Goal: Task Accomplishment & Management: Complete application form

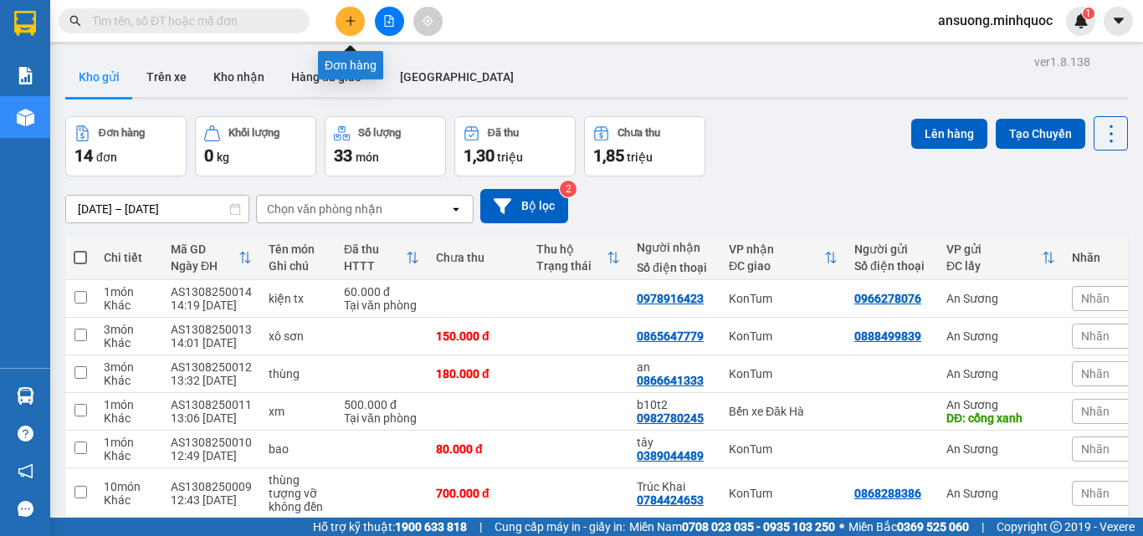
click at [343, 15] on button at bounding box center [350, 21] width 29 height 29
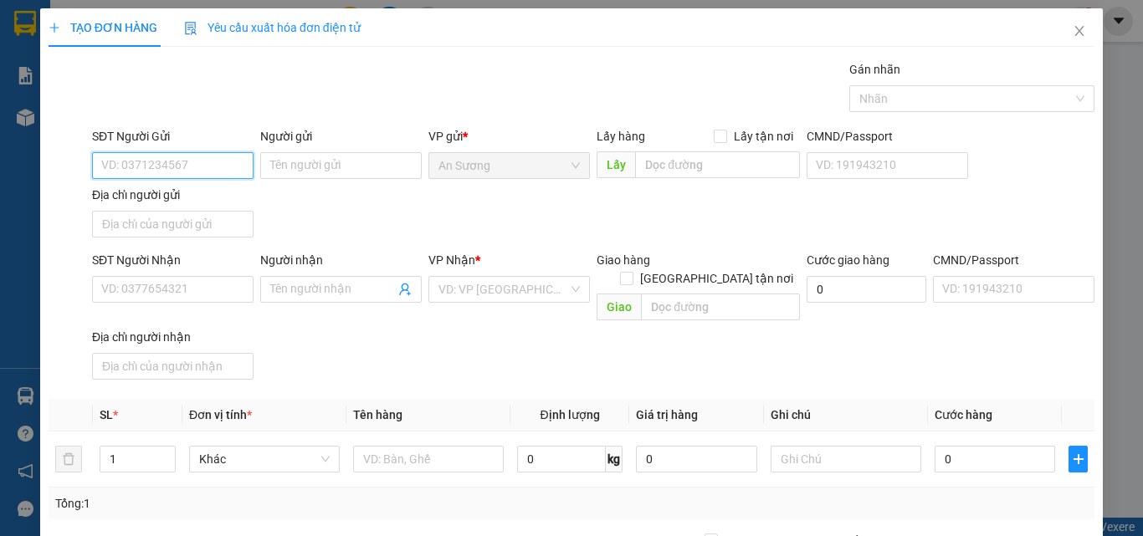
click at [199, 160] on input "SĐT Người Gửi" at bounding box center [173, 165] width 162 height 27
click at [182, 206] on div "0964627195" at bounding box center [171, 199] width 140 height 18
type input "0964627195"
type input "0866412064"
type input "Y LUI"
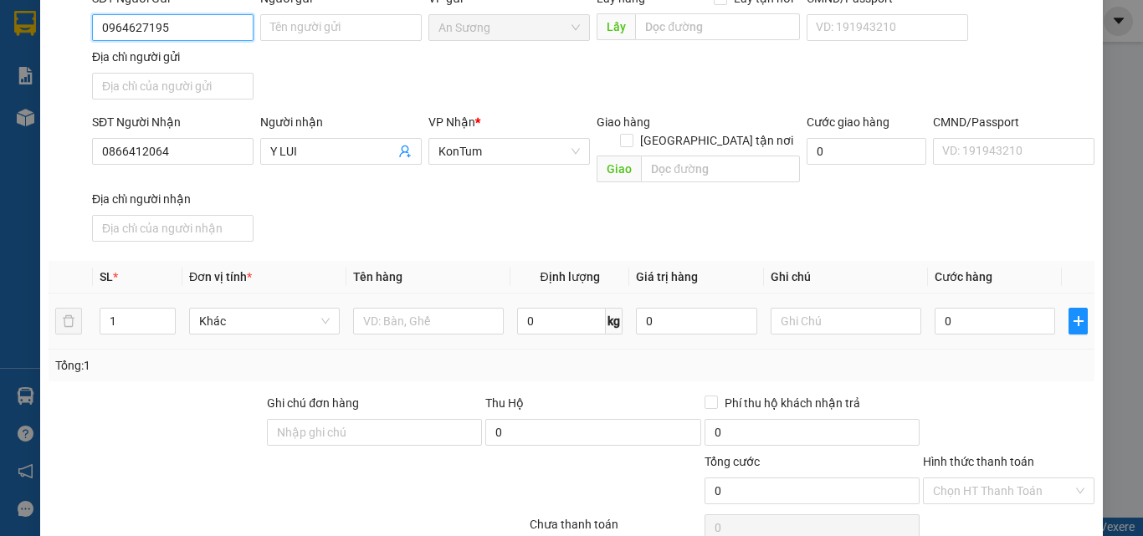
scroll to position [167, 0]
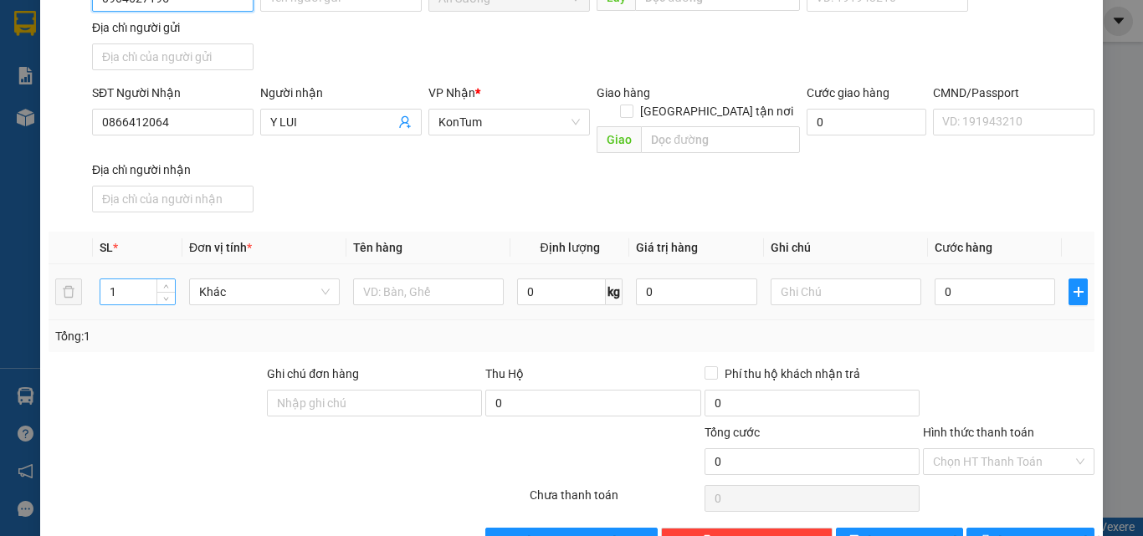
type input "0964627195"
click at [121, 283] on input "1" at bounding box center [137, 292] width 74 height 25
type input "1"
type input "2"
click at [404, 279] on input "text" at bounding box center [428, 292] width 151 height 27
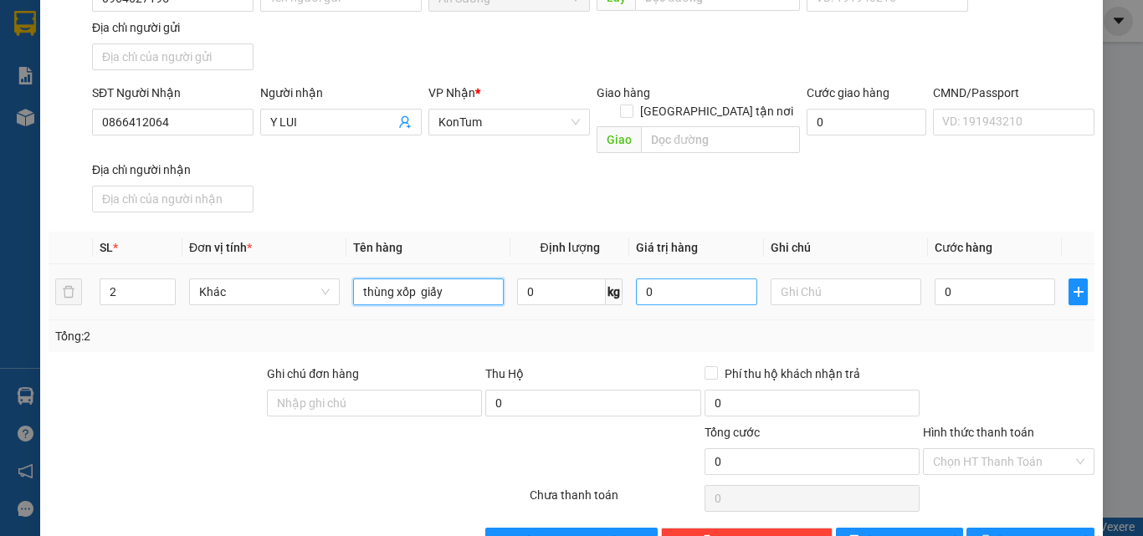
type input "thùng xốp giấy"
click at [678, 281] on input "0" at bounding box center [696, 292] width 121 height 27
type input "0"
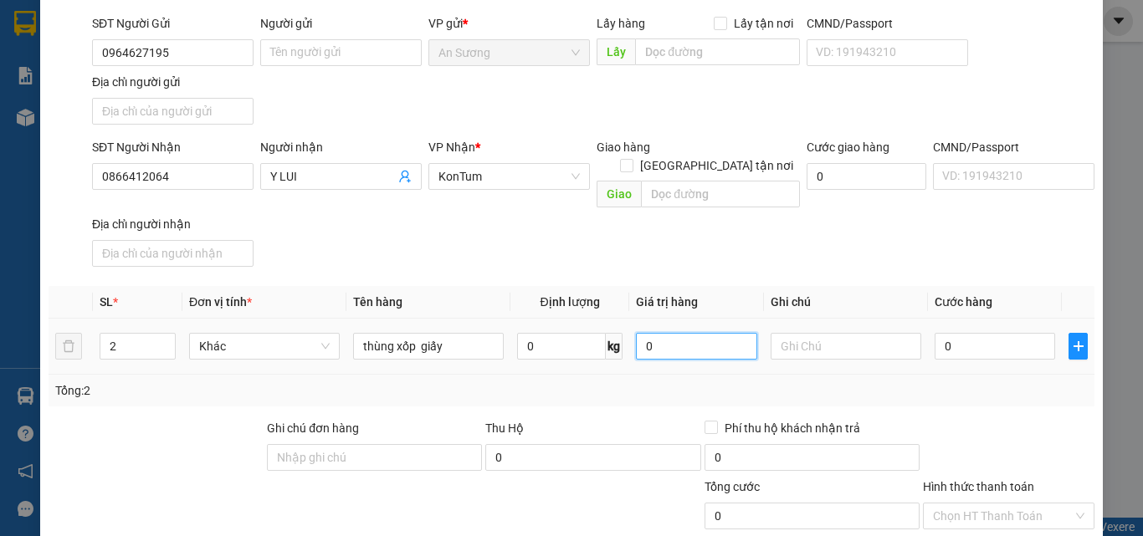
scroll to position [84, 0]
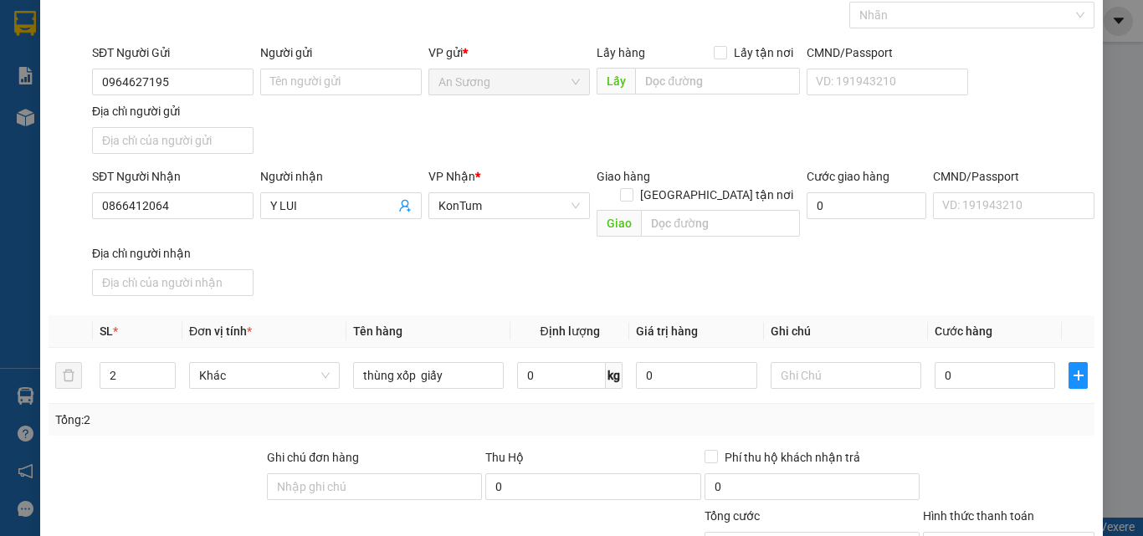
click at [650, 278] on div "SĐT Người Nhận 0866412064 Người nhận Y LUI VP Nhận * KonTum Giao hàng Giao tận …" at bounding box center [593, 235] width 1009 height 136
click at [746, 227] on div "SĐT Người Nhận 0866412064 Người nhận Y LUI VP Nhận * KonTum Giao hàng Giao tận …" at bounding box center [593, 235] width 1009 height 136
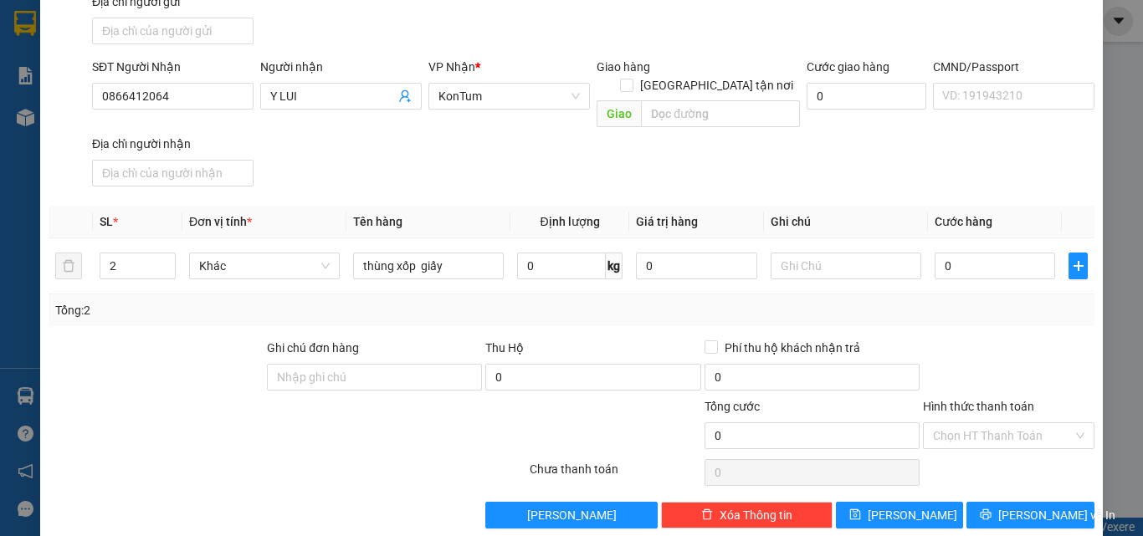
scroll to position [200, 0]
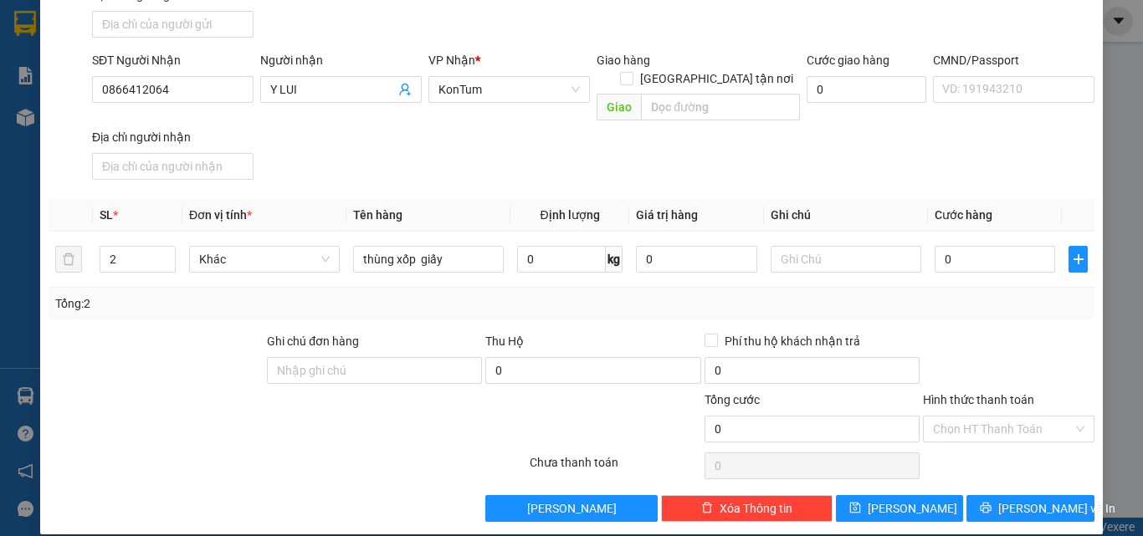
click at [370, 449] on div at bounding box center [287, 465] width 481 height 33
click at [324, 410] on div at bounding box center [200, 420] width 306 height 59
click at [390, 295] on div "Tổng: 2" at bounding box center [572, 304] width 1046 height 32
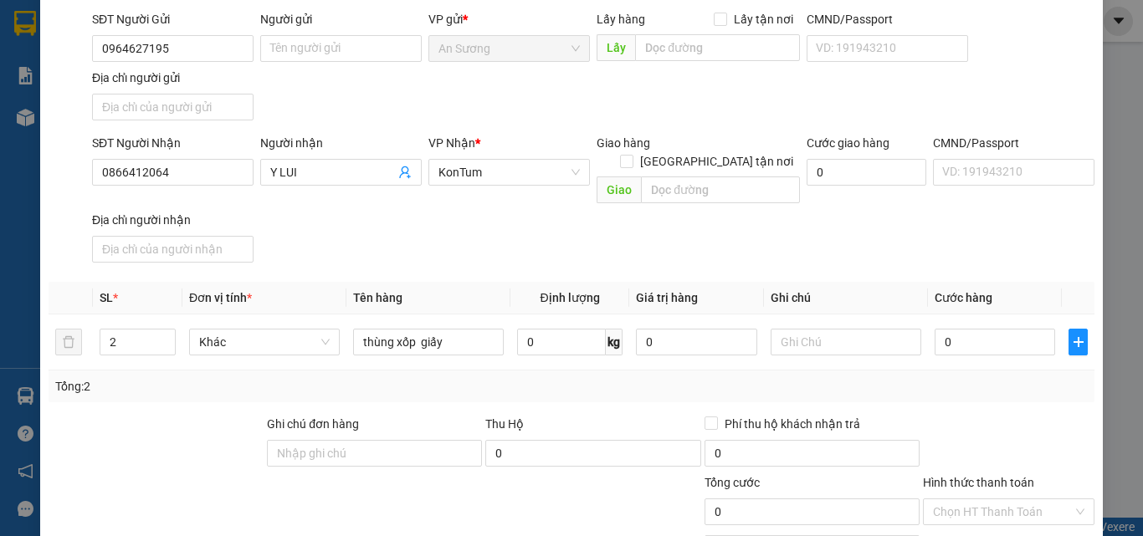
scroll to position [84, 0]
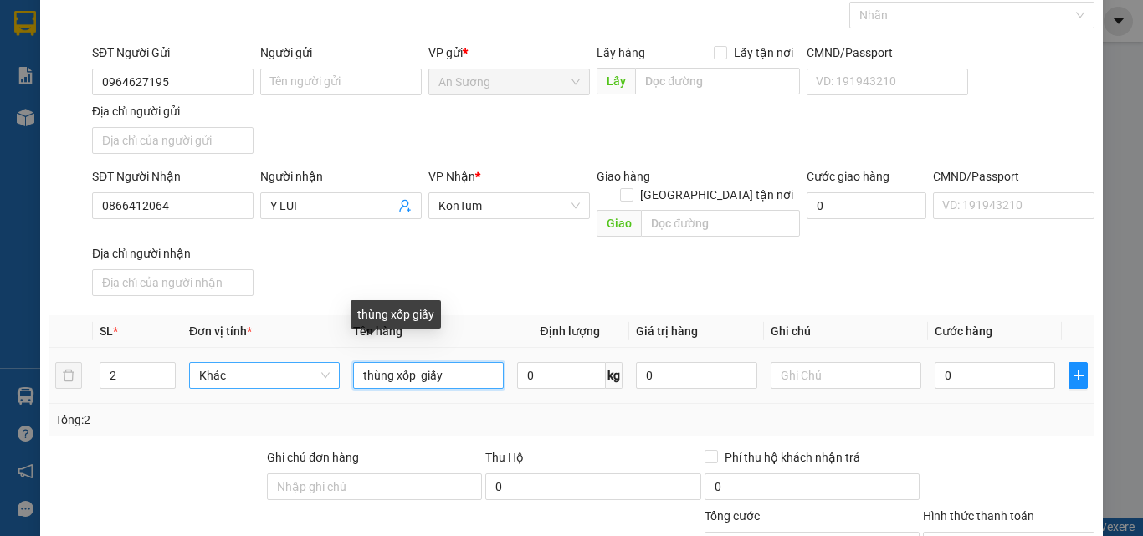
drag, startPoint x: 453, startPoint y: 355, endPoint x: 311, endPoint y: 369, distance: 142.1
click at [321, 364] on tr "2 Khác thùng xốp giấy 0 kg 0 0" at bounding box center [572, 376] width 1046 height 56
type input "tx+tg"
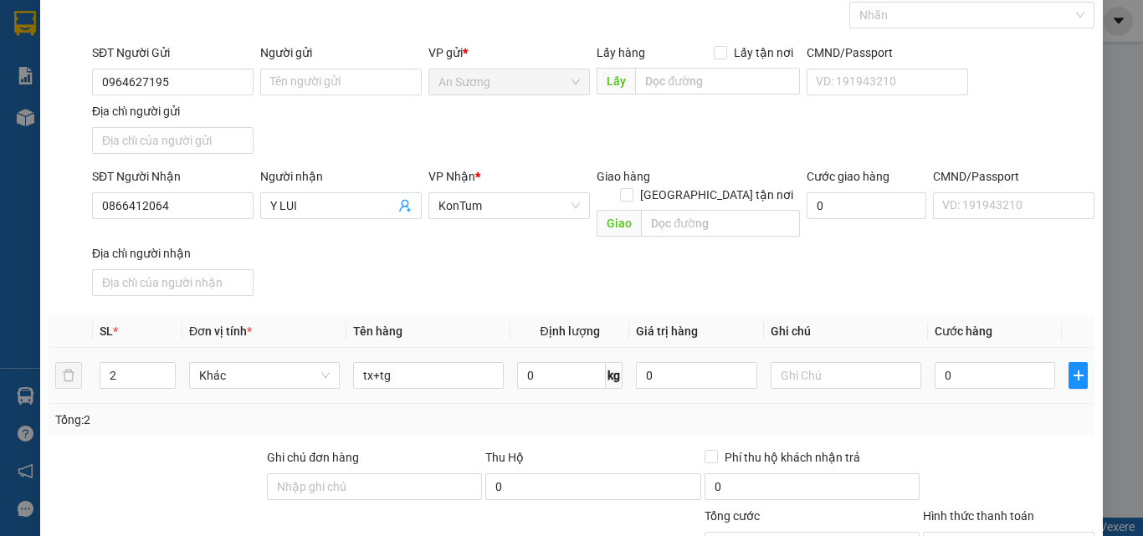
click at [504, 315] on th "Tên hàng" at bounding box center [428, 331] width 164 height 33
click at [1006, 362] on input "0" at bounding box center [995, 375] width 121 height 27
type input "1"
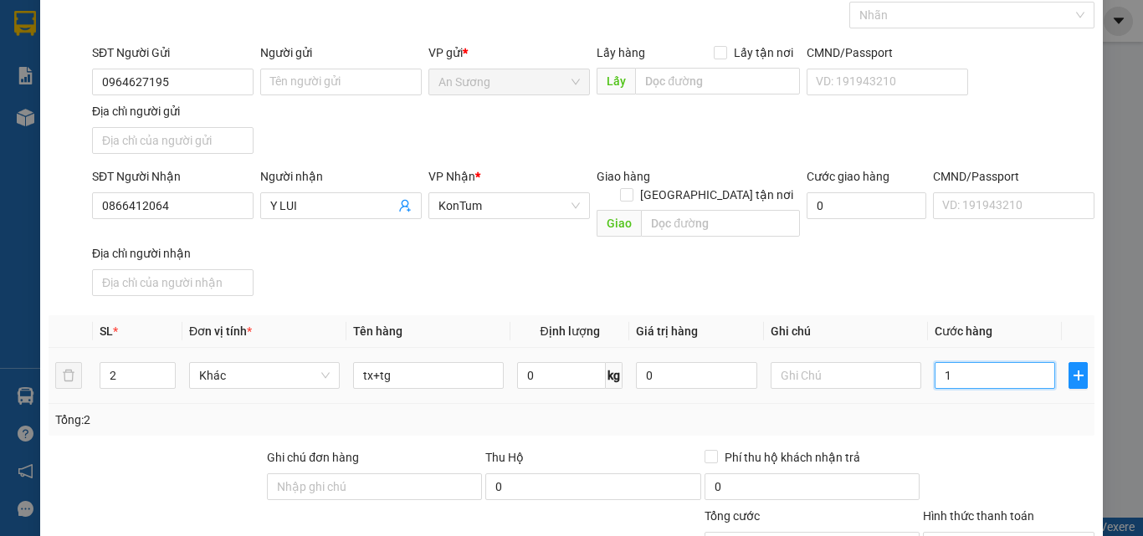
type input "18"
type input "180"
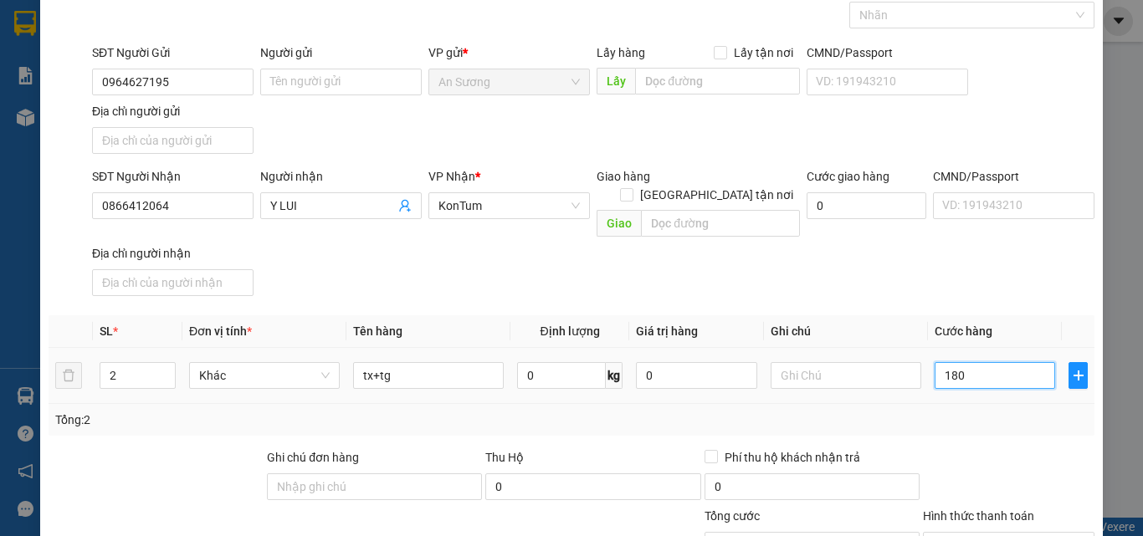
type input "180"
type input "180.000"
click at [994, 274] on div "SĐT Người Nhận 0866412064 Người nhận Y LUI VP Nhận * KonTum Giao hàng Giao tận …" at bounding box center [593, 235] width 1009 height 136
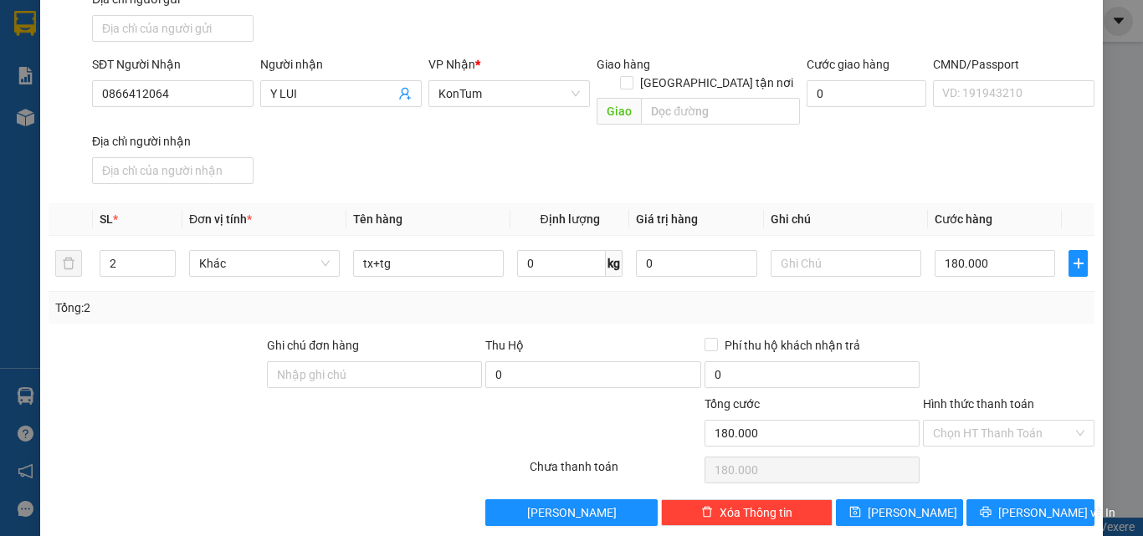
scroll to position [200, 0]
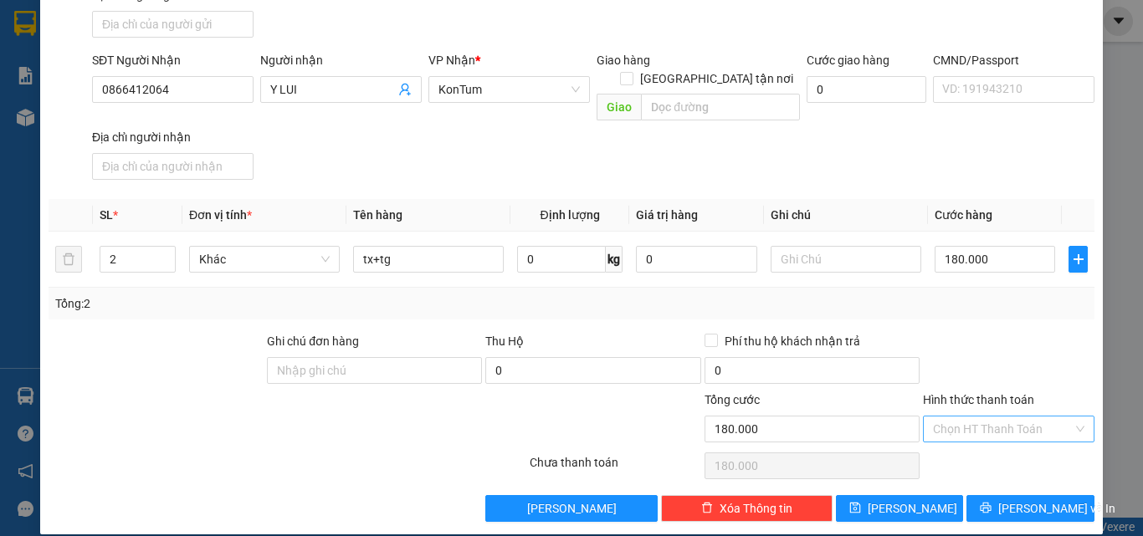
drag, startPoint x: 962, startPoint y: 387, endPoint x: 963, endPoint y: 398, distance: 11.8
click at [963, 393] on div "Hình thức thanh toán" at bounding box center [1009, 403] width 172 height 25
drag, startPoint x: 963, startPoint y: 403, endPoint x: 965, endPoint y: 439, distance: 36.9
click at [964, 419] on input "Hình thức thanh toán" at bounding box center [1003, 429] width 140 height 25
click at [993, 439] on div "Tại văn phòng" at bounding box center [999, 444] width 150 height 18
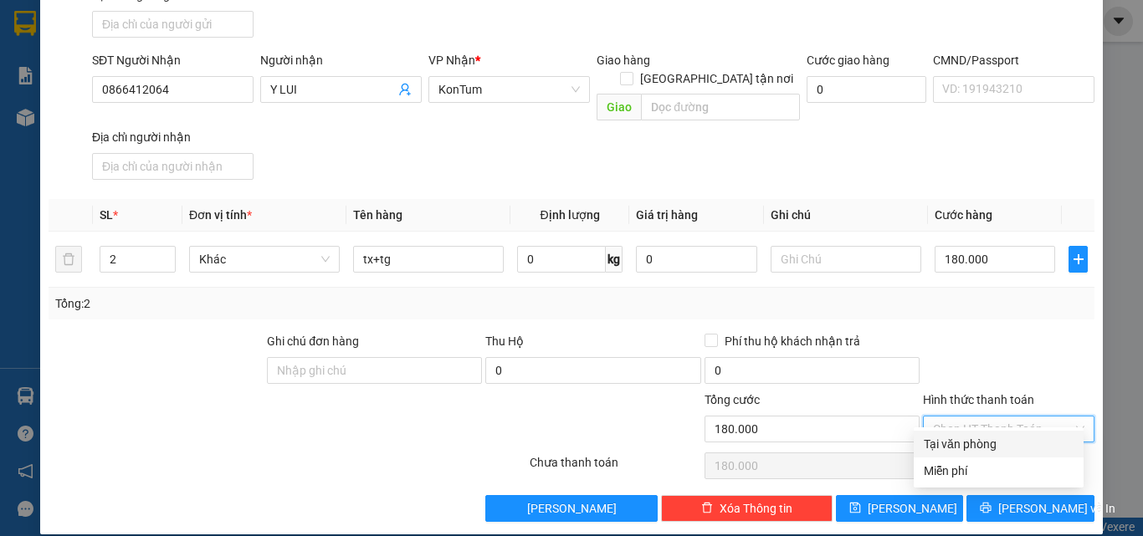
type input "0"
drag, startPoint x: 1003, startPoint y: 352, endPoint x: 554, endPoint y: 367, distance: 449.6
click at [989, 352] on div at bounding box center [1008, 361] width 175 height 59
click at [1061, 417] on span "Tại văn phòng" at bounding box center [1008, 429] width 151 height 25
click at [1060, 336] on div at bounding box center [1008, 361] width 175 height 59
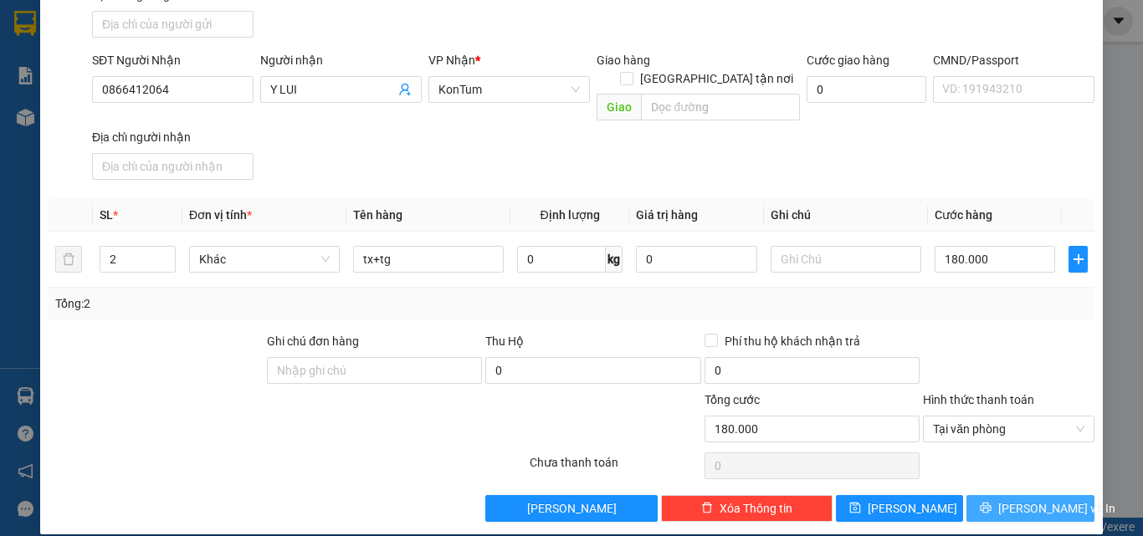
drag, startPoint x: 1021, startPoint y: 477, endPoint x: 982, endPoint y: 475, distance: 38.5
click at [1021, 495] on button "Lưu và In" at bounding box center [1031, 508] width 128 height 27
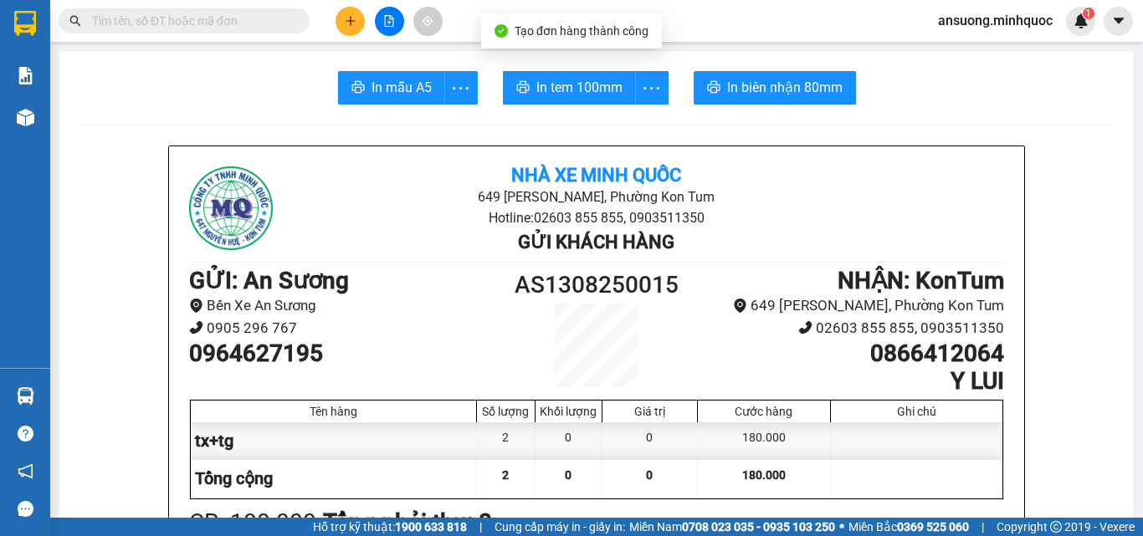
drag, startPoint x: 401, startPoint y: 124, endPoint x: 412, endPoint y: 83, distance: 42.4
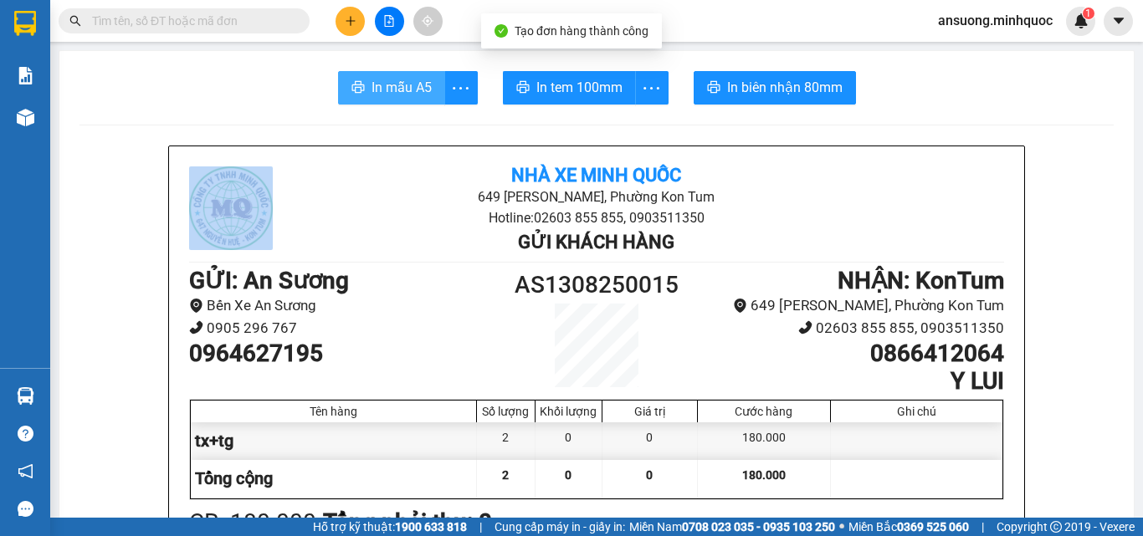
click at [412, 83] on span "In mẫu A5" at bounding box center [402, 87] width 60 height 21
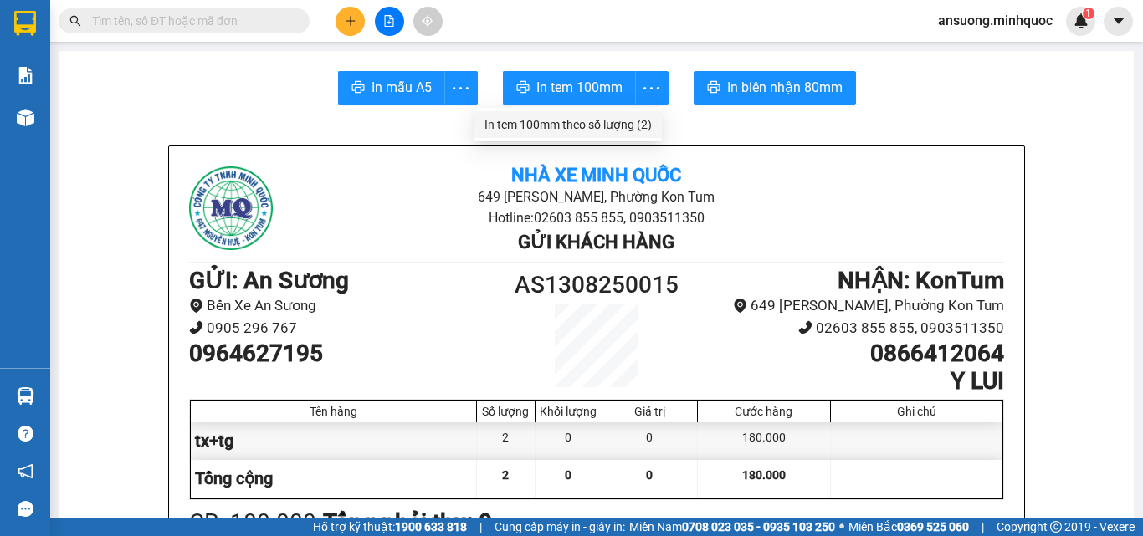
click at [632, 126] on div "In tem 100mm theo số lượng (2)" at bounding box center [568, 124] width 167 height 18
drag, startPoint x: 603, startPoint y: 144, endPoint x: 605, endPoint y: 130, distance: 14.3
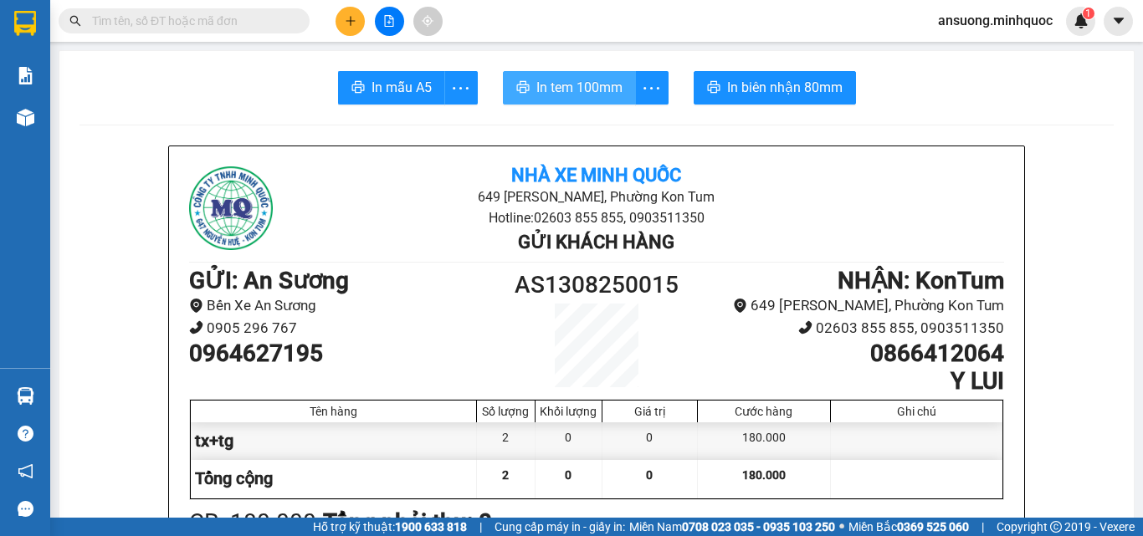
click at [615, 99] on button "In tem 100mm" at bounding box center [569, 87] width 133 height 33
click at [348, 21] on icon "plus" at bounding box center [351, 21] width 12 height 12
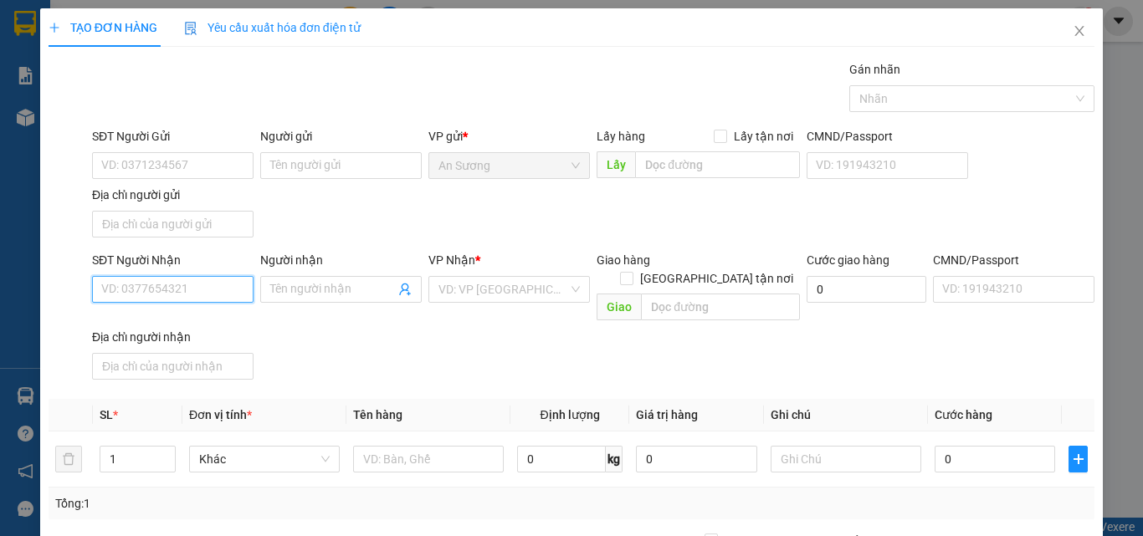
click at [98, 290] on input "SĐT Người Nhận" at bounding box center [173, 289] width 162 height 27
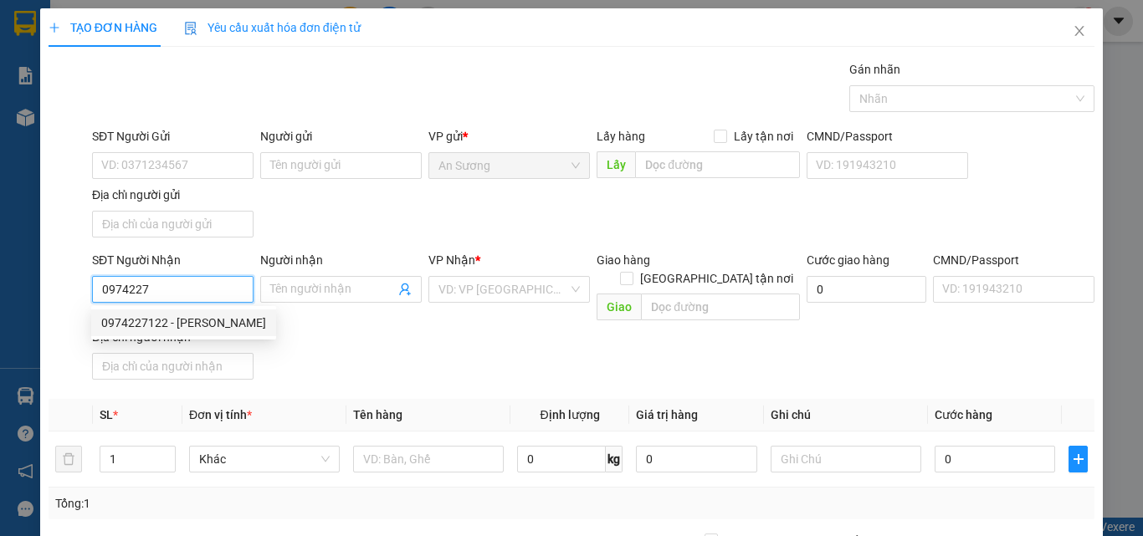
drag, startPoint x: 150, startPoint y: 327, endPoint x: 163, endPoint y: 326, distance: 13.5
click at [151, 327] on div "0974227122 - ANH HIỀN" at bounding box center [183, 323] width 165 height 18
type input "0974227122"
type input "[PERSON_NAME]"
type input "0974227122"
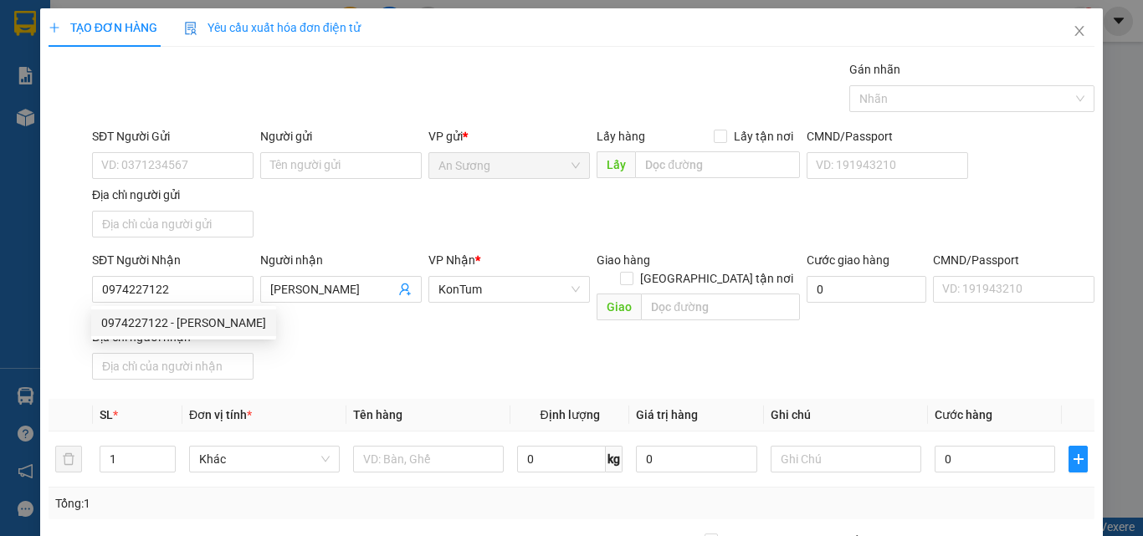
click at [400, 362] on div "SĐT Người Nhận 0974227122 Người nhận ANH HIỀN VP Nhận * KonTum Giao hàng Giao t…" at bounding box center [593, 319] width 1009 height 136
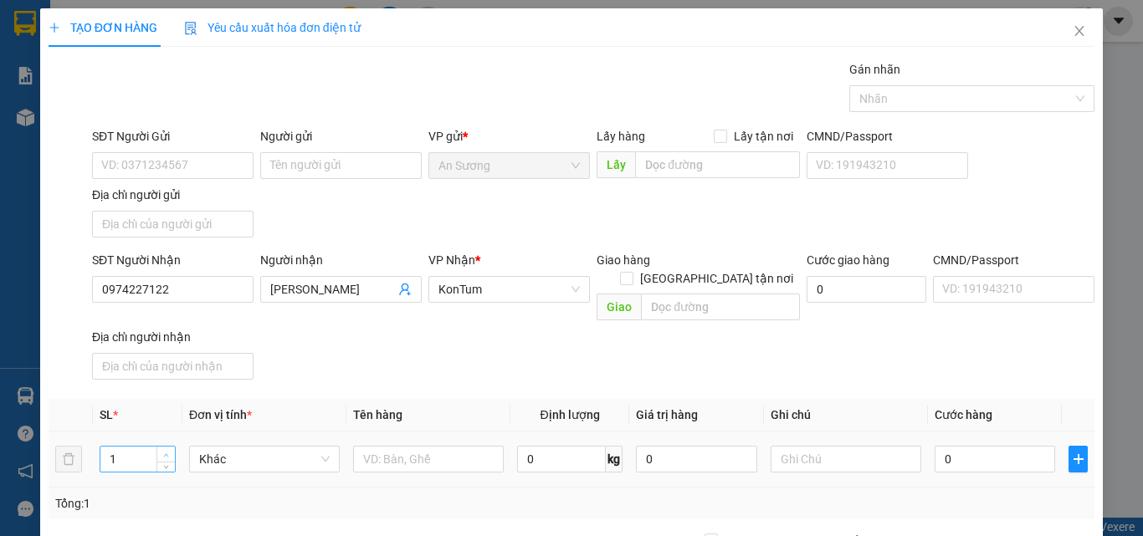
type input "2"
click at [159, 447] on span "Increase Value" at bounding box center [165, 454] width 18 height 15
click at [426, 446] on input "text" at bounding box center [428, 459] width 151 height 27
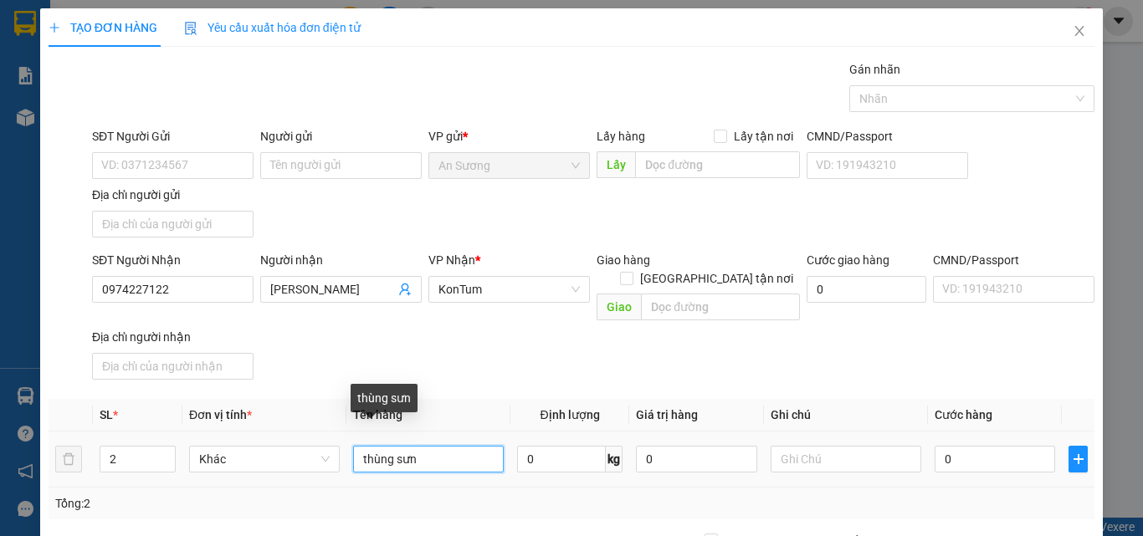
drag, startPoint x: 418, startPoint y: 431, endPoint x: 396, endPoint y: 443, distance: 24.7
click at [396, 446] on input "thùng sưn" at bounding box center [428, 459] width 151 height 27
type input "thùng sơn"
click at [639, 399] on th "Giá trị hàng" at bounding box center [696, 415] width 134 height 33
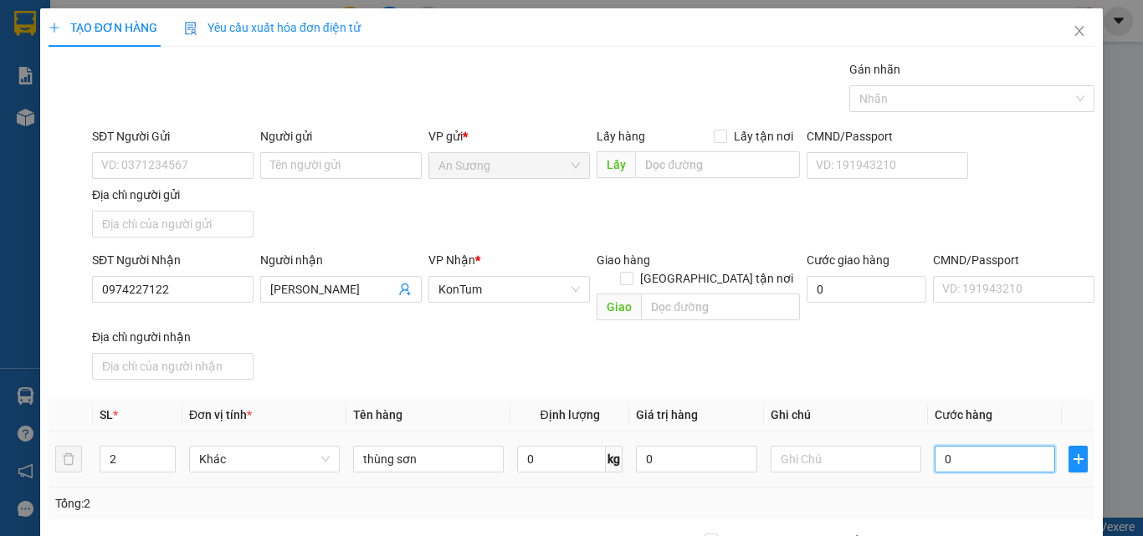
click at [960, 446] on input "0" at bounding box center [995, 459] width 121 height 27
type input "8"
type input "80"
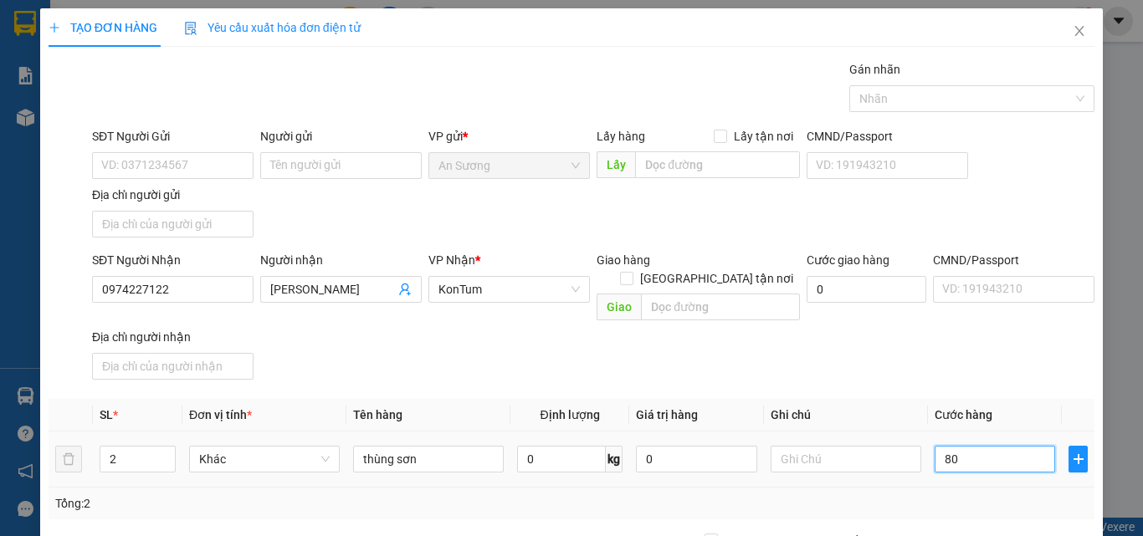
type input "80"
type input "80.000"
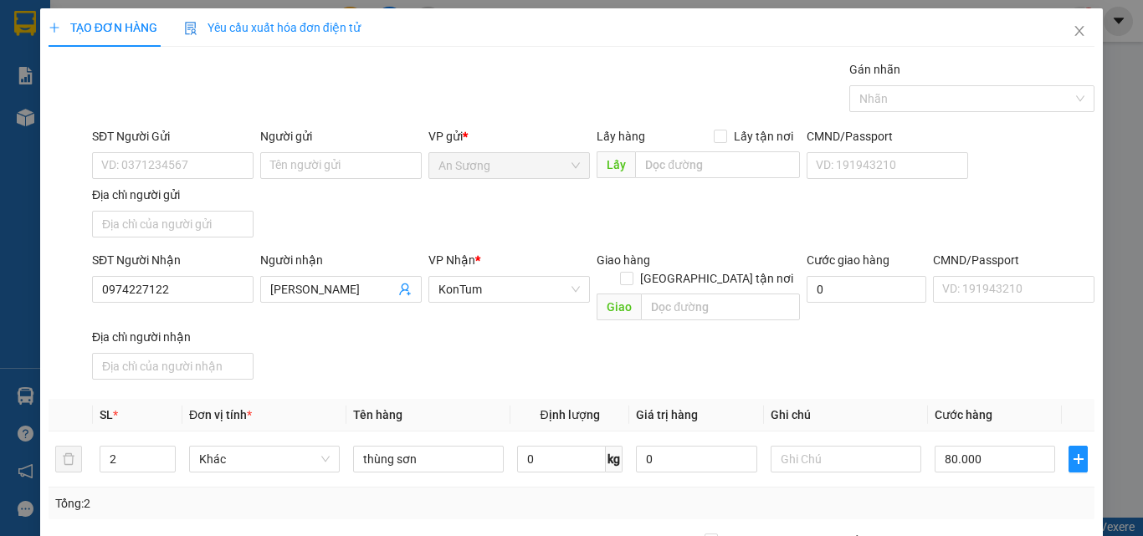
click at [949, 408] on span "Cước hàng" at bounding box center [964, 414] width 58 height 13
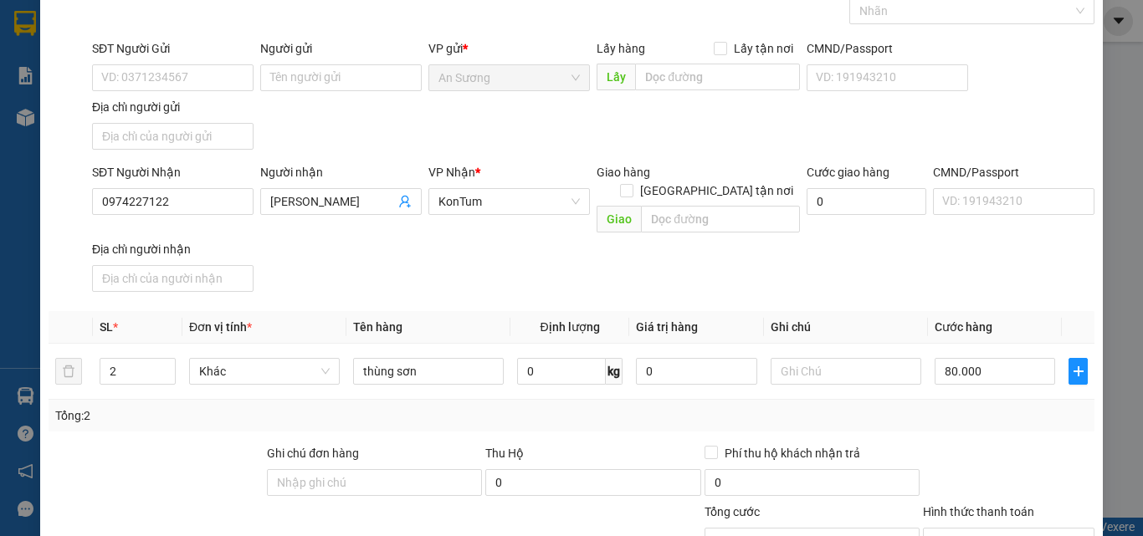
scroll to position [200, 0]
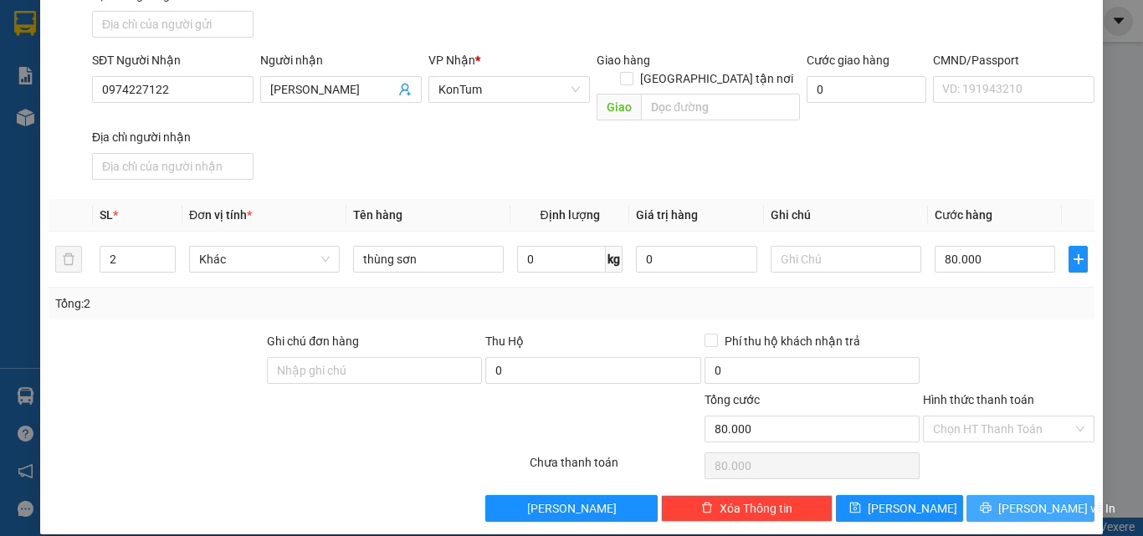
click at [1020, 500] on span "Lưu và In" at bounding box center [1056, 509] width 117 height 18
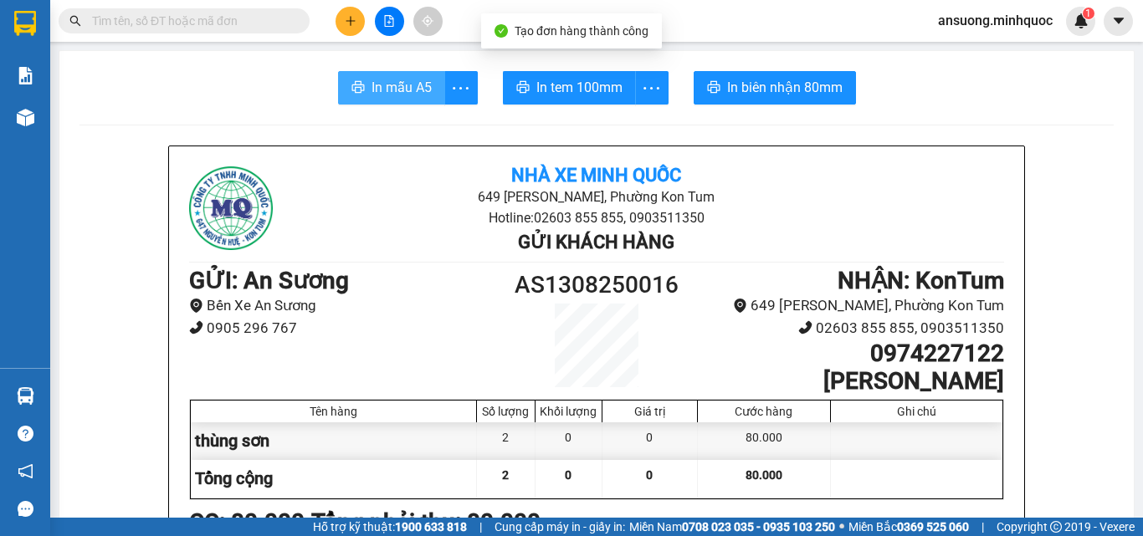
click at [402, 102] on button "In mẫu A5" at bounding box center [391, 87] width 107 height 33
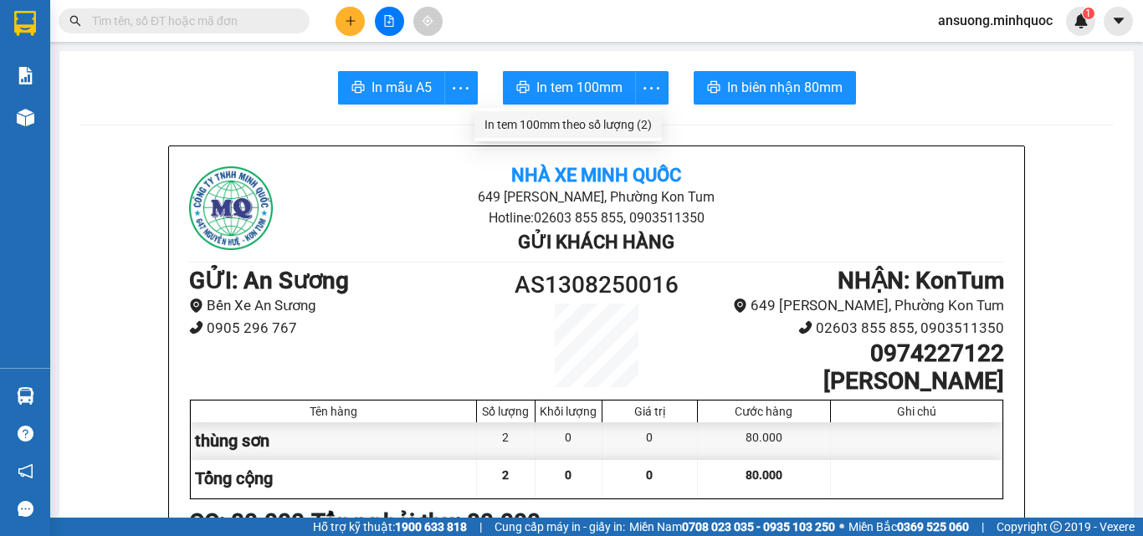
click at [614, 127] on div "In tem 100mm theo số lượng (2)" at bounding box center [568, 124] width 167 height 18
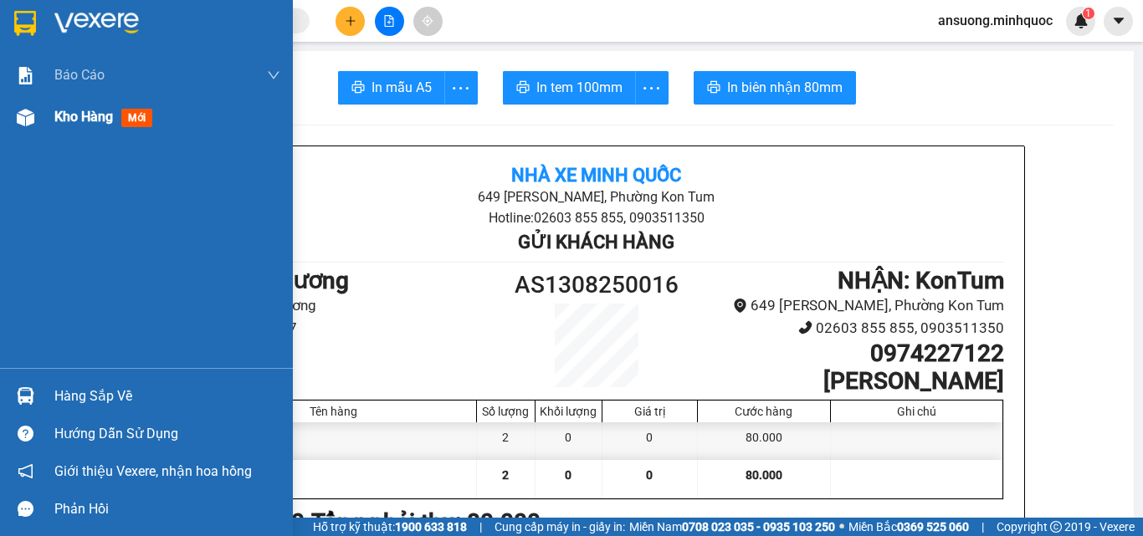
click at [23, 128] on div at bounding box center [25, 117] width 29 height 29
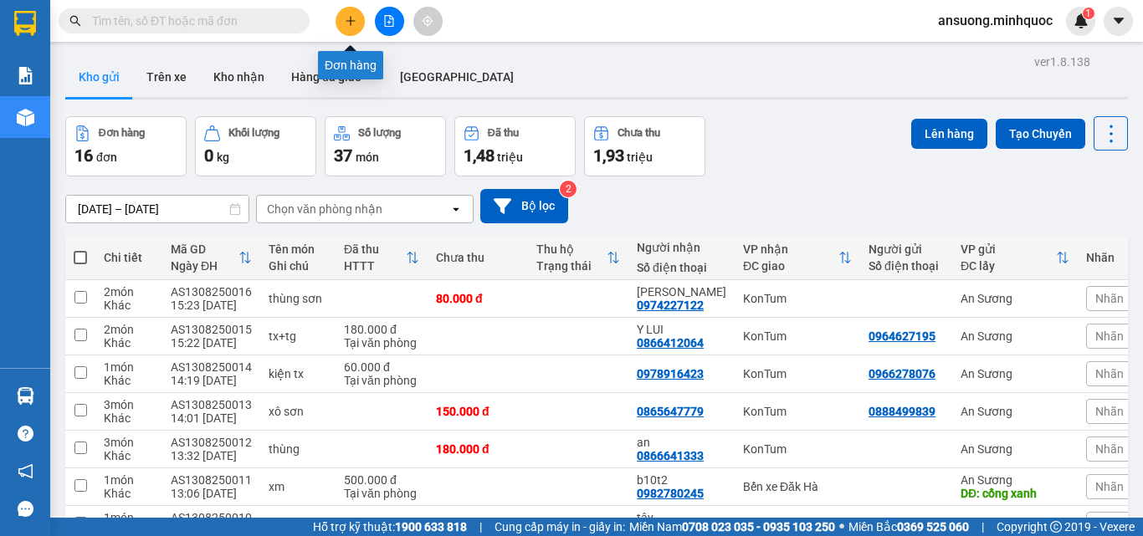
click at [345, 12] on button at bounding box center [350, 21] width 29 height 29
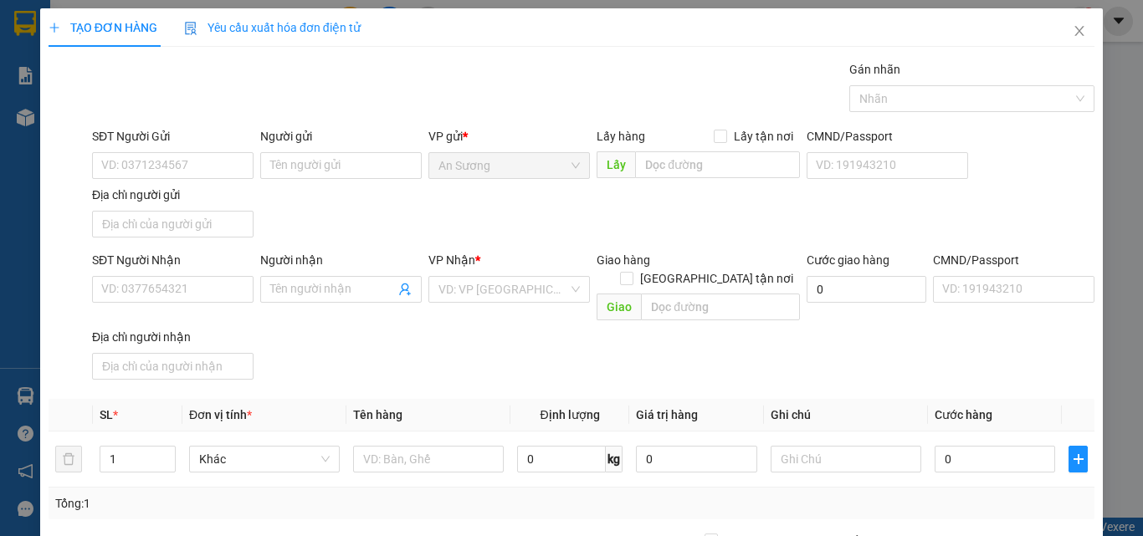
click at [164, 328] on div "Địa chỉ người nhận" at bounding box center [173, 337] width 162 height 18
click at [164, 353] on input "Địa chỉ người nhận" at bounding box center [173, 366] width 162 height 27
click at [167, 293] on input "SĐT Người Nhận" at bounding box center [173, 289] width 162 height 27
click at [1061, 44] on span "Close" at bounding box center [1079, 31] width 47 height 47
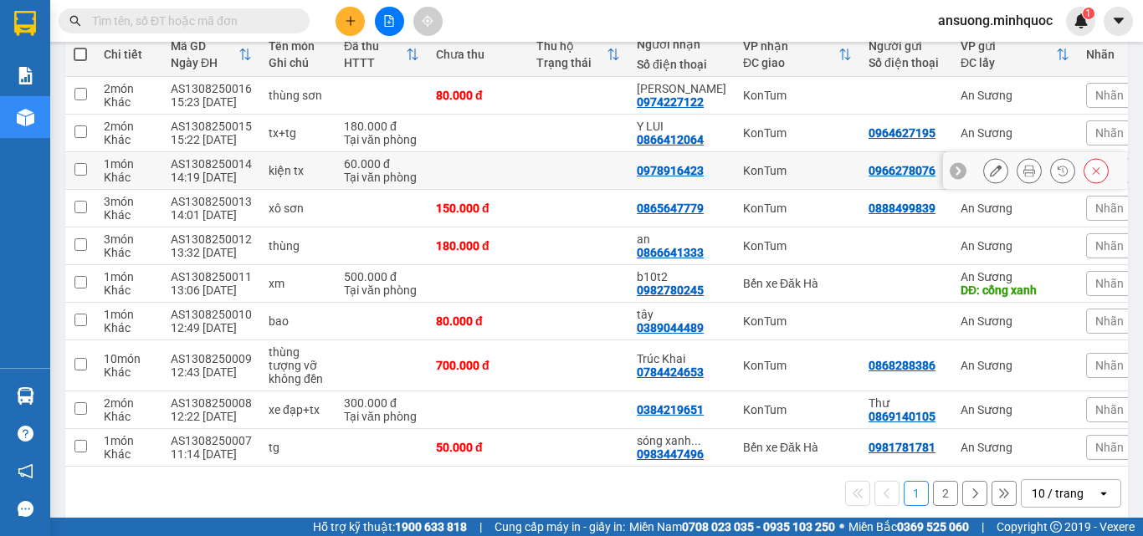
scroll to position [228, 0]
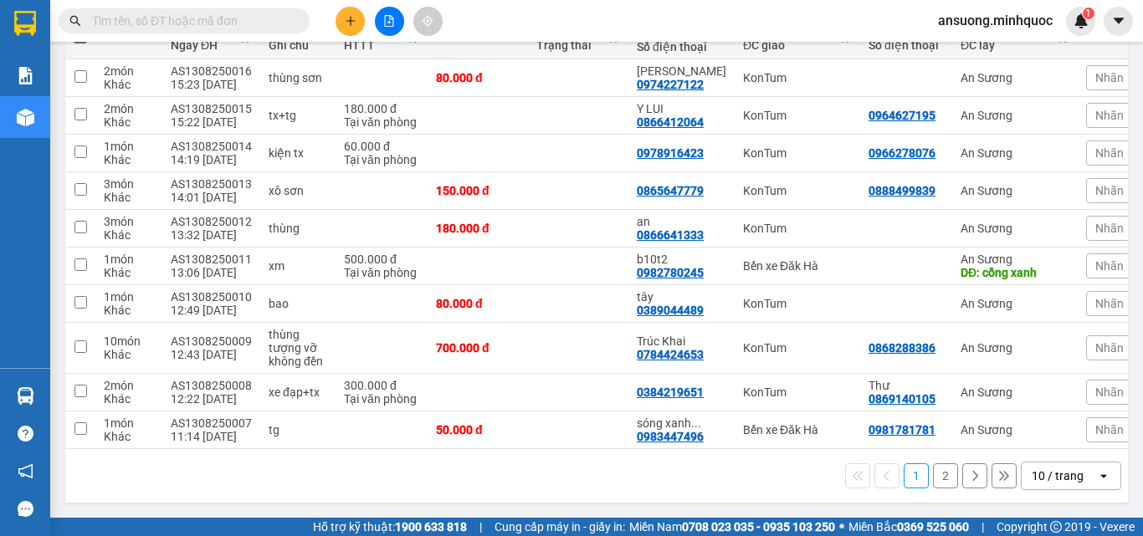
click at [1041, 480] on div "10 / trang" at bounding box center [1058, 476] width 52 height 17
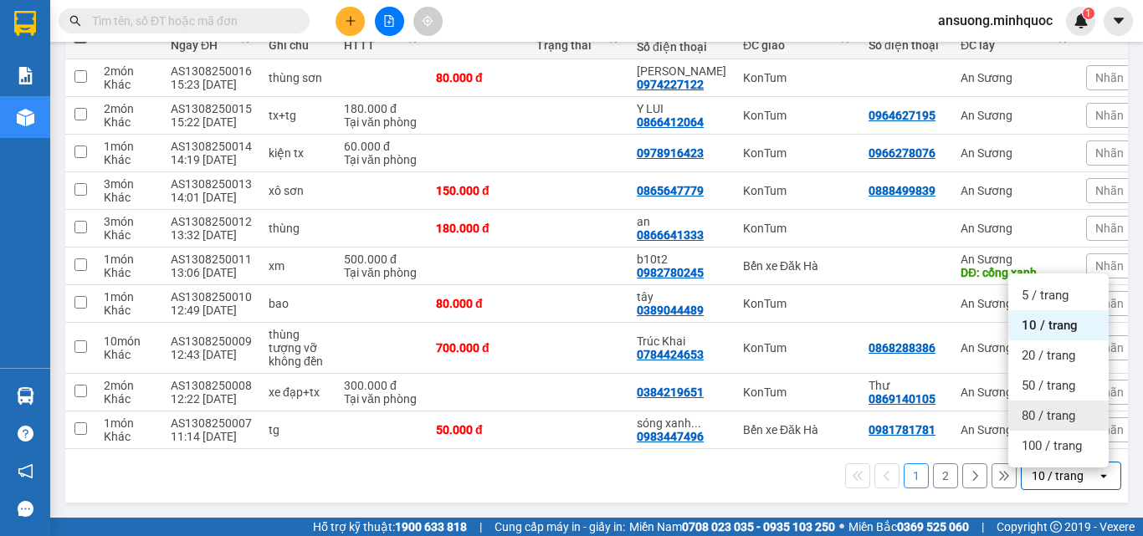
click at [1064, 408] on span "80 / trang" at bounding box center [1049, 416] width 54 height 17
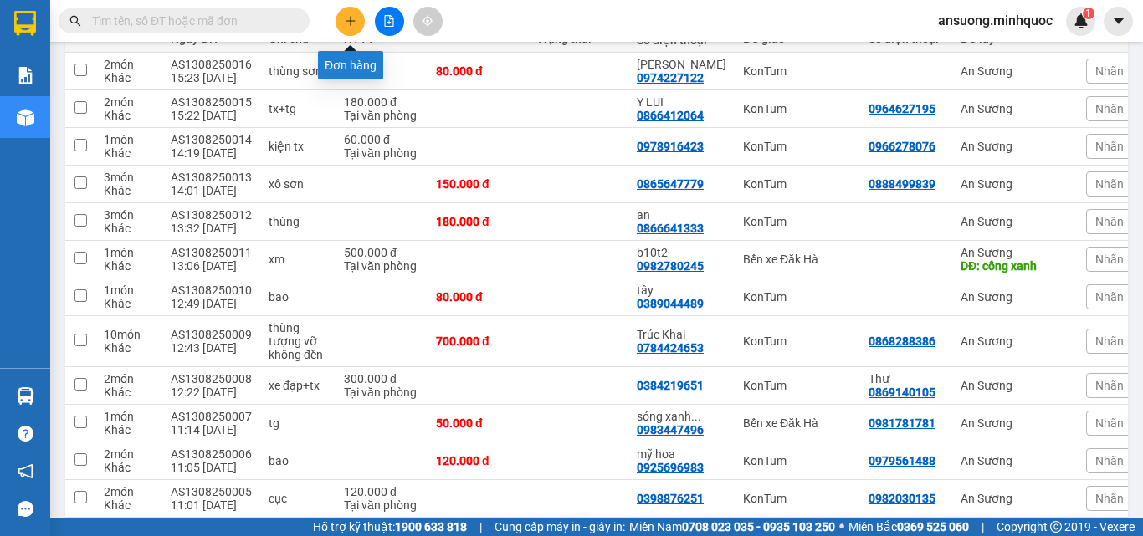
click at [345, 24] on icon "plus" at bounding box center [351, 21] width 12 height 12
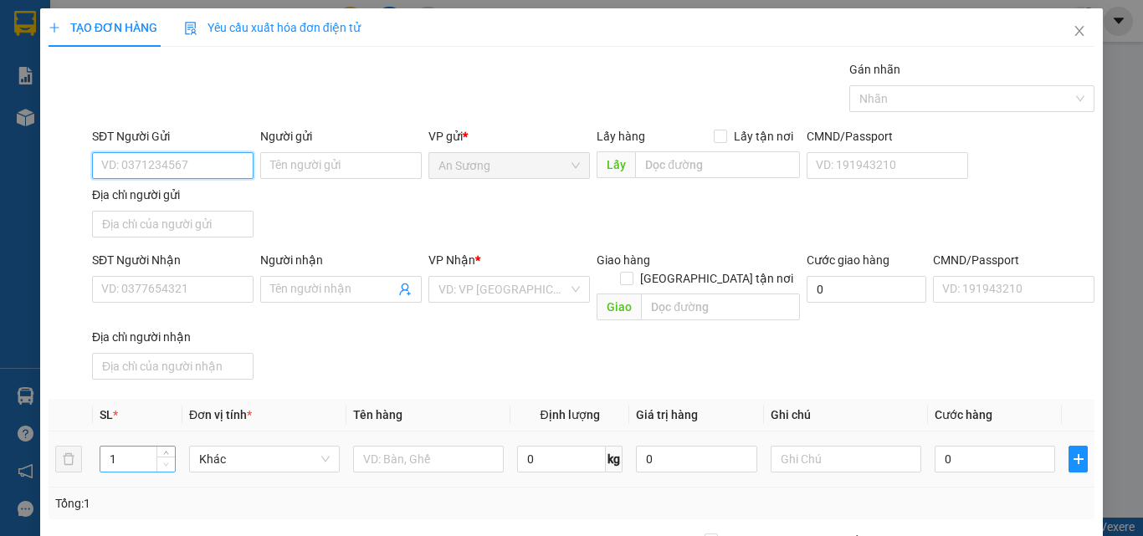
click at [164, 457] on span "Decrease Value" at bounding box center [165, 464] width 18 height 15
click at [163, 450] on span "up" at bounding box center [167, 455] width 10 height 10
type input "3"
click at [163, 450] on span "up" at bounding box center [167, 455] width 10 height 10
click at [469, 443] on div at bounding box center [428, 459] width 151 height 33
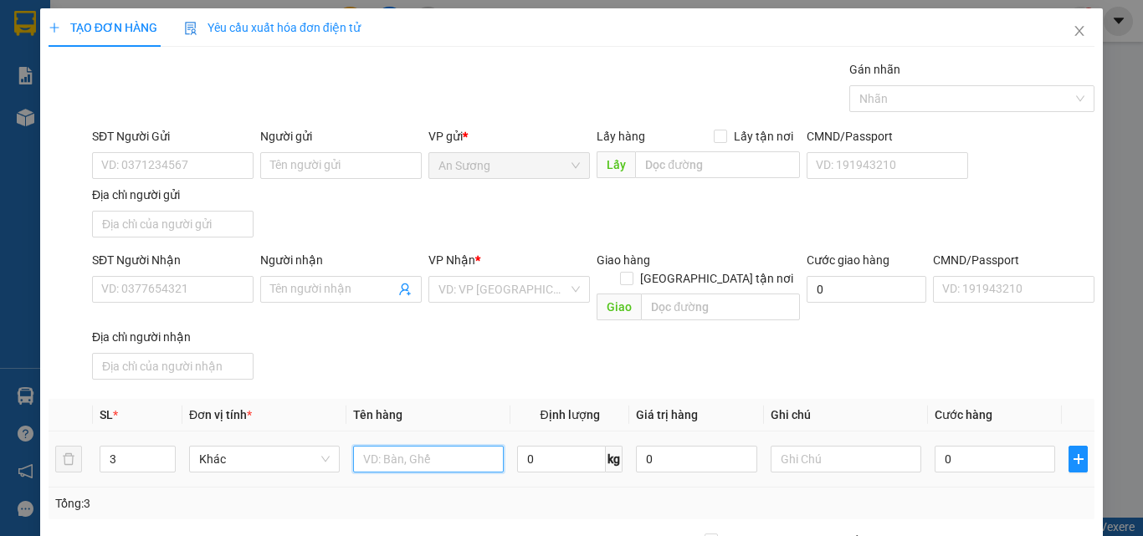
click at [423, 446] on input "text" at bounding box center [428, 459] width 151 height 27
type input "kiện gach"
click at [644, 356] on div "SĐT Người Nhận VD: 0377654321 Người nhận Tên người nhận VP Nhận * VD: VP Sài Gò…" at bounding box center [593, 319] width 1009 height 136
click at [968, 447] on input "0" at bounding box center [995, 459] width 121 height 27
type input "2"
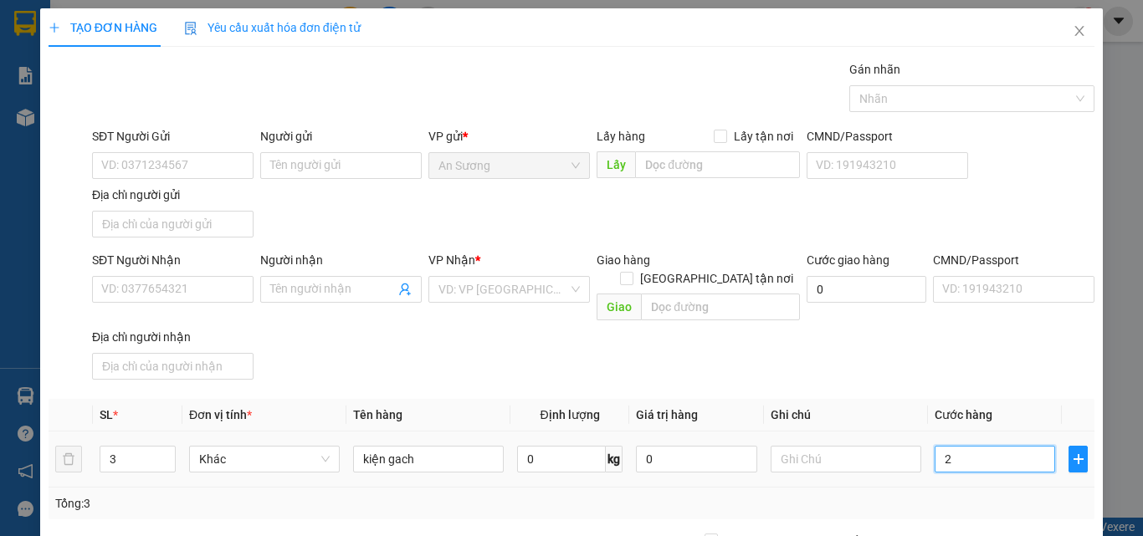
type input "2"
type input "21"
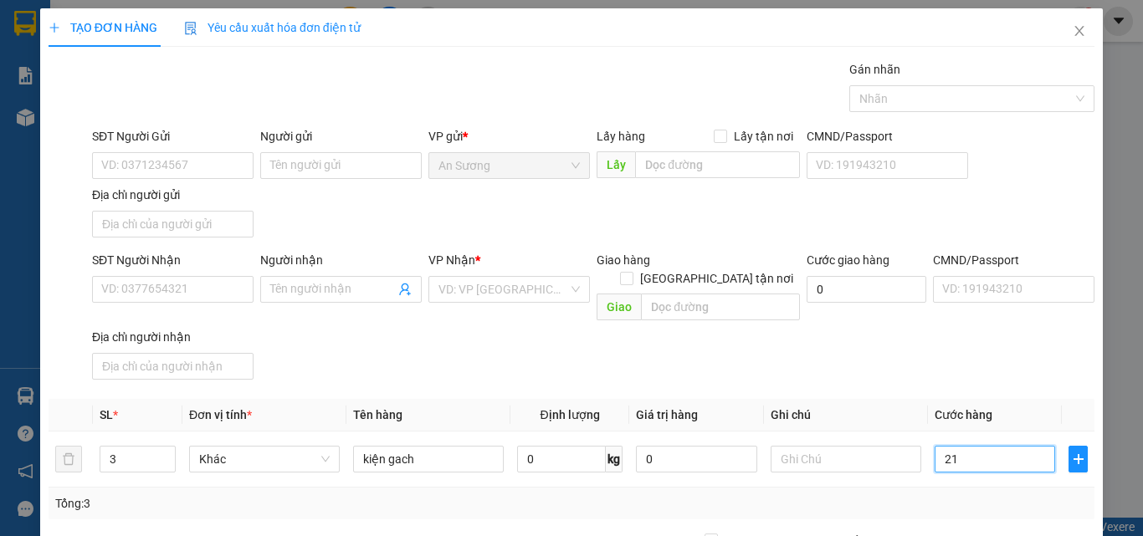
type input "210"
type input "210.000"
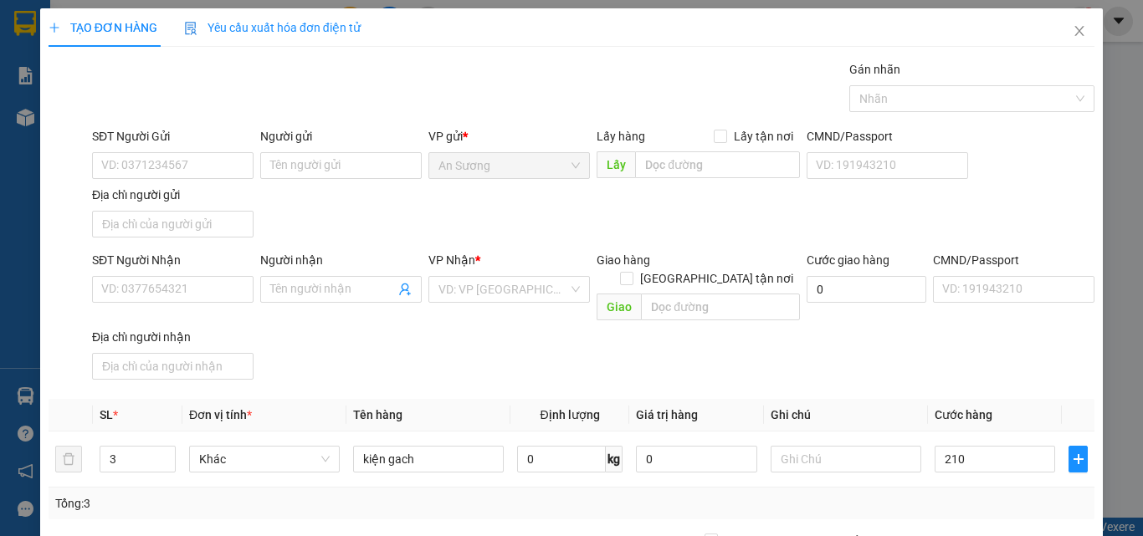
type input "210.000"
click at [933, 362] on div "SĐT Người Nhận VD: 0377654321 Người nhận Tên người nhận VP Nhận * VD: VP Sài Gò…" at bounding box center [593, 319] width 1009 height 136
click at [830, 450] on input "text" at bounding box center [846, 459] width 151 height 27
click at [176, 290] on input "SĐT Người Nhận" at bounding box center [173, 289] width 162 height 27
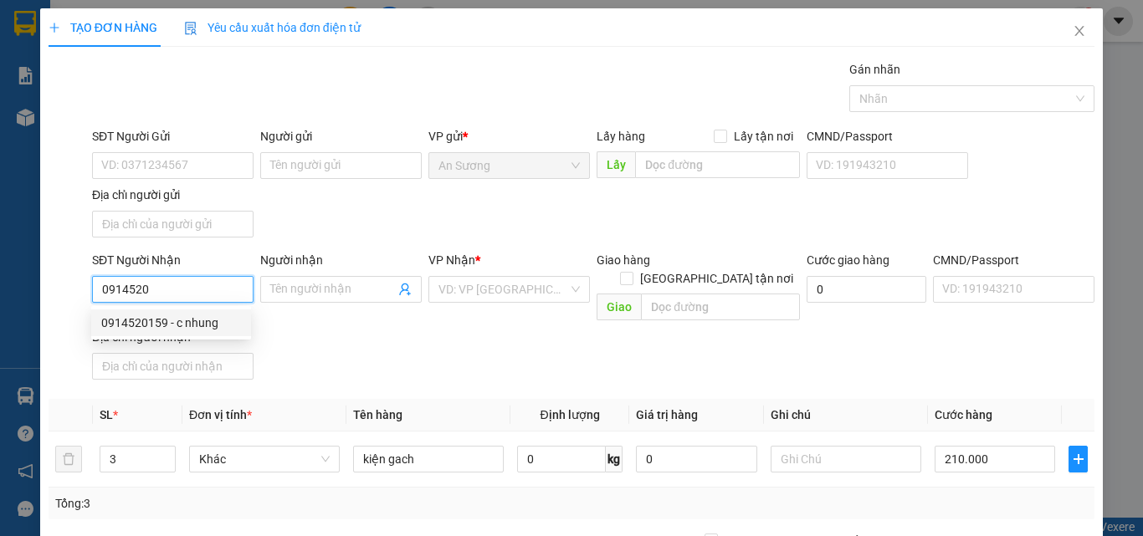
click at [194, 322] on div "0914520159 - c nhung" at bounding box center [171, 323] width 140 height 18
type input "0914520159"
type input "c nhung"
type input "0914520159"
click at [518, 347] on div "SĐT Người Nhận 0914520159 Người nhận c nhung VP Nhận * Bến xe Đăk Hà Giao hàng …" at bounding box center [593, 319] width 1009 height 136
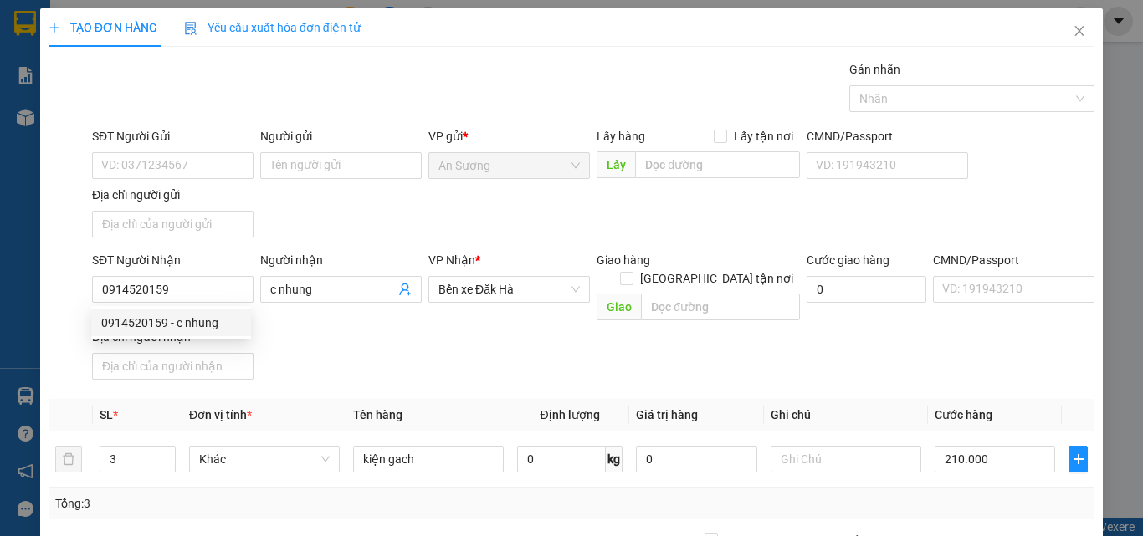
click at [382, 233] on div "SĐT Người Gửi VD: 0371234567 Người gửi Tên người gửi VP gửi * An Sương Lấy hàng…" at bounding box center [593, 185] width 1009 height 117
click at [169, 186] on div "Địa chỉ người gửi" at bounding box center [173, 195] width 162 height 18
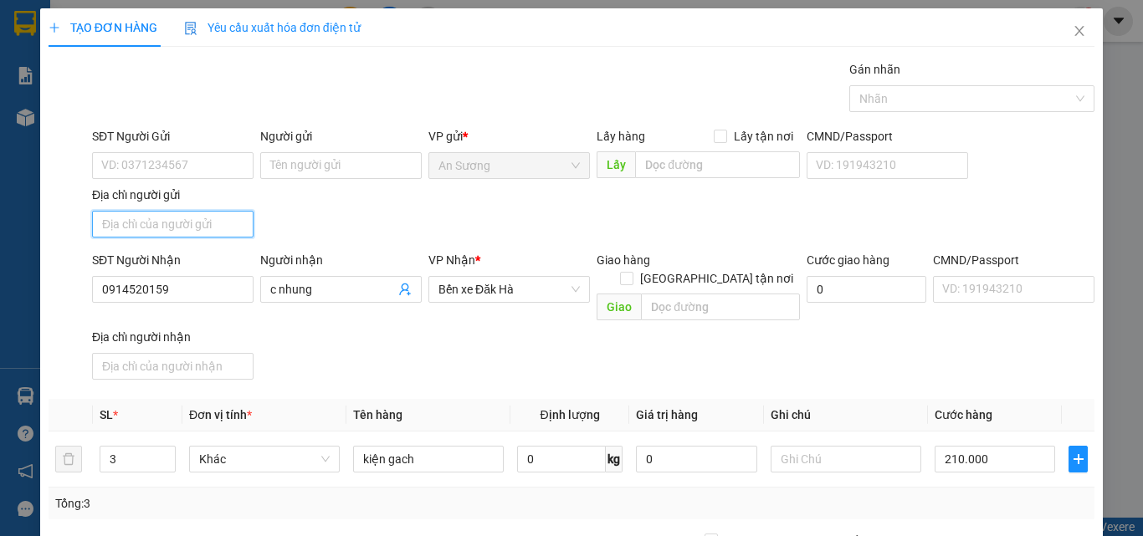
click at [169, 211] on input "Địa chỉ người gửi" at bounding box center [173, 224] width 162 height 27
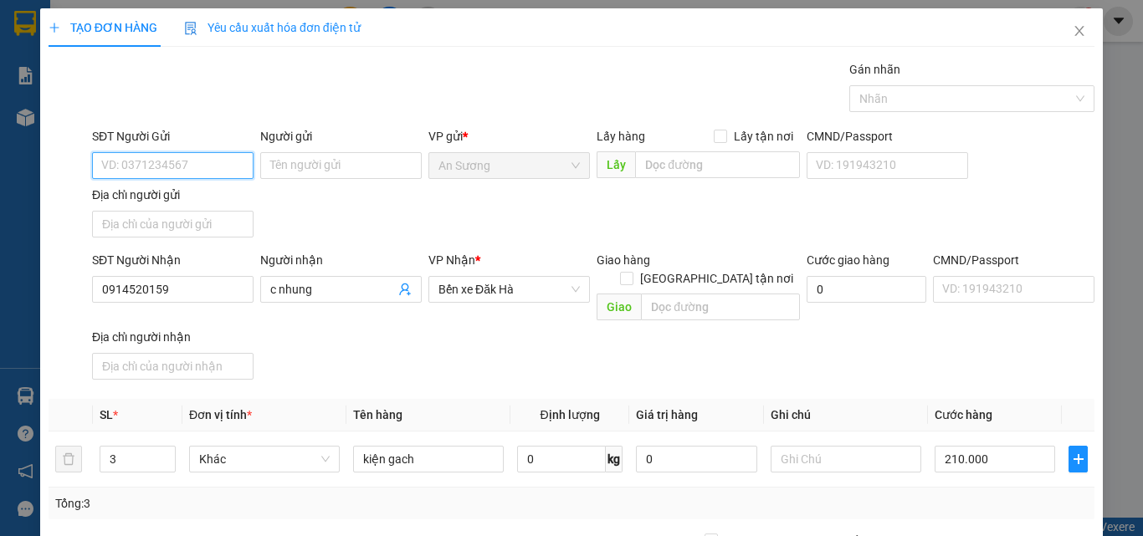
click at [167, 161] on input "SĐT Người Gửi" at bounding box center [173, 165] width 162 height 27
click at [154, 171] on input "SĐT Người Gửi" at bounding box center [173, 165] width 162 height 27
type input "0985164588"
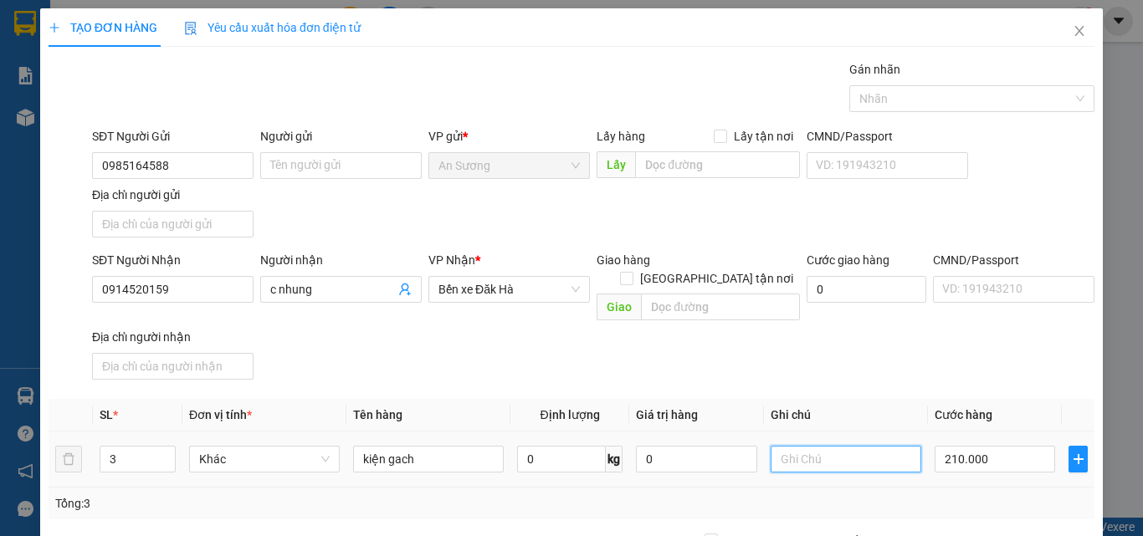
click at [813, 446] on input "text" at bounding box center [846, 459] width 151 height 27
click at [905, 346] on div "SĐT Người Nhận 0914520159 Người nhận c nhung VP Nhận * Bến xe Đăk Hà Giao hàng …" at bounding box center [593, 319] width 1009 height 136
drag, startPoint x: 820, startPoint y: 444, endPoint x: 790, endPoint y: 444, distance: 30.1
click at [790, 446] on input "vỡ khong đền" at bounding box center [846, 459] width 151 height 27
type input "vỡ không đền"
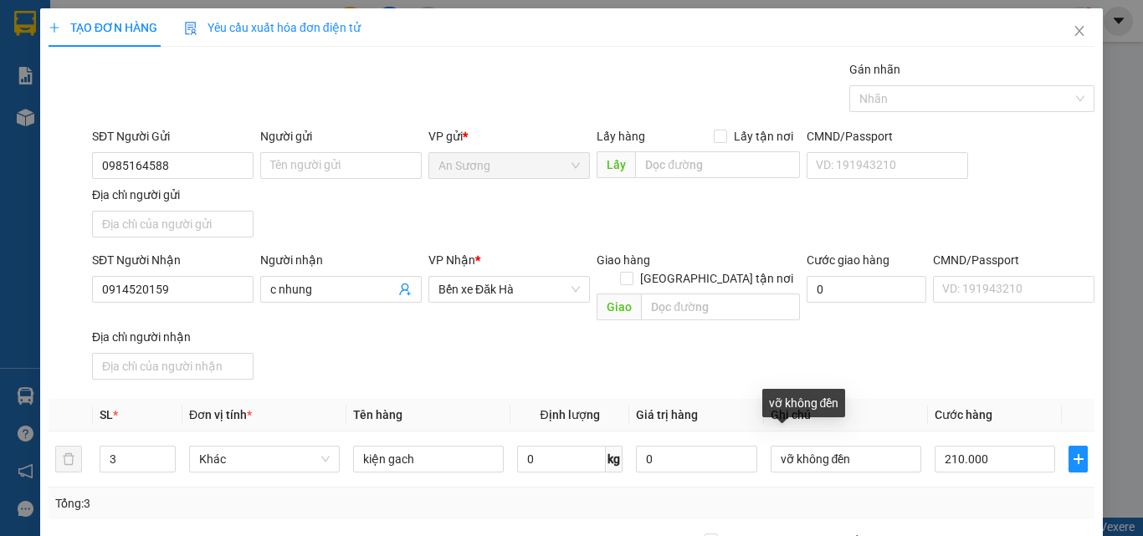
click at [946, 354] on div "SĐT Người Nhận 0914520159 Người nhận c nhung VP Nhận * Bến xe Đăk Hà Giao hàng …" at bounding box center [593, 319] width 1009 height 136
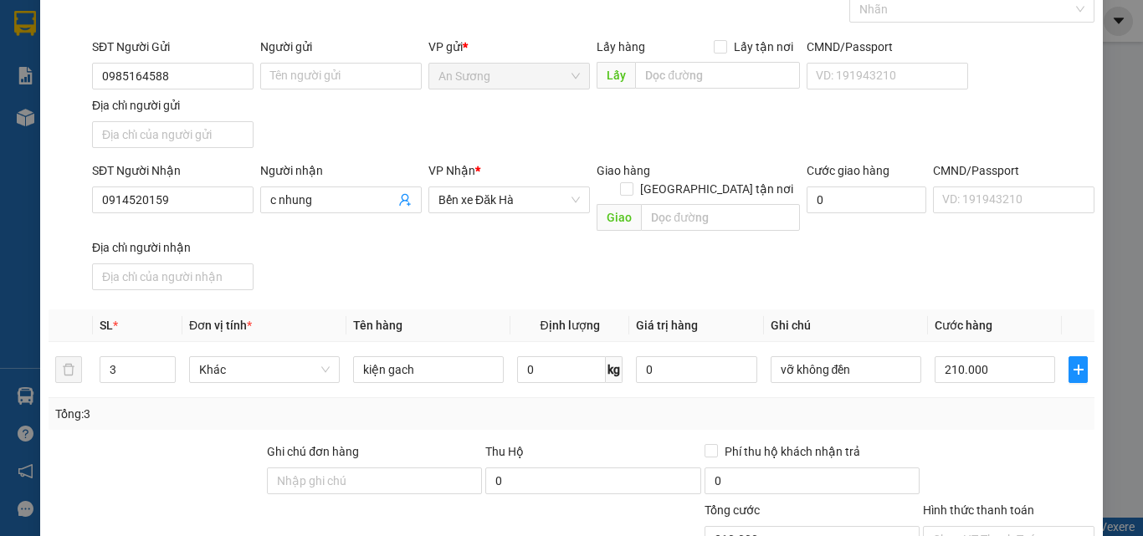
scroll to position [200, 0]
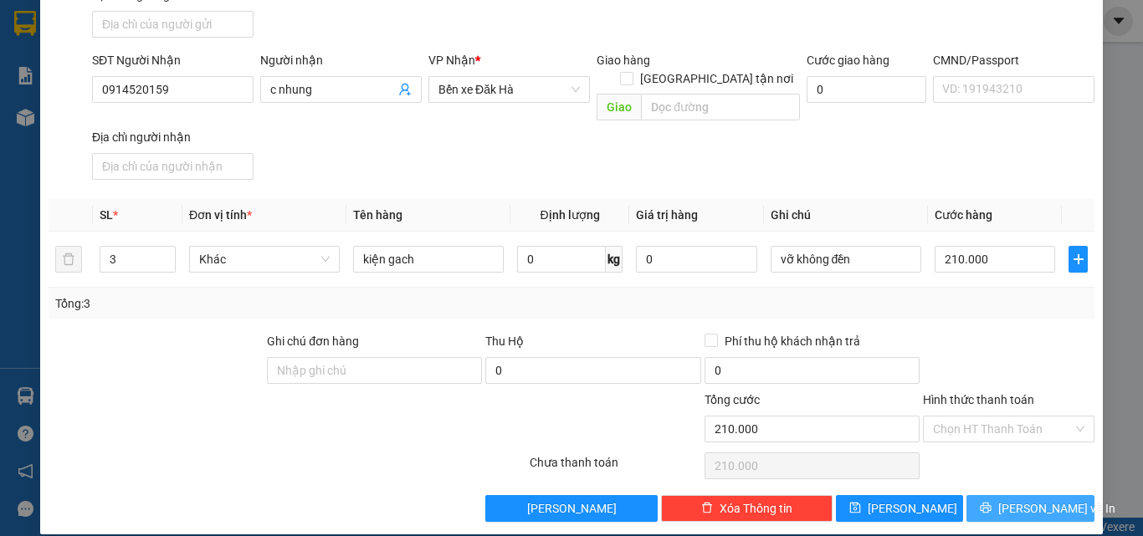
click at [1009, 500] on button "Lưu và In" at bounding box center [1031, 508] width 128 height 27
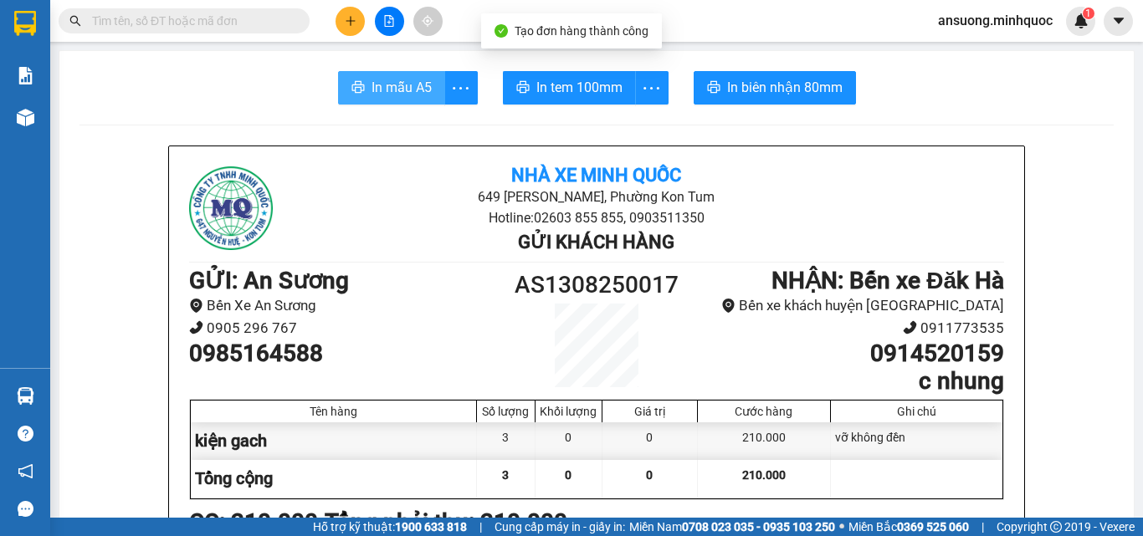
drag, startPoint x: 427, startPoint y: 99, endPoint x: 383, endPoint y: 92, distance: 44.0
click at [411, 99] on button "In mẫu A5" at bounding box center [391, 87] width 107 height 33
click at [383, 92] on span "In mẫu A5" at bounding box center [402, 87] width 60 height 21
click at [858, 488] on div at bounding box center [917, 479] width 172 height 38
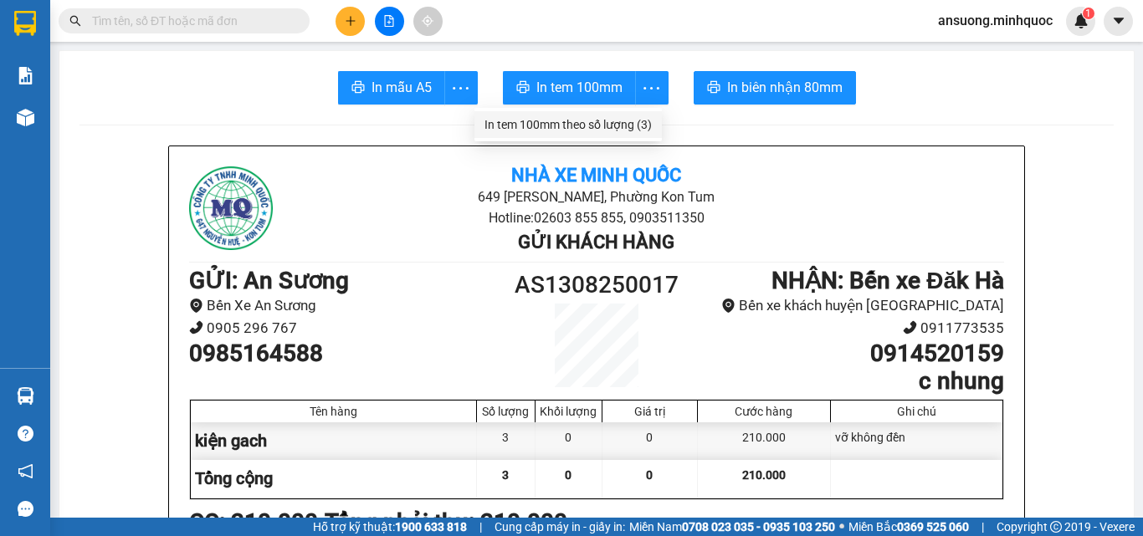
click at [603, 126] on div "In tem 100mm theo số lượng (3)" at bounding box center [568, 124] width 167 height 18
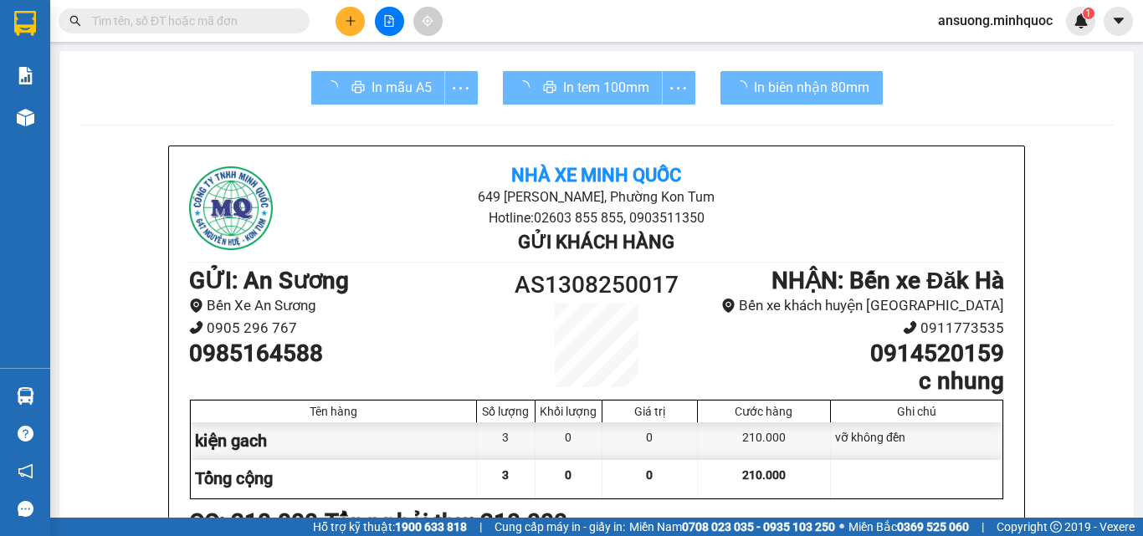
click at [877, 492] on div at bounding box center [917, 479] width 172 height 38
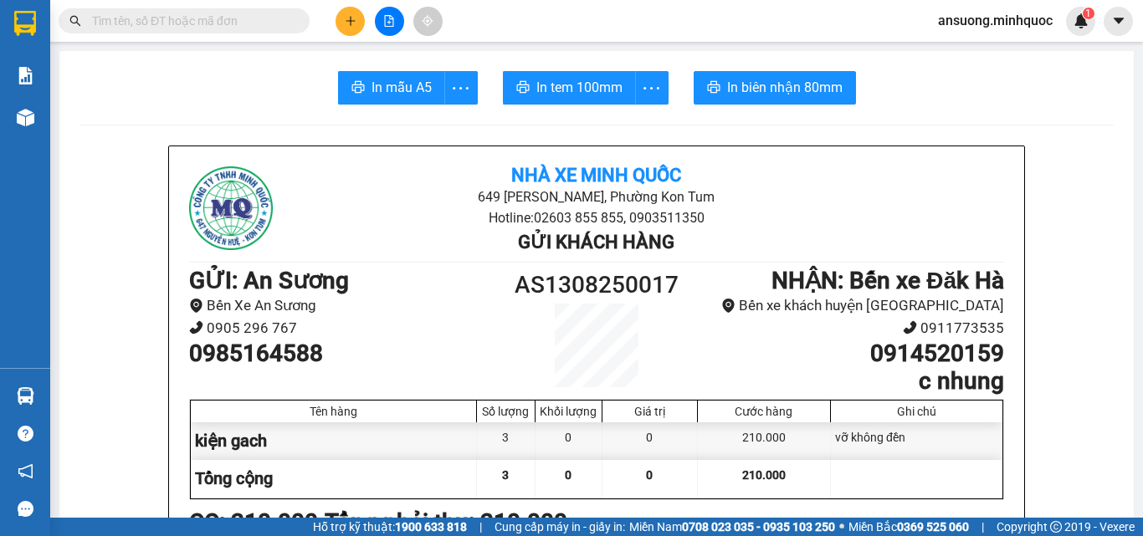
click at [52, 124] on main "In mẫu A5 In tem 100mm In biên nhận 80mm Nhà xe Minh Quốc 649 Nguyễn Huệ, Phườn…" at bounding box center [571, 259] width 1143 height 518
click at [345, 23] on icon "plus" at bounding box center [351, 21] width 12 height 12
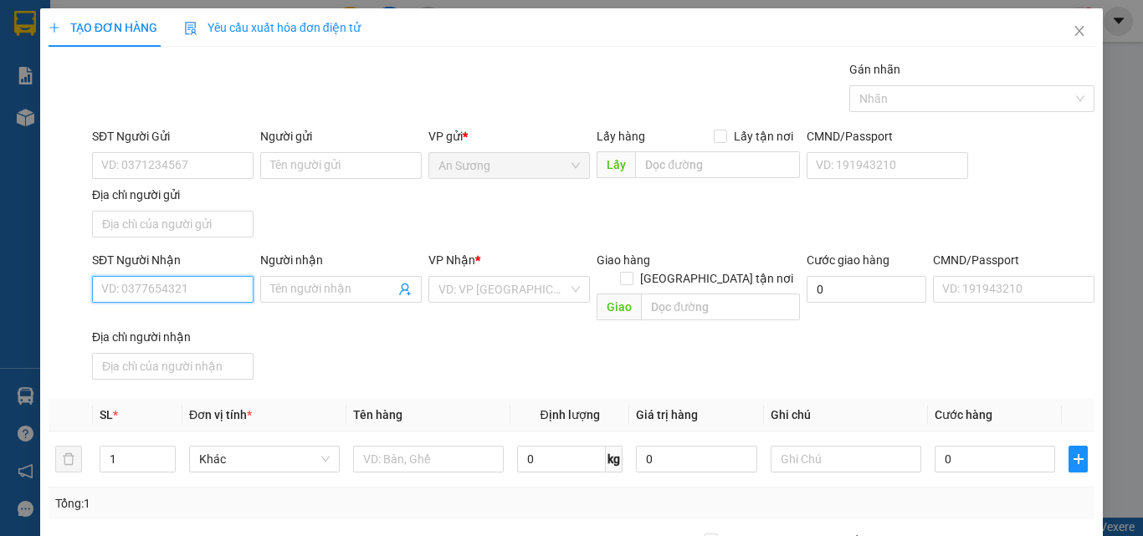
click at [153, 295] on input "SĐT Người Nhận" at bounding box center [173, 289] width 162 height 27
click at [147, 287] on input "SĐT Người Nhận" at bounding box center [173, 289] width 162 height 27
click at [155, 326] on div "0334747009 - CHỊ HẰNG" at bounding box center [171, 323] width 140 height 18
type input "0334747009"
type input "CHỊ HẰNG"
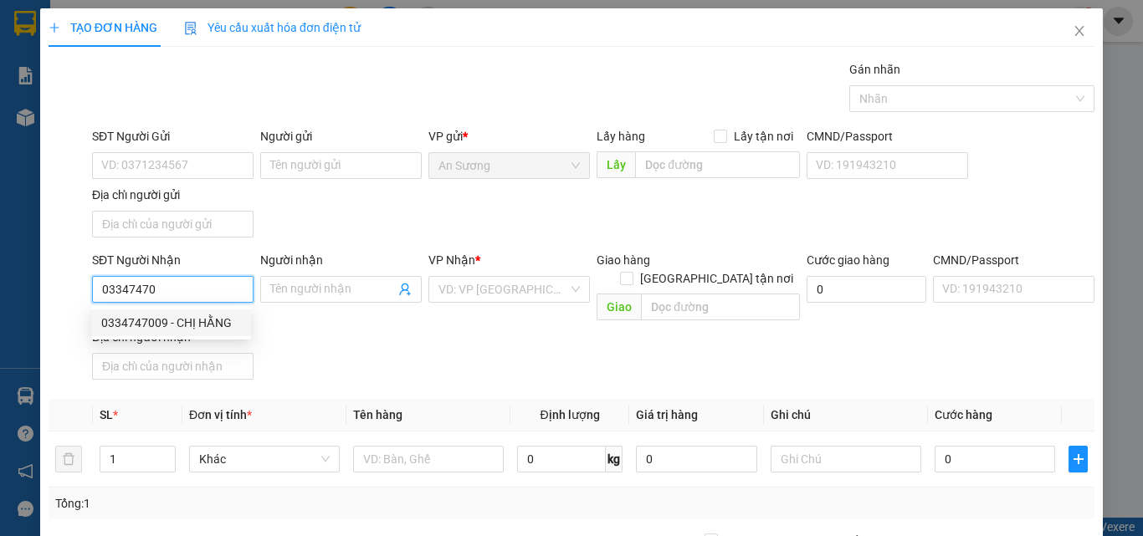
checkbox input "true"
type input "c707 khu tập thể bộ đội"
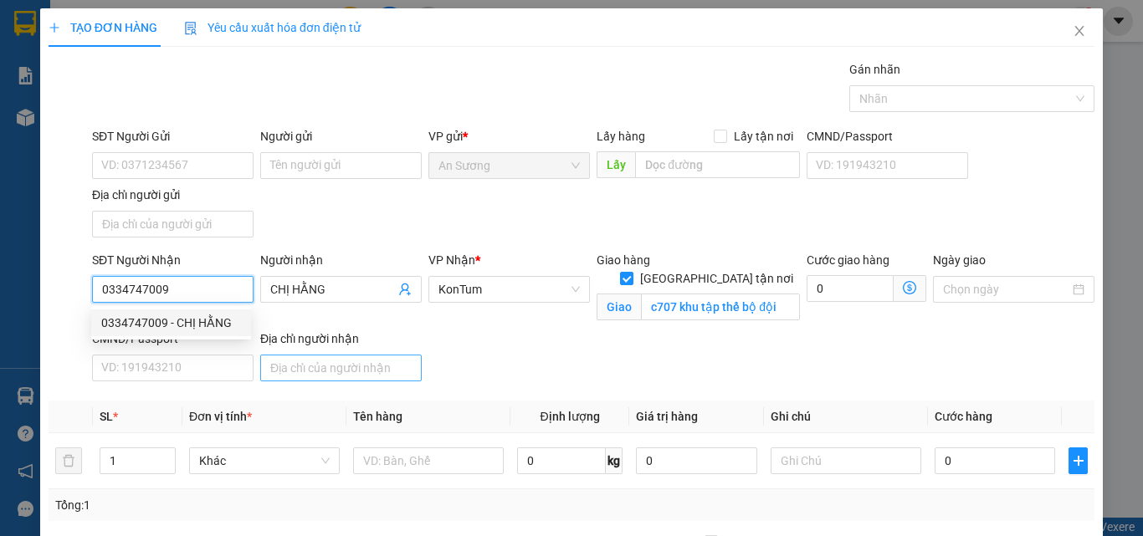
type input "0334747009"
click at [370, 355] on input "Địa chỉ người nhận" at bounding box center [341, 368] width 162 height 27
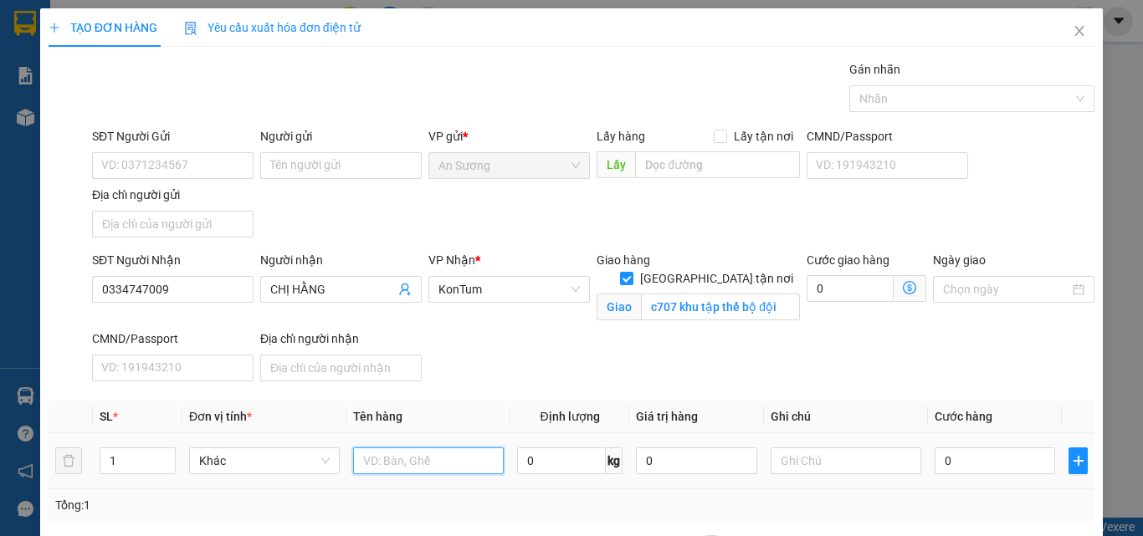
click at [428, 469] on input "text" at bounding box center [428, 461] width 151 height 27
type input "thùng"
click at [557, 360] on div "SĐT Người Nhận 0334747009 Người nhận CHỊ HẰNG VP Nhận * KonTum Giao hàng Giao t…" at bounding box center [593, 319] width 1009 height 137
click at [970, 468] on input "0" at bounding box center [995, 461] width 121 height 27
type input "5"
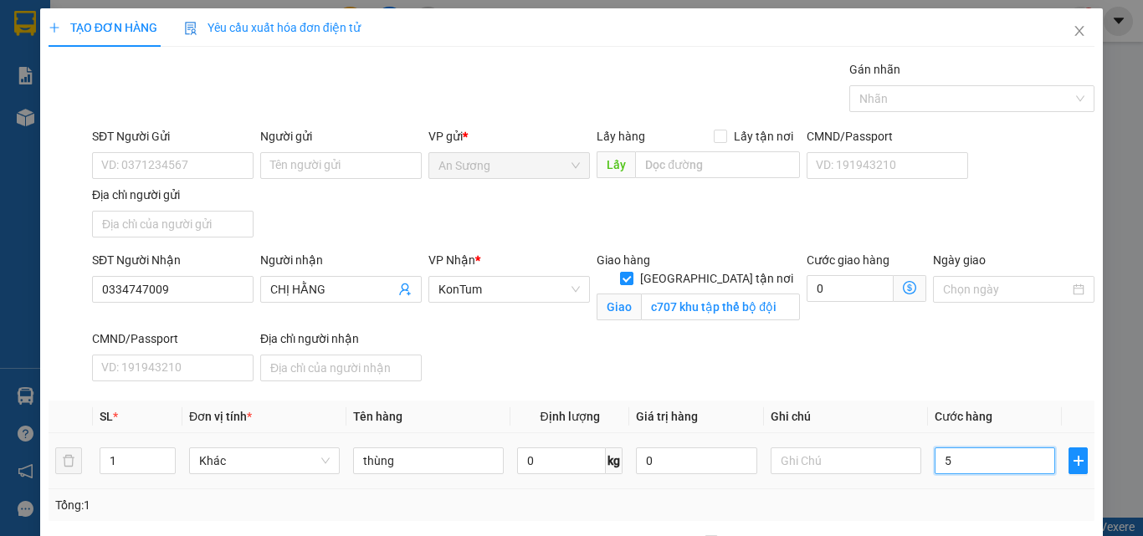
type input "5"
type input "50"
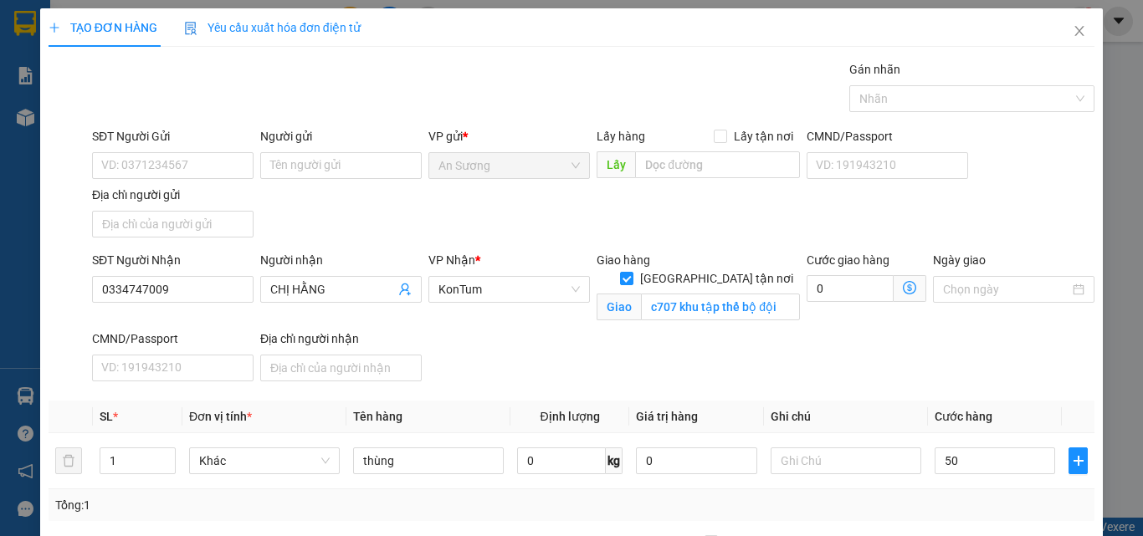
type input "50.000"
drag, startPoint x: 978, startPoint y: 372, endPoint x: 972, endPoint y: 417, distance: 44.7
click at [977, 372] on div "SĐT Người Nhận 0334747009 Người nhận CHỊ HẰNG VP Nhận * KonTum Giao hàng Giao t…" at bounding box center [593, 319] width 1009 height 137
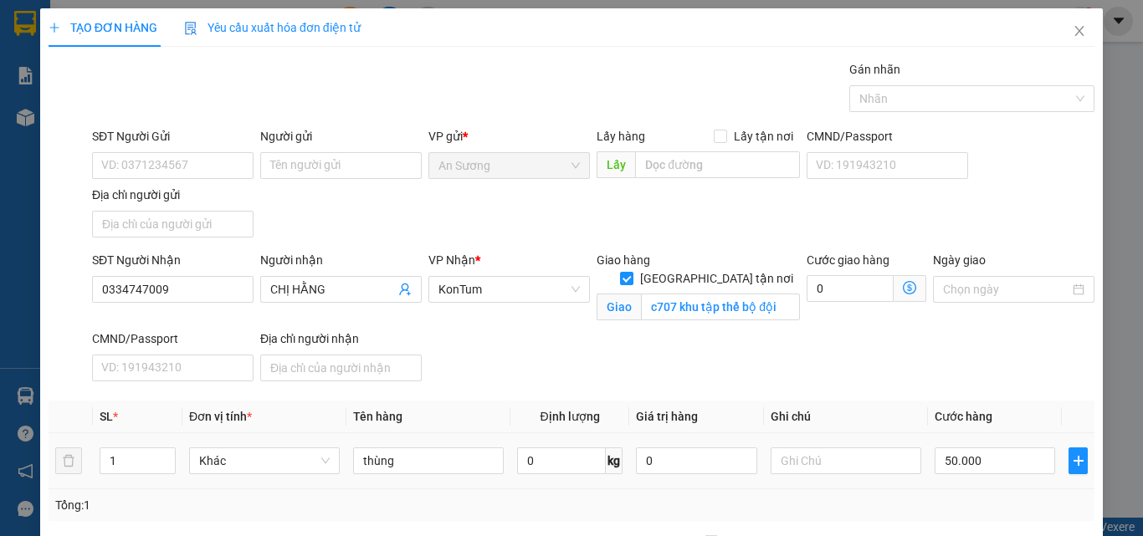
scroll to position [220, 0]
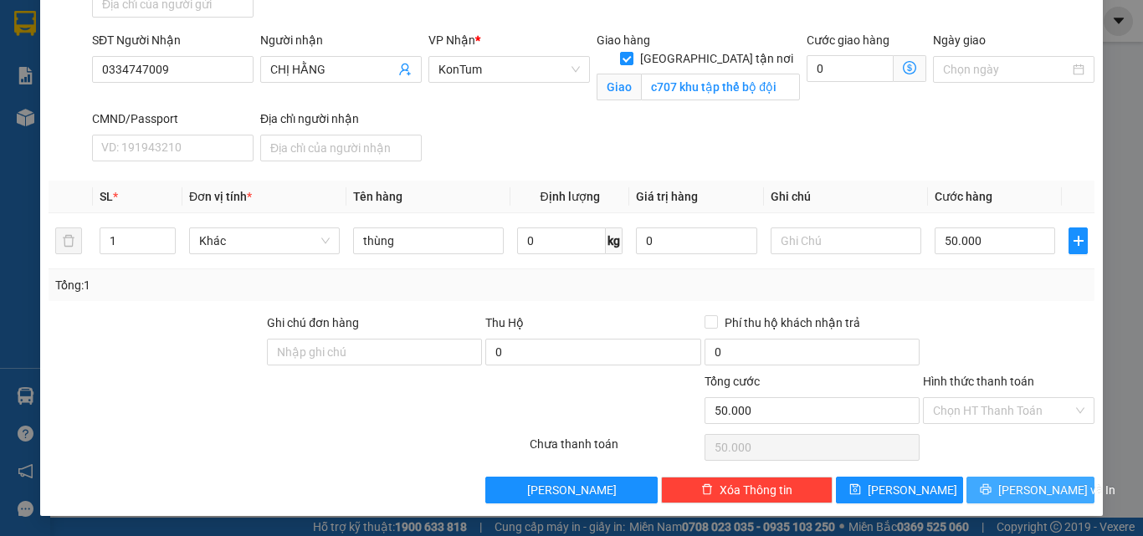
click at [998, 498] on button "Lưu và In" at bounding box center [1031, 490] width 128 height 27
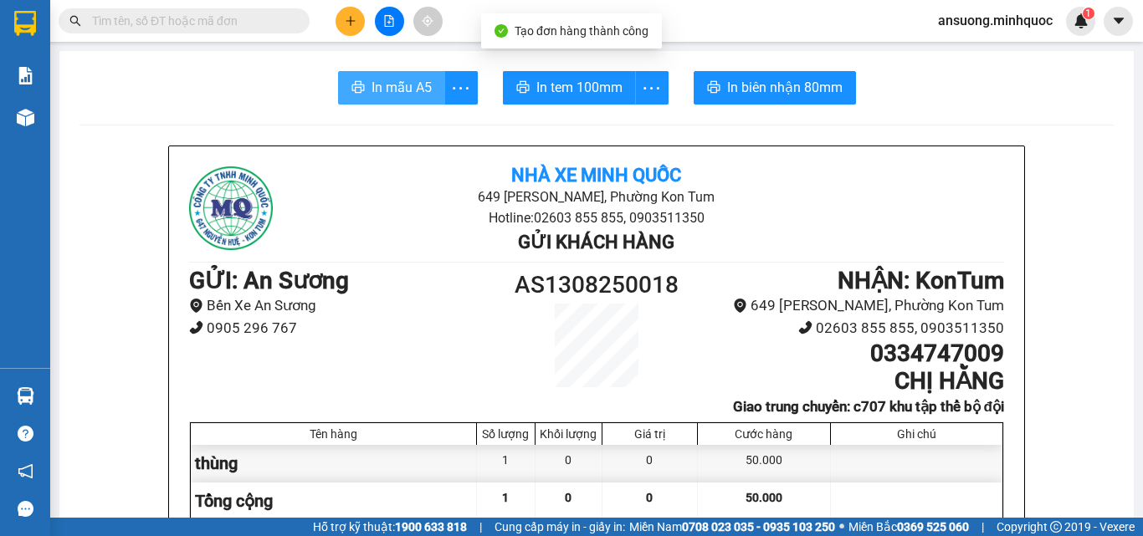
click at [362, 72] on button "In mẫu A5" at bounding box center [391, 87] width 107 height 33
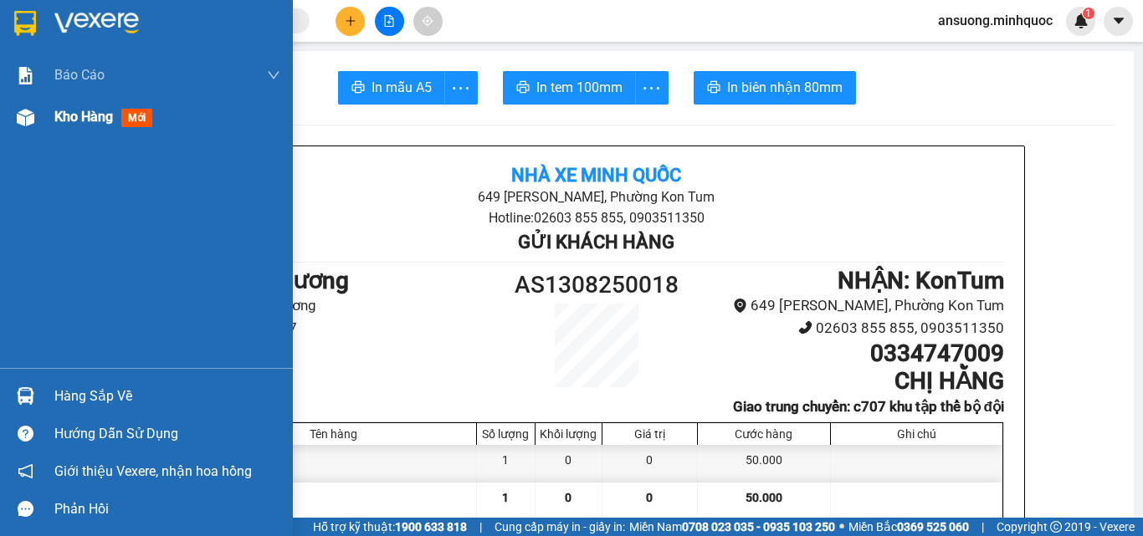
click at [14, 135] on div "Kho hàng mới" at bounding box center [146, 117] width 293 height 42
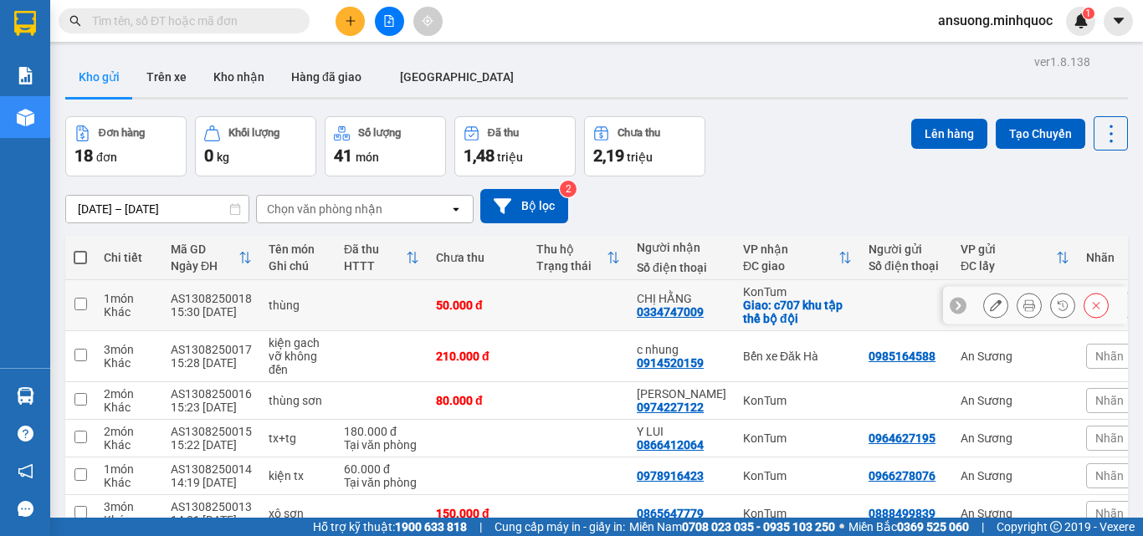
click at [990, 303] on icon at bounding box center [996, 306] width 12 height 12
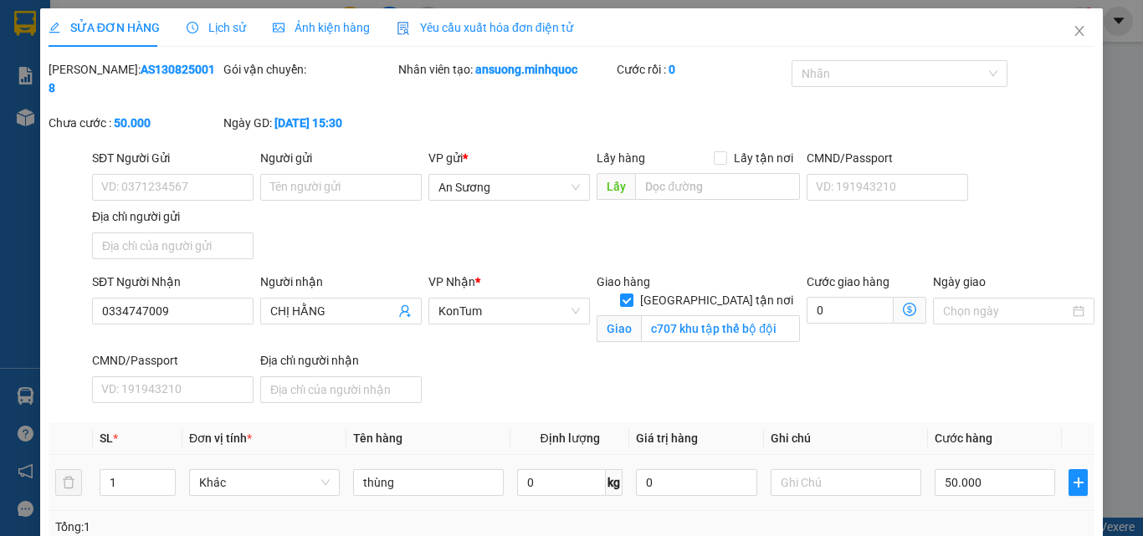
click at [1002, 455] on td "50.000" at bounding box center [995, 483] width 134 height 56
click at [1008, 475] on input "50.000" at bounding box center [995, 482] width 121 height 27
click at [1002, 387] on div "SĐT Người Nhận 0334747009 Người nhận CHỊ HẰNG VP Nhận * KonTum Giao hàng Giao t…" at bounding box center [593, 341] width 1009 height 137
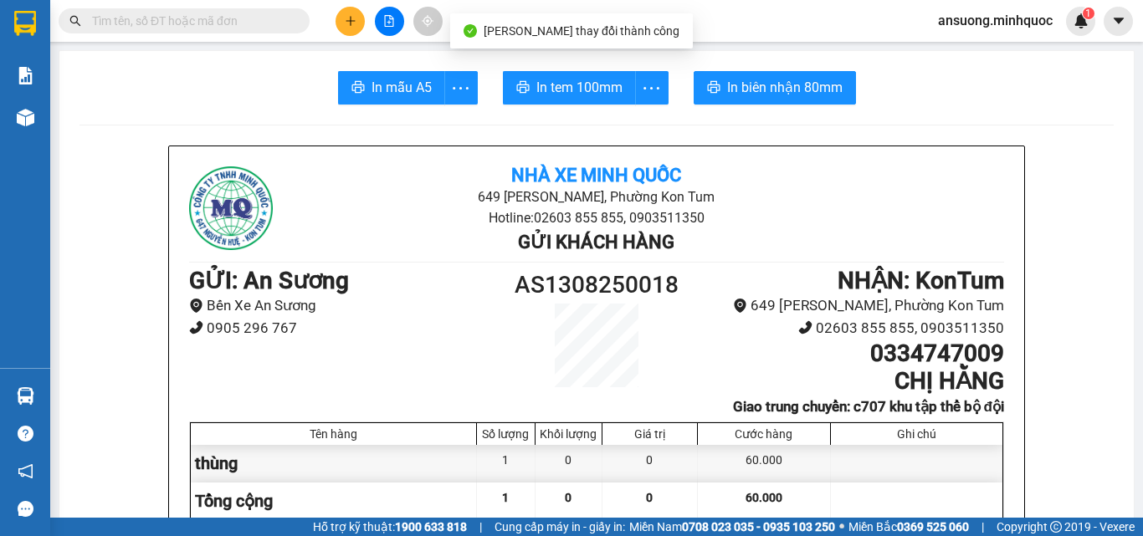
click at [389, 80] on span "In mẫu A5" at bounding box center [402, 87] width 60 height 21
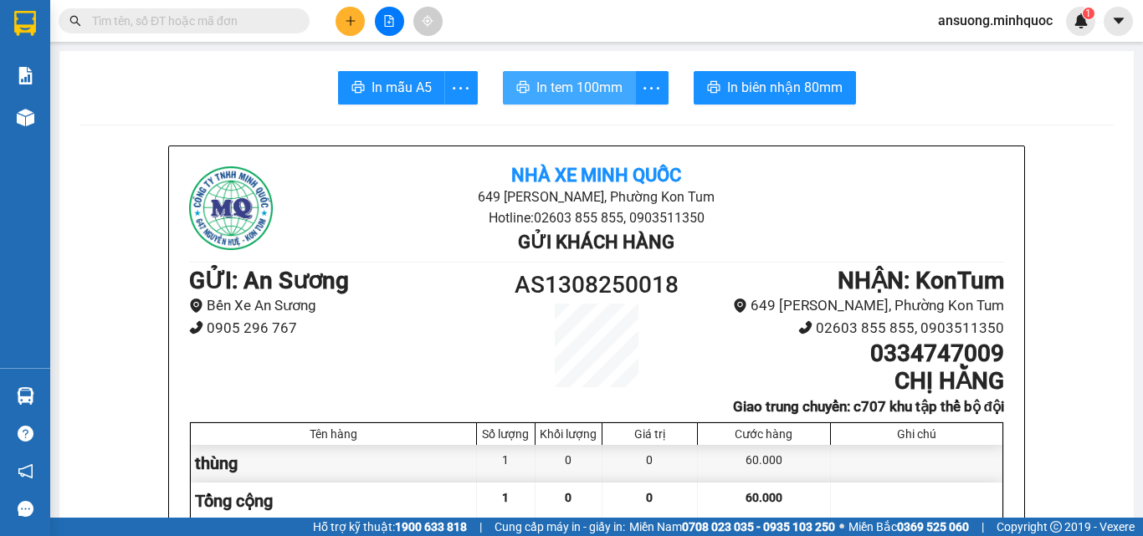
click at [591, 83] on span "In tem 100mm" at bounding box center [579, 87] width 86 height 21
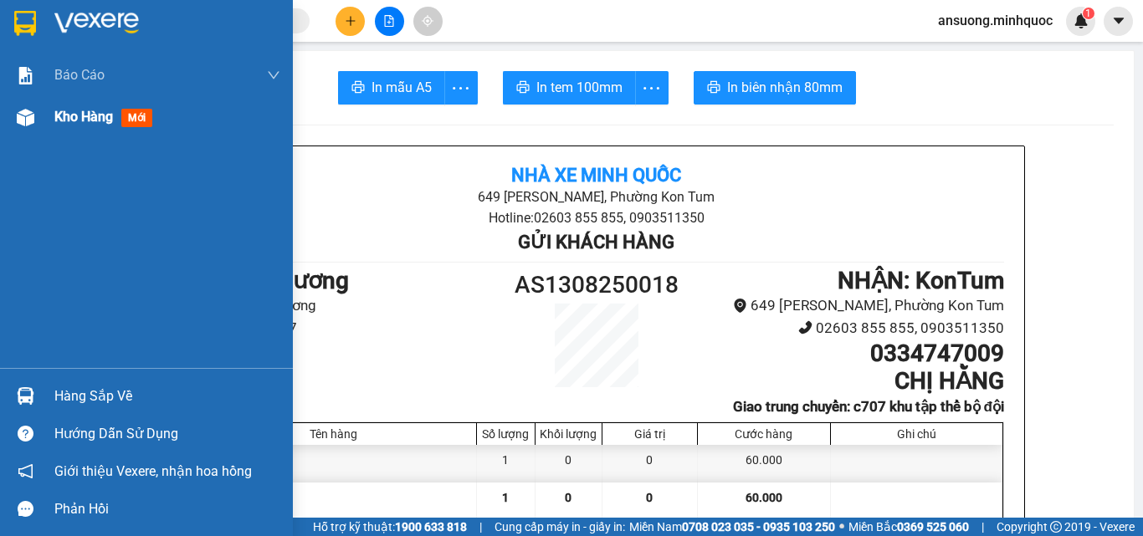
click at [3, 130] on div "Kho hàng mới" at bounding box center [146, 117] width 293 height 42
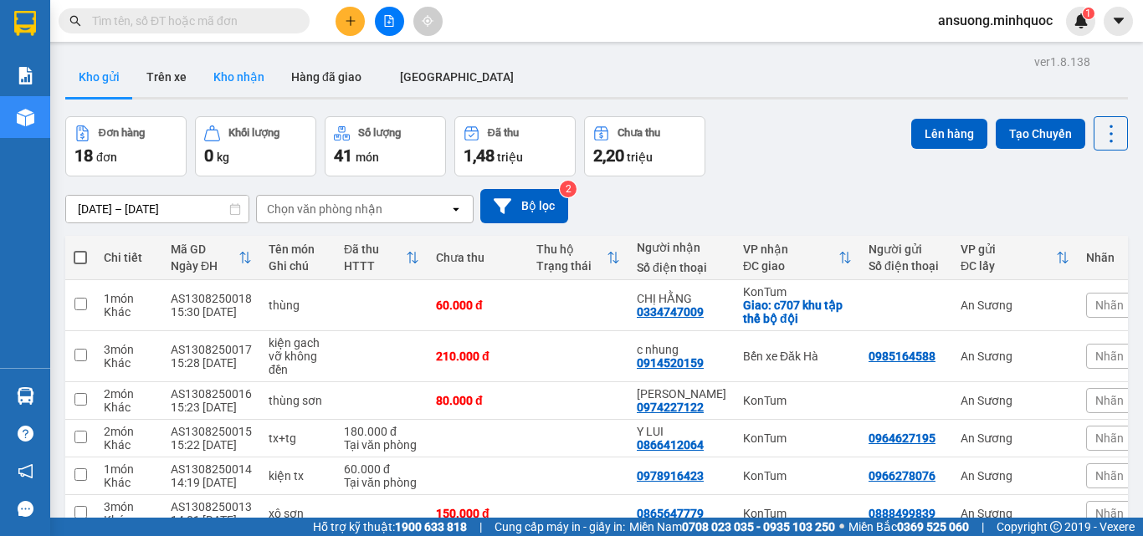
click at [272, 72] on button "Kho nhận" at bounding box center [239, 77] width 78 height 40
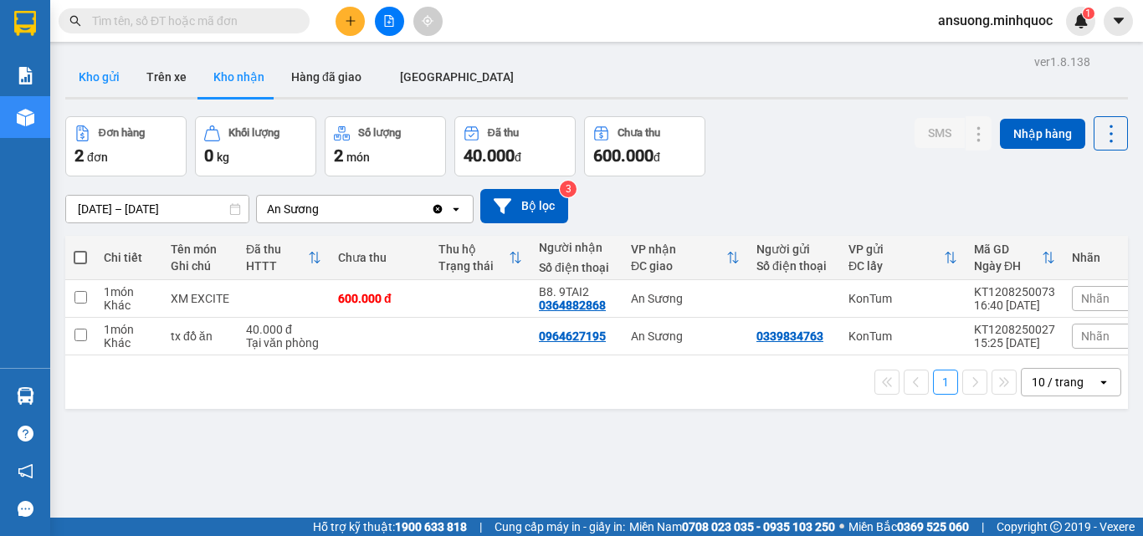
click at [129, 79] on button "Kho gửi" at bounding box center [99, 77] width 68 height 40
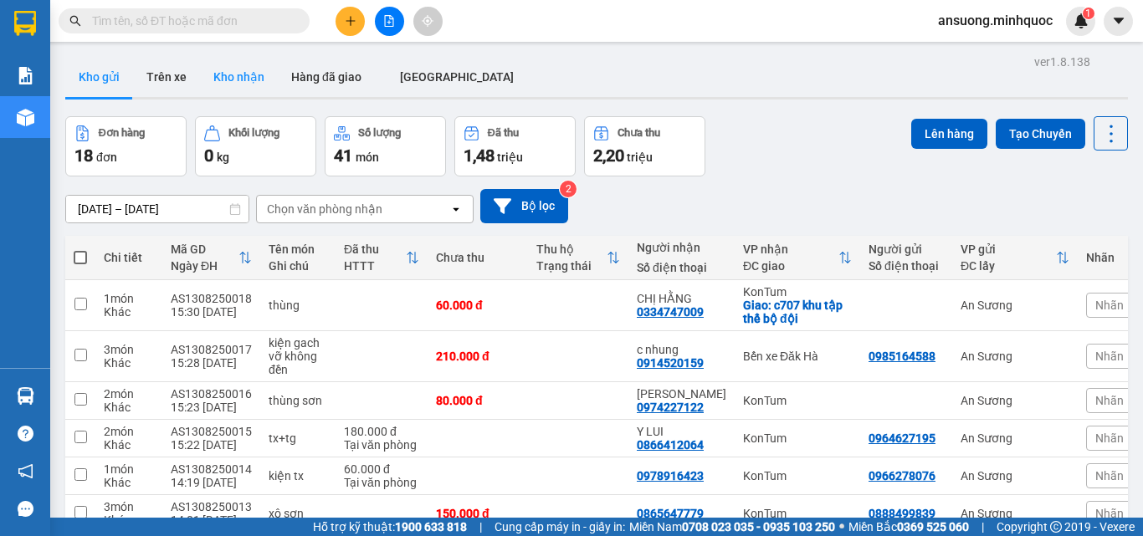
click at [255, 66] on button "Kho nhận" at bounding box center [239, 77] width 78 height 40
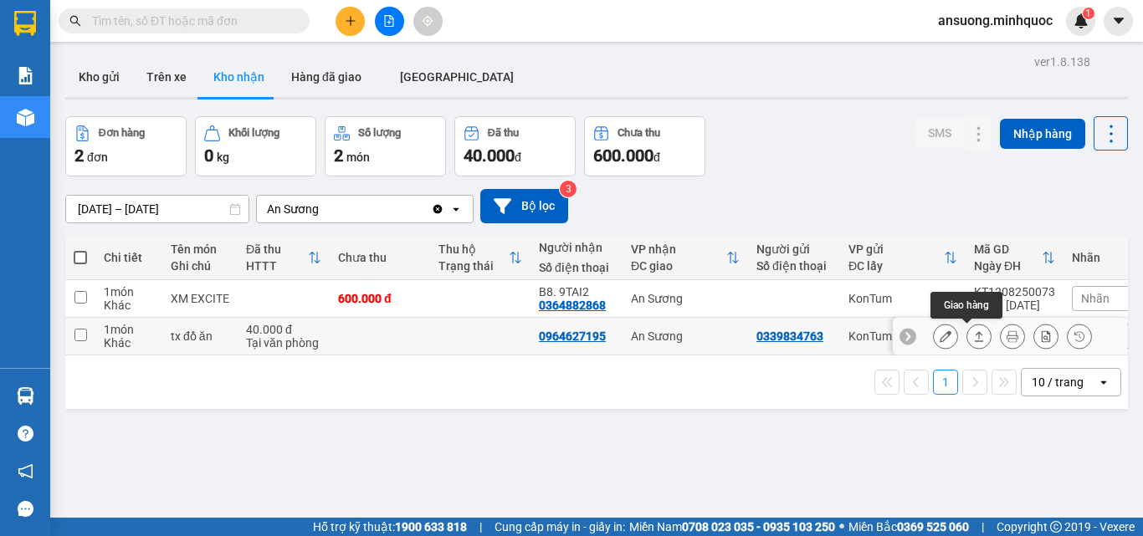
click at [973, 341] on button at bounding box center [978, 336] width 23 height 29
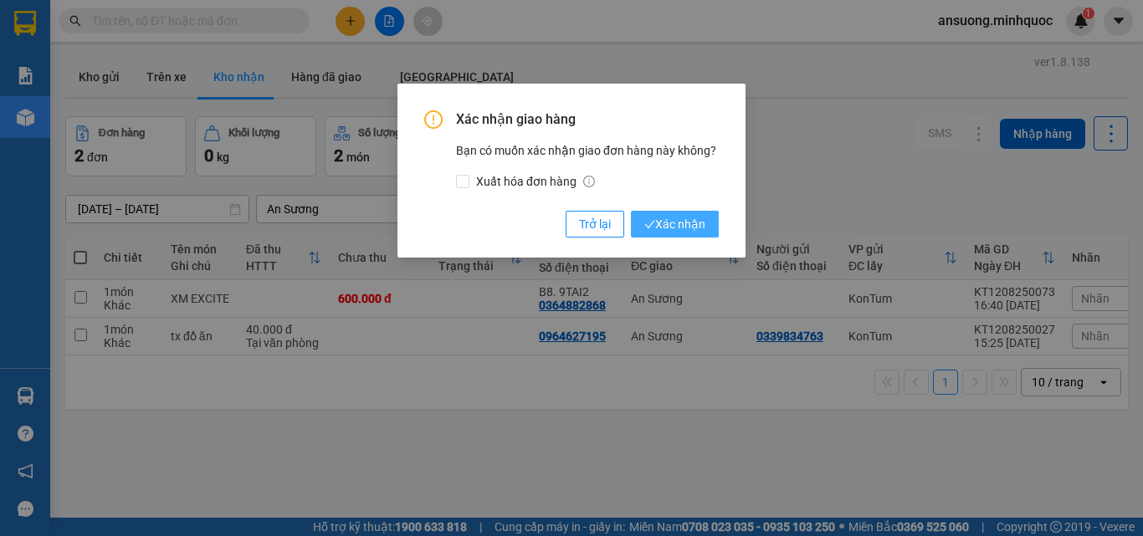
click at [679, 231] on span "Xác nhận" at bounding box center [674, 224] width 61 height 18
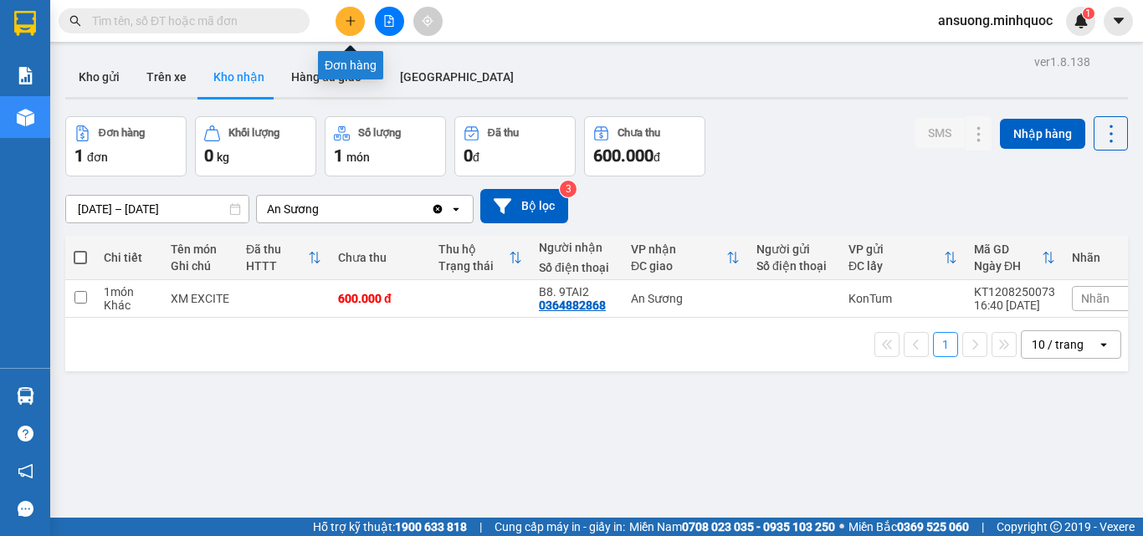
click at [347, 17] on icon "plus" at bounding box center [351, 21] width 12 height 12
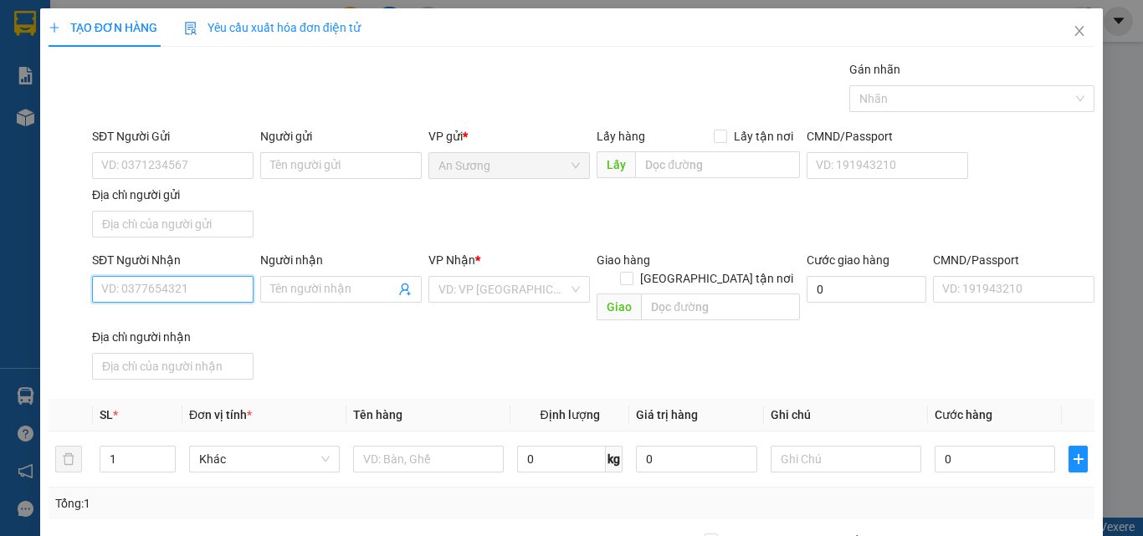
click at [152, 290] on input "SĐT Người Nhận" at bounding box center [173, 289] width 162 height 27
type input "0898368139"
click at [182, 327] on div "0898368139 - lợi" at bounding box center [171, 323] width 140 height 18
type input "lợi"
type input "0898368139"
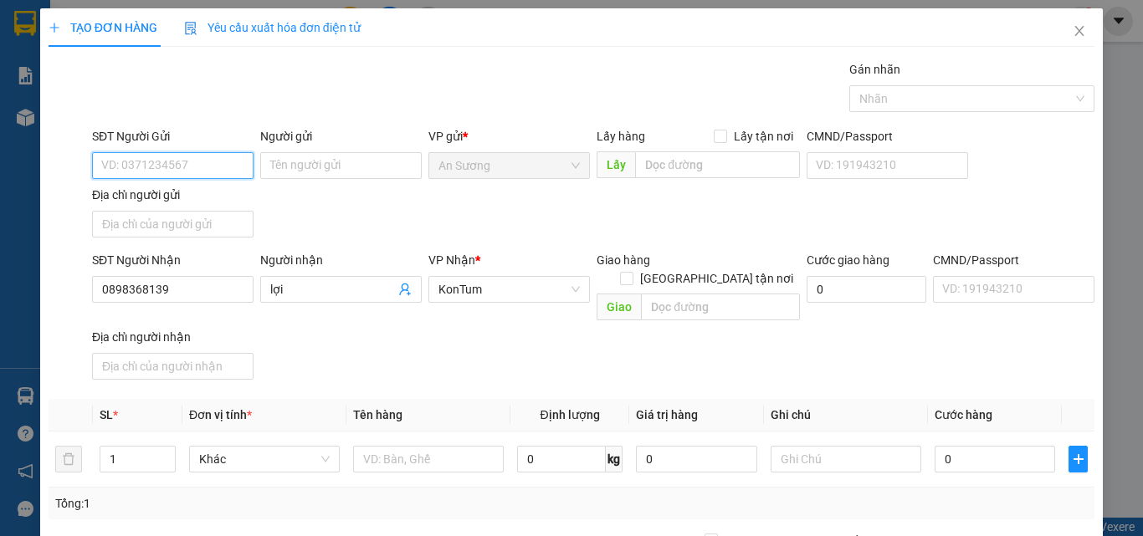
click at [176, 169] on input "SĐT Người Gửi" at bounding box center [173, 165] width 162 height 27
click at [202, 190] on div "0932059176" at bounding box center [171, 199] width 140 height 18
type input "0932059176"
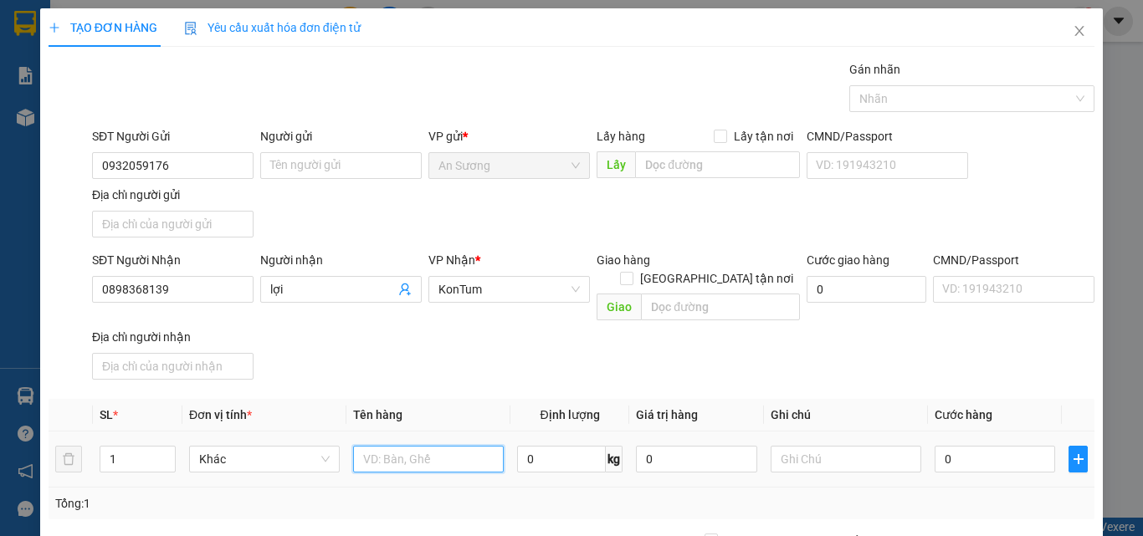
click at [412, 446] on input "text" at bounding box center [428, 459] width 151 height 27
click at [413, 446] on input "text" at bounding box center [428, 459] width 151 height 27
type input "hs"
click at [996, 446] on input "0" at bounding box center [995, 459] width 121 height 27
type input "4"
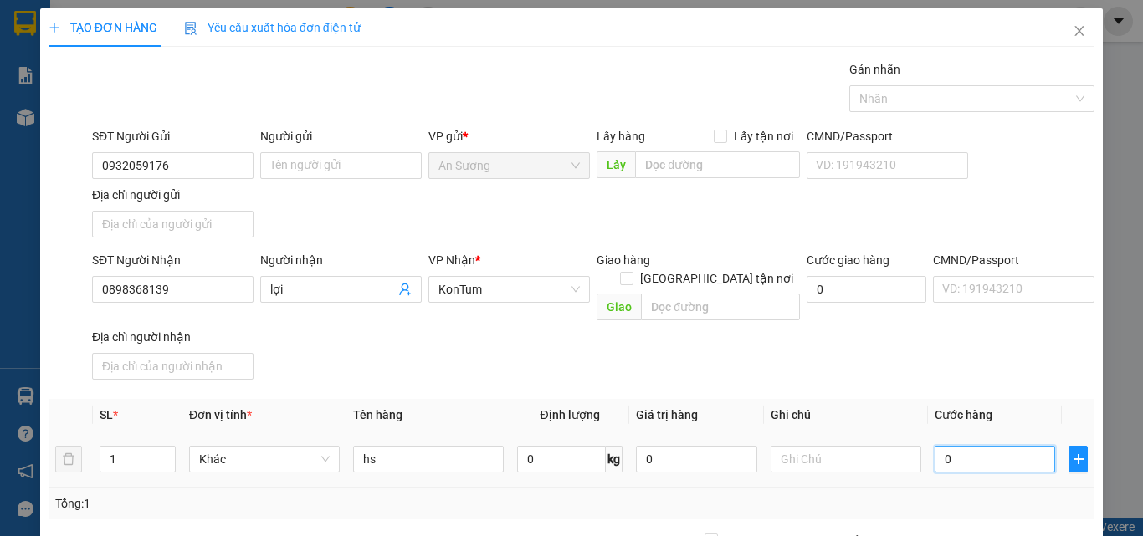
type input "4"
type input "40"
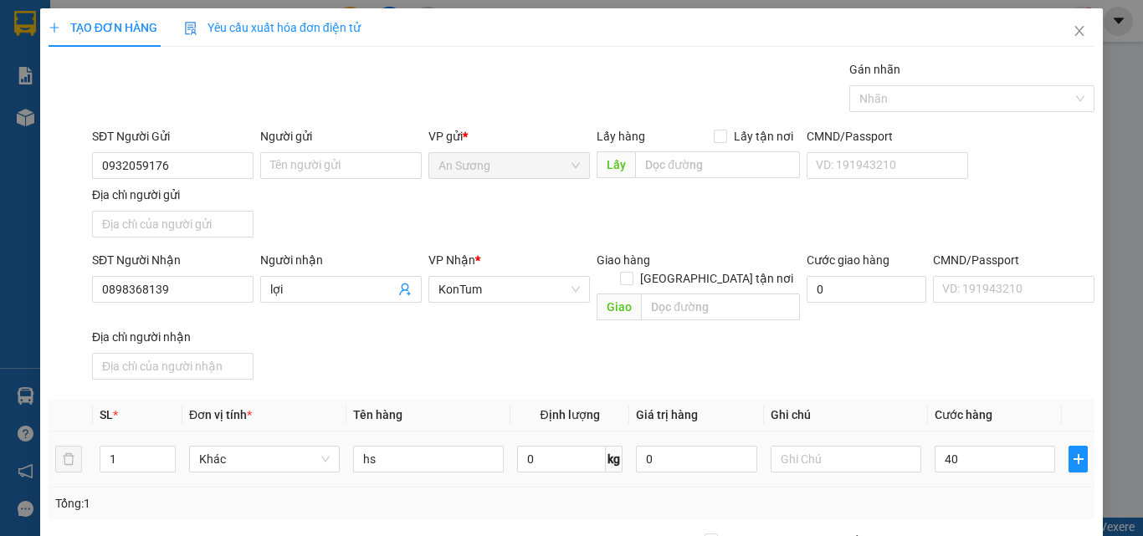
type input "40.000"
click at [967, 361] on div "SĐT Người Nhận 0898368139 Người nhận lợi VP Nhận * KonTum Giao hàng Giao tận nơ…" at bounding box center [593, 319] width 1009 height 136
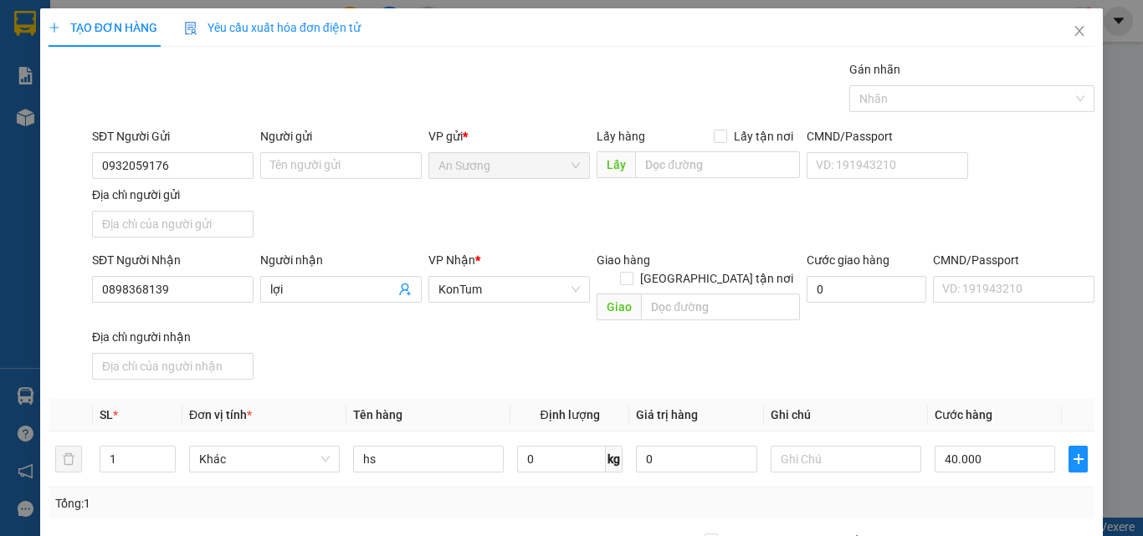
drag, startPoint x: 981, startPoint y: 439, endPoint x: 967, endPoint y: 457, distance: 22.8
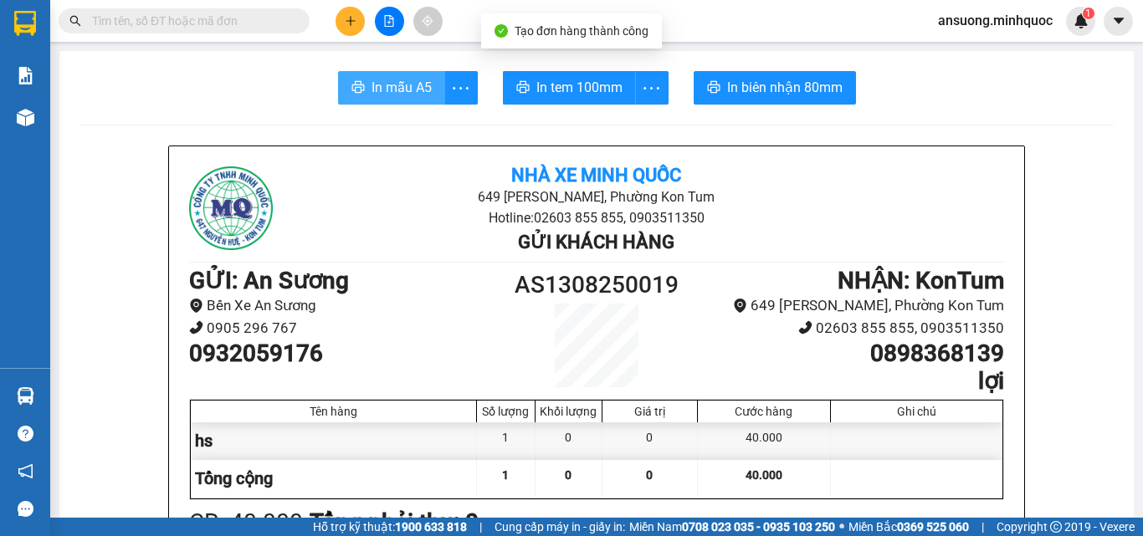
drag, startPoint x: 392, startPoint y: 80, endPoint x: 397, endPoint y: 92, distance: 12.4
click at [392, 85] on button "In mẫu A5" at bounding box center [391, 87] width 107 height 33
drag, startPoint x: 397, startPoint y: 92, endPoint x: 377, endPoint y: 310, distance: 218.4
click at [396, 102] on button "In mẫu A5" at bounding box center [391, 87] width 107 height 33
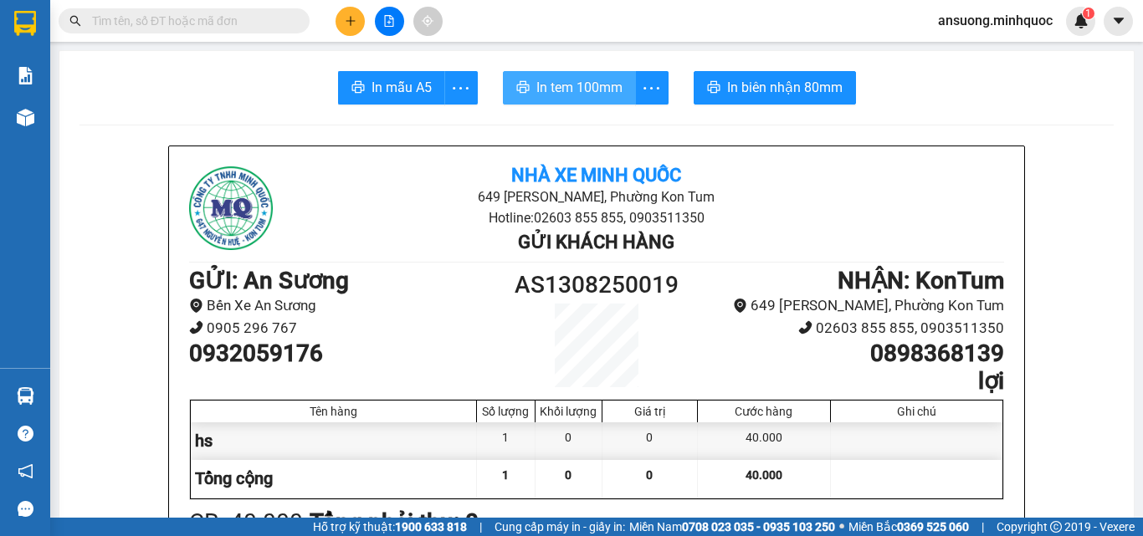
click at [575, 90] on span "In tem 100mm" at bounding box center [579, 87] width 86 height 21
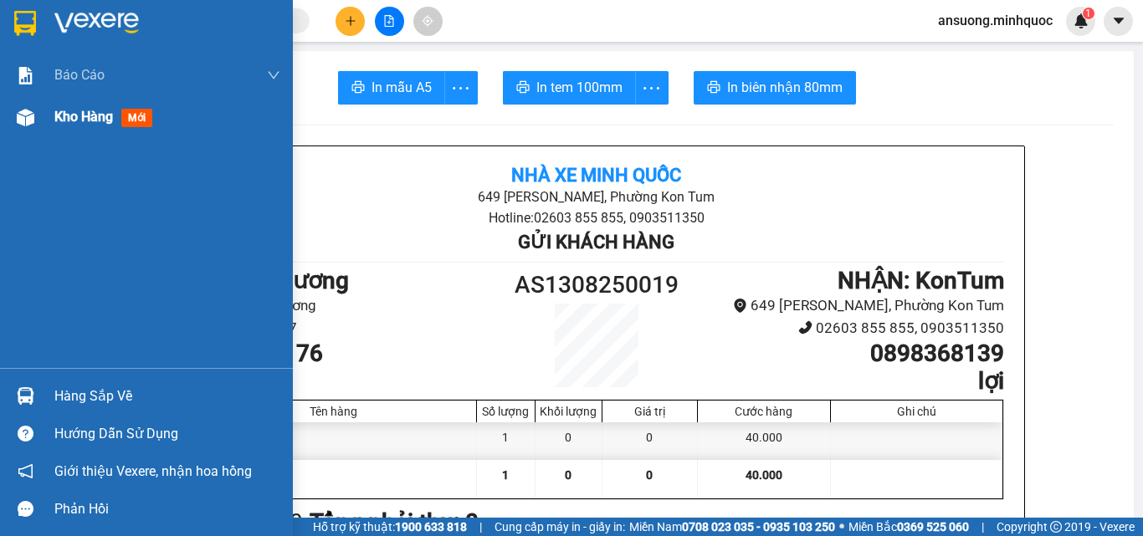
click at [20, 112] on img at bounding box center [26, 118] width 18 height 18
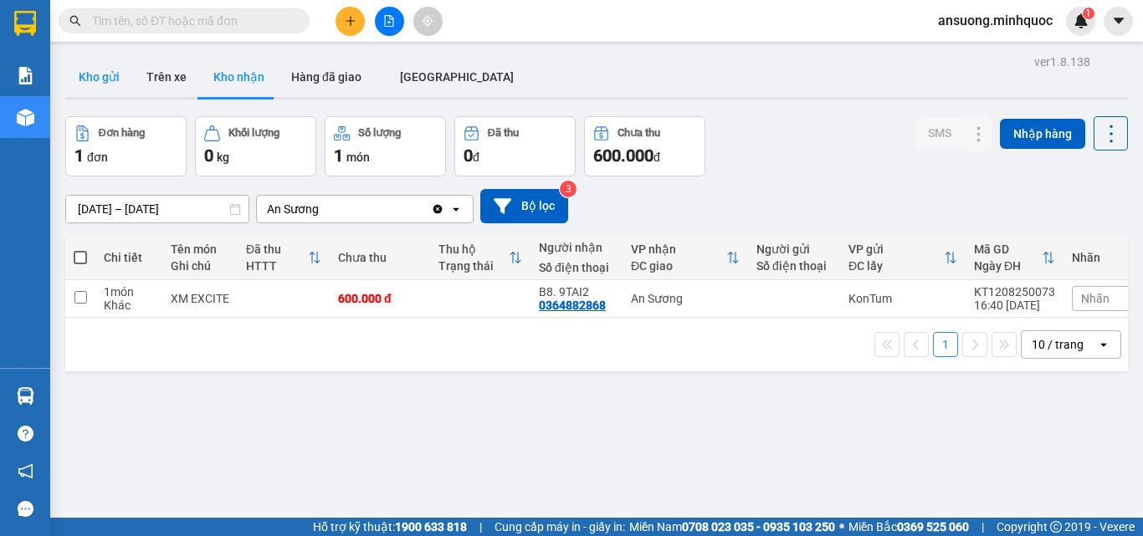
click at [105, 82] on button "Kho gửi" at bounding box center [99, 77] width 68 height 40
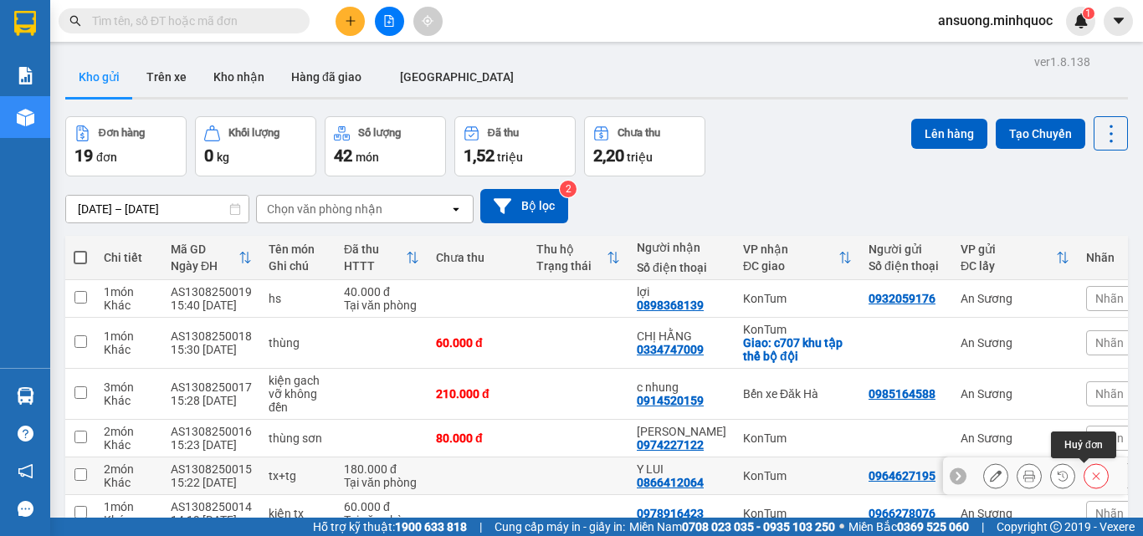
click at [1090, 462] on button at bounding box center [1096, 476] width 23 height 29
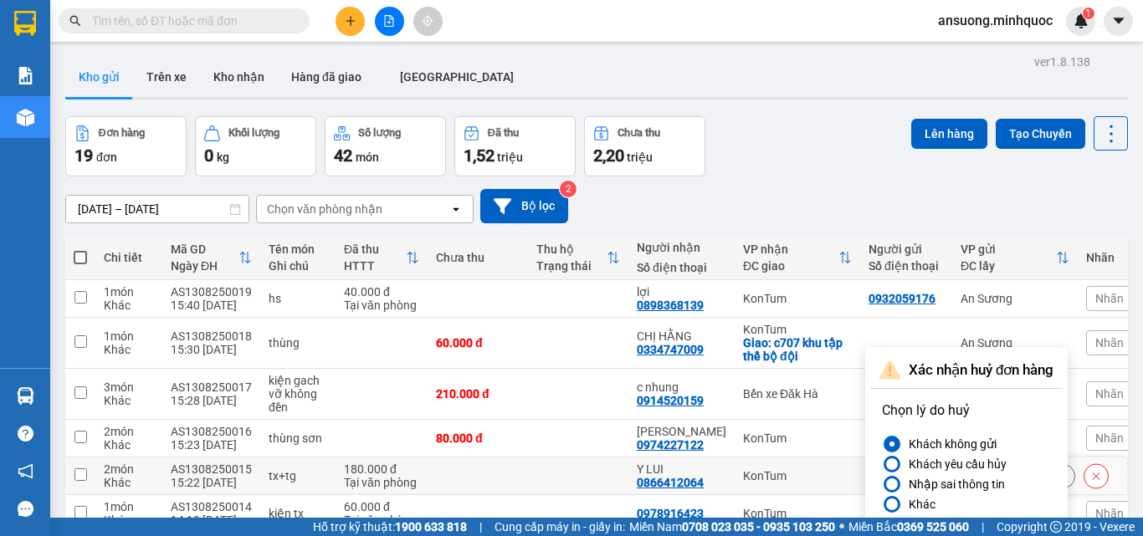
click at [795, 469] on div "KonTum" at bounding box center [797, 475] width 109 height 13
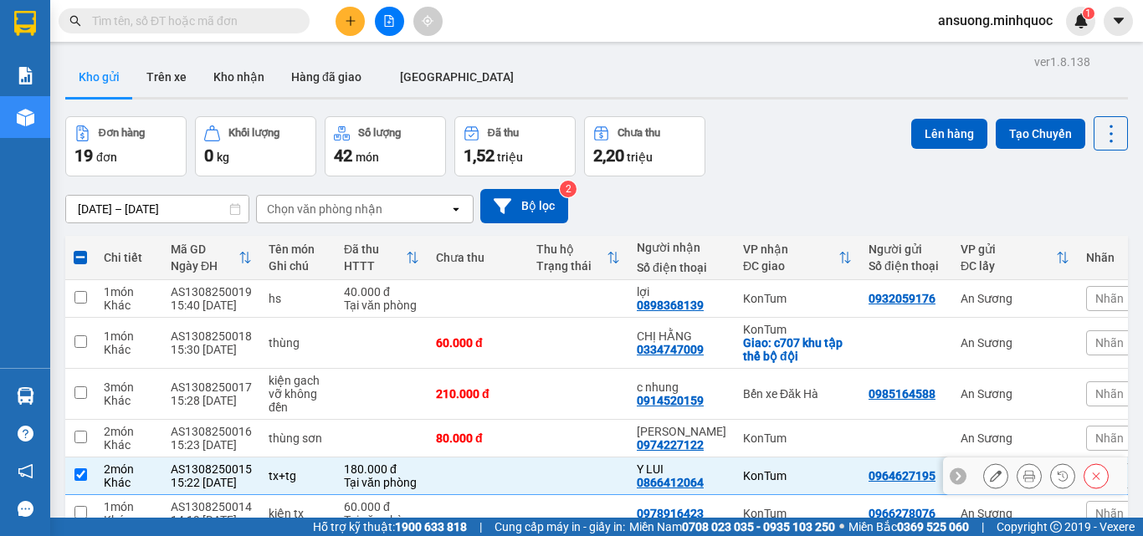
drag, startPoint x: 705, startPoint y: 313, endPoint x: 611, endPoint y: 313, distance: 93.7
click at [611, 458] on tr "2 món Khác AS1308250015 15:22 13/08 tx+tg 180.000 đ Tại văn phòng Y LUI 0866412…" at bounding box center [622, 477] width 1115 height 38
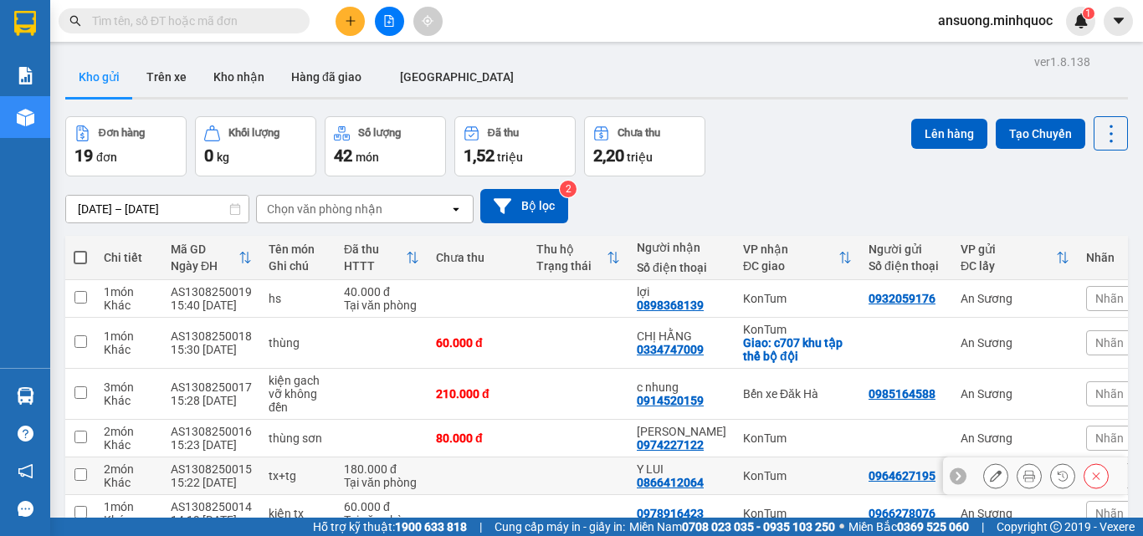
click at [714, 458] on td "Y LUI 0866412064" at bounding box center [681, 477] width 106 height 38
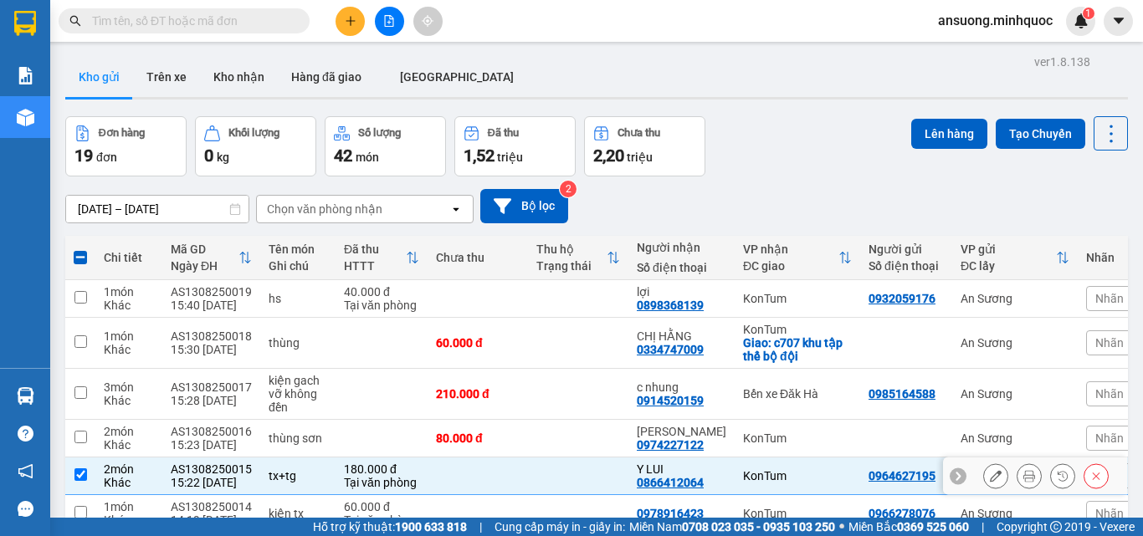
drag, startPoint x: 709, startPoint y: 313, endPoint x: 630, endPoint y: 320, distance: 78.9
click at [630, 458] on td "Y LUI 0866412064" at bounding box center [681, 477] width 106 height 38
checkbox input "false"
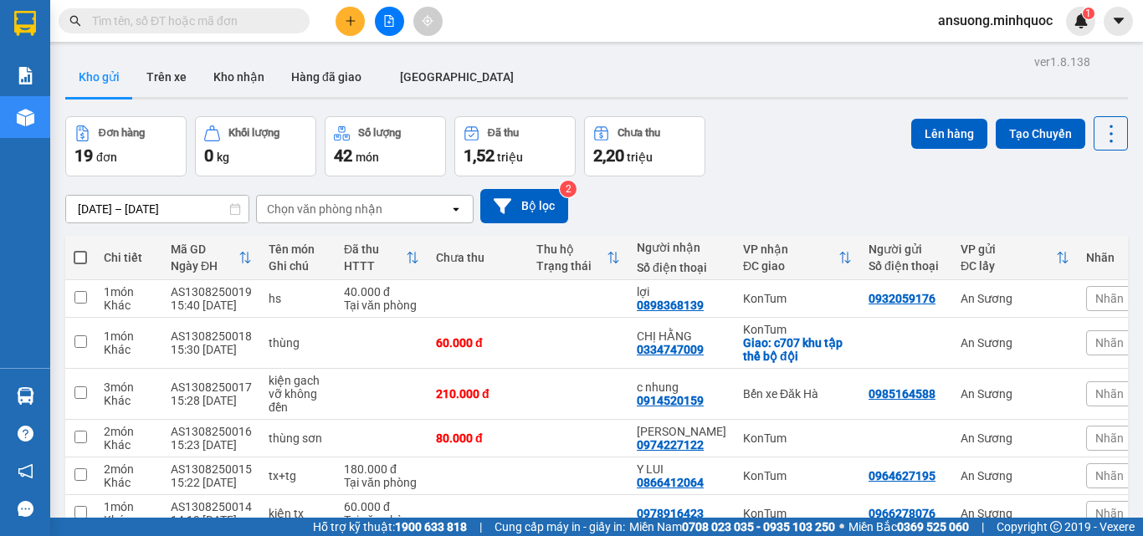
click at [346, 26] on icon "plus" at bounding box center [351, 21] width 12 height 12
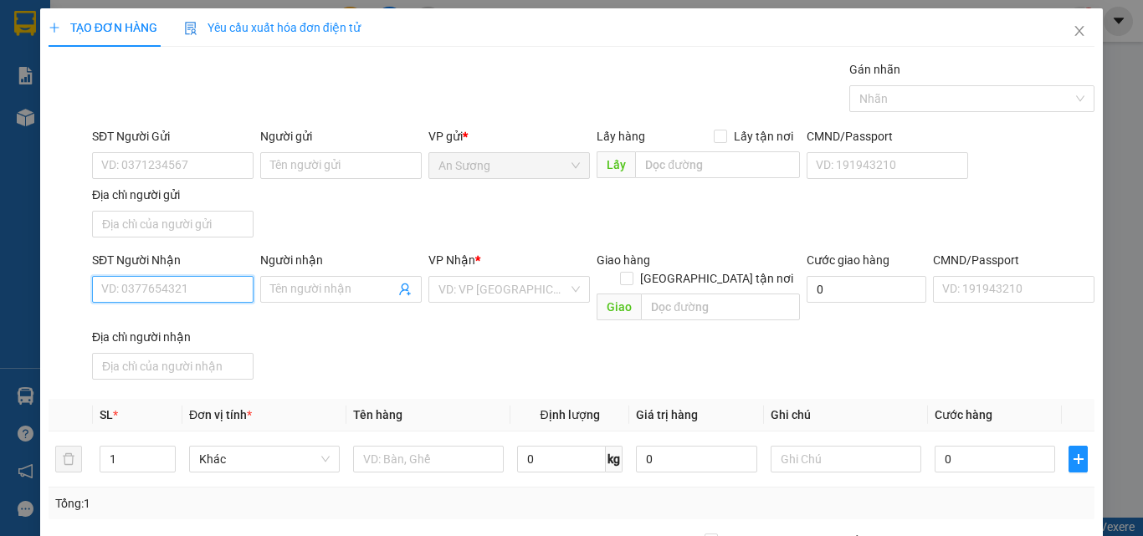
click at [177, 294] on input "SĐT Người Nhận" at bounding box center [173, 289] width 162 height 27
paste input "0866412064"
type input "0866412064"
click at [221, 289] on input "0866412064" at bounding box center [173, 289] width 162 height 27
drag, startPoint x: 208, startPoint y: 320, endPoint x: 224, endPoint y: 315, distance: 17.5
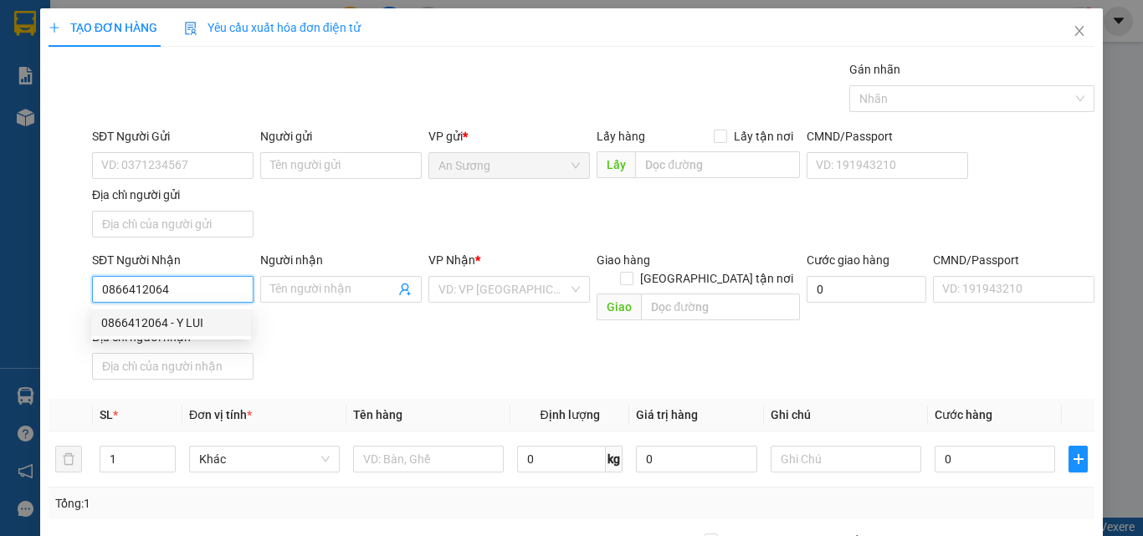
click at [208, 320] on div "0866412064 - Y LUI" at bounding box center [171, 323] width 140 height 18
type input "Y LUI"
type input "0866412064"
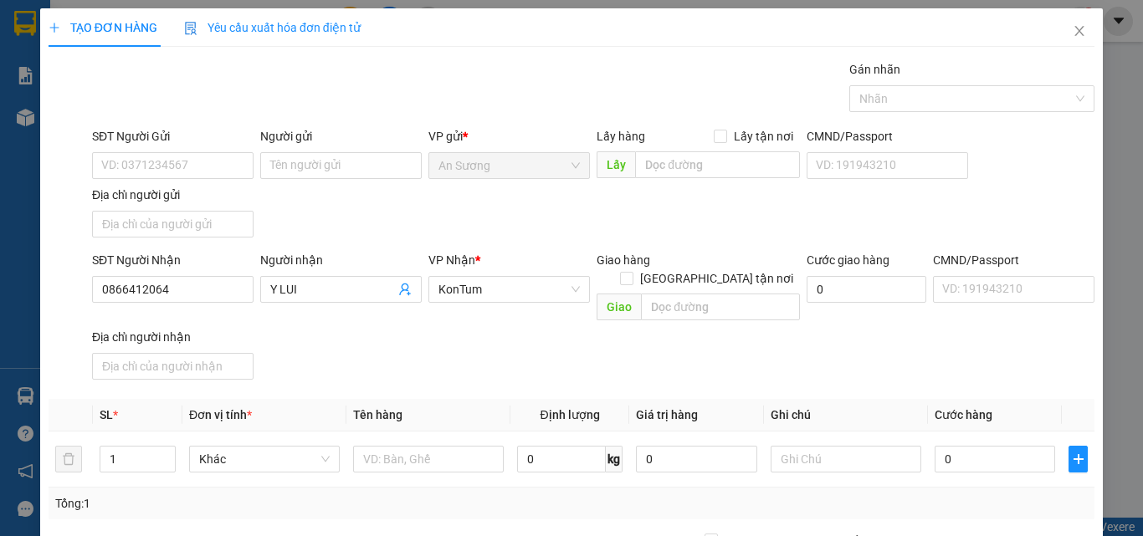
drag, startPoint x: 191, startPoint y: 146, endPoint x: 188, endPoint y: 167, distance: 21.1
click at [191, 150] on div "SĐT Người Gửi" at bounding box center [173, 139] width 162 height 25
click at [188, 167] on input "SĐT Người Gửi" at bounding box center [173, 165] width 162 height 27
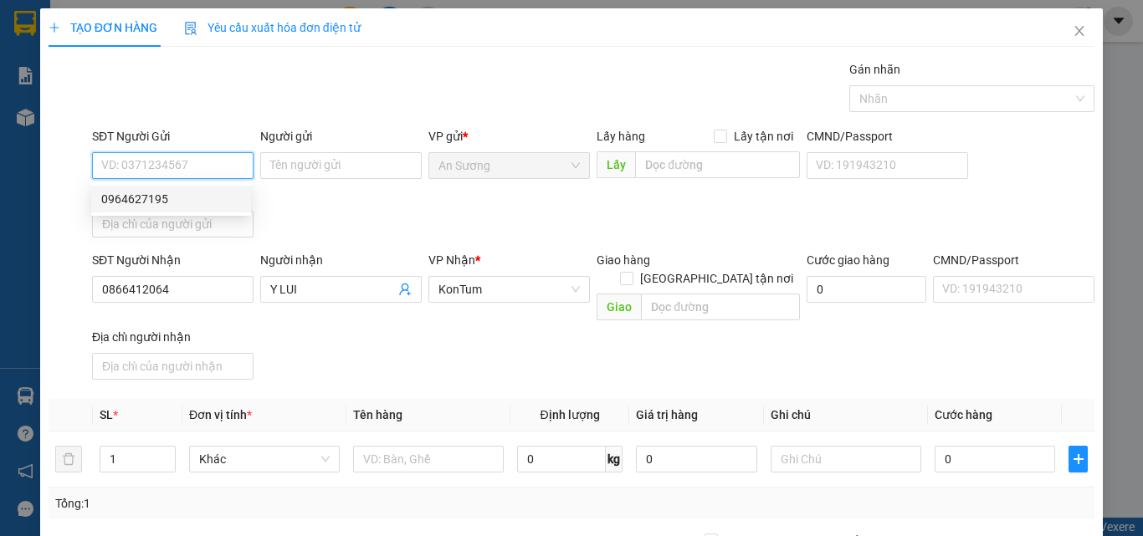
click at [187, 194] on div "0964627195" at bounding box center [171, 199] width 140 height 18
type input "0964627195"
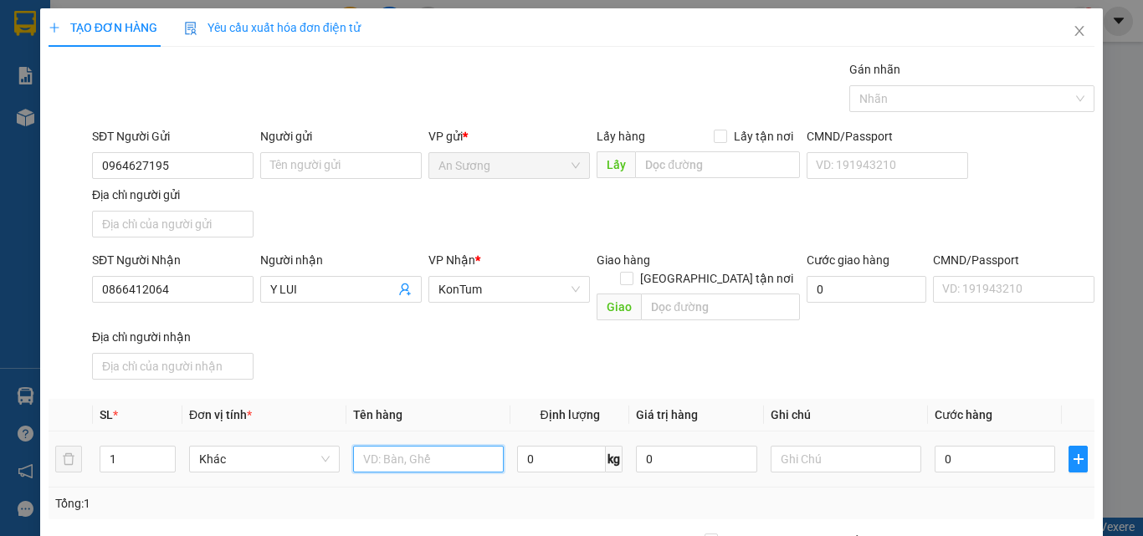
click at [371, 446] on input "text" at bounding box center [428, 459] width 151 height 27
type input "r"
drag, startPoint x: 446, startPoint y: 443, endPoint x: 383, endPoint y: 448, distance: 63.0
click at [383, 448] on input "tx+cic" at bounding box center [428, 459] width 151 height 27
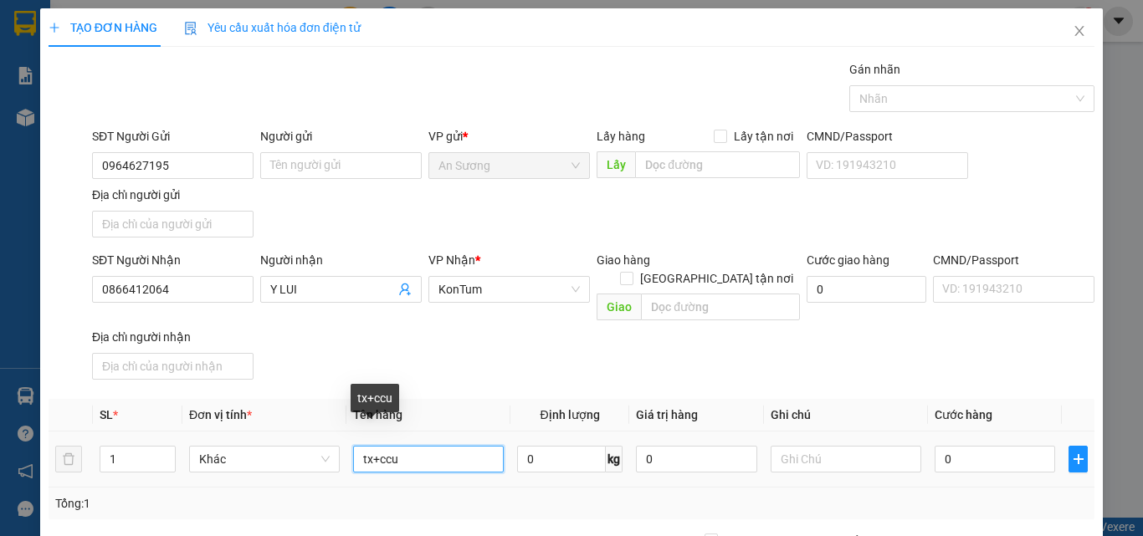
drag, startPoint x: 443, startPoint y: 430, endPoint x: 375, endPoint y: 447, distance: 69.8
click at [376, 446] on input "tx+ccu" at bounding box center [428, 459] width 151 height 27
type input "tx+cục"
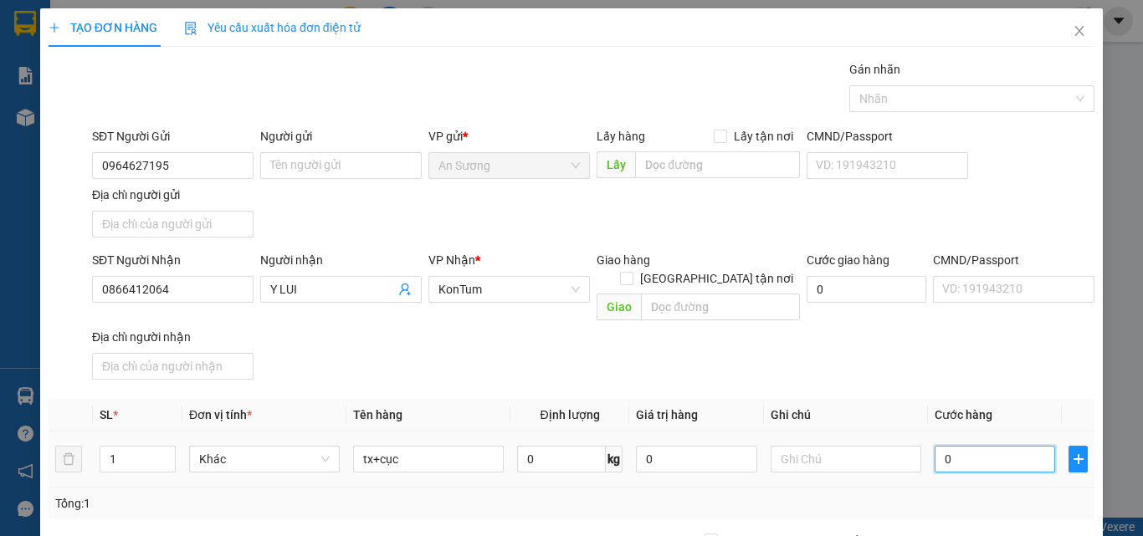
click at [959, 446] on input "0" at bounding box center [995, 459] width 121 height 27
type input "1"
click at [962, 374] on div "Transit Pickup Surcharge Ids Transit Deliver Surcharge Ids Transit Deliver Surc…" at bounding box center [572, 391] width 1046 height 662
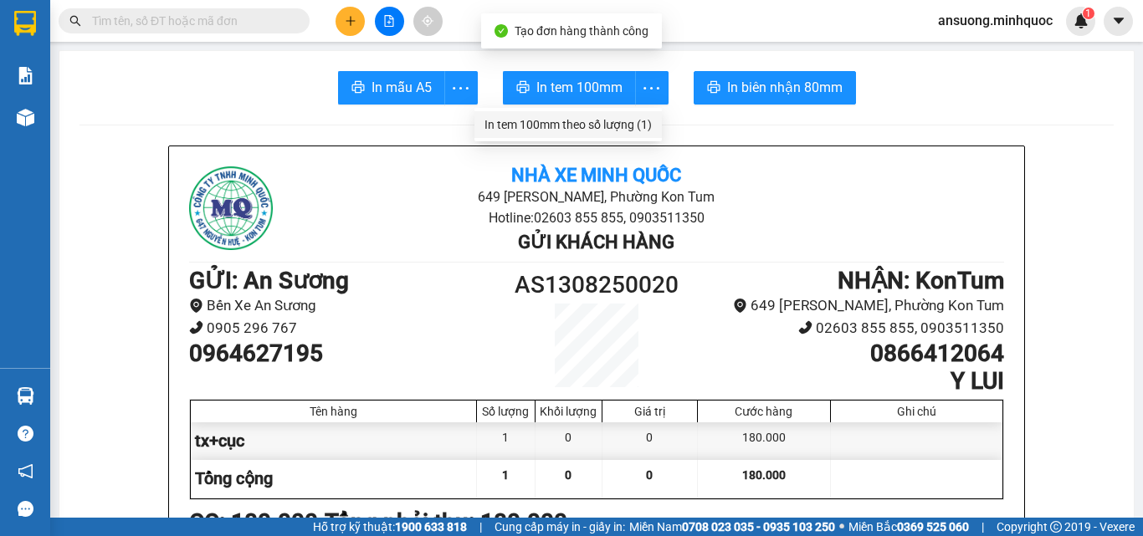
drag, startPoint x: 618, startPoint y: 135, endPoint x: 146, endPoint y: 283, distance: 494.7
click at [275, 274] on body "Kết quả tìm kiếm ( 0 ) Bộ lọc No Data ansuong.minhquoc 1 Báo cáo Báo cáo dòng t…" at bounding box center [571, 268] width 1143 height 536
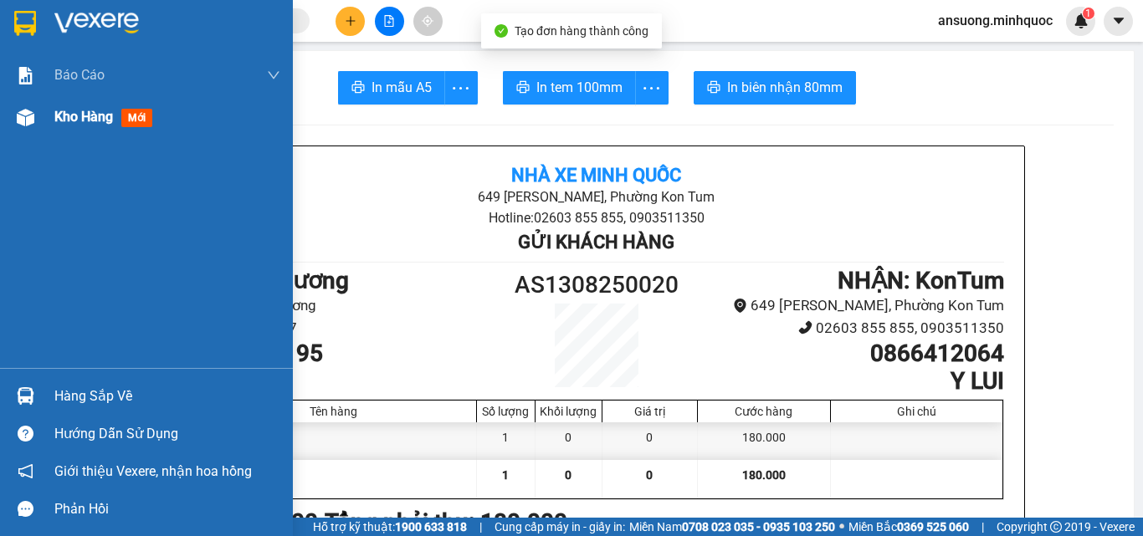
click at [41, 133] on div "Kho hàng mới" at bounding box center [146, 117] width 293 height 42
click at [34, 128] on div at bounding box center [25, 117] width 29 height 29
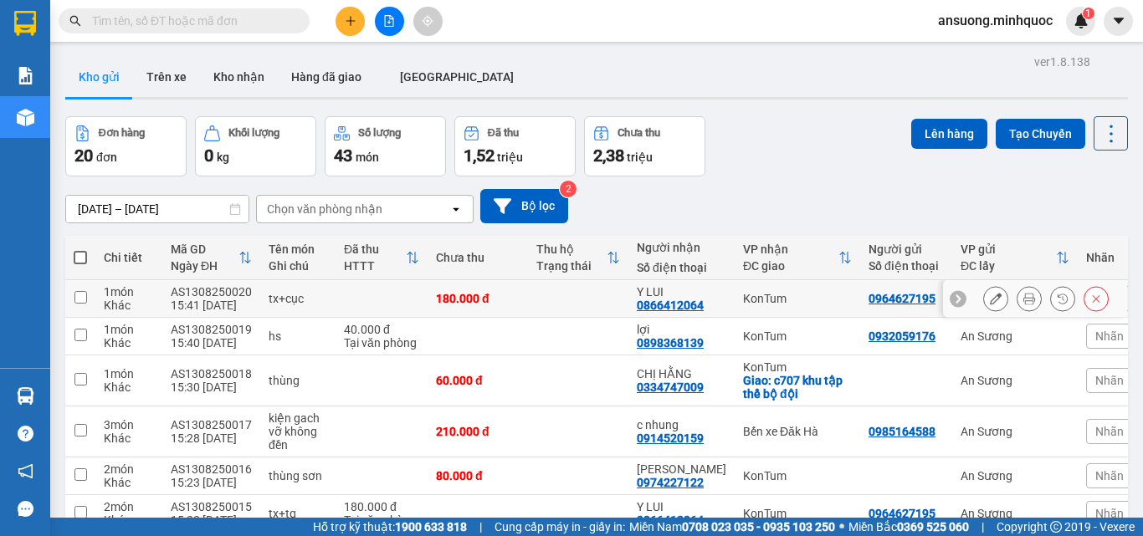
click at [990, 295] on icon at bounding box center [996, 299] width 12 height 12
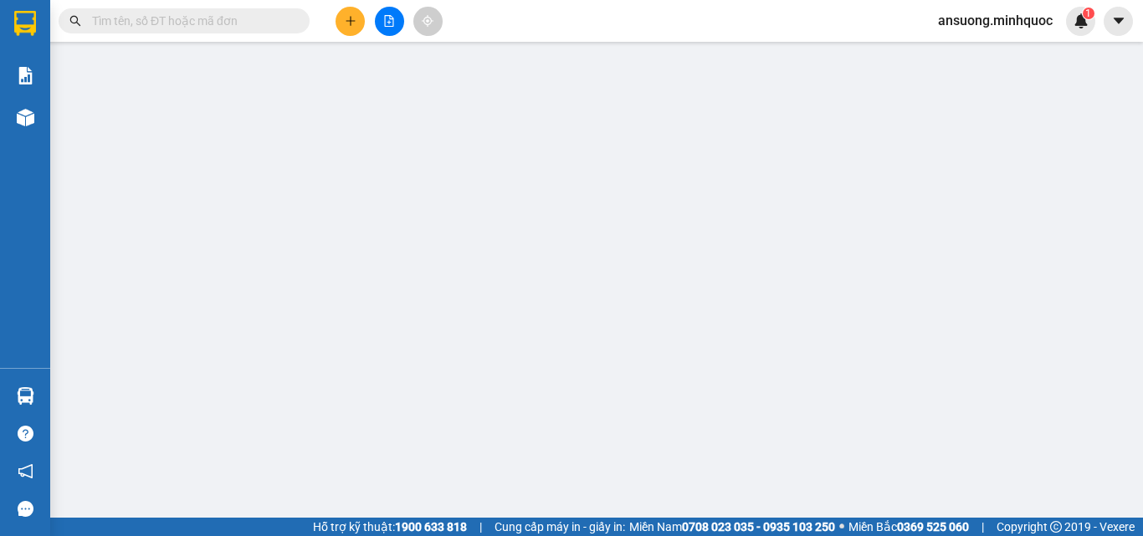
type input "0964627195"
type input "0866412064"
type input "Y LUI"
type input "180.000"
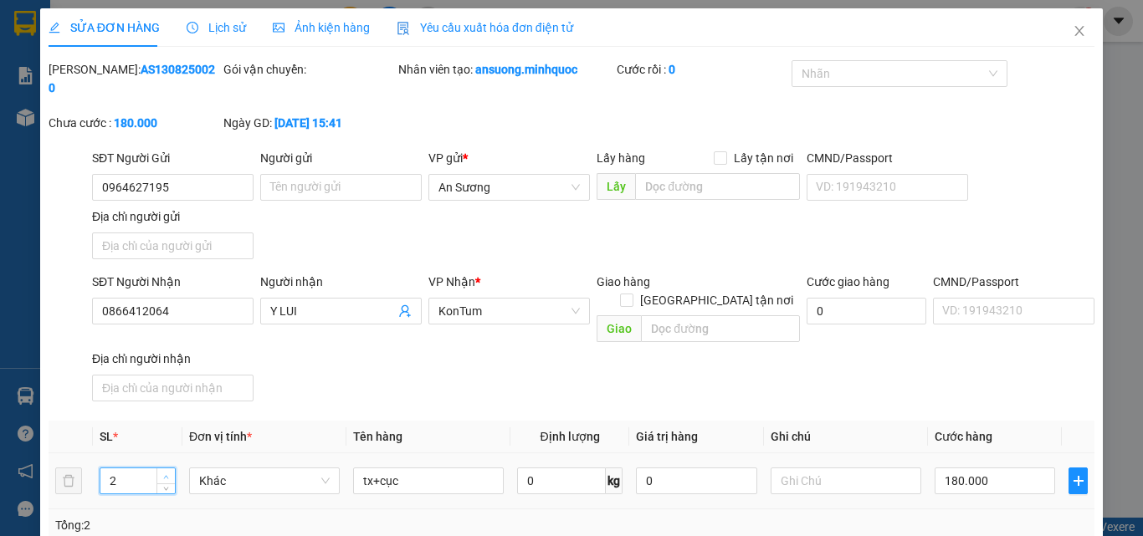
click at [167, 472] on span "up" at bounding box center [167, 477] width 10 height 10
type input "3"
click at [562, 336] on div "SĐT Người Nhận 0866412064 Người nhận Y LUI VP Nhận * KonTum Giao hàng Giao tận …" at bounding box center [593, 341] width 1009 height 136
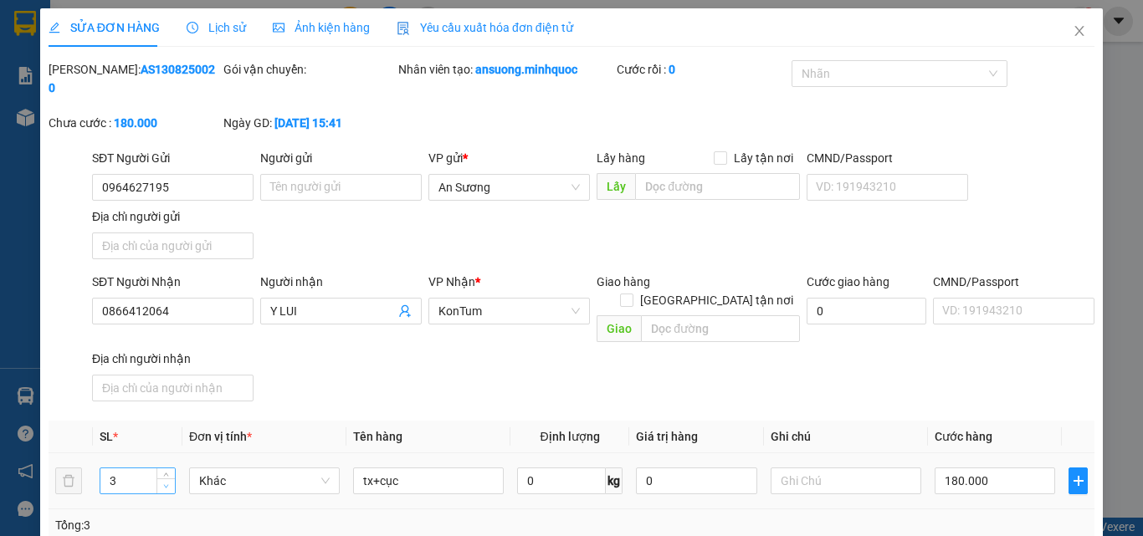
click at [165, 484] on icon "down" at bounding box center [166, 487] width 6 height 6
drag, startPoint x: 561, startPoint y: 338, endPoint x: 788, endPoint y: 414, distance: 240.0
click at [563, 338] on div "SĐT Người Nhận 0866412064 Người nhận Y LUI VP Nhận * KonTum Giao hàng Giao tận …" at bounding box center [593, 341] width 1009 height 136
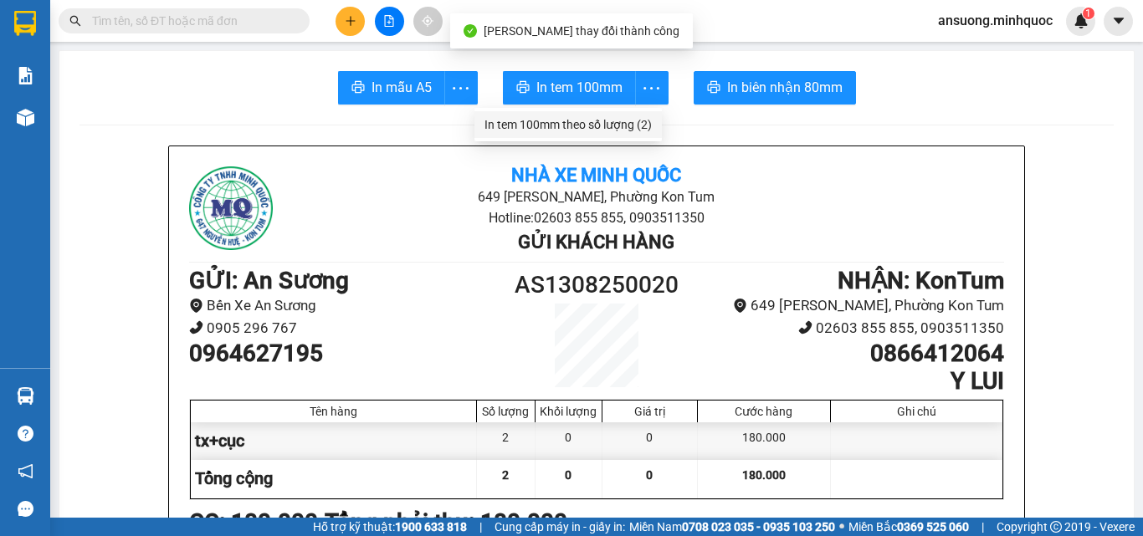
click at [621, 116] on div "In tem 100mm theo số lượng (2)" at bounding box center [568, 124] width 167 height 18
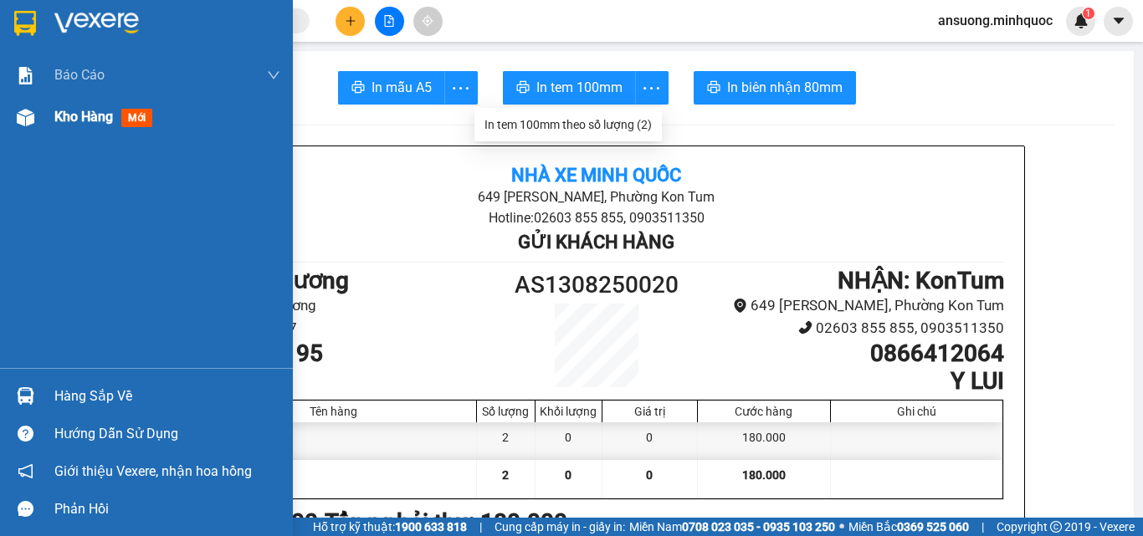
click at [38, 136] on div "Kho hàng mới" at bounding box center [146, 117] width 293 height 42
drag, startPoint x: 38, startPoint y: 136, endPoint x: 55, endPoint y: 0, distance: 137.5
click at [38, 136] on div "Kho hàng mới" at bounding box center [146, 117] width 293 height 42
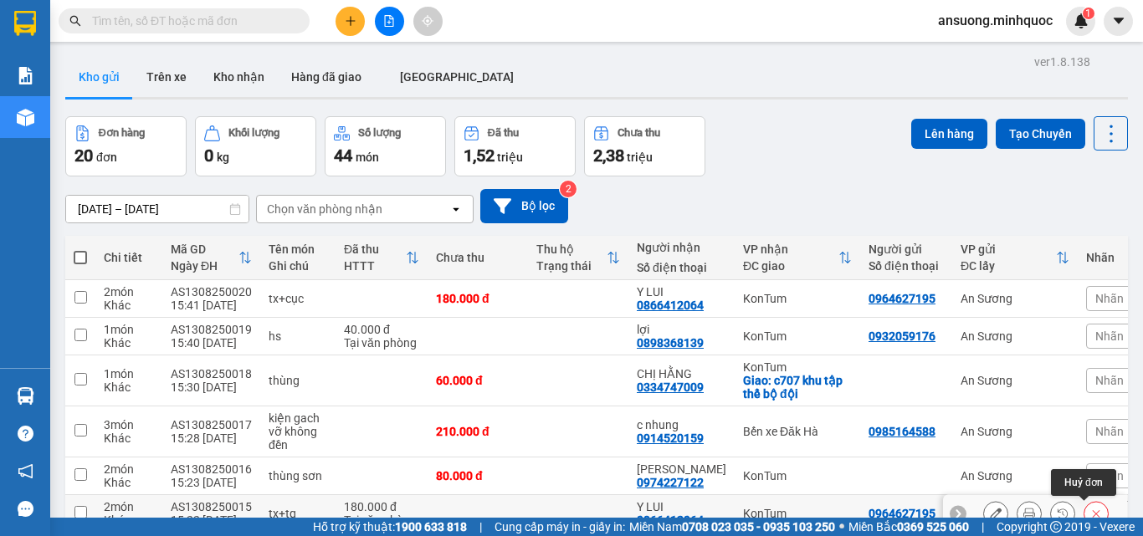
click at [1085, 500] on button at bounding box center [1096, 514] width 23 height 29
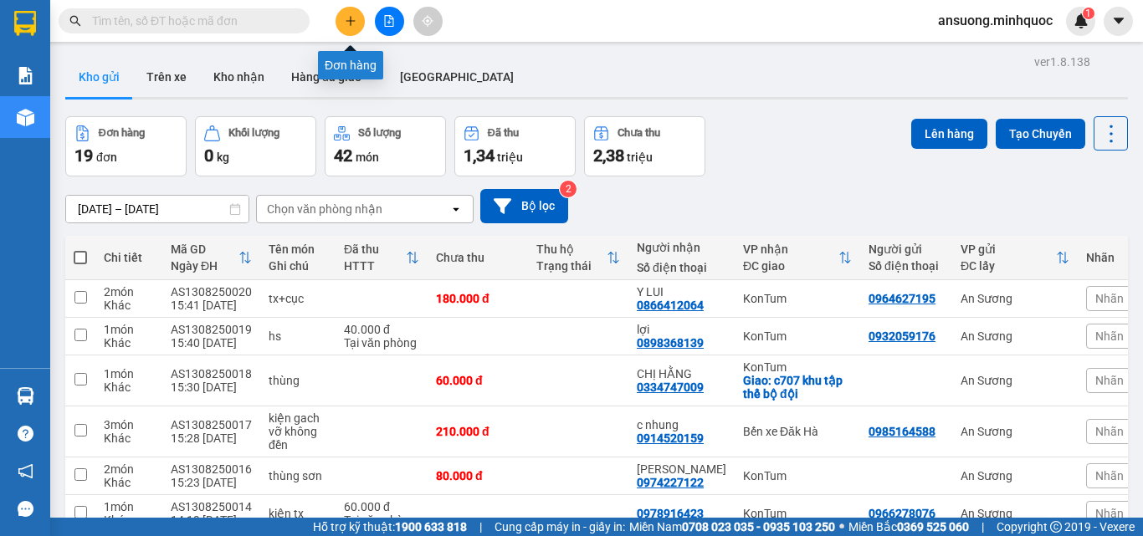
click at [348, 26] on icon "plus" at bounding box center [351, 21] width 12 height 12
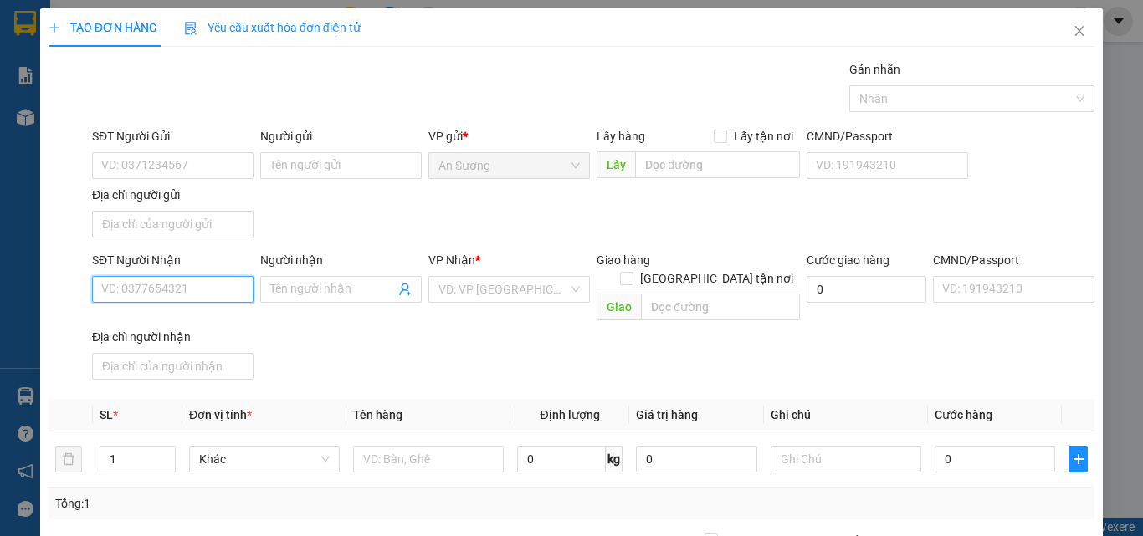
click at [115, 289] on input "SĐT Người Nhận" at bounding box center [173, 289] width 162 height 27
click at [373, 350] on div "SĐT Người Nhận VD: 0377654321 Người nhận Tên người nhận VP Nhận * VD: VP Sài Gò…" at bounding box center [593, 319] width 1009 height 136
click at [405, 209] on div "SĐT Người Gửi VD: 0371234567 Người gửi Tên người gửi VP gửi * An Sương Lấy hàng…" at bounding box center [593, 185] width 1009 height 117
click at [1075, 28] on icon "close" at bounding box center [1079, 31] width 9 height 10
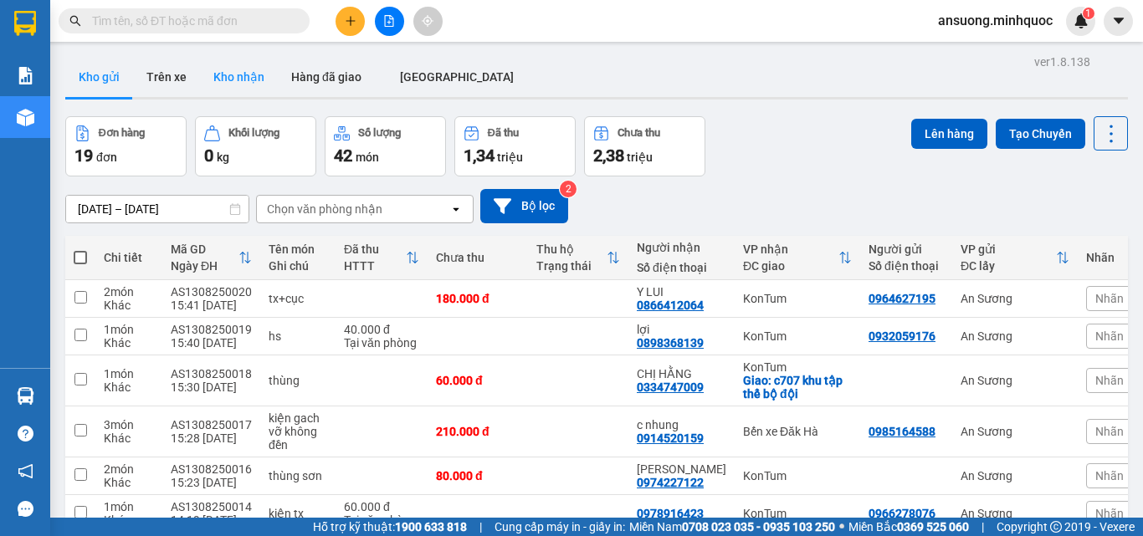
click at [234, 65] on button "Kho nhận" at bounding box center [239, 77] width 78 height 40
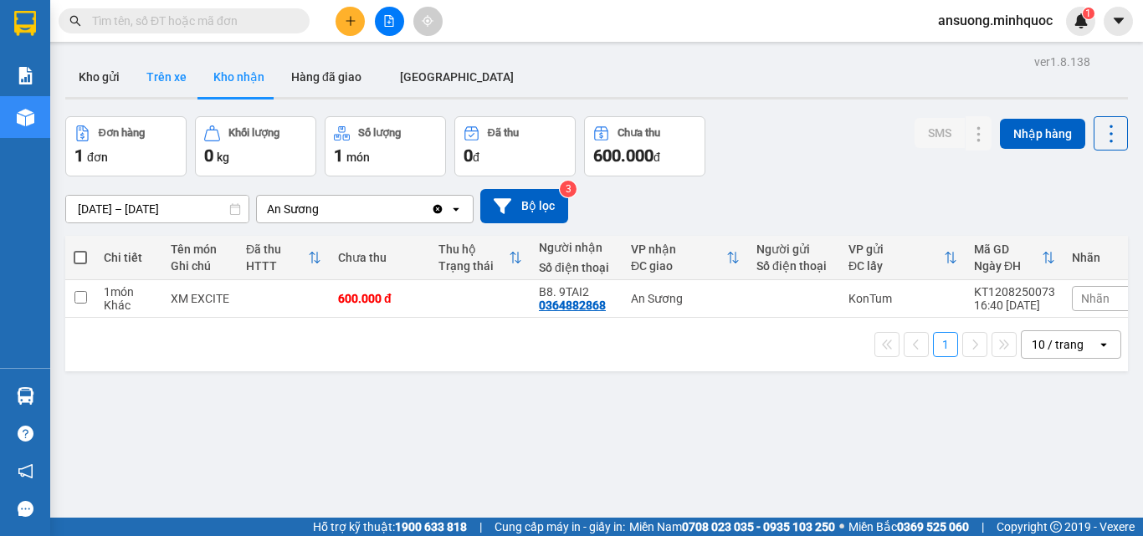
click at [138, 72] on button "Trên xe" at bounding box center [166, 77] width 67 height 40
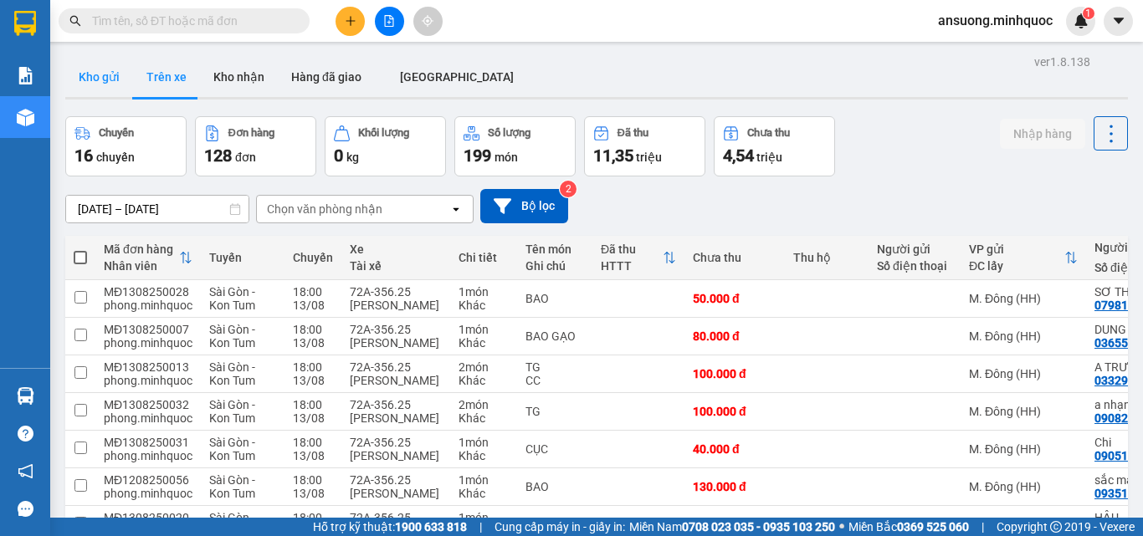
click at [88, 80] on button "Kho gửi" at bounding box center [99, 77] width 68 height 40
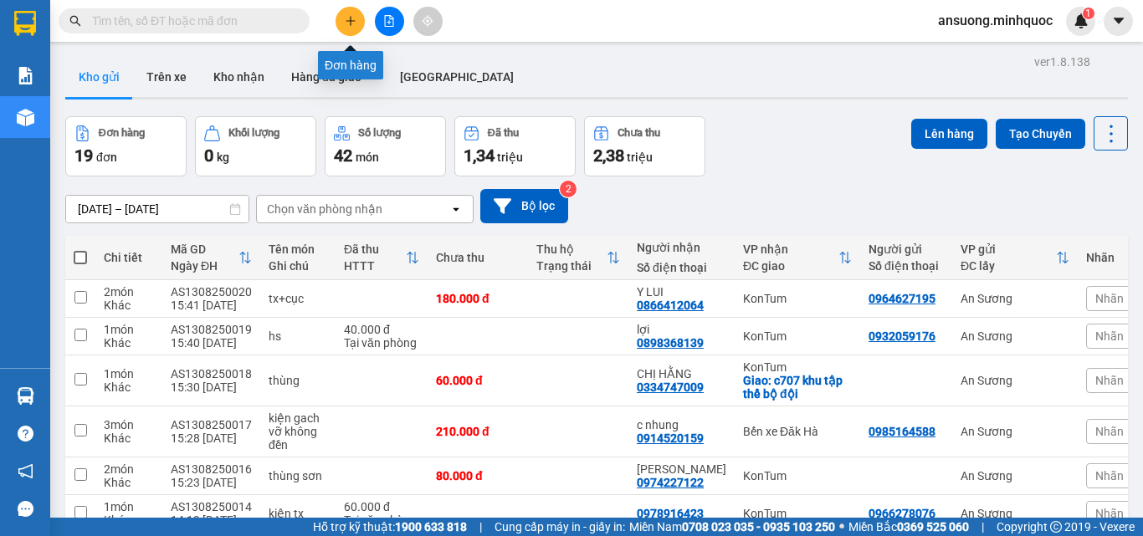
click at [346, 26] on icon "plus" at bounding box center [351, 21] width 12 height 12
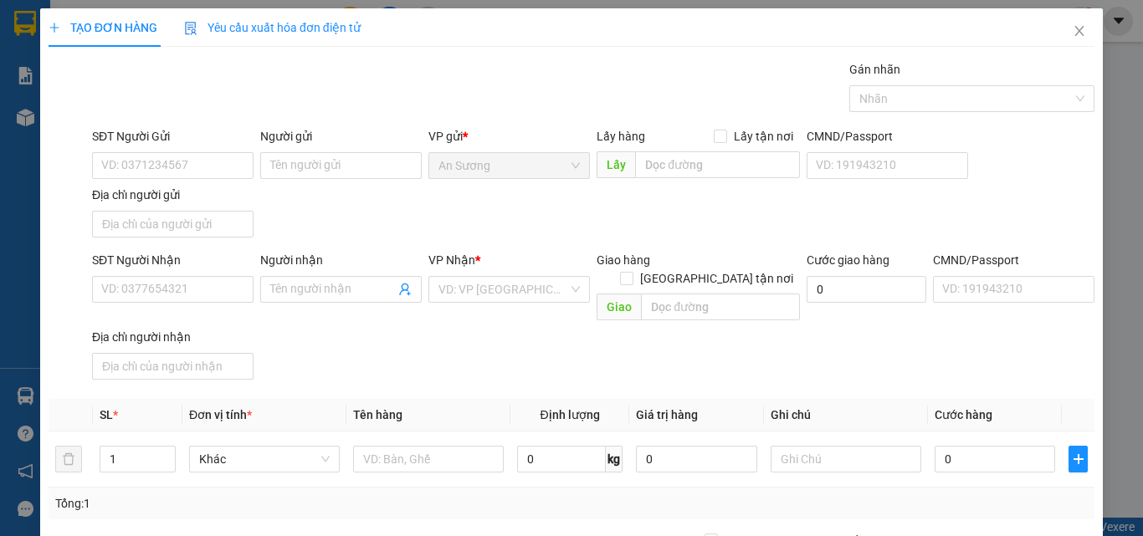
click at [131, 305] on div "SĐT Người Nhận VD: 0377654321" at bounding box center [173, 280] width 162 height 59
click at [136, 296] on input "SĐT Người Nhận" at bounding box center [173, 289] width 162 height 27
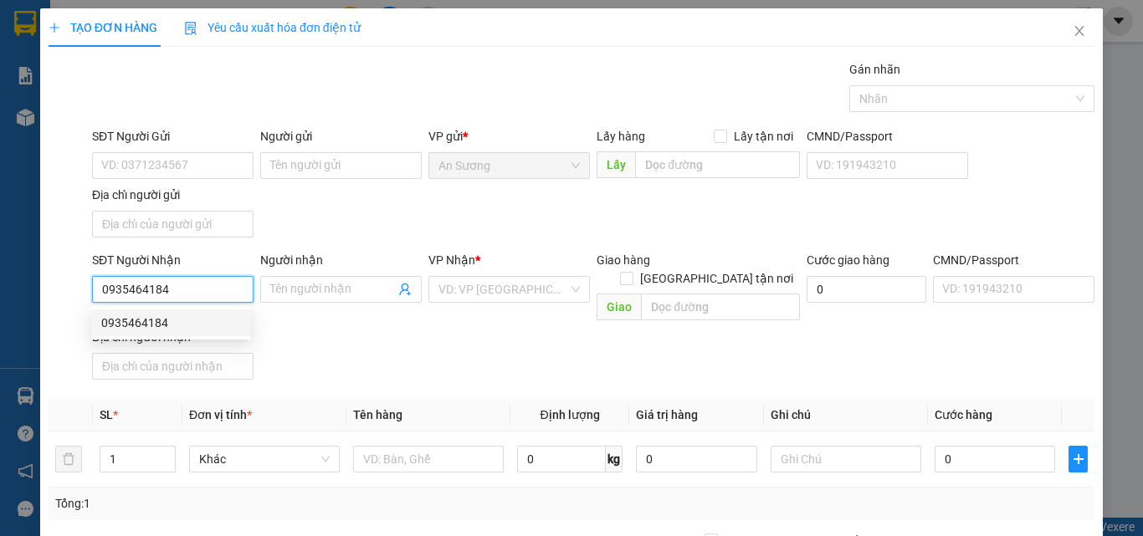
click at [173, 315] on div "0935464184" at bounding box center [171, 323] width 140 height 18
type input "0935464184"
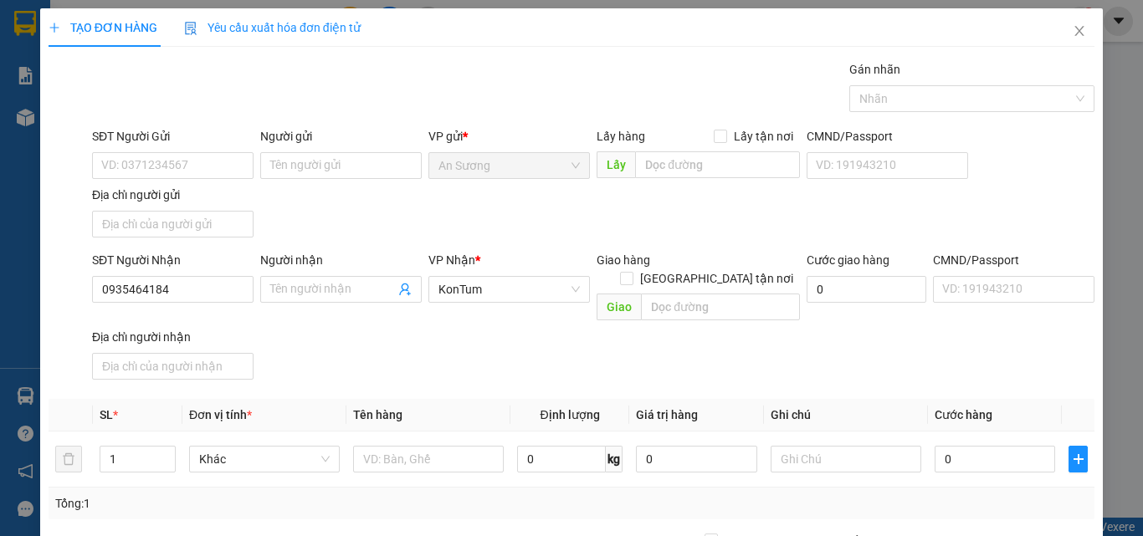
click at [289, 254] on div "Người nhận" at bounding box center [341, 260] width 162 height 18
click at [289, 280] on input "Người nhận" at bounding box center [332, 289] width 125 height 18
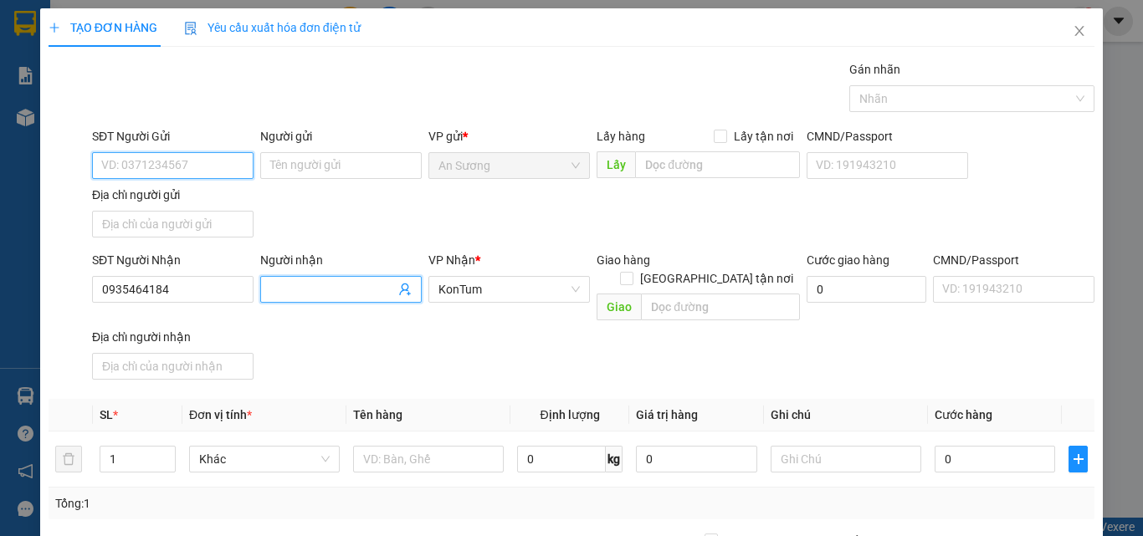
click at [185, 170] on input "SĐT Người Gửi" at bounding box center [173, 165] width 162 height 27
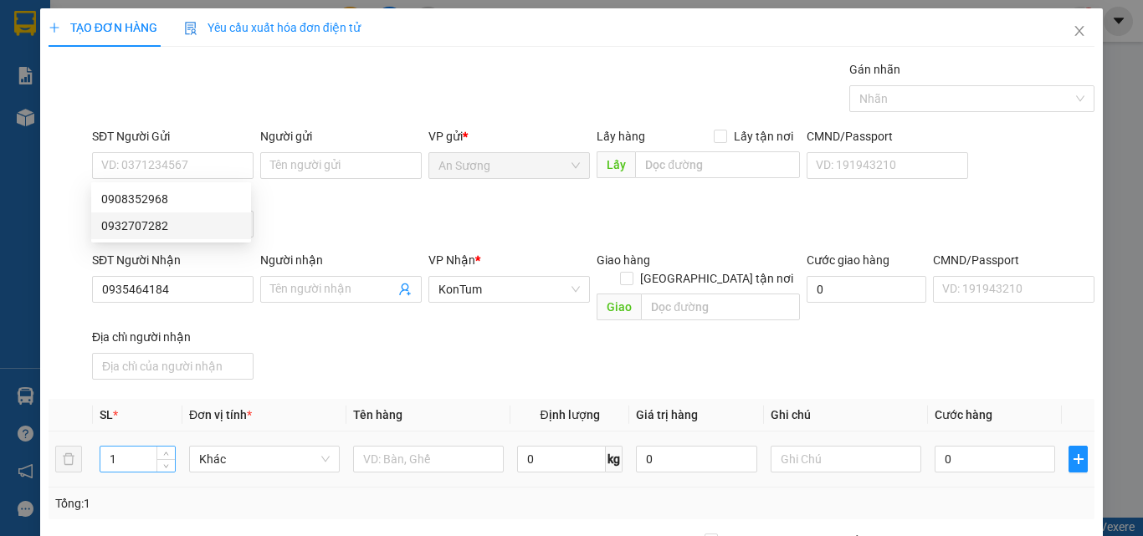
click at [163, 446] on div "1" at bounding box center [138, 459] width 76 height 27
click at [162, 447] on span "Increase Value" at bounding box center [165, 454] width 18 height 15
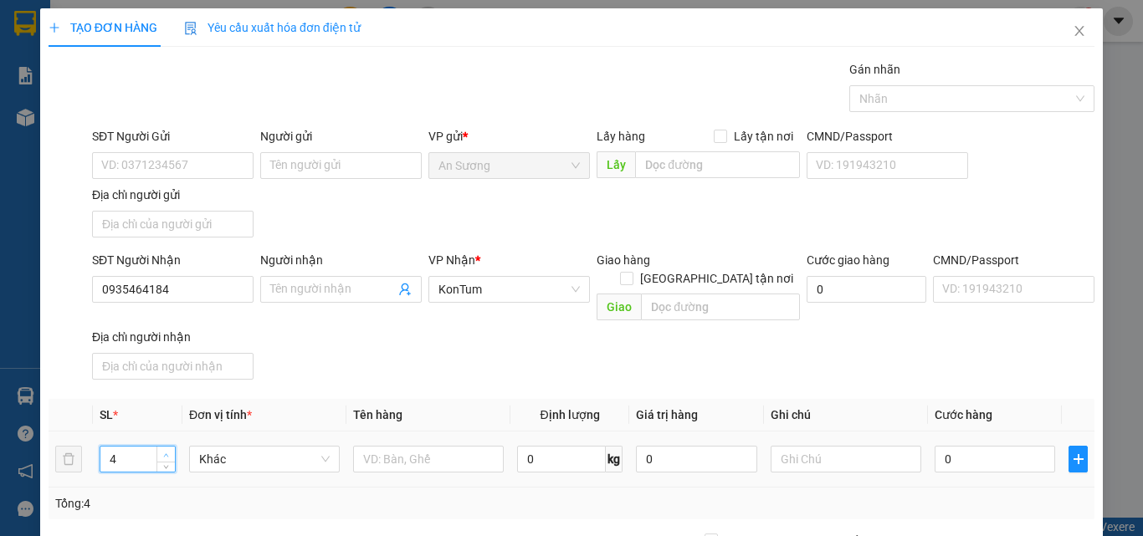
click at [162, 447] on span "Increase Value" at bounding box center [165, 454] width 18 height 15
click at [460, 446] on input "text" at bounding box center [428, 459] width 151 height 27
click at [165, 453] on icon "up" at bounding box center [166, 456] width 6 height 6
type input "54"
click at [427, 334] on div "SĐT Người Nhận 0935464184 Người nhận Tên người nhận VP Nhận * KonTum Giao hàng …" at bounding box center [593, 319] width 1009 height 136
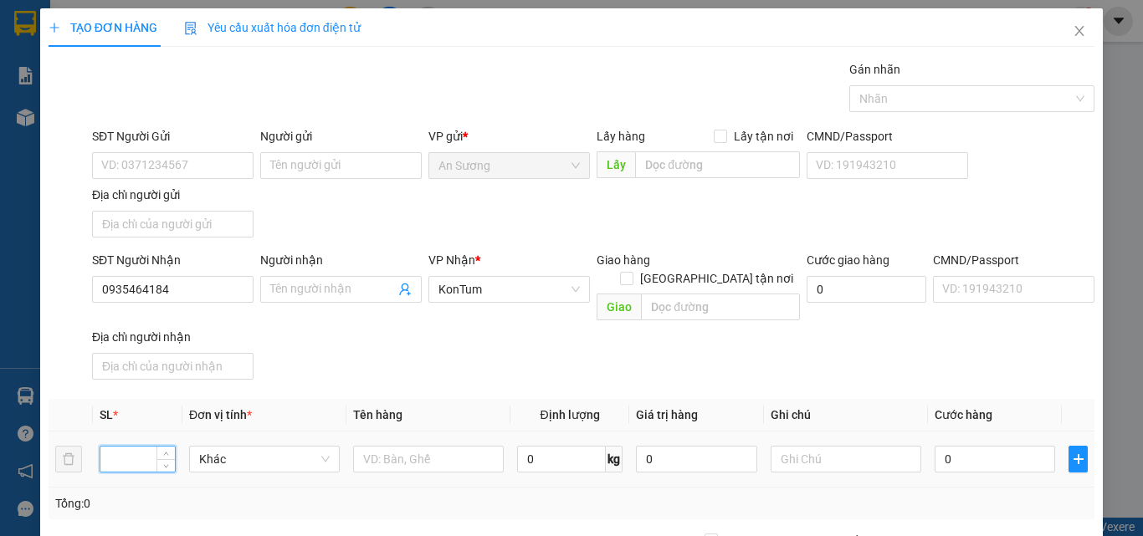
click at [77, 443] on tr "Khác 0 kg 0 0" at bounding box center [572, 460] width 1046 height 56
click at [168, 460] on span "down" at bounding box center [167, 465] width 10 height 10
click at [156, 447] on span "Increase Value" at bounding box center [165, 454] width 18 height 15
click at [162, 450] on span "up" at bounding box center [167, 455] width 10 height 10
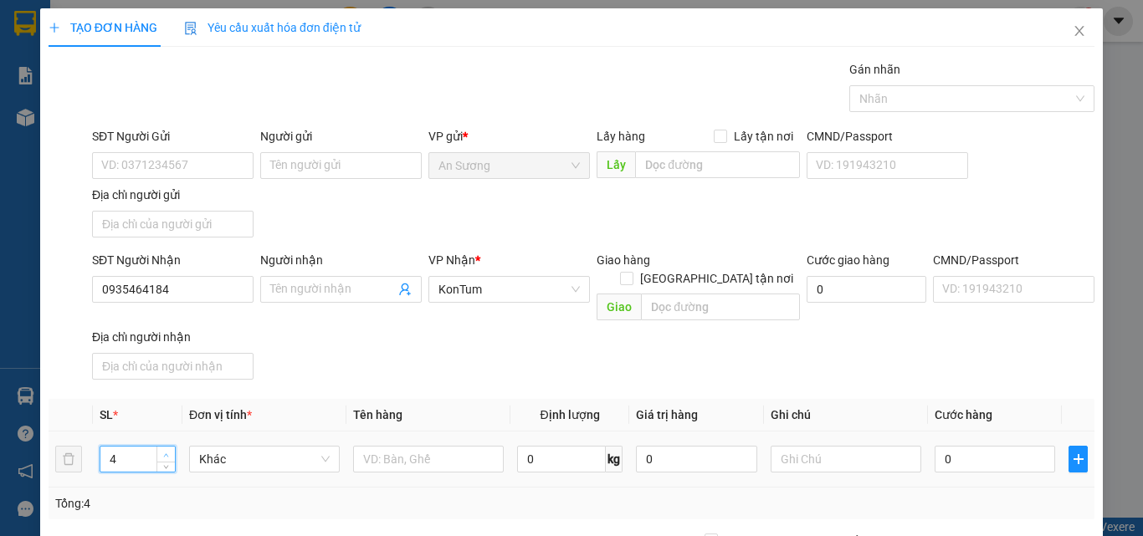
type input "5"
click at [162, 450] on span "up" at bounding box center [167, 455] width 10 height 10
click at [388, 448] on input "text" at bounding box center [428, 459] width 151 height 27
type input "4tg+bao"
click at [511, 353] on div "SĐT Người Nhận 0935464184 Người nhận Tên người nhận VP Nhận * KonTum Giao hàng …" at bounding box center [593, 319] width 1009 height 136
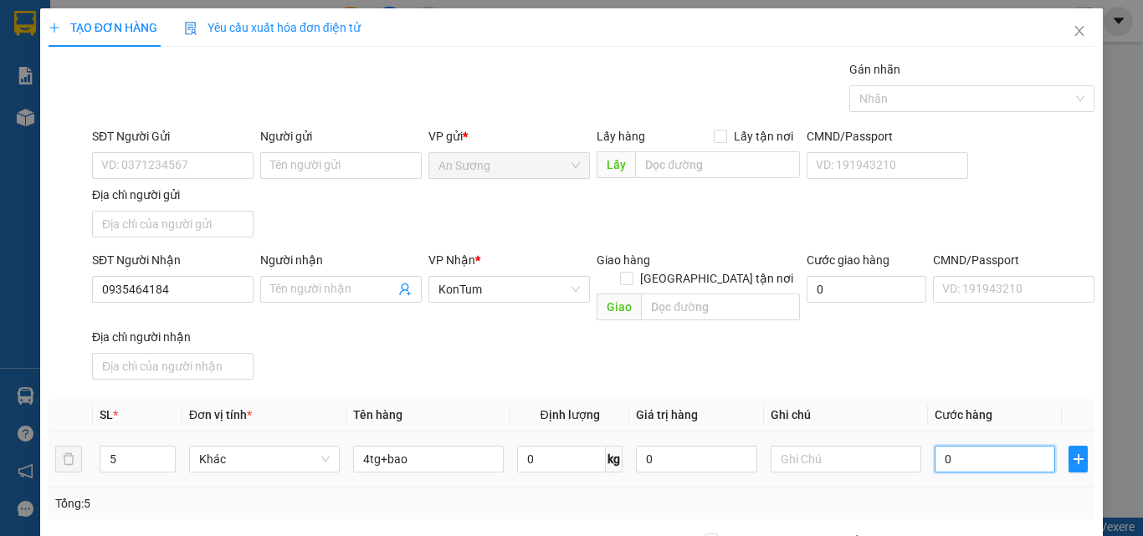
click at [974, 446] on input "0" at bounding box center [995, 459] width 121 height 27
click at [965, 338] on div "SĐT Người Nhận 0935464184 Người nhận Tên người nhận VP Nhận * KonTum Giao hàng …" at bounding box center [593, 319] width 1009 height 136
drag, startPoint x: 1005, startPoint y: 494, endPoint x: 982, endPoint y: 517, distance: 33.1
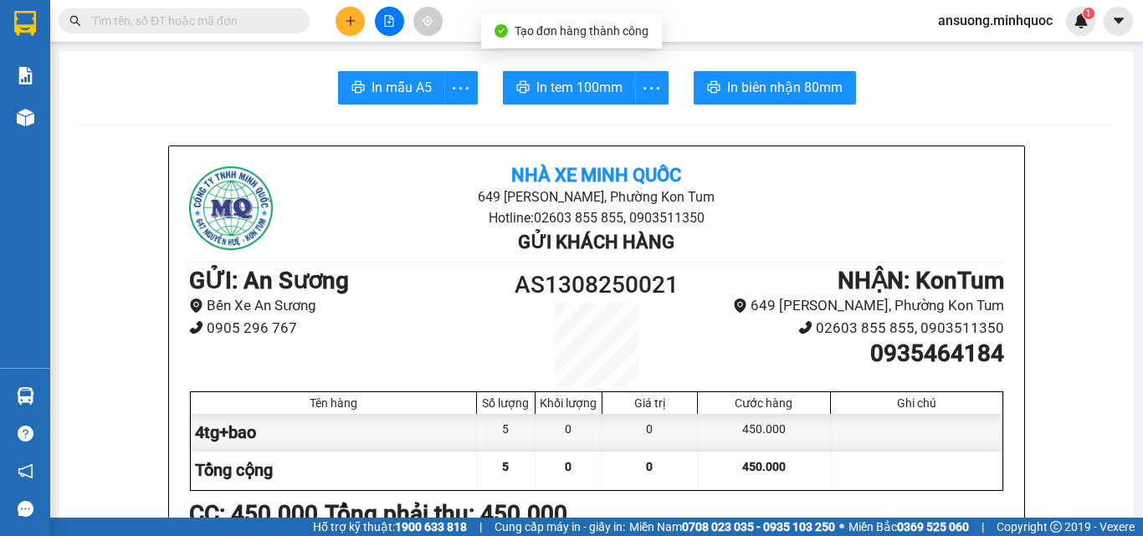
drag, startPoint x: 320, startPoint y: 59, endPoint x: 332, endPoint y: 81, distance: 25.8
click at [372, 90] on button "In mẫu A5" at bounding box center [391, 87] width 107 height 33
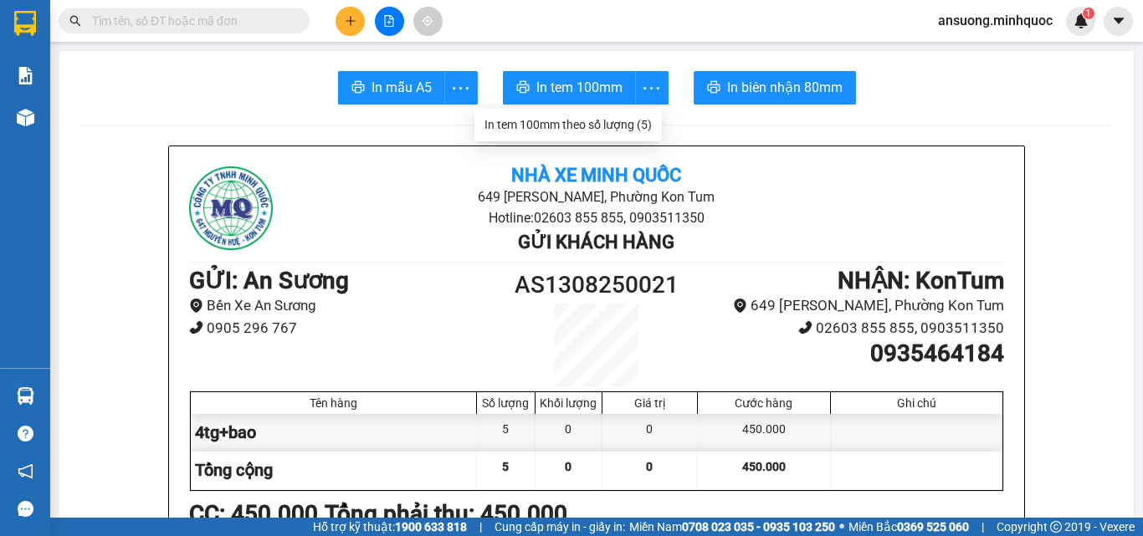
click at [631, 120] on div "In tem 100mm theo số lượng (5)" at bounding box center [568, 124] width 167 height 18
click at [343, 28] on button at bounding box center [350, 21] width 29 height 29
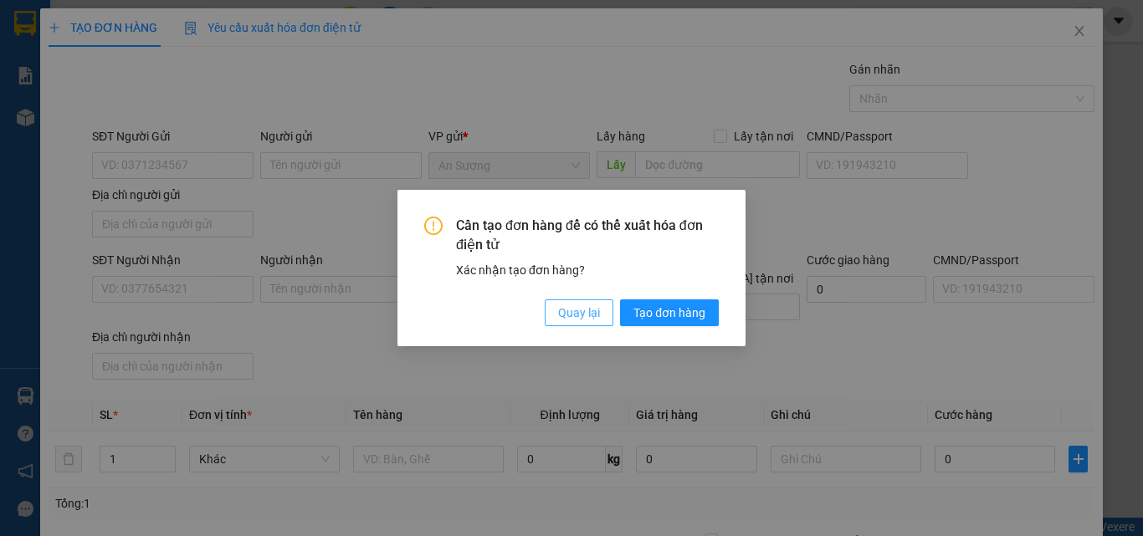
click at [577, 310] on span "Quay lại" at bounding box center [579, 313] width 42 height 18
click at [576, 310] on span "Quay lại" at bounding box center [579, 313] width 42 height 18
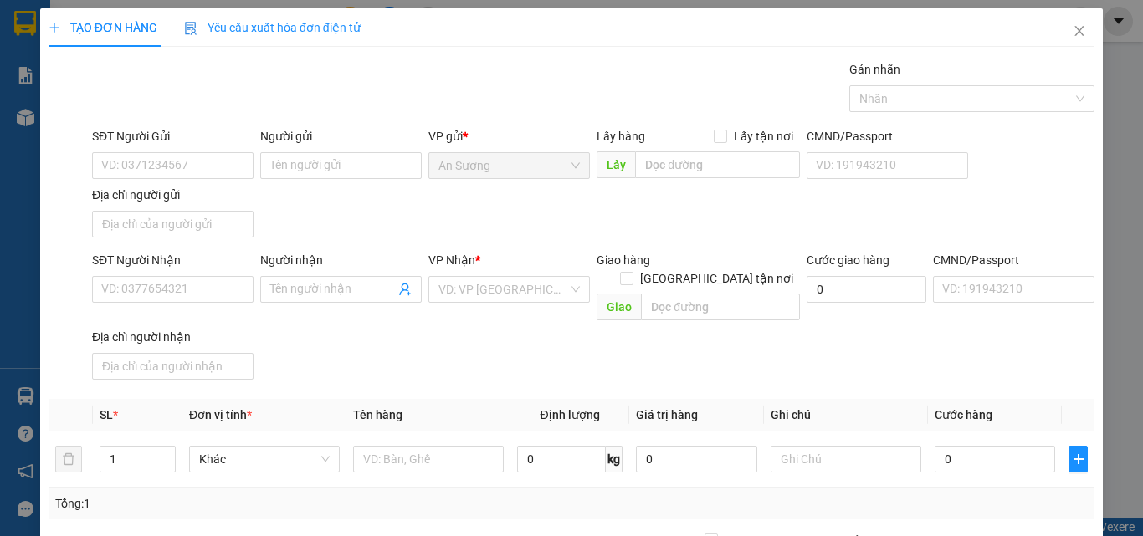
click at [423, 217] on div "SĐT Người Gửi VD: 0371234567 Người gửi Tên người gửi VP gửi * An Sương Lấy hàng…" at bounding box center [593, 185] width 1009 height 117
drag, startPoint x: 343, startPoint y: 370, endPoint x: 228, endPoint y: 336, distance: 120.2
click at [341, 370] on div "Transit Pickup Surcharge Ids Transit Deliver Surcharge Ids Transit Deliver Surc…" at bounding box center [572, 391] width 1046 height 662
click at [136, 289] on input "SĐT Người Nhận" at bounding box center [173, 289] width 162 height 27
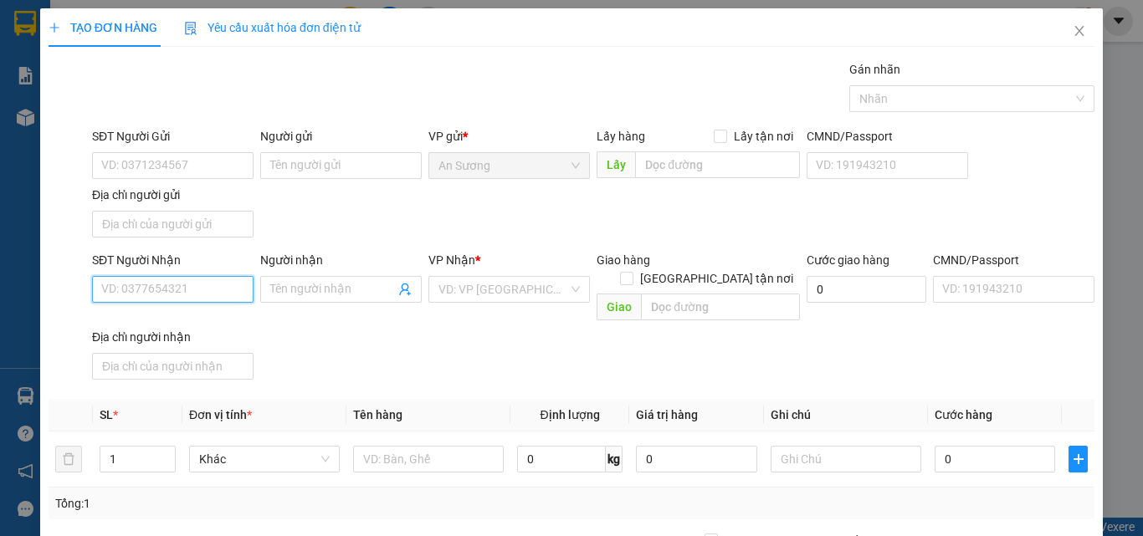
click at [135, 295] on input "SĐT Người Nhận" at bounding box center [173, 289] width 162 height 27
type input "0908339897"
click at [310, 336] on div "SĐT Người Nhận 0908339897 0908339897 Người nhận Tên người nhận VP Nhận * VD: VP…" at bounding box center [593, 319] width 1009 height 136
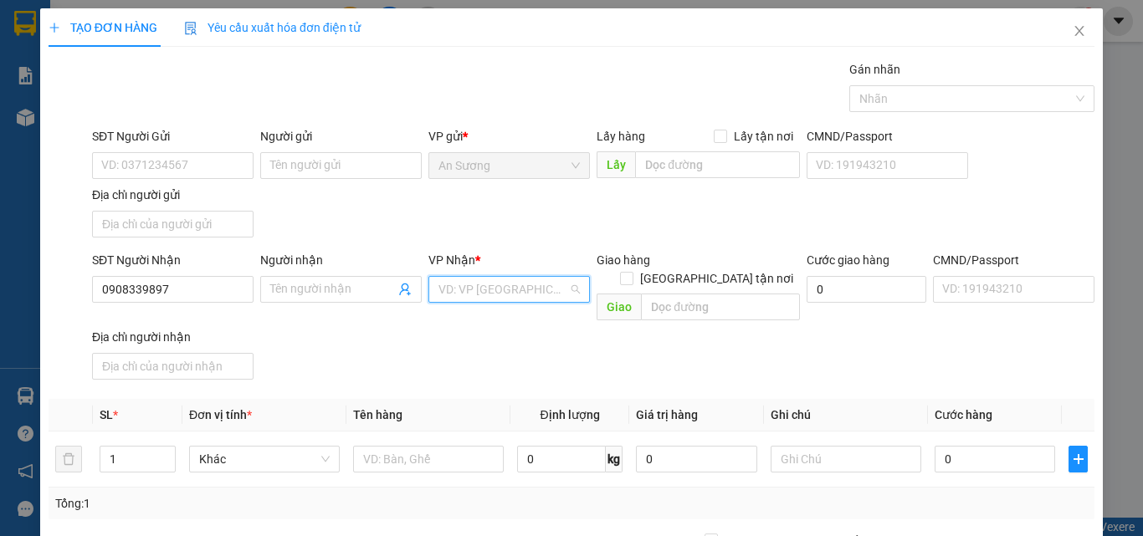
click at [484, 300] on input "search" at bounding box center [504, 289] width 130 height 25
click at [300, 284] on input "Người nhận" at bounding box center [332, 289] width 125 height 18
type input "a cường"
drag, startPoint x: 392, startPoint y: 211, endPoint x: 450, endPoint y: 256, distance: 73.3
click at [396, 211] on div "SĐT Người Gửi VD: 0371234567 Người gửi Tên người gửi VP gửi * An Sương Lấy hàng…" at bounding box center [593, 185] width 1009 height 117
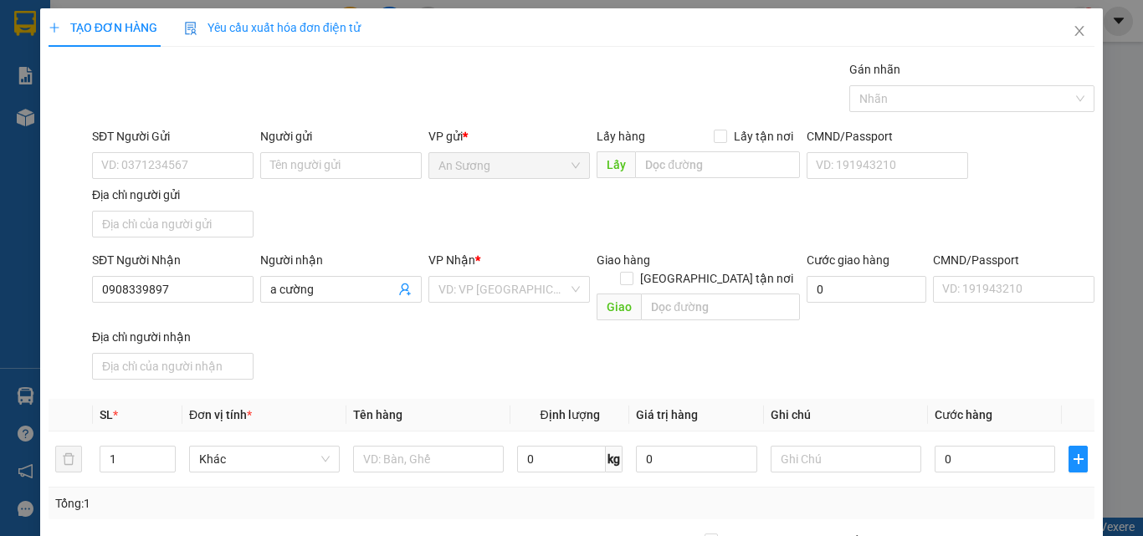
click at [480, 269] on div "VP Nhận *" at bounding box center [509, 263] width 162 height 25
click at [480, 290] on input "search" at bounding box center [504, 289] width 130 height 25
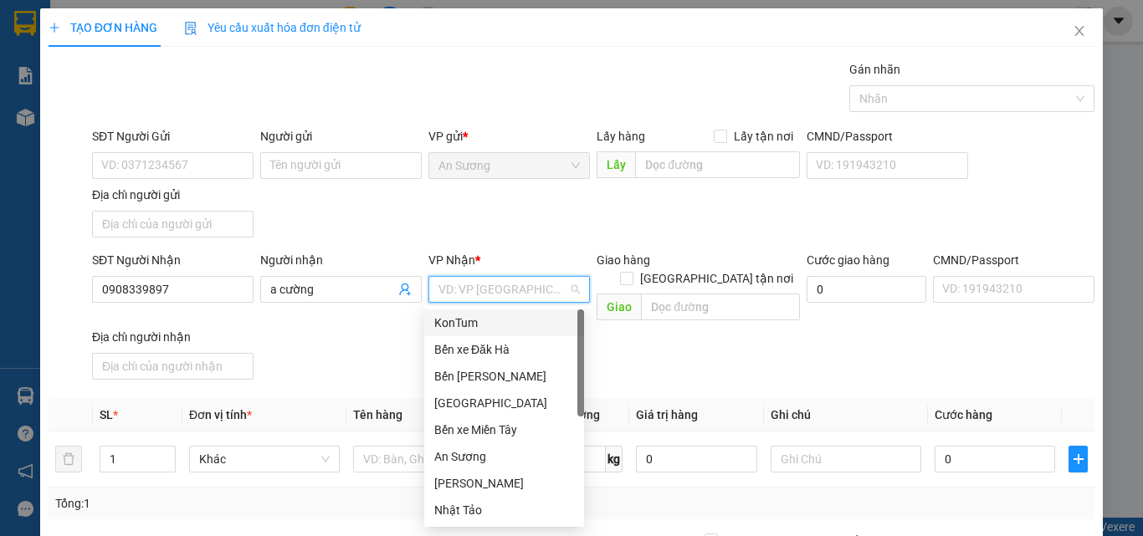
click at [468, 315] on div "KonTum" at bounding box center [504, 323] width 140 height 18
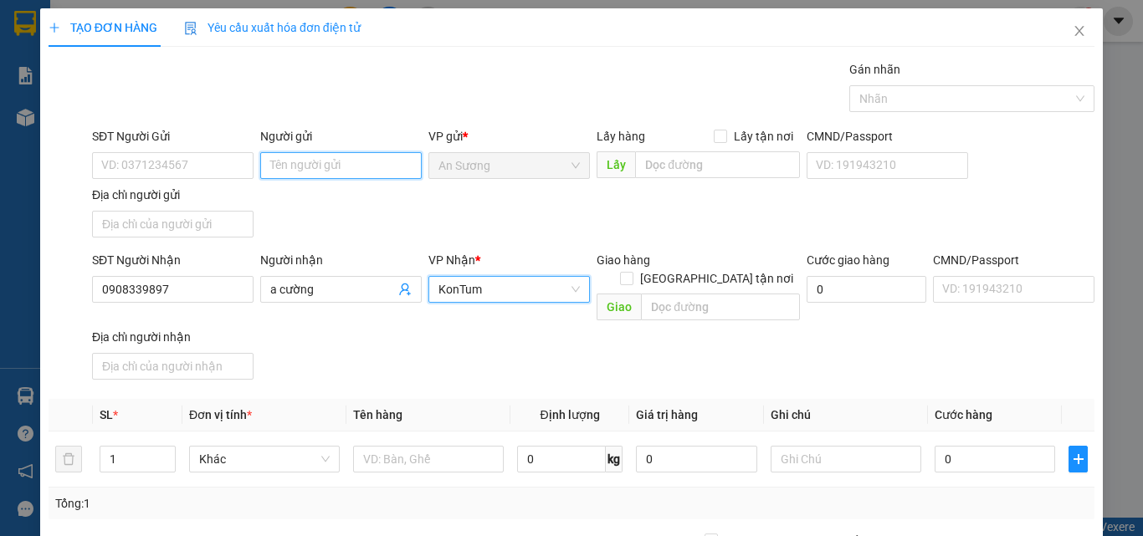
click at [328, 169] on input "Người gửi" at bounding box center [341, 165] width 162 height 27
drag, startPoint x: 328, startPoint y: 169, endPoint x: 232, endPoint y: 177, distance: 96.5
click at [326, 169] on input "Người gửi" at bounding box center [341, 165] width 162 height 27
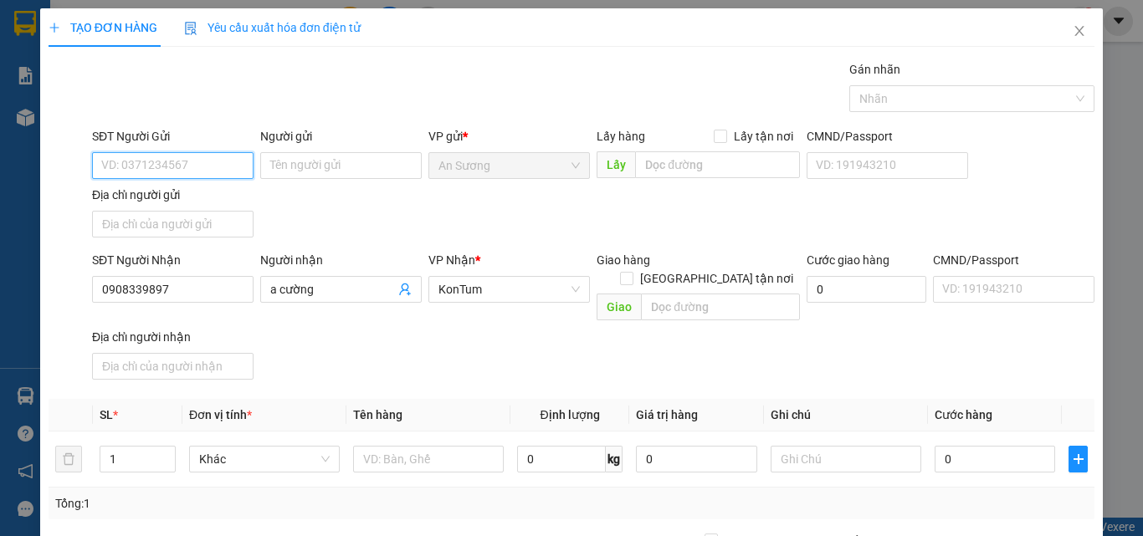
click at [180, 177] on input "SĐT Người Gửi" at bounding box center [173, 165] width 162 height 27
click at [166, 167] on input "SĐT Người Gửi" at bounding box center [173, 165] width 162 height 27
type input "0933331849"
click at [353, 221] on div "SĐT Người Gửi 0933331849 0933331849 Người gửi Tên người gửi VP gửi * An Sương L…" at bounding box center [593, 185] width 1009 height 117
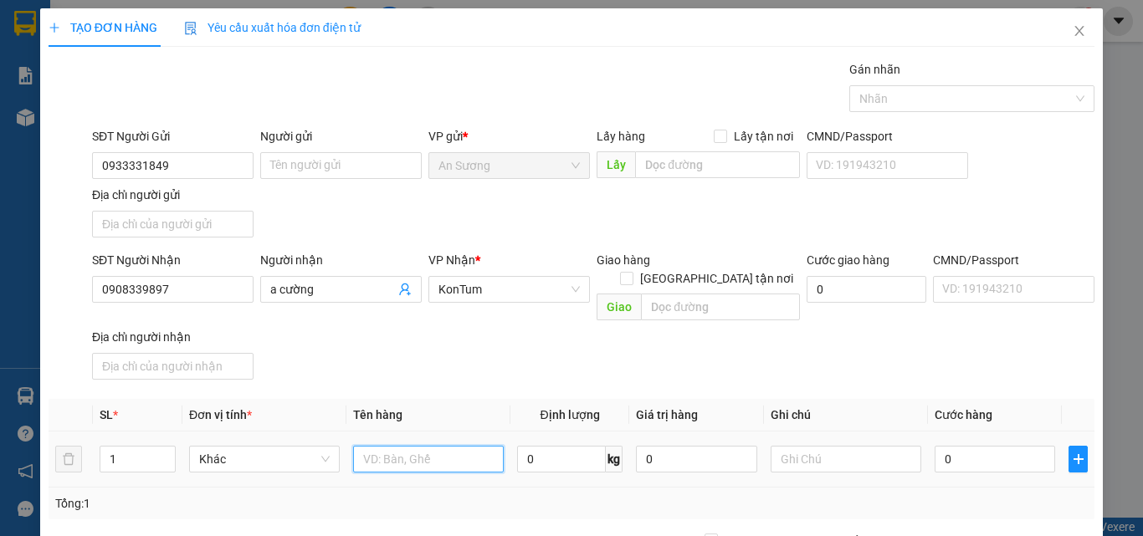
click at [409, 446] on input "text" at bounding box center [428, 459] width 151 height 27
type input "y"
type input "tx"
click at [481, 360] on div "SĐT Người Nhận 0908339897 Người nhận a cường VP Nhận * KonTum Giao hàng Giao tậ…" at bounding box center [593, 319] width 1009 height 136
click at [943, 446] on input "0" at bounding box center [995, 459] width 121 height 27
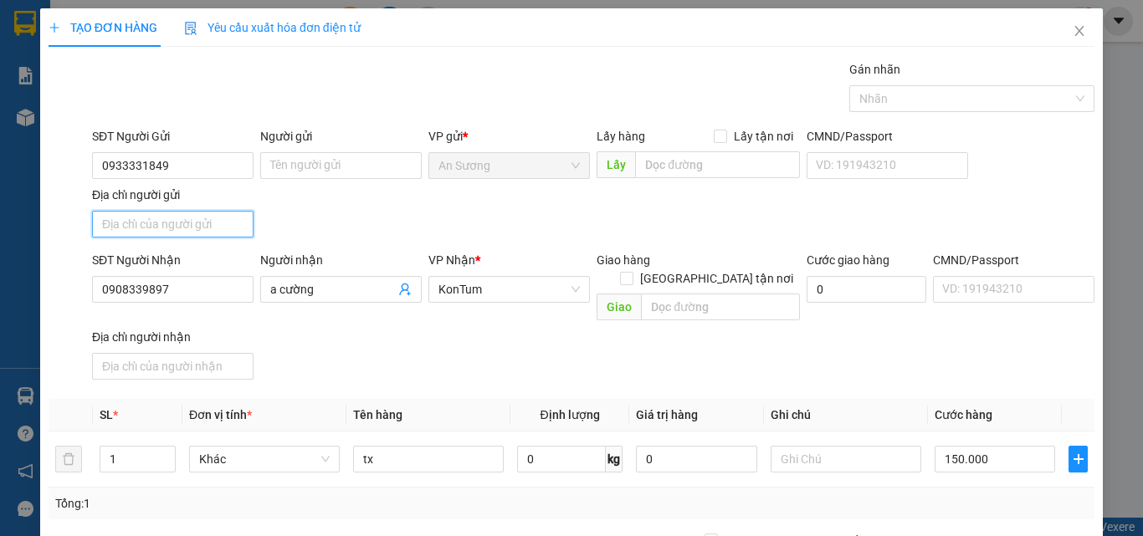
click at [243, 228] on input "Địa chỉ người gửi" at bounding box center [173, 224] width 162 height 27
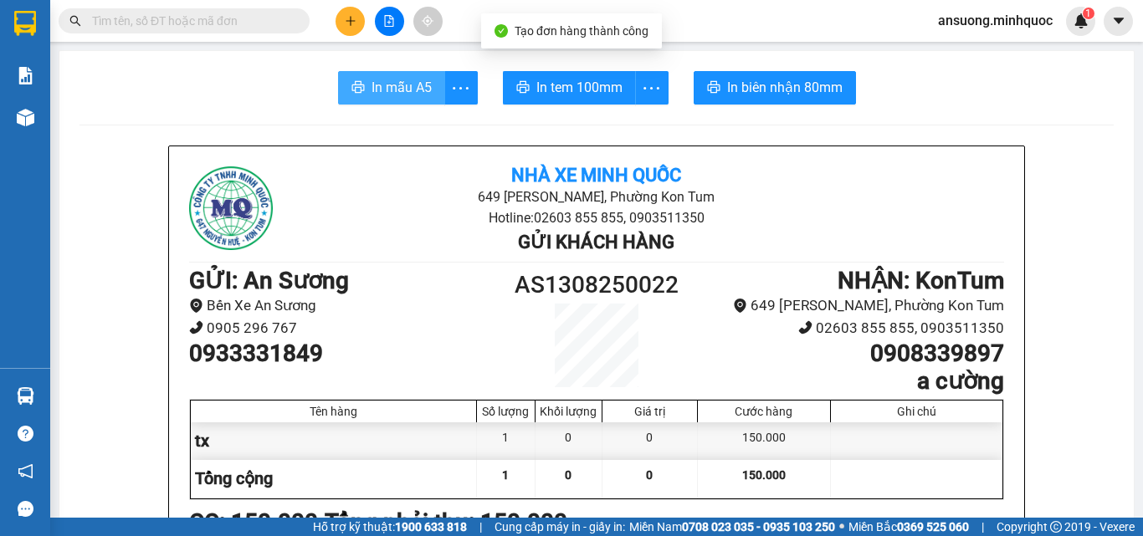
click at [382, 96] on span "In mẫu A5" at bounding box center [402, 87] width 60 height 21
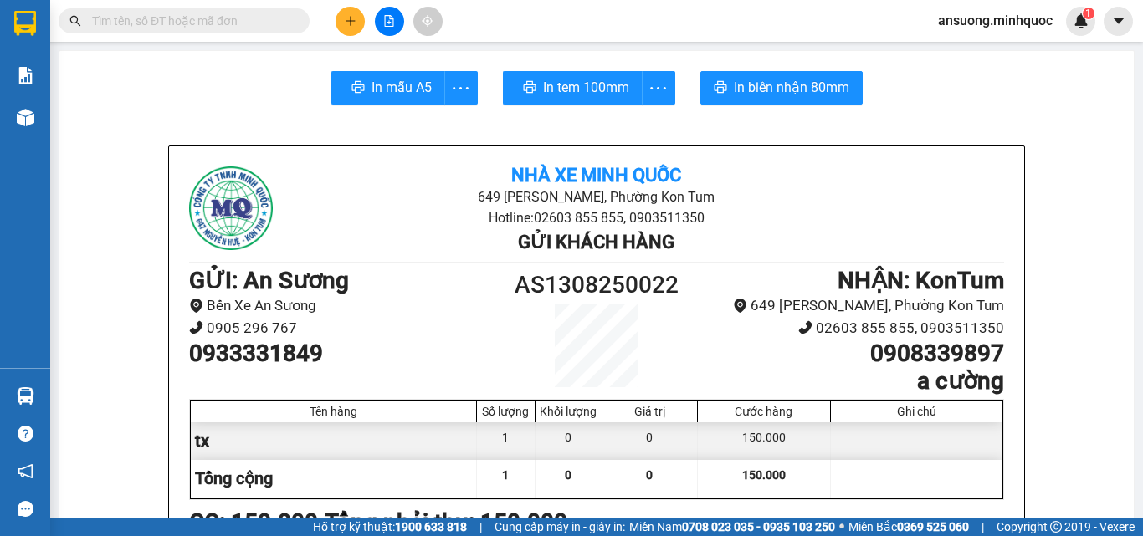
click at [698, 428] on div "150.000" at bounding box center [764, 442] width 133 height 38
click at [398, 81] on span "In mẫu A5" at bounding box center [402, 87] width 60 height 21
drag, startPoint x: 624, startPoint y: 50, endPoint x: 619, endPoint y: 59, distance: 9.8
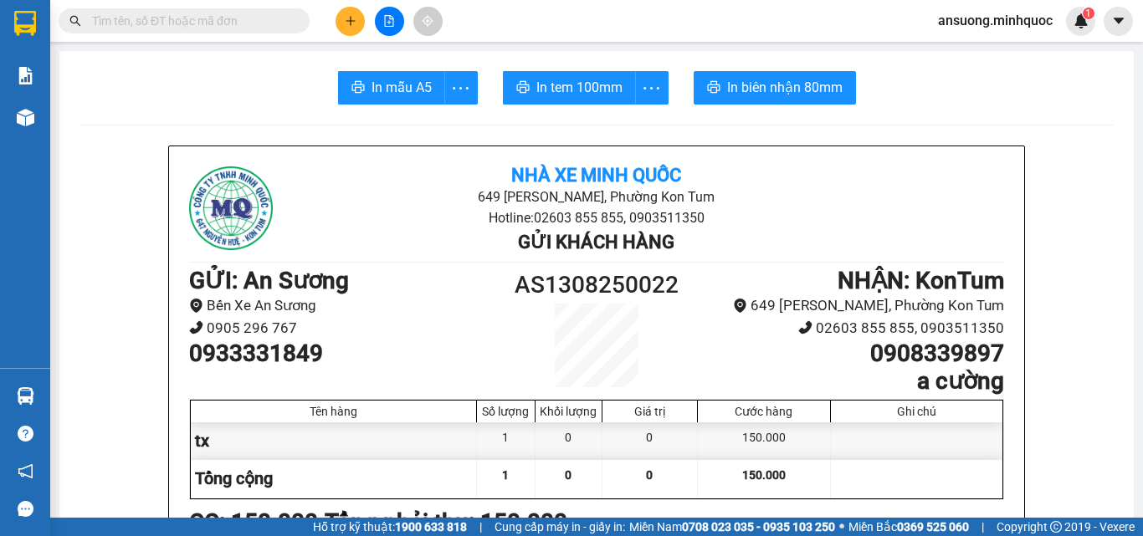
click at [608, 91] on span "In tem 100mm" at bounding box center [579, 87] width 86 height 21
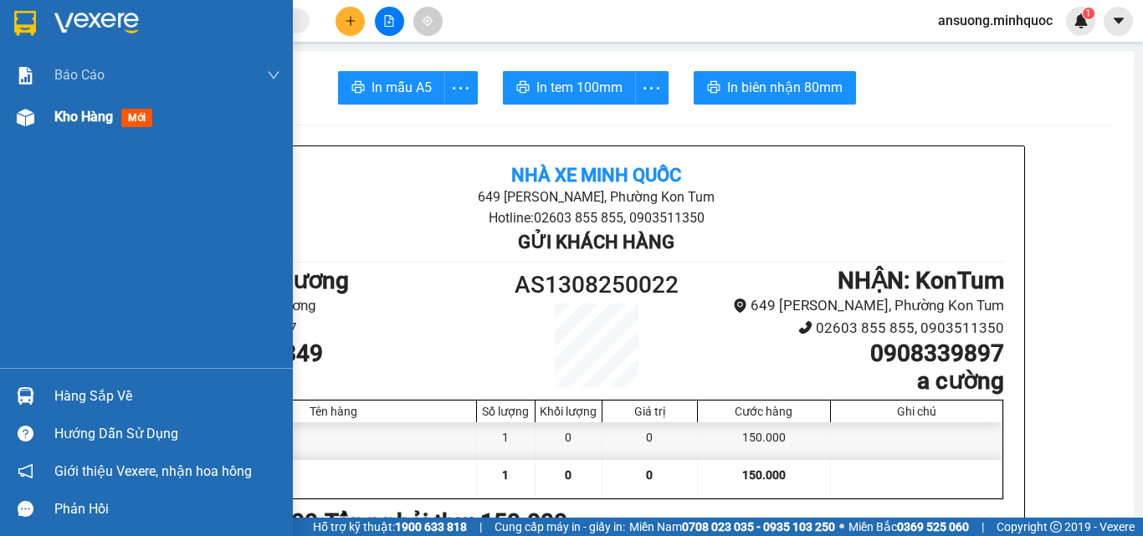
click at [23, 123] on img at bounding box center [26, 118] width 18 height 18
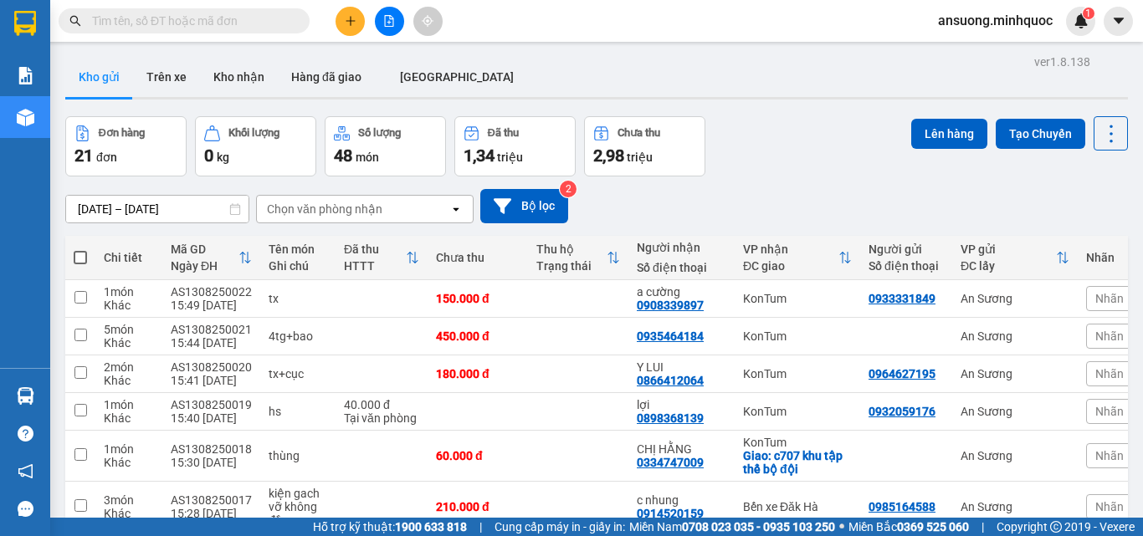
click at [339, 17] on button at bounding box center [350, 21] width 29 height 29
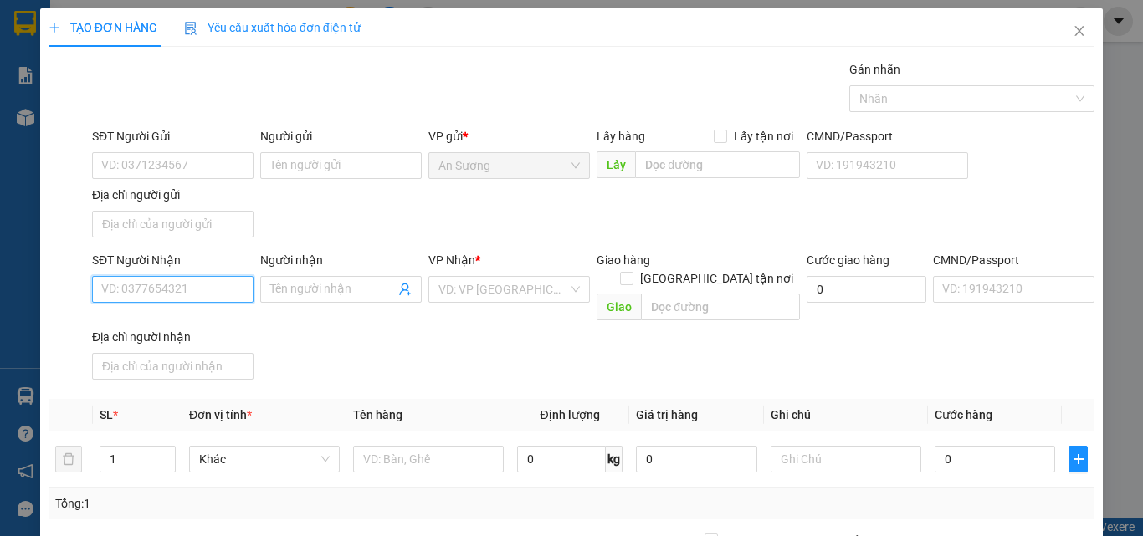
click at [157, 283] on input "SĐT Người Nhận" at bounding box center [173, 289] width 162 height 27
click at [141, 275] on div "SĐT Người Nhận" at bounding box center [173, 263] width 162 height 25
click at [144, 288] on input "SĐT Người Nhận" at bounding box center [173, 289] width 162 height 27
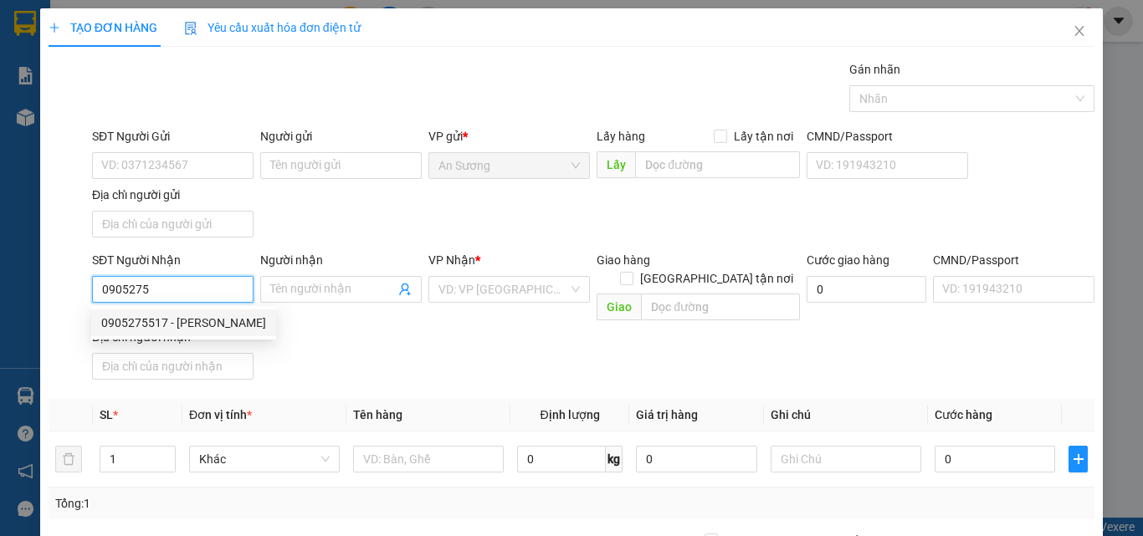
click at [205, 324] on div "0905275517 - A Linh" at bounding box center [183, 323] width 165 height 18
type input "0905275517"
type input "A Linh"
type input "0905275517"
drag, startPoint x: 361, startPoint y: 339, endPoint x: 346, endPoint y: 350, distance: 18.6
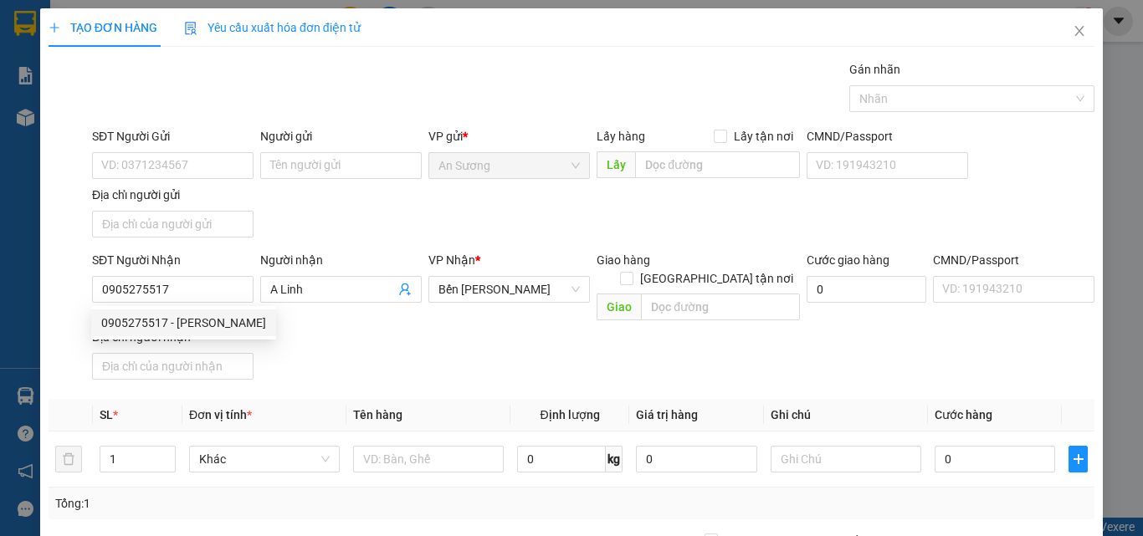
click at [346, 350] on div "SĐT Người Nhận 0905275517 Người nhận A Linh VP Nhận * Bến Xe Ngọc Hồi Giao hàng…" at bounding box center [593, 319] width 1009 height 136
click at [164, 432] on td "1" at bounding box center [138, 460] width 90 height 56
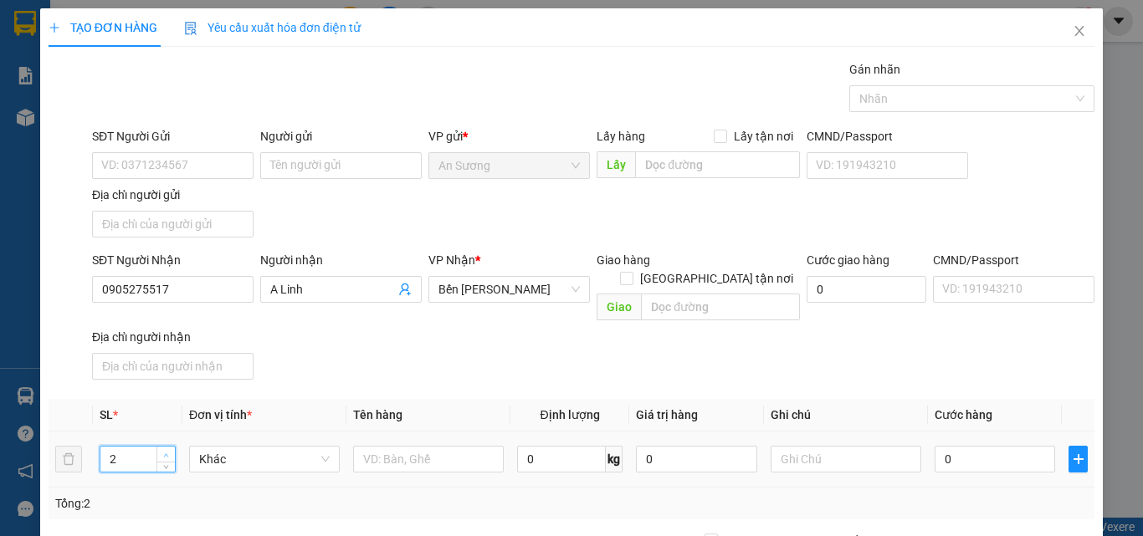
click at [163, 453] on icon "up" at bounding box center [166, 456] width 6 height 6
type input "2"
click at [167, 462] on icon "down" at bounding box center [166, 465] width 6 height 6
click at [387, 447] on input "text" at bounding box center [428, 459] width 151 height 27
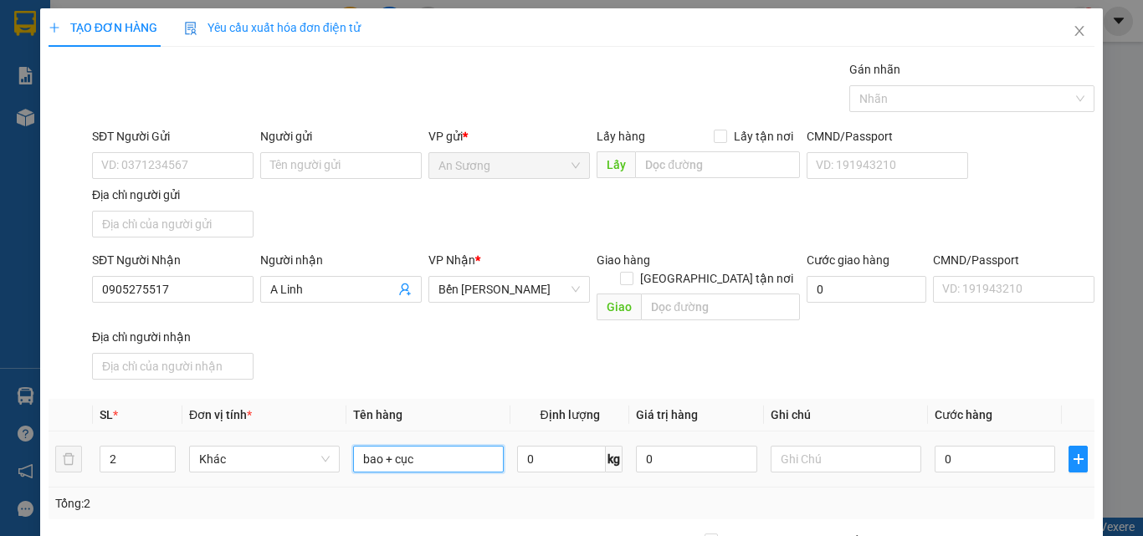
type input "bao + cục"
click at [994, 456] on div "0" at bounding box center [995, 459] width 121 height 33
click at [991, 453] on input "0" at bounding box center [995, 459] width 121 height 27
type input "2"
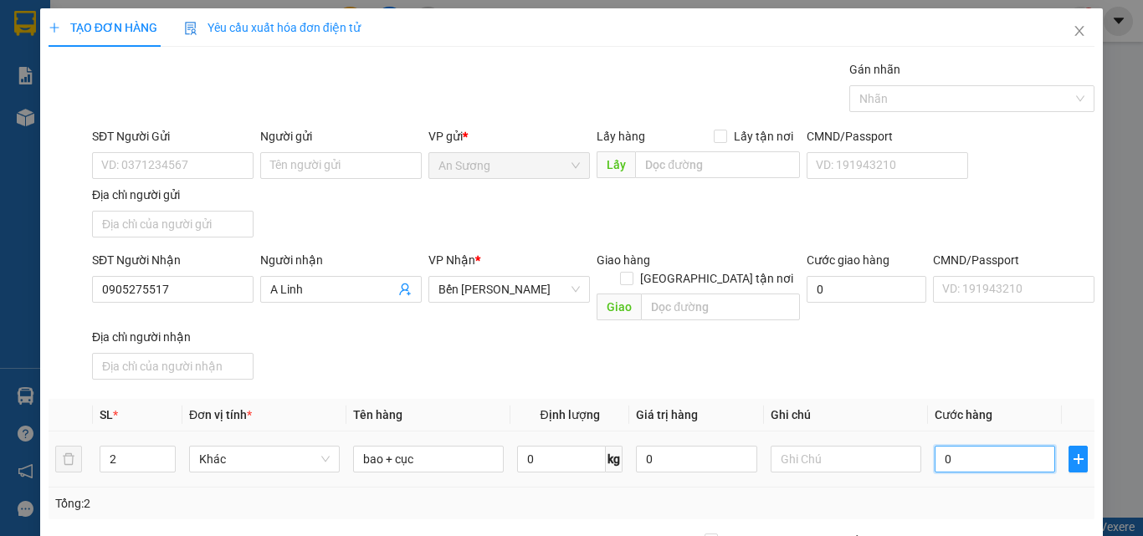
type input "2"
type input "20"
type input "200"
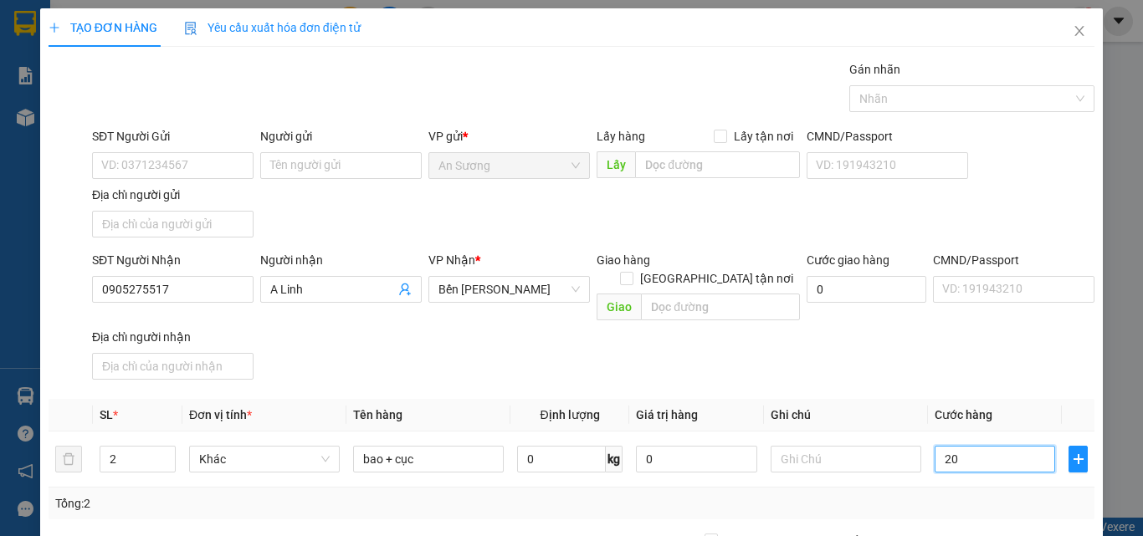
type input "200"
type input "200.000"
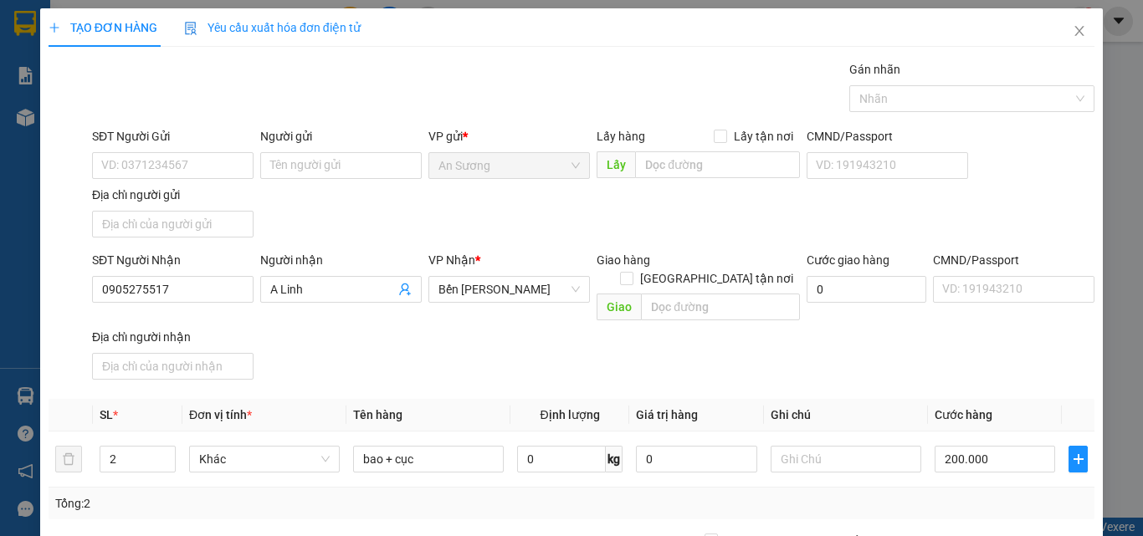
click at [982, 366] on div "SĐT Người Nhận 0905275517 Người nhận A Linh VP Nhận * Bến Xe Ngọc Hồi Giao hàng…" at bounding box center [593, 319] width 1009 height 136
drag, startPoint x: 1015, startPoint y: 520, endPoint x: 1015, endPoint y: 500, distance: 20.1
click at [1013, 514] on div "TẠO ĐƠN HÀNG Yêu cầu xuất hóa đơn điện tử Transit Pickup Surcharge Ids Transit …" at bounding box center [571, 268] width 1143 height 536
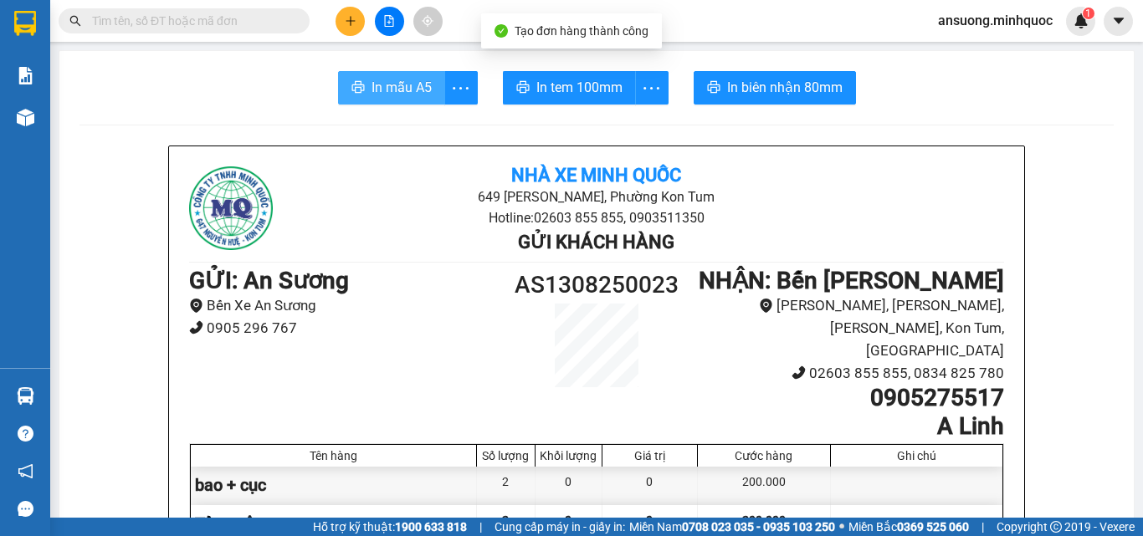
click at [351, 79] on button "In mẫu A5" at bounding box center [391, 87] width 107 height 33
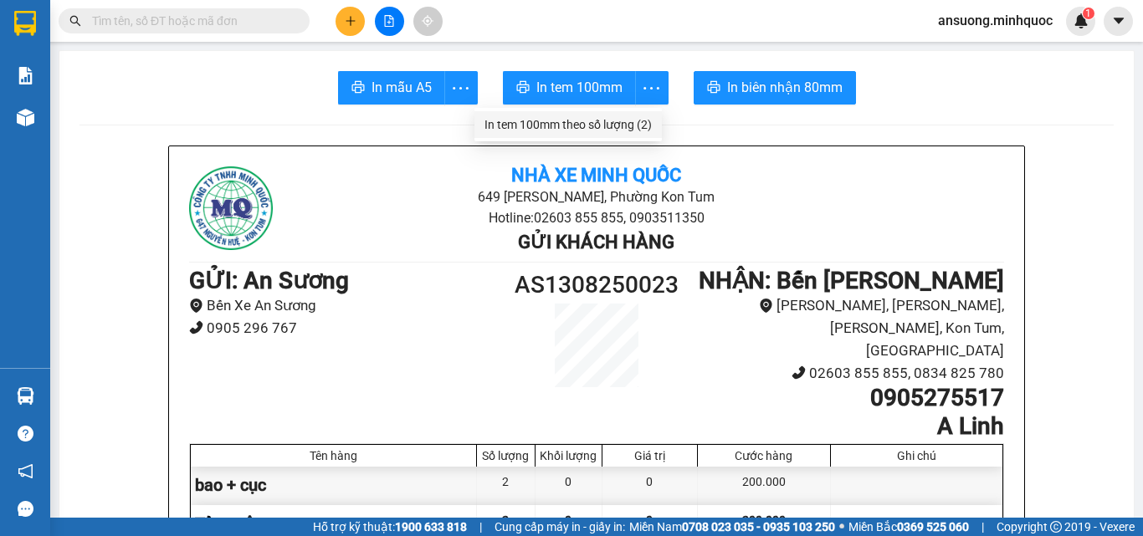
click at [612, 129] on div "In tem 100mm theo số lượng (2)" at bounding box center [568, 124] width 167 height 18
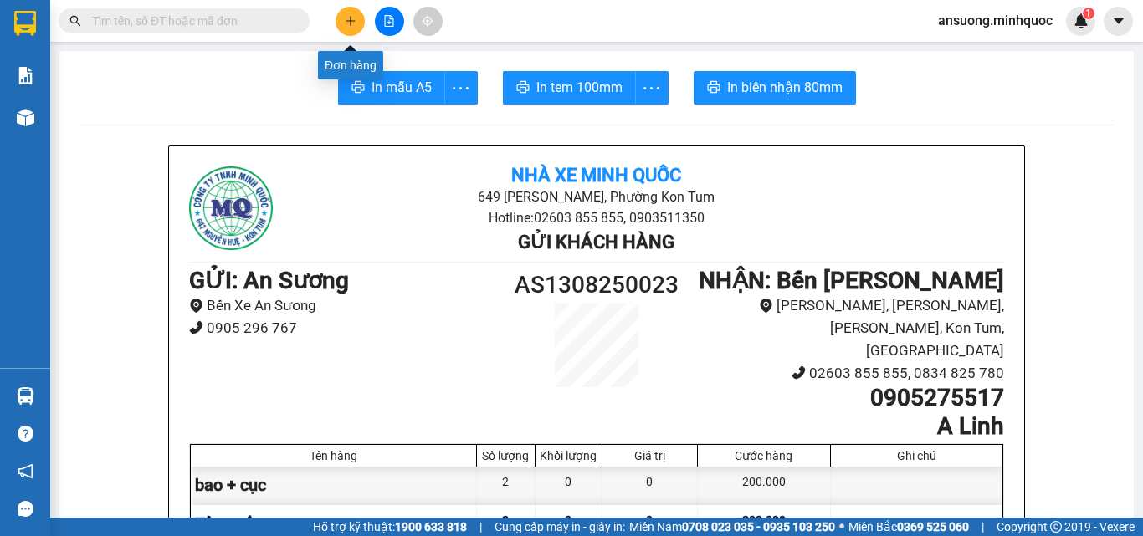
click at [359, 11] on button at bounding box center [350, 21] width 29 height 29
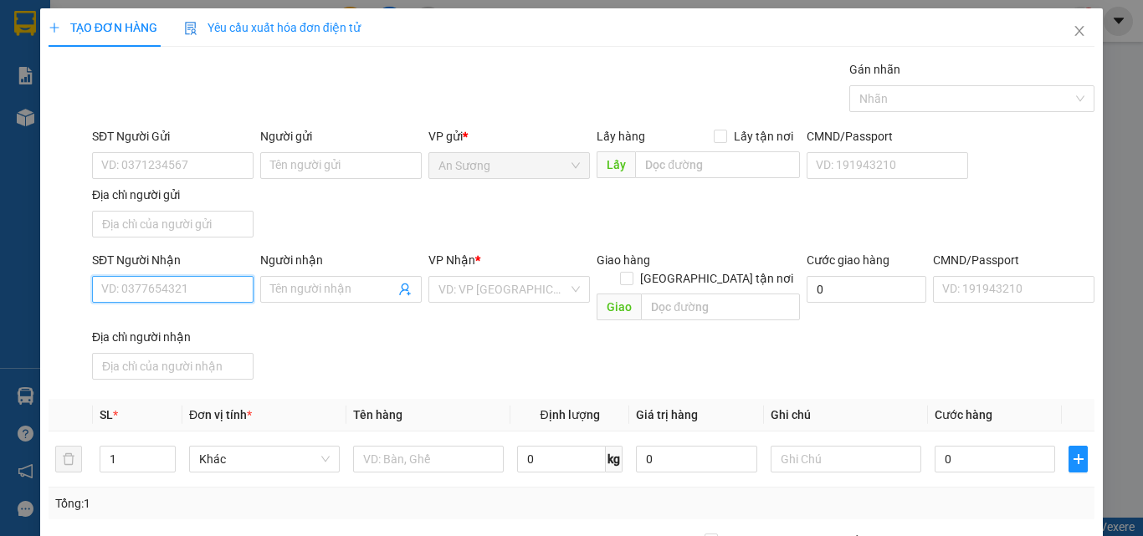
click at [115, 293] on input "SĐT Người Nhận" at bounding box center [173, 289] width 162 height 27
click at [107, 328] on div "Địa chỉ người nhận" at bounding box center [173, 337] width 162 height 18
click at [107, 353] on input "Địa chỉ người nhận" at bounding box center [173, 366] width 162 height 27
click at [107, 328] on div "Địa chỉ người nhận" at bounding box center [173, 337] width 162 height 18
click at [107, 353] on input "Địa chỉ người nhận" at bounding box center [173, 366] width 162 height 27
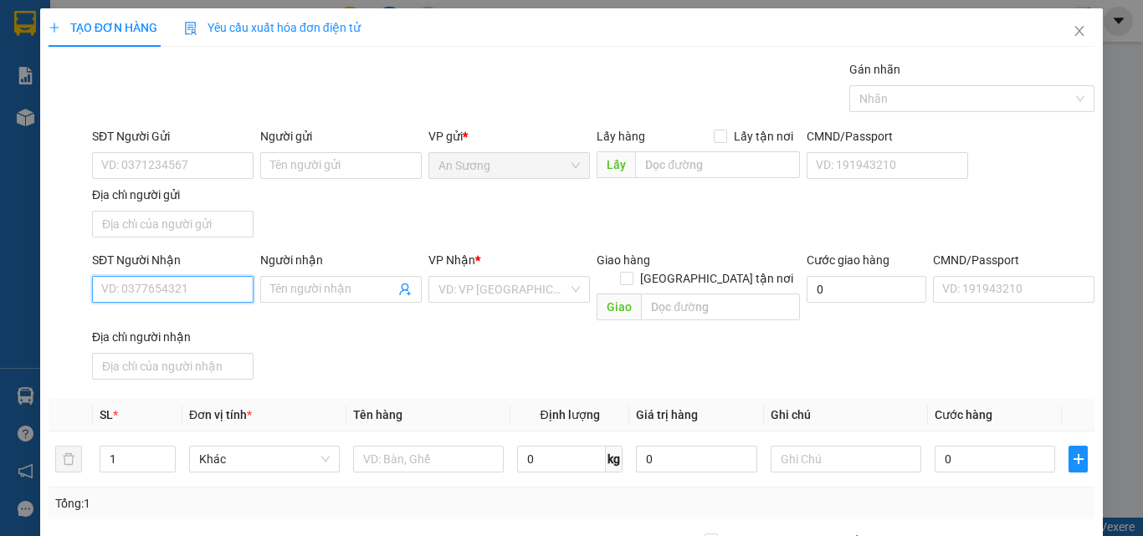
click at [124, 290] on input "SĐT Người Nhận" at bounding box center [173, 289] width 162 height 27
click at [179, 321] on div "0383499199 - THẢO" at bounding box center [171, 323] width 140 height 18
type input "0383499199"
type input "THẢO"
type input "0383499199"
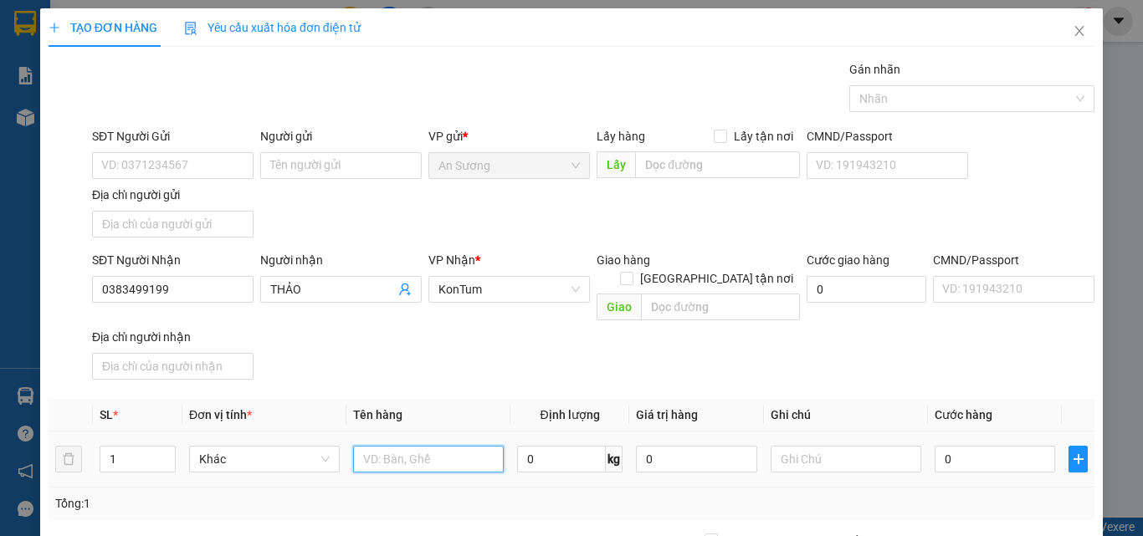
click at [418, 446] on input "text" at bounding box center [428, 459] width 151 height 27
type input "gói"
click at [959, 446] on input "0" at bounding box center [995, 459] width 121 height 27
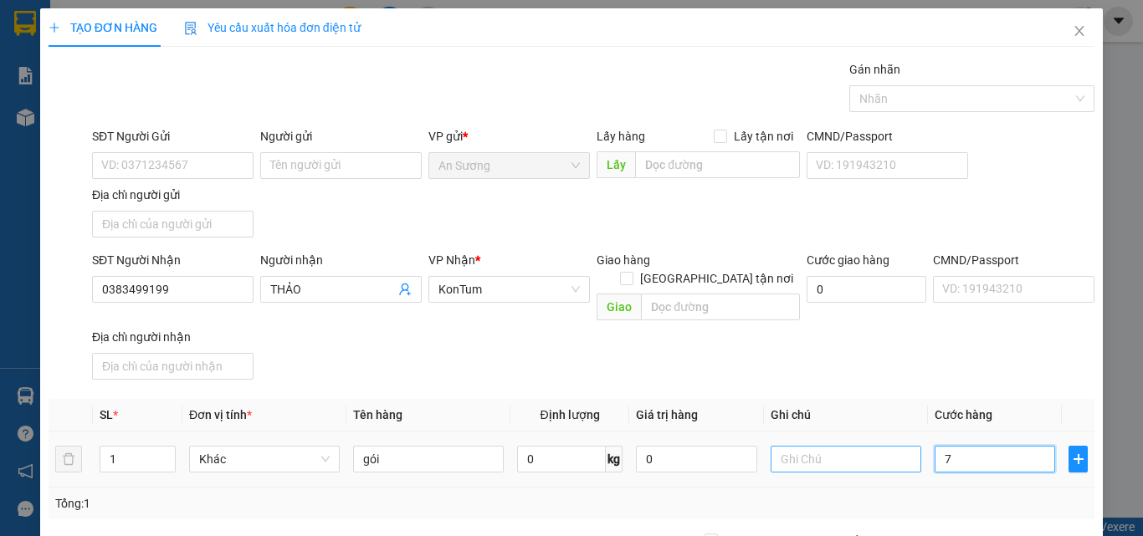
drag, startPoint x: 966, startPoint y: 440, endPoint x: 910, endPoint y: 446, distance: 55.5
click at [910, 446] on tr "1 Khác gói 0 kg 0 7" at bounding box center [572, 460] width 1046 height 56
drag, startPoint x: 971, startPoint y: 341, endPoint x: 1011, endPoint y: 448, distance: 113.6
click at [973, 343] on div "SĐT Người Nhận 0383499199 Người nhận THẢO VP Nhận * KonTum Giao hàng Giao tận n…" at bounding box center [593, 319] width 1009 height 136
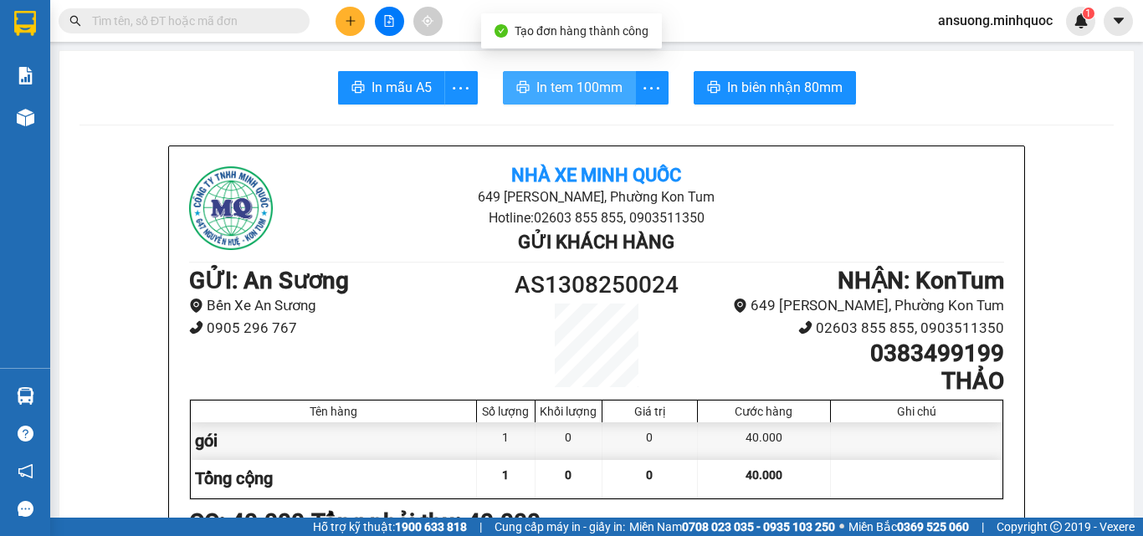
click at [582, 85] on span "In tem 100mm" at bounding box center [579, 87] width 86 height 21
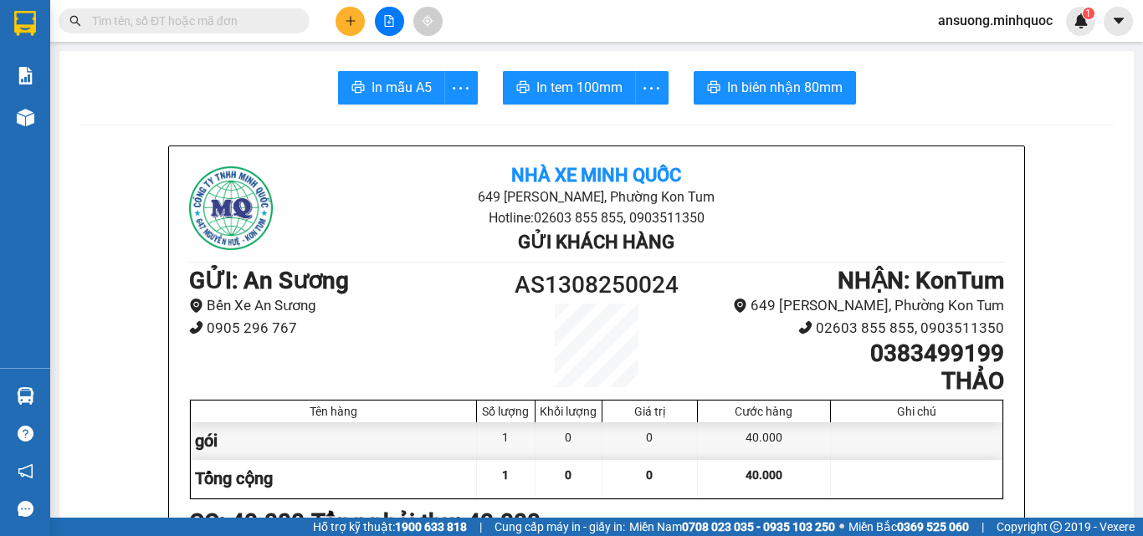
click at [346, 26] on icon "plus" at bounding box center [351, 21] width 12 height 12
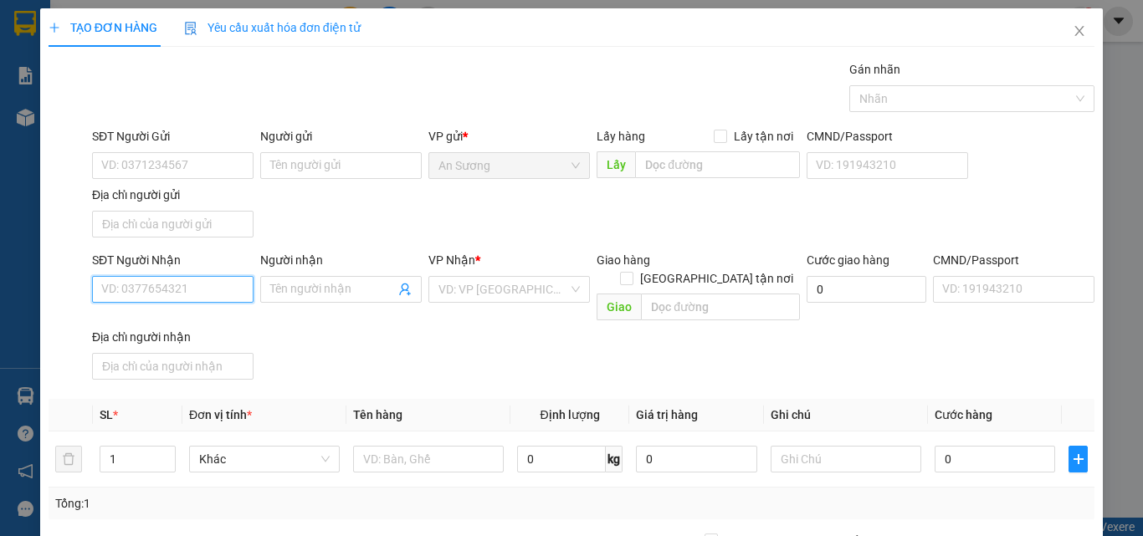
click at [121, 285] on input "SĐT Người Nhận" at bounding box center [173, 289] width 162 height 27
click at [187, 323] on div "0364144134 - PHƯỢNG" at bounding box center [171, 323] width 140 height 18
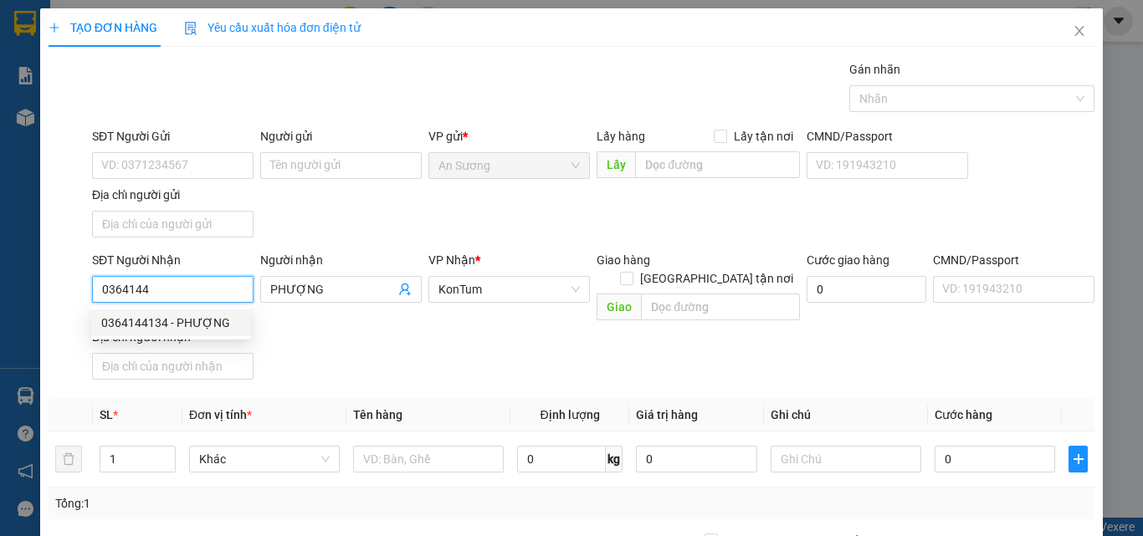
type input "0364144134"
type input "PHƯỢNG"
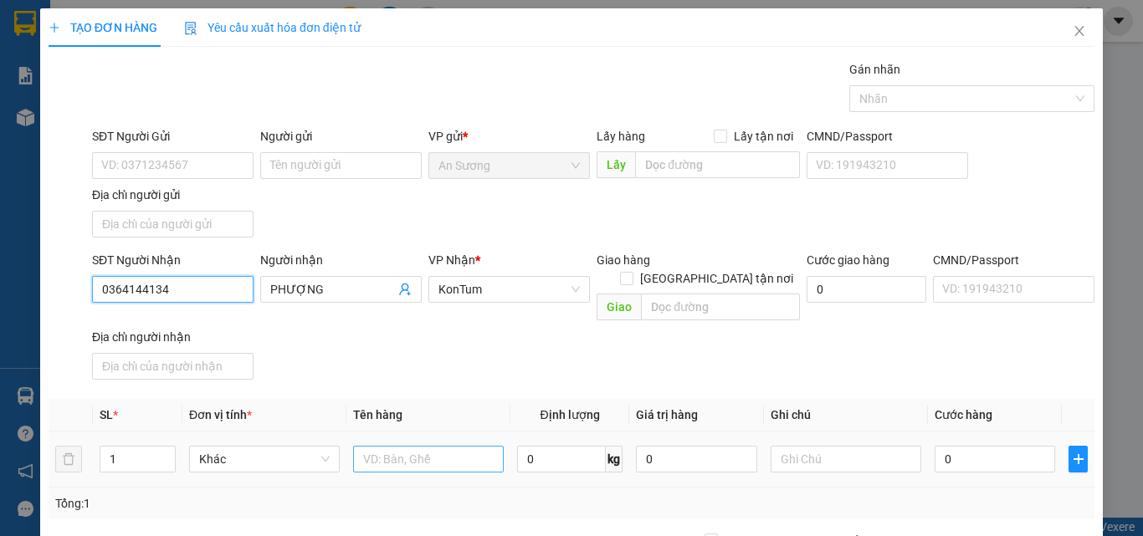
type input "0364144134"
click at [403, 446] on input "text" at bounding box center [428, 459] width 151 height 27
type input "tx"
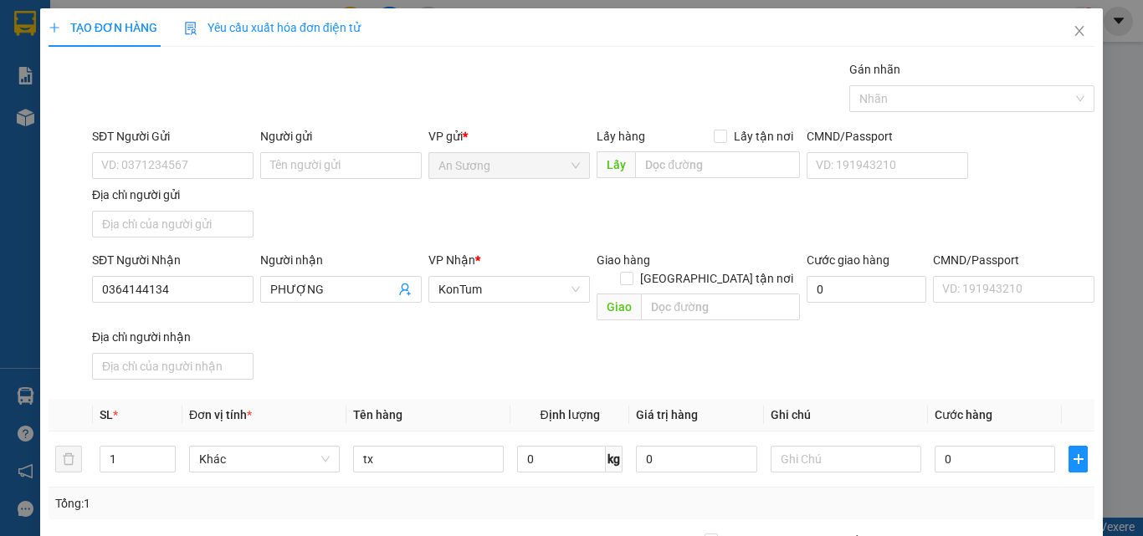
click at [545, 340] on div "SĐT Người Nhận 0364144134 Người nhận PHƯỢNG VP Nhận * KonTum Giao hàng Giao tận…" at bounding box center [593, 319] width 1009 height 136
click at [937, 446] on input "0" at bounding box center [995, 459] width 121 height 27
type input "7"
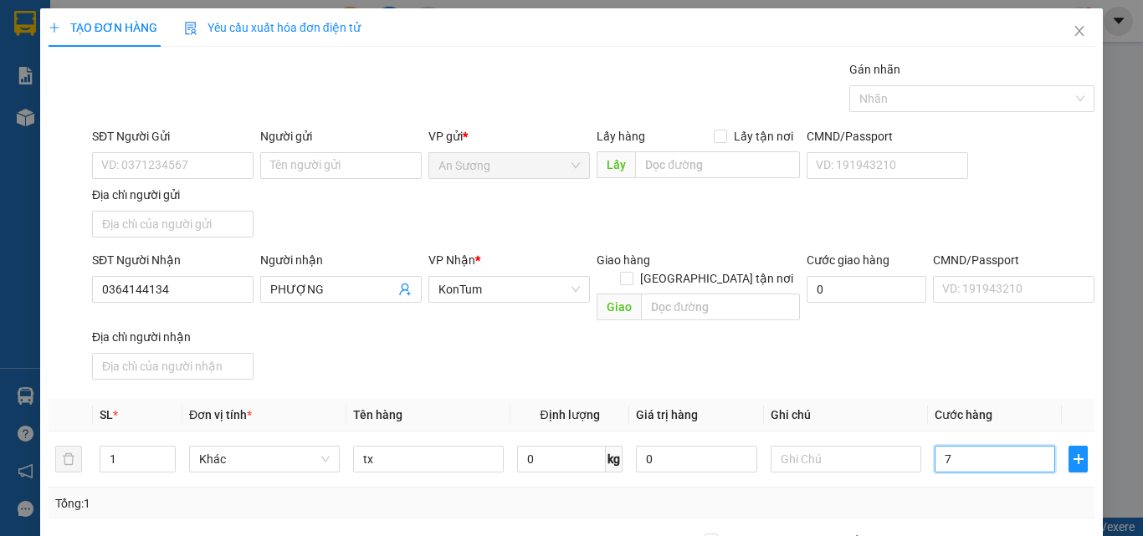
type input "70"
type input "70.000"
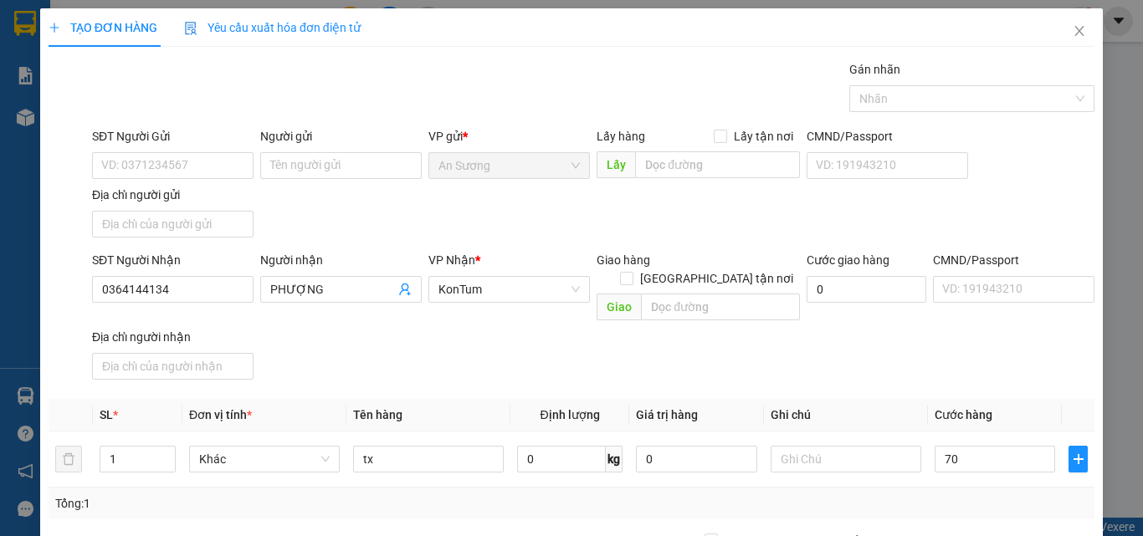
type input "70.000"
click at [963, 354] on div "SĐT Người Nhận 0364144134 Người nhận PHƯỢNG VP Nhận * KonTum Giao hàng Giao tận…" at bounding box center [593, 319] width 1009 height 136
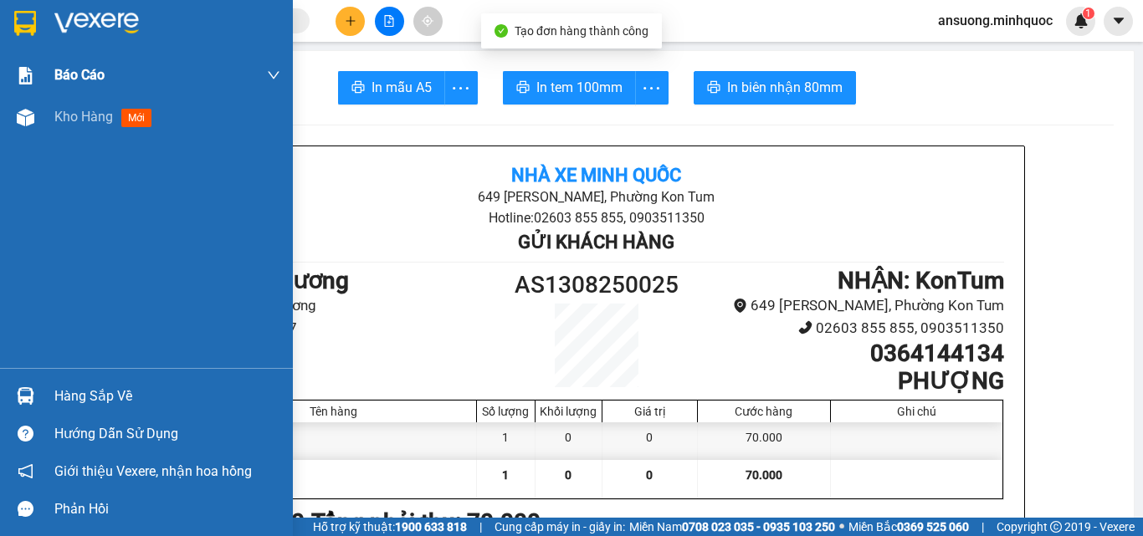
click at [14, 95] on div "Báo cáo" at bounding box center [146, 75] width 293 height 42
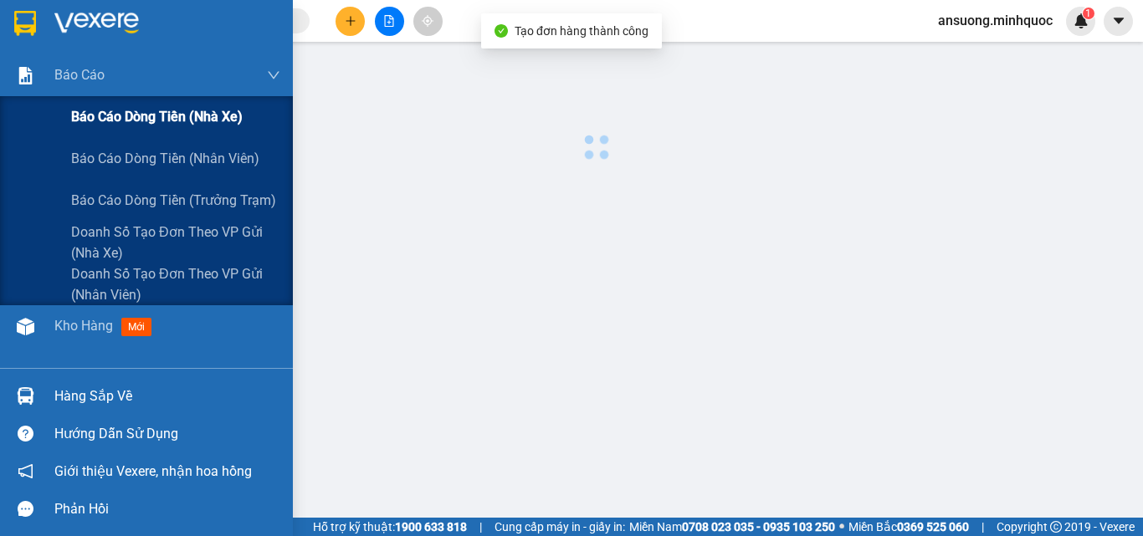
drag, startPoint x: 28, startPoint y: 116, endPoint x: 27, endPoint y: 137, distance: 20.9
click at [28, 129] on div "Báo cáo dòng tiền (nhà xe)" at bounding box center [146, 117] width 293 height 42
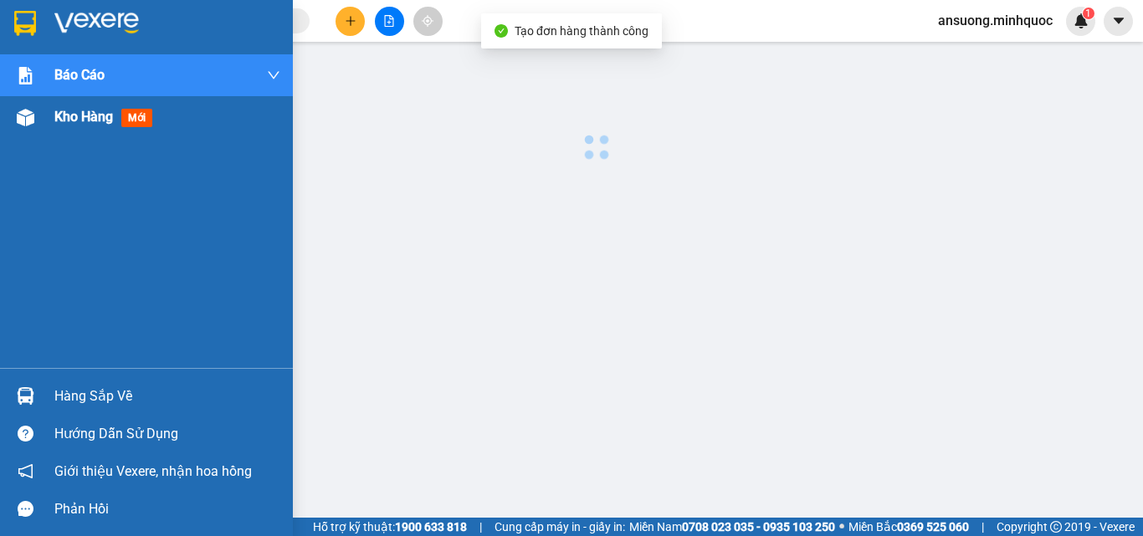
click at [33, 130] on div at bounding box center [25, 117] width 29 height 29
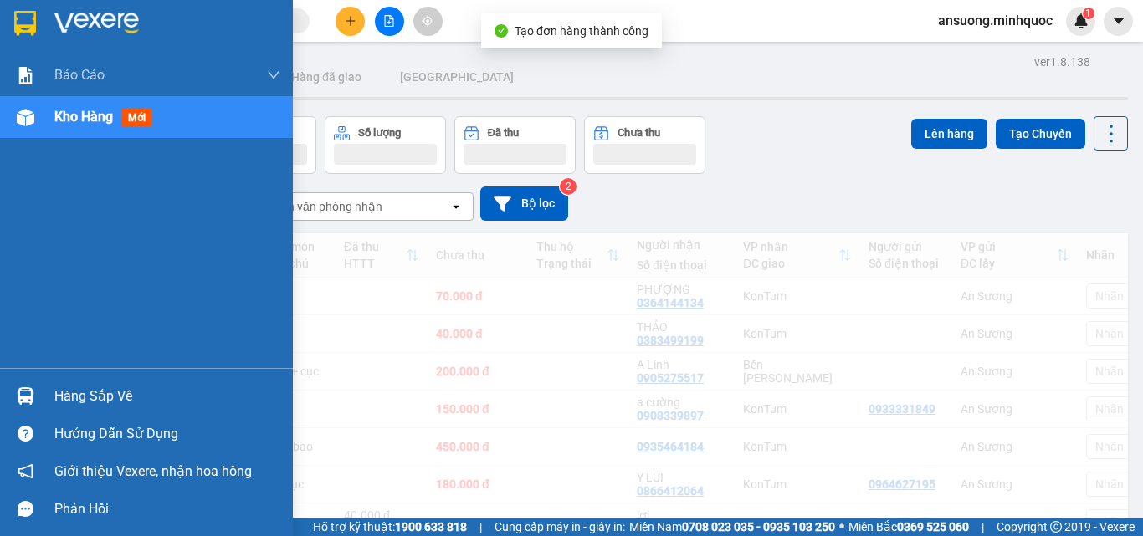
click at [18, 116] on img at bounding box center [26, 118] width 18 height 18
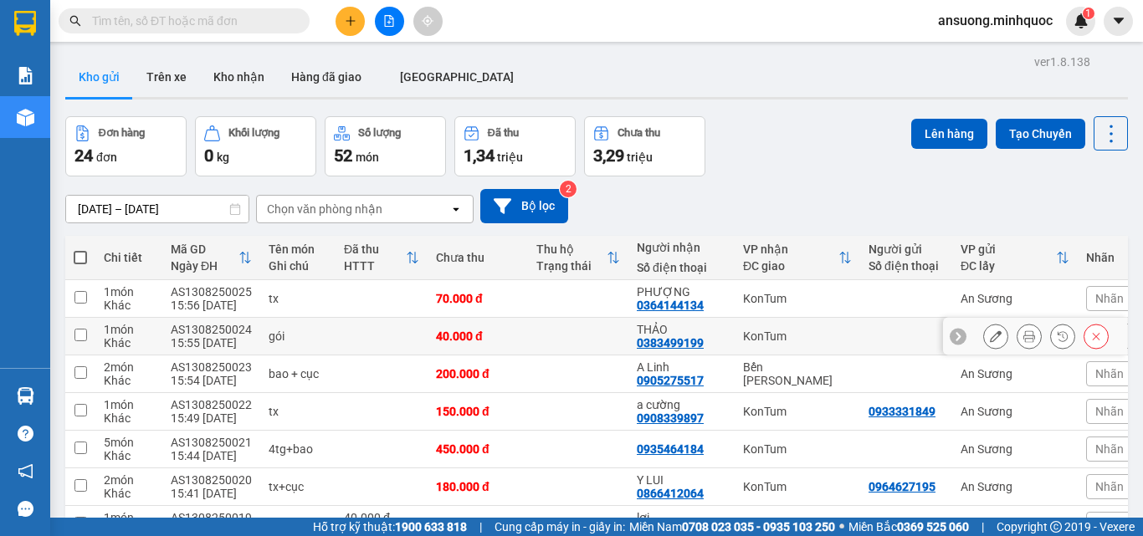
click at [1023, 334] on icon at bounding box center [1029, 337] width 12 height 12
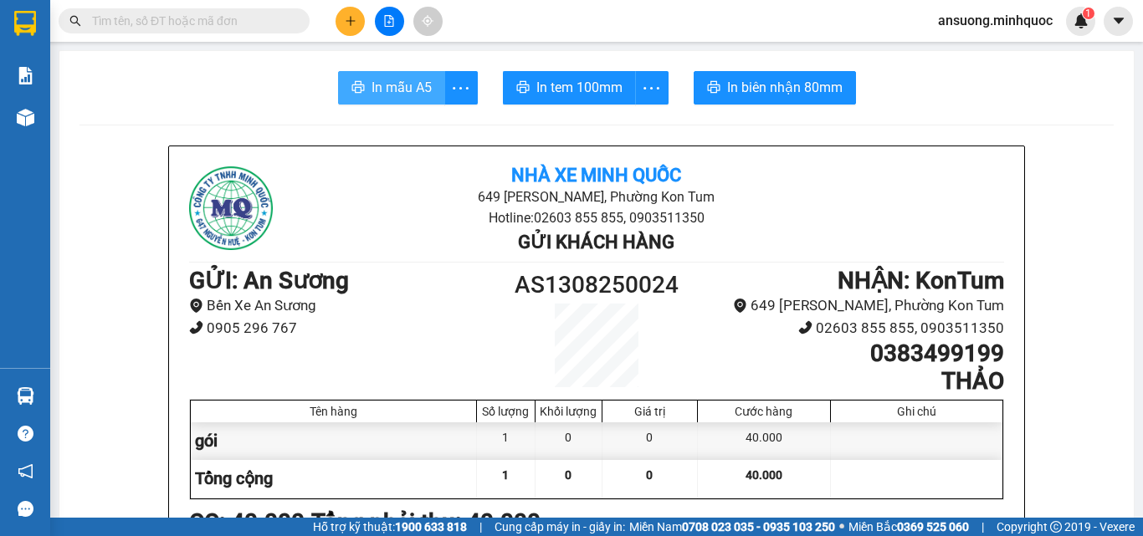
click at [405, 102] on button "In mẫu A5" at bounding box center [391, 87] width 107 height 33
click at [406, 90] on span "In mẫu A5" at bounding box center [402, 87] width 60 height 21
click at [345, 23] on button at bounding box center [350, 21] width 29 height 29
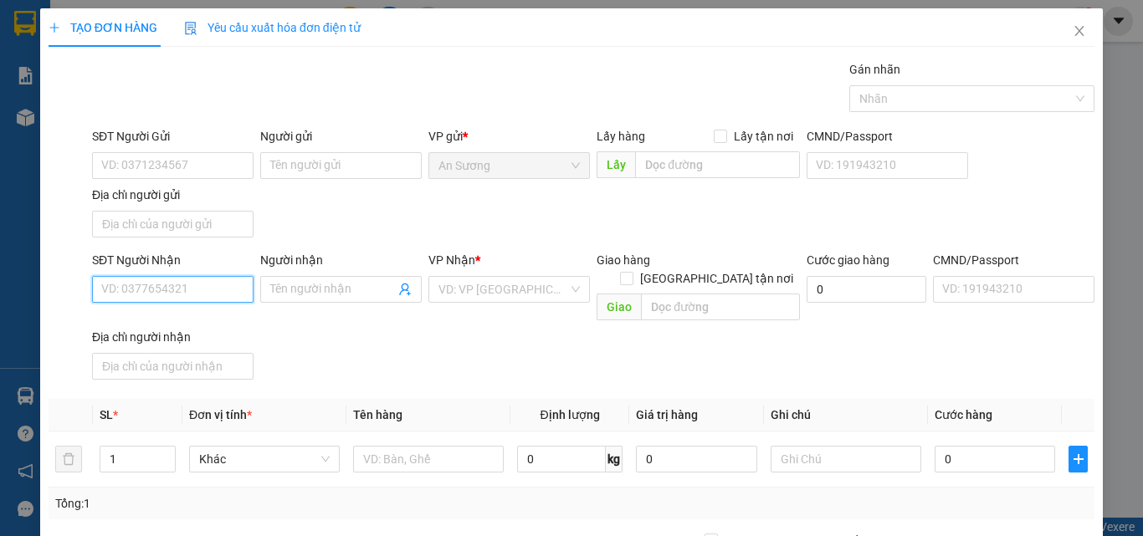
click at [176, 279] on input "SĐT Người Nhận" at bounding box center [173, 289] width 162 height 27
click at [176, 291] on input "SĐT Người Nhận" at bounding box center [173, 289] width 162 height 27
click at [171, 328] on div "0968176247 - Giàu" at bounding box center [171, 323] width 140 height 18
type input "0968176247"
type input "Giàu"
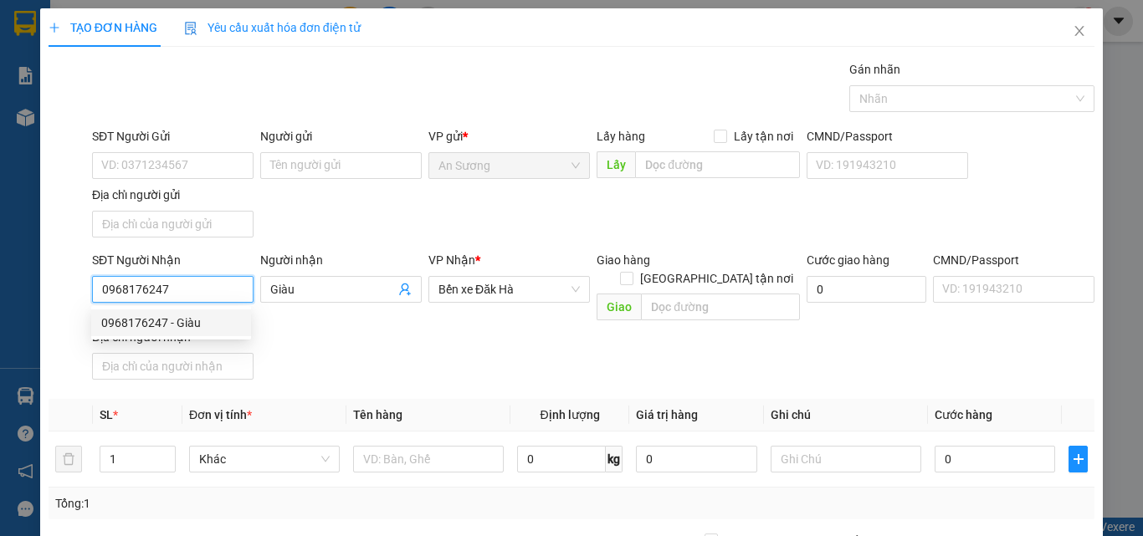
type input "0968176247"
click at [479, 399] on th "Tên hàng" at bounding box center [428, 415] width 164 height 33
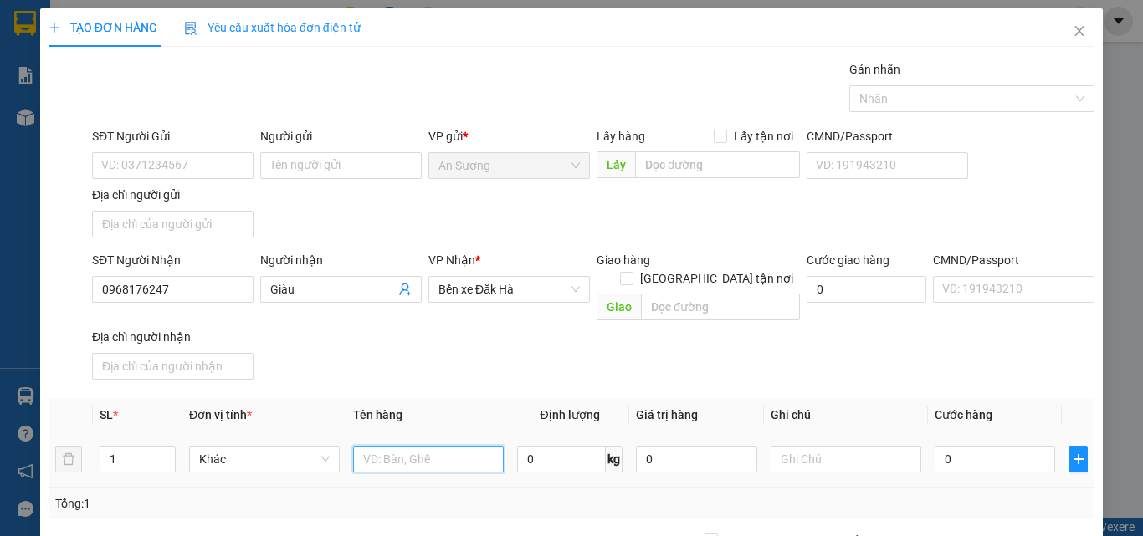
click at [382, 451] on input "text" at bounding box center [428, 459] width 151 height 27
type input "tx"
click at [482, 372] on div "Transit Pickup Surcharge Ids Transit Deliver Surcharge Ids Transit Deliver Surc…" at bounding box center [572, 391] width 1046 height 662
click at [508, 346] on div "SĐT Người Nhận 0968176247 Người nhận Giàu VP Nhận * Bến xe Đăk Hà Giao hàng Gia…" at bounding box center [593, 319] width 1009 height 136
click at [515, 347] on div "SĐT Người Nhận 0968176247 Người nhận Giàu VP Nhận * Bến xe Đăk Hà Giao hàng Gia…" at bounding box center [593, 319] width 1009 height 136
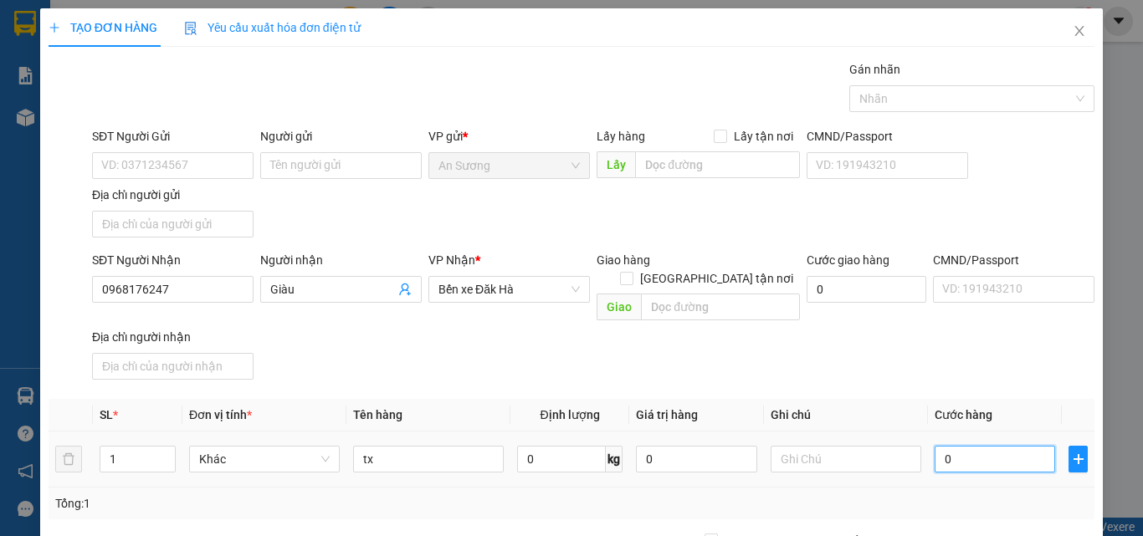
click at [997, 446] on input "0" at bounding box center [995, 459] width 121 height 27
click at [960, 372] on div "Transit Pickup Surcharge Ids Transit Deliver Surcharge Ids Transit Deliver Surc…" at bounding box center [572, 391] width 1046 height 662
drag, startPoint x: 971, startPoint y: 411, endPoint x: 954, endPoint y: 427, distance: 23.1
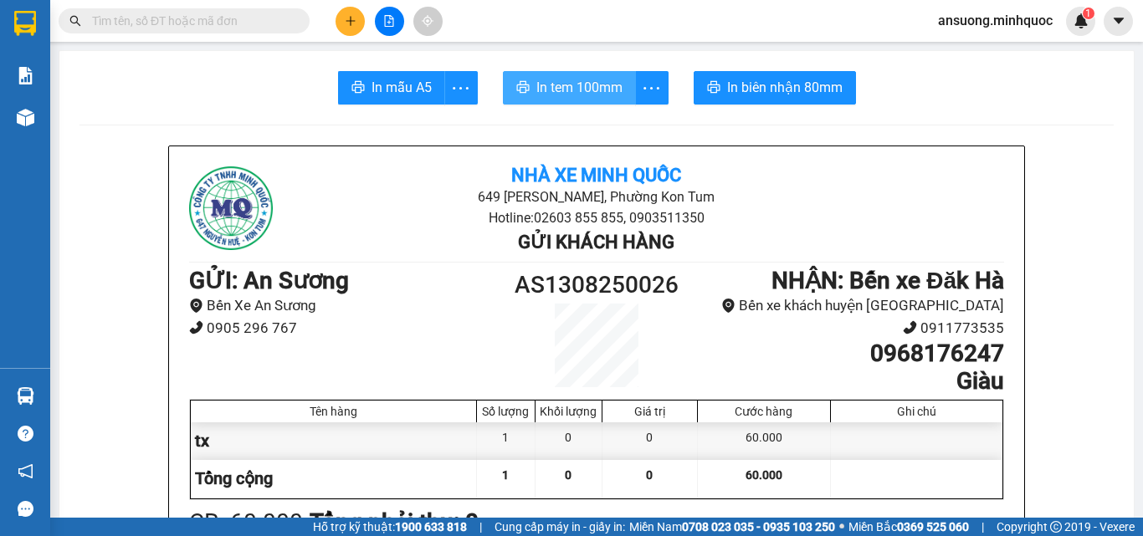
click at [599, 91] on span "In tem 100mm" at bounding box center [579, 87] width 86 height 21
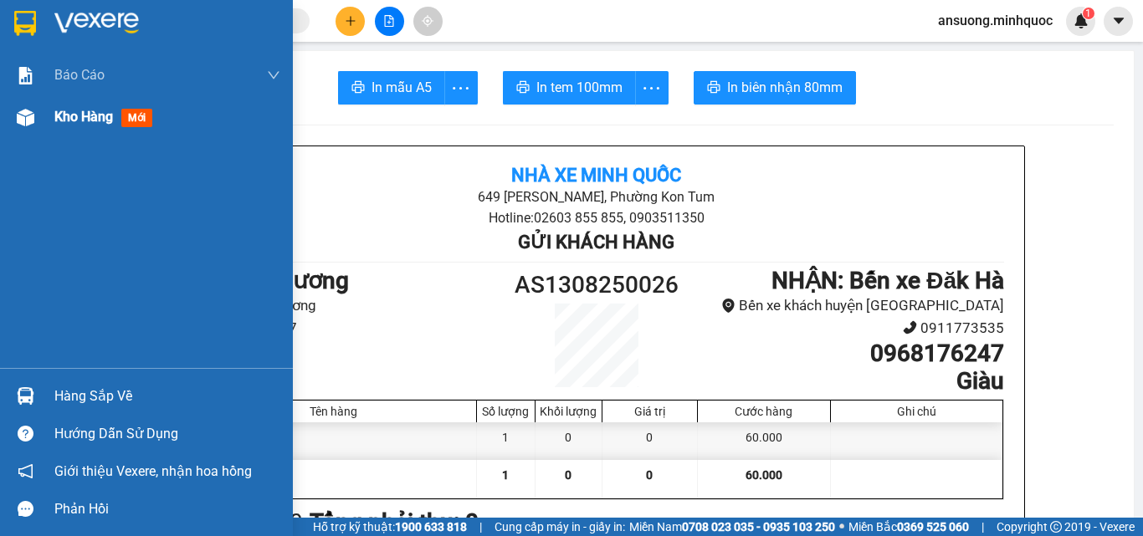
click at [14, 116] on div at bounding box center [25, 117] width 29 height 29
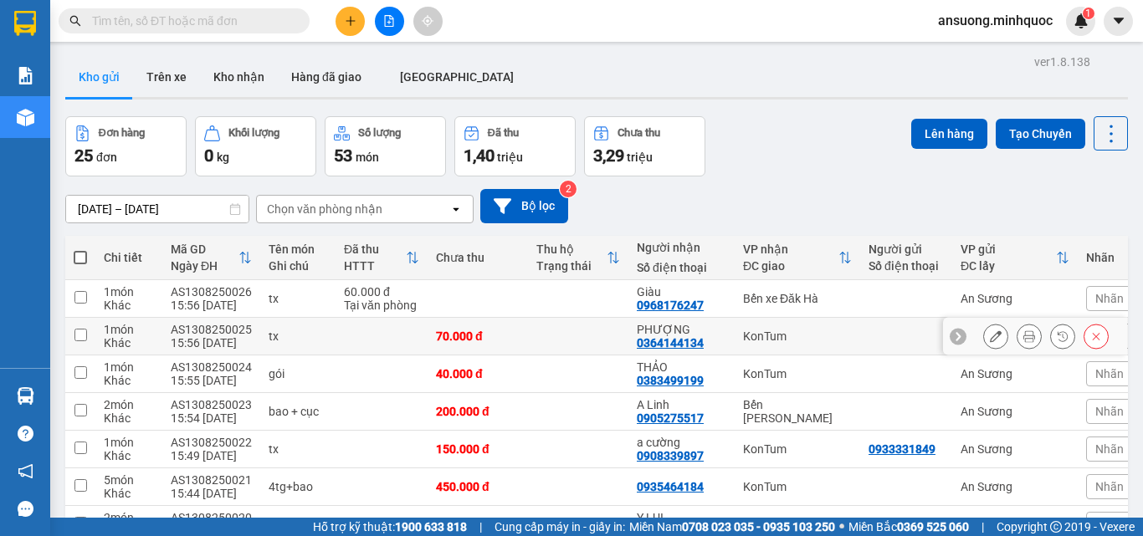
click at [969, 331] on div at bounding box center [1035, 337] width 184 height 38
click at [983, 337] on div at bounding box center [995, 336] width 25 height 25
click at [984, 327] on button at bounding box center [995, 336] width 23 height 29
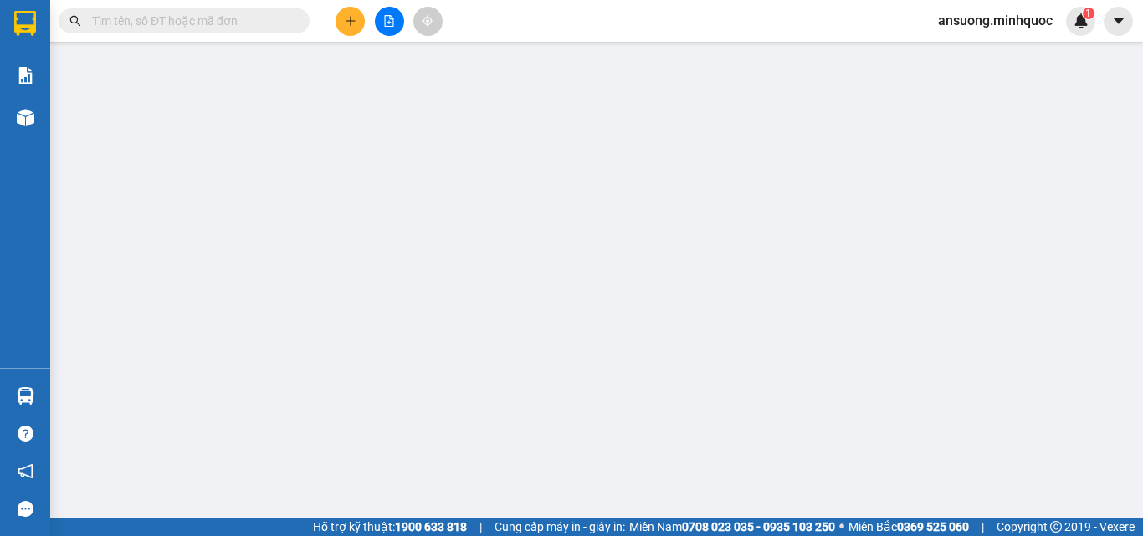
type input "0364144134"
type input "PHƯỢNG"
type input "70.000"
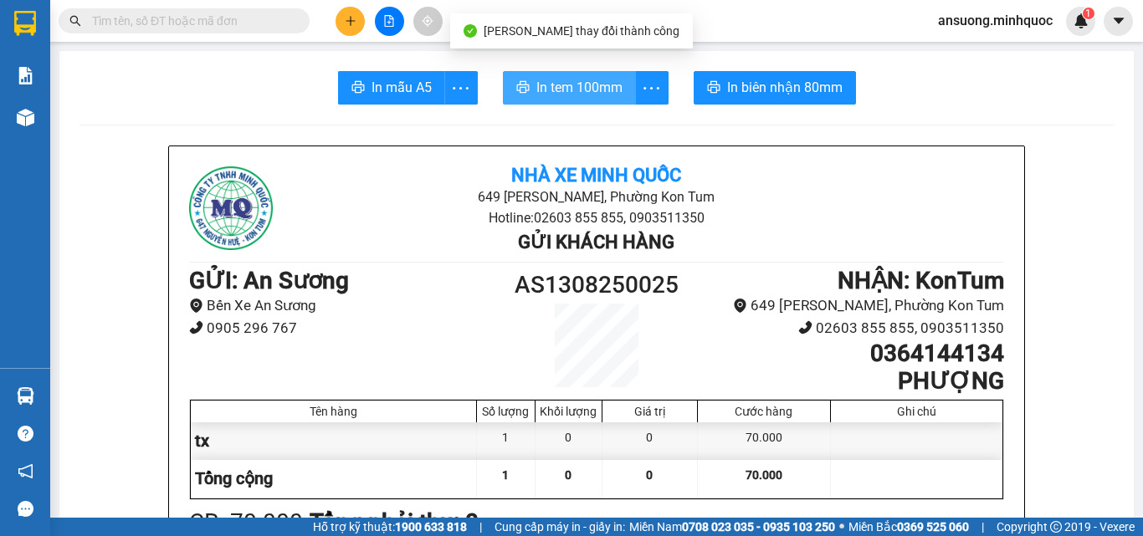
click at [572, 82] on span "In tem 100mm" at bounding box center [579, 87] width 86 height 21
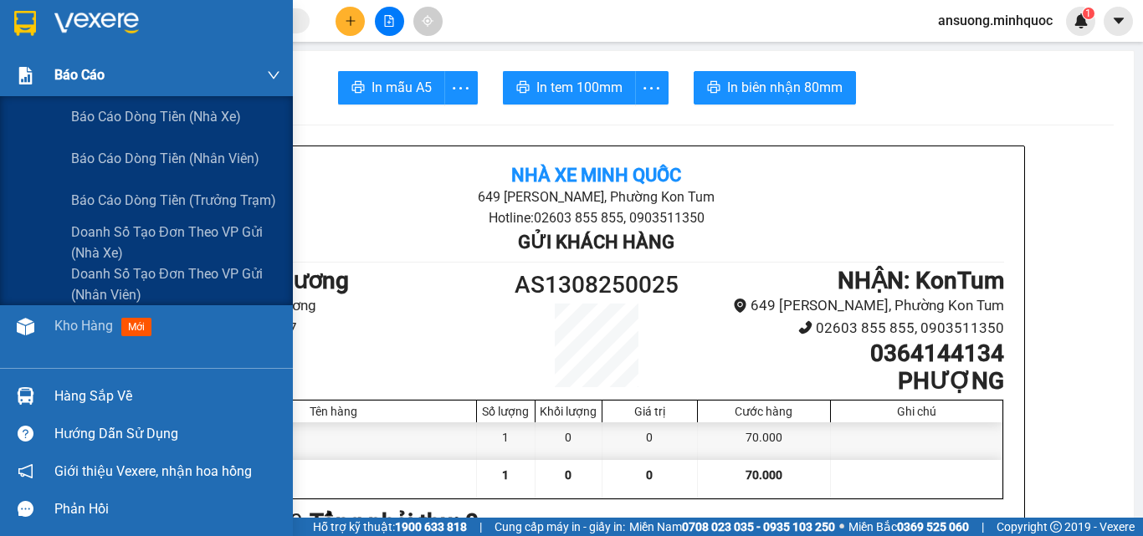
click at [24, 85] on div at bounding box center [25, 75] width 29 height 29
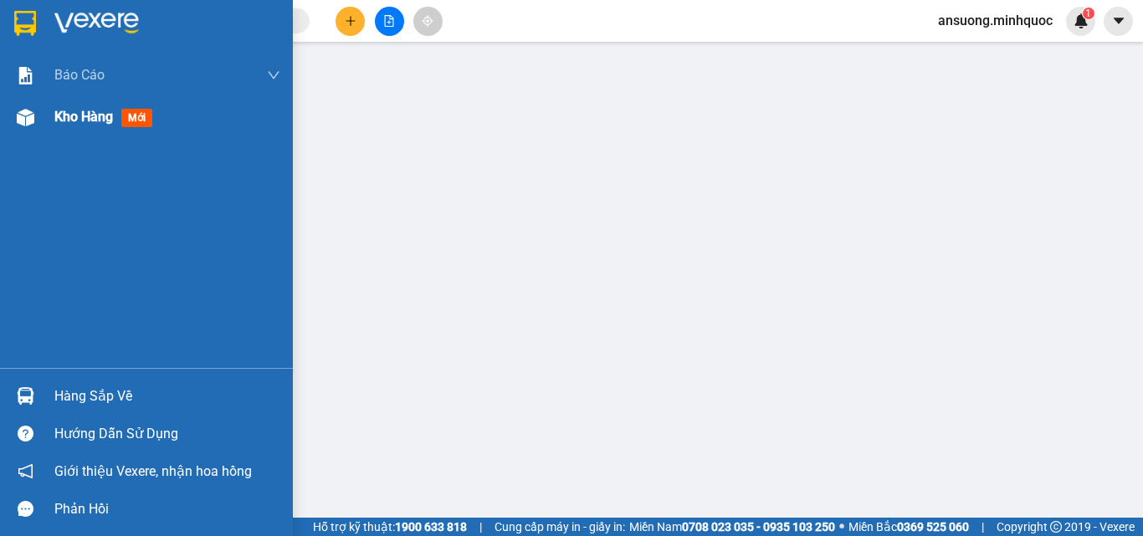
drag, startPoint x: 2, startPoint y: 113, endPoint x: 31, endPoint y: 136, distance: 37.0
click at [6, 116] on div "Kho hàng mới" at bounding box center [146, 117] width 293 height 42
click at [30, 136] on div "Kho hàng mới" at bounding box center [146, 117] width 293 height 42
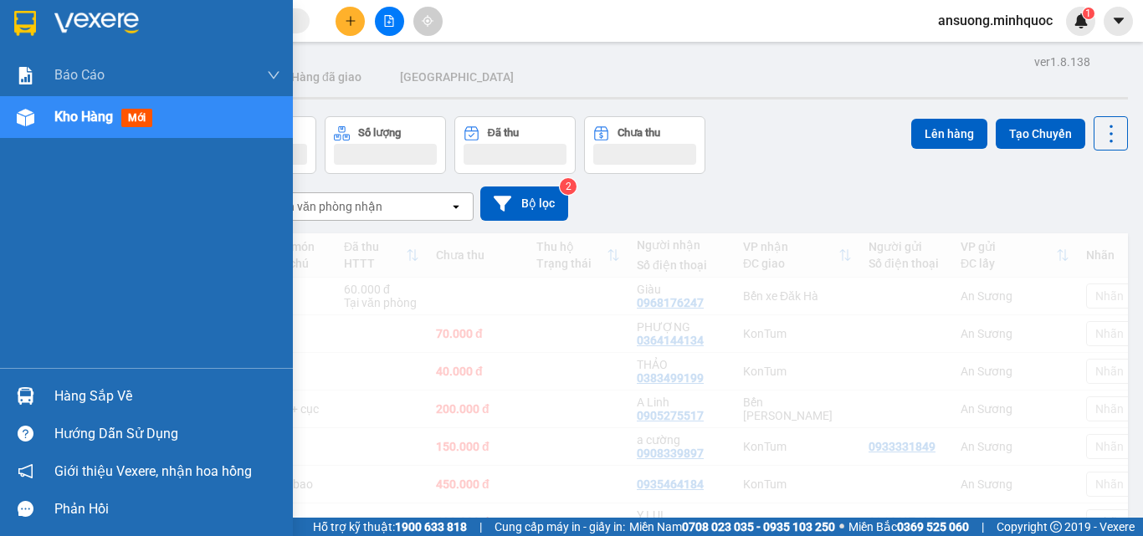
click at [32, 125] on img at bounding box center [26, 118] width 18 height 18
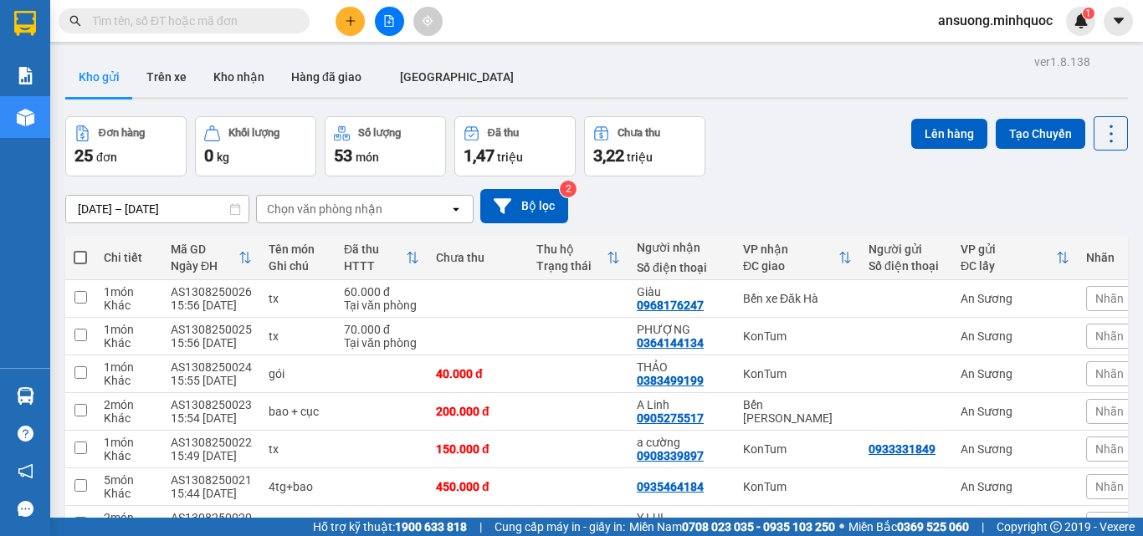
click at [240, 74] on button "Kho nhận" at bounding box center [239, 77] width 78 height 40
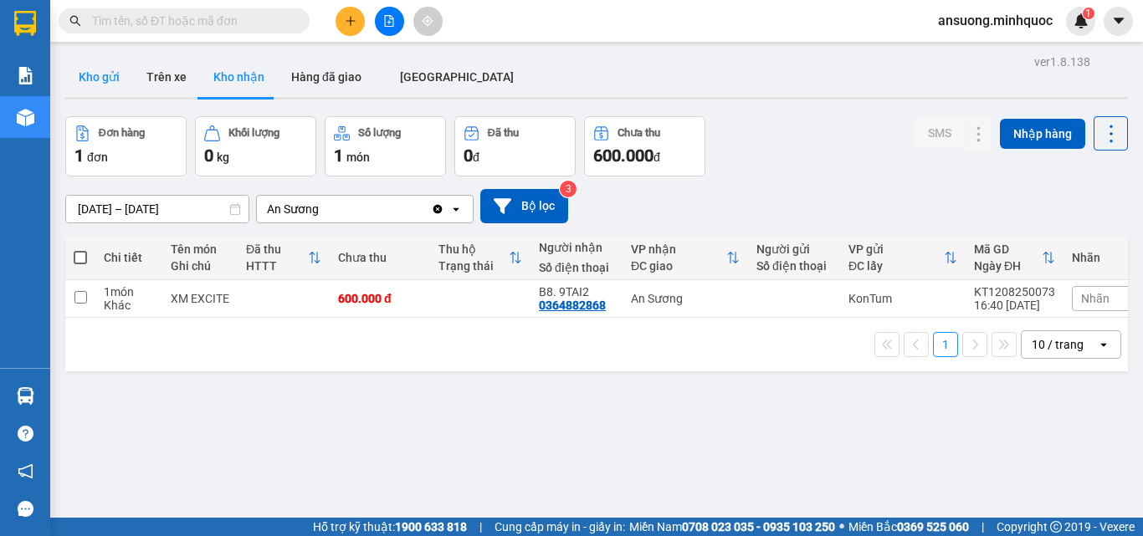
click at [94, 78] on button "Kho gửi" at bounding box center [99, 77] width 68 height 40
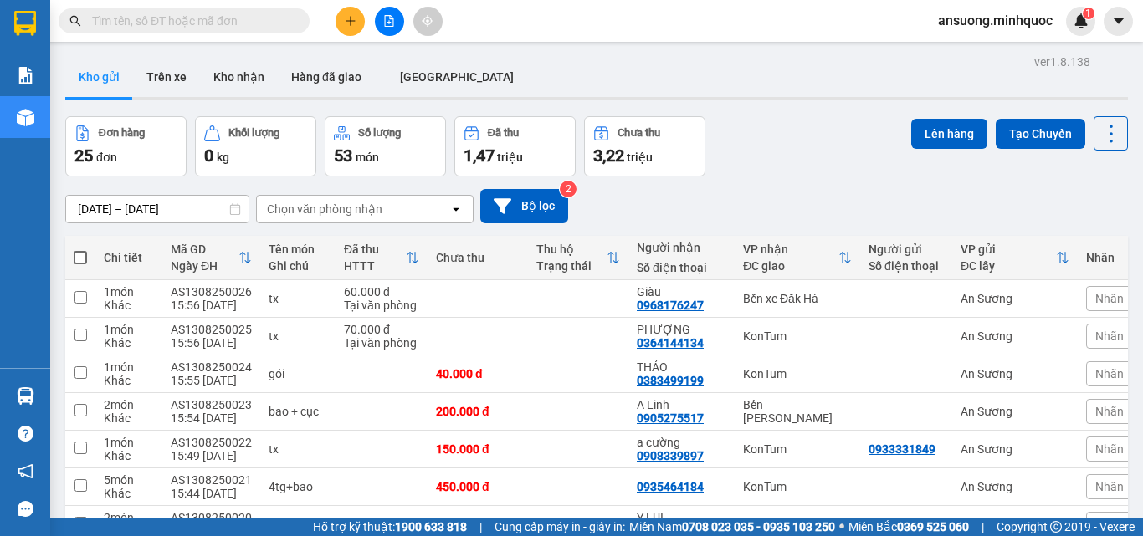
click at [337, 18] on button at bounding box center [350, 21] width 29 height 29
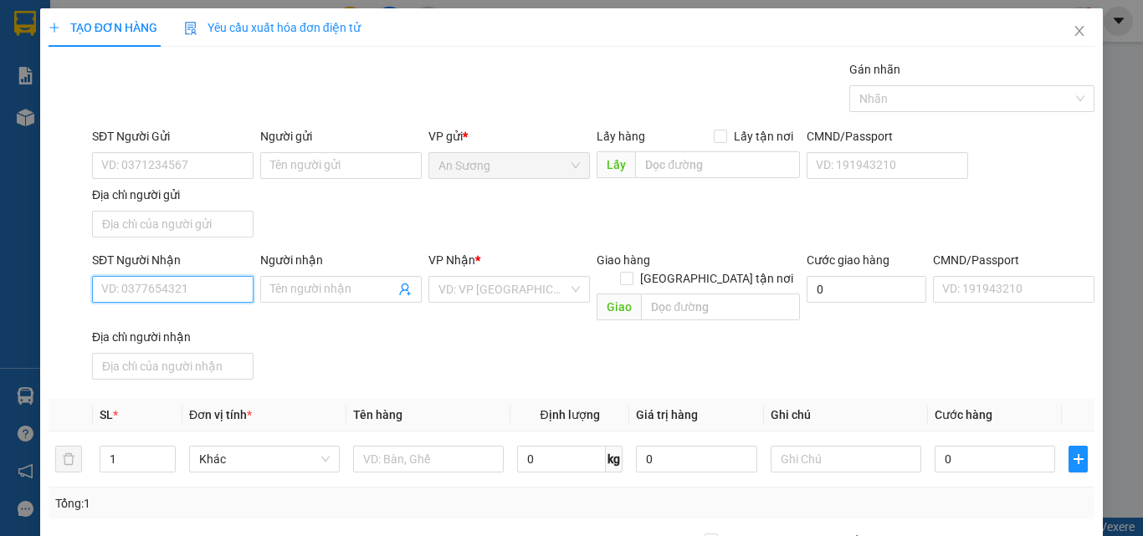
click at [184, 298] on input "SĐT Người Nhận" at bounding box center [173, 289] width 162 height 27
type input "0359812223"
click at [175, 320] on div "0359812223 - LĨNH" at bounding box center [171, 323] width 140 height 18
type input "LĨNH"
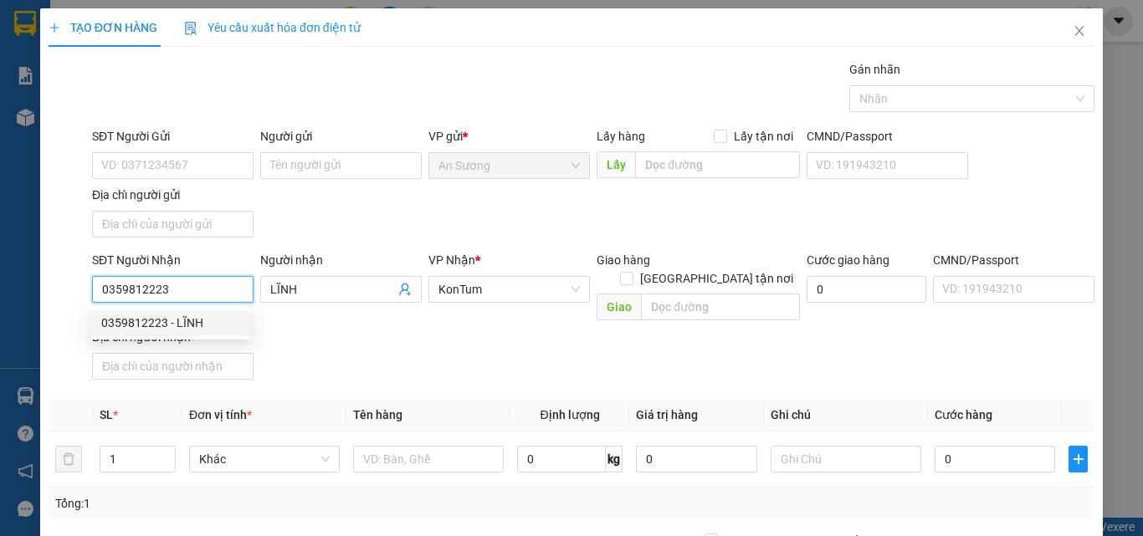
type input "0359812223"
drag, startPoint x: 418, startPoint y: 354, endPoint x: 401, endPoint y: 441, distance: 88.8
click at [419, 354] on div "SĐT Người Nhận 0359812223 Người nhận LĨNH VP Nhận * KonTum Giao hàng Giao tận n…" at bounding box center [593, 319] width 1009 height 136
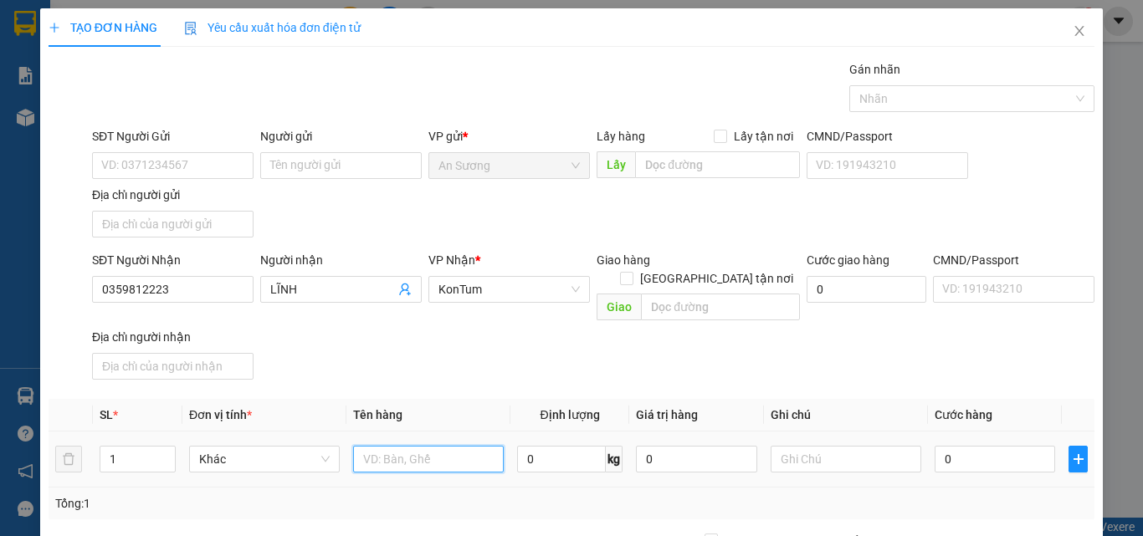
click at [399, 452] on input "text" at bounding box center [428, 459] width 151 height 27
type input "bao"
drag, startPoint x: 498, startPoint y: 376, endPoint x: 815, endPoint y: 509, distance: 343.9
click at [499, 376] on div "Transit Pickup Surcharge Ids Transit Deliver Surcharge Ids Transit Deliver Surc…" at bounding box center [572, 391] width 1046 height 662
click at [993, 453] on td "0" at bounding box center [995, 460] width 134 height 56
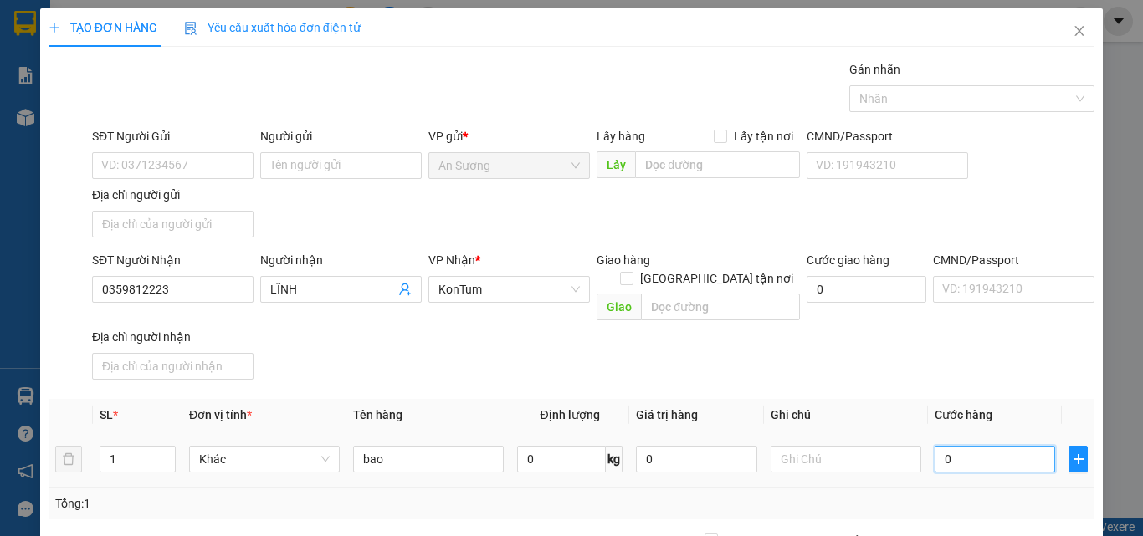
click at [999, 446] on input "0" at bounding box center [995, 459] width 121 height 27
type input "7"
type input "70"
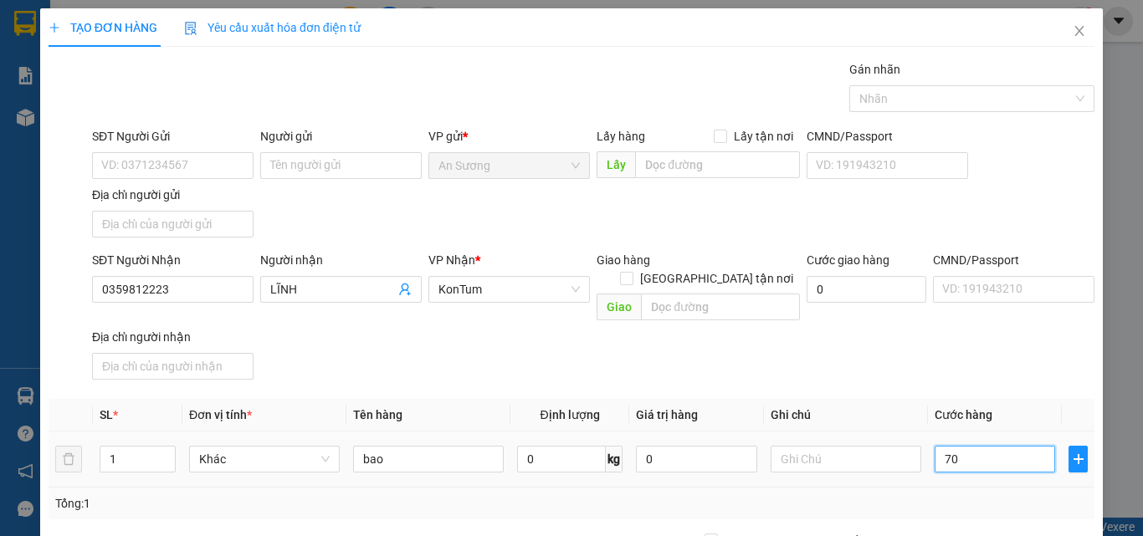
type input "70"
type input "70.000"
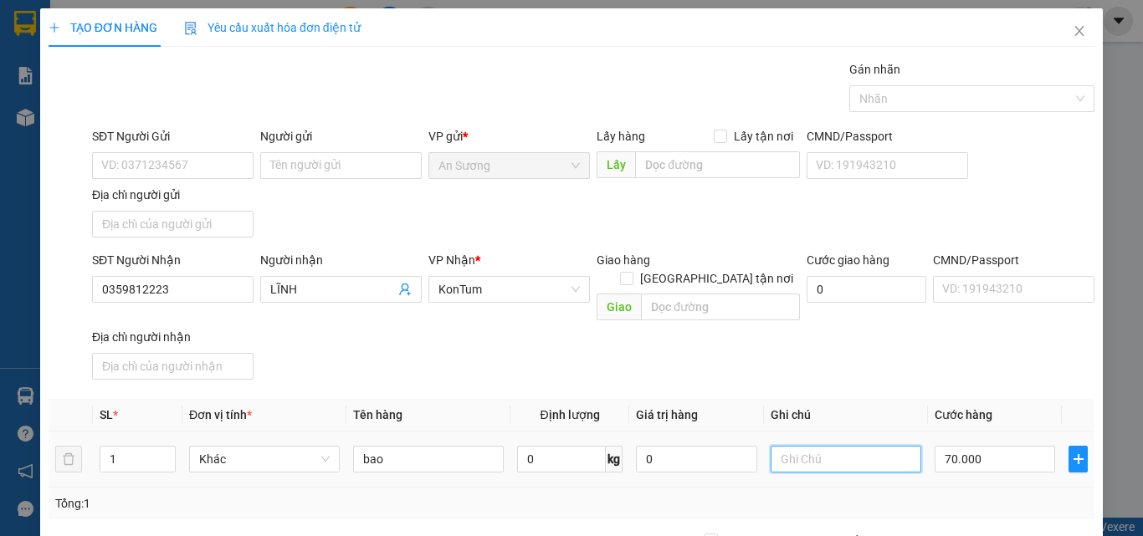
click at [839, 446] on input "text" at bounding box center [846, 459] width 151 height 27
click at [876, 399] on th "Ghi chú" at bounding box center [846, 415] width 164 height 33
drag, startPoint x: 1054, startPoint y: 490, endPoint x: 1049, endPoint y: 498, distance: 9.5
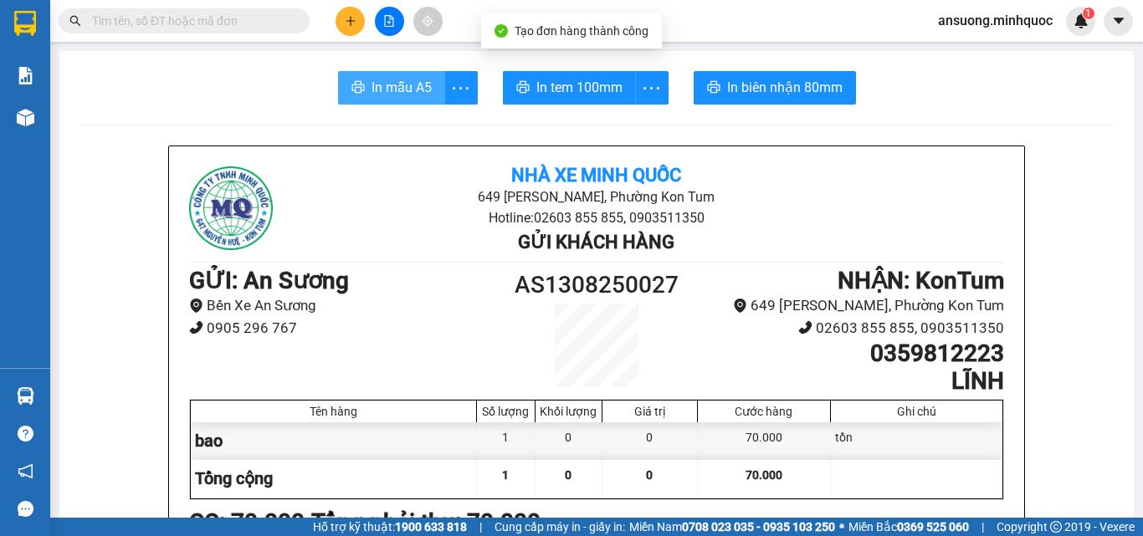
click at [396, 73] on button "In mẫu A5" at bounding box center [391, 87] width 107 height 33
click at [402, 92] on span "In mẫu A5" at bounding box center [402, 87] width 60 height 21
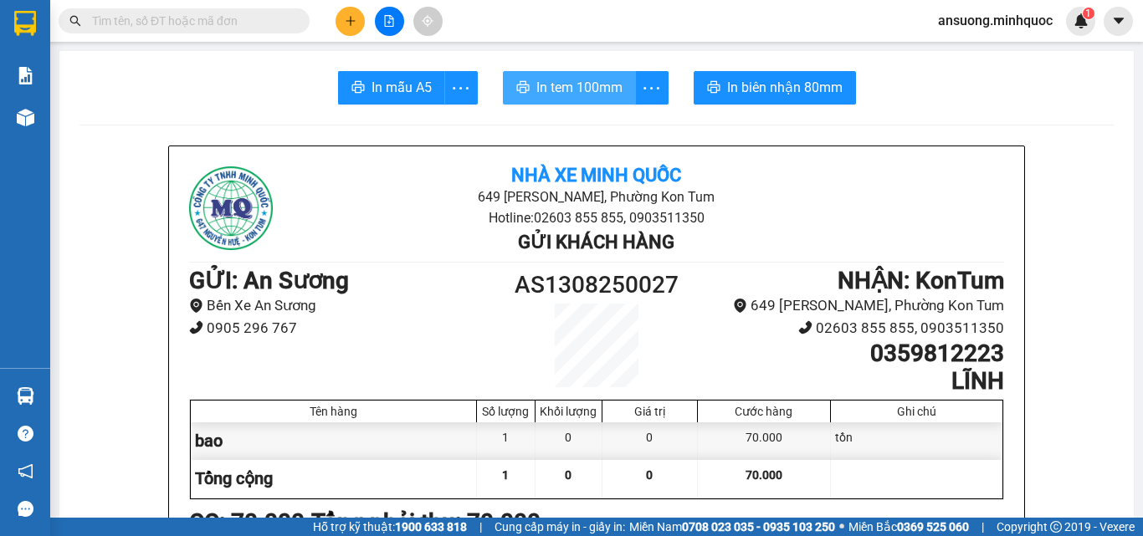
click at [600, 74] on button "In tem 100mm" at bounding box center [569, 87] width 133 height 33
click at [366, 28] on div at bounding box center [389, 21] width 126 height 29
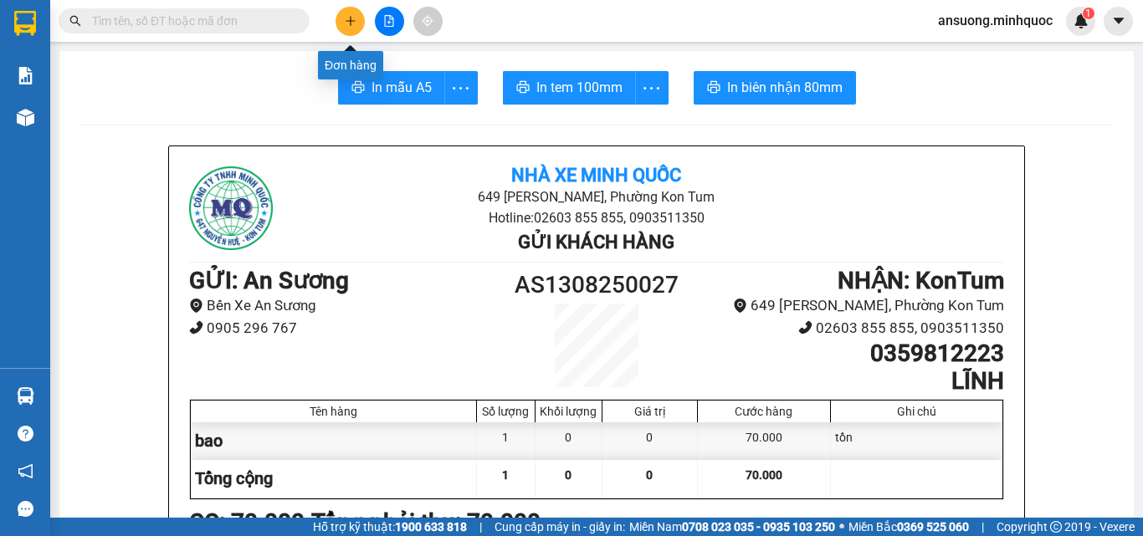
click at [353, 26] on icon "plus" at bounding box center [351, 21] width 12 height 12
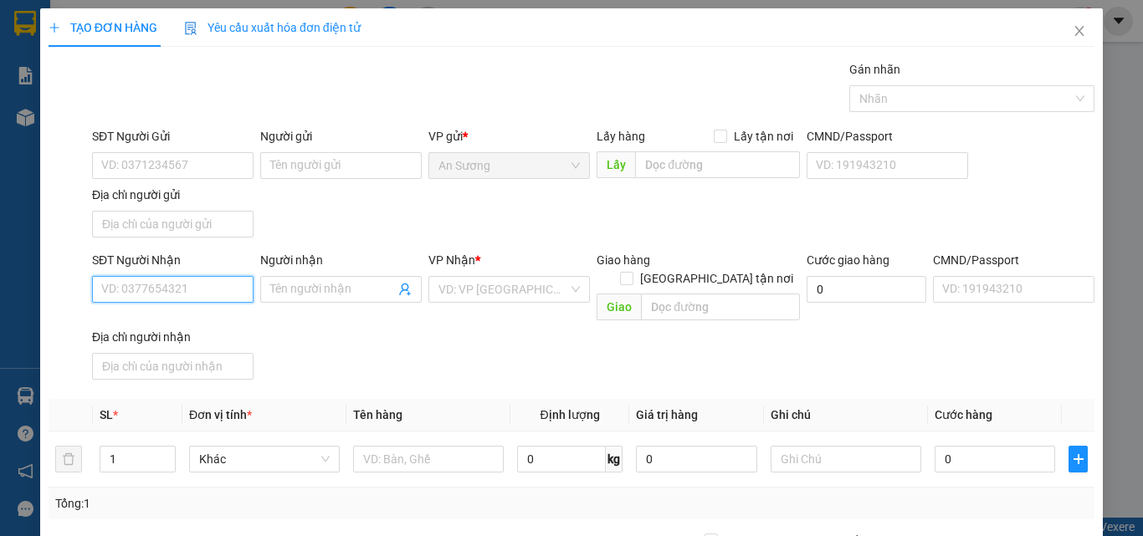
click at [121, 285] on input "SĐT Người Nhận" at bounding box center [173, 289] width 162 height 27
click at [145, 292] on input "SĐT Người Nhận" at bounding box center [173, 289] width 162 height 27
click at [162, 326] on div "0866641333 - an" at bounding box center [171, 323] width 140 height 18
type input "0866641333"
type input "an"
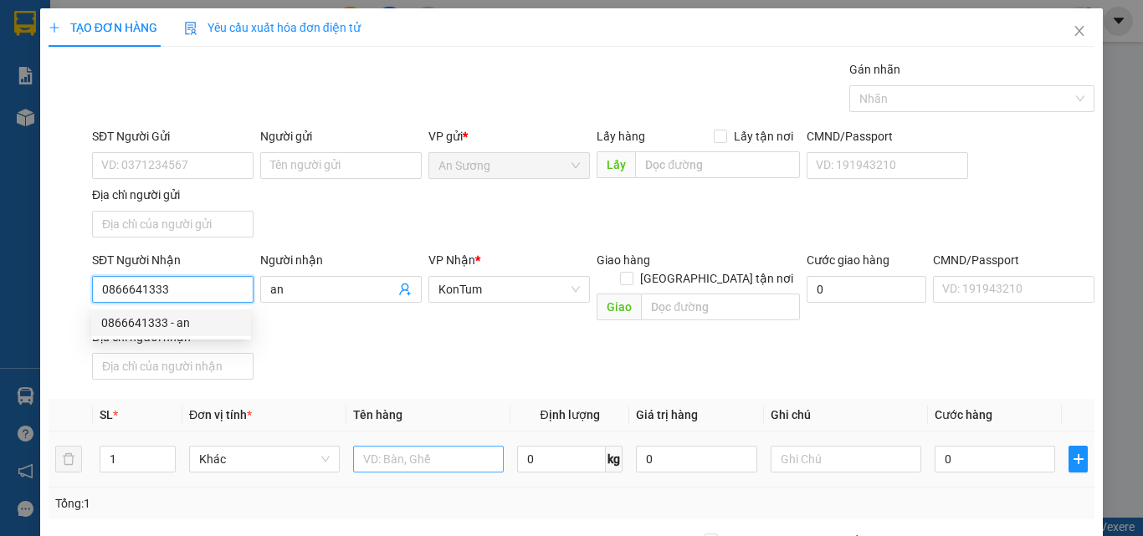
type input "0866641333"
click at [403, 446] on input "text" at bounding box center [428, 459] width 151 height 27
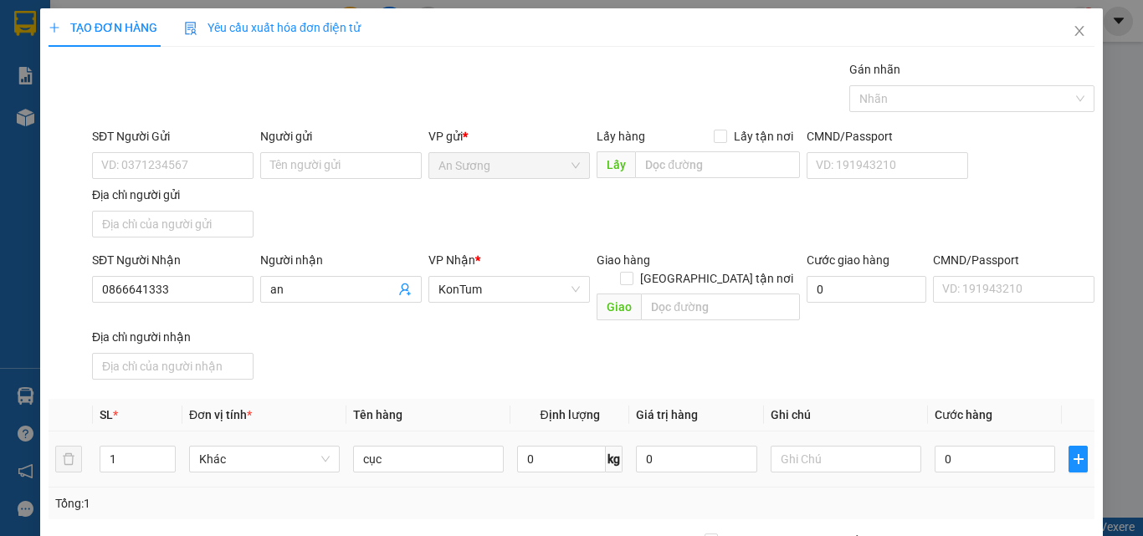
drag, startPoint x: 416, startPoint y: 376, endPoint x: 776, endPoint y: 464, distance: 370.6
click at [437, 375] on div "Transit Pickup Surcharge Ids Transit Deliver Surcharge Ids Transit Deliver Surc…" at bounding box center [572, 391] width 1046 height 662
click at [942, 446] on input "0" at bounding box center [995, 459] width 121 height 27
click at [890, 369] on div "Transit Pickup Surcharge Ids Transit Deliver Surcharge Ids Transit Deliver Surc…" at bounding box center [572, 391] width 1046 height 662
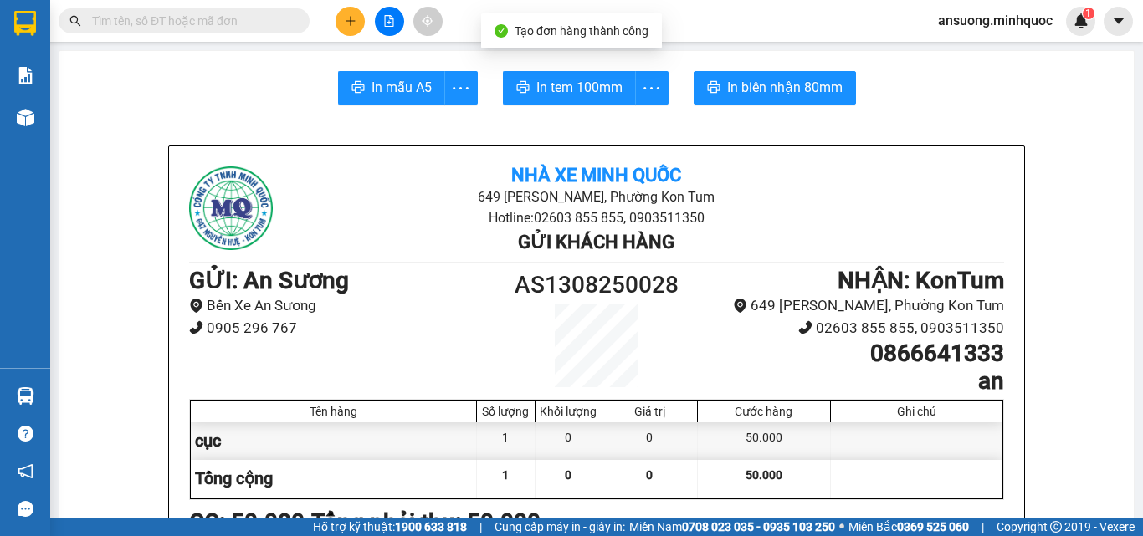
drag, startPoint x: 407, startPoint y: 92, endPoint x: 436, endPoint y: 207, distance: 118.3
click at [407, 95] on span "In mẫu A5" at bounding box center [402, 87] width 60 height 21
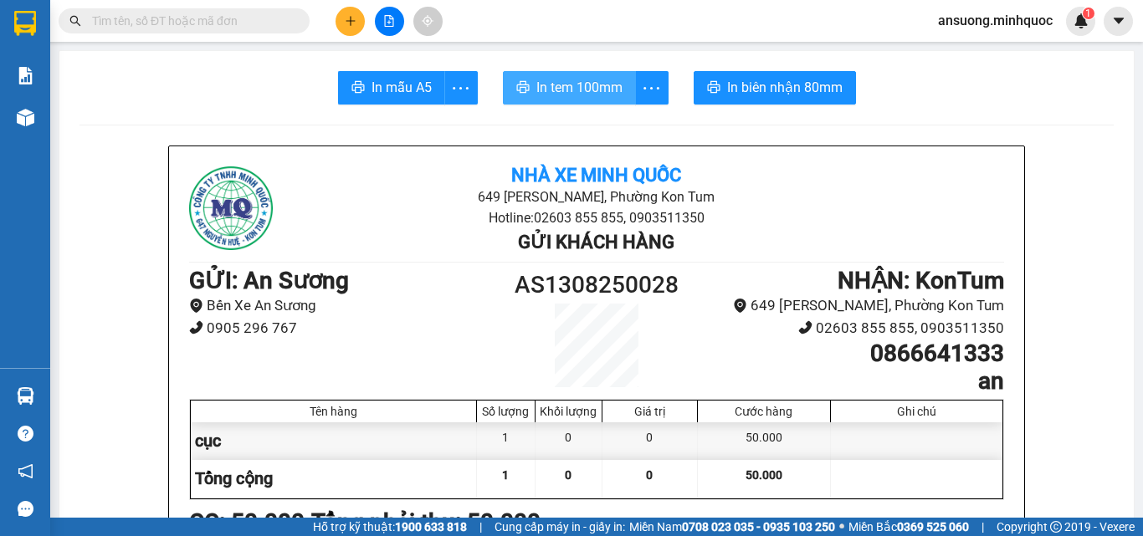
click at [591, 89] on span "In tem 100mm" at bounding box center [579, 87] width 86 height 21
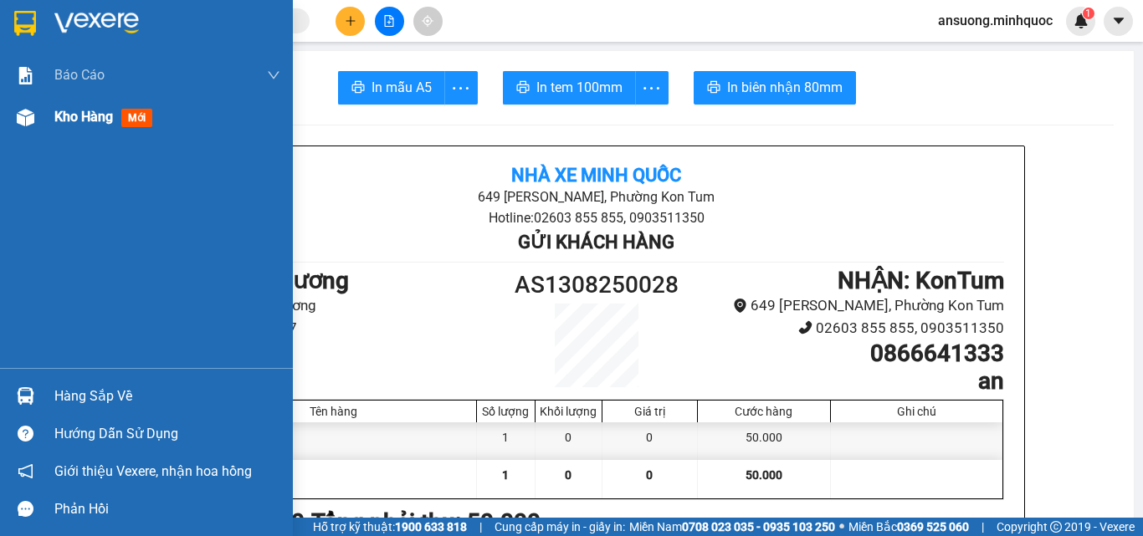
click at [18, 117] on img at bounding box center [26, 118] width 18 height 18
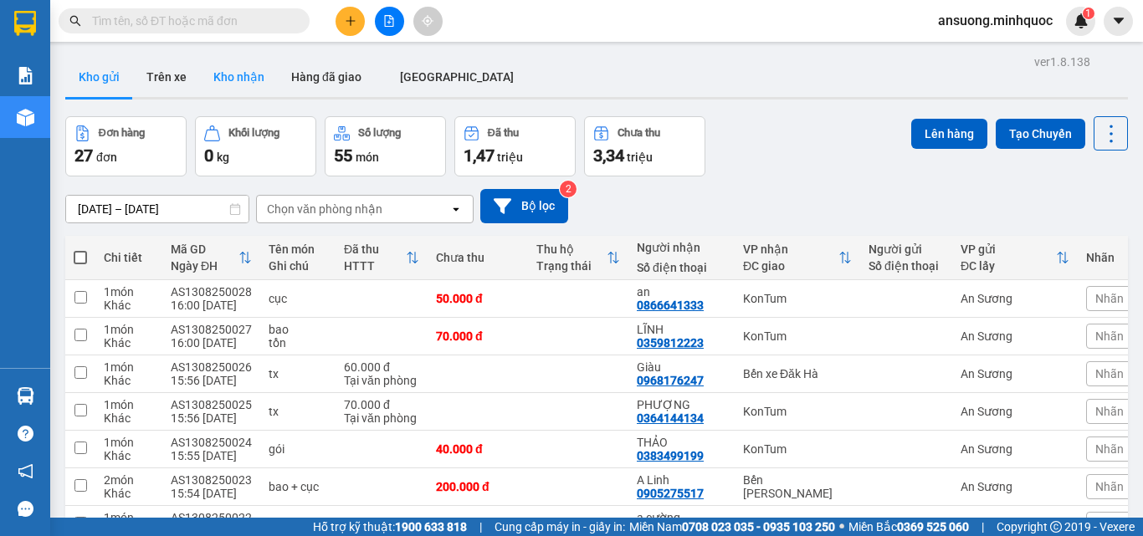
click at [223, 75] on button "Kho nhận" at bounding box center [239, 77] width 78 height 40
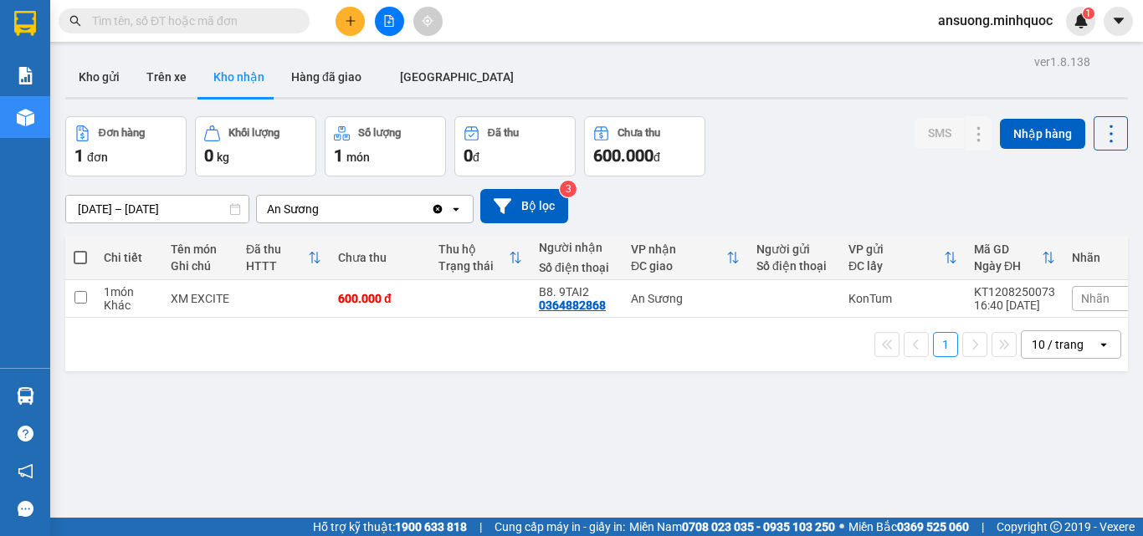
click at [90, 35] on div "Kết quả tìm kiếm ( 0 ) Bộ lọc No Data" at bounding box center [163, 21] width 326 height 29
click at [97, 64] on button "Kho gửi" at bounding box center [99, 77] width 68 height 40
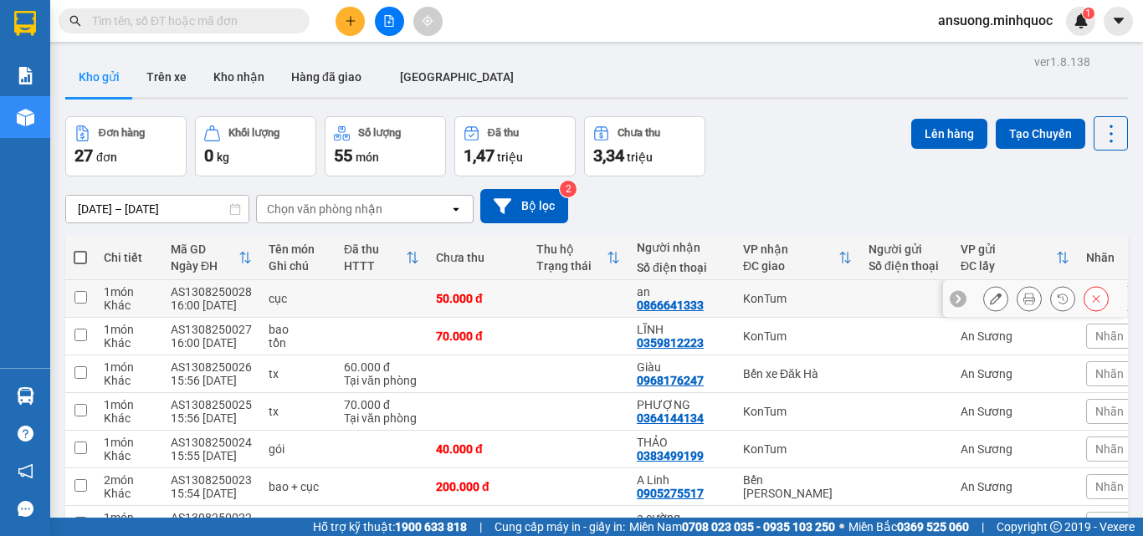
click at [86, 299] on input "checkbox" at bounding box center [80, 297] width 13 height 13
checkbox input "true"
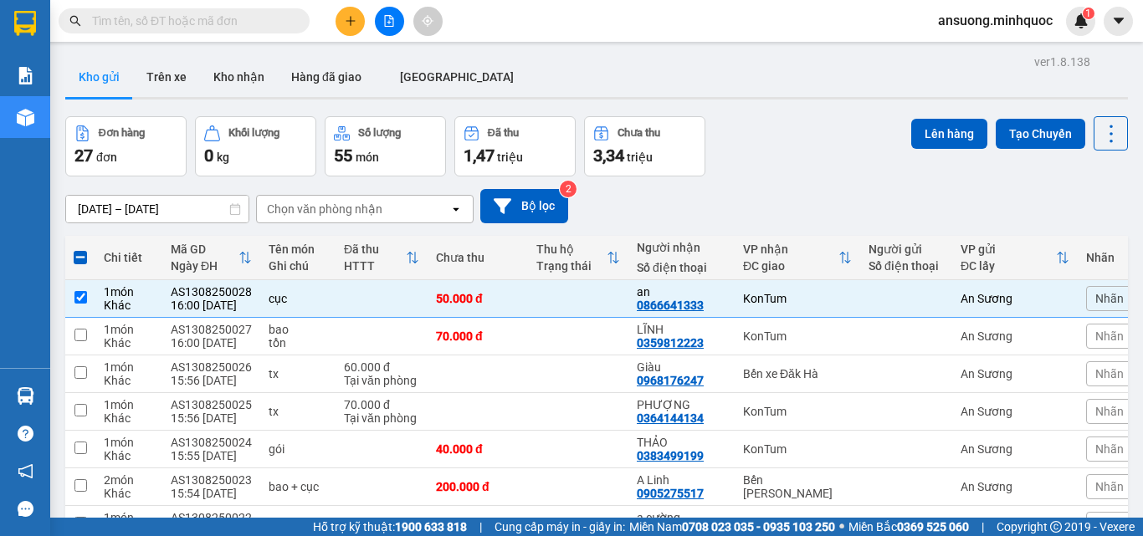
click at [82, 248] on th at bounding box center [80, 258] width 30 height 44
click at [81, 257] on span at bounding box center [80, 257] width 13 height 13
click at [80, 249] on input "checkbox" at bounding box center [80, 249] width 0 height 0
checkbox input "true"
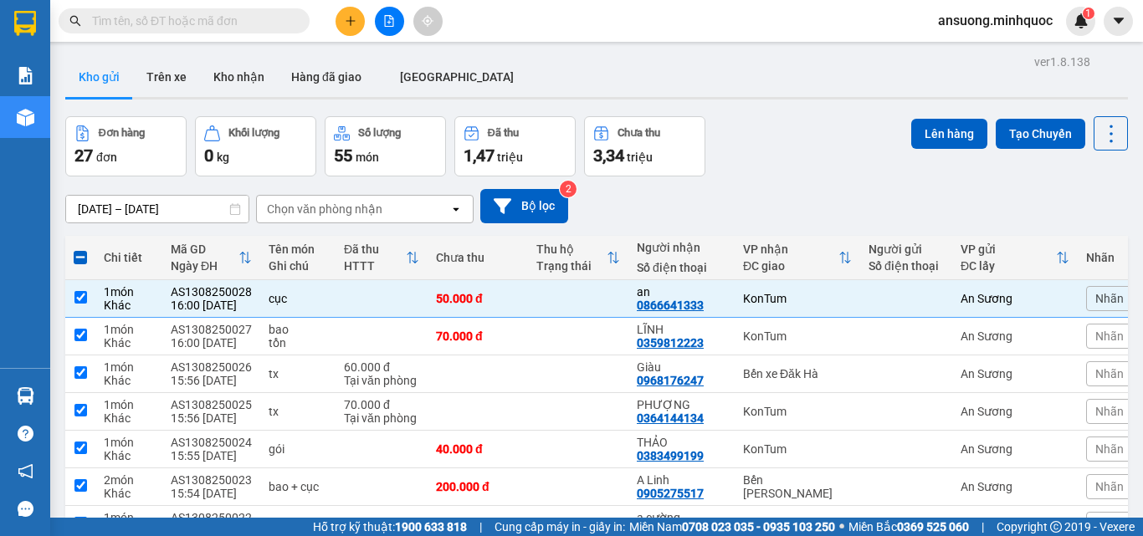
checkbox input "true"
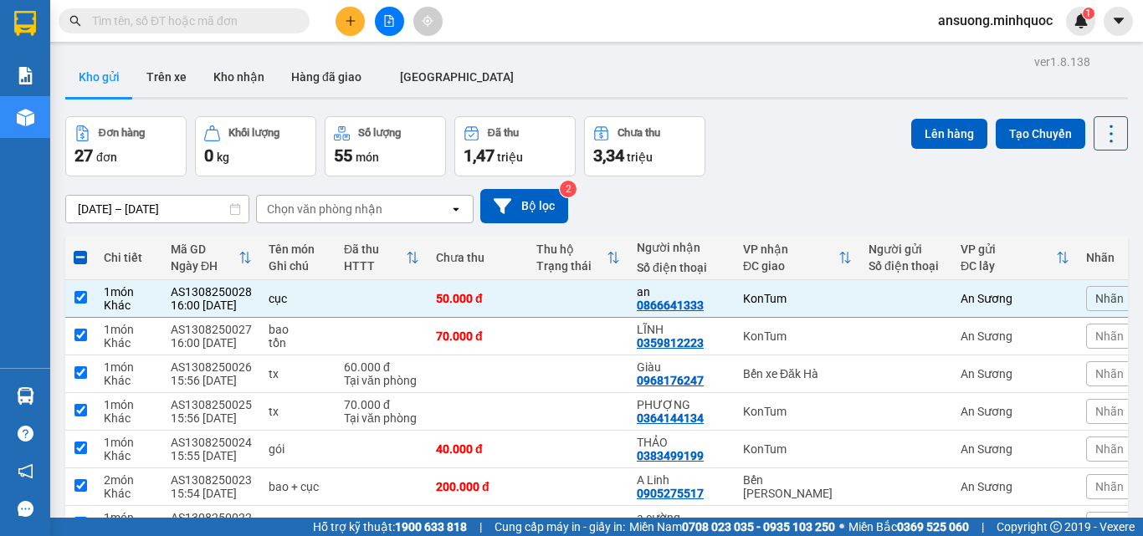
checkbox input "true"
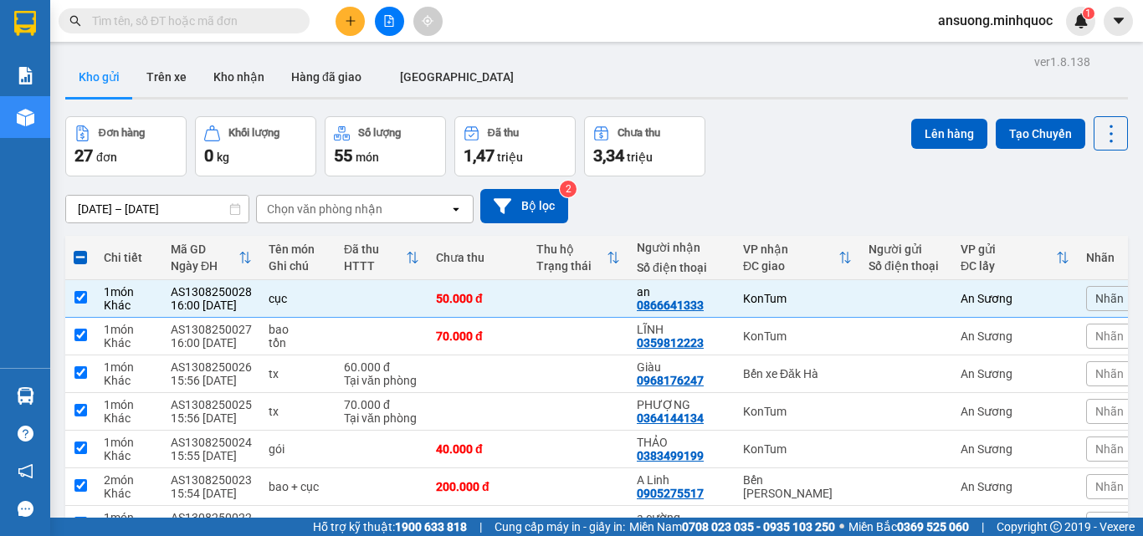
checkbox input "true"
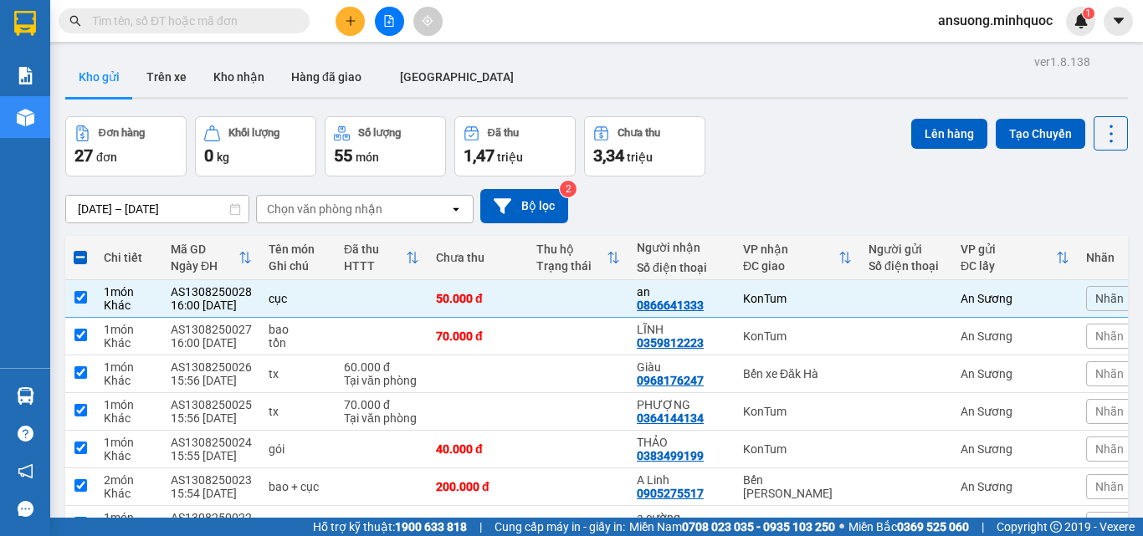
checkbox input "true"
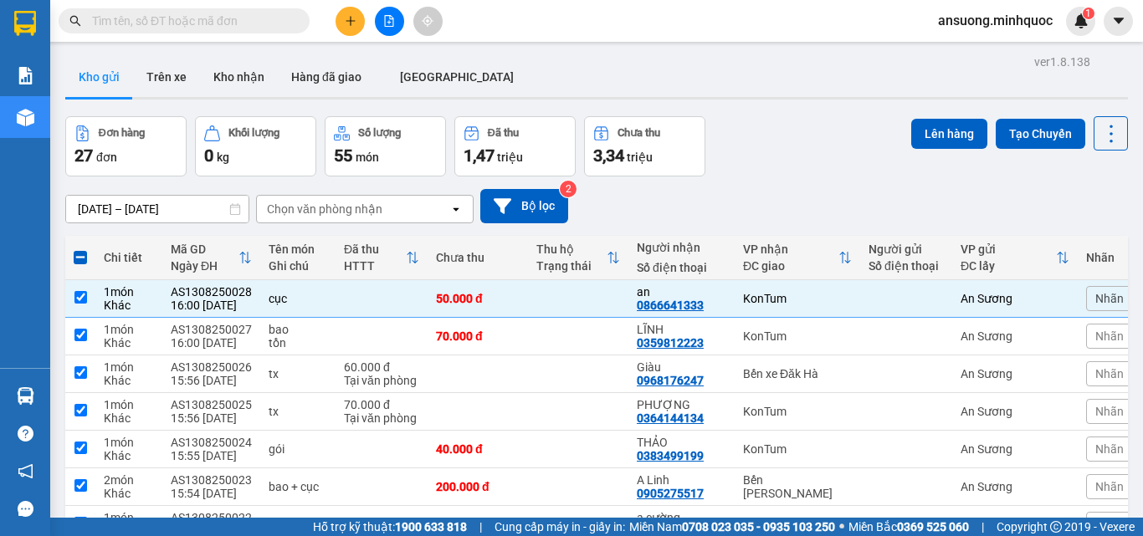
checkbox input "true"
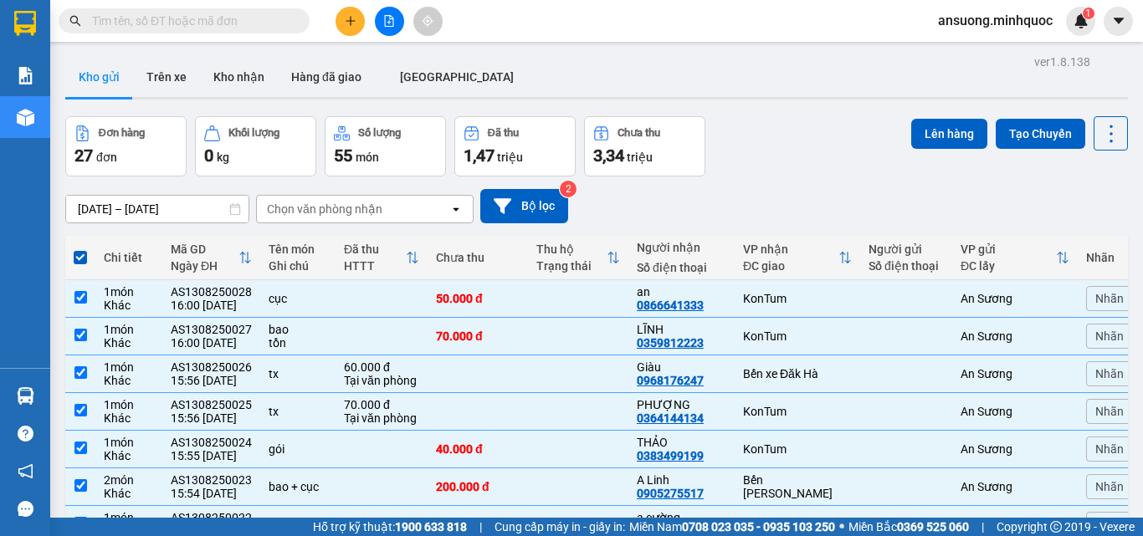
click at [85, 251] on span at bounding box center [80, 257] width 13 height 13
click at [80, 249] on input "checkbox" at bounding box center [80, 249] width 0 height 0
checkbox input "false"
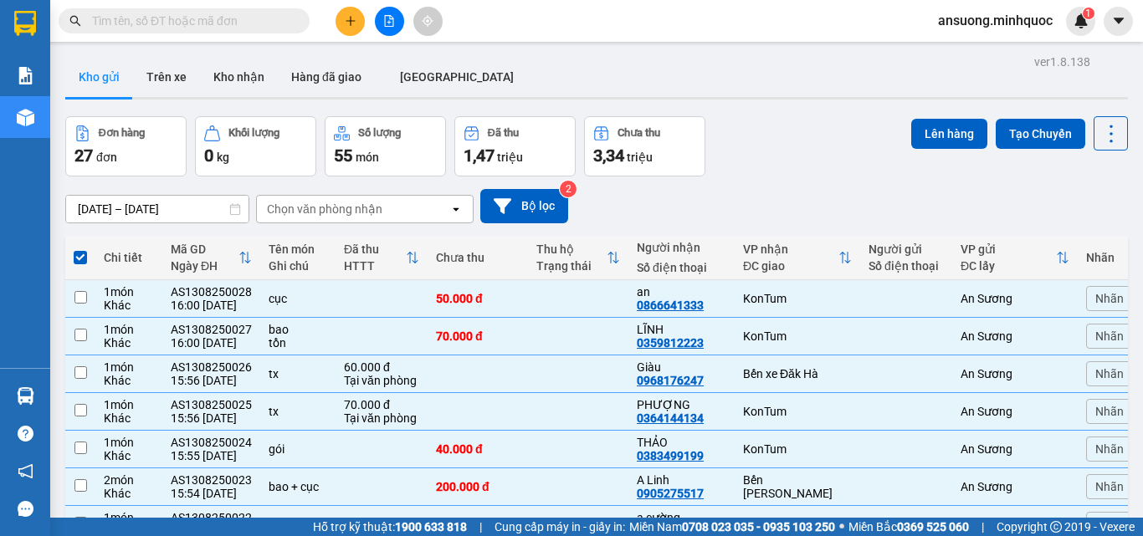
checkbox input "false"
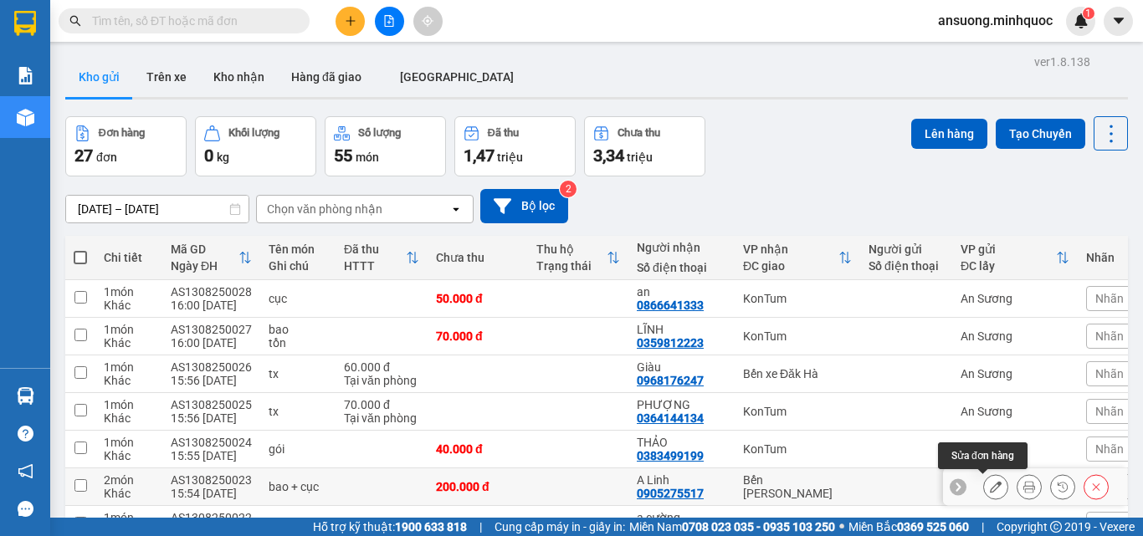
click at [990, 487] on icon at bounding box center [996, 487] width 12 height 12
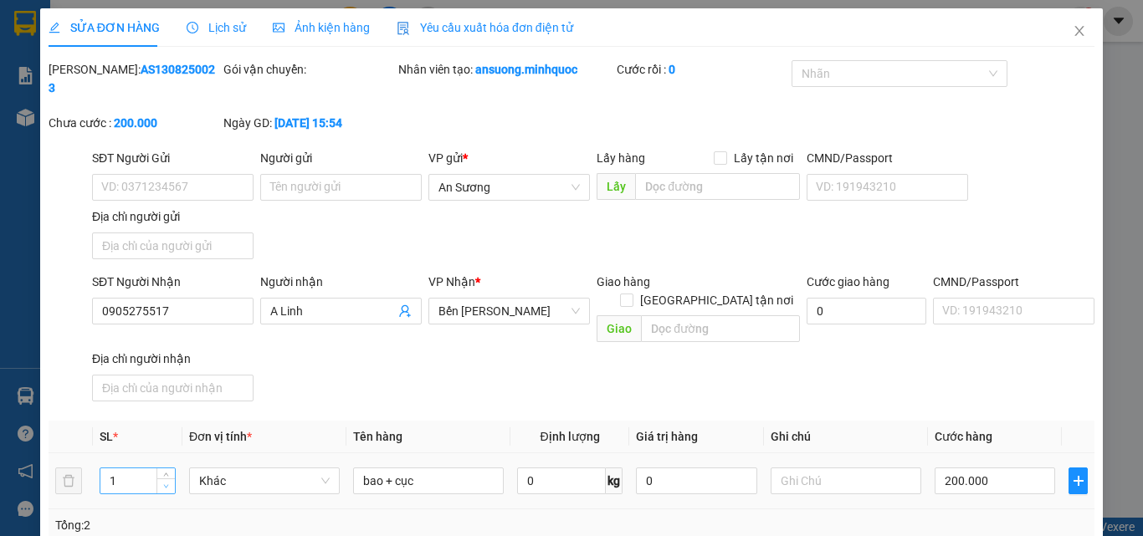
click at [164, 482] on span "down" at bounding box center [167, 487] width 10 height 10
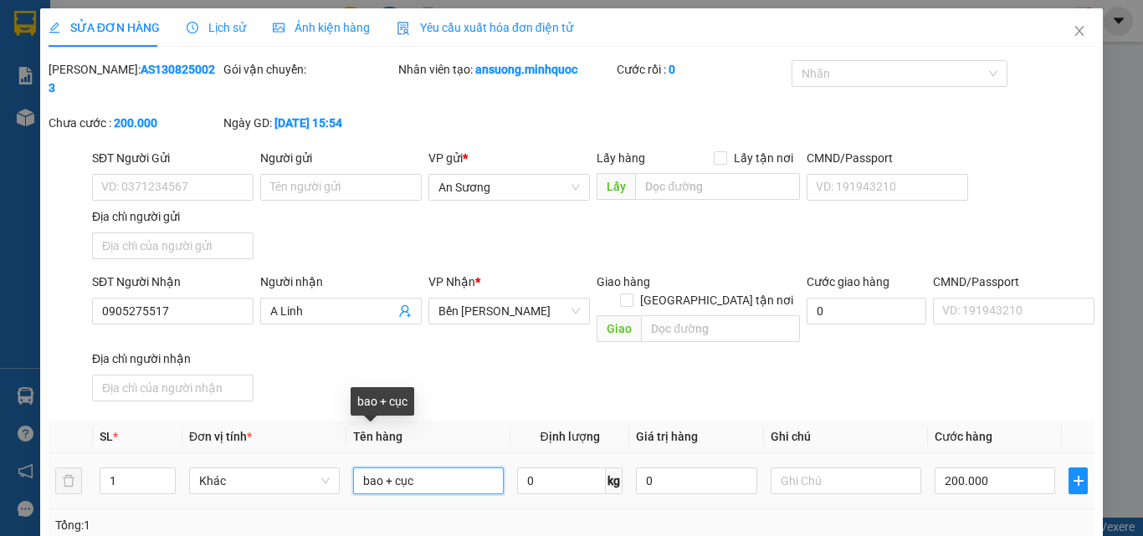
drag, startPoint x: 427, startPoint y: 442, endPoint x: 380, endPoint y: 443, distance: 46.9
click at [380, 468] on input "bao + cục" at bounding box center [428, 481] width 151 height 27
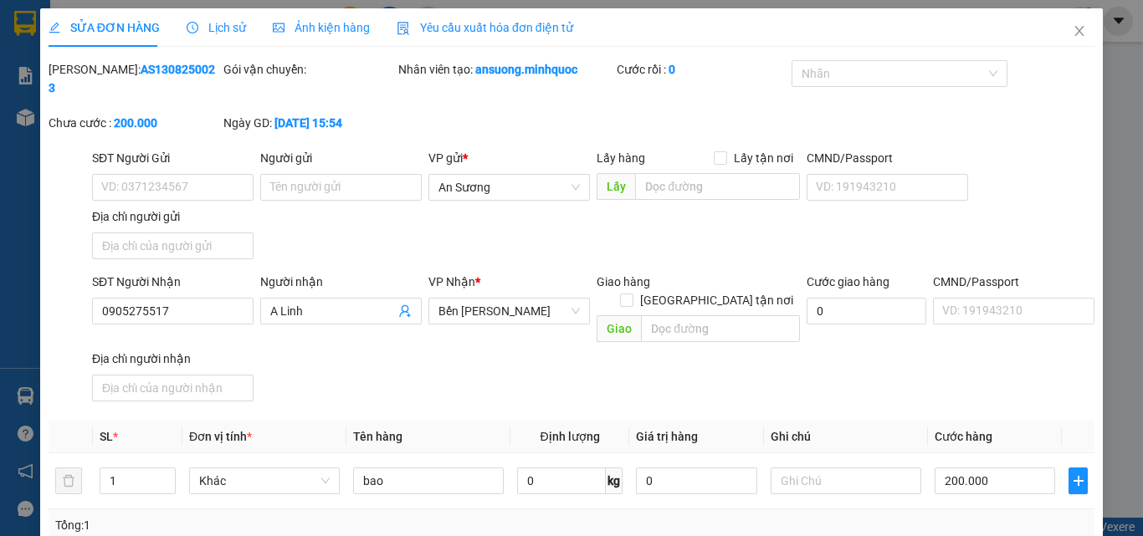
click at [553, 378] on div "Total Paid Fee 0 Total UnPaid Fee 200.000 Cash Collection Total Fee Mã ĐH: AS13…" at bounding box center [572, 402] width 1046 height 684
click at [1002, 468] on input "200.000" at bounding box center [995, 481] width 121 height 27
click at [966, 430] on span "Cước hàng" at bounding box center [964, 436] width 58 height 13
click at [989, 463] on td "120.000" at bounding box center [995, 482] width 134 height 56
click at [925, 323] on div "SĐT Người Nhận 0905275517 Người nhận A Linh VP Nhận * Bến Xe Ngọc Hồi Giao hàng…" at bounding box center [593, 341] width 1009 height 136
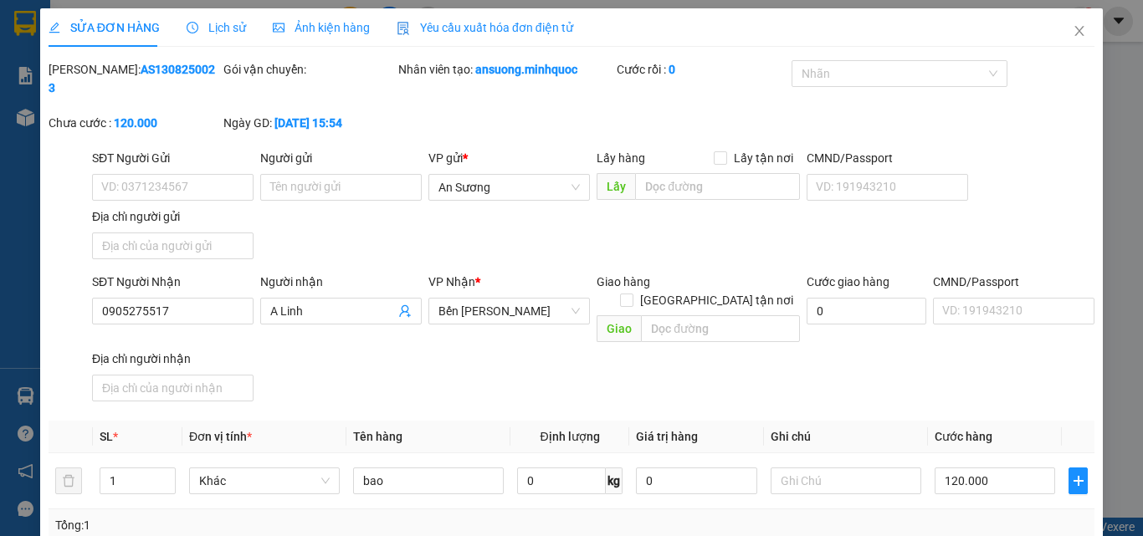
click at [1014, 511] on div "Total Paid Fee 0 Total UnPaid Fee 200.000 Cash Collection Total Fee Mã ĐH: AS13…" at bounding box center [572, 402] width 1046 height 684
click at [1013, 468] on input "120.000" at bounding box center [995, 481] width 121 height 27
drag, startPoint x: 989, startPoint y: 381, endPoint x: 716, endPoint y: 420, distance: 275.6
click at [988, 380] on div "Total Paid Fee 0 Total UnPaid Fee 200.000 Cash Collection Total Fee Mã ĐH: AS13…" at bounding box center [572, 402] width 1046 height 684
drag, startPoint x: 414, startPoint y: 454, endPoint x: 304, endPoint y: 458, distance: 110.5
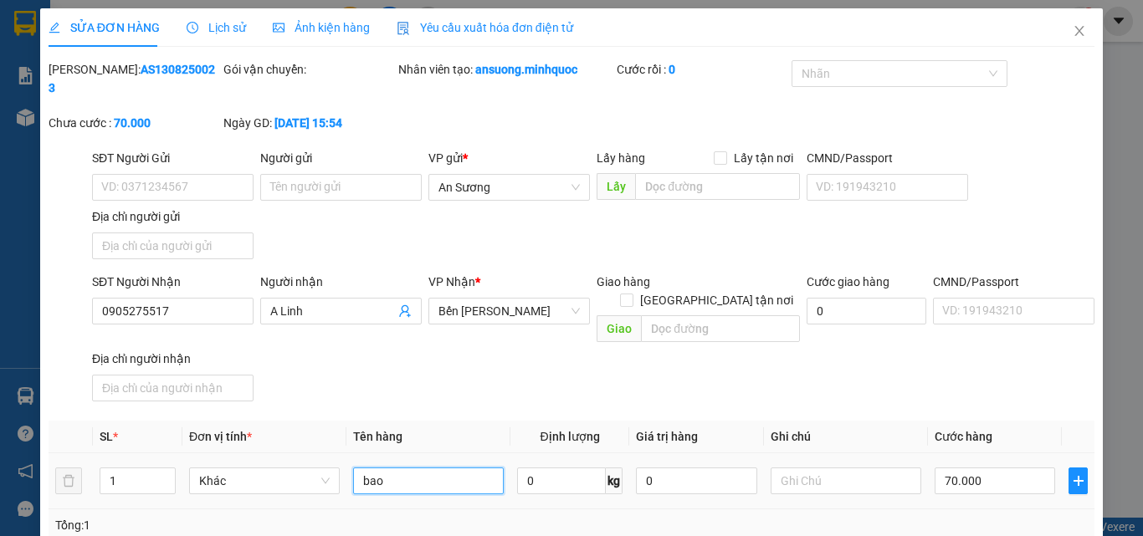
click at [304, 458] on tr "1 Khác bao 0 kg 0 70.000" at bounding box center [572, 482] width 1046 height 56
click at [531, 421] on th "Định lượng" at bounding box center [569, 437] width 119 height 33
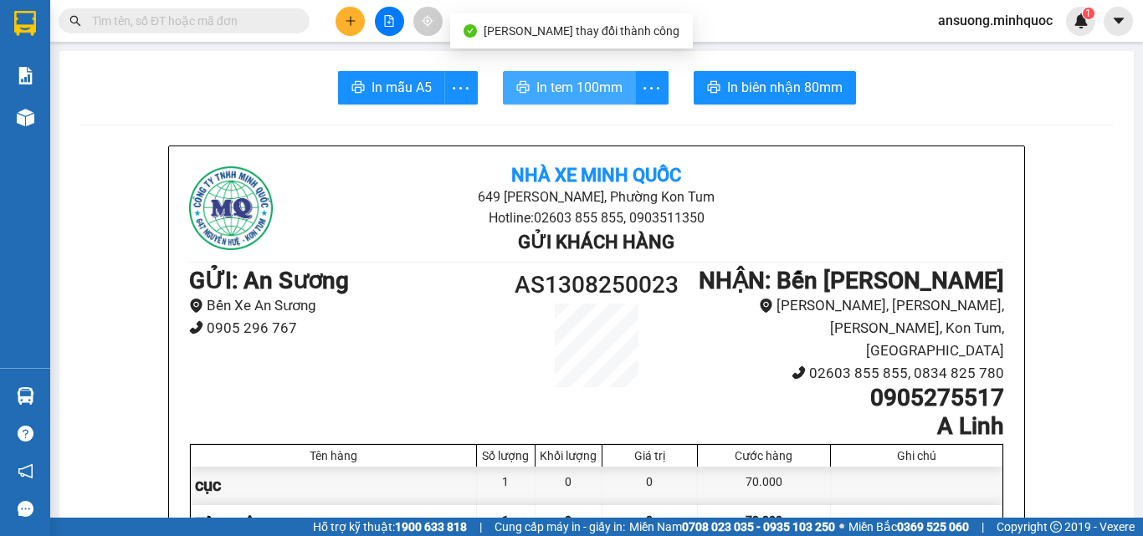
drag, startPoint x: 562, startPoint y: 71, endPoint x: 577, endPoint y: 84, distance: 20.3
click at [566, 75] on button "In tem 100mm" at bounding box center [569, 87] width 133 height 33
click at [577, 84] on span "In tem 100mm" at bounding box center [579, 87] width 86 height 21
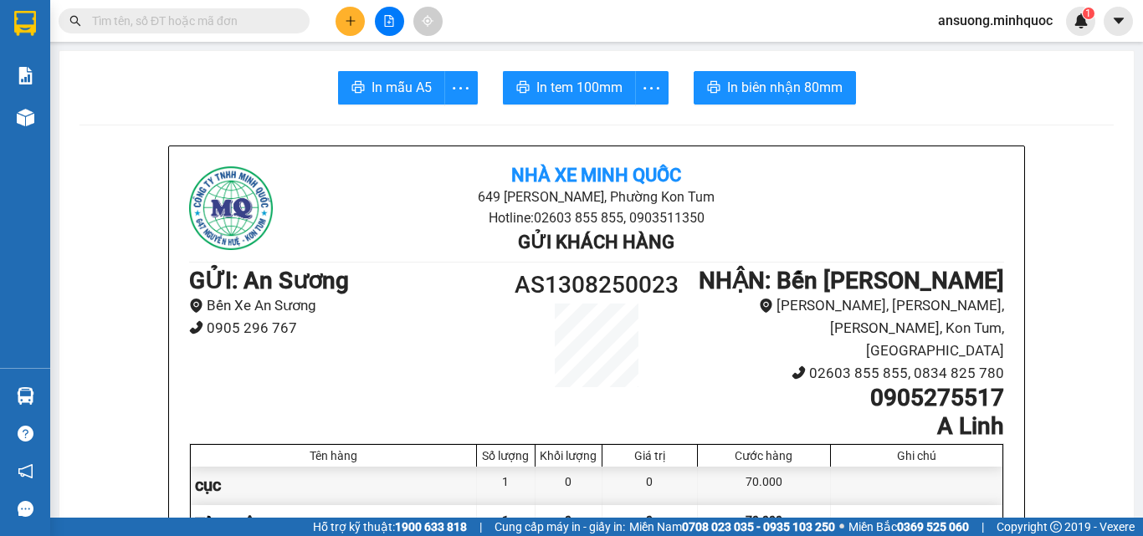
drag, startPoint x: 999, startPoint y: 376, endPoint x: 854, endPoint y: 377, distance: 144.8
click at [854, 377] on div "Nhà xe Minh Quốc 649 Nguyễn Huệ, Phường Kon Tum Hotline: 02603 855 855, 0903511…" at bounding box center [596, 483] width 855 height 674
click at [345, 13] on button at bounding box center [350, 21] width 29 height 29
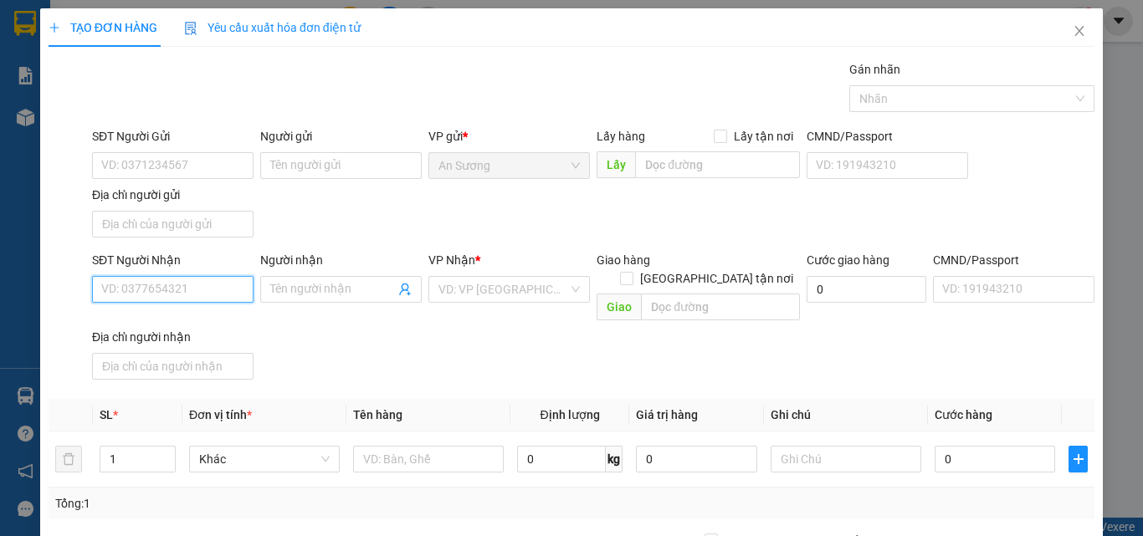
click at [135, 300] on input "SĐT Người Nhận" at bounding box center [173, 289] width 162 height 27
click at [134, 297] on input "SĐT Người Nhận" at bounding box center [173, 289] width 162 height 27
paste input "0905275517"
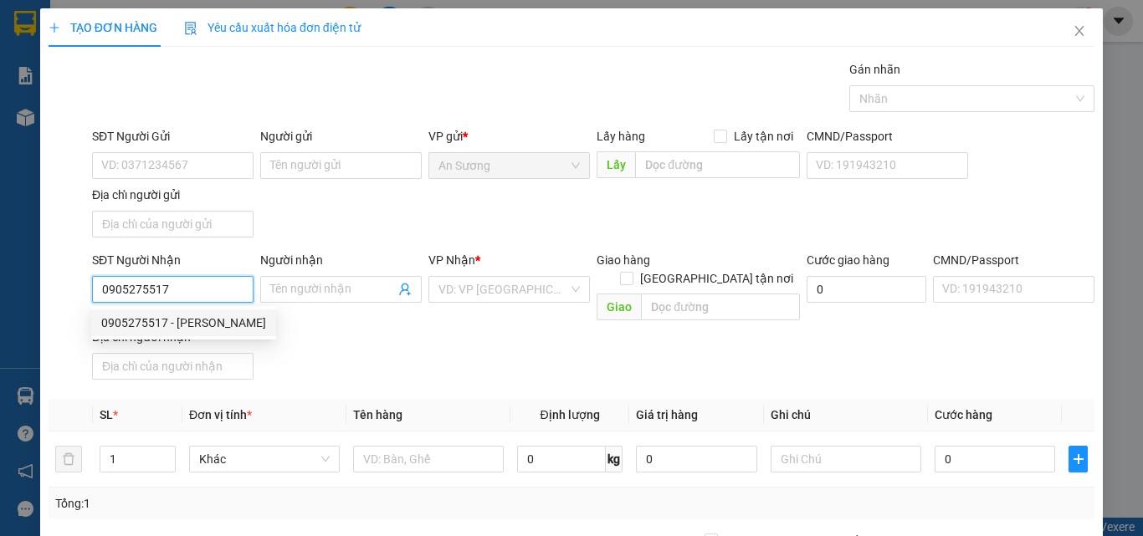
click at [202, 322] on div "0905275517 - A Linh" at bounding box center [183, 323] width 165 height 18
click at [399, 349] on div "SĐT Người Nhận 0905275517 Người nhận A Linh VP Nhận * Bến Xe Ngọc Hồi Giao hàng…" at bounding box center [593, 319] width 1009 height 136
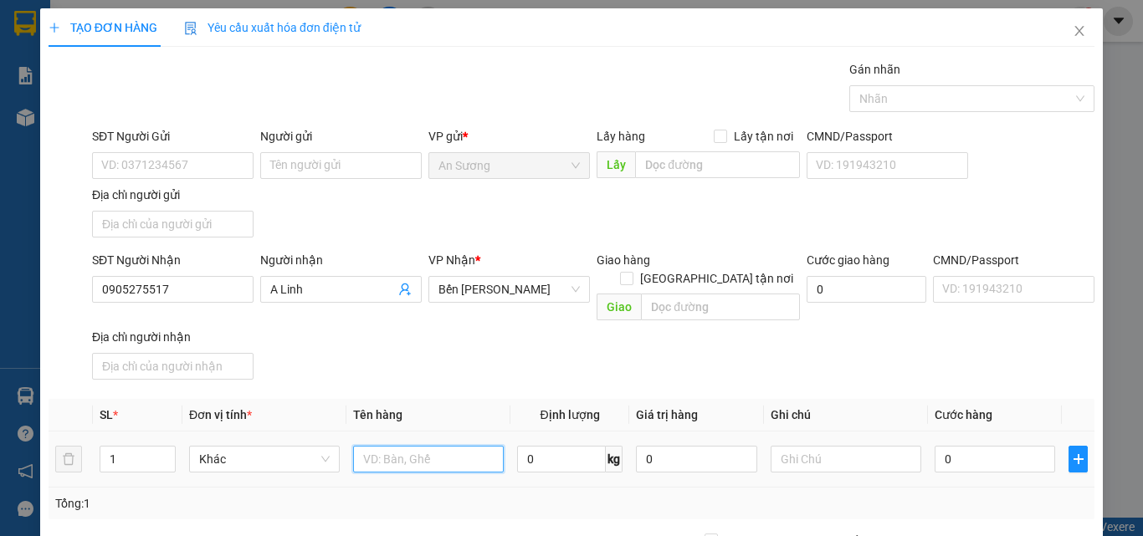
click at [408, 446] on input "text" at bounding box center [428, 459] width 151 height 27
click at [481, 366] on div "SĐT Người Nhận 0905275517 Người nhận A Linh VP Nhận * Bến Xe Ngọc Hồi Giao hàng…" at bounding box center [593, 319] width 1009 height 136
click at [991, 446] on input "0" at bounding box center [995, 459] width 121 height 27
click at [987, 351] on div "SĐT Người Nhận 0905275517 Người nhận A Linh VP Nhận * Bến Xe Ngọc Hồi Giao hàng…" at bounding box center [593, 319] width 1009 height 136
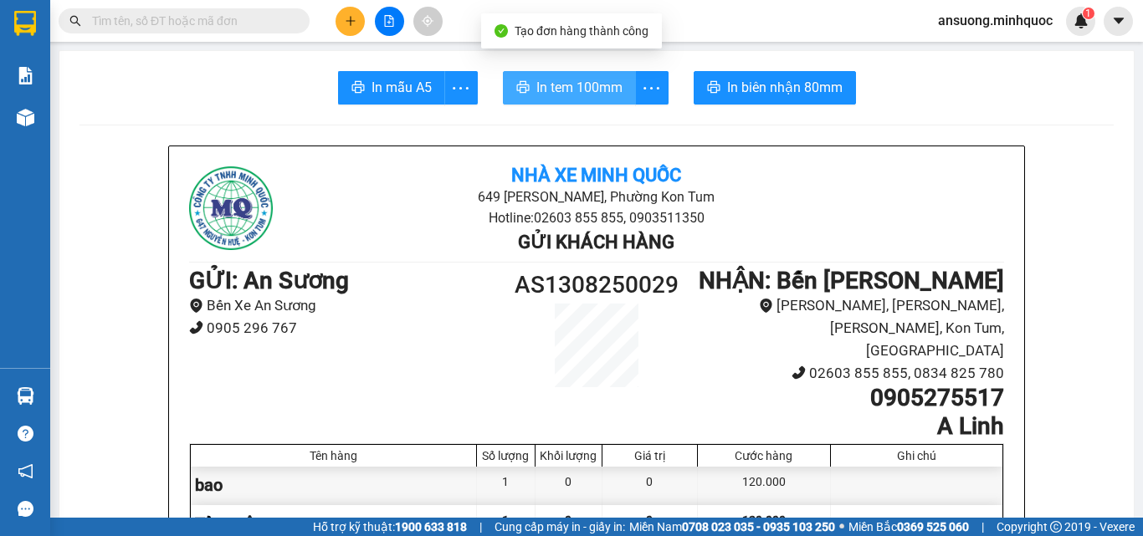
click at [589, 35] on div "Tạo đơn hàng thành công" at bounding box center [571, 30] width 181 height 35
click at [599, 90] on span "In tem 100mm" at bounding box center [579, 87] width 86 height 21
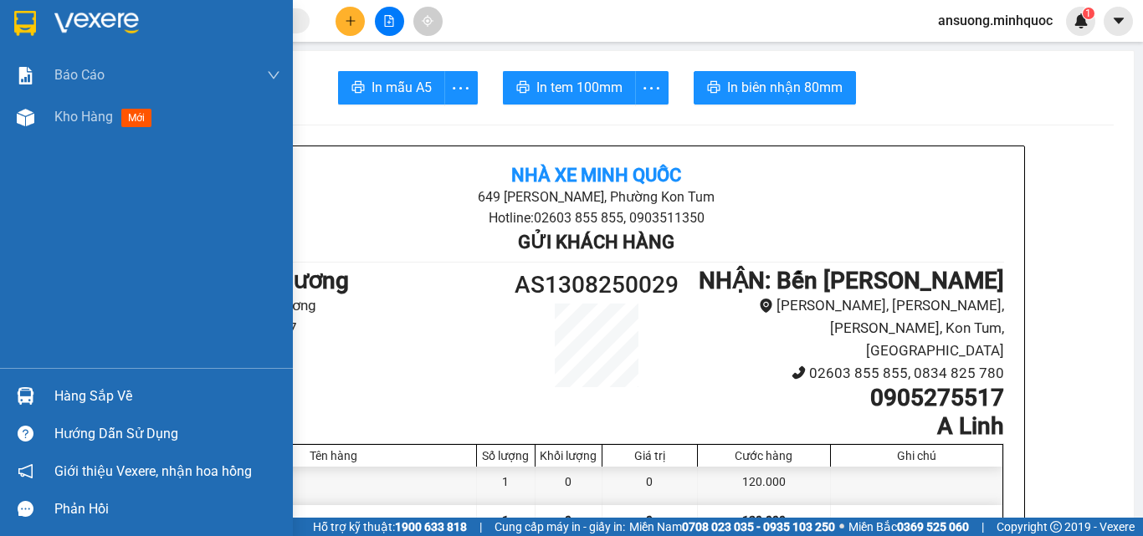
click at [24, 144] on div "Báo cáo Báo cáo dòng tiền (nhà xe) Báo cáo dòng tiền (nhân viên) Báo cáo dòng t…" at bounding box center [146, 211] width 293 height 314
click at [0, 109] on div "Kho hàng mới" at bounding box center [146, 117] width 293 height 42
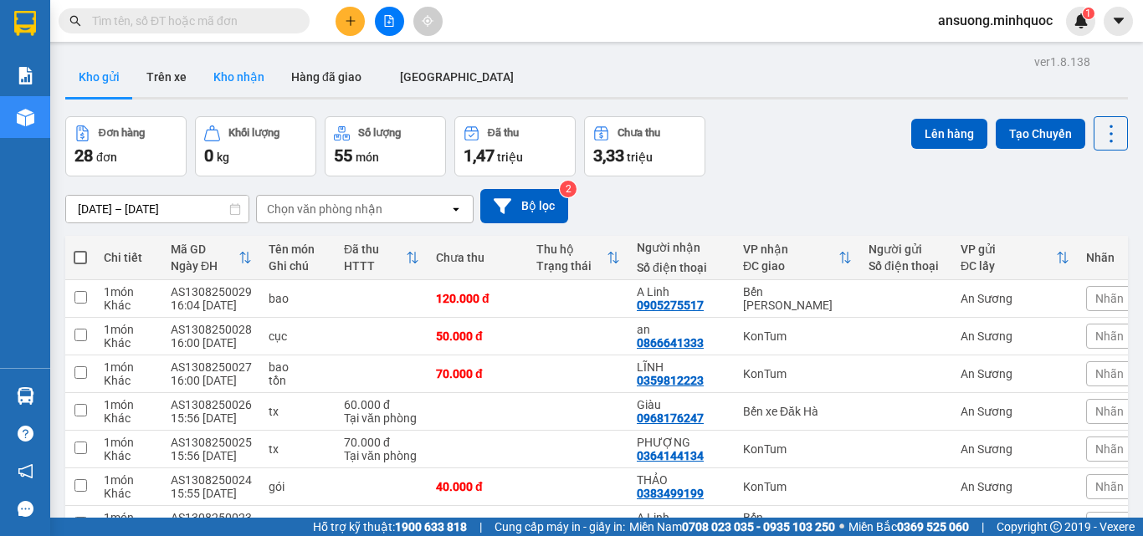
click at [251, 77] on button "Kho nhận" at bounding box center [239, 77] width 78 height 40
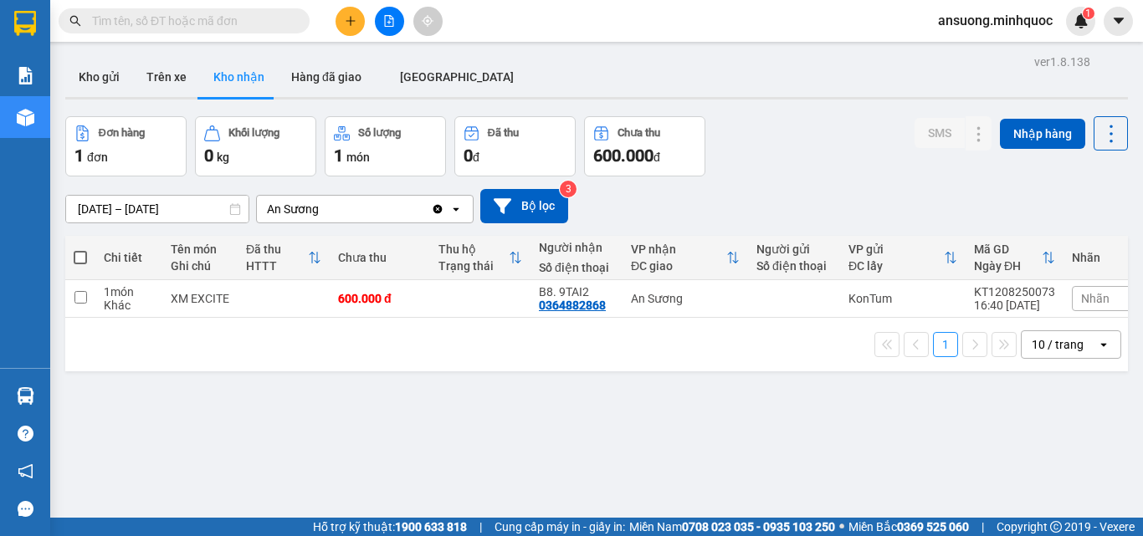
click at [90, 99] on div at bounding box center [596, 98] width 1063 height 3
click at [93, 85] on button "Kho gửi" at bounding box center [99, 77] width 68 height 40
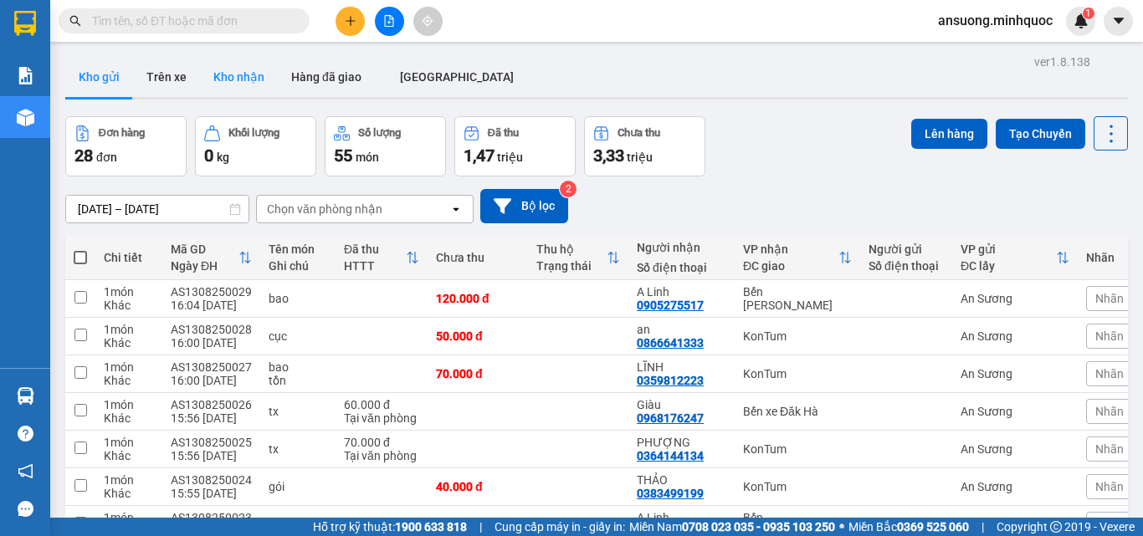
click at [237, 93] on button "Kho nhận" at bounding box center [239, 77] width 78 height 40
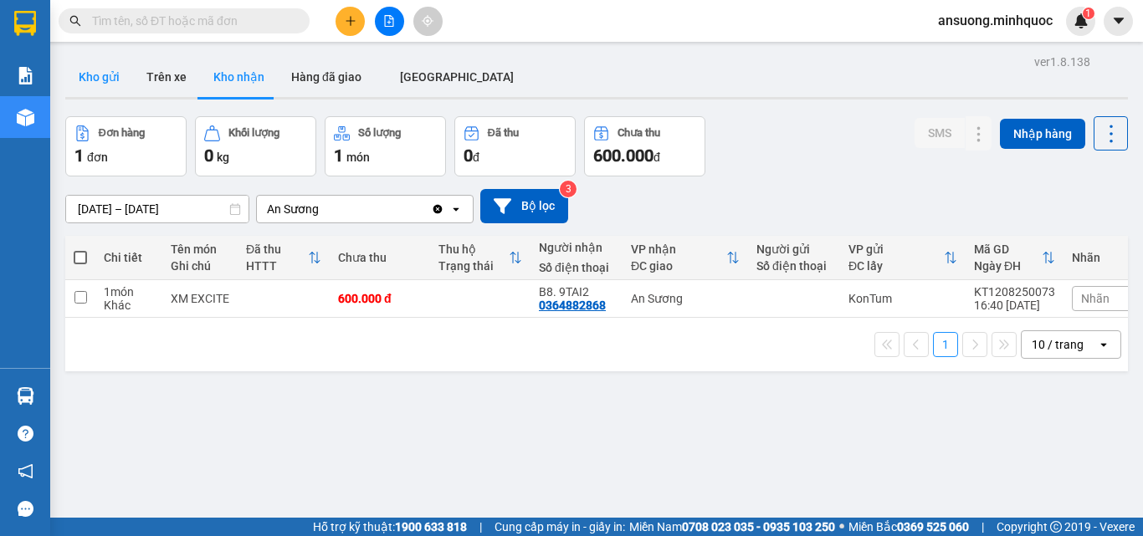
click at [80, 84] on button "Kho gửi" at bounding box center [99, 77] width 68 height 40
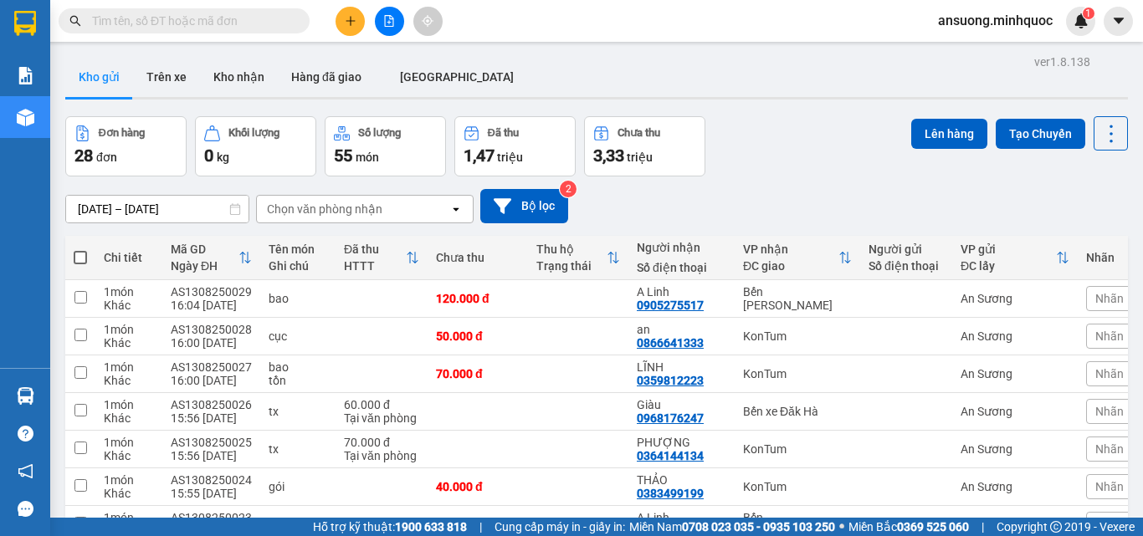
click at [551, 99] on div at bounding box center [596, 98] width 1063 height 3
click at [283, 70] on button "Hàng đã giao" at bounding box center [326, 77] width 97 height 40
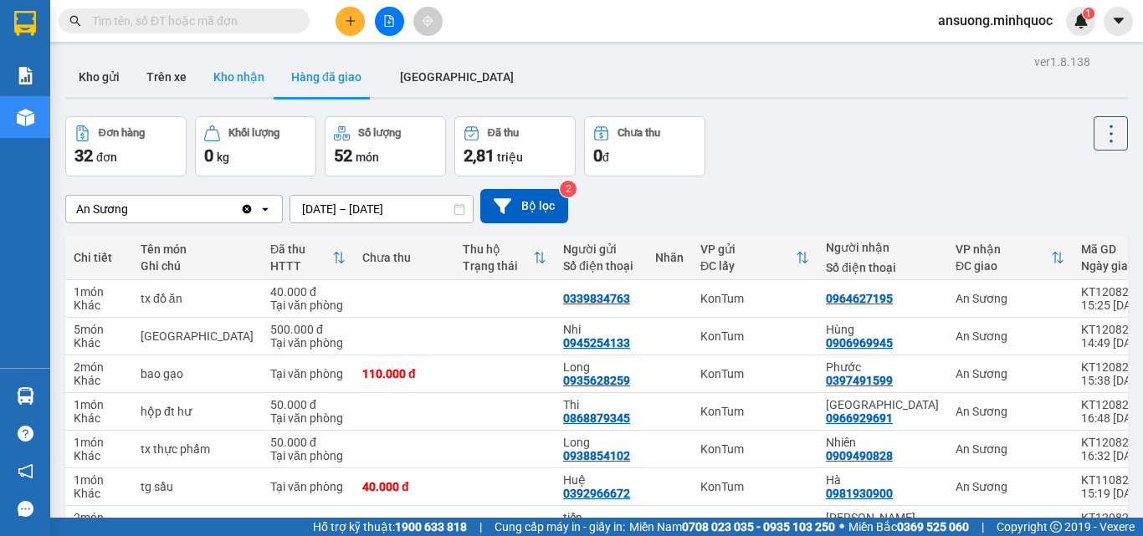
click at [240, 71] on button "Kho nhận" at bounding box center [239, 77] width 78 height 40
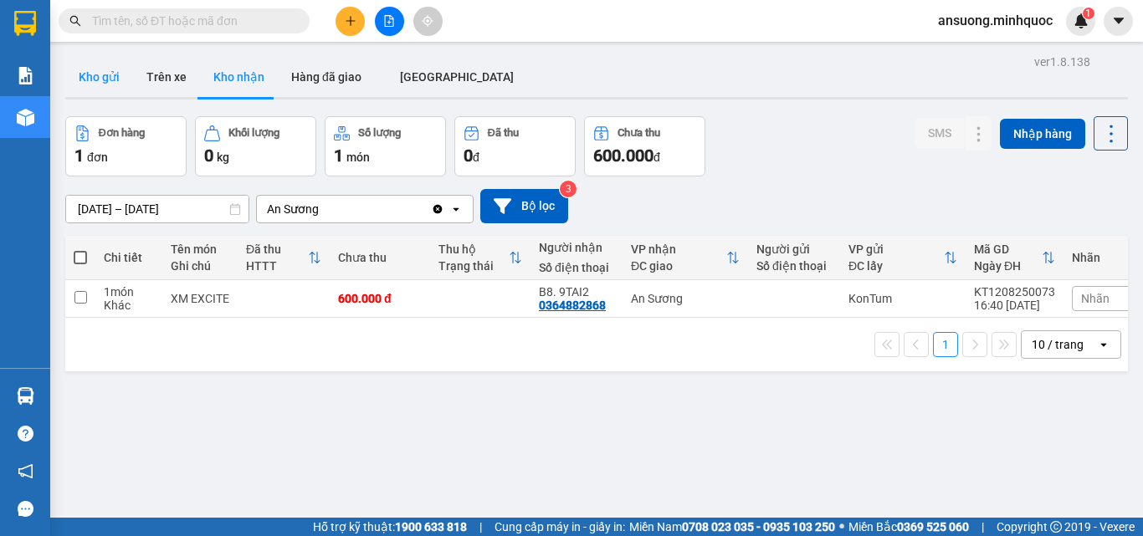
click at [99, 65] on button "Kho gửi" at bounding box center [99, 77] width 68 height 40
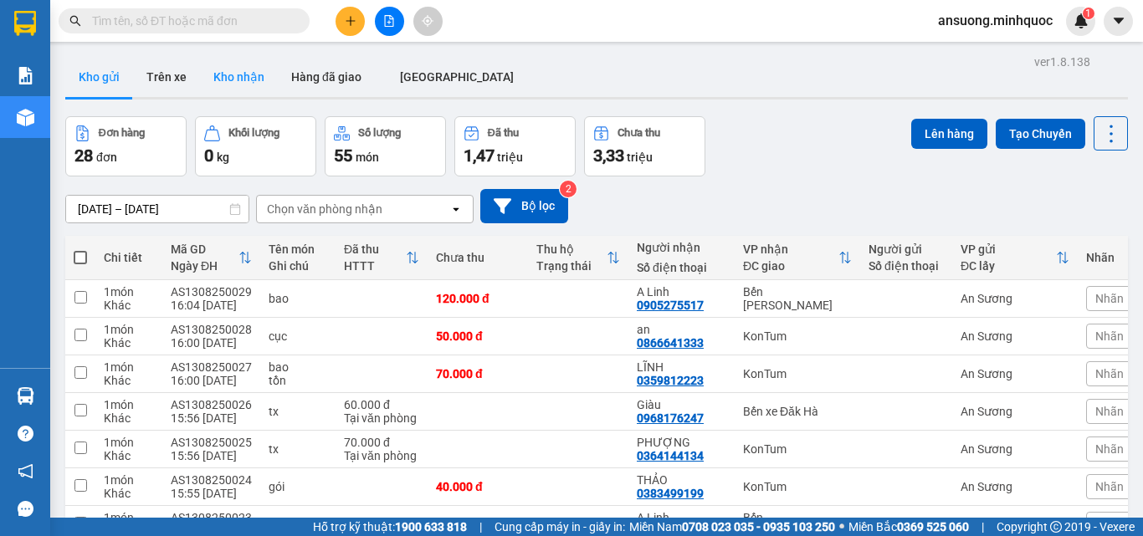
click at [200, 88] on button "Kho nhận" at bounding box center [239, 77] width 78 height 40
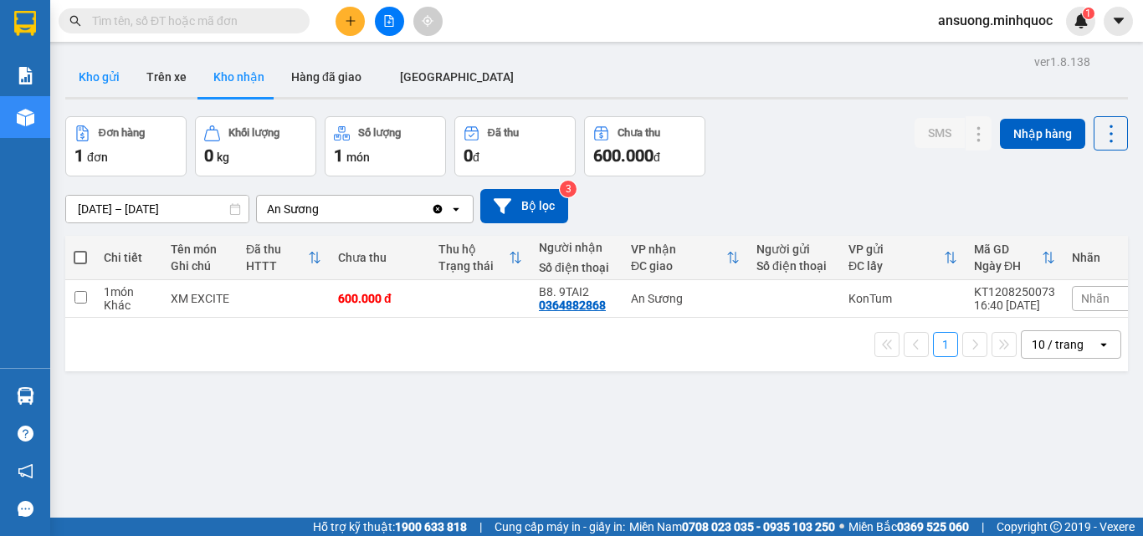
click at [90, 73] on button "Kho gửi" at bounding box center [99, 77] width 68 height 40
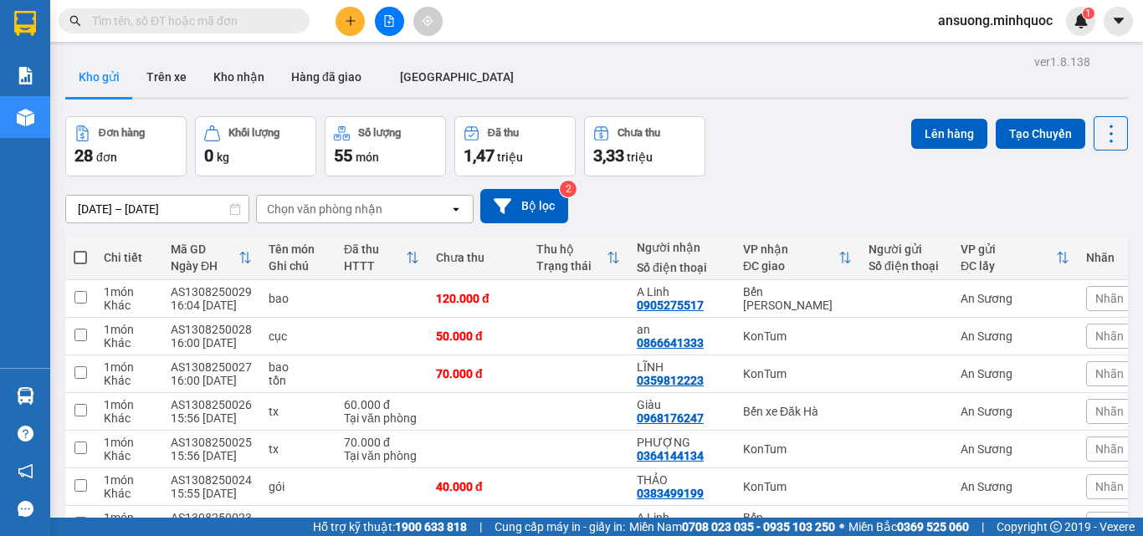
click at [745, 198] on div "11/08/2025 – 13/08/2025 Press the down arrow key to interact with the calendar …" at bounding box center [596, 206] width 1063 height 34
click at [203, 85] on button "Kho nhận" at bounding box center [239, 77] width 78 height 40
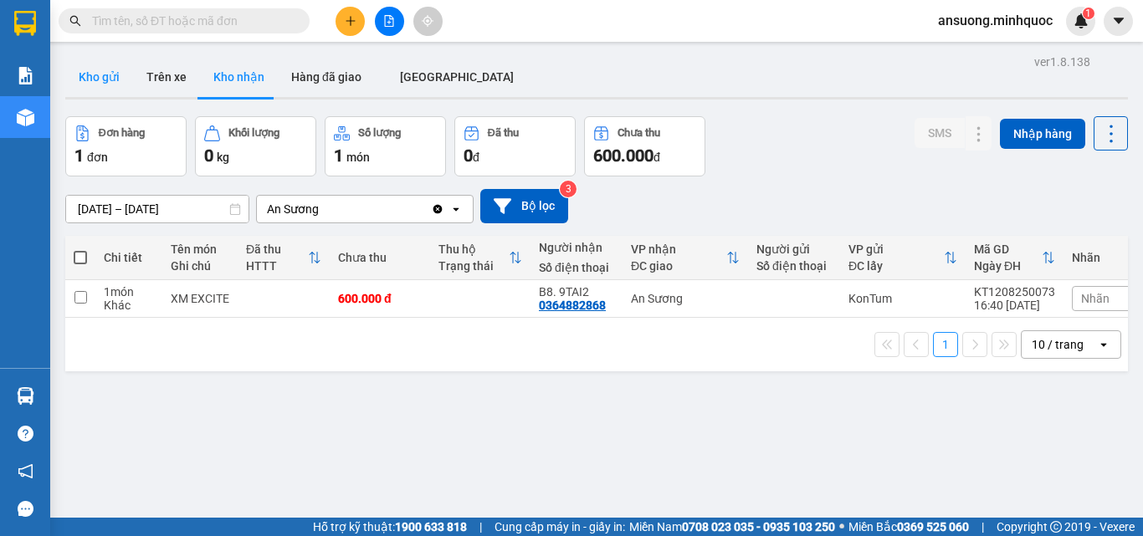
click at [94, 65] on button "Kho gửi" at bounding box center [99, 77] width 68 height 40
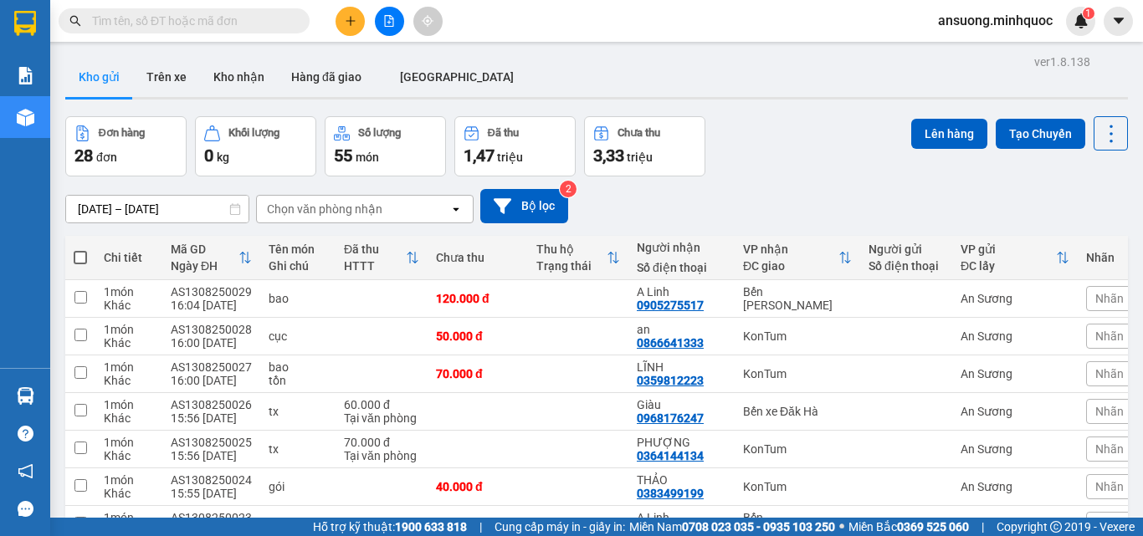
click at [261, 97] on div at bounding box center [596, 98] width 1063 height 3
click at [246, 83] on button "Kho nhận" at bounding box center [239, 77] width 78 height 40
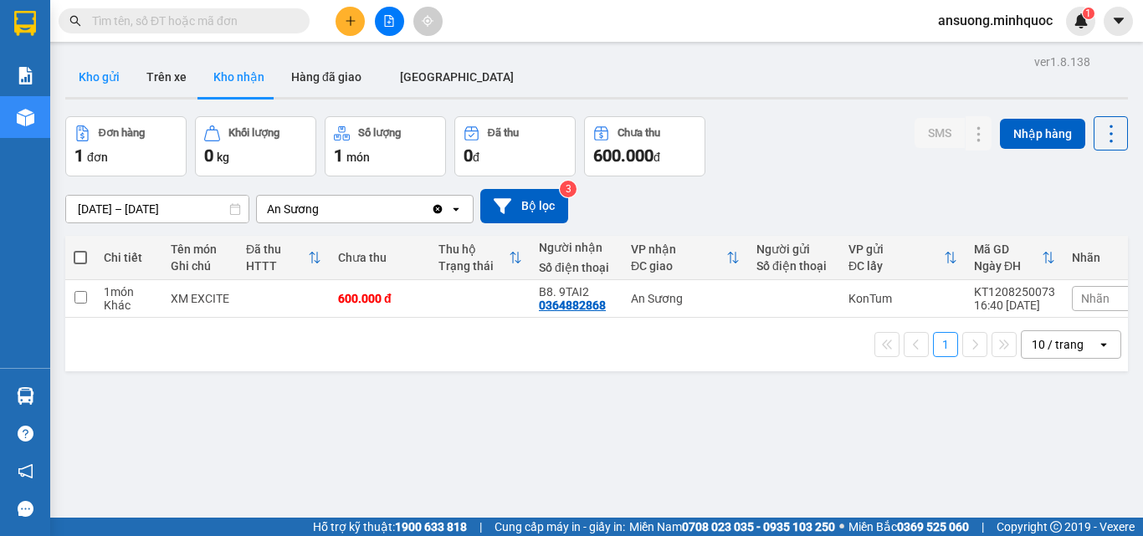
click at [74, 71] on button "Kho gửi" at bounding box center [99, 77] width 68 height 40
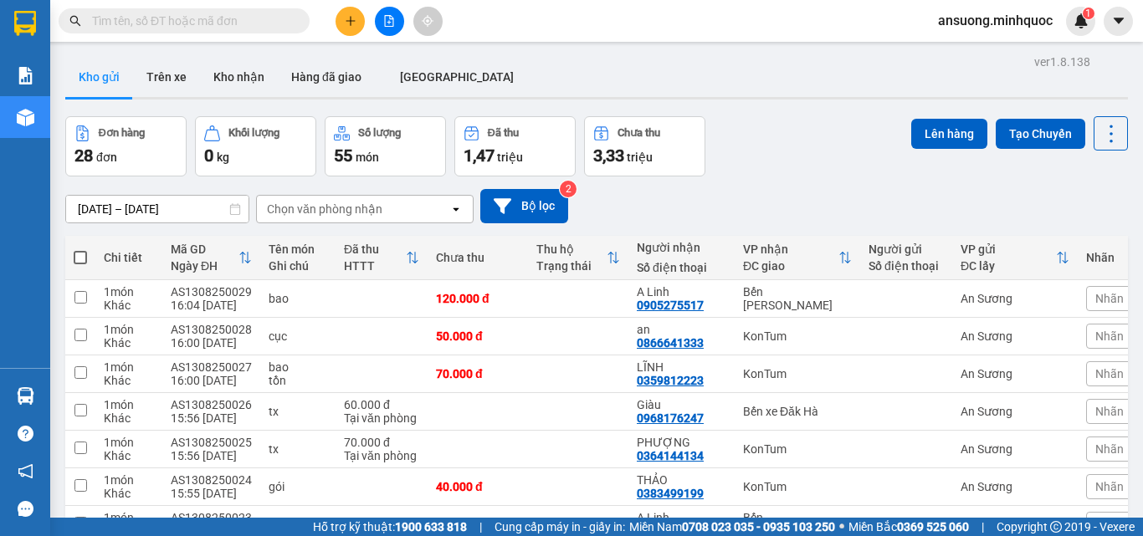
click at [587, 83] on div "Kho gửi Trên xe Kho nhận Hàng đã giao ĐÀ NẴNG" at bounding box center [596, 79] width 1063 height 44
click at [531, 72] on div "Kho gửi Trên xe Kho nhận Hàng đã giao ĐÀ NẴNG" at bounding box center [596, 79] width 1063 height 44
click at [355, 20] on icon "plus" at bounding box center [351, 21] width 12 height 12
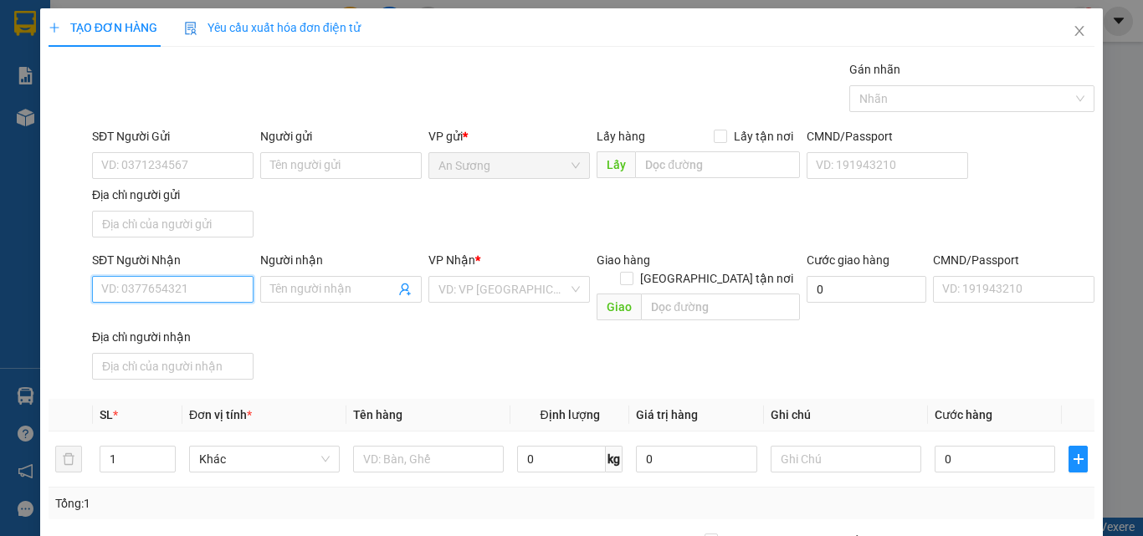
click at [123, 281] on input "SĐT Người Nhận" at bounding box center [173, 289] width 162 height 27
drag, startPoint x: 148, startPoint y: 319, endPoint x: 484, endPoint y: 383, distance: 341.7
click at [150, 321] on div "0354765759 - phượng" at bounding box center [171, 323] width 140 height 18
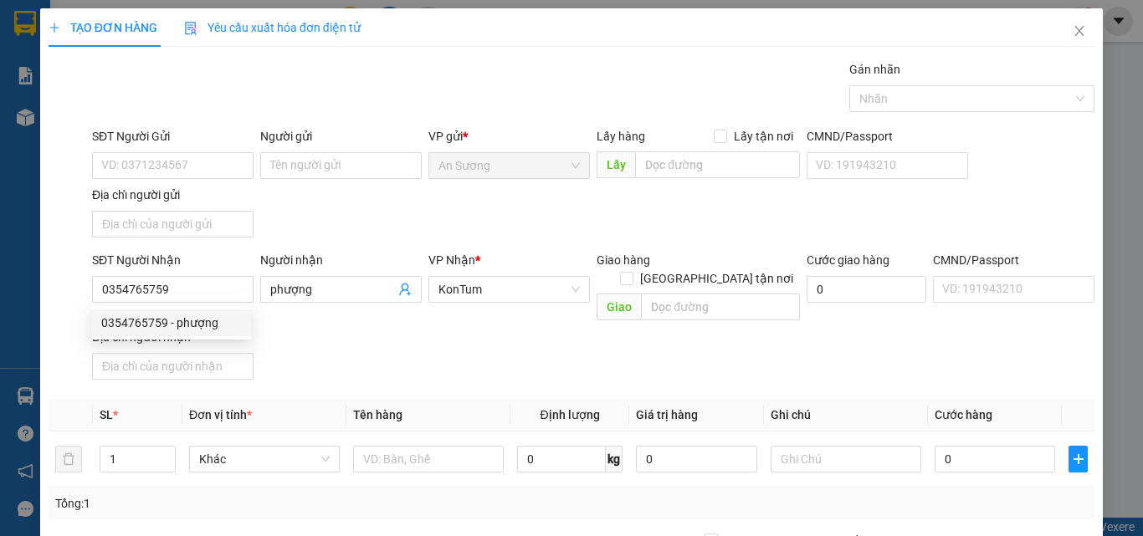
click at [535, 399] on th "Định lượng" at bounding box center [569, 415] width 119 height 33
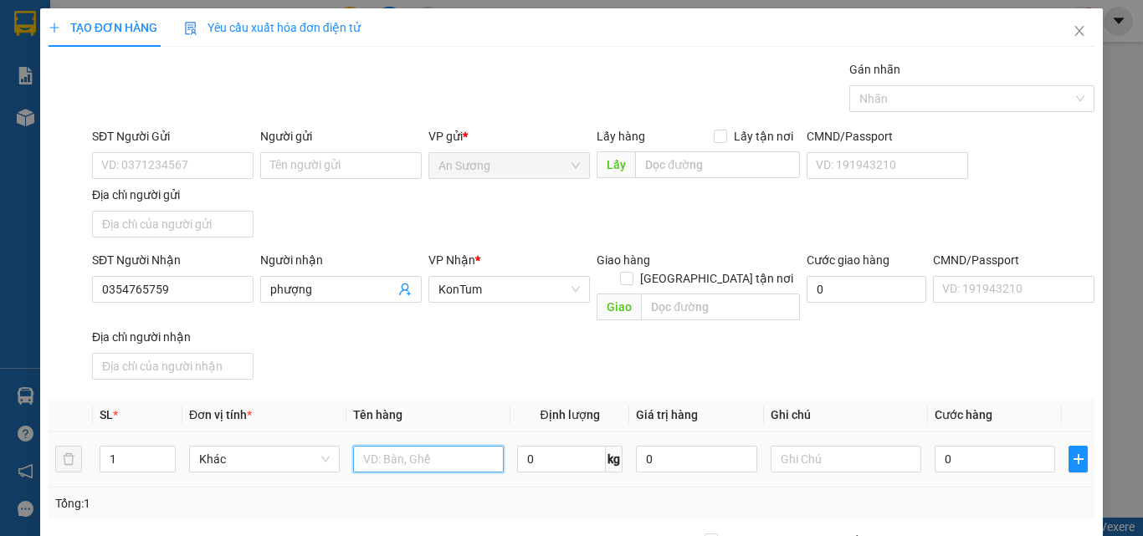
click at [397, 446] on input "text" at bounding box center [428, 459] width 151 height 27
drag, startPoint x: 485, startPoint y: 360, endPoint x: 499, endPoint y: 368, distance: 16.5
click at [486, 361] on div "SĐT Người Nhận 0354765759 Người nhận phượng VP Nhận * KonTum Giao hàng Giao tận…" at bounding box center [593, 319] width 1009 height 136
drag, startPoint x: 980, startPoint y: 444, endPoint x: 968, endPoint y: 443, distance: 11.7
click at [978, 446] on input "0" at bounding box center [995, 459] width 121 height 27
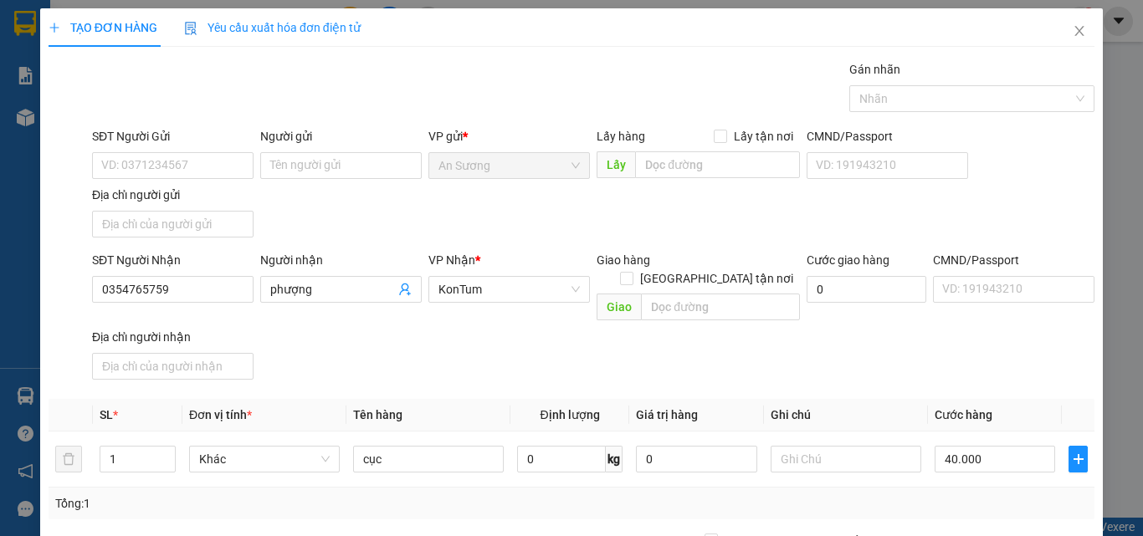
click at [924, 346] on div "SĐT Người Nhận 0354765759 Người nhận phượng VP Nhận * KonTum Giao hàng Giao tận…" at bounding box center [593, 319] width 1009 height 136
drag, startPoint x: 998, startPoint y: 484, endPoint x: 546, endPoint y: 268, distance: 500.8
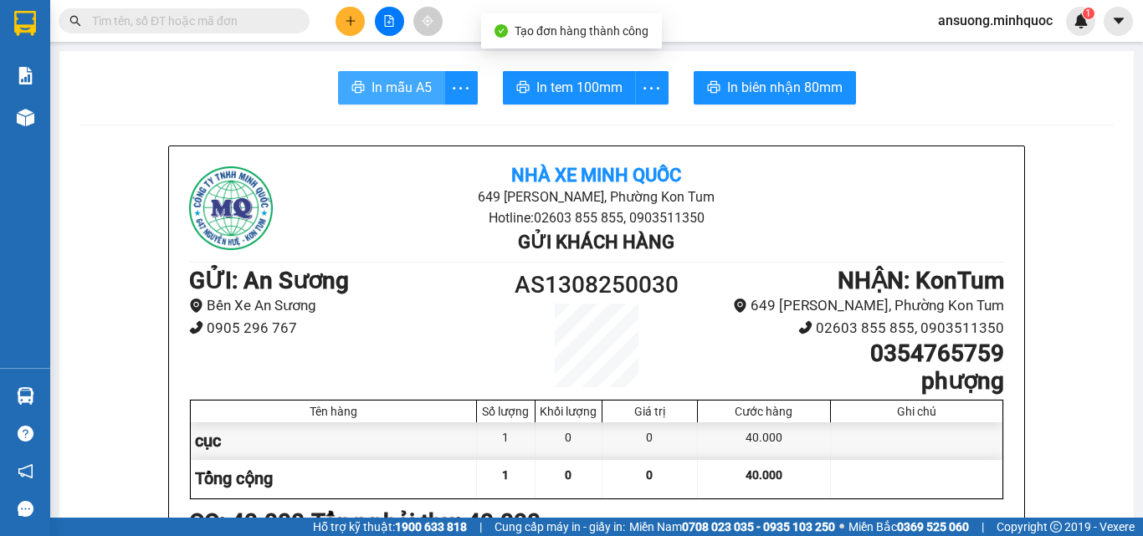
click at [378, 76] on button "In mẫu A5" at bounding box center [391, 87] width 107 height 33
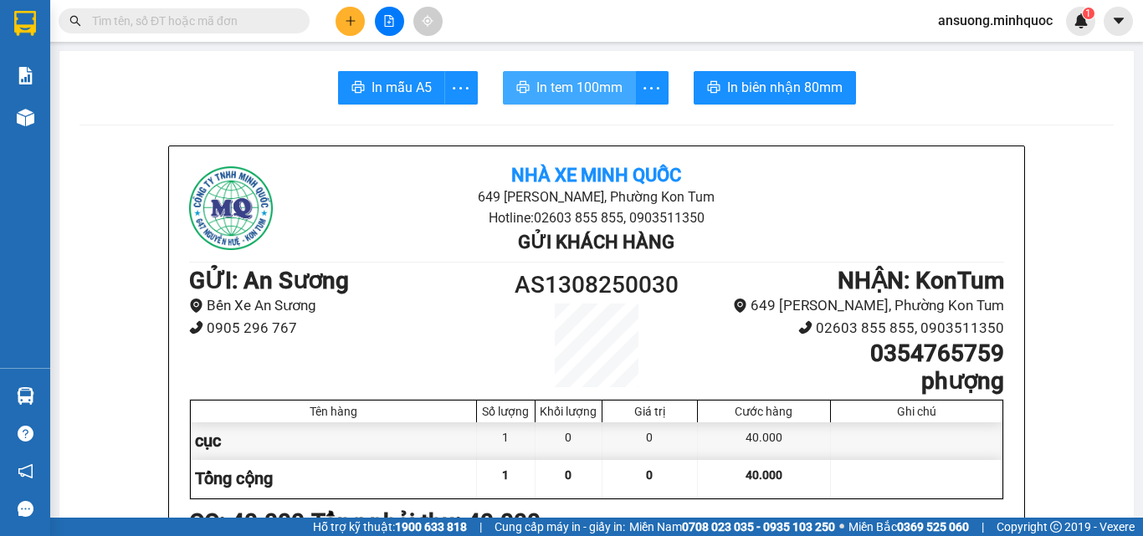
drag, startPoint x: 546, startPoint y: 78, endPoint x: 542, endPoint y: 69, distance: 10.1
click at [545, 72] on button "In tem 100mm" at bounding box center [569, 87] width 133 height 33
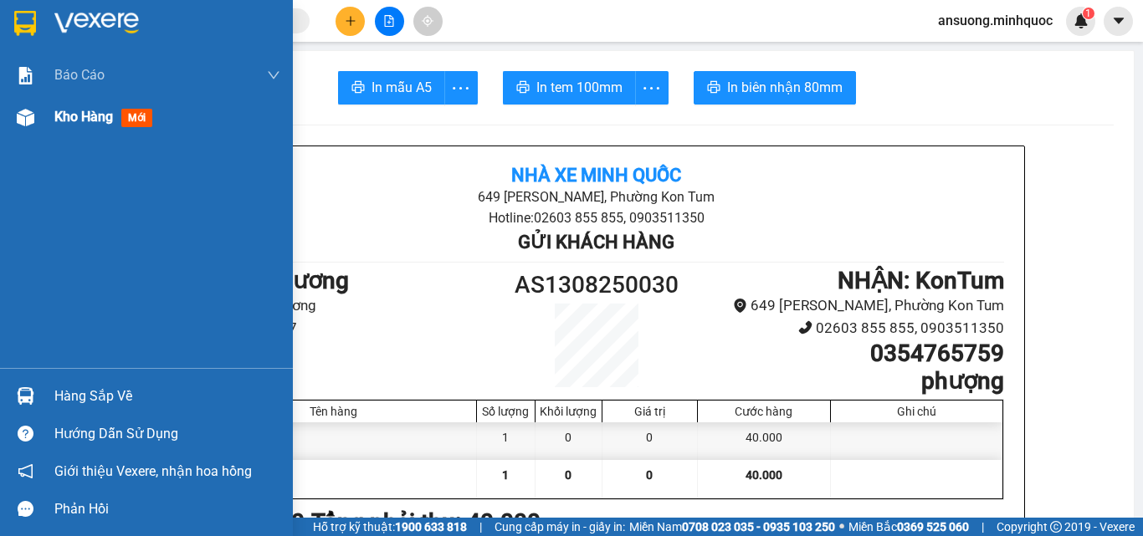
click at [29, 129] on div at bounding box center [25, 117] width 29 height 29
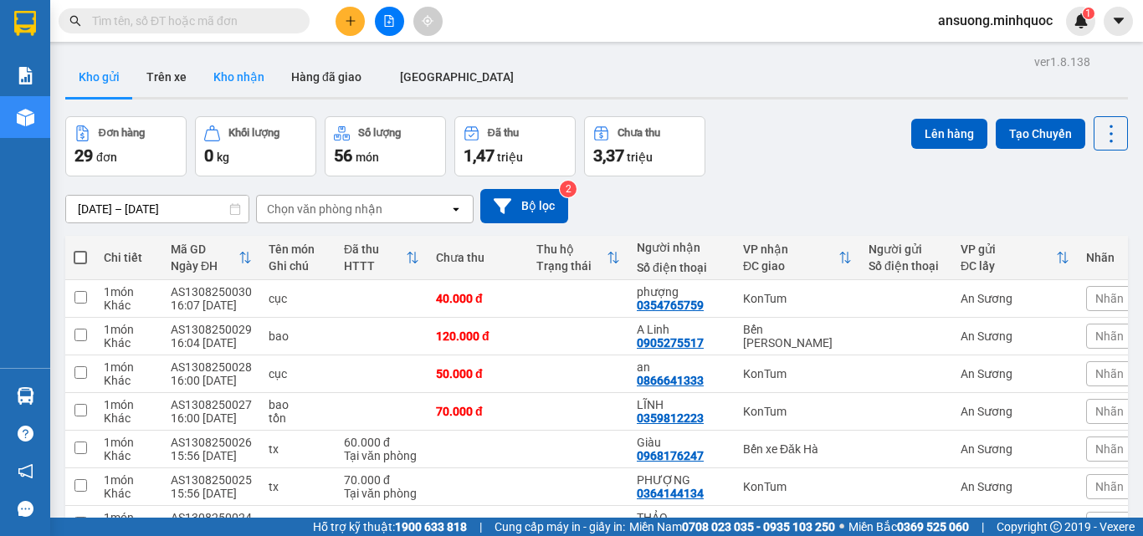
click at [260, 86] on button "Kho nhận" at bounding box center [239, 77] width 78 height 40
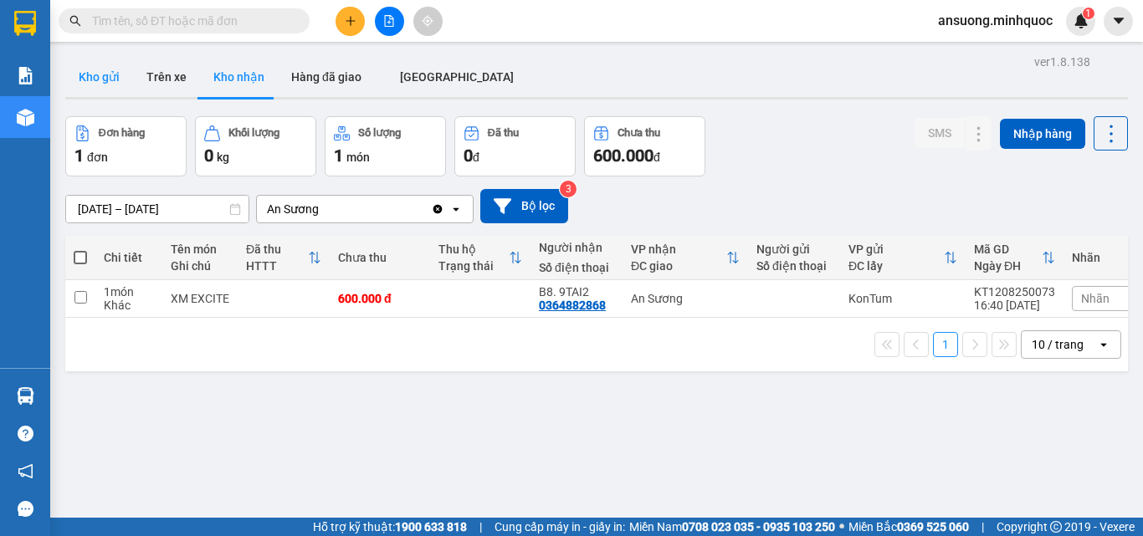
click at [110, 76] on button "Kho gửi" at bounding box center [99, 77] width 68 height 40
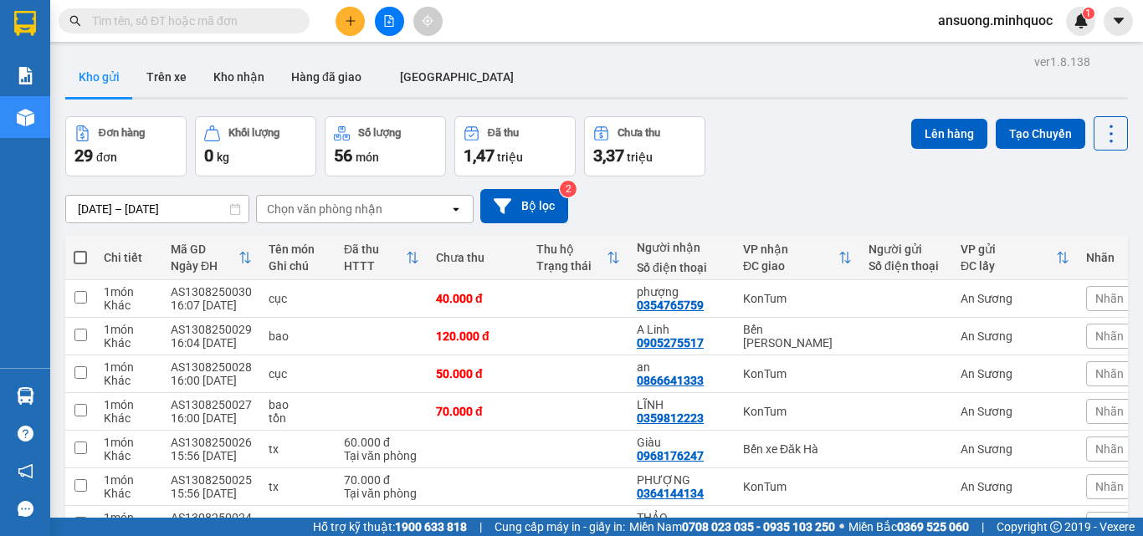
click at [240, 95] on button "Kho nhận" at bounding box center [239, 77] width 78 height 40
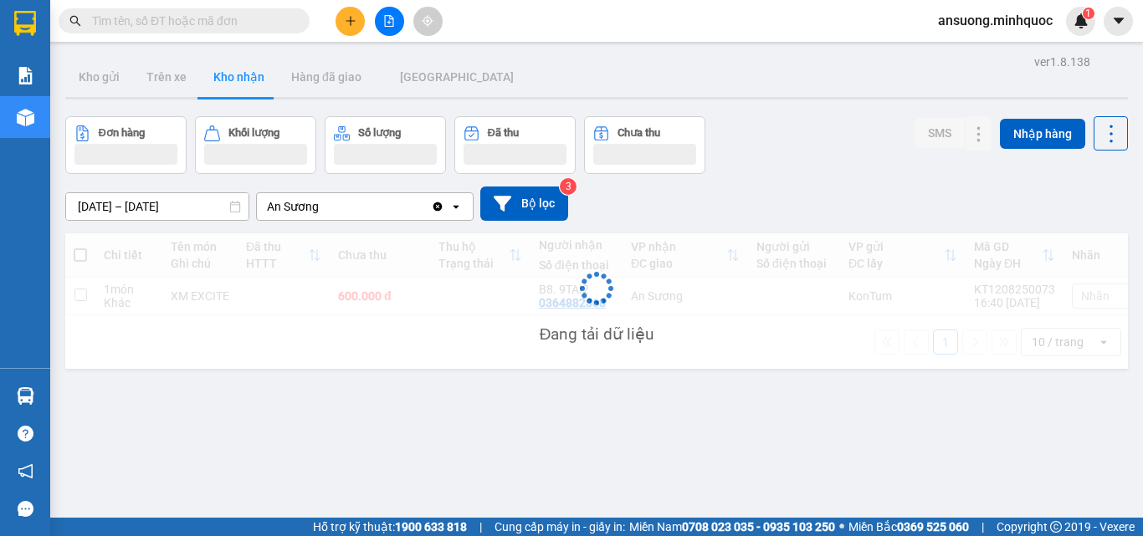
click at [244, 85] on button "Kho nhận" at bounding box center [239, 77] width 78 height 40
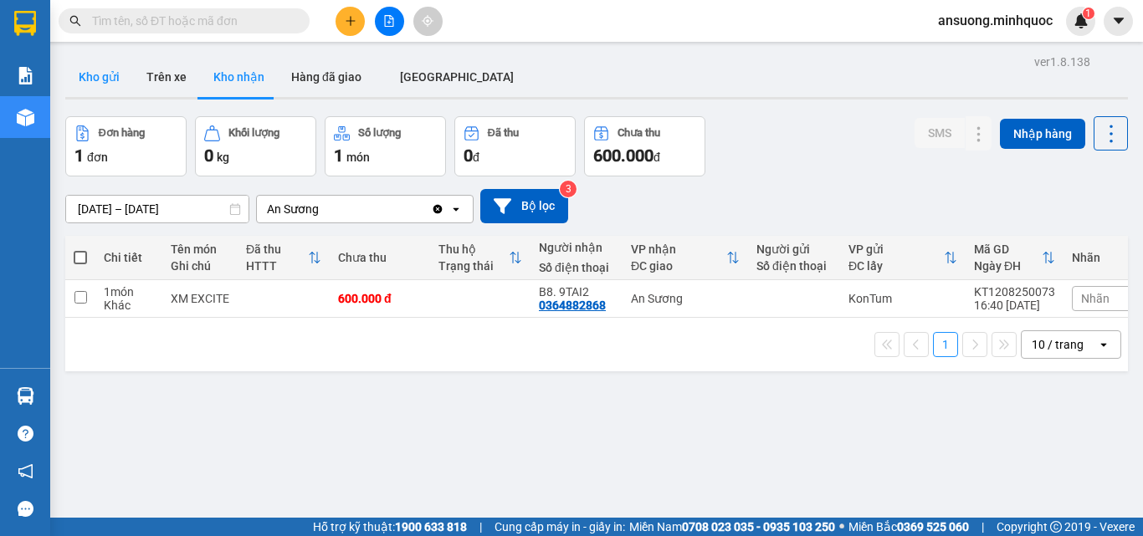
click at [119, 70] on button "Kho gửi" at bounding box center [99, 77] width 68 height 40
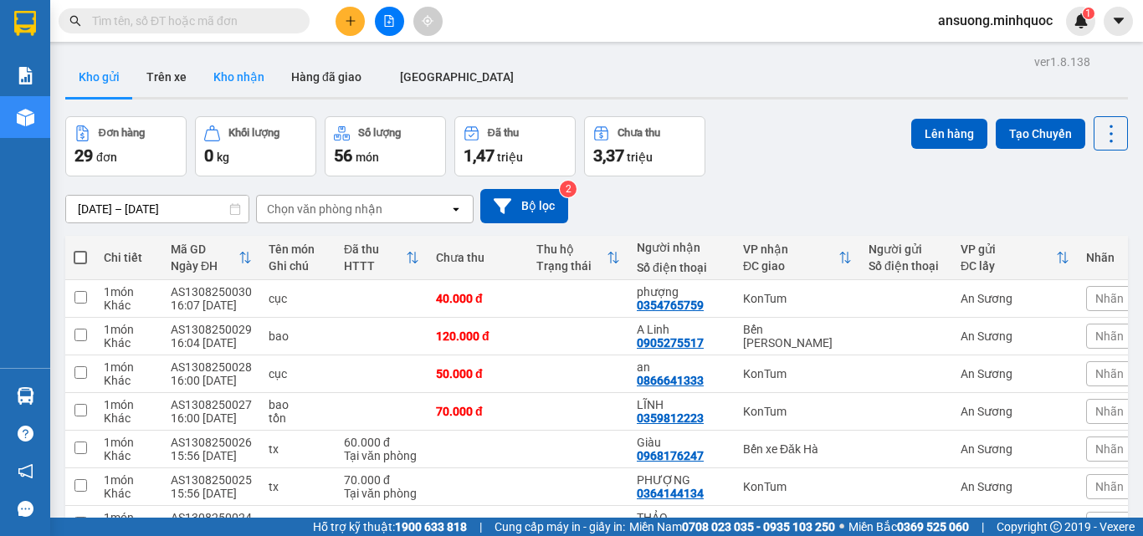
click at [214, 76] on button "Kho nhận" at bounding box center [239, 77] width 78 height 40
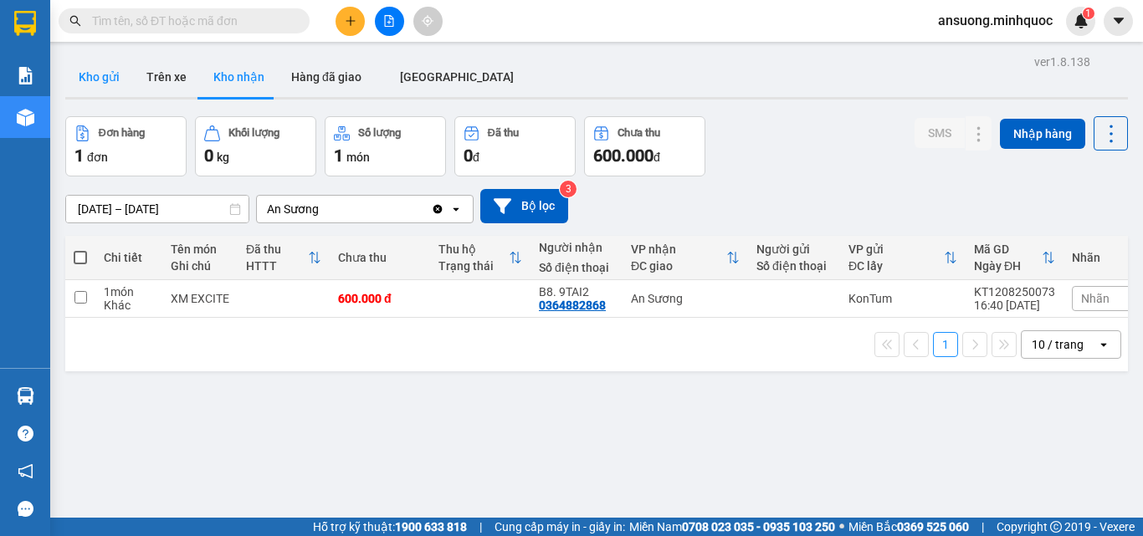
click at [124, 71] on button "Kho gửi" at bounding box center [99, 77] width 68 height 40
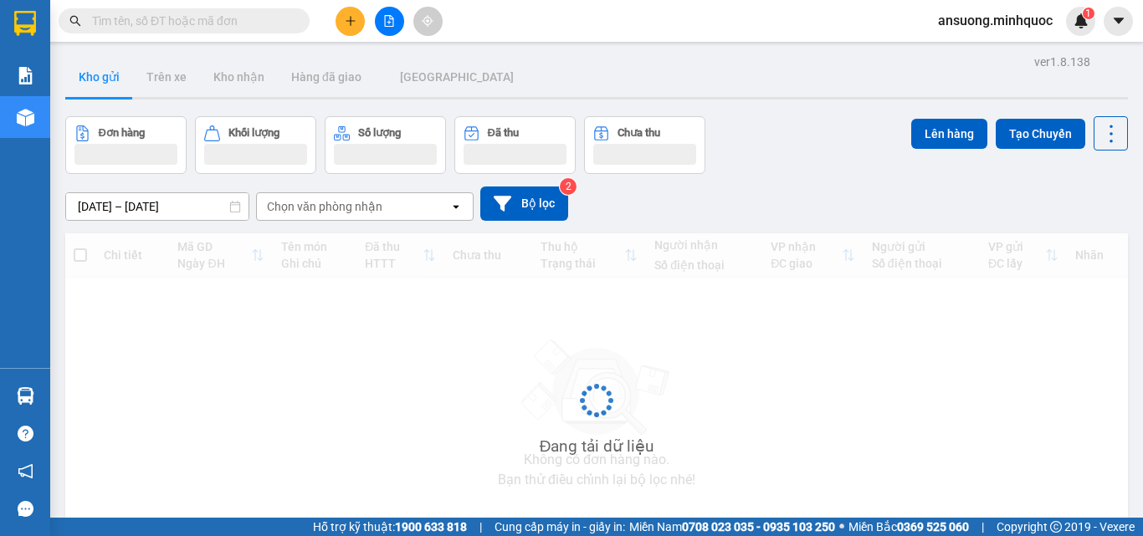
click at [102, 74] on button "Kho gửi" at bounding box center [99, 77] width 68 height 40
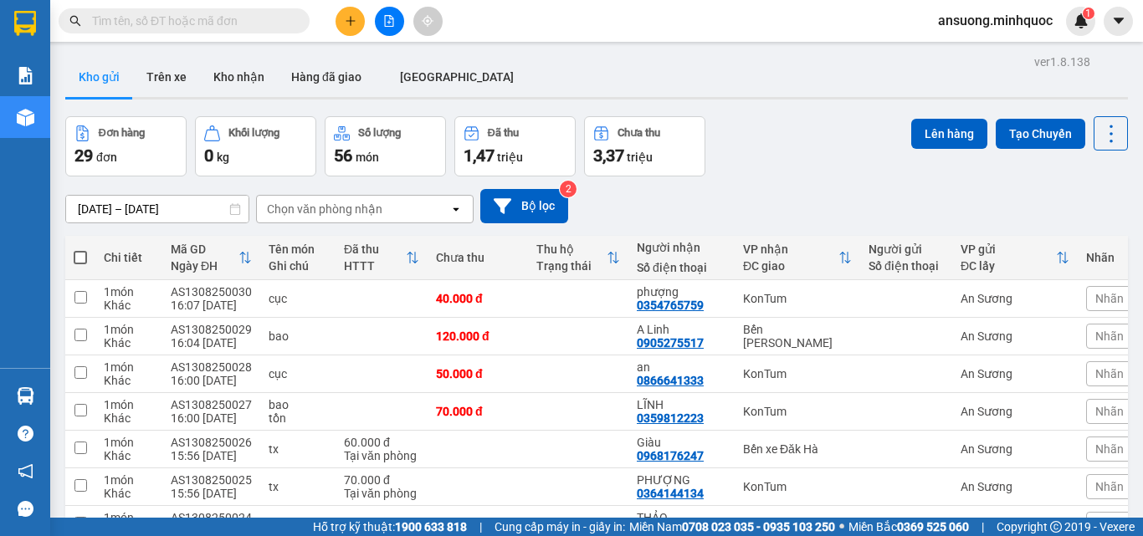
click at [822, 191] on div "11/08/2025 – 13/08/2025 Press the down arrow key to interact with the calendar …" at bounding box center [596, 206] width 1063 height 34
click at [205, 90] on button "Kho nhận" at bounding box center [239, 77] width 78 height 40
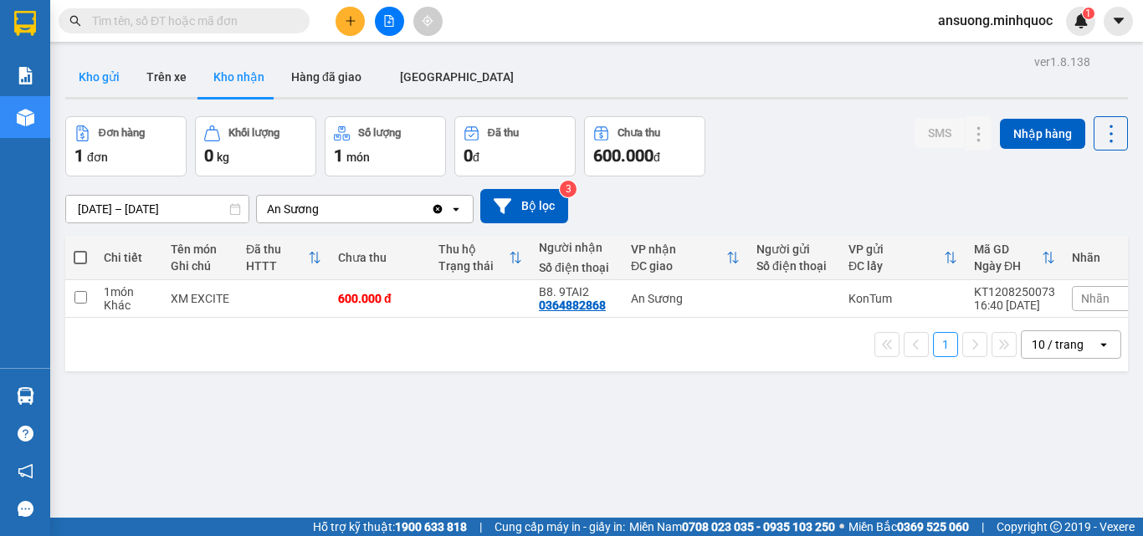
click at [111, 85] on button "Kho gửi" at bounding box center [99, 77] width 68 height 40
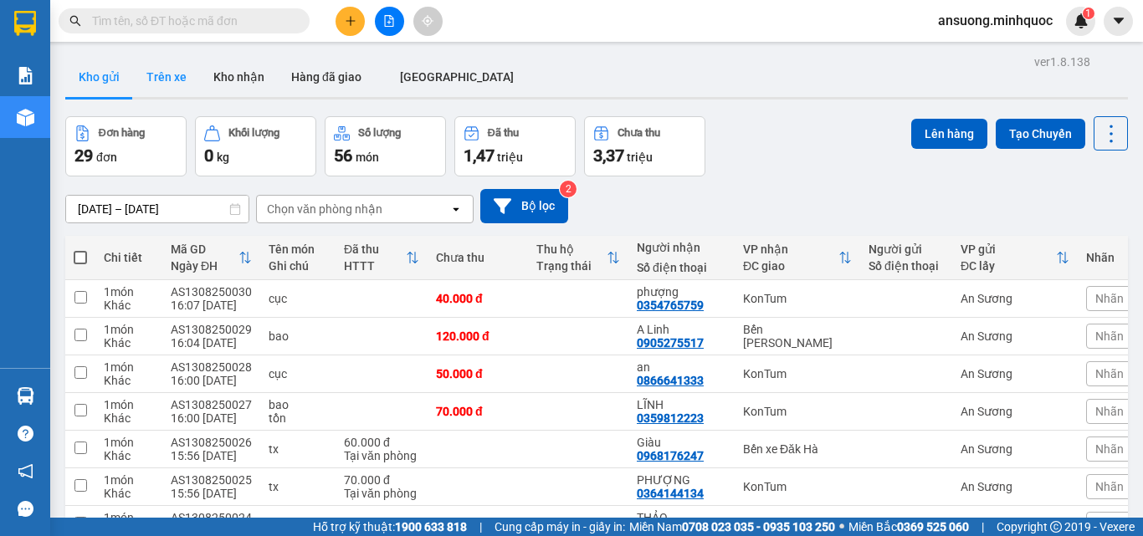
click at [197, 95] on button "Trên xe" at bounding box center [166, 77] width 67 height 40
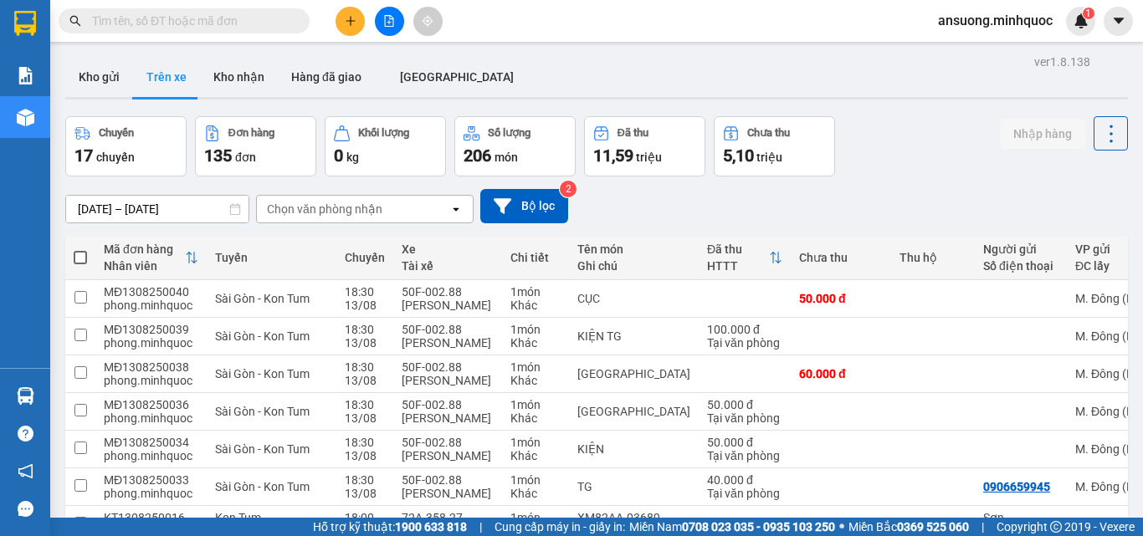
click at [157, 88] on button "Trên xe" at bounding box center [166, 77] width 67 height 40
click at [105, 82] on button "Kho gửi" at bounding box center [99, 77] width 68 height 40
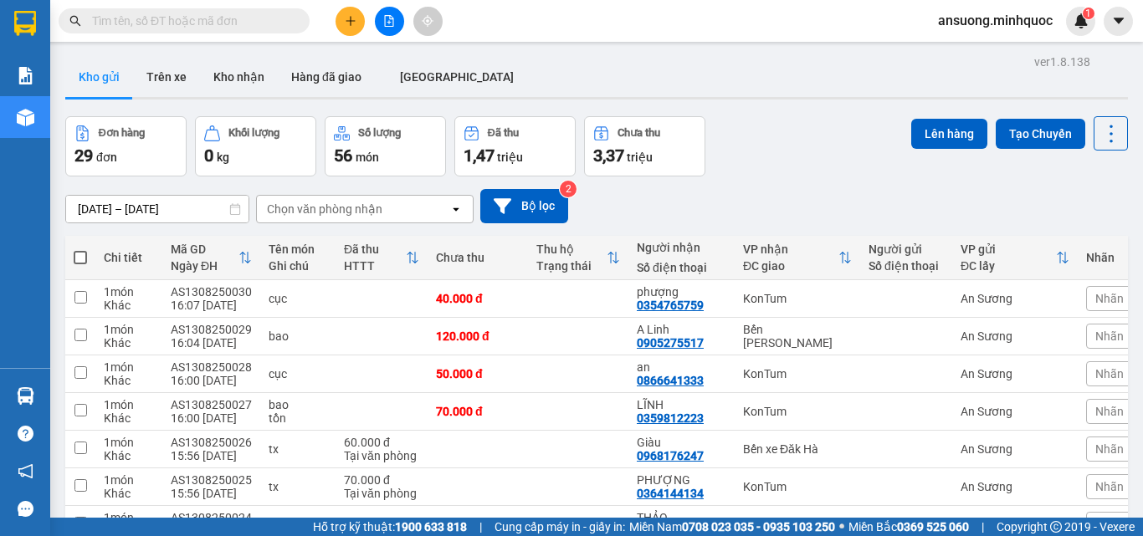
click at [806, 127] on div "Đơn hàng 29 đơn Khối lượng 0 kg Số lượng 56 món Đã thu 1,47 triệu Chưa thu 3,37…" at bounding box center [596, 146] width 1063 height 60
click at [347, 18] on icon "plus" at bounding box center [351, 21] width 12 height 12
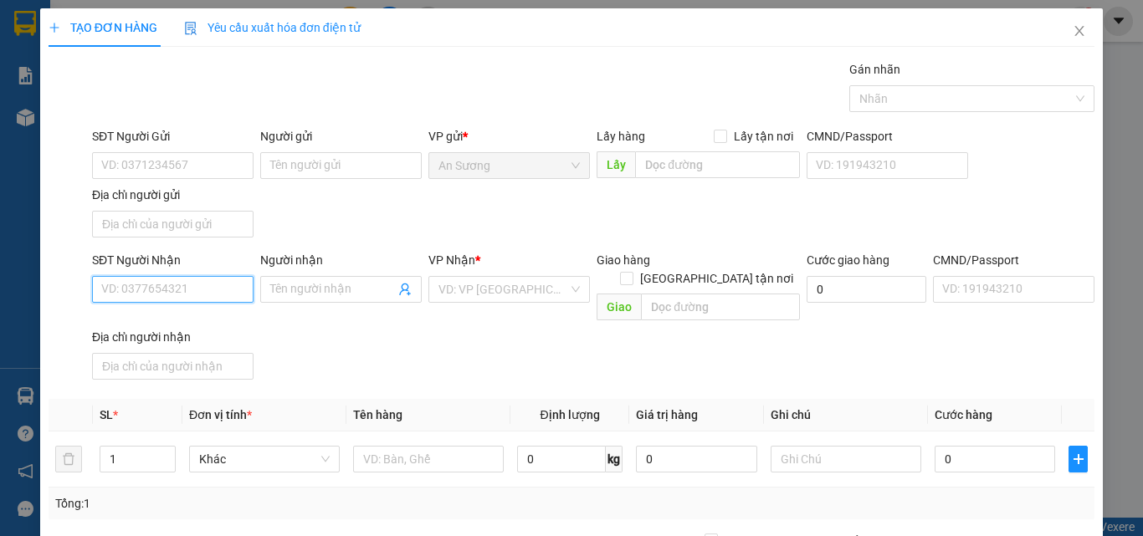
click at [132, 280] on input "SĐT Người Nhận" at bounding box center [173, 289] width 162 height 27
click at [132, 285] on input "SĐT Người Nhận" at bounding box center [173, 289] width 162 height 27
click at [131, 290] on input "SĐT Người Nhận" at bounding box center [173, 289] width 162 height 27
click at [198, 316] on div "0931618579 - BO" at bounding box center [171, 323] width 140 height 18
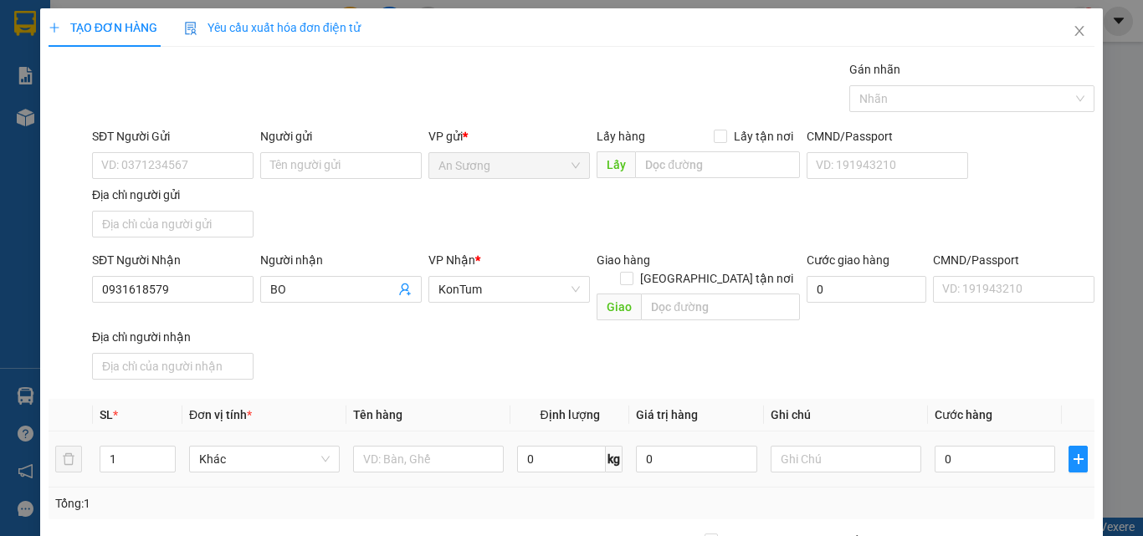
drag, startPoint x: 431, startPoint y: 361, endPoint x: 392, endPoint y: 459, distance: 105.5
click at [430, 368] on div "Transit Pickup Surcharge Ids Transit Deliver Surcharge Ids Transit Deliver Surc…" at bounding box center [572, 391] width 1046 height 662
click at [392, 446] on input "text" at bounding box center [428, 459] width 151 height 27
click at [379, 446] on input "text" at bounding box center [428, 459] width 151 height 27
drag, startPoint x: 527, startPoint y: 357, endPoint x: 1003, endPoint y: 477, distance: 491.0
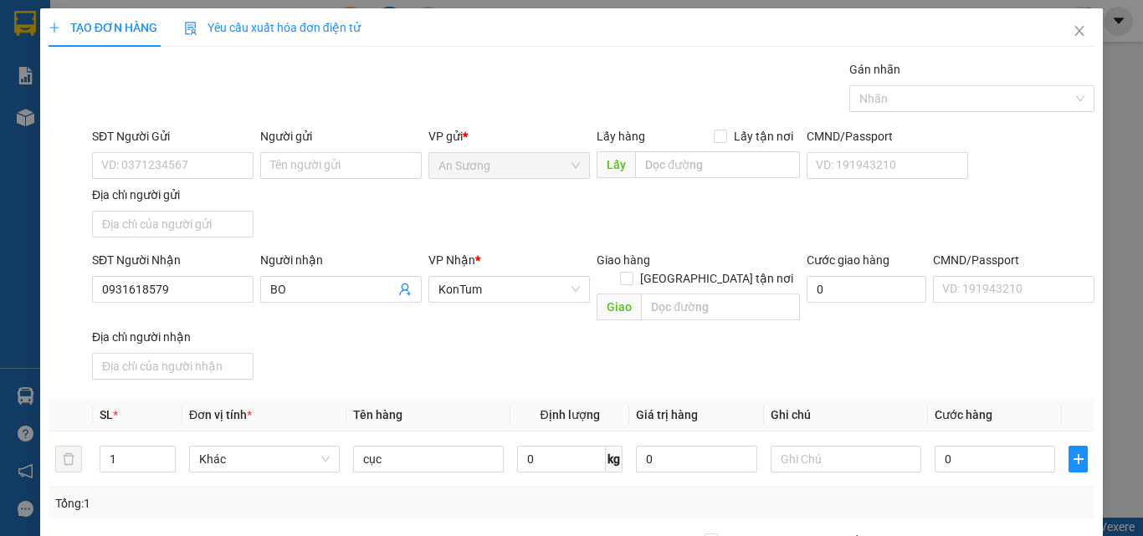
click at [673, 427] on div "Transit Pickup Surcharge Ids Transit Deliver Surcharge Ids Transit Deliver Surc…" at bounding box center [572, 391] width 1046 height 662
click at [970, 432] on td "0" at bounding box center [995, 460] width 134 height 56
click at [972, 446] on input "0" at bounding box center [995, 459] width 121 height 27
click at [982, 360] on div "SĐT Người Nhận 0931618579 Người nhận BO VP Nhận * KonTum Giao hàng Giao tận nơi…" at bounding box center [593, 319] width 1009 height 136
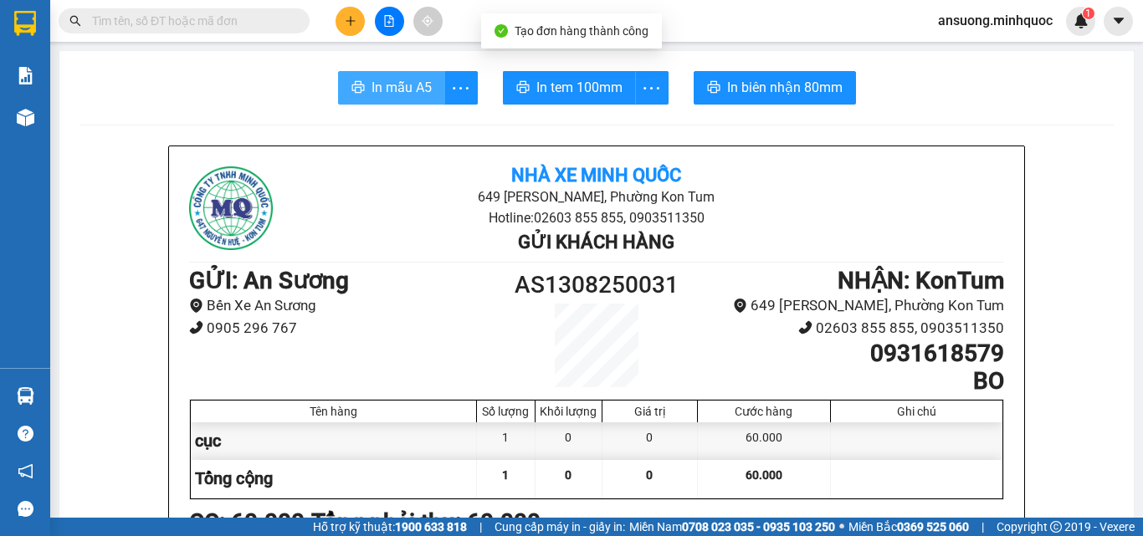
click at [372, 94] on span "In mẫu A5" at bounding box center [402, 87] width 60 height 21
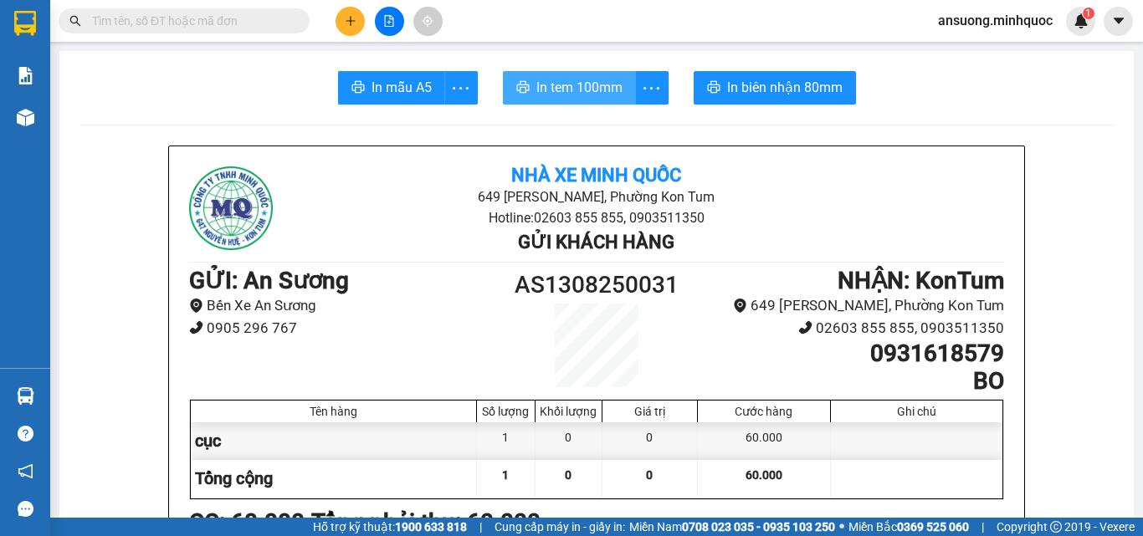
drag, startPoint x: 558, startPoint y: 74, endPoint x: 573, endPoint y: 131, distance: 59.7
click at [558, 74] on button "In tem 100mm" at bounding box center [569, 87] width 133 height 33
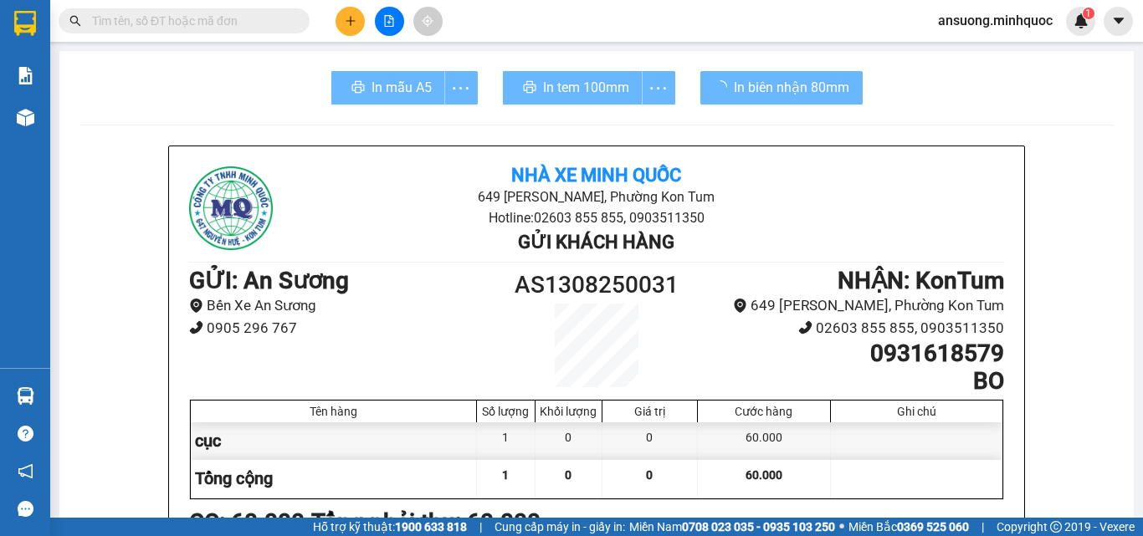
click at [881, 489] on div at bounding box center [917, 479] width 172 height 38
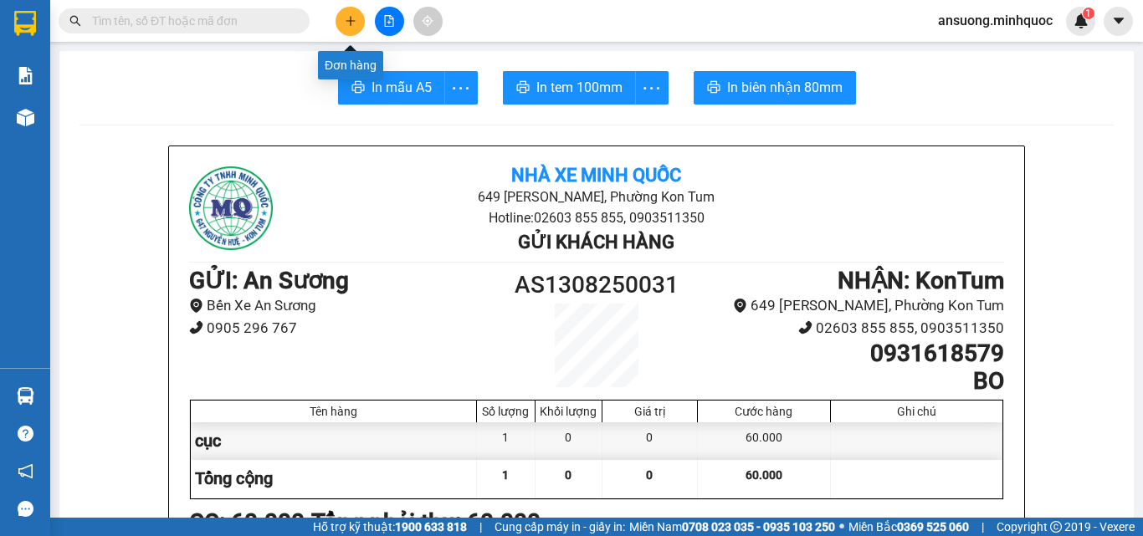
click at [353, 13] on button at bounding box center [350, 21] width 29 height 29
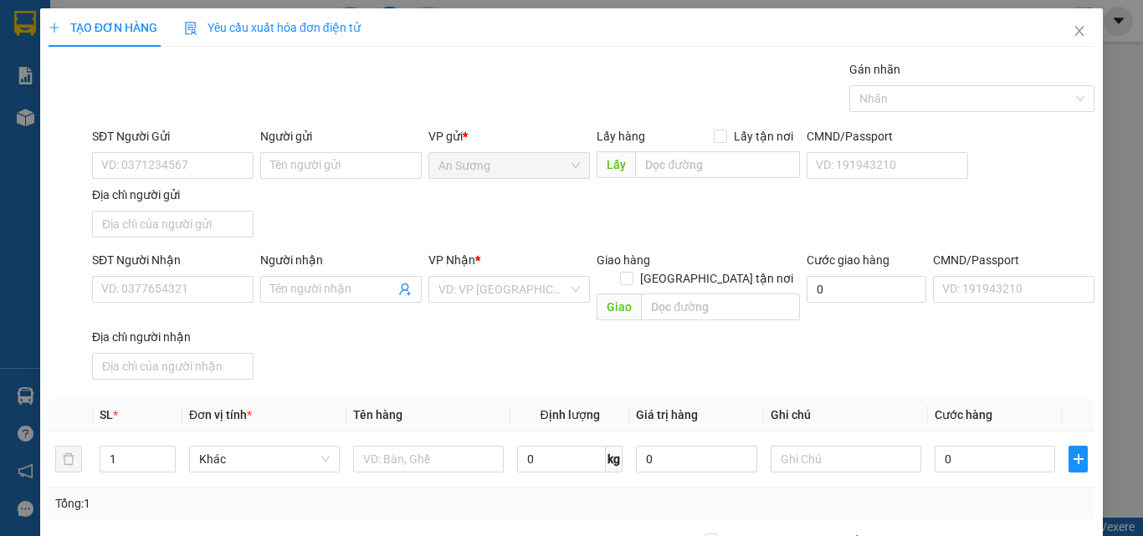
drag, startPoint x: 408, startPoint y: 336, endPoint x: 313, endPoint y: 325, distance: 95.2
click at [406, 336] on div "SĐT Người Nhận VD: 0377654321 Người nhận Tên người nhận VP Nhận * VD: VP Sài Gò…" at bounding box center [593, 319] width 1009 height 136
click at [141, 280] on input "SĐT Người Nhận" at bounding box center [173, 289] width 162 height 27
drag, startPoint x: 126, startPoint y: 279, endPoint x: 138, endPoint y: 284, distance: 12.7
click at [127, 279] on input "SĐT Người Nhận" at bounding box center [173, 289] width 162 height 27
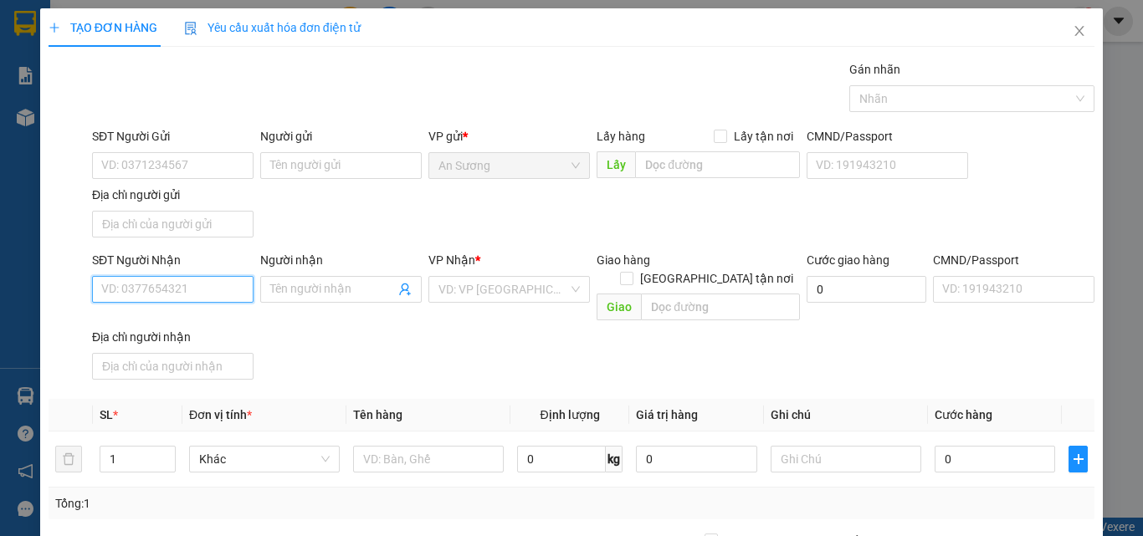
click at [200, 292] on input "SĐT Người Nhận" at bounding box center [173, 289] width 162 height 27
click at [133, 283] on input "SĐT Người Nhận" at bounding box center [173, 289] width 162 height 27
click at [191, 326] on div "0975531279" at bounding box center [171, 323] width 140 height 18
click at [437, 331] on div "SĐT Người Nhận 0975531279 0975531279 Người nhận Tên người nhận VP Nhận * KonTum…" at bounding box center [593, 319] width 1009 height 136
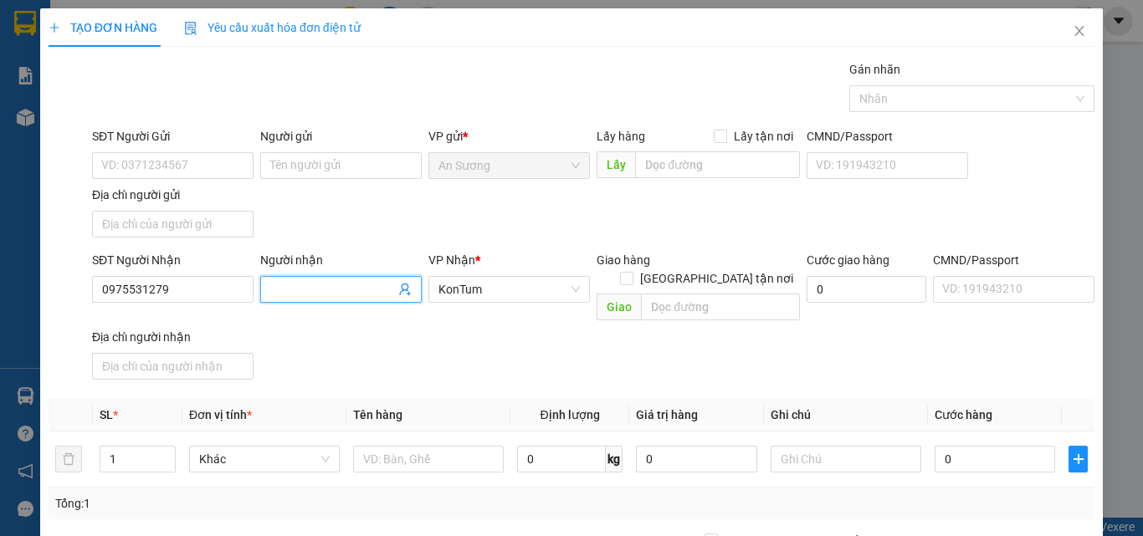
click at [276, 290] on input "Người nhận" at bounding box center [332, 289] width 125 height 18
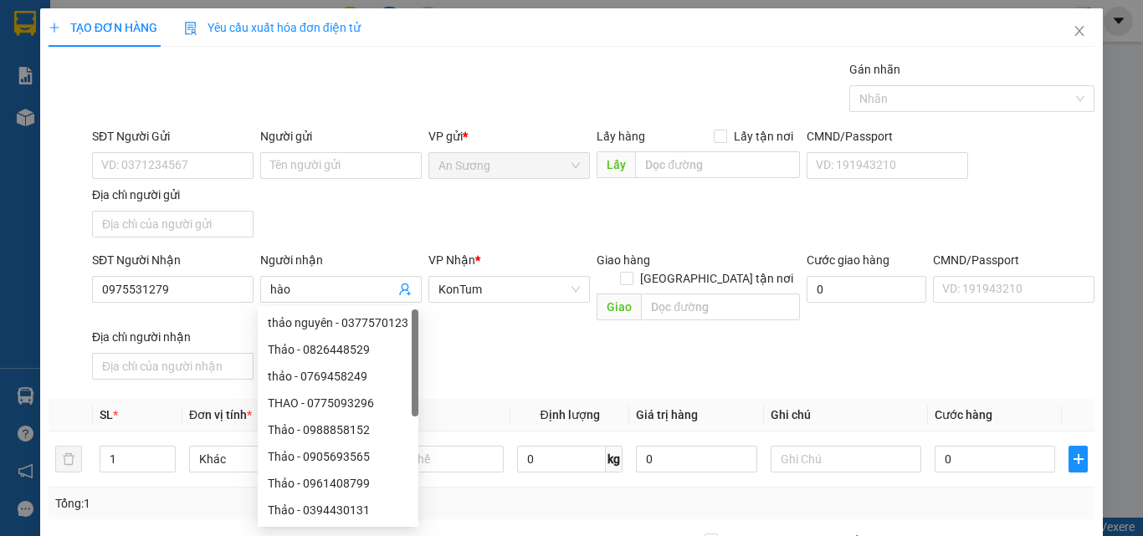
click at [552, 345] on div "SĐT Người Nhận 0975531279 Người nhận hào VP Nhận * KonTum Giao hàng Giao tận nơ…" at bounding box center [593, 319] width 1009 height 136
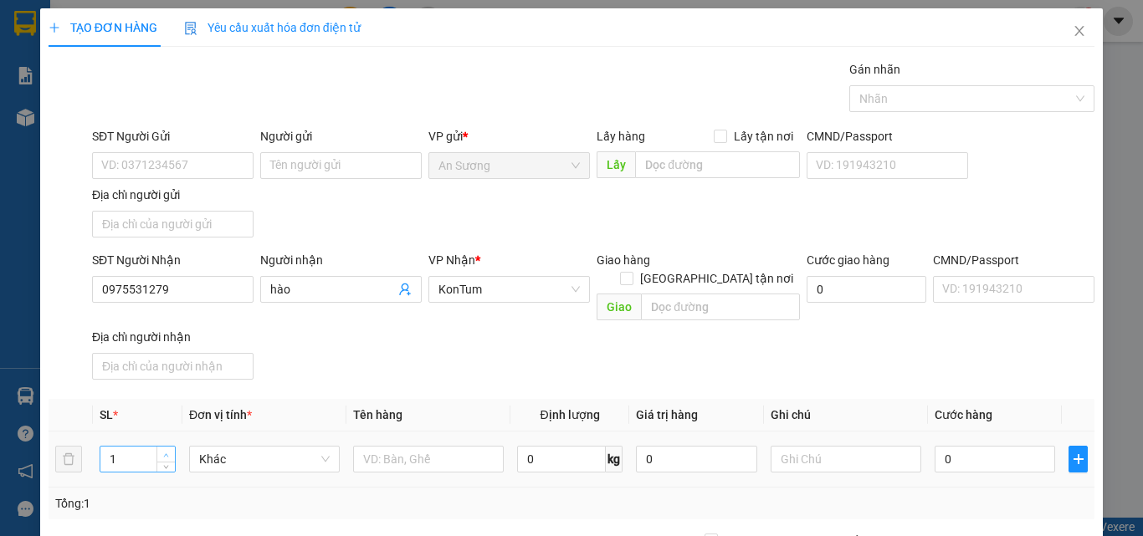
drag, startPoint x: 176, startPoint y: 431, endPoint x: 161, endPoint y: 432, distance: 15.1
click at [171, 432] on td "1" at bounding box center [138, 460] width 90 height 56
drag, startPoint x: 161, startPoint y: 432, endPoint x: 374, endPoint y: 373, distance: 221.3
click at [163, 447] on span "Increase Value" at bounding box center [165, 453] width 18 height 13
drag, startPoint x: 385, startPoint y: 366, endPoint x: 260, endPoint y: 394, distance: 127.9
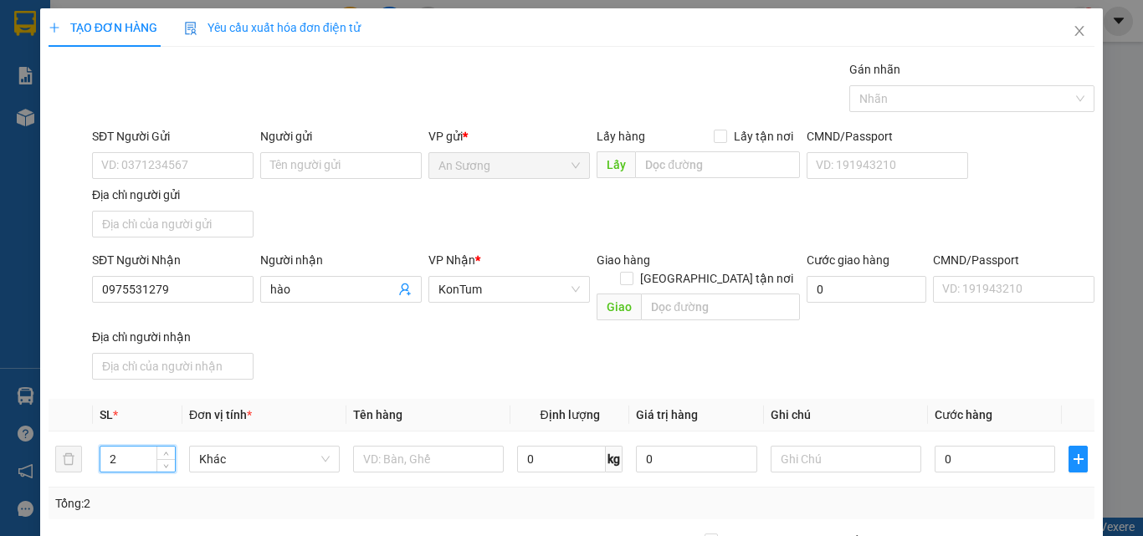
click at [382, 366] on div "SĐT Người Nhận 0975531279 Người nhận hào VP Nhận * KonTum Giao hàng Giao tận nơ…" at bounding box center [593, 319] width 1009 height 136
click at [399, 321] on div "SĐT Người Nhận 0975531279 Người nhận hào VP Nhận * KonTum Giao hàng Giao tận nơ…" at bounding box center [593, 319] width 1009 height 136
click at [388, 446] on input "text" at bounding box center [428, 459] width 151 height 27
click at [452, 372] on div "Transit Pickup Surcharge Ids Transit Deliver Surcharge Ids Transit Deliver Surc…" at bounding box center [572, 391] width 1046 height 662
click at [1013, 443] on div "0" at bounding box center [995, 459] width 121 height 33
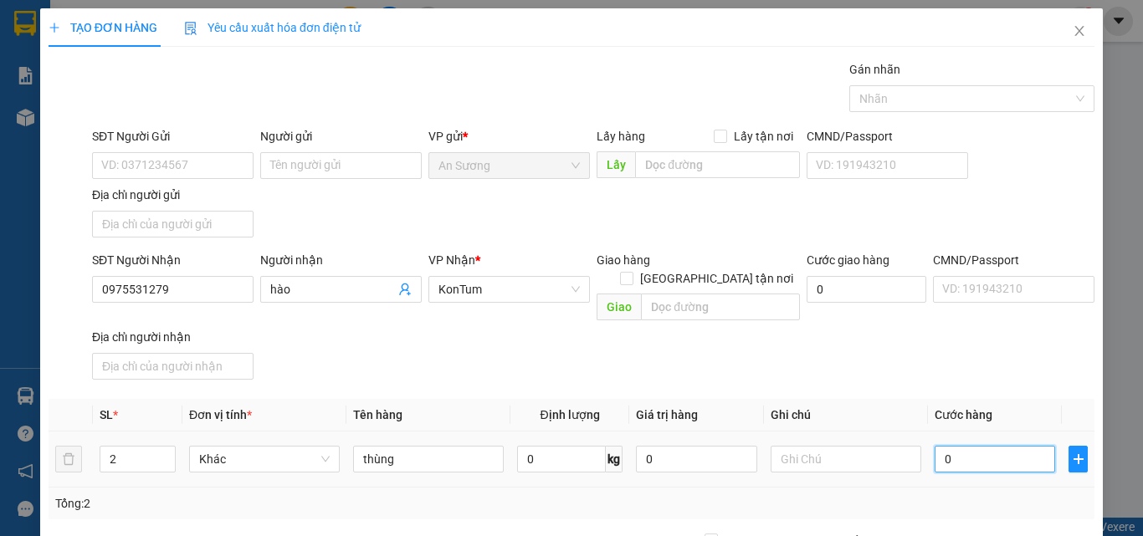
click at [996, 447] on input "0" at bounding box center [995, 459] width 121 height 27
click at [955, 353] on div "SĐT Người Nhận 0975531279 Người nhận hào VP Nhận * KonTum Giao hàng Giao tận nơ…" at bounding box center [593, 319] width 1009 height 136
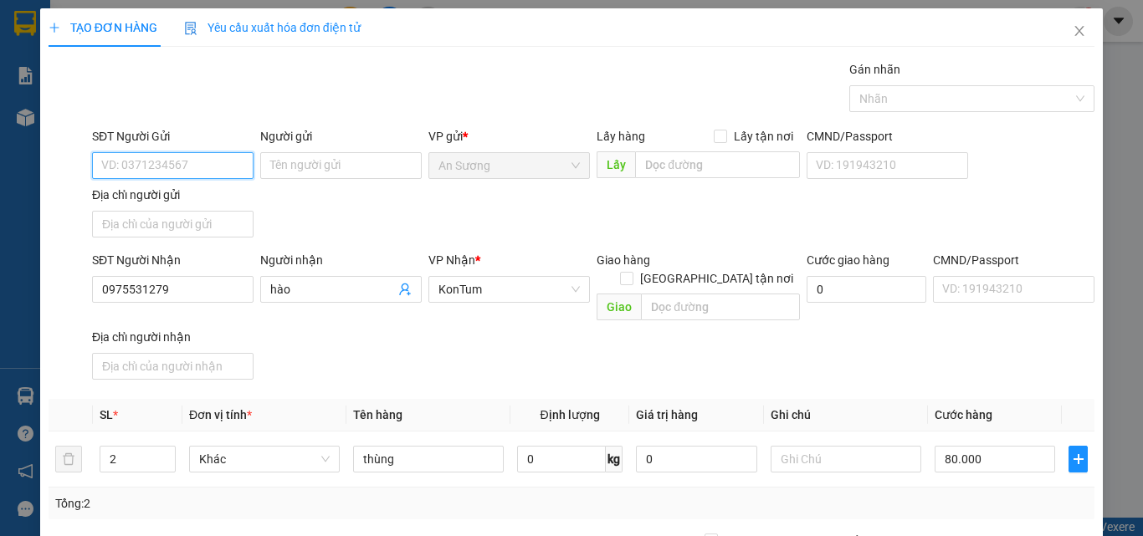
click at [133, 166] on input "SĐT Người Gửi" at bounding box center [173, 165] width 162 height 27
click at [137, 163] on input "SĐT Người Gửi" at bounding box center [173, 165] width 162 height 27
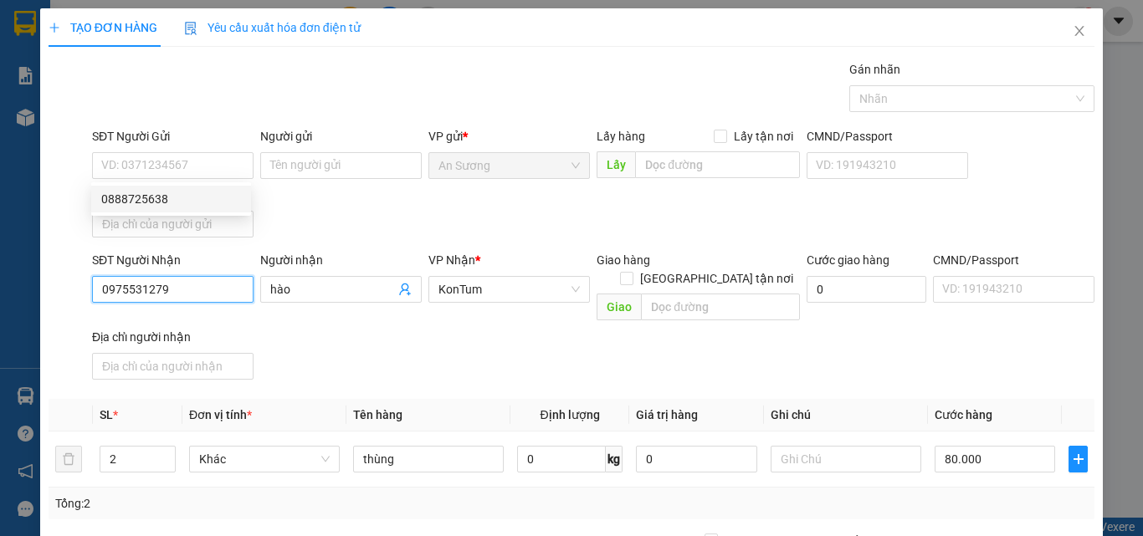
click at [193, 293] on input "0975531279" at bounding box center [173, 289] width 162 height 27
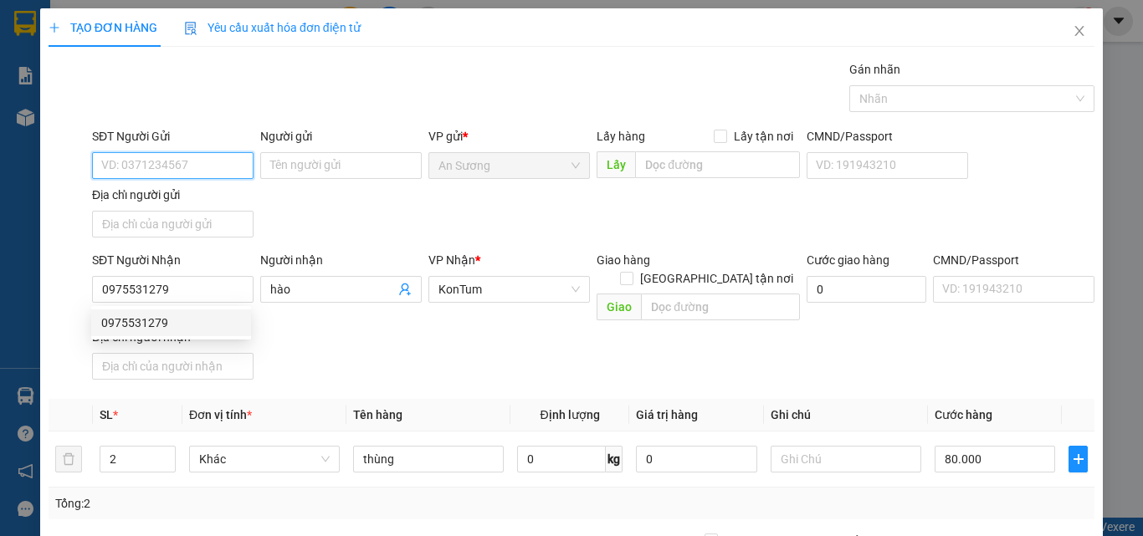
click at [174, 162] on input "SĐT Người Gửi" at bounding box center [173, 165] width 162 height 27
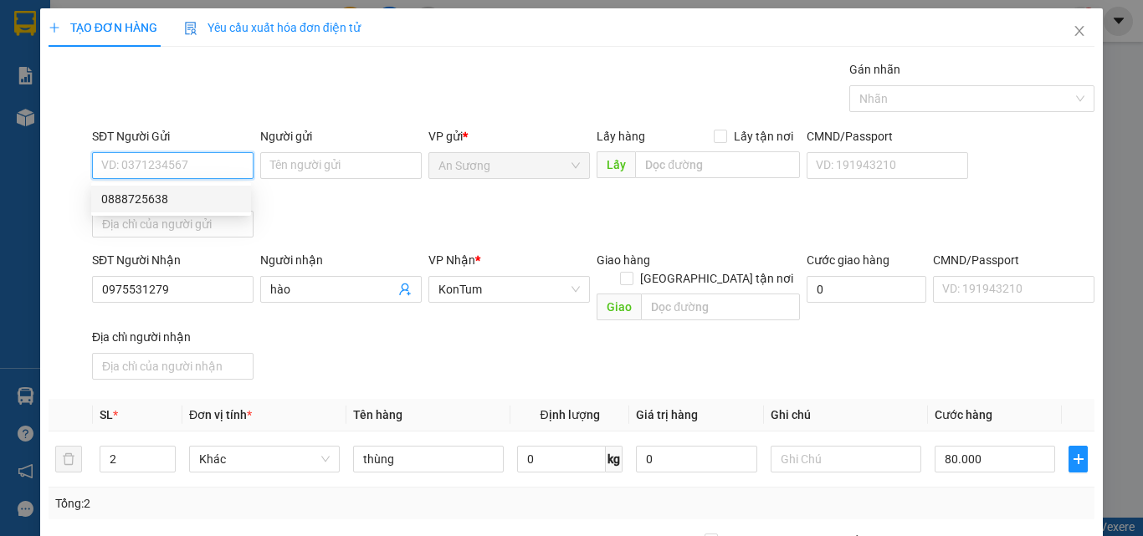
click at [188, 190] on div "0888725638" at bounding box center [171, 199] width 140 height 18
drag, startPoint x: 181, startPoint y: 172, endPoint x: 28, endPoint y: 171, distance: 152.3
click at [28, 171] on div "TẠO ĐƠN HÀNG Yêu cầu xuất hóa đơn điện tử Transit Pickup Surcharge Ids Transit …" at bounding box center [571, 268] width 1143 height 536
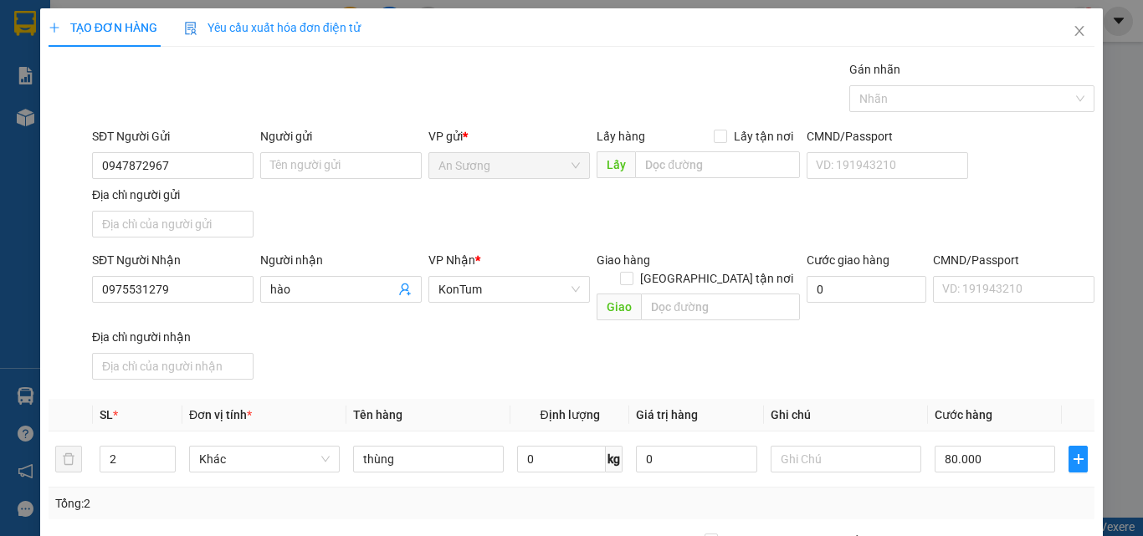
click at [515, 203] on div "SĐT Người Gửi 0947872967 0947872967 Người gửi Tên người gửi VP gửi * An Sương L…" at bounding box center [593, 185] width 1009 height 117
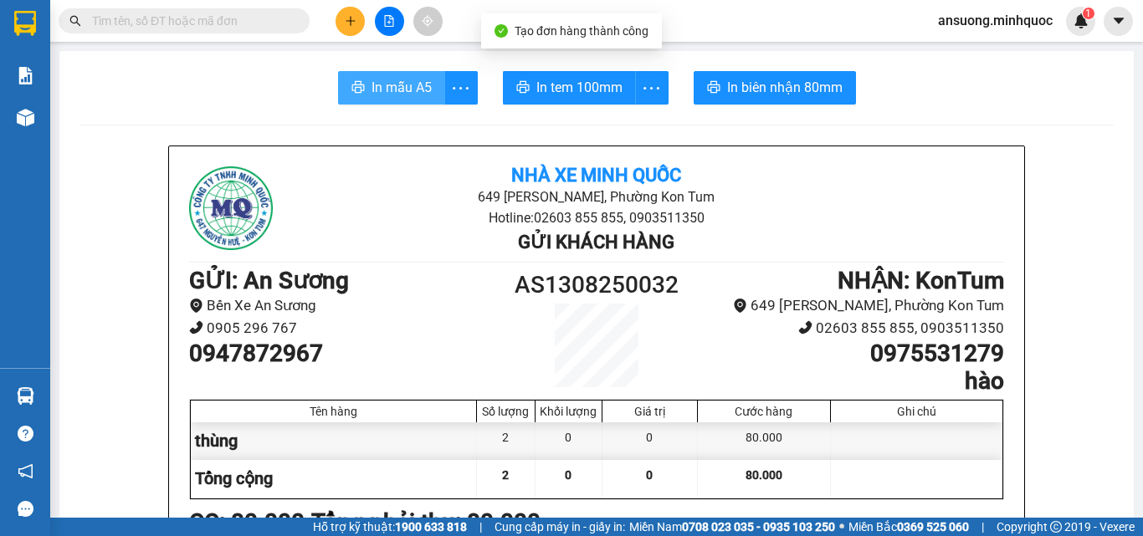
click at [351, 85] on icon "printer" at bounding box center [357, 86] width 13 height 13
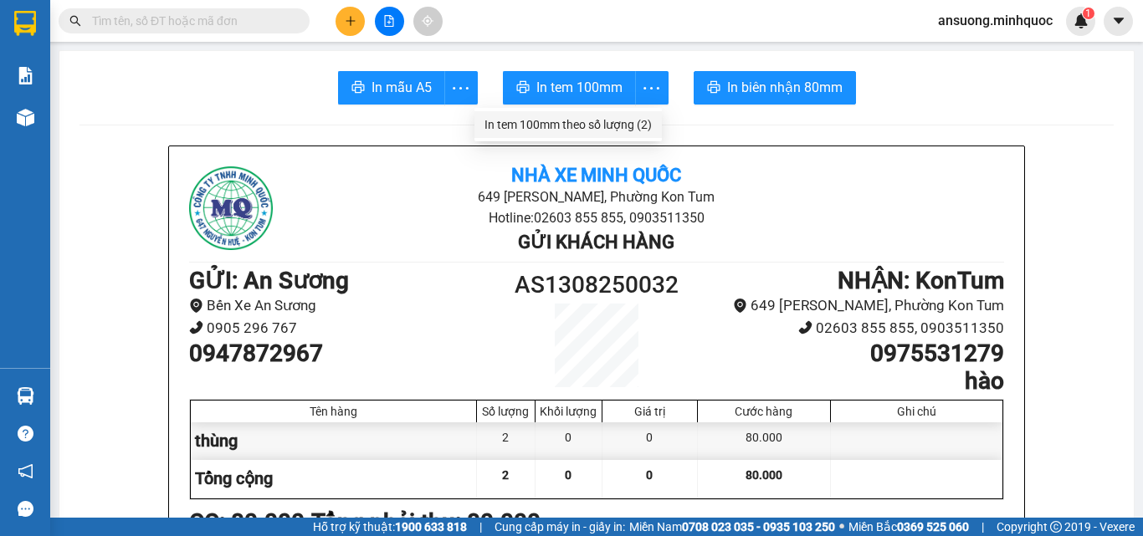
click at [592, 126] on div "In tem 100mm theo số lượng (2)" at bounding box center [568, 124] width 167 height 18
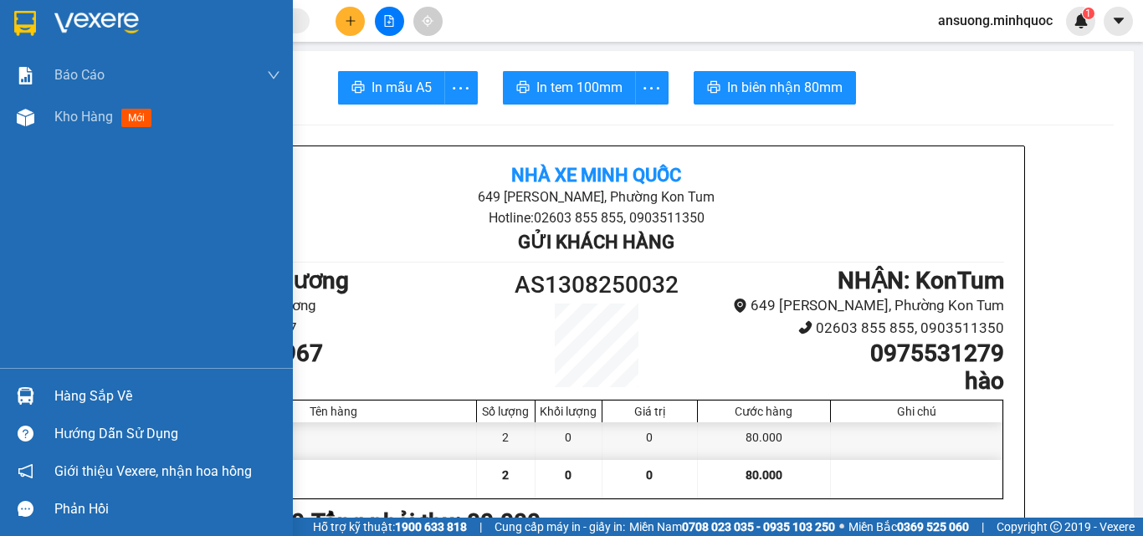
click at [14, 123] on div at bounding box center [25, 117] width 29 height 29
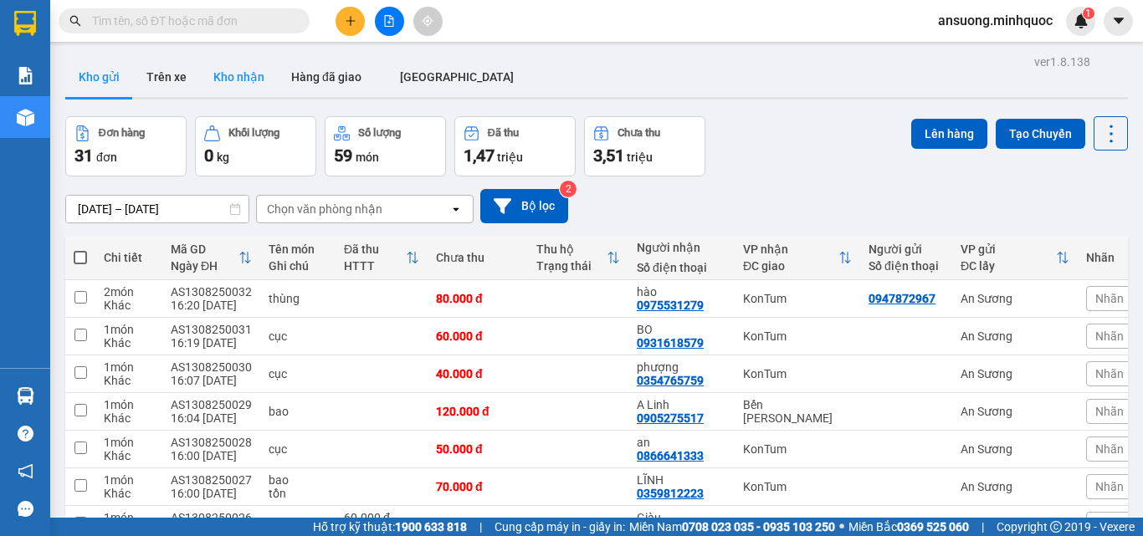
click at [252, 72] on button "Kho nhận" at bounding box center [239, 77] width 78 height 40
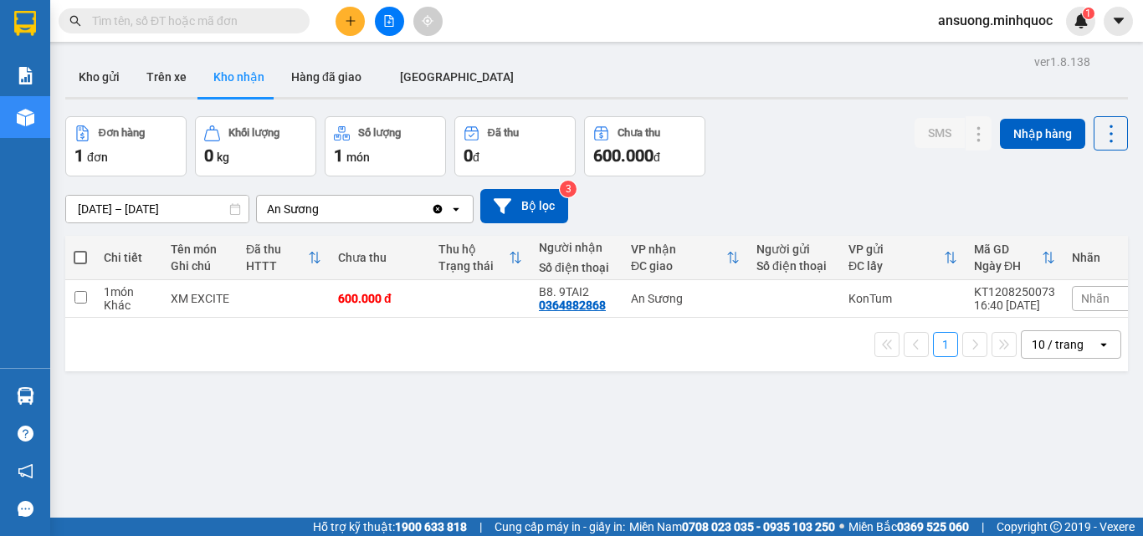
click at [71, 54] on div "ver 1.8.138 Kho gửi Trên xe Kho nhận Hàng đã giao ĐÀ NẴNG Đơn hàng 1 đơn Khối l…" at bounding box center [597, 318] width 1076 height 536
drag, startPoint x: 98, startPoint y: 106, endPoint x: 97, endPoint y: 178, distance: 72.0
click at [95, 119] on div "ver 1.8.138 Kho gửi Trên xe Kho nhận Hàng đã giao ĐÀ NẴNG Đơn hàng 1 đơn Khối l…" at bounding box center [597, 318] width 1076 height 536
click at [116, 74] on button "Kho gửi" at bounding box center [99, 77] width 68 height 40
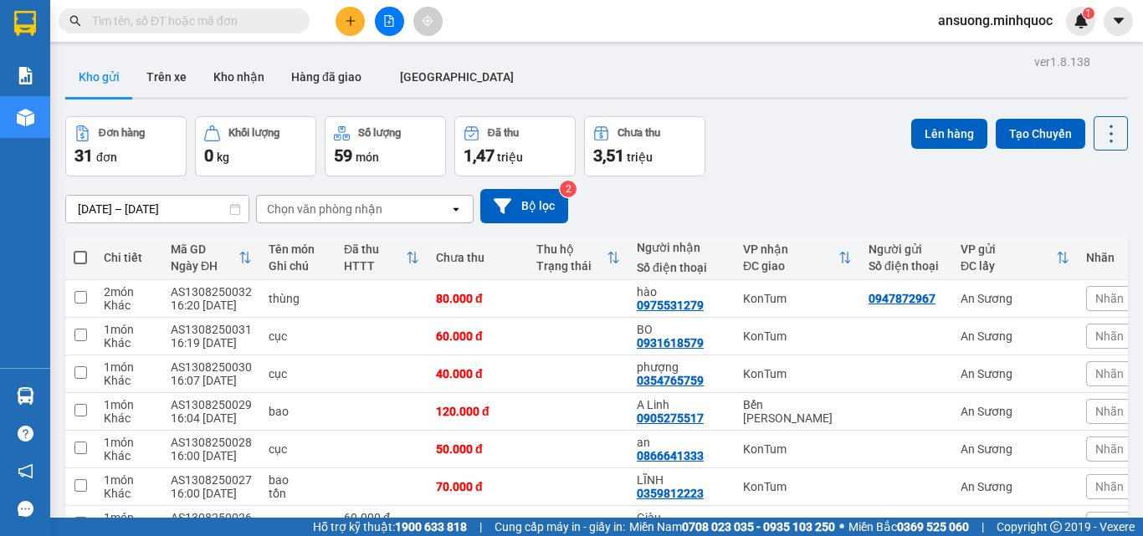
click at [347, 11] on button at bounding box center [350, 21] width 29 height 29
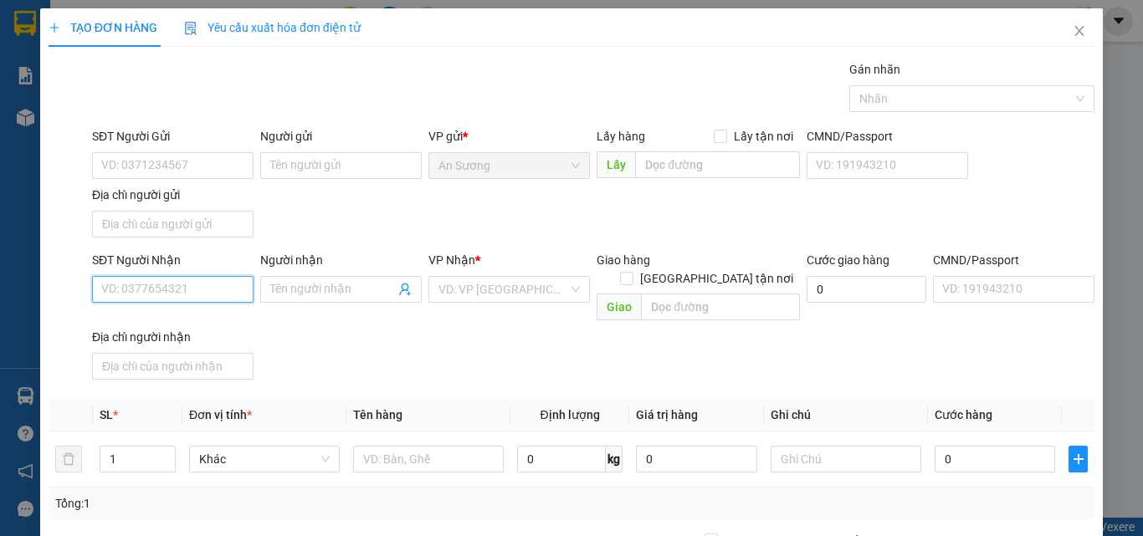
click at [146, 281] on input "SĐT Người Nhận" at bounding box center [173, 289] width 162 height 27
click at [146, 285] on input "SĐT Người Nhận" at bounding box center [173, 289] width 162 height 27
type input "0347505770"
click at [343, 336] on div "SĐT Người Nhận 0347505770 0347505770 Người nhận Tên người nhận VP Nhận * VD: VP…" at bounding box center [593, 319] width 1009 height 136
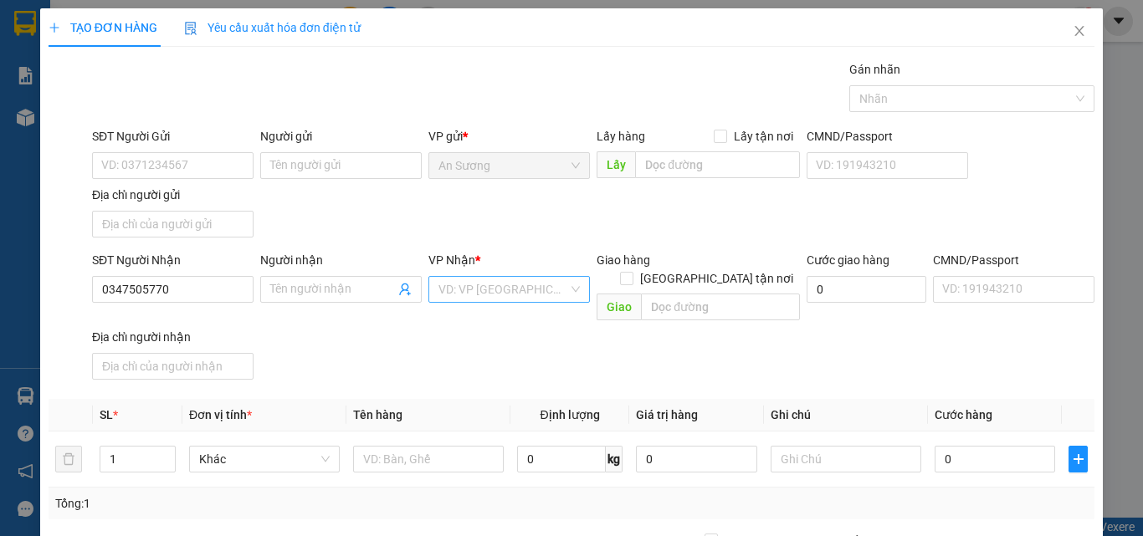
click at [439, 286] on input "search" at bounding box center [504, 289] width 130 height 25
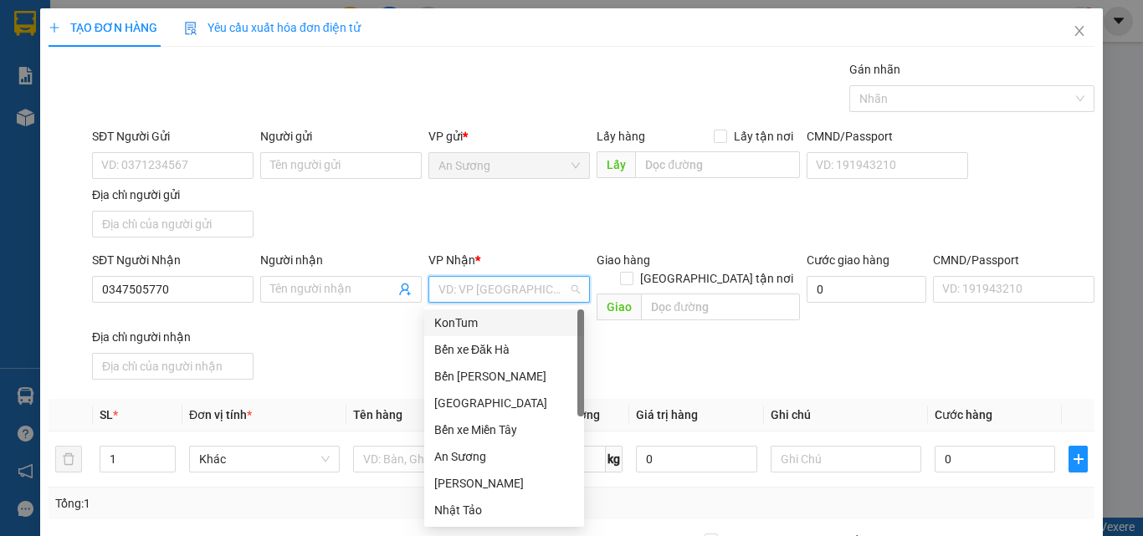
click at [469, 321] on div "KonTum" at bounding box center [504, 323] width 140 height 18
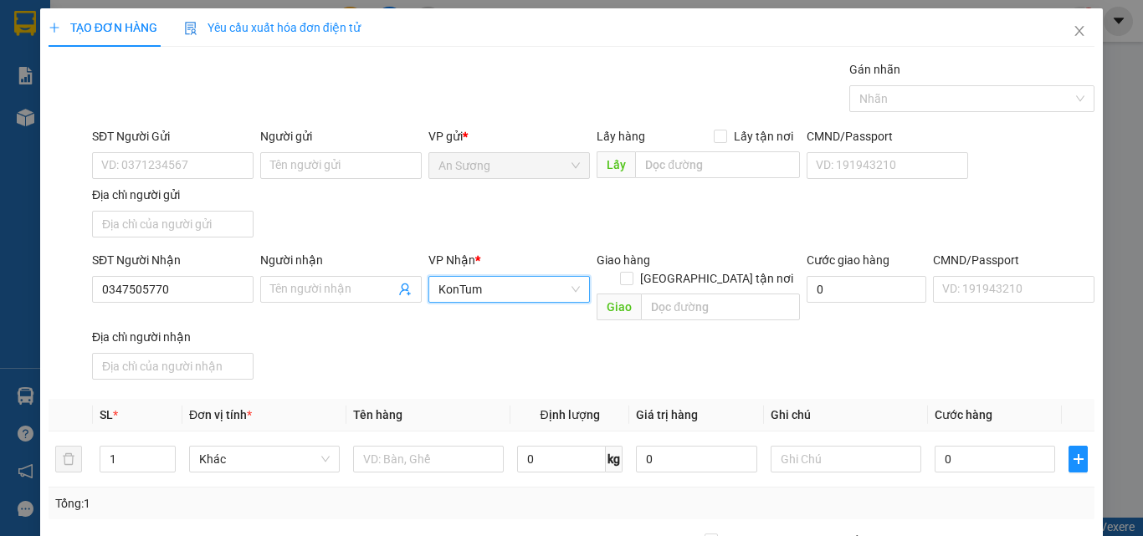
click at [480, 292] on span "KonTum" at bounding box center [509, 289] width 141 height 25
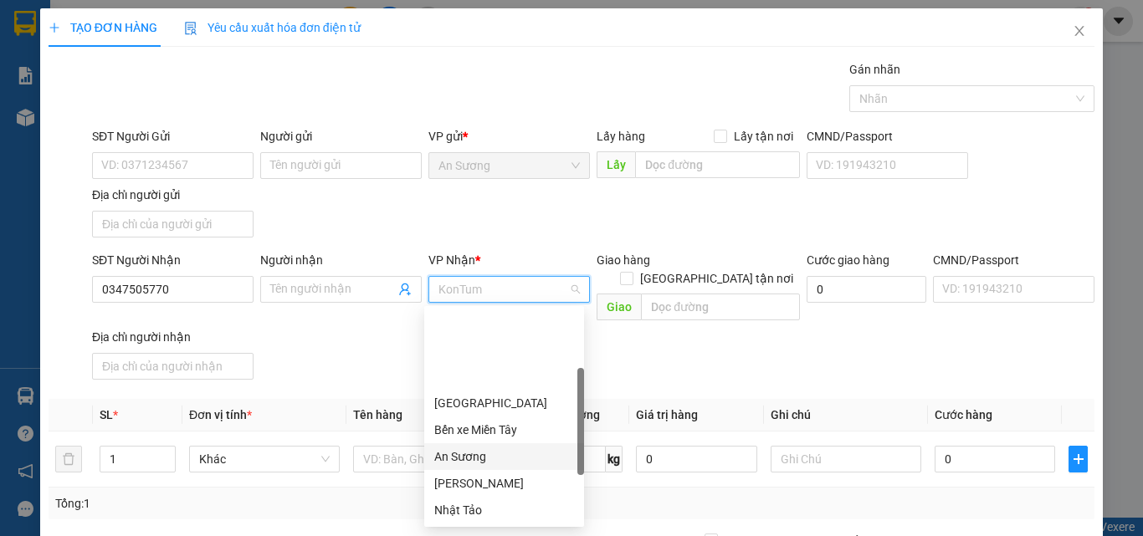
scroll to position [161, 0]
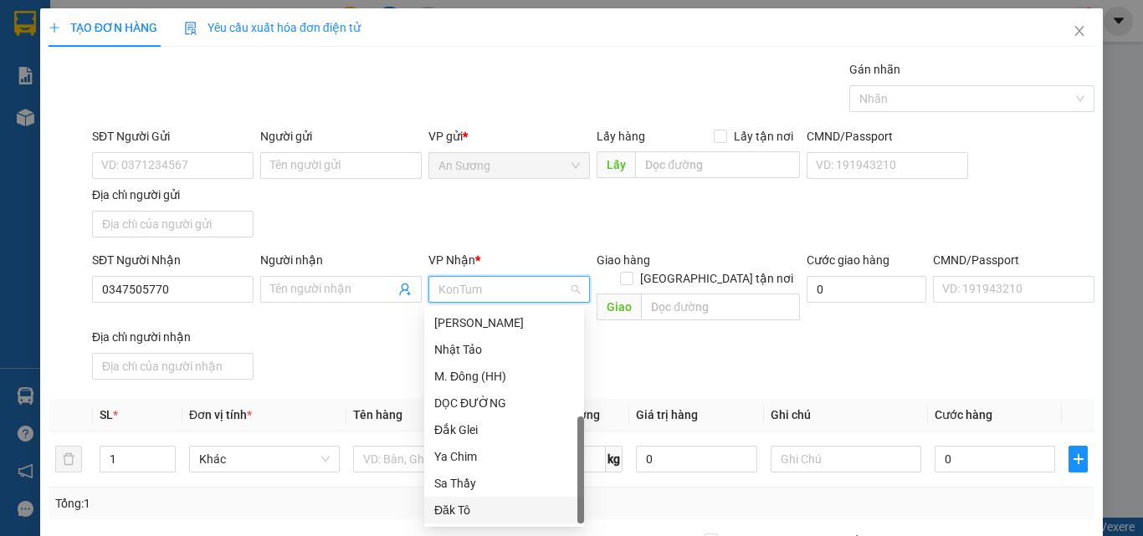
drag, startPoint x: 456, startPoint y: 506, endPoint x: 126, endPoint y: 181, distance: 463.3
click at [453, 506] on div "Đăk Tô" at bounding box center [504, 510] width 140 height 18
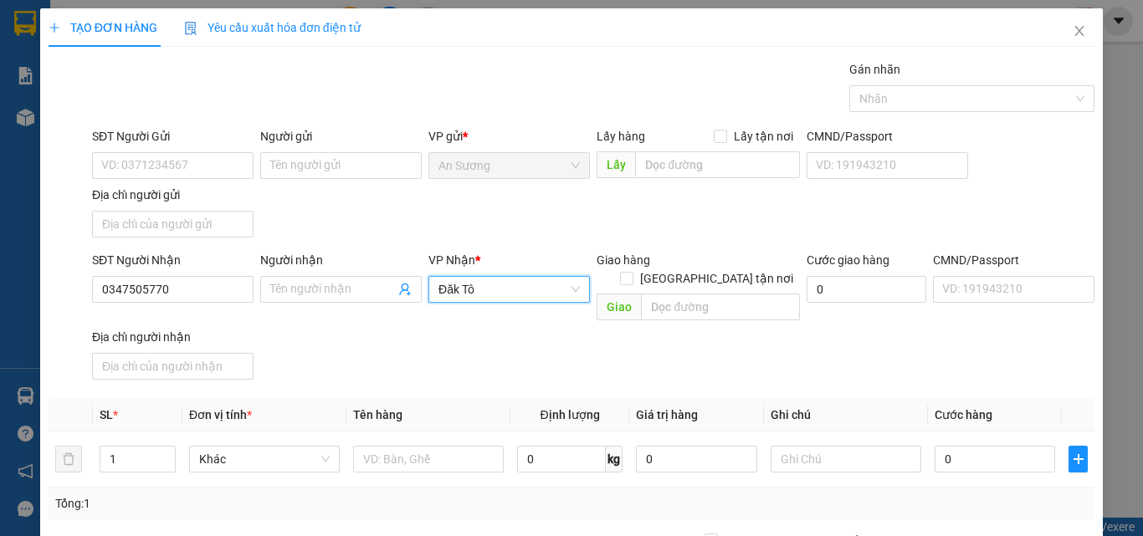
click at [120, 145] on div "SĐT Người Gửi" at bounding box center [173, 136] width 162 height 18
click at [120, 152] on input "SĐT Người Gửi" at bounding box center [173, 165] width 162 height 27
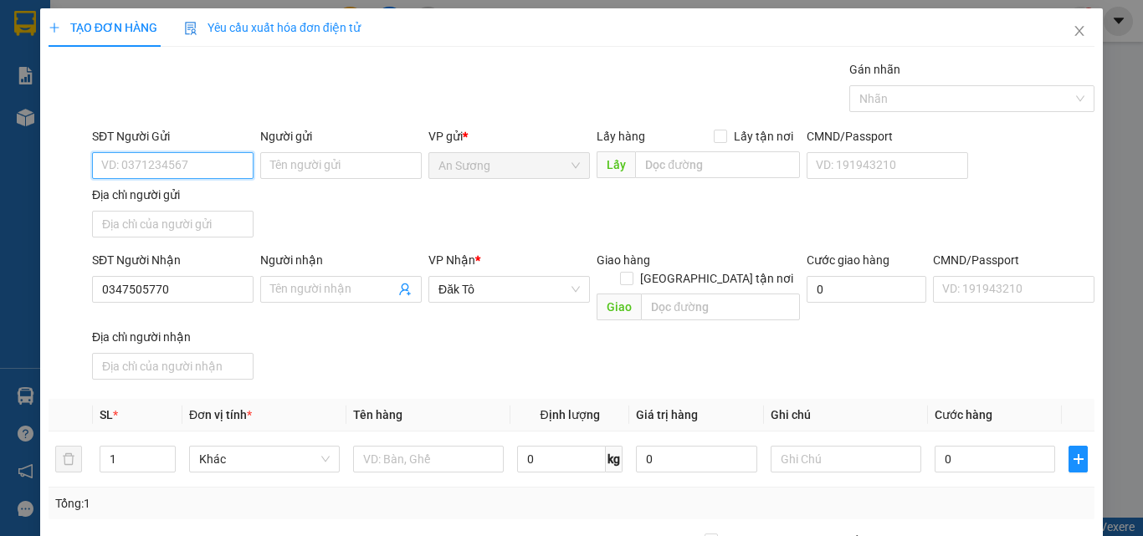
click at [124, 162] on input "SĐT Người Gửi" at bounding box center [173, 165] width 162 height 27
type input "0857861639"
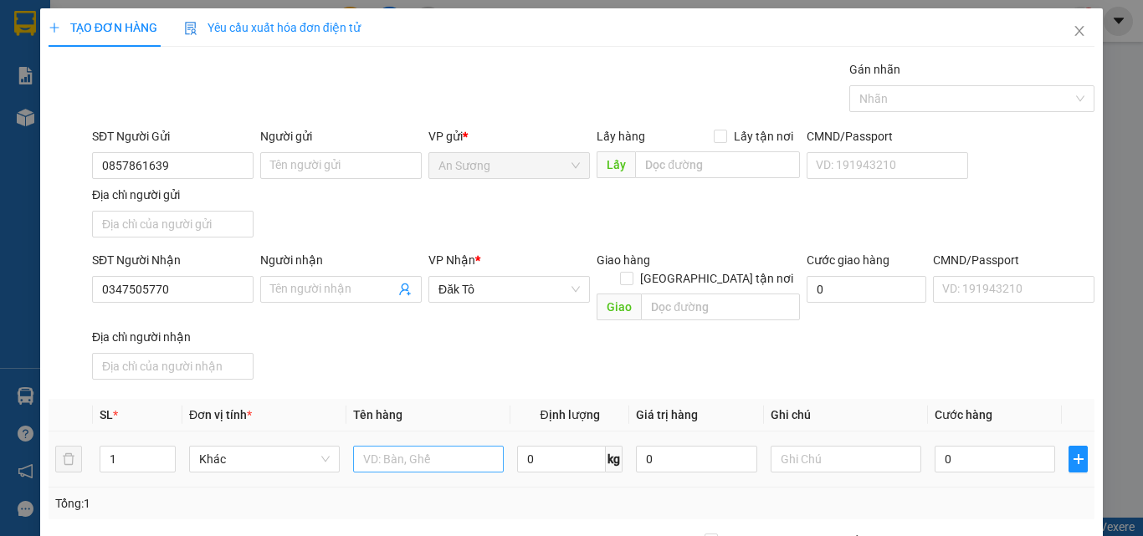
drag, startPoint x: 372, startPoint y: 459, endPoint x: 382, endPoint y: 448, distance: 14.3
click at [373, 454] on td at bounding box center [428, 460] width 164 height 56
click at [382, 448] on input "text" at bounding box center [428, 459] width 151 height 27
click at [387, 446] on input "text" at bounding box center [428, 459] width 151 height 27
type input "tx tc"
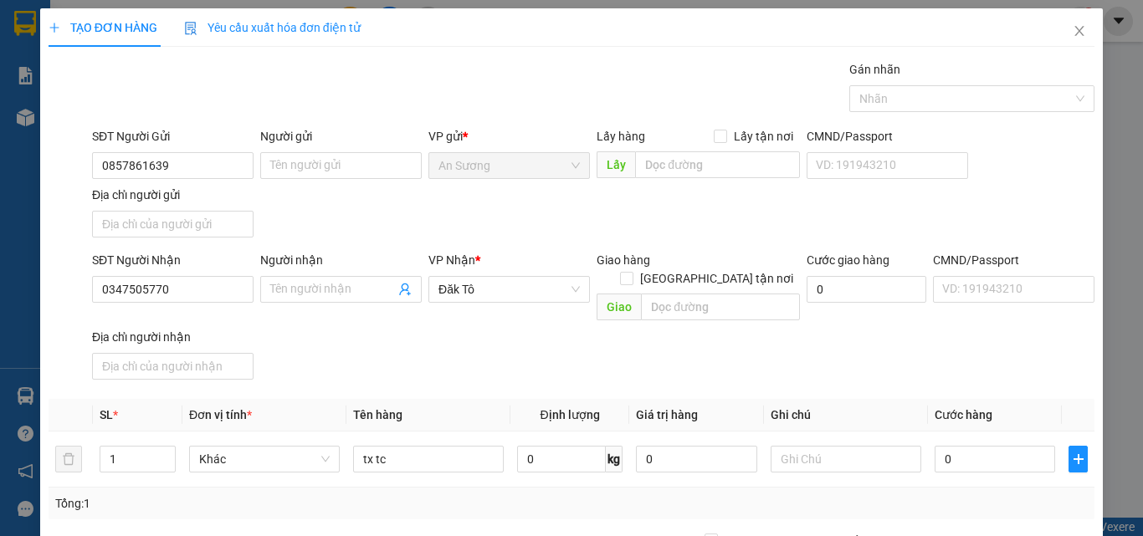
drag, startPoint x: 493, startPoint y: 347, endPoint x: 777, endPoint y: 501, distance: 322.8
click at [506, 352] on div "SĐT Người Nhận 0347505770 Người nhận Tên người nhận VP Nhận * Đăk Tô Giao hàng …" at bounding box center [593, 319] width 1009 height 136
click at [958, 446] on input "0" at bounding box center [995, 459] width 121 height 27
type input "5"
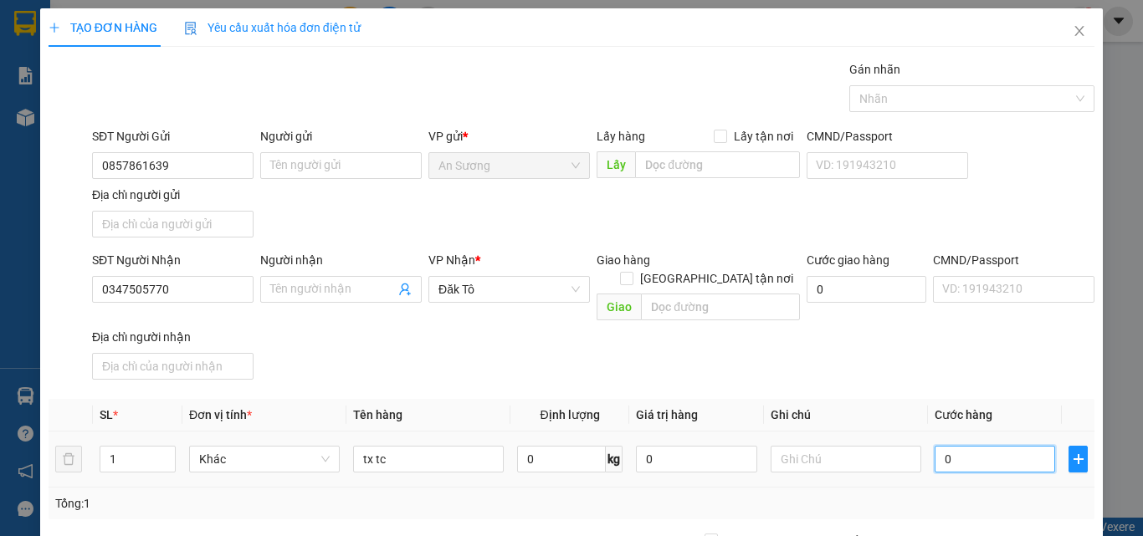
type input "5"
type input "50"
click at [950, 399] on th "Cước hàng" at bounding box center [995, 415] width 134 height 33
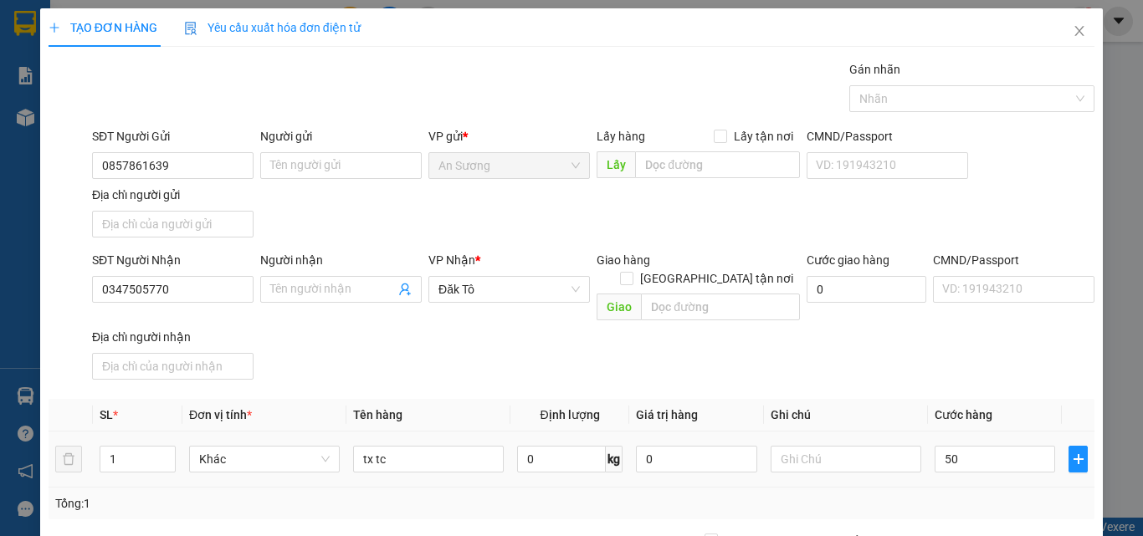
type input "50.000"
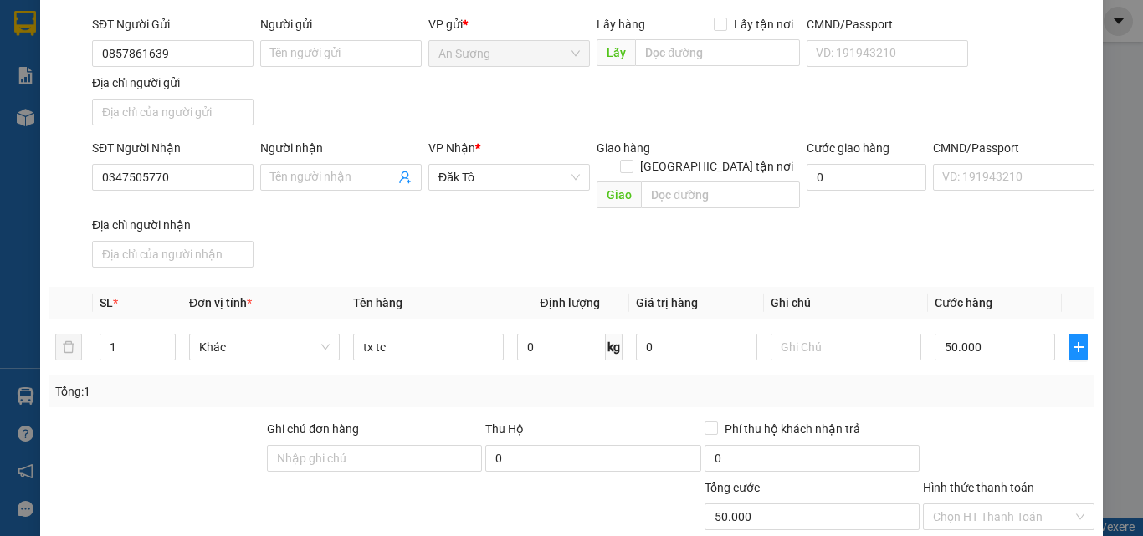
scroll to position [167, 0]
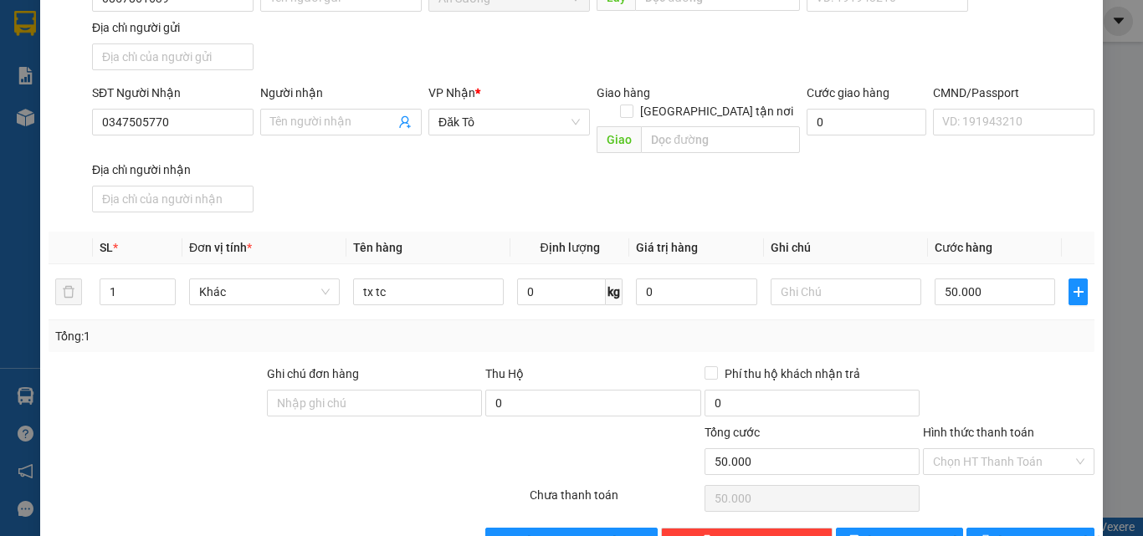
click at [1040, 495] on div "Chọn HT Thanh Toán" at bounding box center [1008, 498] width 175 height 33
drag, startPoint x: 1030, startPoint y: 524, endPoint x: 849, endPoint y: 505, distance: 181.8
click at [1028, 532] on span "Lưu và In" at bounding box center [1056, 541] width 117 height 18
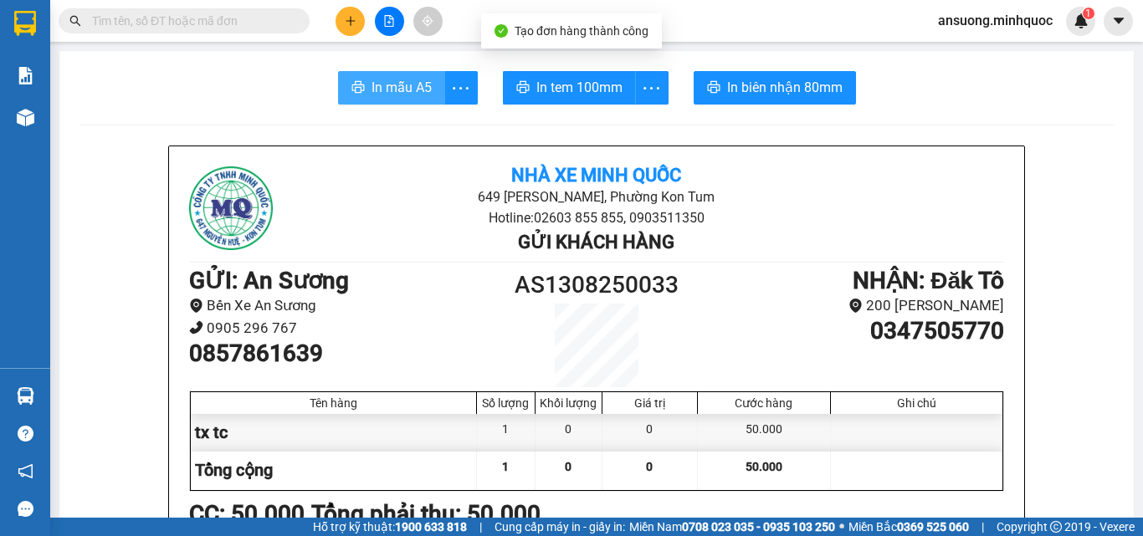
click at [391, 81] on span "In mẫu A5" at bounding box center [402, 87] width 60 height 21
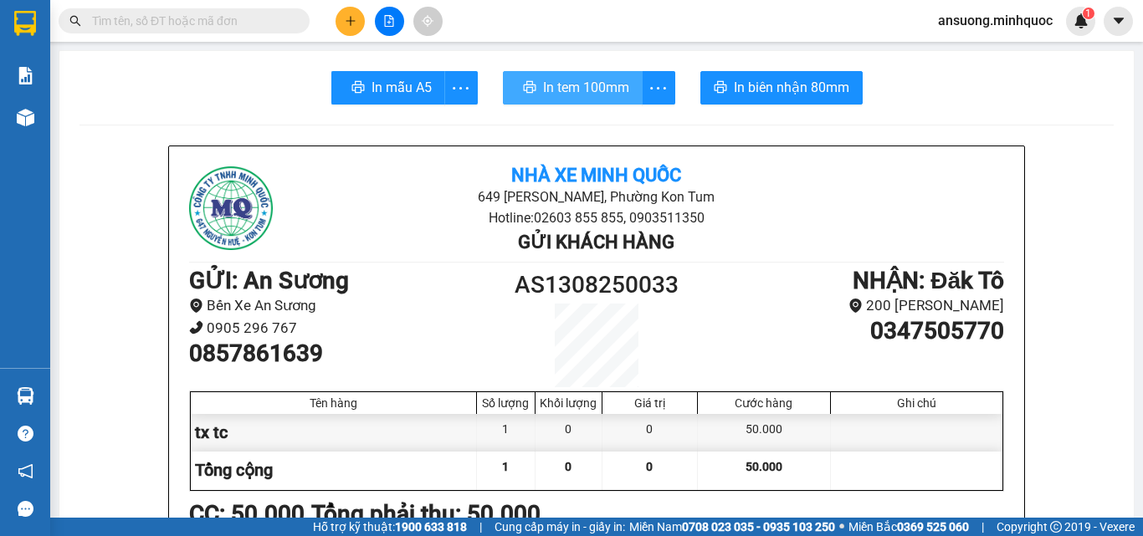
click at [572, 80] on span "In tem 100mm" at bounding box center [586, 87] width 86 height 21
click at [596, 87] on span "In tem 100mm" at bounding box center [579, 87] width 86 height 21
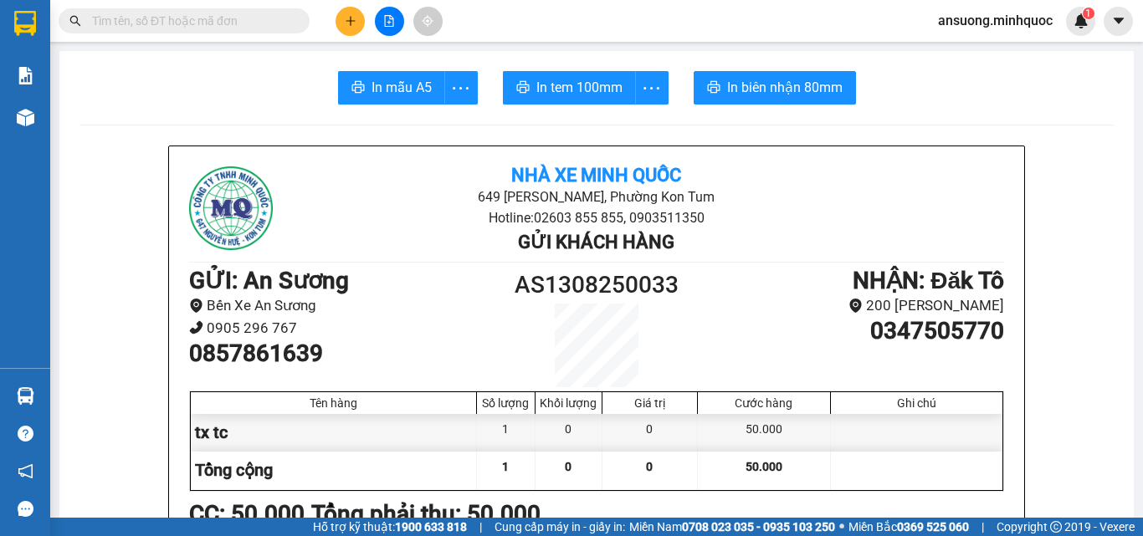
drag, startPoint x: 353, startPoint y: 25, endPoint x: 345, endPoint y: 23, distance: 8.5
click at [345, 23] on icon "plus" at bounding box center [351, 21] width 12 height 12
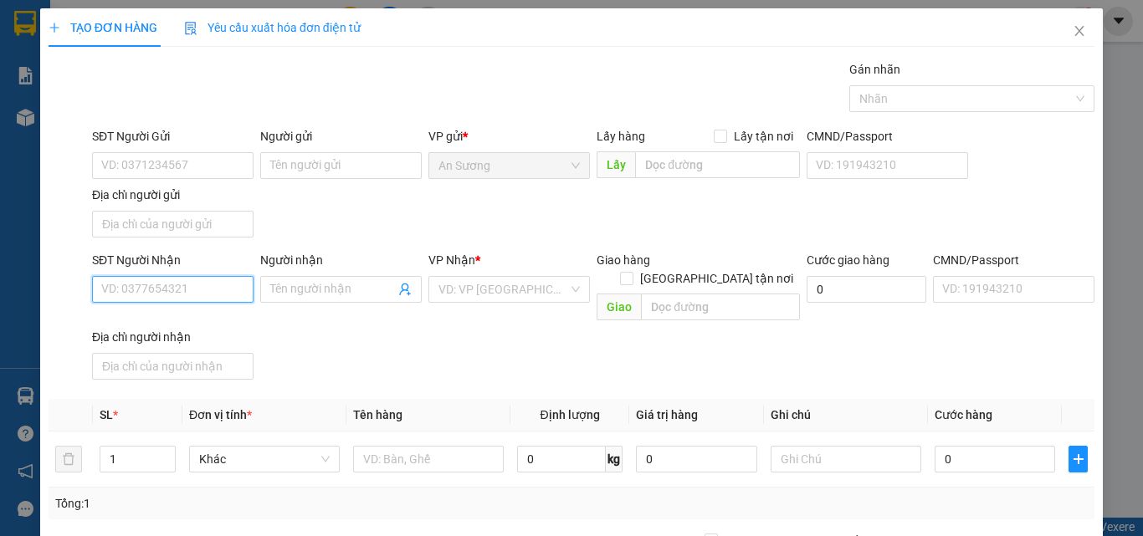
click at [159, 286] on input "SĐT Người Nhận" at bounding box center [173, 289] width 162 height 27
drag, startPoint x: 176, startPoint y: 318, endPoint x: 382, endPoint y: 365, distance: 211.1
click at [177, 317] on div "0392924929 - Việt" at bounding box center [171, 323] width 140 height 18
type input "0392924929"
type input "Việt"
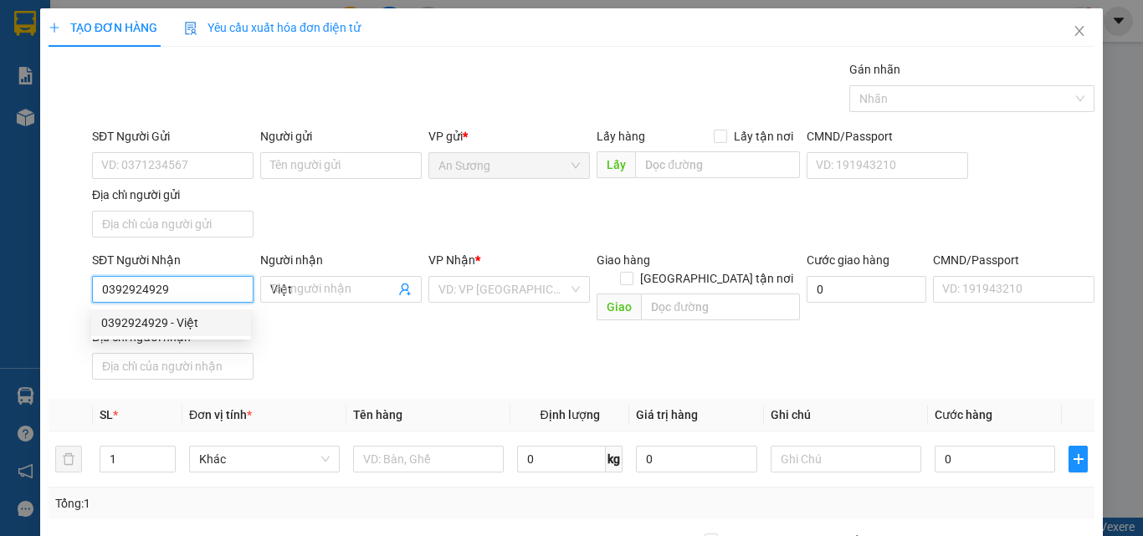
type input "TRUNG ĐOÀN 28"
type input "0392924929"
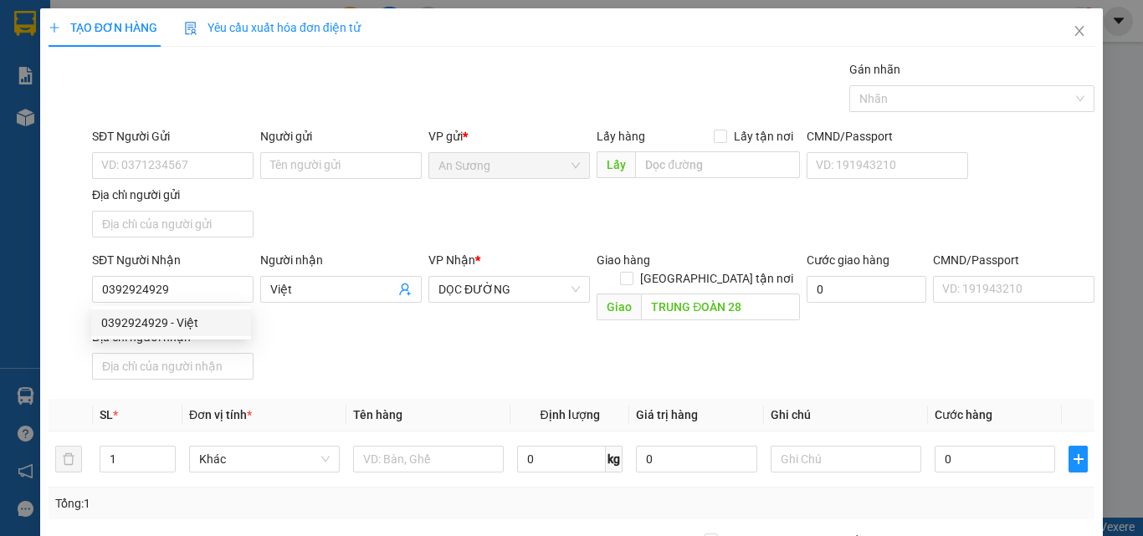
click at [382, 365] on div "SĐT Người Nhận 0392924929 Người nhận Việt VP Nhận * DỌC ĐƯỜNG Giao hàng Giao tậ…" at bounding box center [593, 319] width 1009 height 136
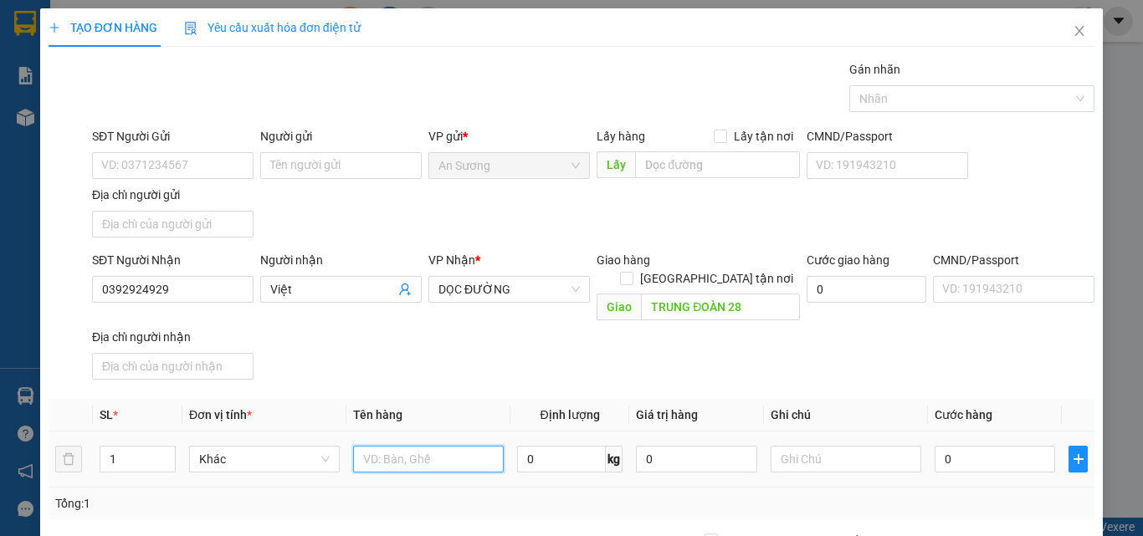
click at [397, 446] on input "text" at bounding box center [428, 459] width 151 height 27
type input "sọt chuột"
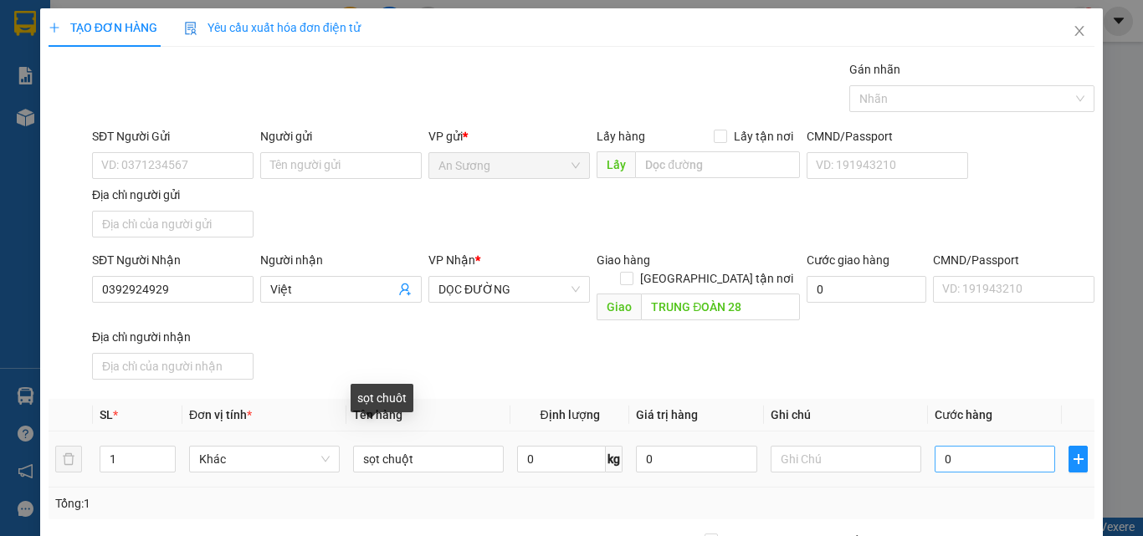
click at [535, 349] on div "SĐT Người Nhận 0392924929 Người nhận Việt VP Nhận * DỌC ĐƯỜNG Giao hàng Giao tậ…" at bounding box center [593, 319] width 1009 height 136
click at [964, 446] on input "0" at bounding box center [995, 459] width 121 height 27
type input "1"
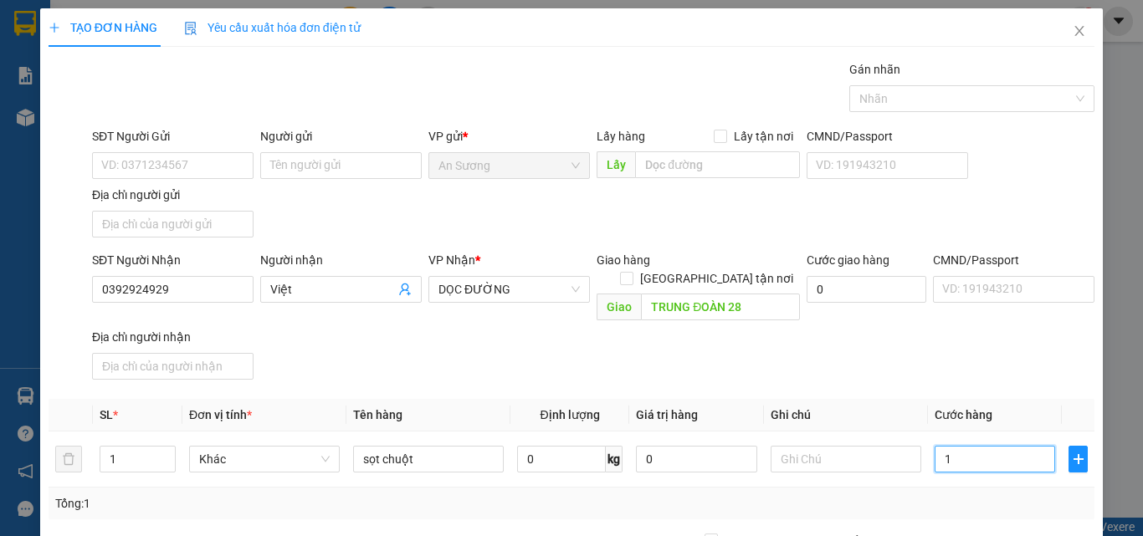
type input "10"
type input "100"
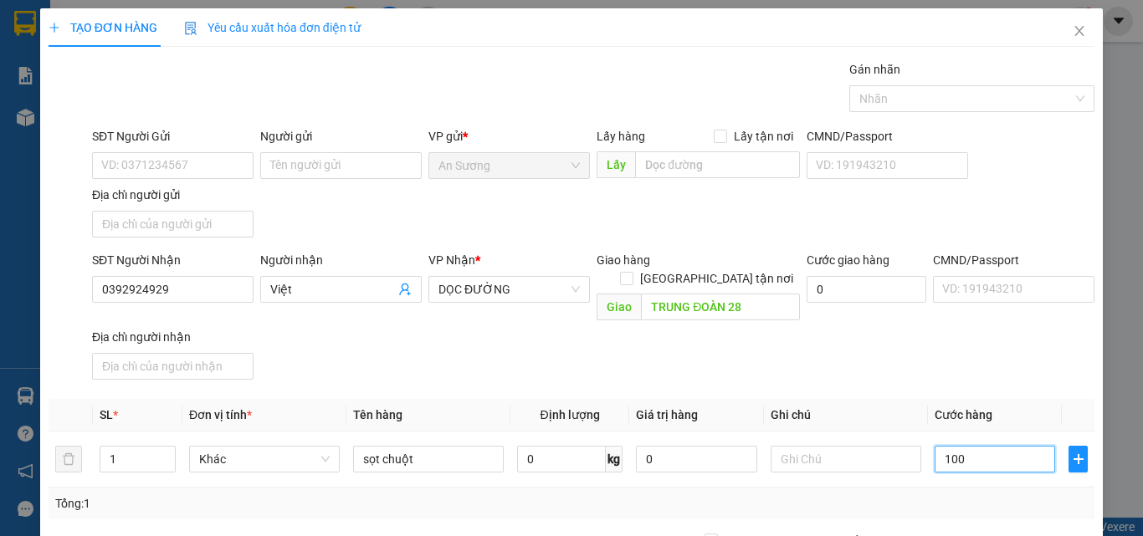
type input "100"
click at [851, 495] on div "Tổng: 1" at bounding box center [571, 504] width 1033 height 18
type input "100.000"
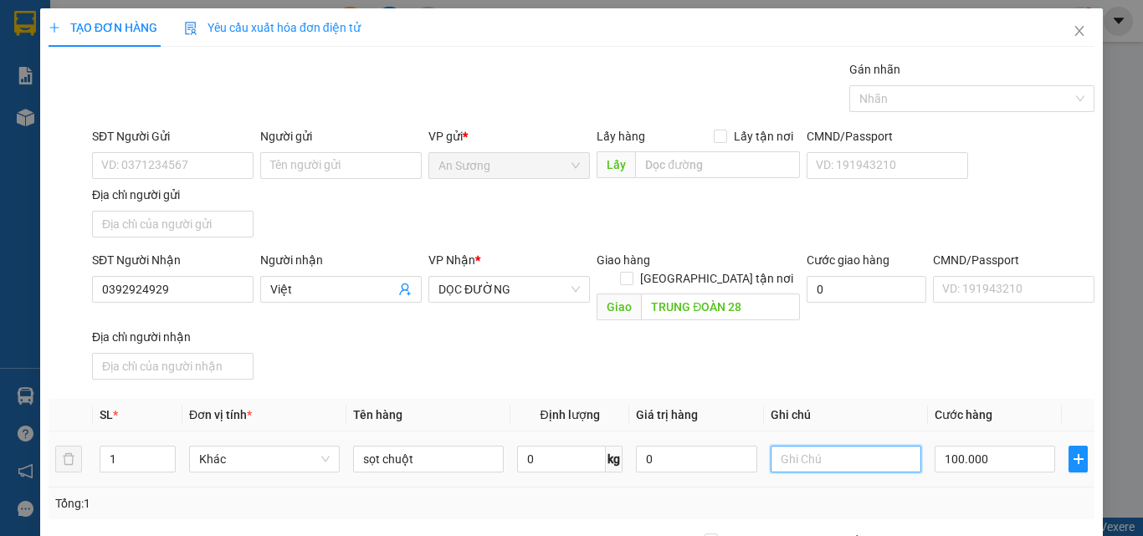
click at [804, 447] on input "text" at bounding box center [846, 459] width 151 height 27
type input "chết không đền"
click at [881, 363] on div "SĐT Người Nhận 0392924929 Người nhận Việt VP Nhận * DỌC ĐƯỜNG Giao hàng Giao tậ…" at bounding box center [593, 319] width 1009 height 136
drag, startPoint x: 1064, startPoint y: 497, endPoint x: 1034, endPoint y: 493, distance: 29.6
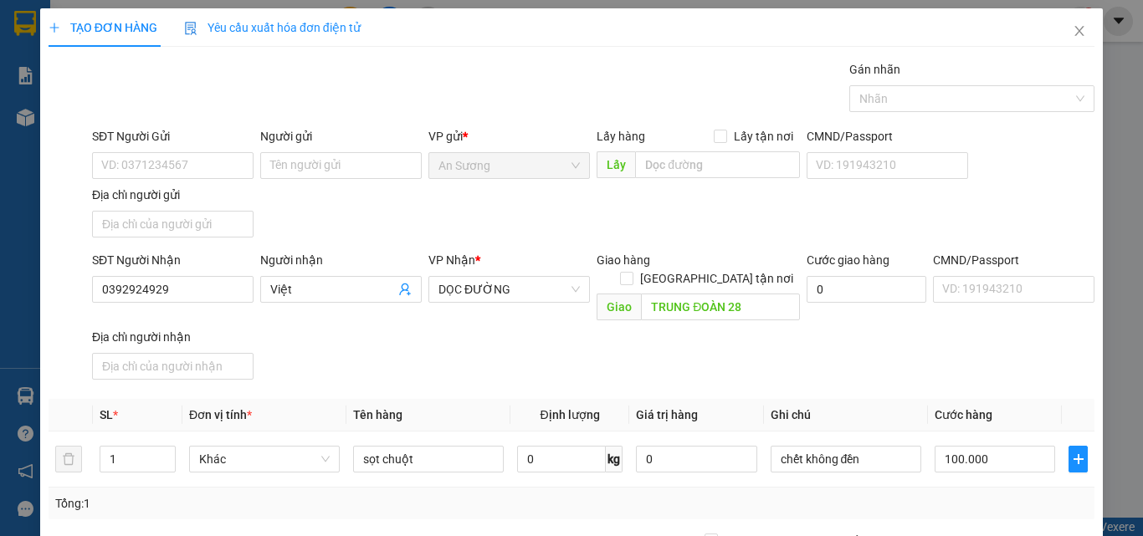
drag, startPoint x: 1034, startPoint y: 493, endPoint x: 992, endPoint y: 505, distance: 43.7
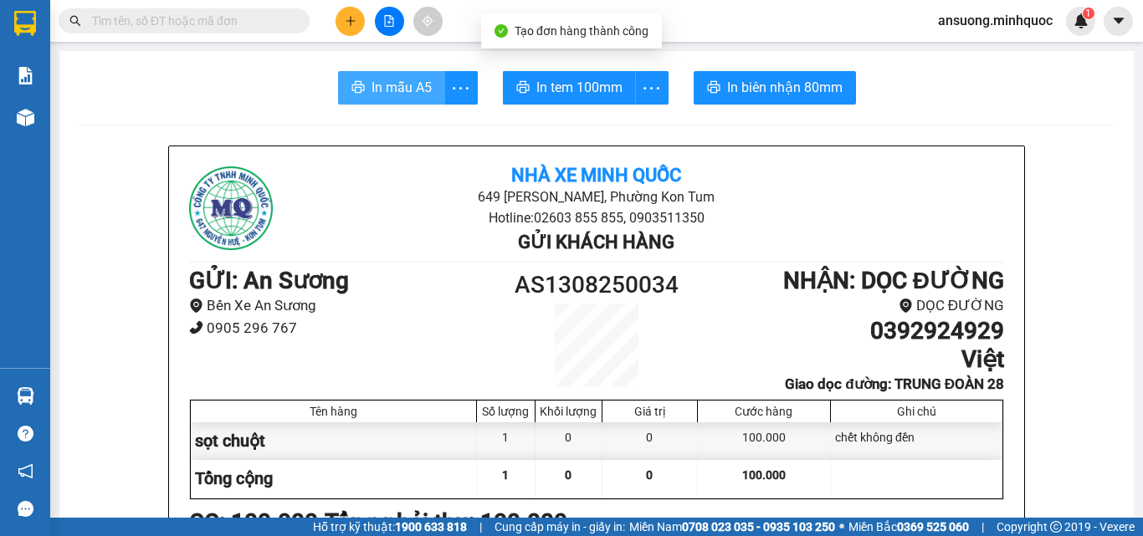
drag, startPoint x: 387, startPoint y: 102, endPoint x: 370, endPoint y: 140, distance: 41.2
click at [386, 99] on button "In mẫu A5" at bounding box center [391, 87] width 107 height 33
click at [393, 85] on span "In mẫu A5" at bounding box center [402, 87] width 60 height 21
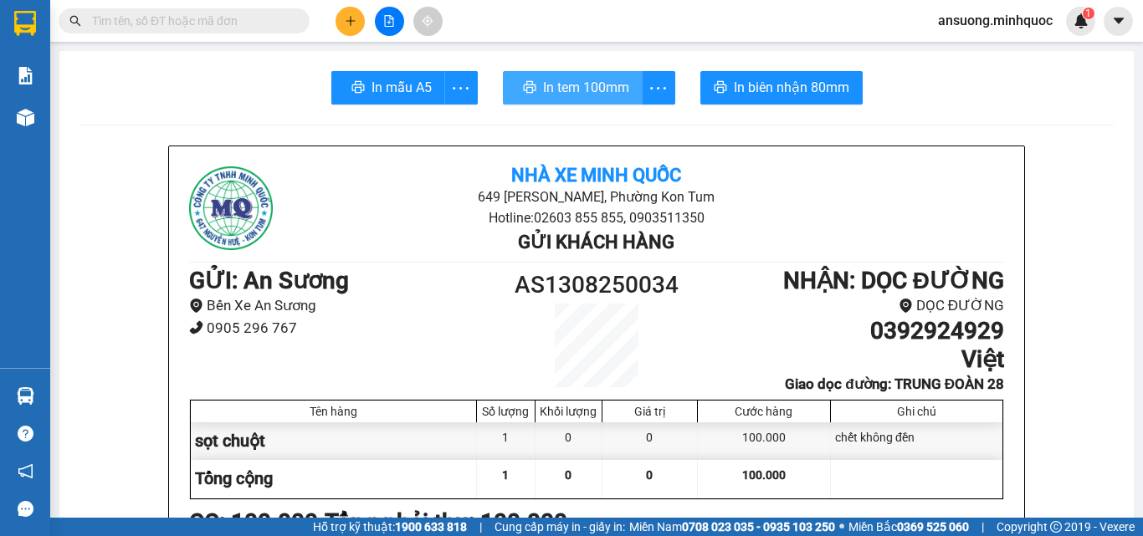
click at [593, 95] on span "In tem 100mm" at bounding box center [586, 87] width 86 height 21
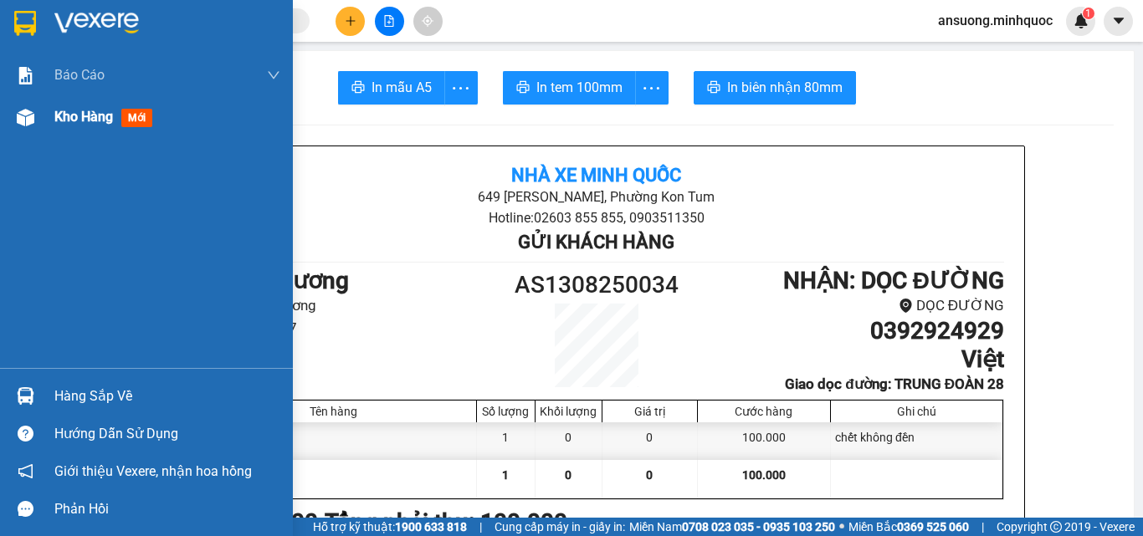
click at [44, 112] on div "Kho hàng mới" at bounding box center [146, 117] width 293 height 42
click at [38, 140] on div "Báo cáo Báo cáo dòng tiền (nhà xe) Báo cáo dòng tiền (nhân viên) Báo cáo dòng t…" at bounding box center [146, 211] width 293 height 314
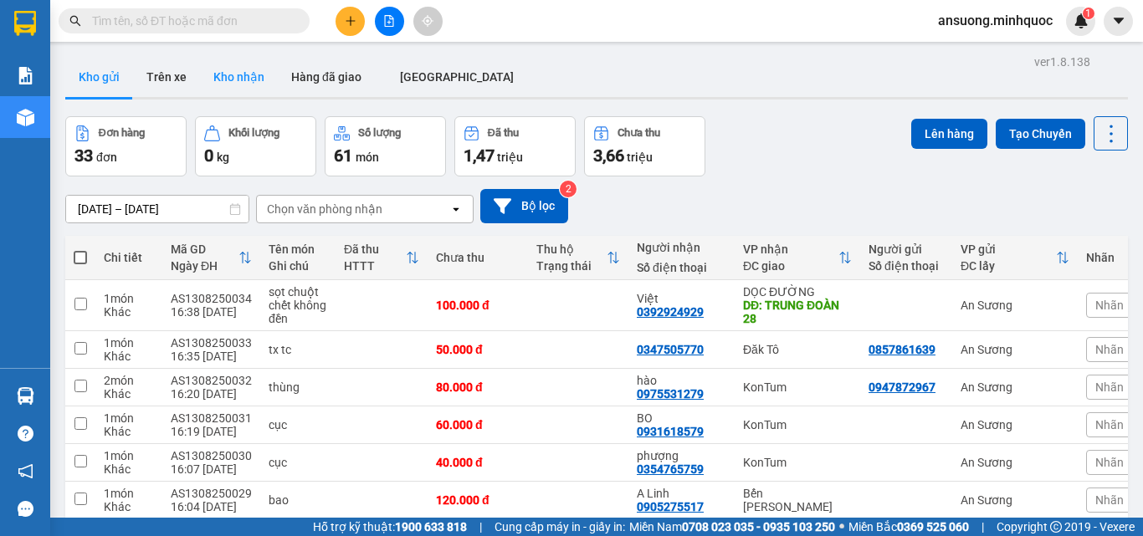
click at [217, 87] on button "Kho nhận" at bounding box center [239, 77] width 78 height 40
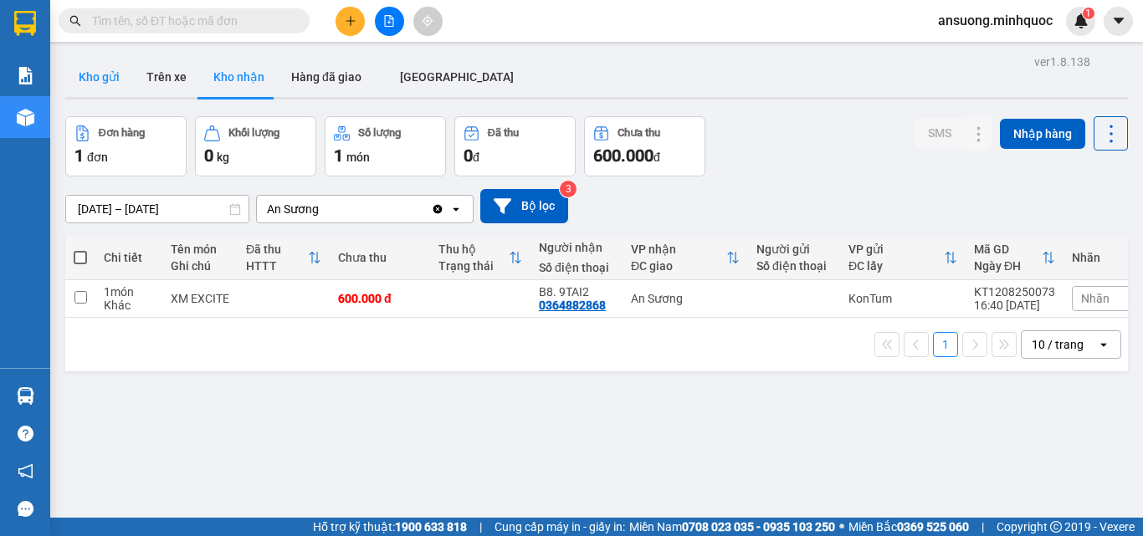
click at [93, 70] on button "Kho gửi" at bounding box center [99, 77] width 68 height 40
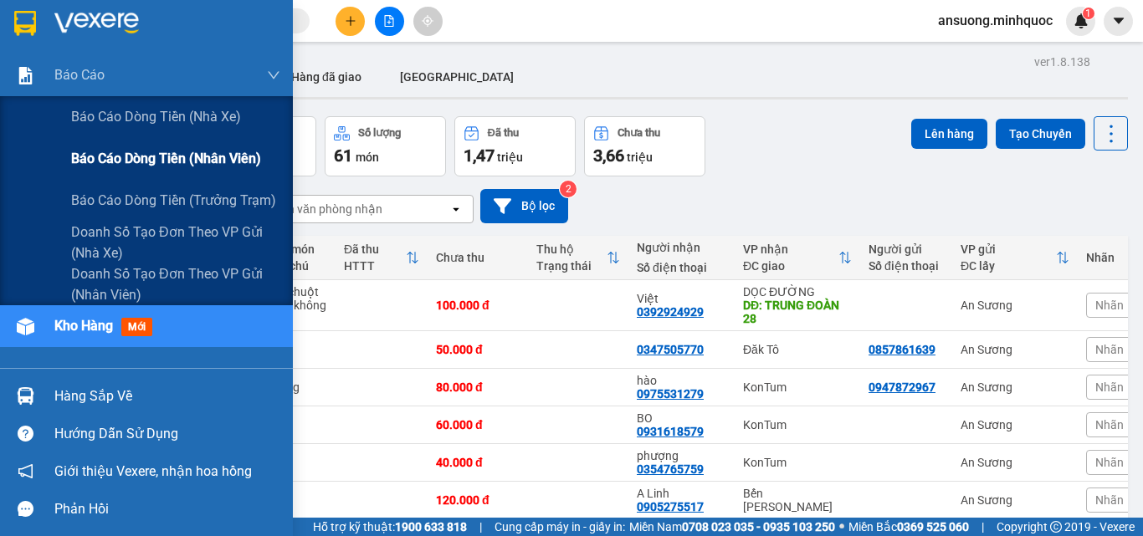
click at [161, 161] on span "Báo cáo dòng tiền (nhân viên)" at bounding box center [166, 158] width 190 height 21
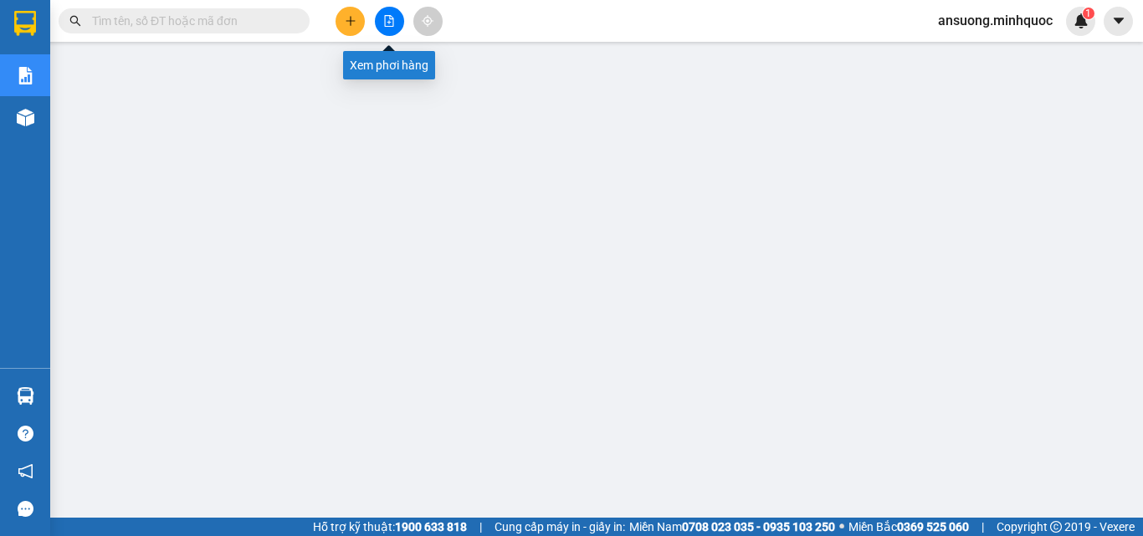
click at [393, 10] on button at bounding box center [389, 21] width 29 height 29
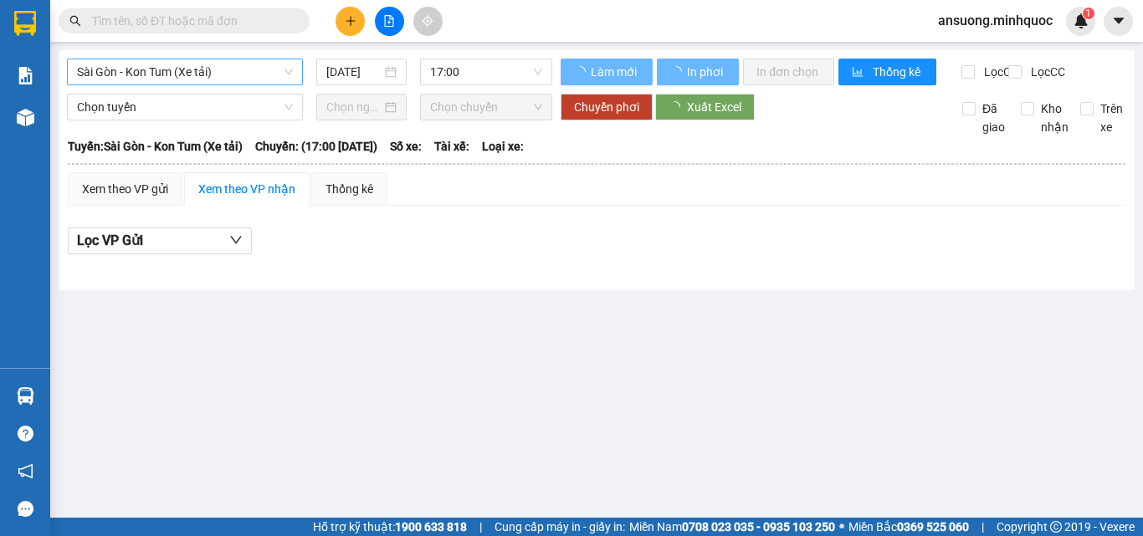
click at [171, 77] on span "Sài Gòn - Kon Tum (Xe tải)" at bounding box center [185, 71] width 216 height 25
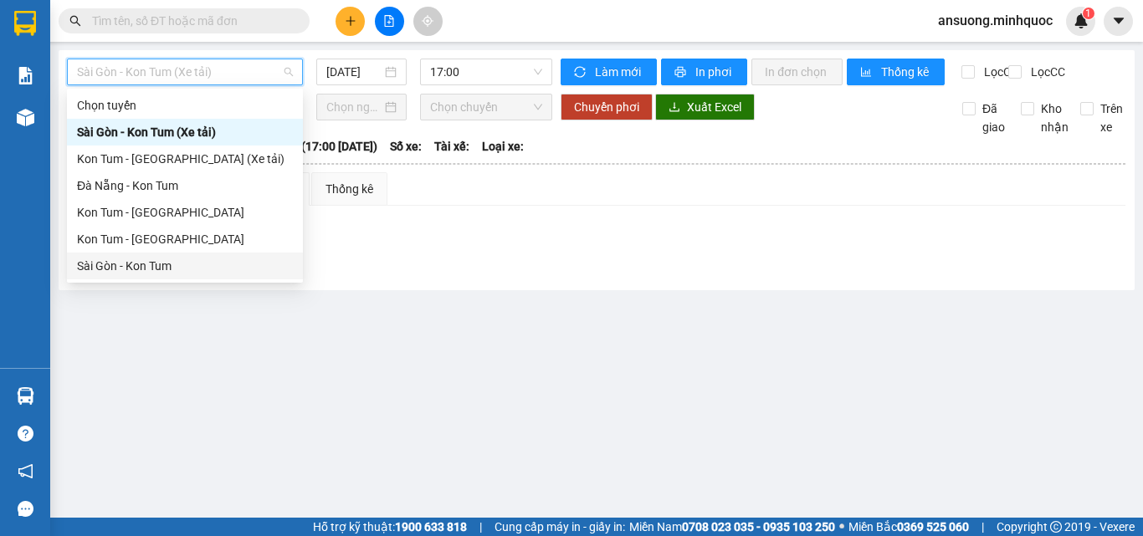
click at [109, 264] on div "Sài Gòn - Kon Tum" at bounding box center [185, 266] width 216 height 18
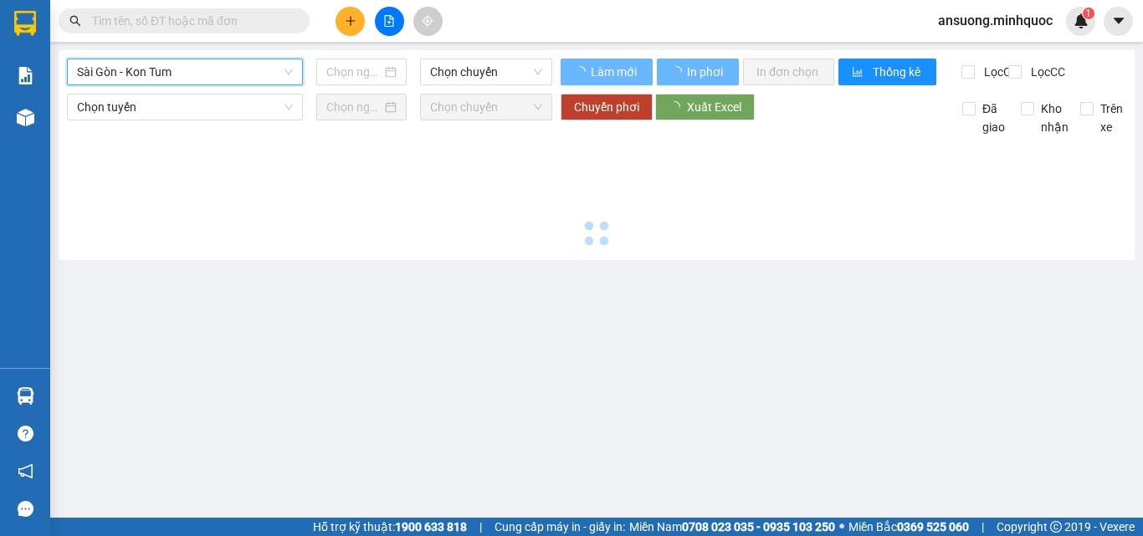
type input "[DATE]"
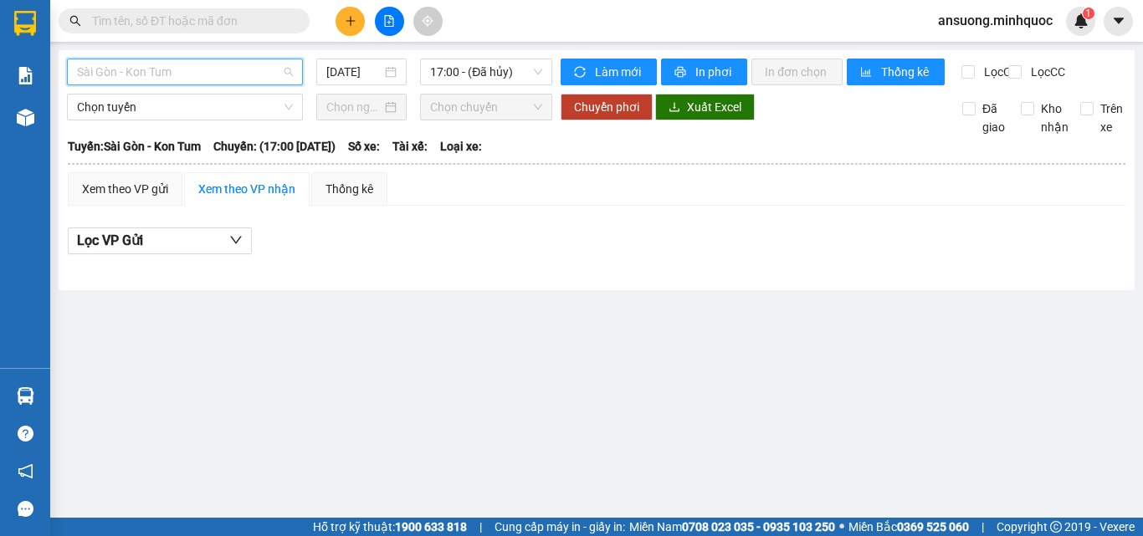
click at [105, 77] on span "Sài Gòn - Kon Tum" at bounding box center [185, 71] width 216 height 25
drag, startPoint x: 154, startPoint y: 399, endPoint x: 9, endPoint y: 192, distance: 253.0
click at [150, 396] on main "Sài Gòn - Kon Tum 13/08/2025 17:00 - (Đã hủy) Làm mới In phơi In đơn chọn Thống…" at bounding box center [571, 259] width 1143 height 518
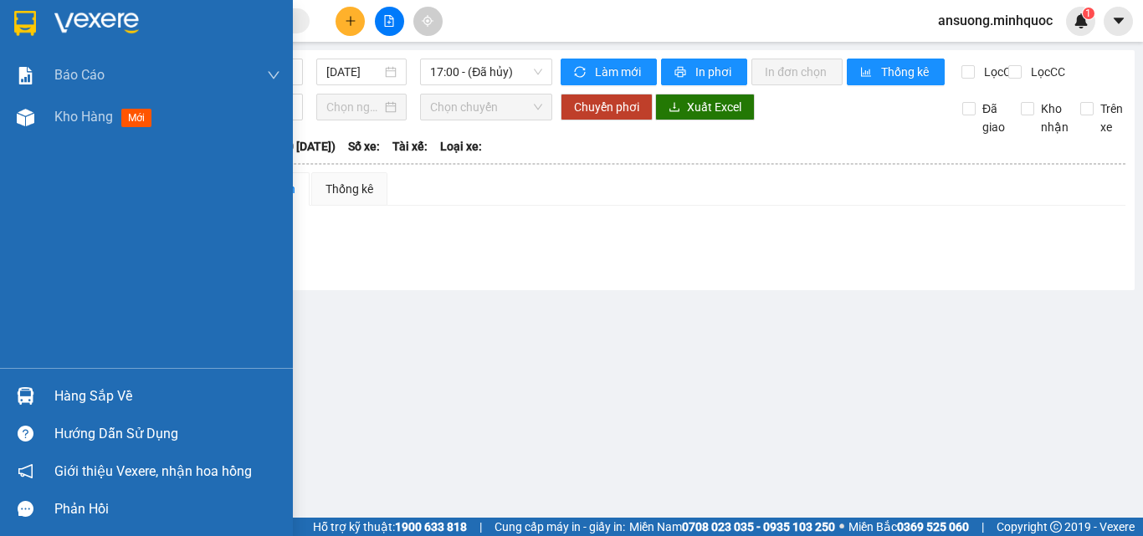
click at [26, 120] on img at bounding box center [26, 118] width 18 height 18
click at [44, 110] on div "Kho hàng mới" at bounding box center [146, 117] width 293 height 42
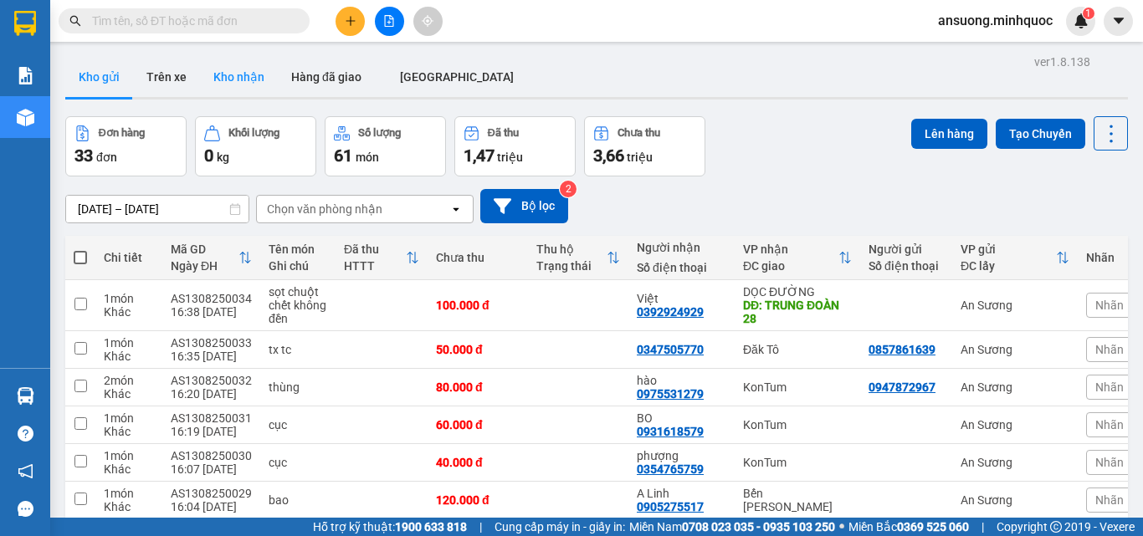
click at [235, 90] on button "Kho nhận" at bounding box center [239, 77] width 78 height 40
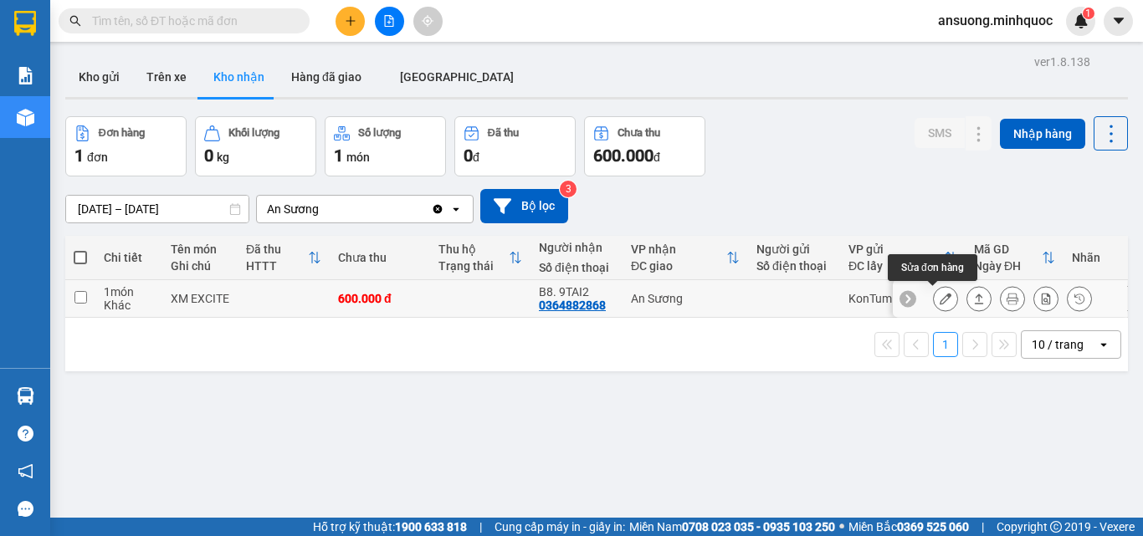
click at [934, 300] on button at bounding box center [945, 299] width 23 height 29
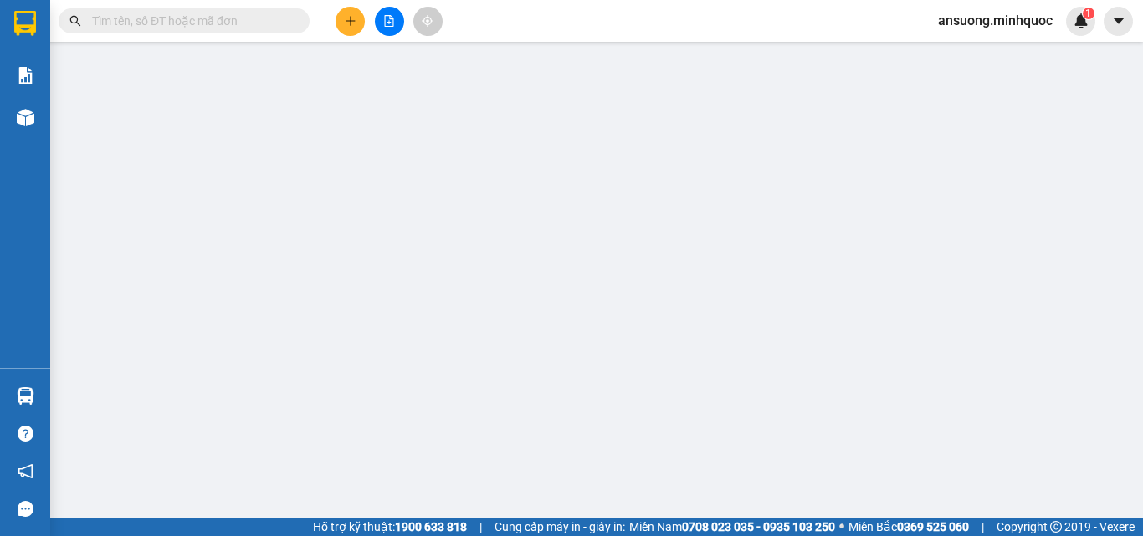
type input "0364882868"
type input "B8. 9TAI2"
type input "600.000"
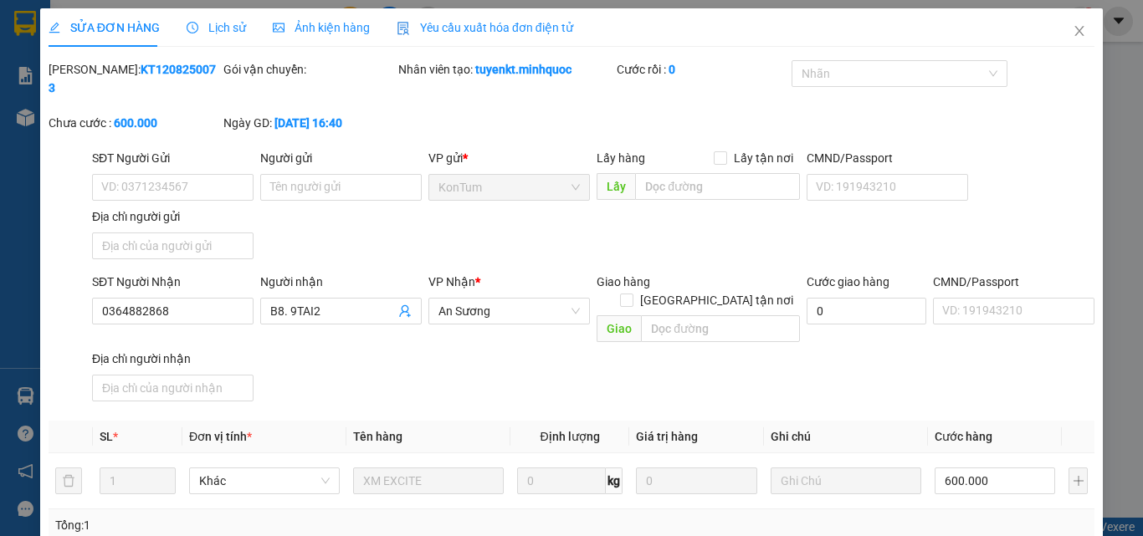
type input "a vũ nộp phơi khách"
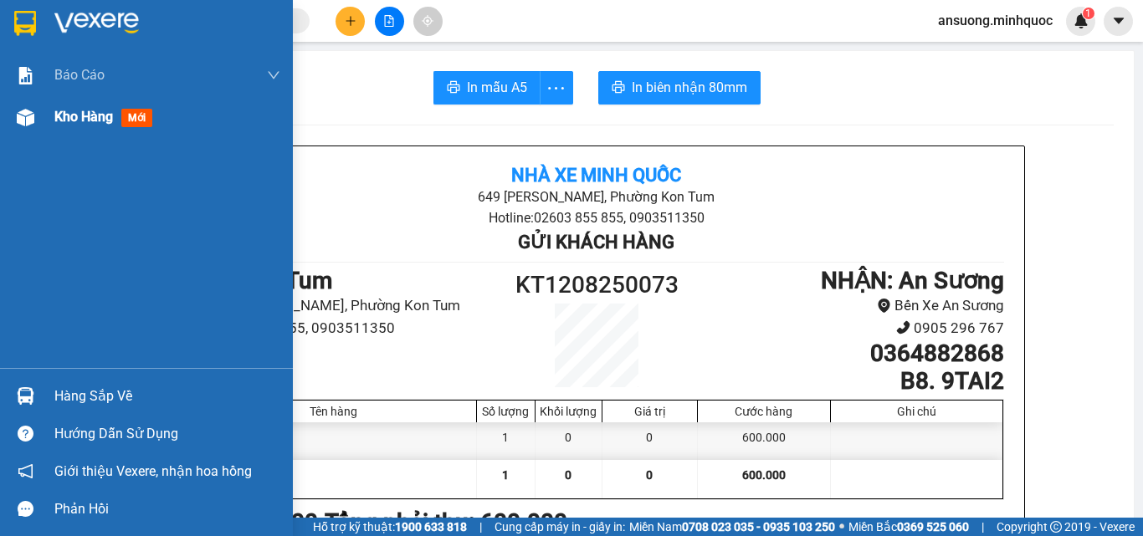
click at [0, 121] on div "Kho hàng mới" at bounding box center [146, 117] width 293 height 42
click at [23, 117] on div at bounding box center [25, 117] width 29 height 29
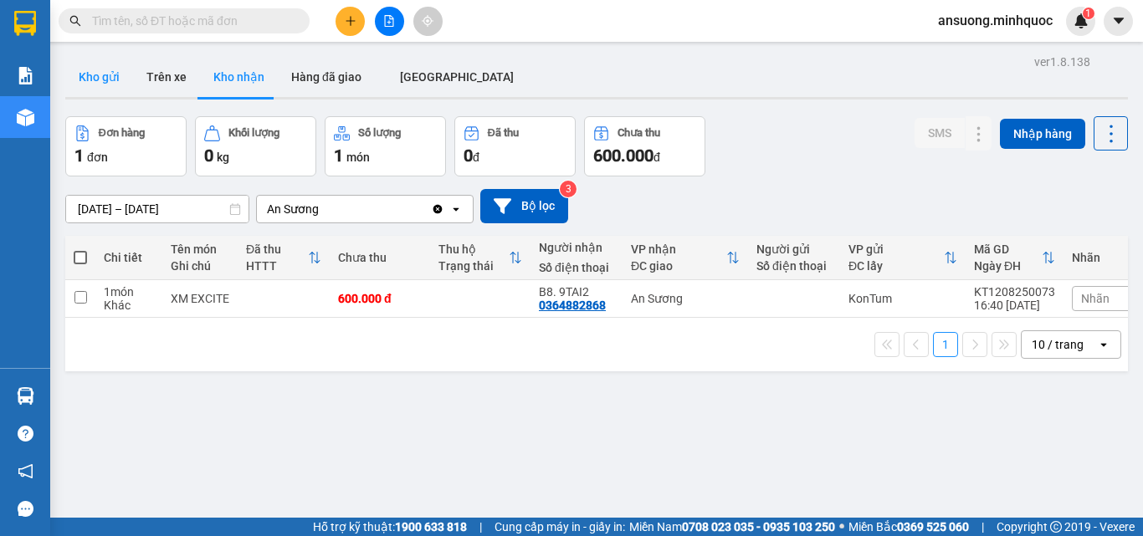
click at [90, 69] on button "Kho gửi" at bounding box center [99, 77] width 68 height 40
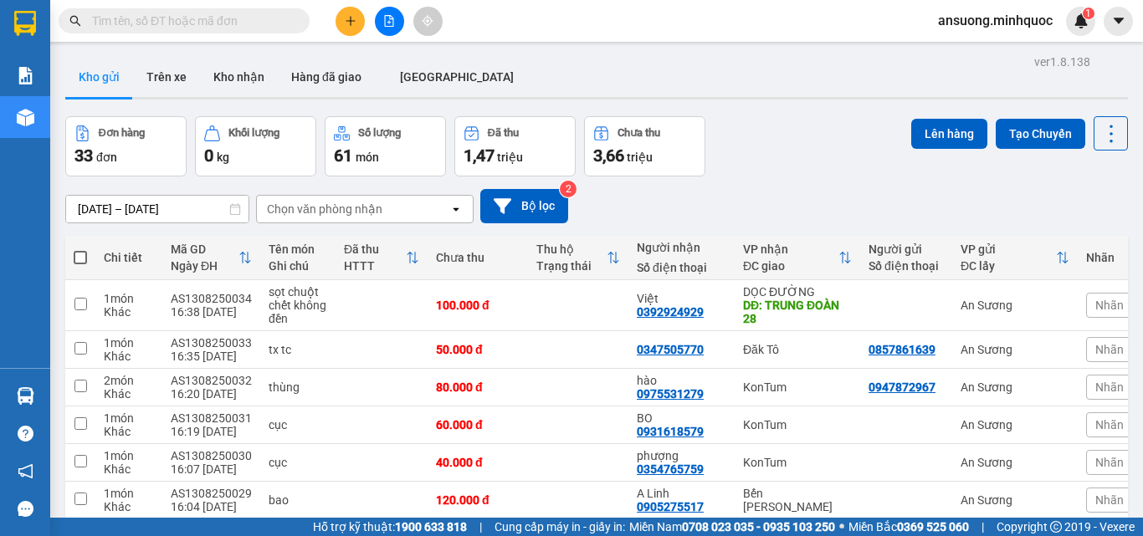
click at [77, 261] on span at bounding box center [80, 257] width 13 height 13
click at [80, 249] on input "checkbox" at bounding box center [80, 249] width 0 height 0
checkbox input "true"
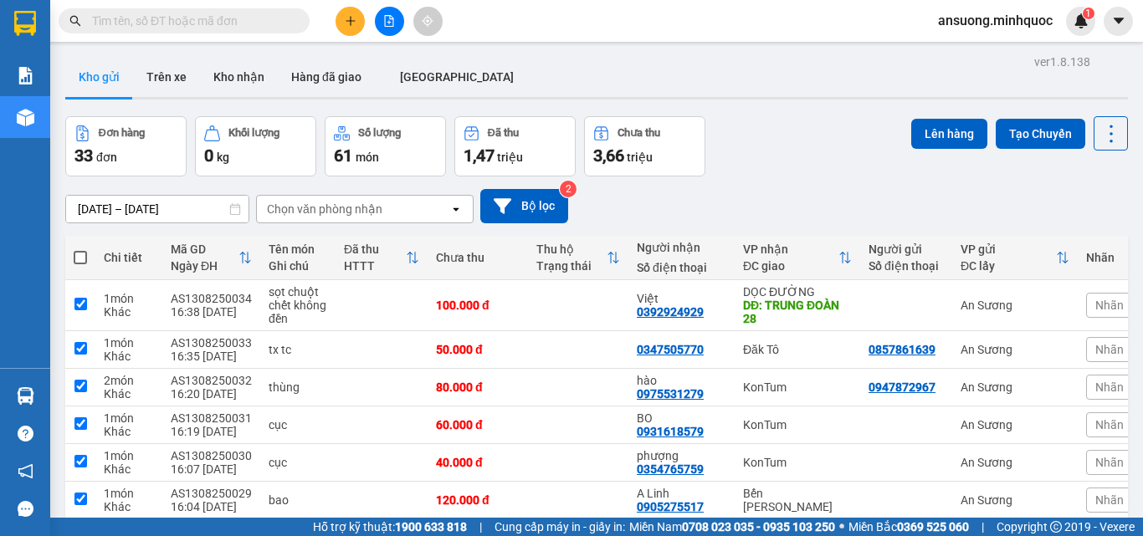
checkbox input "true"
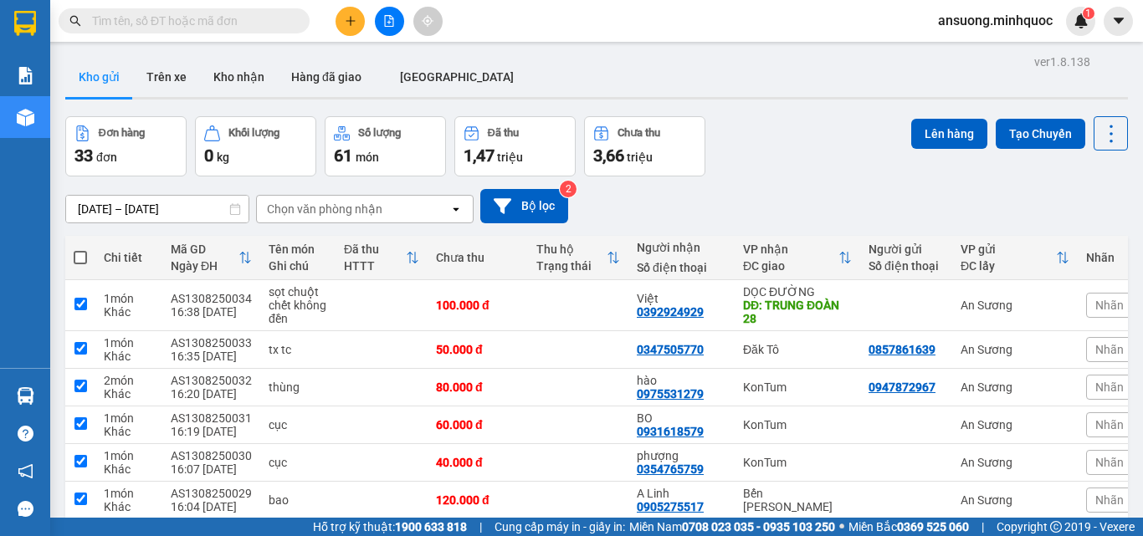
checkbox input "true"
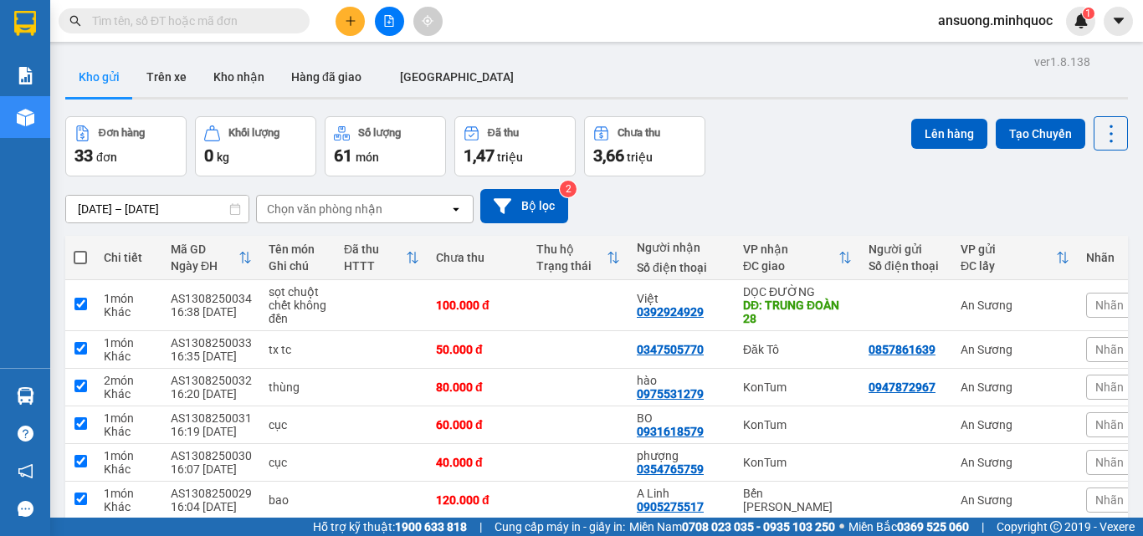
checkbox input "true"
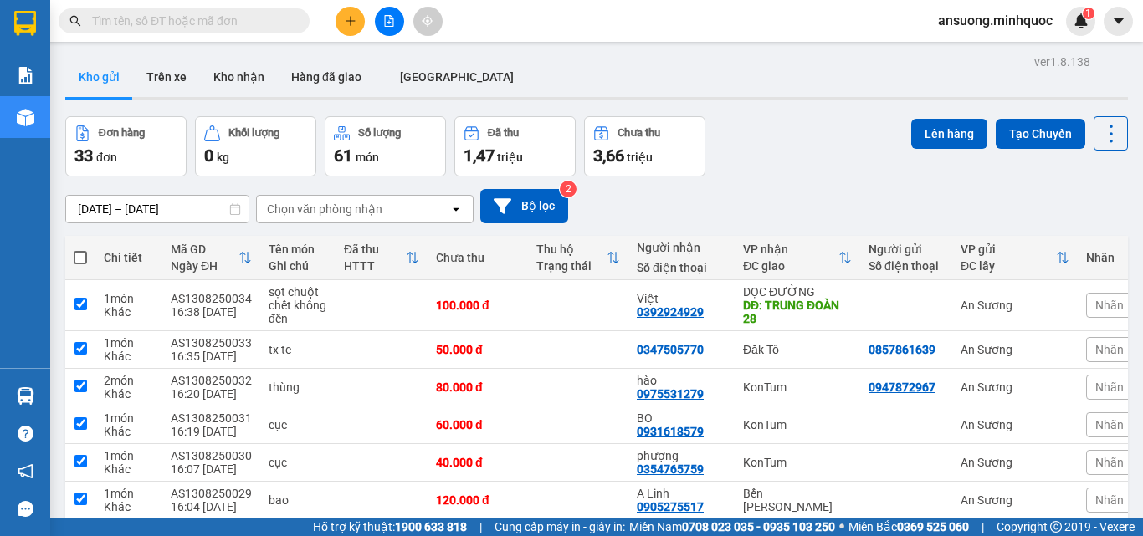
checkbox input "true"
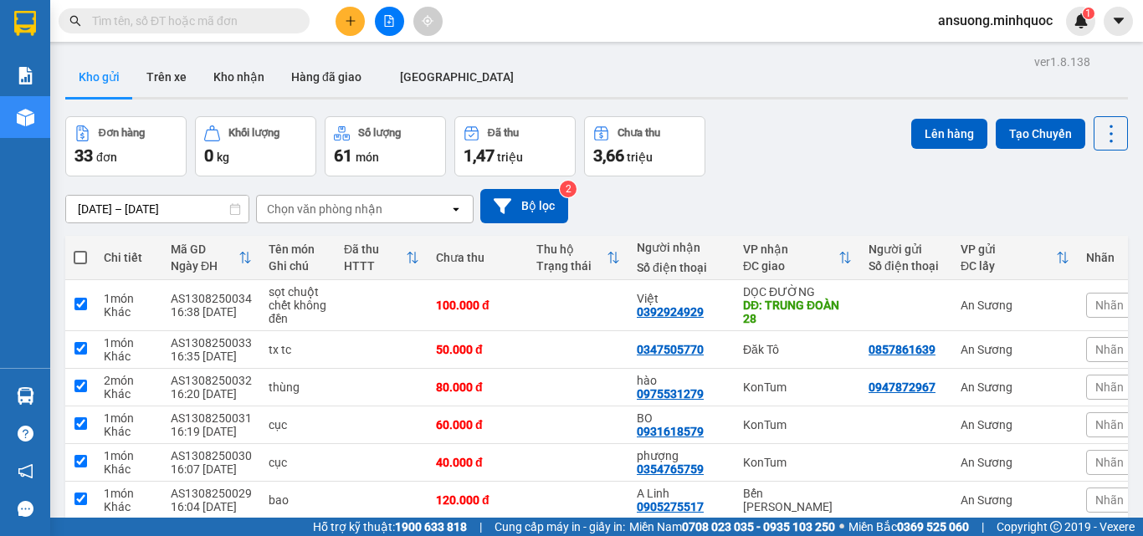
checkbox input "true"
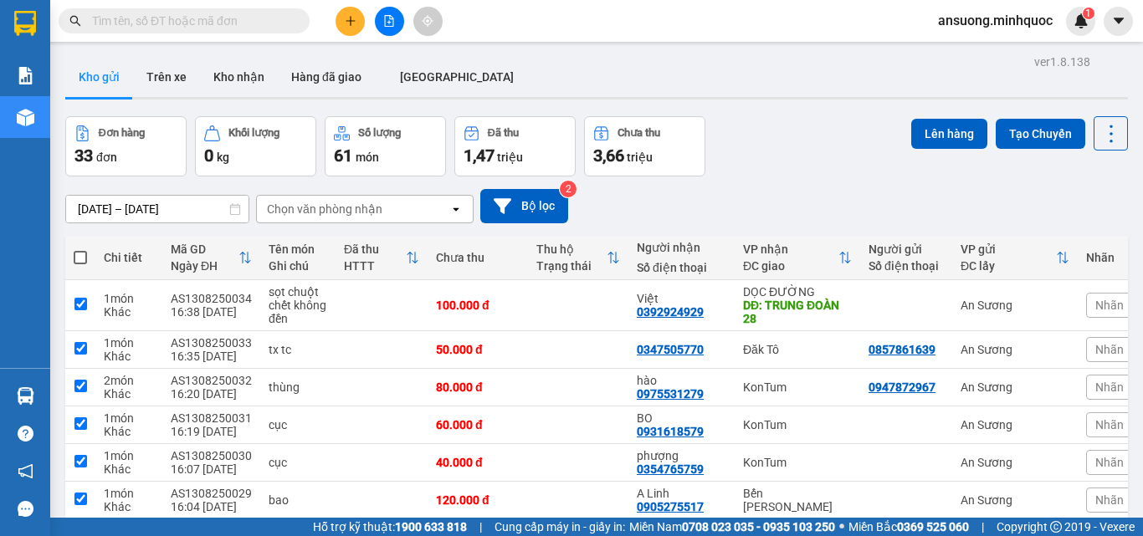
checkbox input "true"
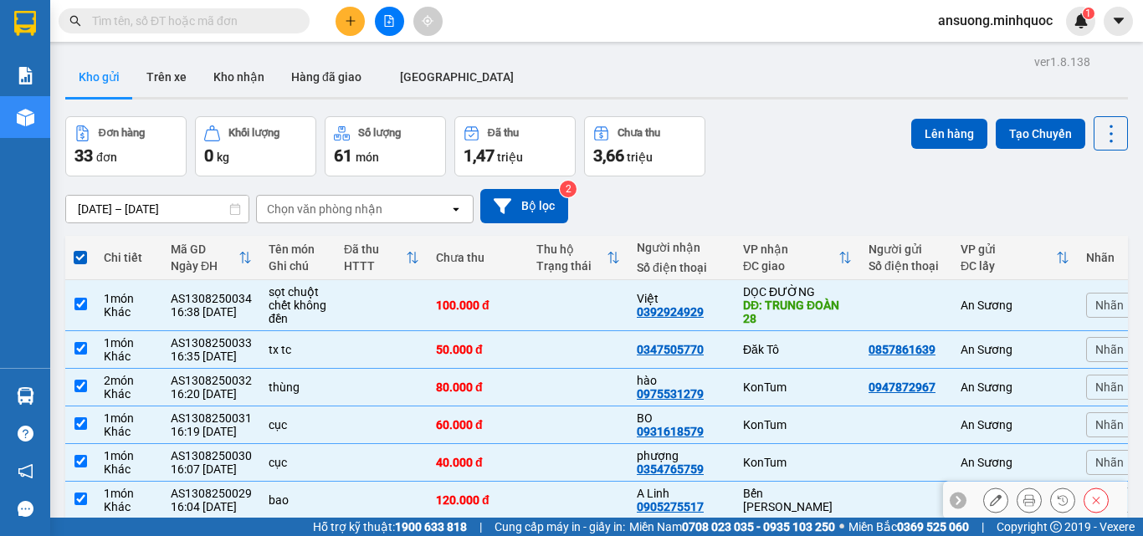
click at [79, 493] on input "checkbox" at bounding box center [80, 499] width 13 height 13
checkbox input "false"
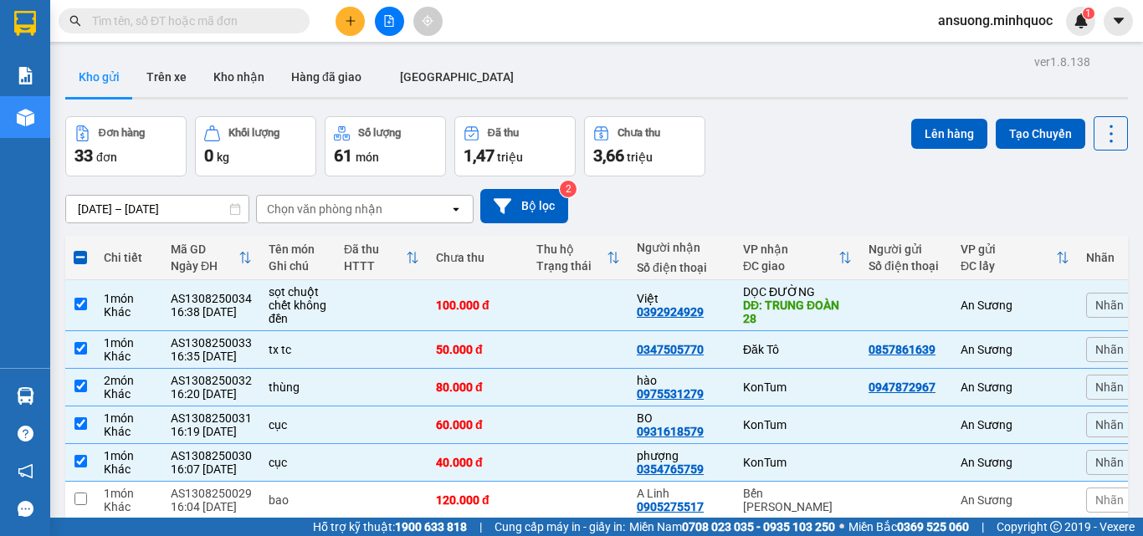
checkbox input "false"
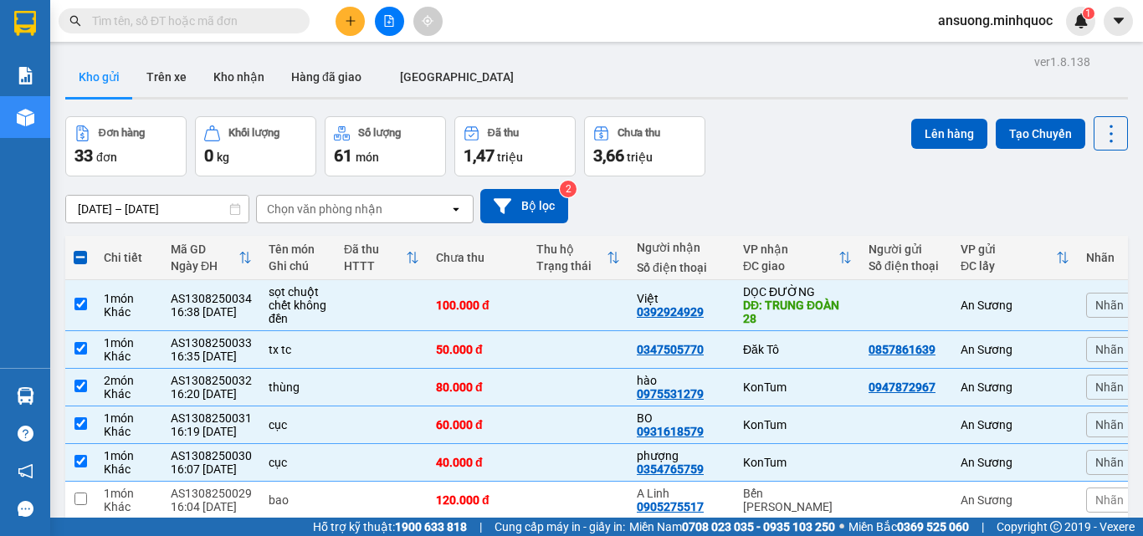
checkbox input "false"
click at [911, 137] on button "Lên hàng" at bounding box center [949, 134] width 76 height 30
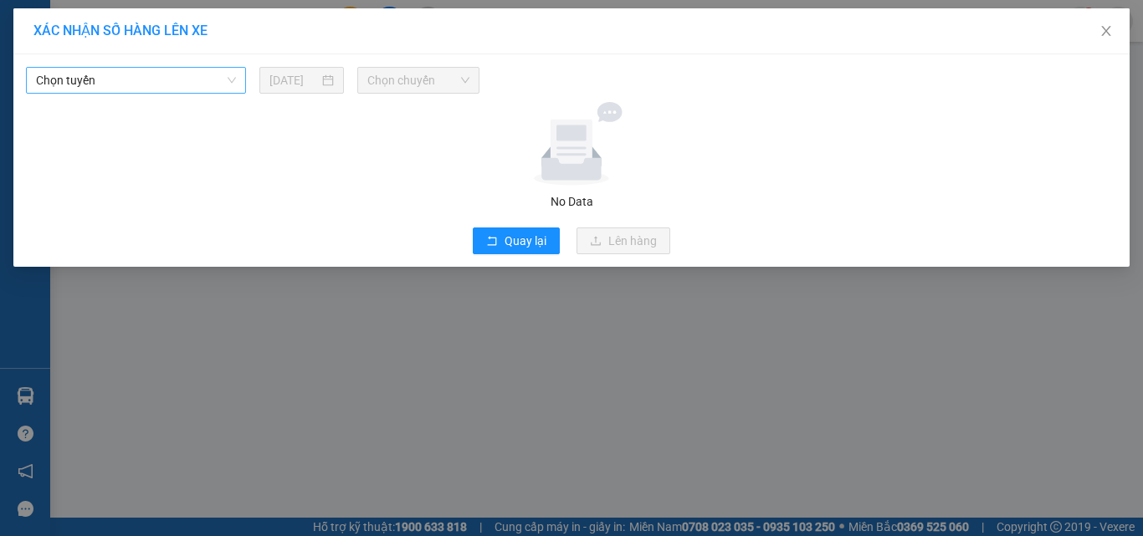
click at [182, 90] on span "Chọn tuyến" at bounding box center [136, 80] width 200 height 25
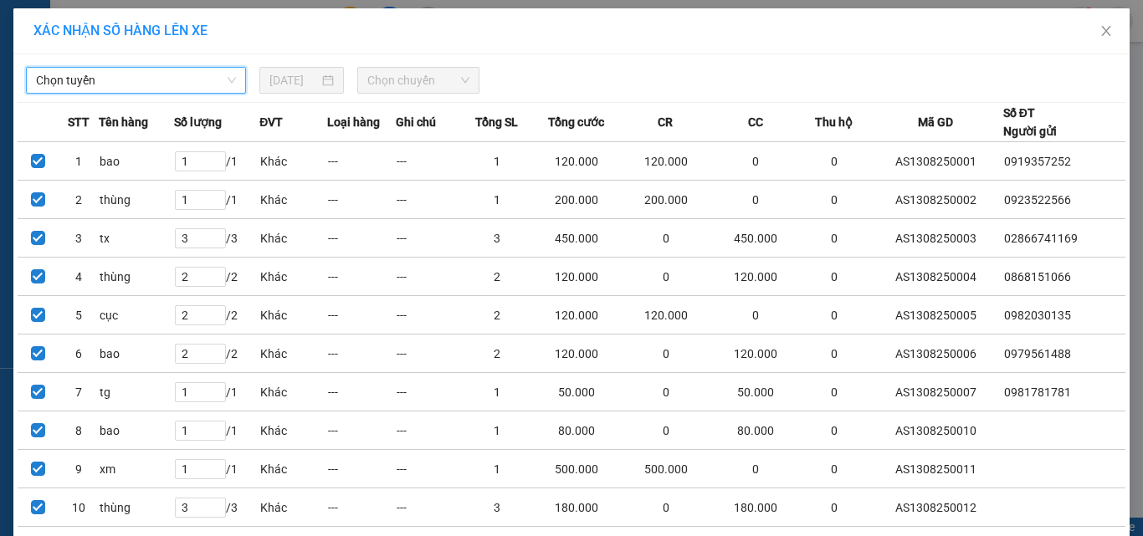
click at [82, 84] on span "Chọn tuyến" at bounding box center [136, 80] width 200 height 25
click at [79, 85] on span "Chọn tuyến" at bounding box center [136, 80] width 200 height 25
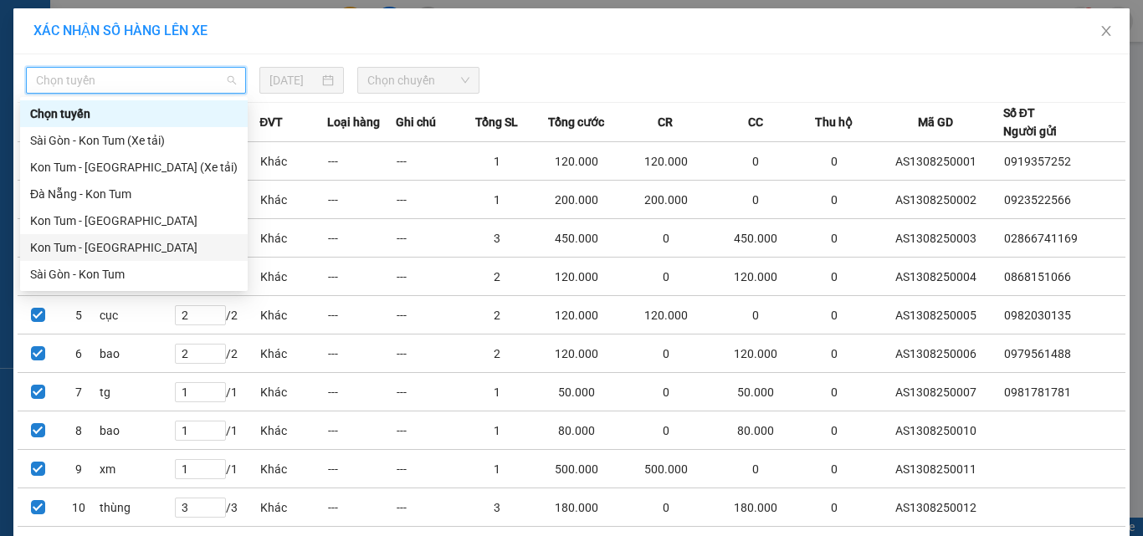
click at [50, 260] on div "Kon Tum - Sài Gòn" at bounding box center [134, 247] width 228 height 27
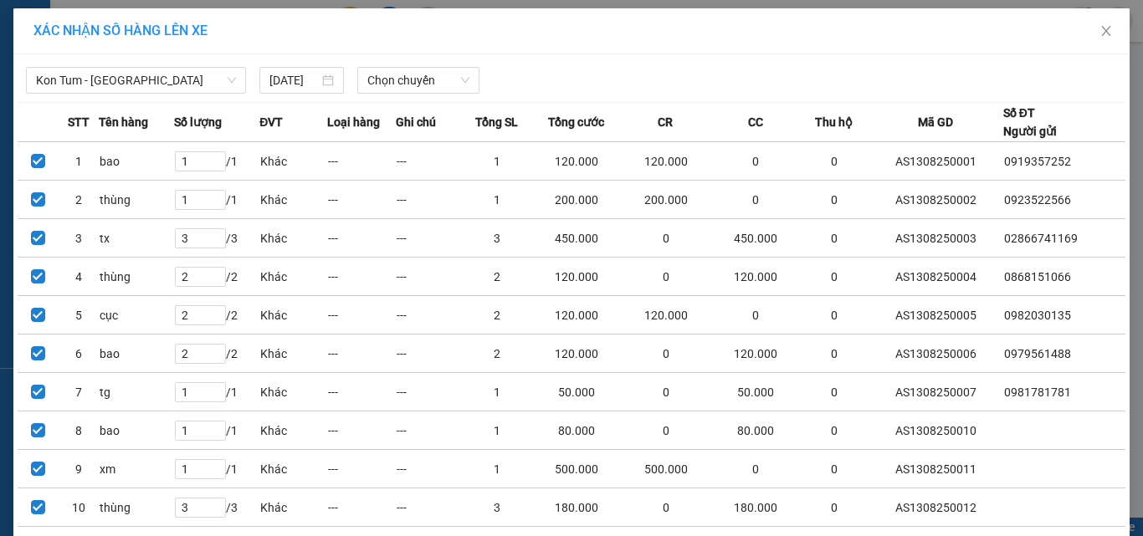
click at [50, 260] on td at bounding box center [38, 277] width 41 height 38
click at [75, 106] on th "STT" at bounding box center [79, 122] width 41 height 39
click at [83, 86] on span "Kon Tum - Sài Gòn" at bounding box center [136, 80] width 200 height 25
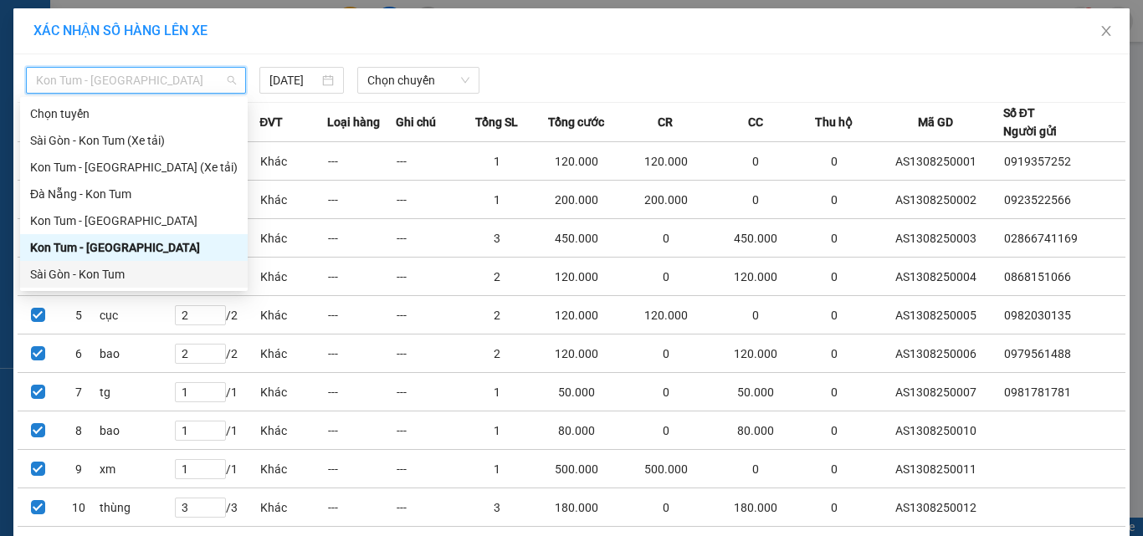
click at [68, 275] on div "Sài Gòn - Kon Tum" at bounding box center [134, 274] width 208 height 18
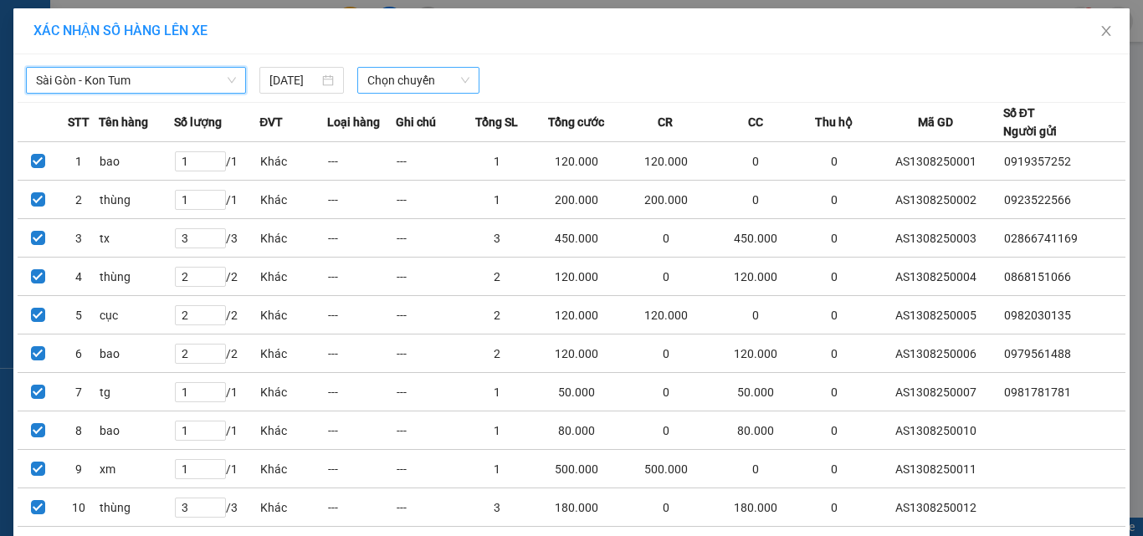
click at [420, 77] on span "Chọn chuyến" at bounding box center [418, 80] width 103 height 25
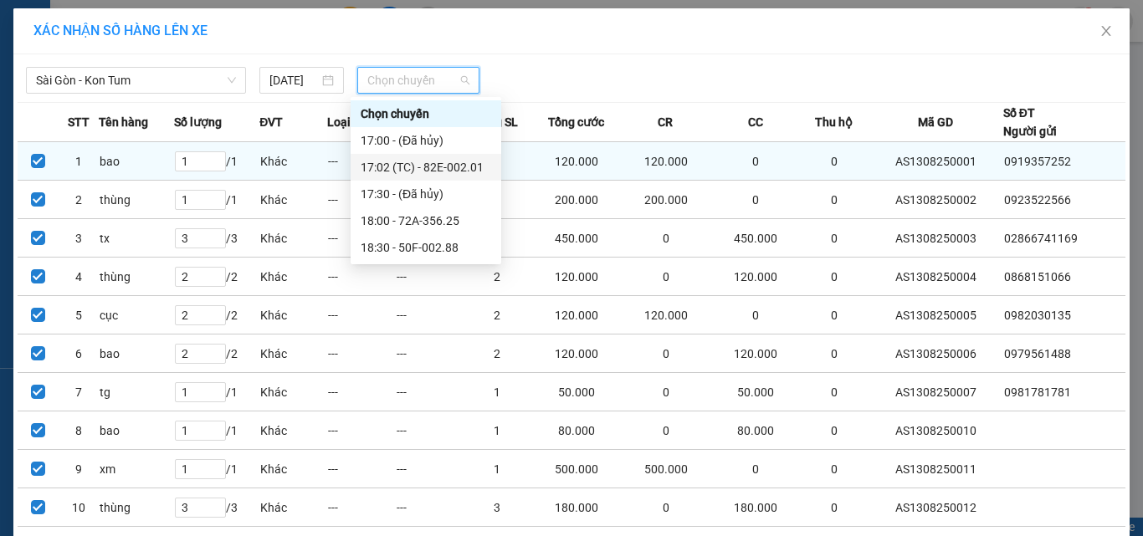
drag, startPoint x: 432, startPoint y: 168, endPoint x: 394, endPoint y: 216, distance: 60.8
click at [428, 173] on div "17:02 (TC) - 82E-002.01" at bounding box center [426, 167] width 131 height 18
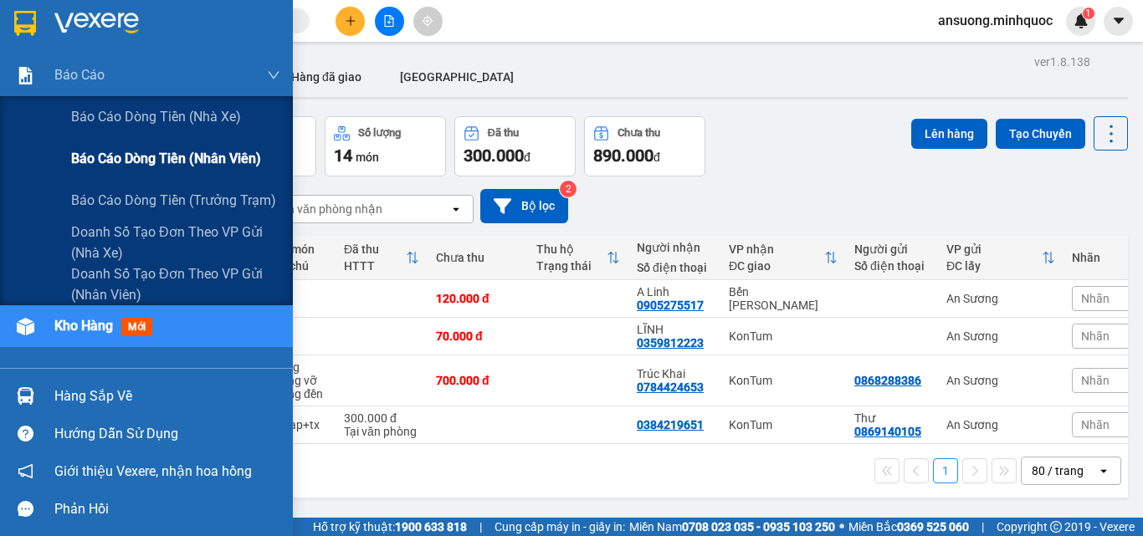
click at [150, 167] on div "Báo cáo dòng tiền (nhân viên)" at bounding box center [175, 159] width 209 height 42
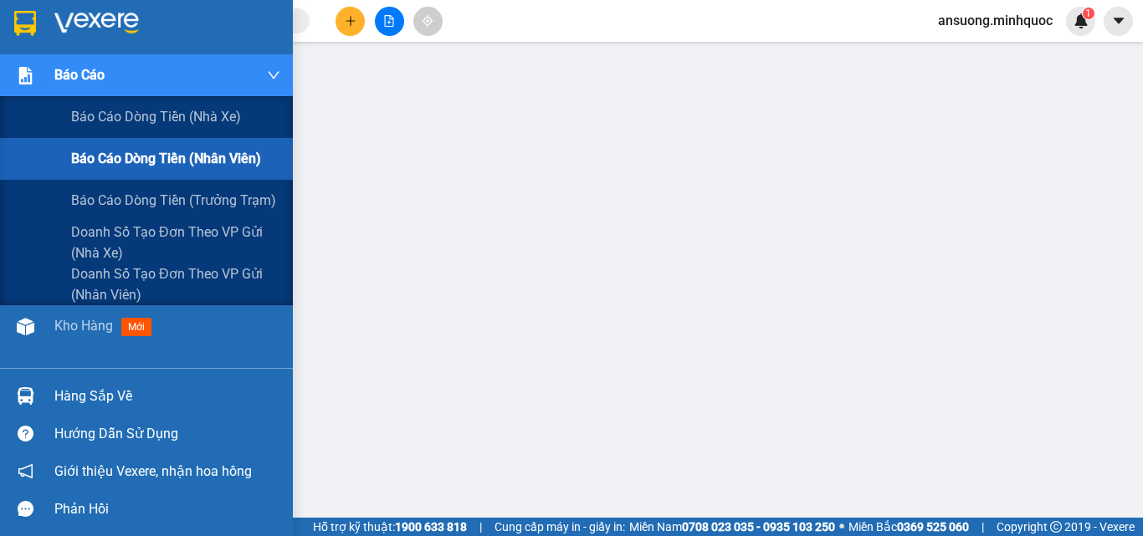
click at [17, 68] on img at bounding box center [26, 76] width 18 height 18
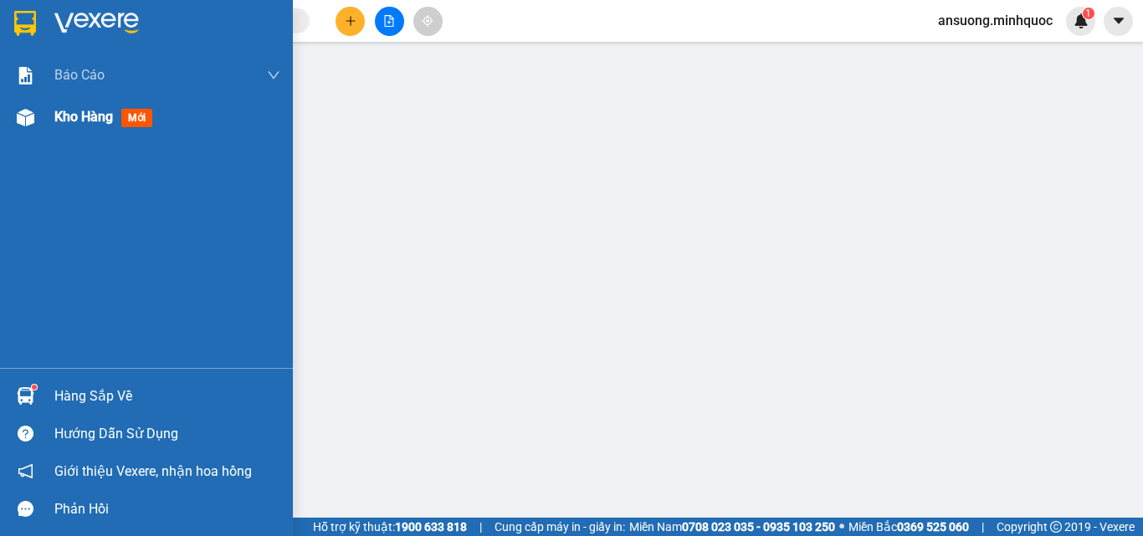
click at [21, 105] on div at bounding box center [25, 117] width 29 height 29
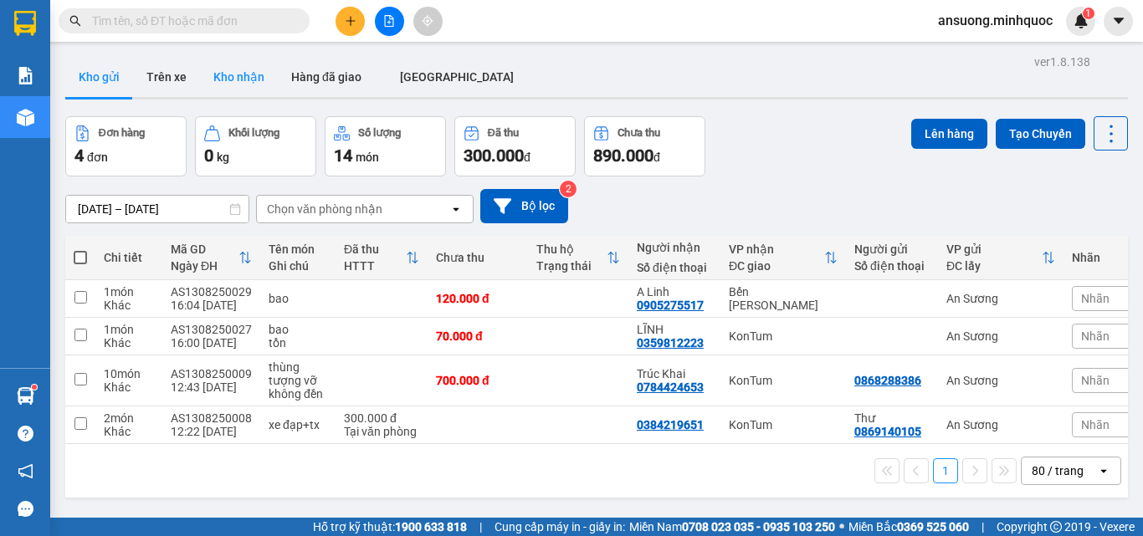
click at [251, 69] on button "Kho nhận" at bounding box center [239, 77] width 78 height 40
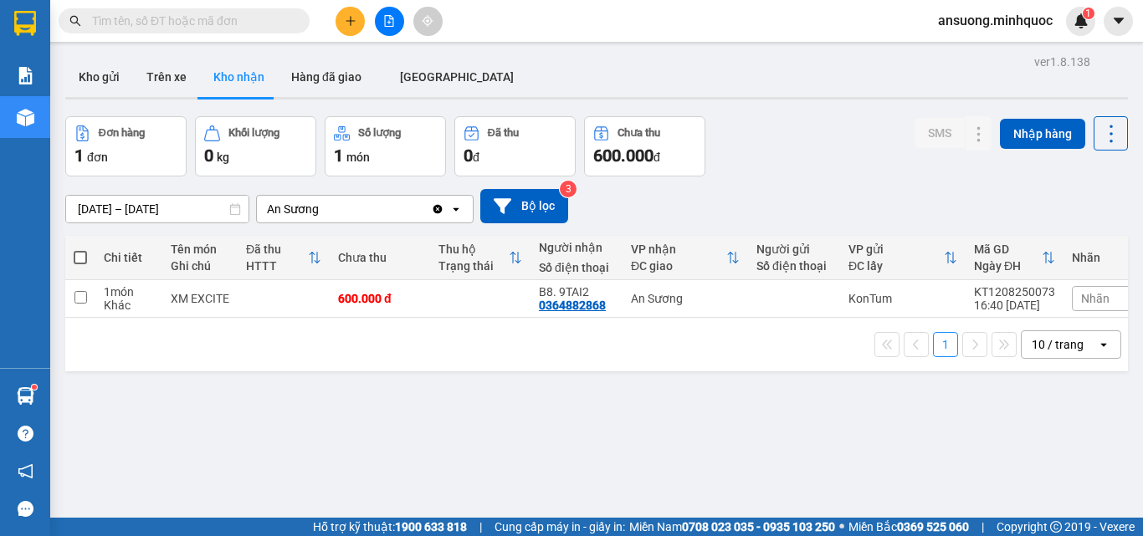
click at [387, 13] on button at bounding box center [389, 21] width 29 height 29
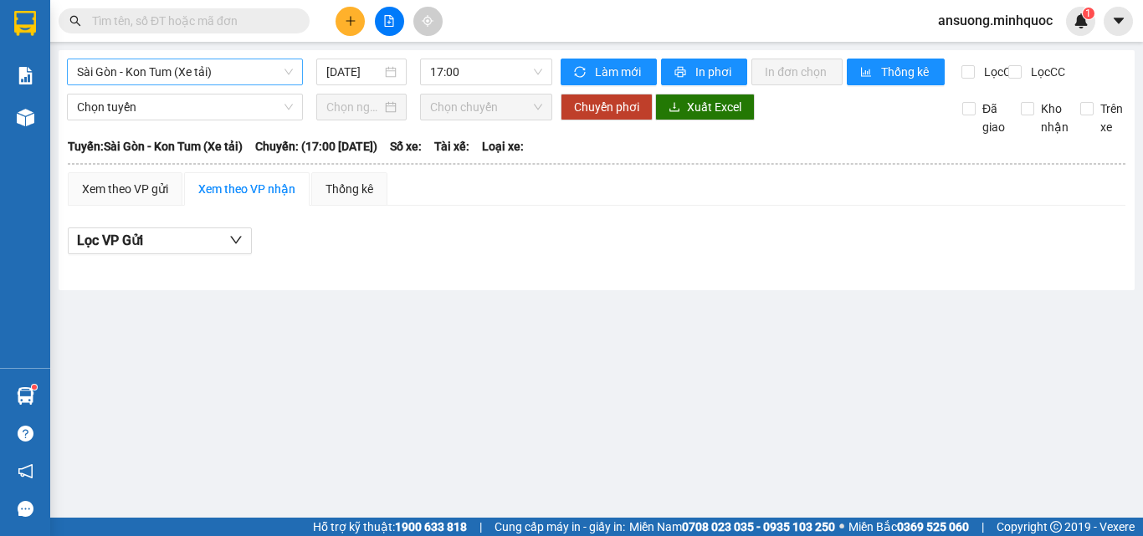
click at [156, 65] on span "Sài Gòn - Kon Tum (Xe tải)" at bounding box center [185, 71] width 216 height 25
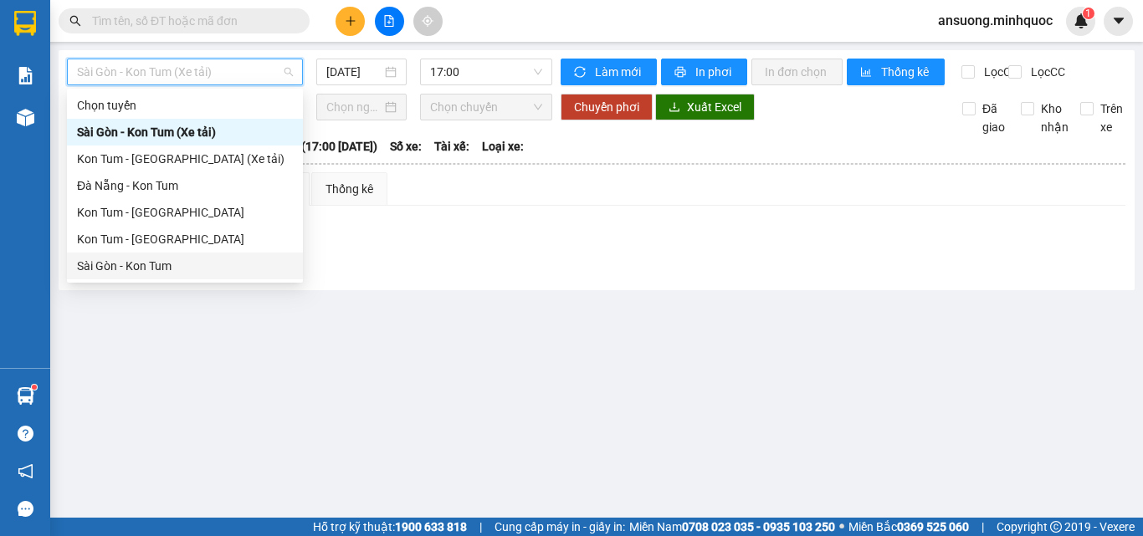
click at [105, 266] on div "Sài Gòn - Kon Tum" at bounding box center [185, 266] width 216 height 18
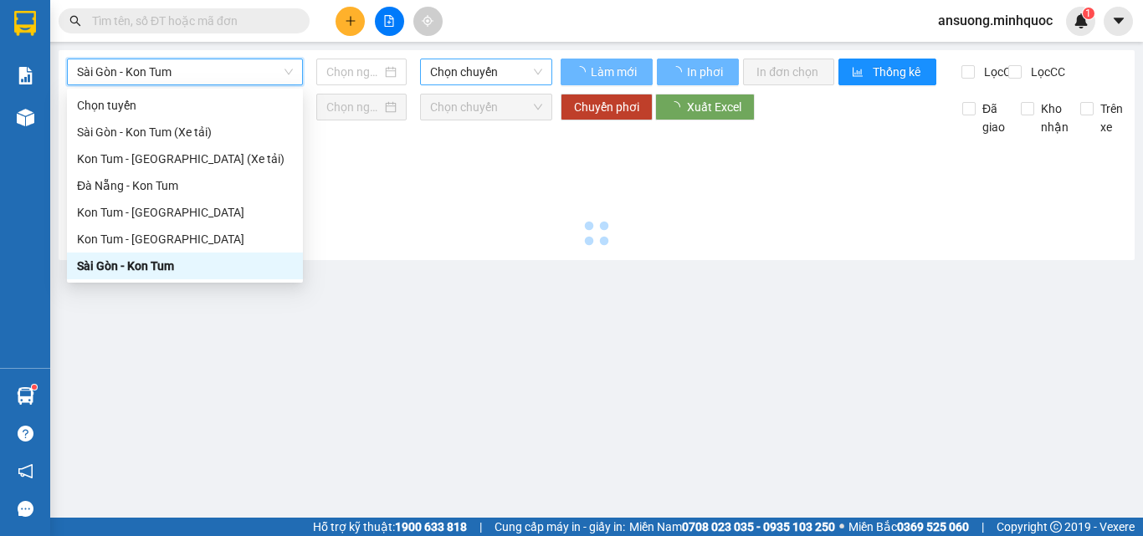
click at [466, 59] on span "Chọn chuyến" at bounding box center [486, 71] width 112 height 25
type input "[DATE]"
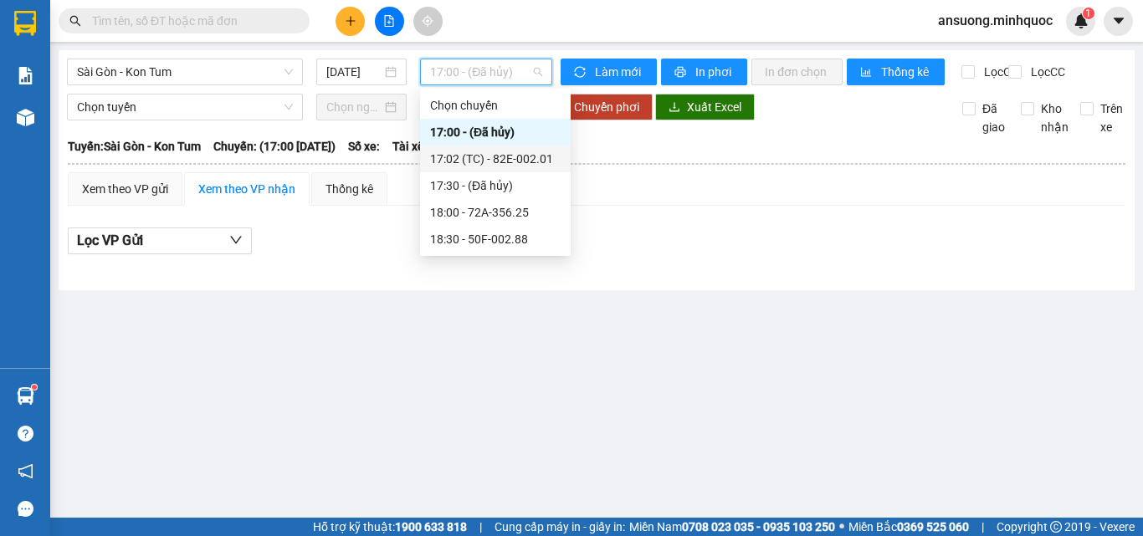
click at [497, 162] on div "17:02 (TC) - 82E-002.01" at bounding box center [495, 159] width 131 height 18
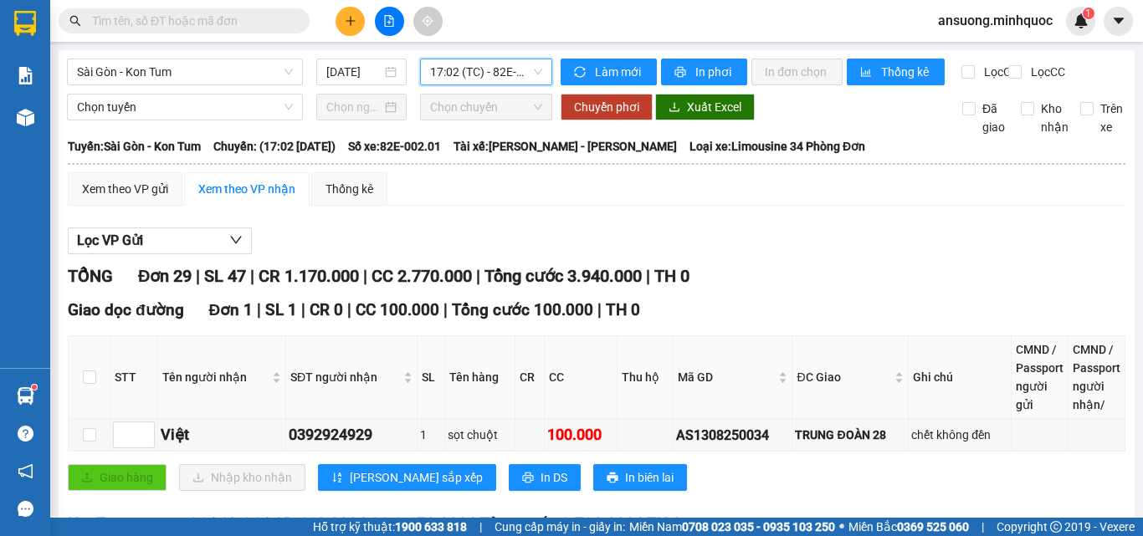
click at [11, 120] on div at bounding box center [25, 117] width 29 height 29
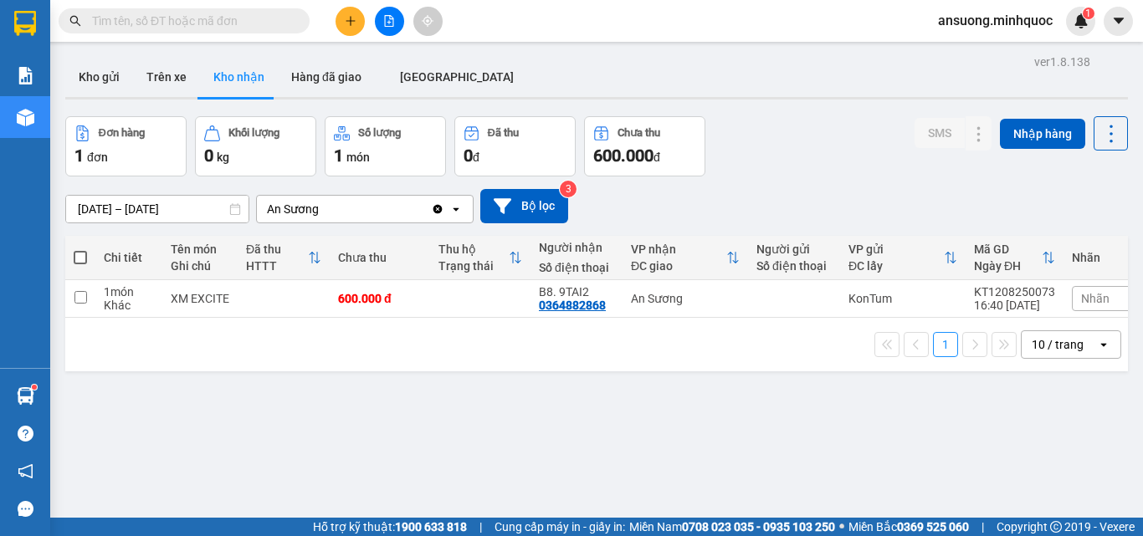
click at [393, 19] on icon "file-add" at bounding box center [389, 21] width 9 height 12
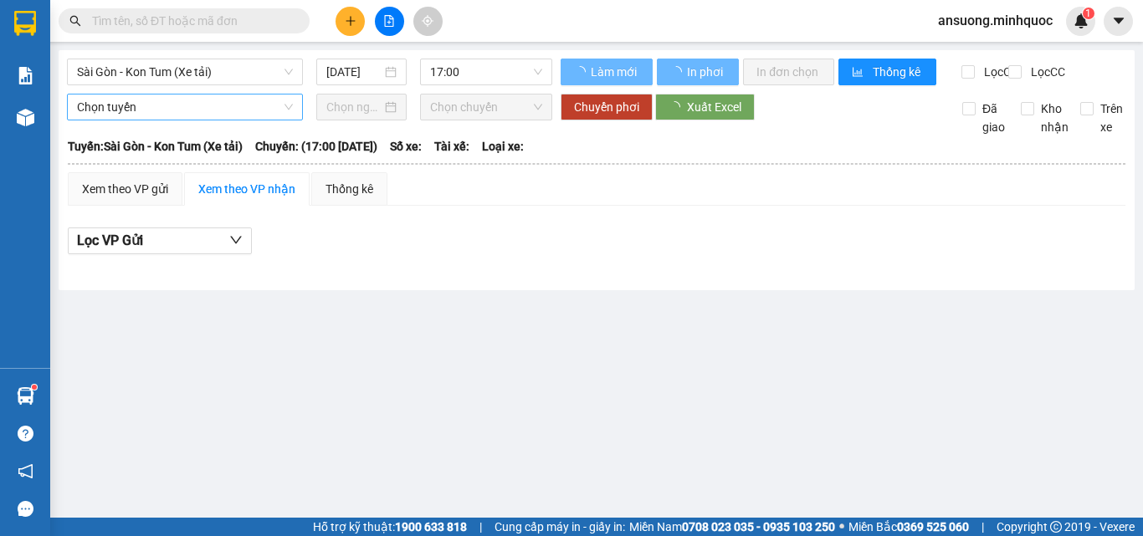
click at [135, 67] on span "Sài Gòn - Kon Tum (Xe tải)" at bounding box center [185, 71] width 216 height 25
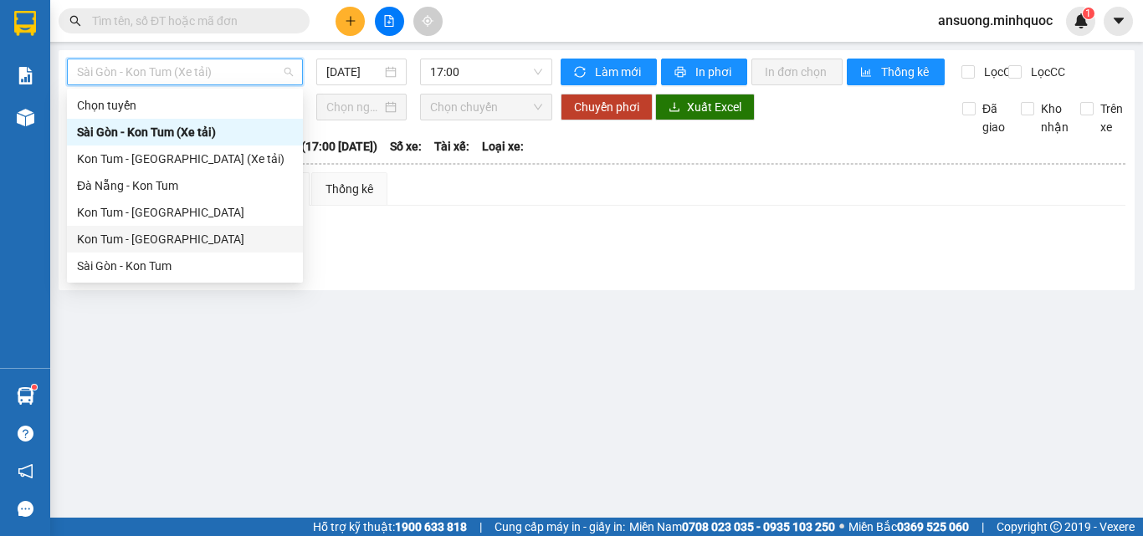
click at [104, 244] on div "Kon Tum - Sài Gòn" at bounding box center [185, 239] width 216 height 18
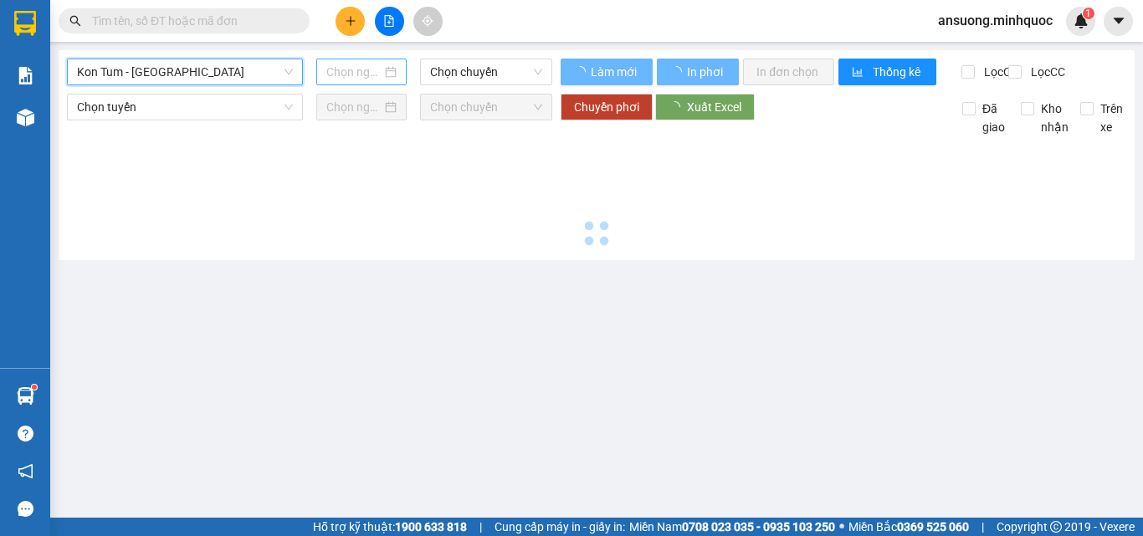
click at [363, 67] on input at bounding box center [353, 72] width 55 height 18
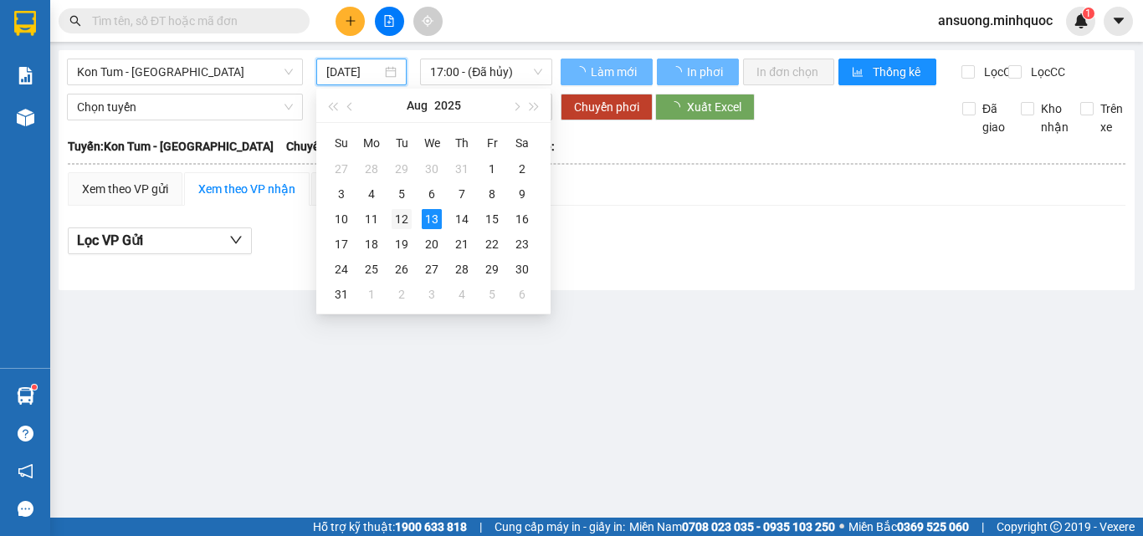
click at [403, 219] on div "12" at bounding box center [402, 219] width 20 height 20
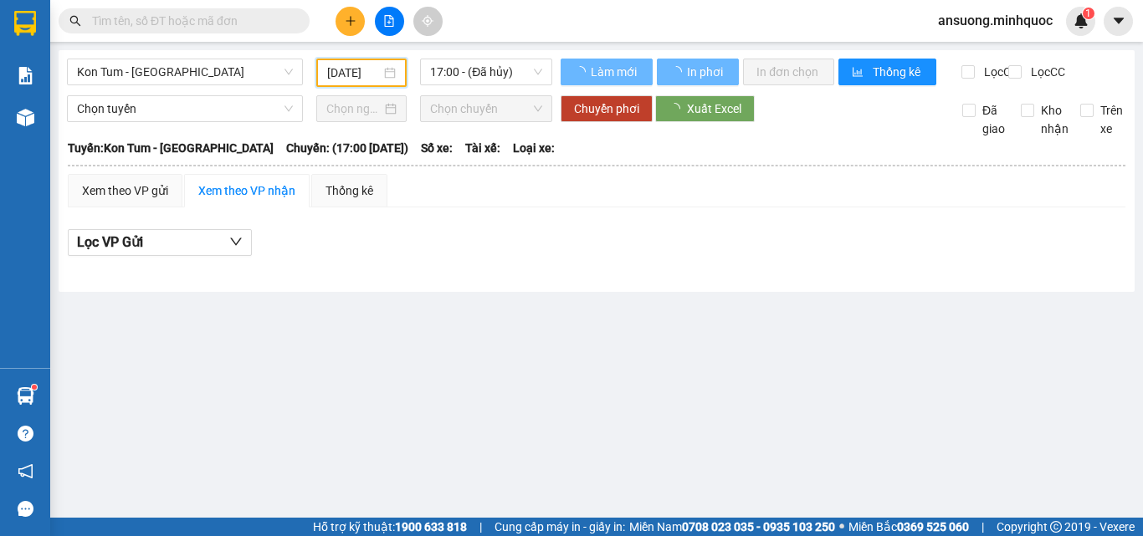
type input "12/08/2025"
click at [474, 73] on span "17:00 - (Đã hủy)" at bounding box center [486, 71] width 112 height 25
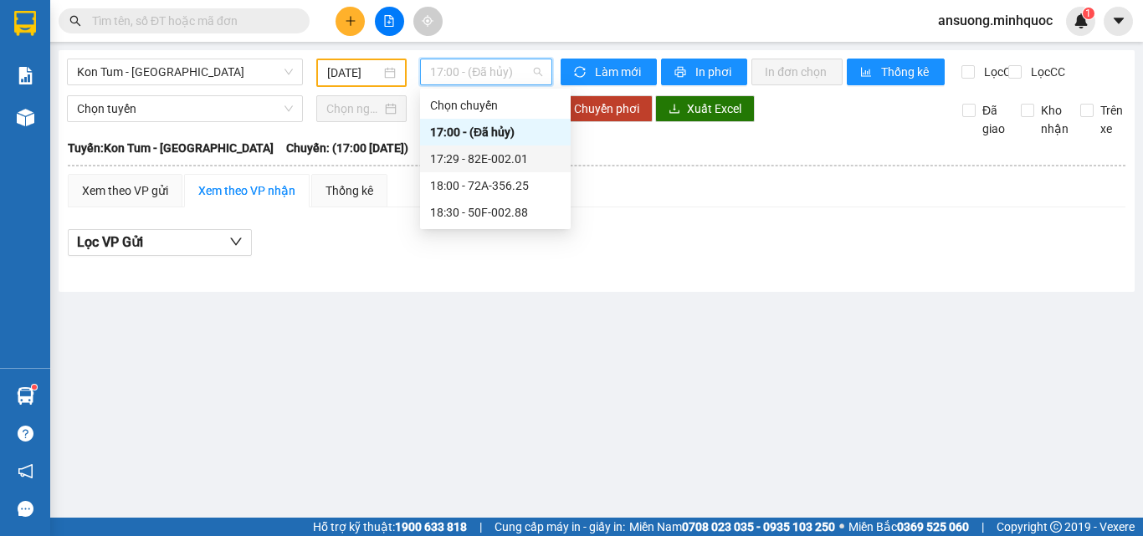
click at [462, 166] on div "17:29 - 82E-002.01" at bounding box center [495, 159] width 131 height 18
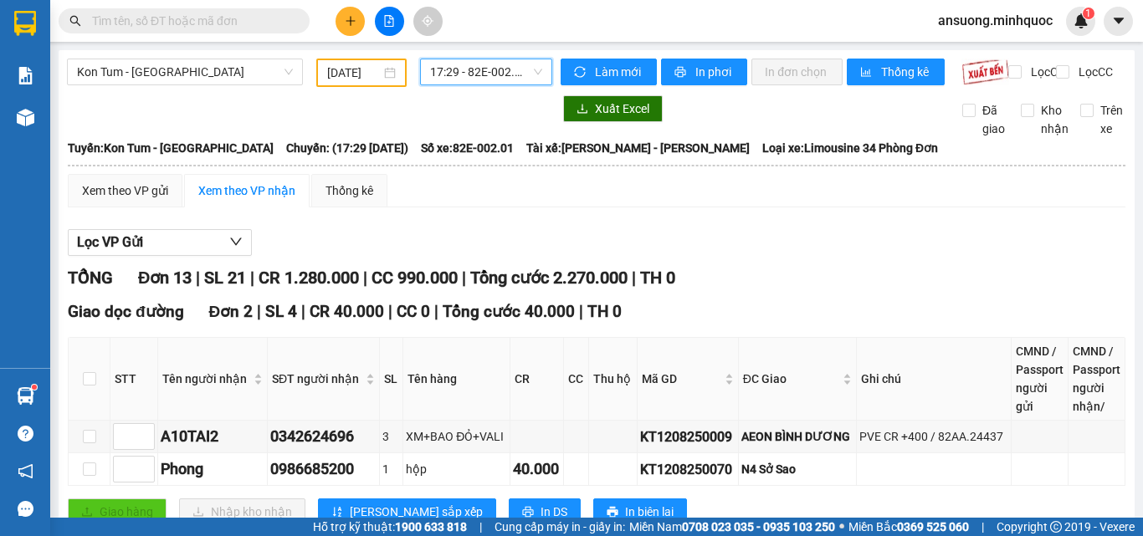
click at [121, 85] on div "Kon Tum - Sài Gòn" at bounding box center [184, 73] width 249 height 28
click at [133, 74] on span "Kon Tum - Sài Gòn" at bounding box center [185, 71] width 216 height 25
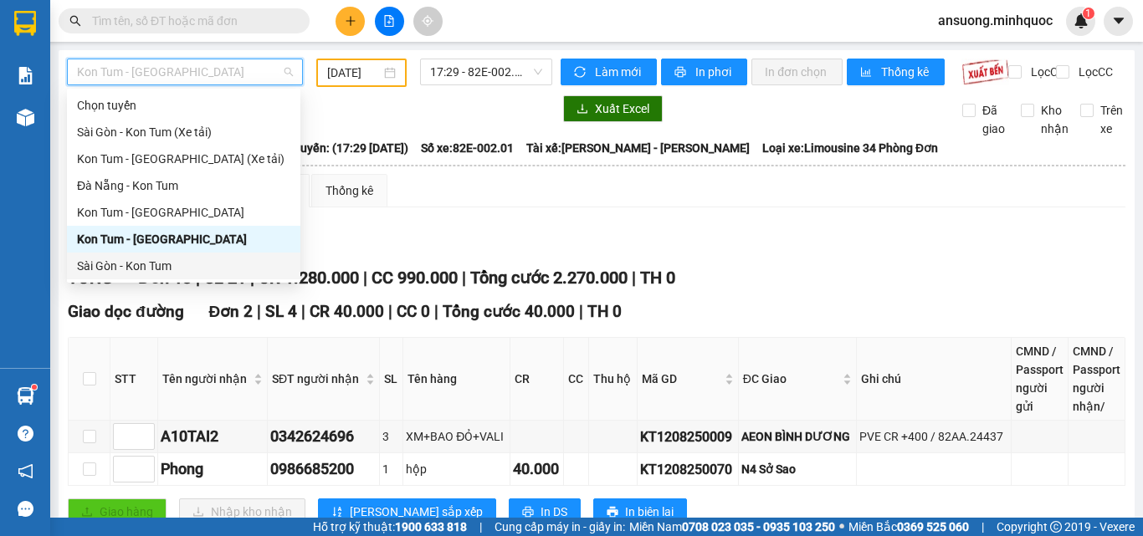
click at [114, 264] on div "Sài Gòn - Kon Tum" at bounding box center [183, 266] width 213 height 18
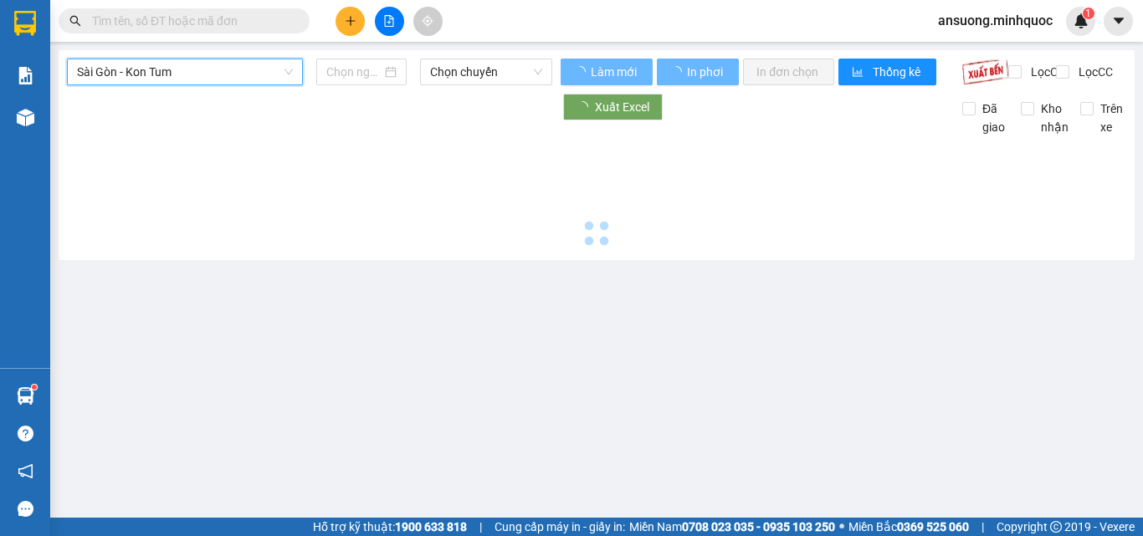
click at [180, 55] on div "Sài Gòn - Kon Tum Sài Gòn - Kon Tum Chọn chuyến Làm mới In phơi In đơn chọn Thố…" at bounding box center [597, 155] width 1076 height 210
type input "[DATE]"
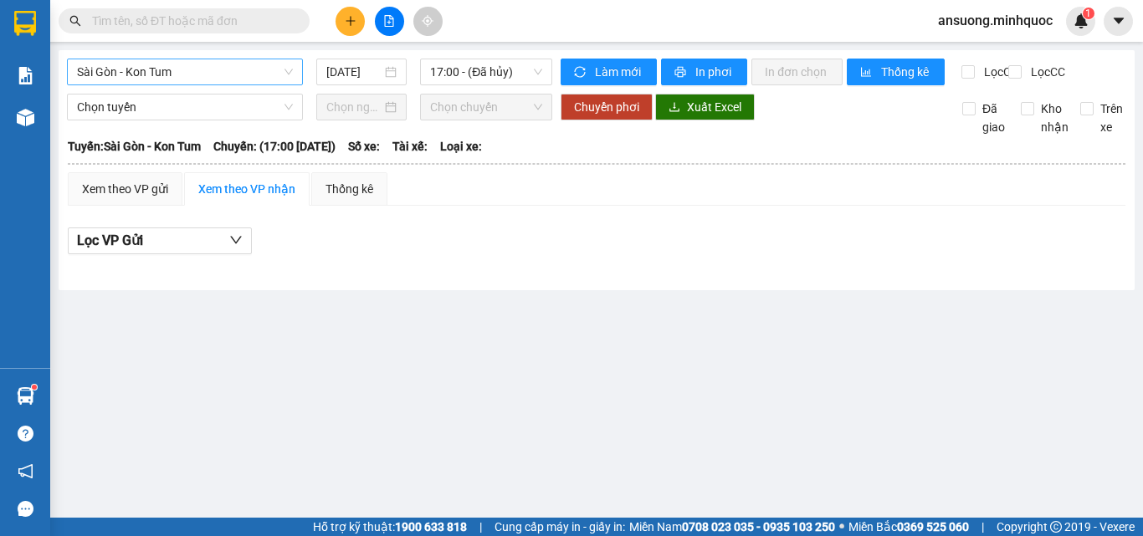
click at [167, 73] on span "Sài Gòn - Kon Tum" at bounding box center [185, 71] width 216 height 25
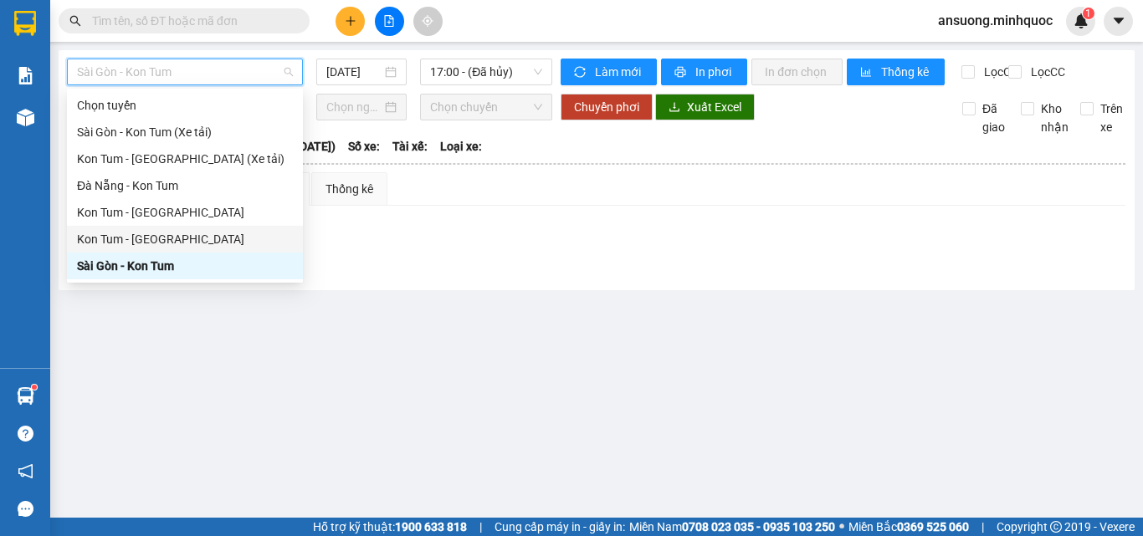
click at [111, 229] on div "Kon Tum - Sài Gòn" at bounding box center [185, 239] width 236 height 27
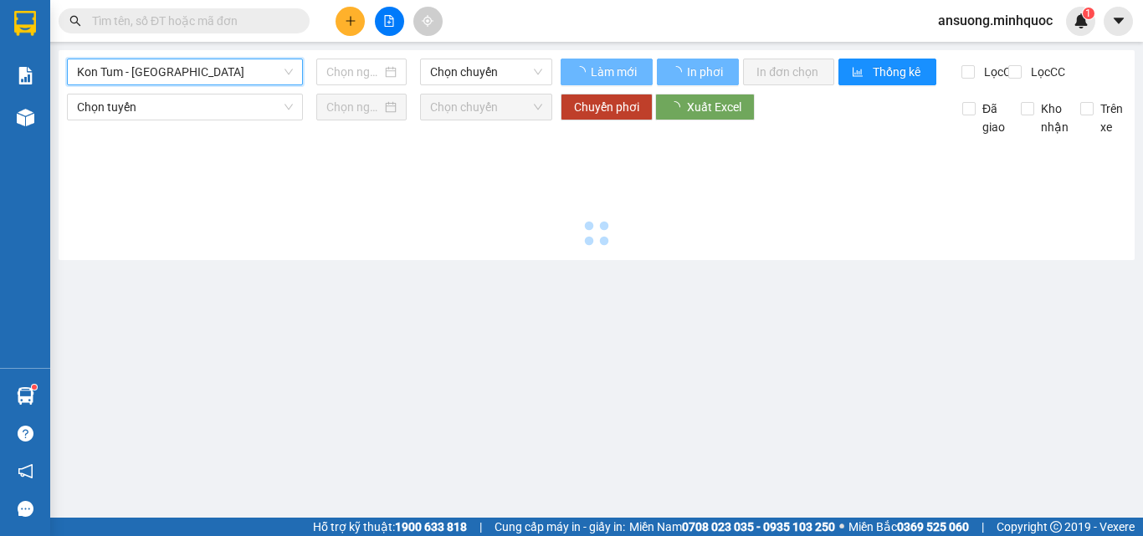
click at [471, 49] on main "Kon Tum - Sài Gòn Kon Tum - Sài Gòn Chọn chuyến Làm mới In phơi In đơn chọn Thố…" at bounding box center [571, 259] width 1143 height 518
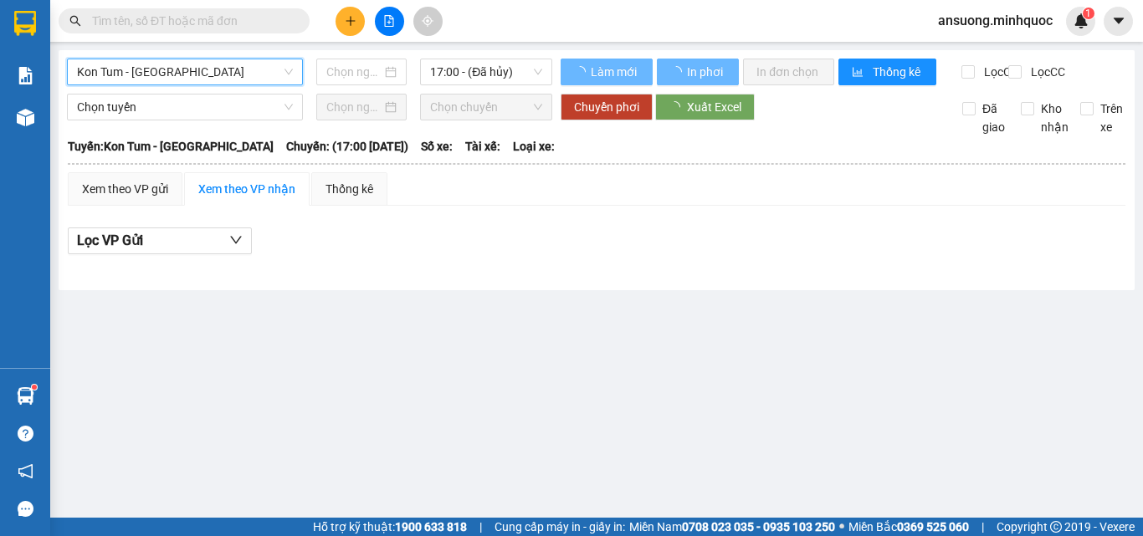
type input "[DATE]"
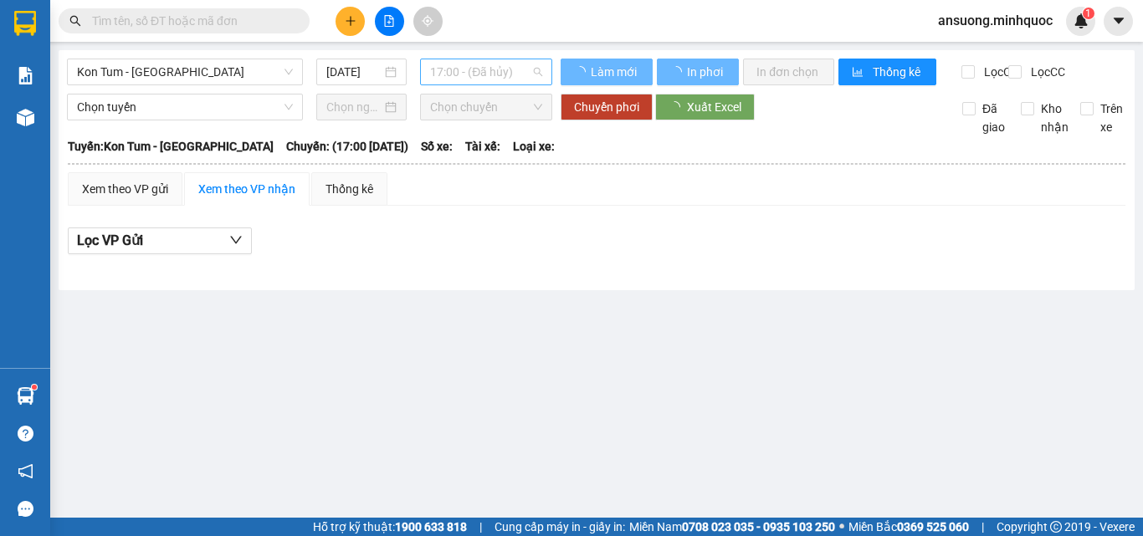
click at [483, 63] on span "17:00 - (Đã hủy)" at bounding box center [486, 71] width 112 height 25
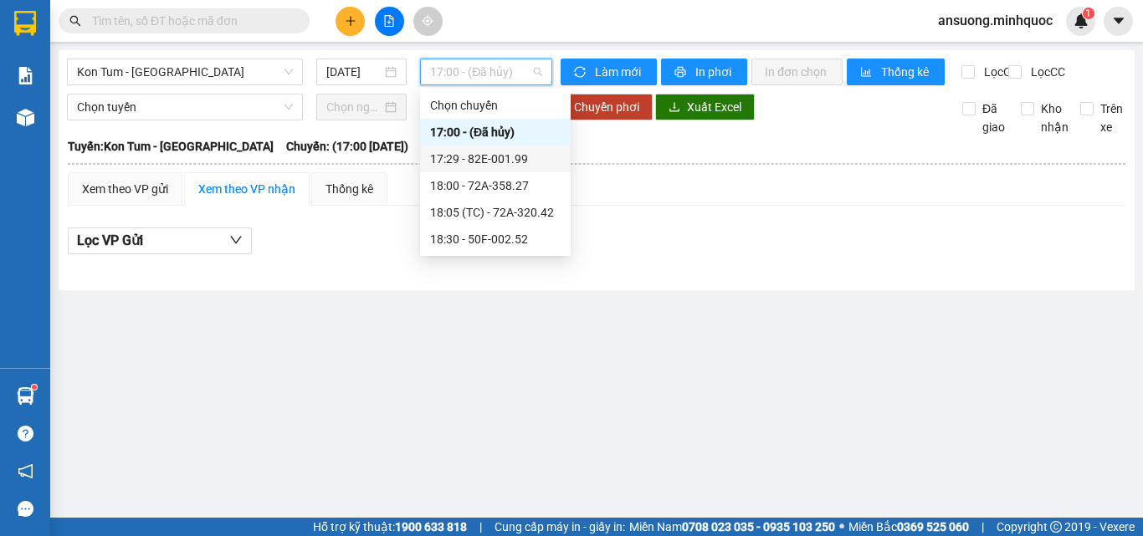
click at [496, 155] on div "17:29 - 82E-001.99" at bounding box center [495, 159] width 131 height 18
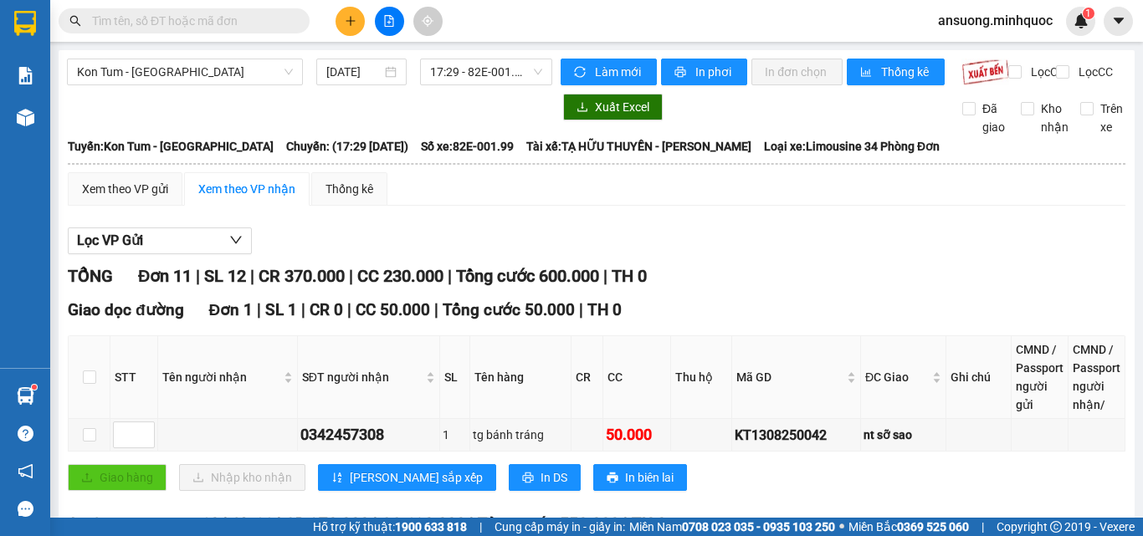
drag, startPoint x: 400, startPoint y: 35, endPoint x: 369, endPoint y: 322, distance: 288.7
click at [410, 212] on section "Kết quả tìm kiếm ( 0 ) Bộ lọc No Data ansuong.minhquoc 1 Báo cáo Báo cáo dòng t…" at bounding box center [571, 268] width 1143 height 536
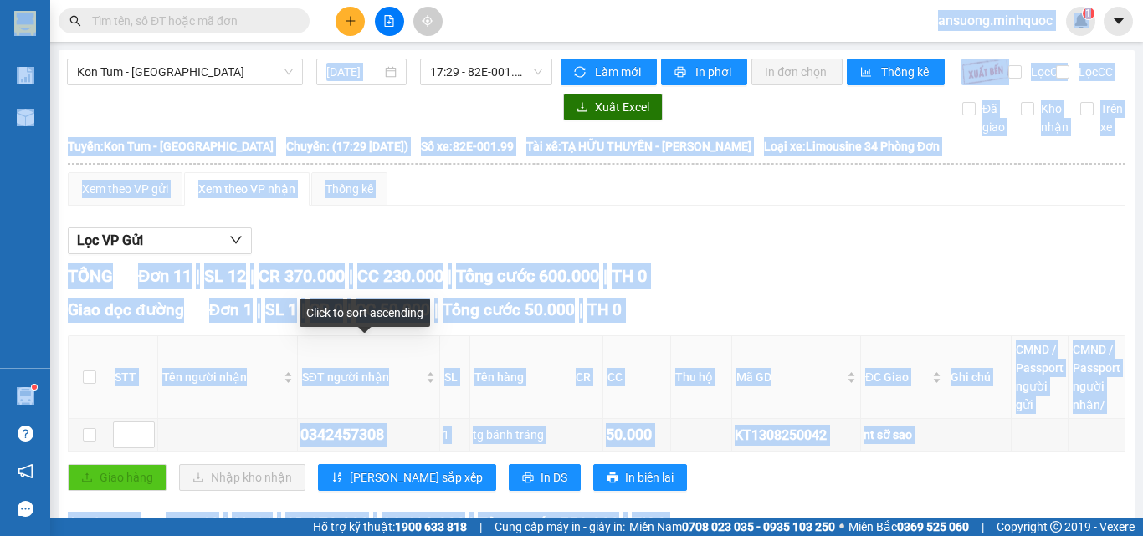
click at [829, 228] on div "Lọc VP Gửi" at bounding box center [597, 242] width 1058 height 28
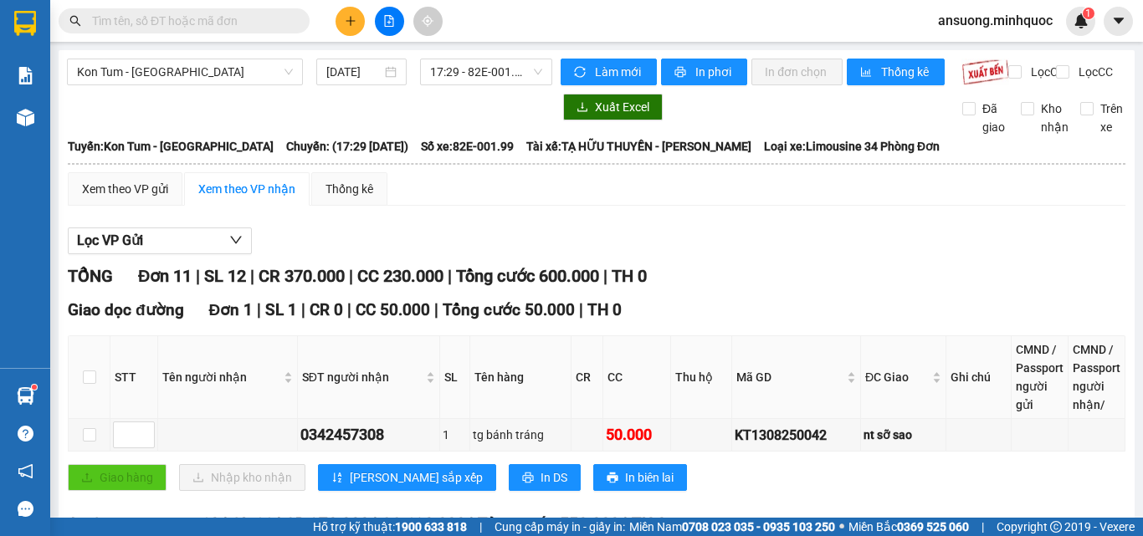
click at [140, 85] on div "Kon Tum - Sài Gòn 13/08/2025 17:29 - 82E-001.99" at bounding box center [309, 72] width 485 height 27
click at [136, 74] on span "Kon Tum - Sài Gòn" at bounding box center [185, 71] width 216 height 25
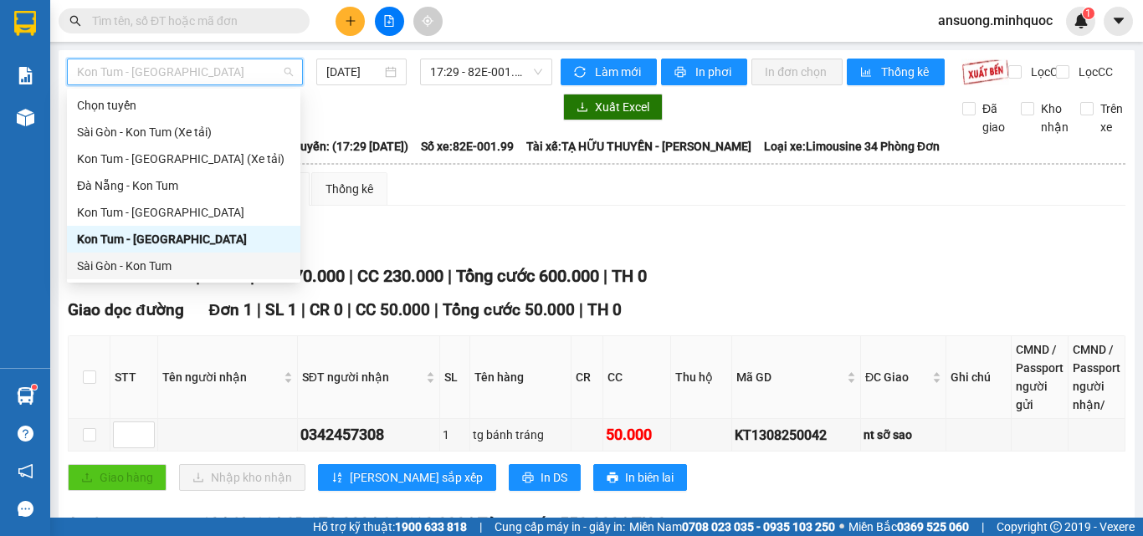
drag, startPoint x: 106, startPoint y: 263, endPoint x: 409, endPoint y: 75, distance: 356.2
click at [107, 259] on div "Sài Gòn - Kon Tum" at bounding box center [183, 266] width 213 height 18
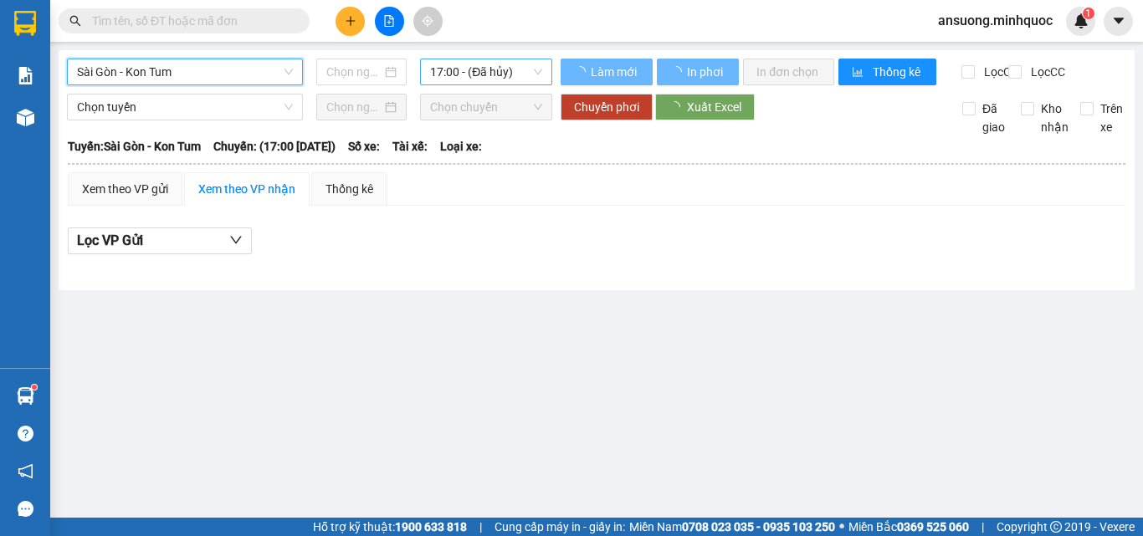
type input "[DATE]"
click at [461, 75] on span "17:00 - (Đã hủy)" at bounding box center [486, 71] width 112 height 25
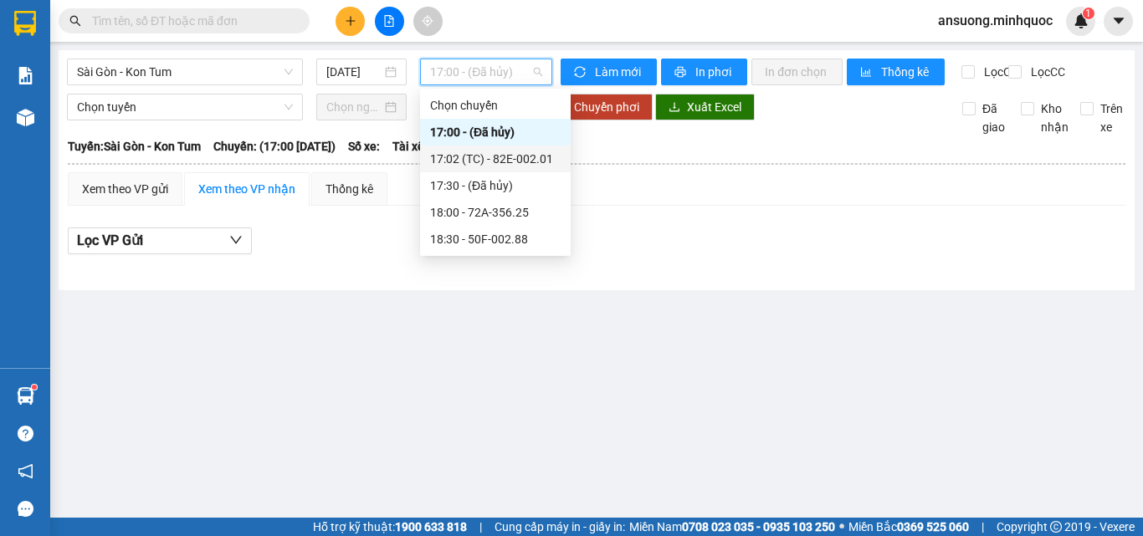
click at [476, 169] on div "17:02 (TC) - 82E-002.01" at bounding box center [495, 159] width 151 height 27
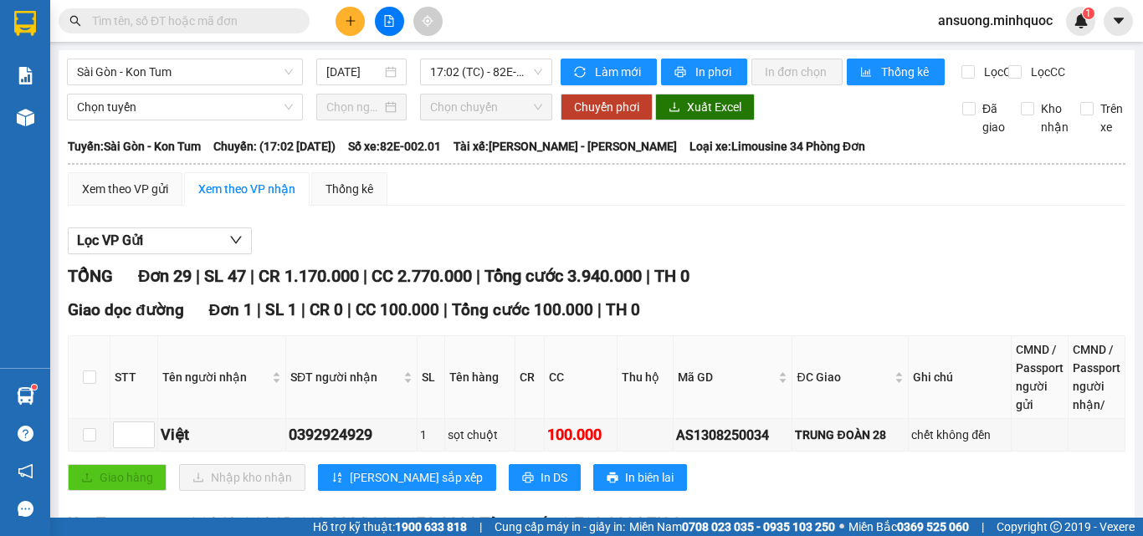
click at [338, 15] on button at bounding box center [350, 21] width 29 height 29
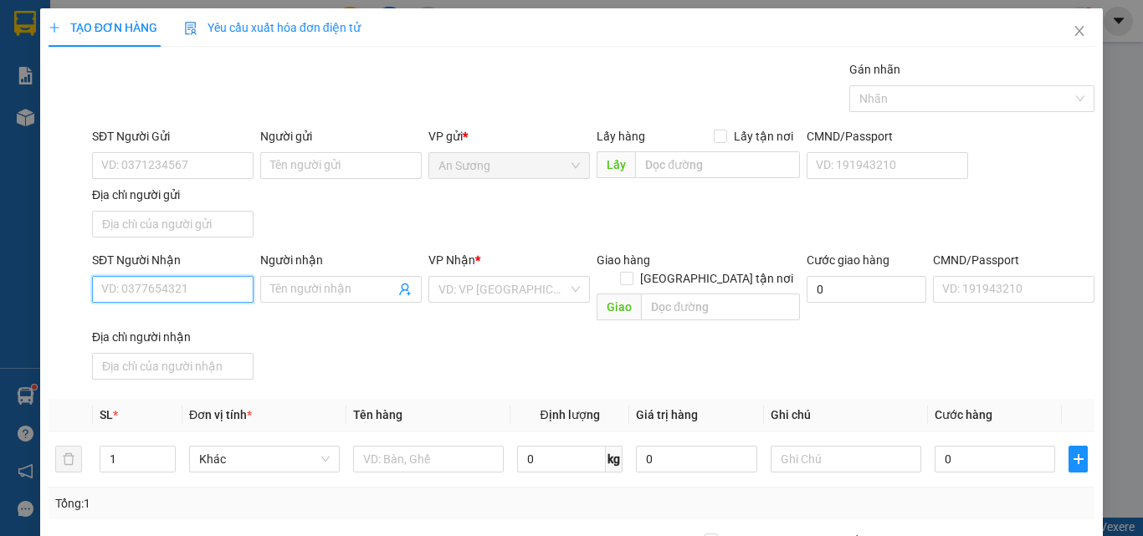
click at [119, 291] on input "SĐT Người Nhận" at bounding box center [173, 289] width 162 height 27
click at [155, 446] on div "1" at bounding box center [138, 459] width 76 height 27
click at [163, 453] on icon "up" at bounding box center [166, 456] width 6 height 6
type input "2"
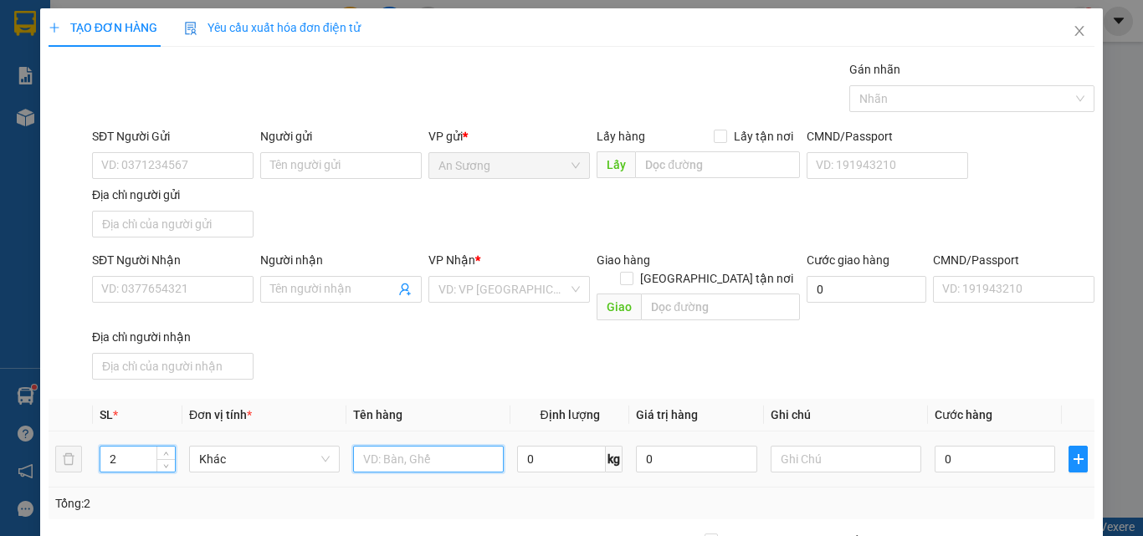
click at [384, 446] on input "text" at bounding box center [428, 459] width 151 height 27
type input "thùng"
click at [445, 364] on div "SĐT Người Nhận VD: 0377654321 Người nhận Tên người nhận VP Nhận * VD: VP Sài Gò…" at bounding box center [593, 319] width 1009 height 136
click at [942, 455] on div "0" at bounding box center [995, 459] width 121 height 33
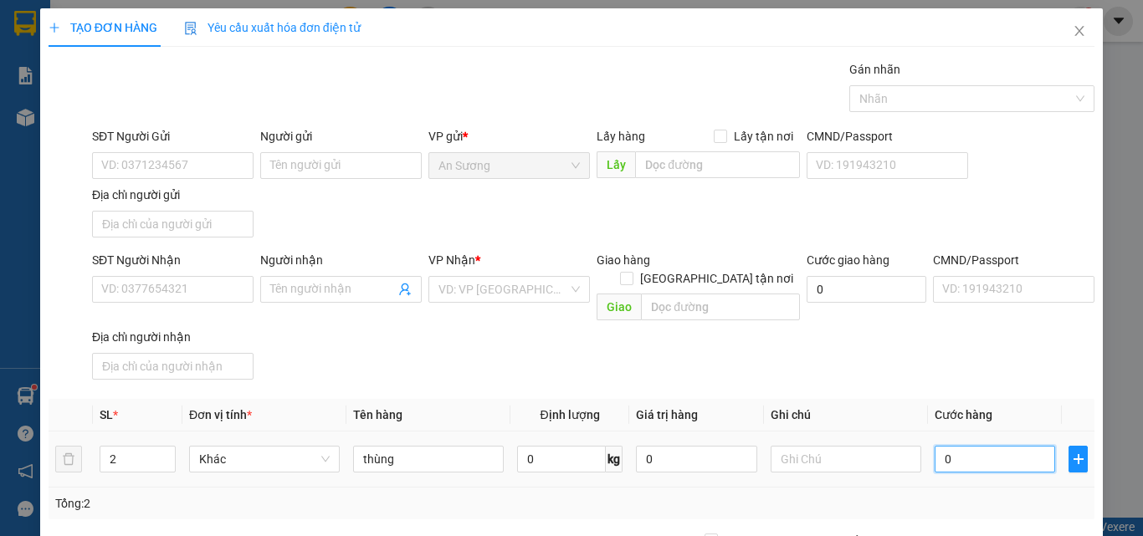
click at [969, 451] on input "0" at bounding box center [995, 459] width 121 height 27
click at [984, 446] on input "0" at bounding box center [995, 459] width 121 height 27
type input "01"
type input "1"
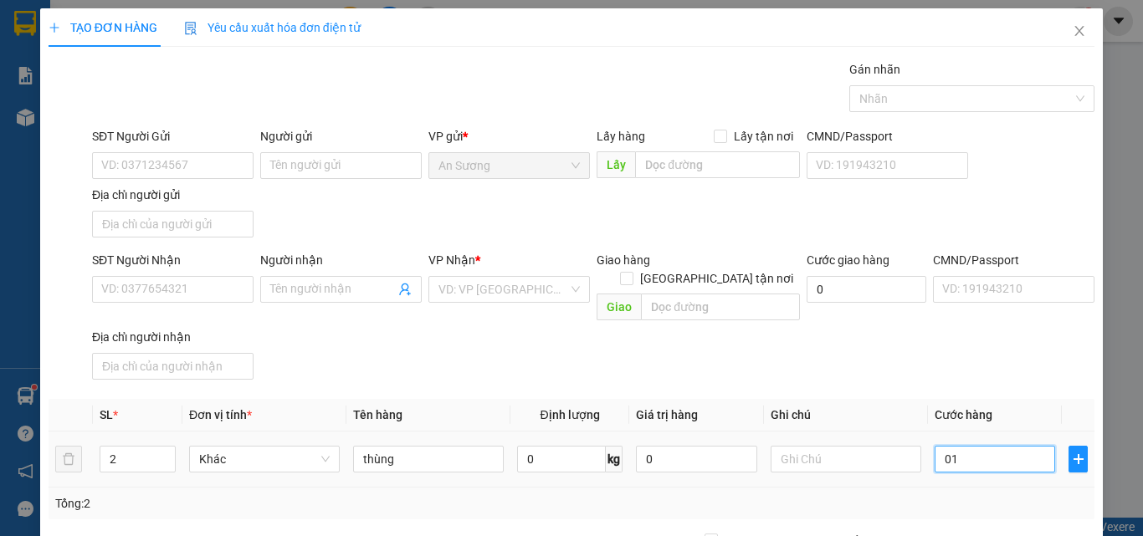
type input "012"
type input "12"
click at [972, 380] on div "Transit Pickup Surcharge Ids Transit Deliver Surcharge Ids Transit Deliver Surc…" at bounding box center [572, 391] width 1046 height 662
type input "120.000"
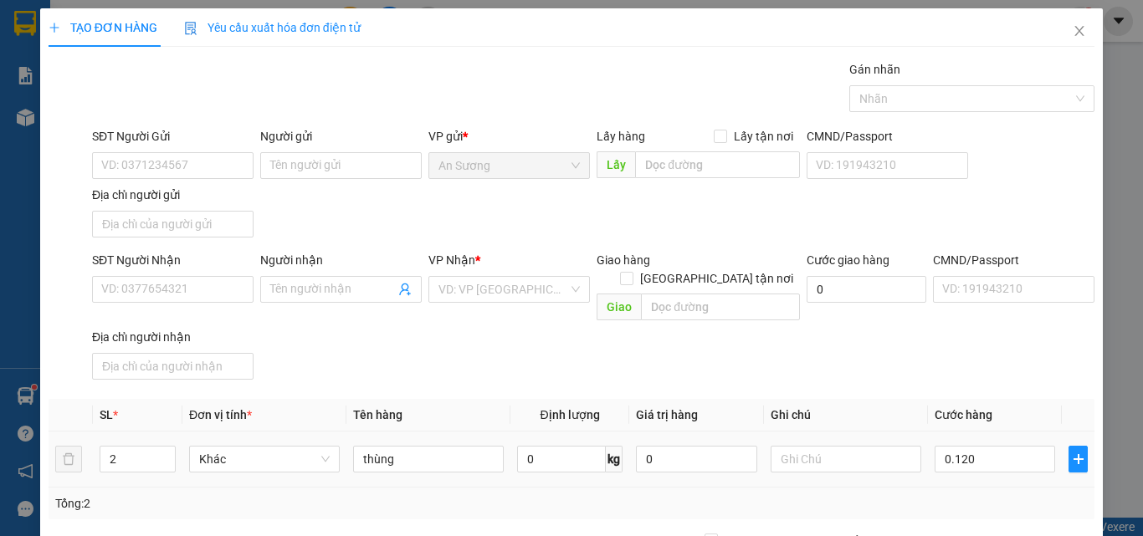
type input "120.000"
click at [191, 285] on input "SĐT Người Nhận" at bounding box center [173, 289] width 162 height 27
click at [139, 301] on input "SĐT Người Nhận" at bounding box center [173, 289] width 162 height 27
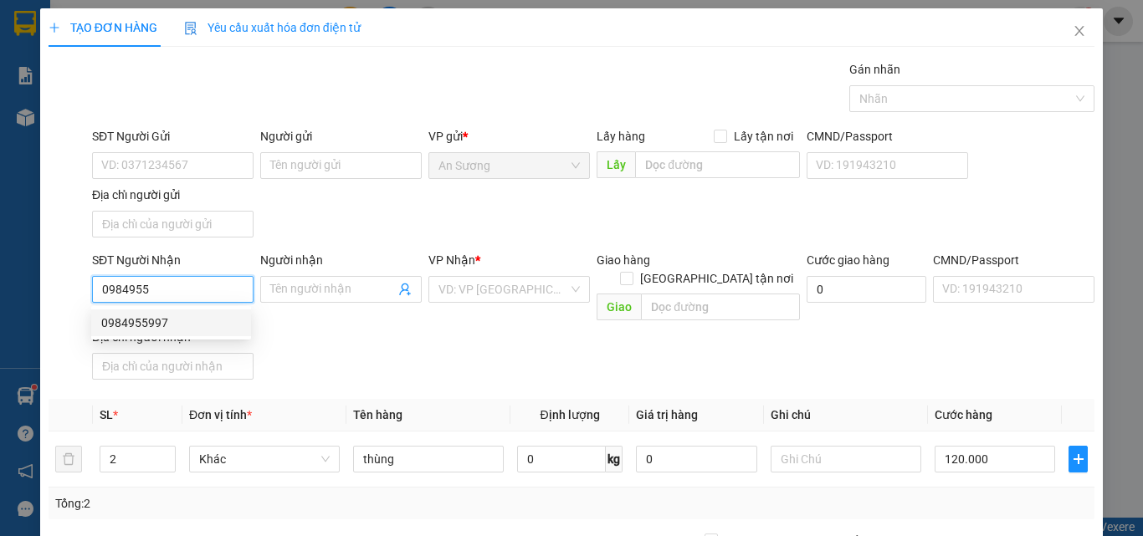
click at [151, 326] on div "0984955997" at bounding box center [171, 323] width 140 height 18
type input "0984955997"
checkbox input "true"
type input "102 NGUYỄN ĐÌNH TRIỂU"
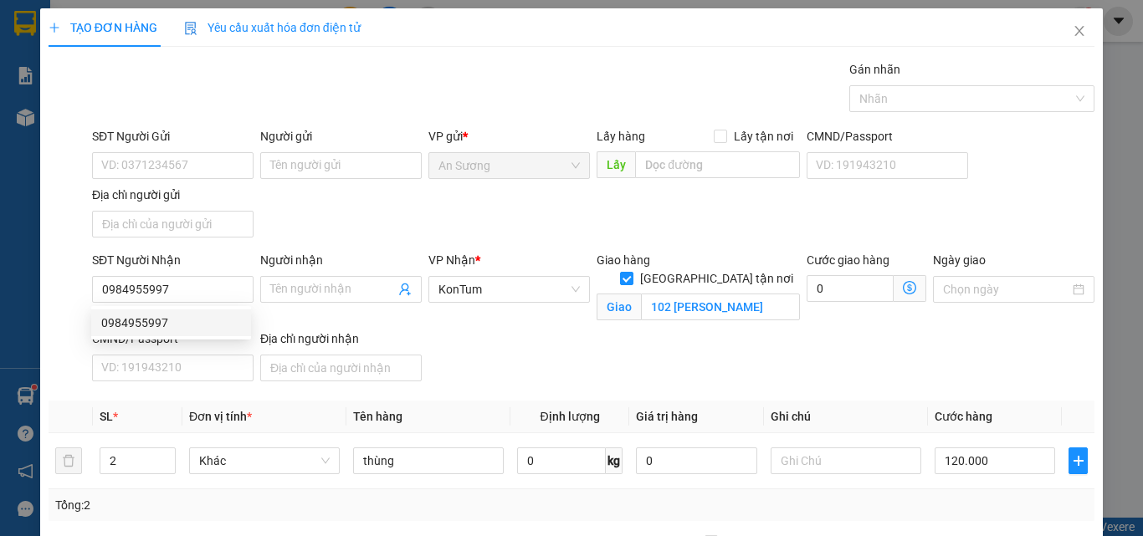
click at [425, 359] on div "SĐT Người Nhận 0984955997 Người nhận Tên người nhận VP Nhận * KonTum Giao hàng …" at bounding box center [593, 319] width 1009 height 137
click at [373, 208] on div "SĐT Người Gửi VD: 0371234567 Người gửi Tên người gửi VP gửi * An Sương Lấy hàng…" at bounding box center [593, 185] width 1009 height 117
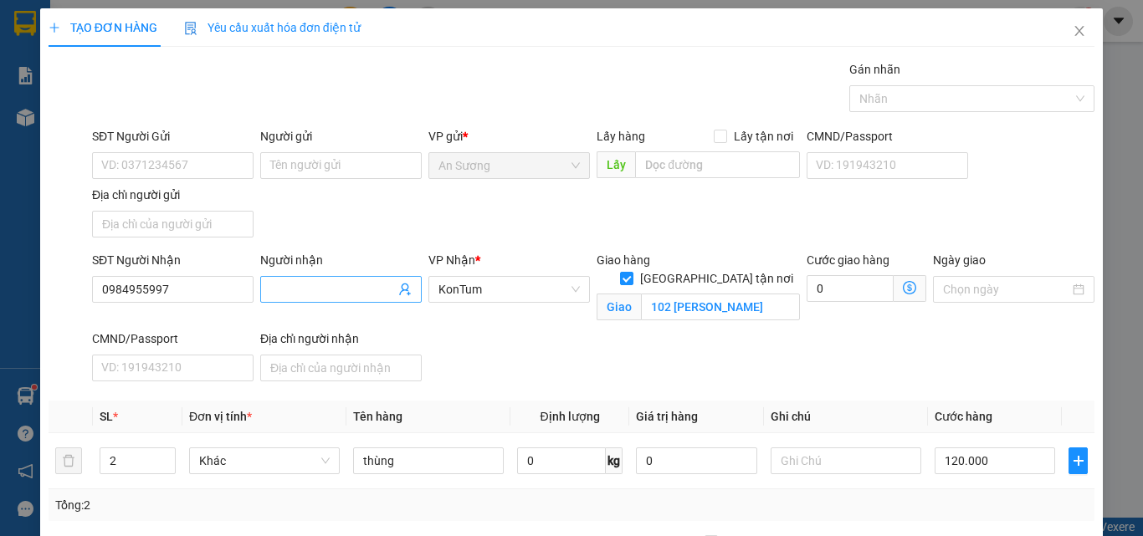
click at [301, 292] on input "Người nhận" at bounding box center [332, 289] width 125 height 18
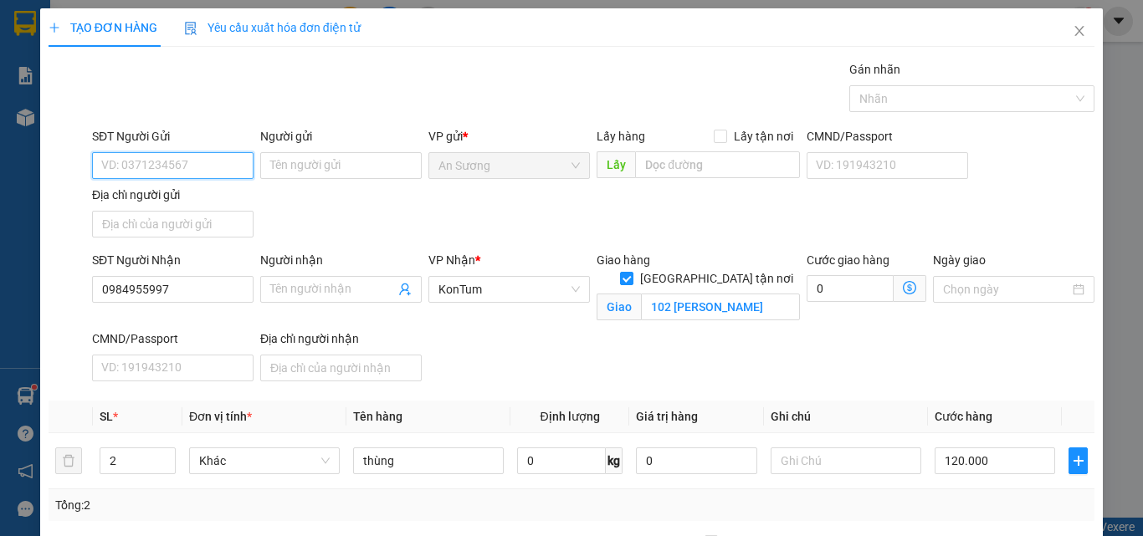
click at [224, 172] on input "SĐT Người Gửi" at bounding box center [173, 165] width 162 height 27
type input "0938"
click at [163, 189] on div "Địa chỉ người gửi" at bounding box center [173, 195] width 162 height 18
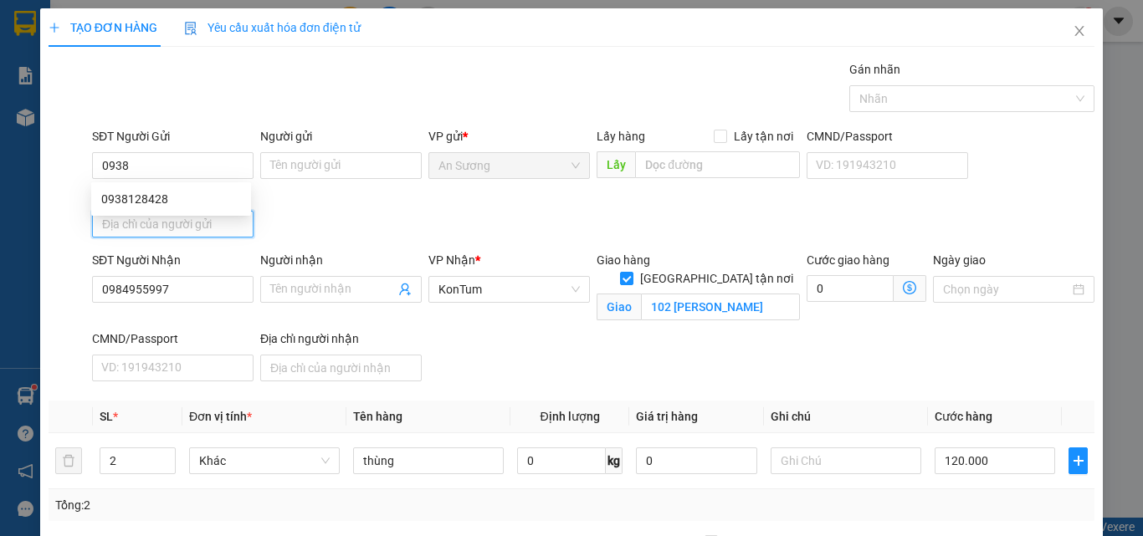
click at [163, 211] on input "Địa chỉ người gửi" at bounding box center [173, 224] width 162 height 27
drag, startPoint x: 370, startPoint y: 210, endPoint x: 474, endPoint y: 322, distance: 153.4
click at [371, 210] on div "SĐT Người Gửi 0938 Người gửi Tên người gửi VP gửi * An Sương Lấy hàng Lấy tận n…" at bounding box center [593, 185] width 1009 height 117
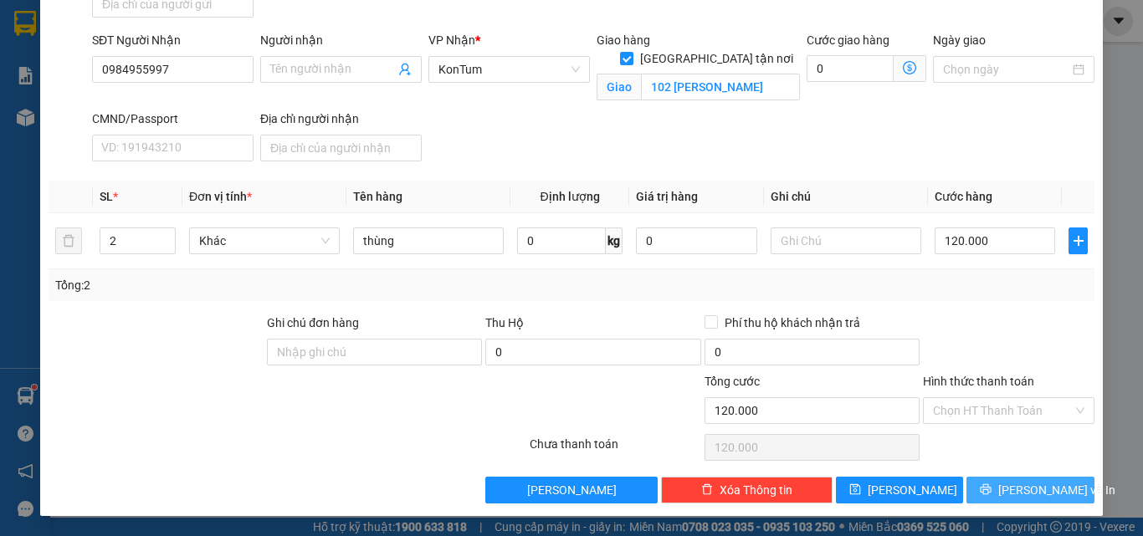
click at [1012, 490] on span "Lưu và In" at bounding box center [1056, 490] width 117 height 18
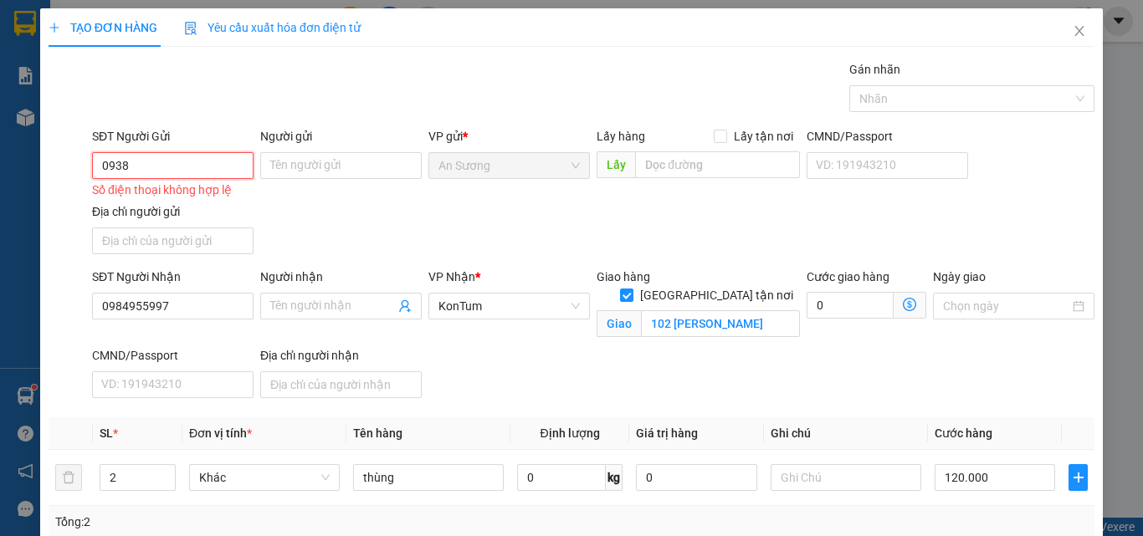
click at [160, 166] on input "0938" at bounding box center [173, 165] width 162 height 27
drag, startPoint x: 152, startPoint y: 169, endPoint x: 84, endPoint y: 174, distance: 68.8
click at [84, 174] on div "SĐT Người Gửi 0938 0938 Số điện thoại không hợp lệ Người gửi Tên người gửi VP g…" at bounding box center [571, 194] width 1049 height 134
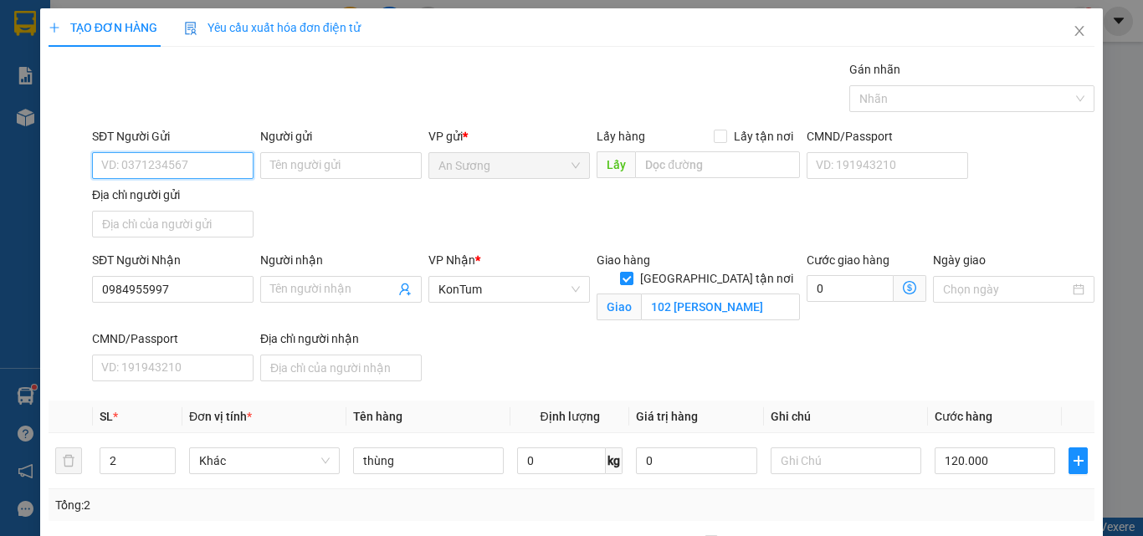
click at [165, 167] on input "SĐT Người Gửi" at bounding box center [173, 165] width 162 height 27
click at [128, 176] on input "SĐT Người Gửi" at bounding box center [173, 165] width 162 height 27
click at [133, 162] on input "SĐT Người Gửi" at bounding box center [173, 165] width 162 height 27
click at [374, 230] on div "SĐT Người Gửi VD: 0371234567 Người gửi Tên người gửi VP gửi * An Sương Lấy hàng…" at bounding box center [593, 185] width 1009 height 117
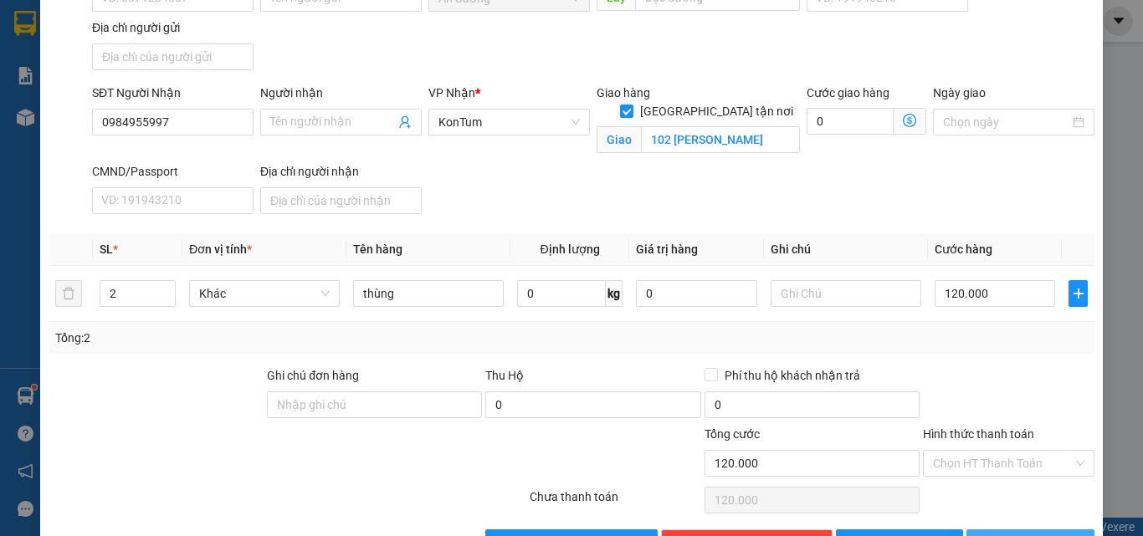
scroll to position [220, 0]
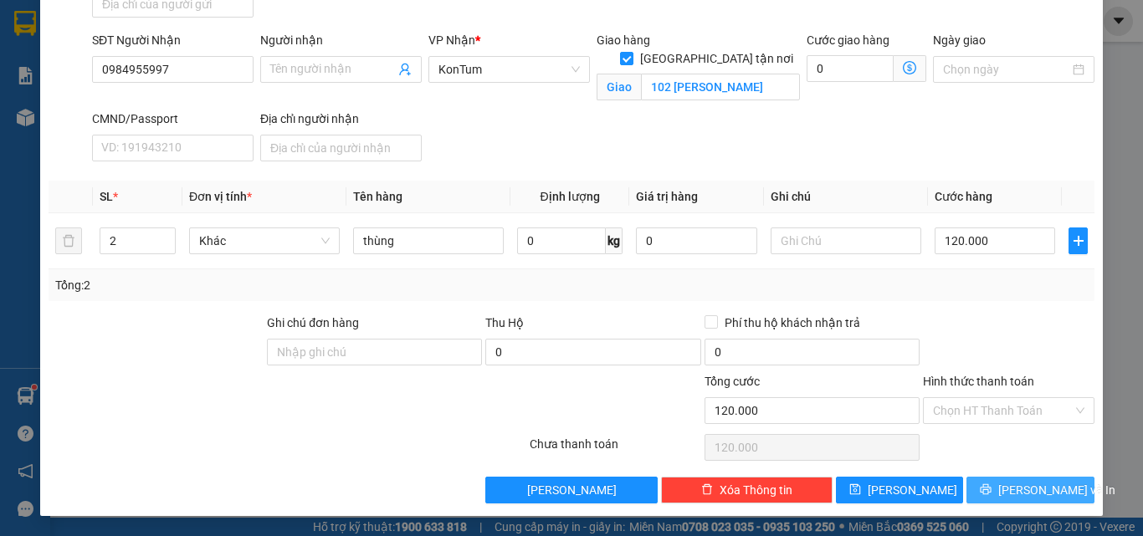
click at [1021, 499] on span "Lưu và In" at bounding box center [1056, 490] width 117 height 18
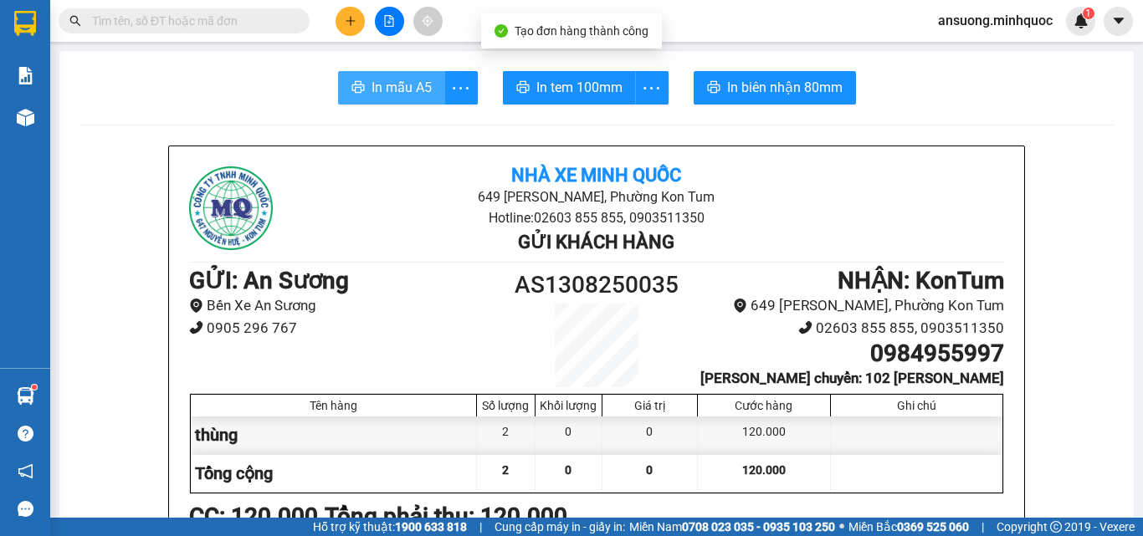
click at [387, 78] on span "In mẫu A5" at bounding box center [402, 87] width 60 height 21
click at [386, 81] on span "In mẫu A5" at bounding box center [402, 87] width 60 height 21
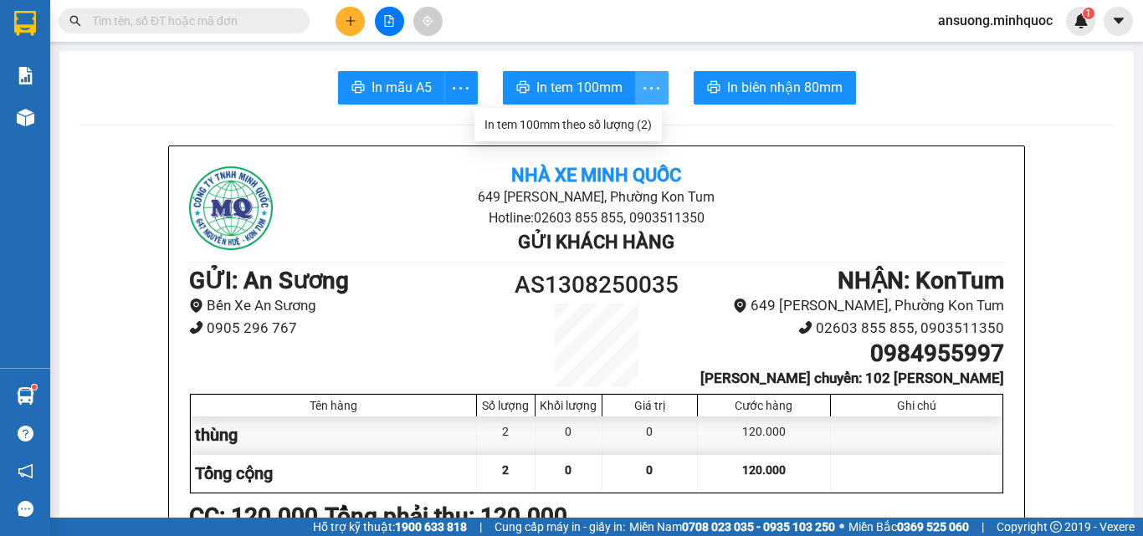
drag, startPoint x: 641, startPoint y: 86, endPoint x: 646, endPoint y: 94, distance: 9.1
click at [642, 86] on icon "more" at bounding box center [651, 88] width 21 height 21
click at [635, 120] on div "In tem 100mm theo số lượng (2)" at bounding box center [568, 124] width 167 height 18
click at [356, 18] on icon "plus" at bounding box center [351, 21] width 12 height 12
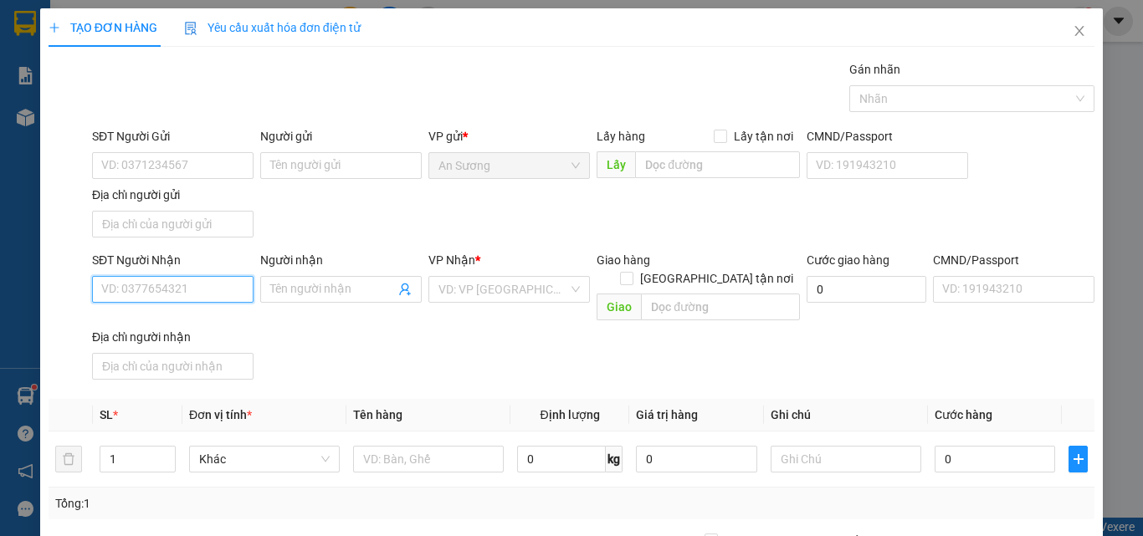
click at [143, 290] on input "SĐT Người Nhận" at bounding box center [173, 289] width 162 height 27
click at [182, 321] on div "0901909833 - trinh" at bounding box center [171, 323] width 140 height 18
type input "0901909833"
type input "trinh"
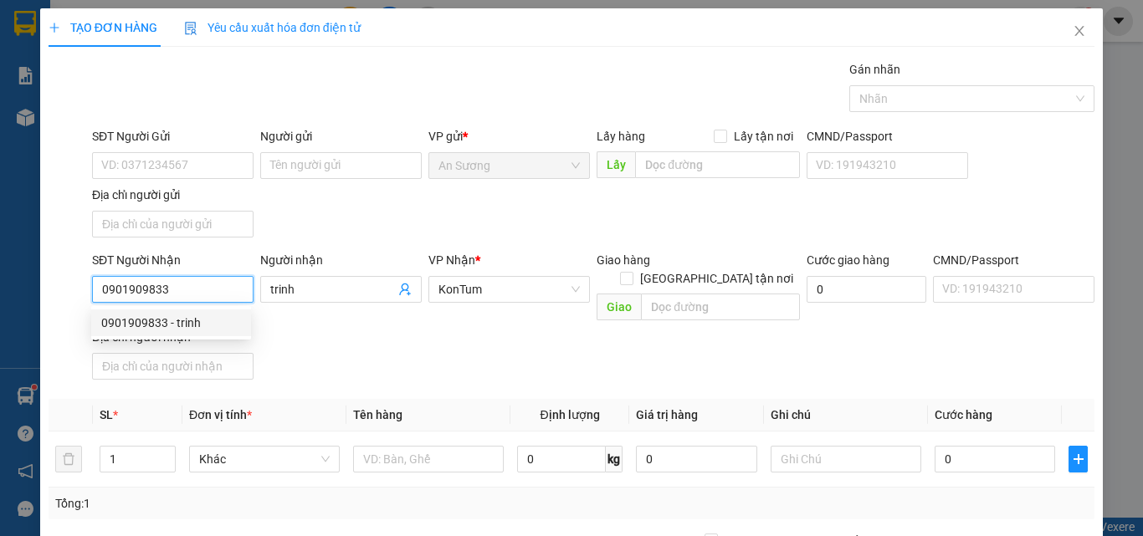
type input "0901909833"
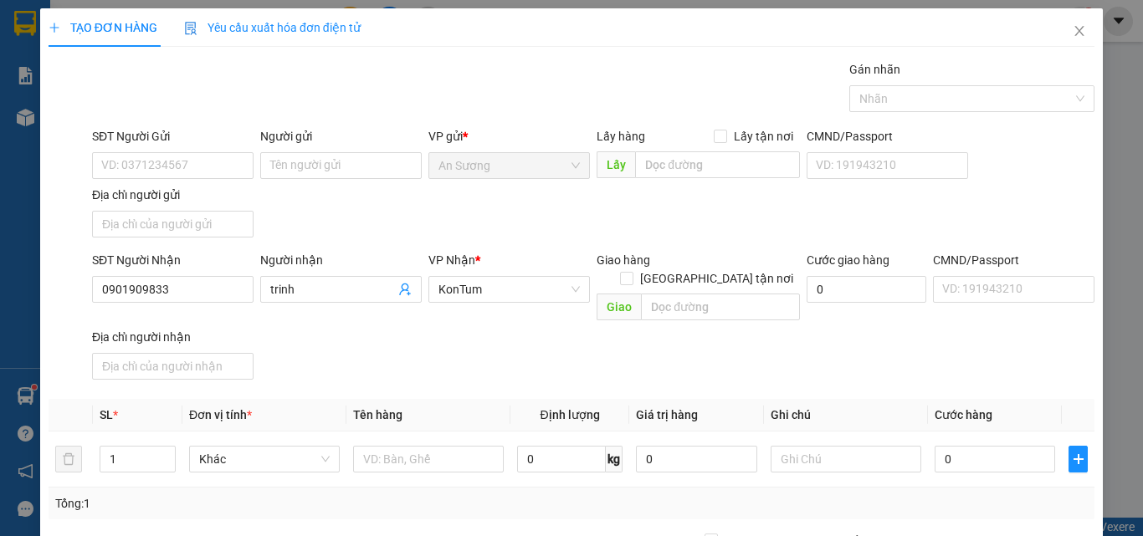
click at [397, 343] on div "SĐT Người Nhận 0901909833 0901909833 Người nhận trinh VP Nhận * KonTum Giao hàn…" at bounding box center [593, 319] width 1009 height 136
click at [415, 446] on input "text" at bounding box center [428, 459] width 151 height 27
type input "thùng"
click at [972, 446] on input "0" at bounding box center [995, 459] width 121 height 27
type input "1"
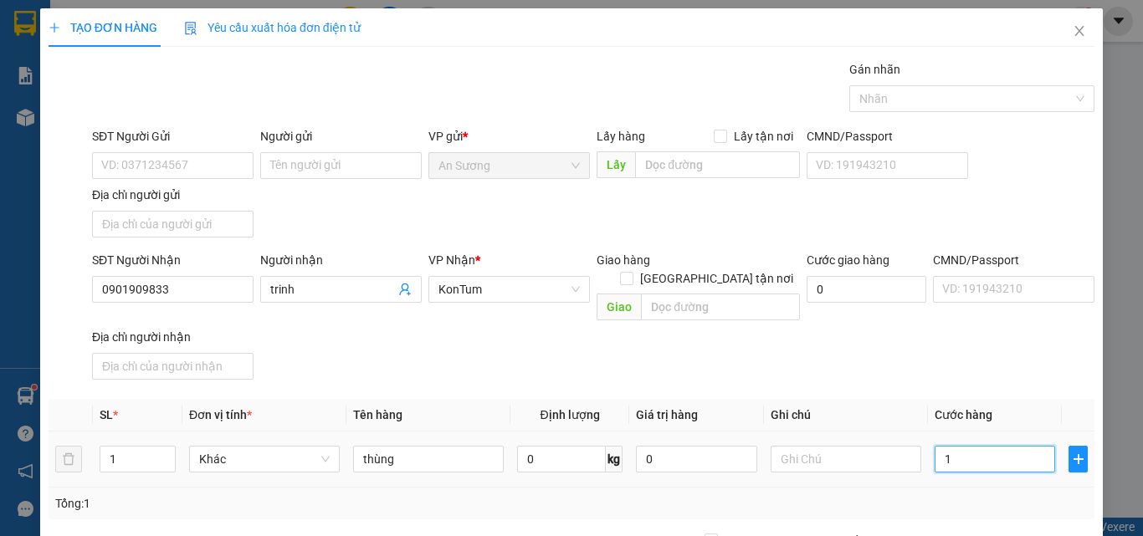
type input "1"
type input "10"
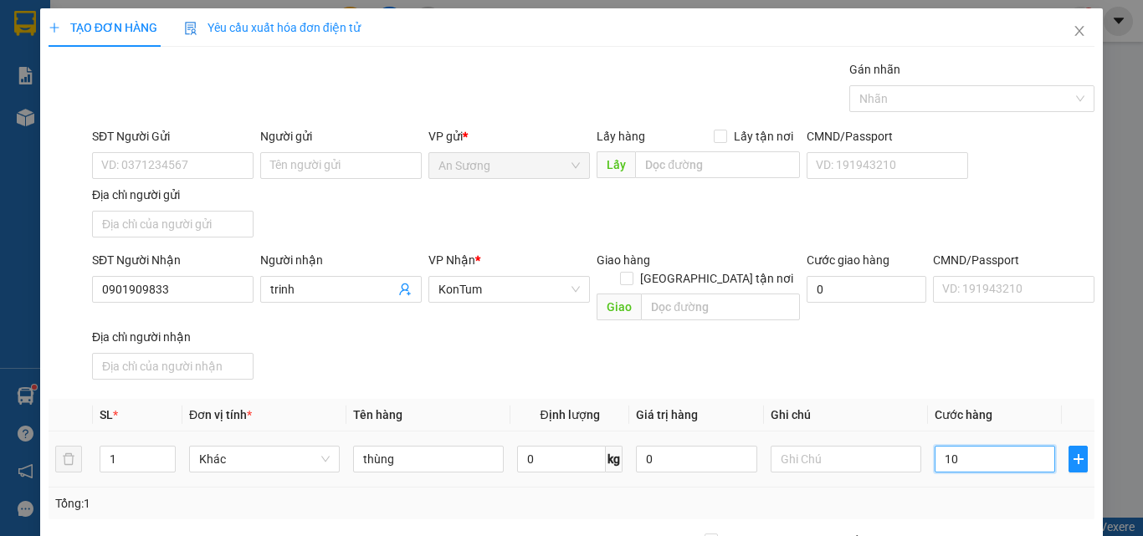
type input "100"
click at [1012, 356] on div "SĐT Người Nhận 0901909833 Người nhận trinh VP Nhận * KonTum Giao hàng Giao tận …" at bounding box center [593, 319] width 1009 height 136
type input "100.000"
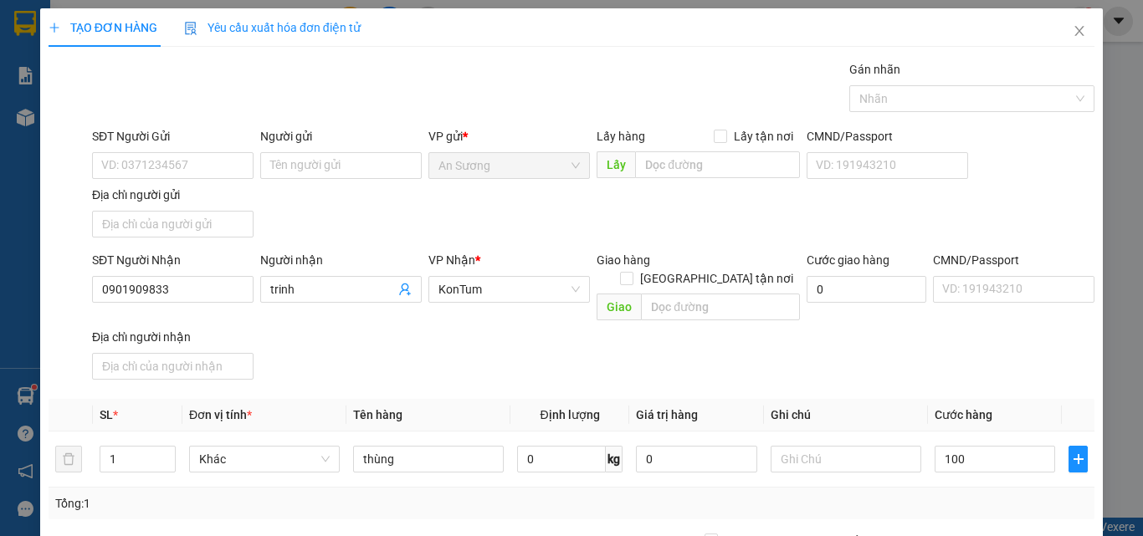
type input "100.000"
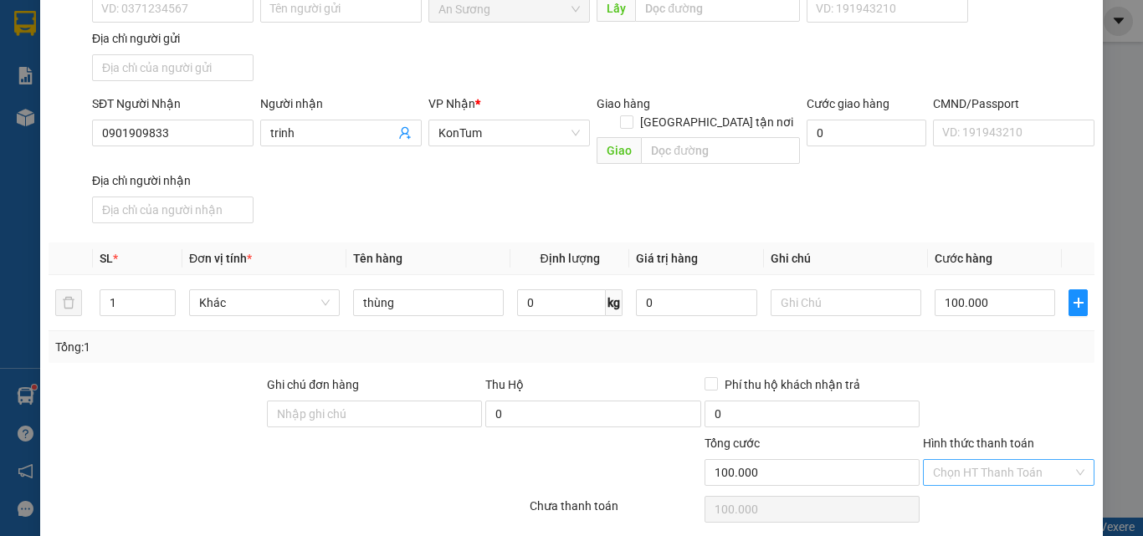
scroll to position [200, 0]
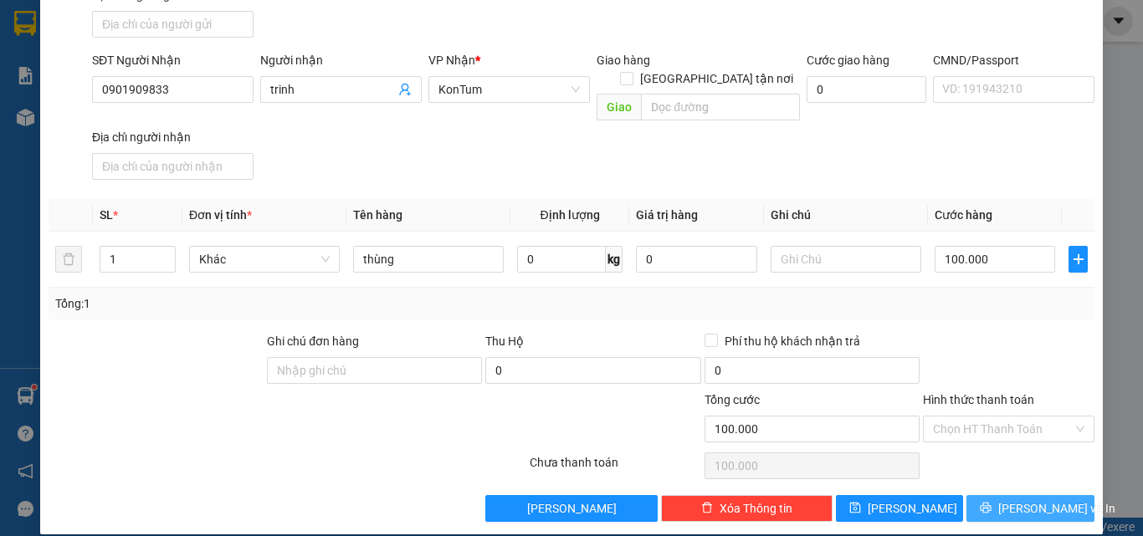
click at [1005, 500] on button "Lưu và In" at bounding box center [1031, 508] width 128 height 27
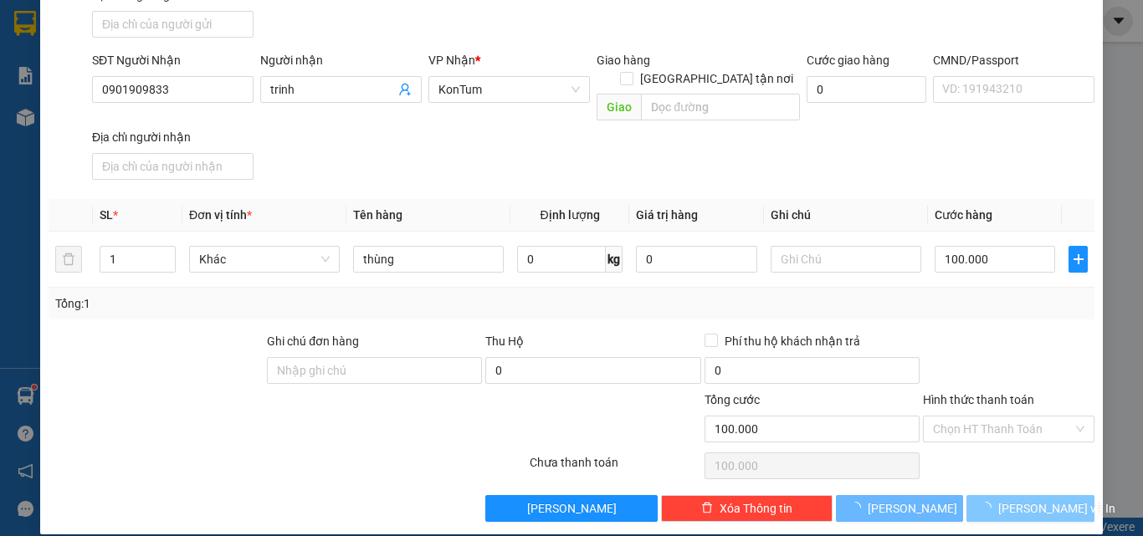
click at [1008, 500] on span "Lưu và In" at bounding box center [1056, 509] width 117 height 18
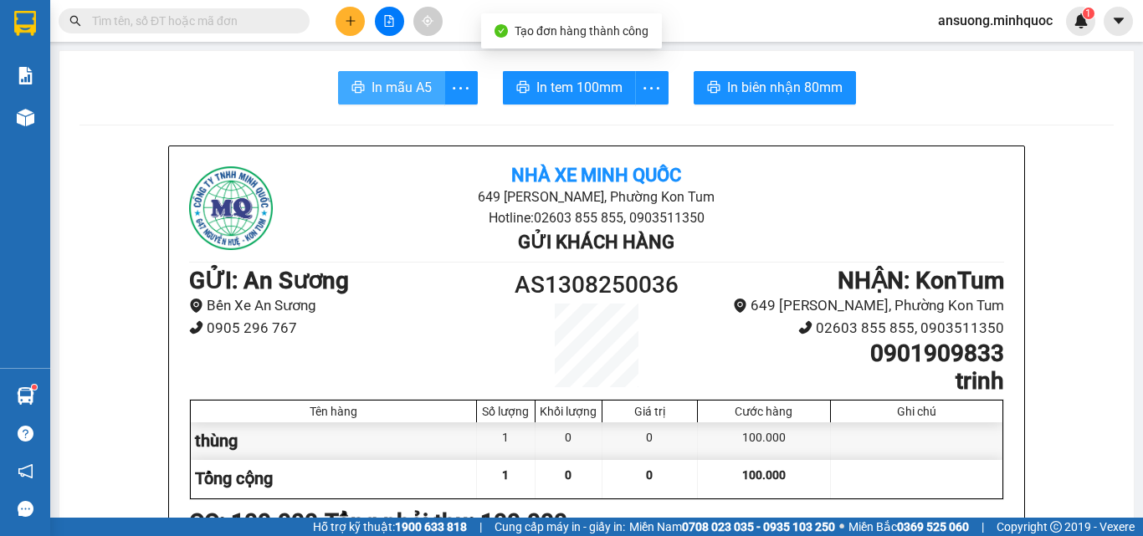
click at [374, 80] on span "In mẫu A5" at bounding box center [402, 87] width 60 height 21
click at [426, 89] on button "In mẫu A5" at bounding box center [391, 87] width 107 height 33
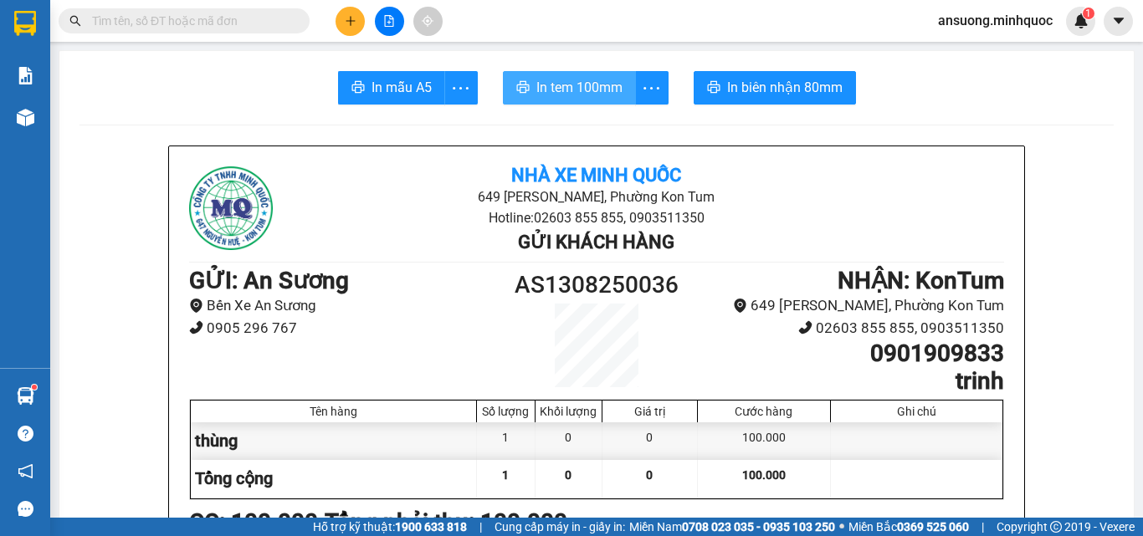
click at [598, 94] on span "In tem 100mm" at bounding box center [579, 87] width 86 height 21
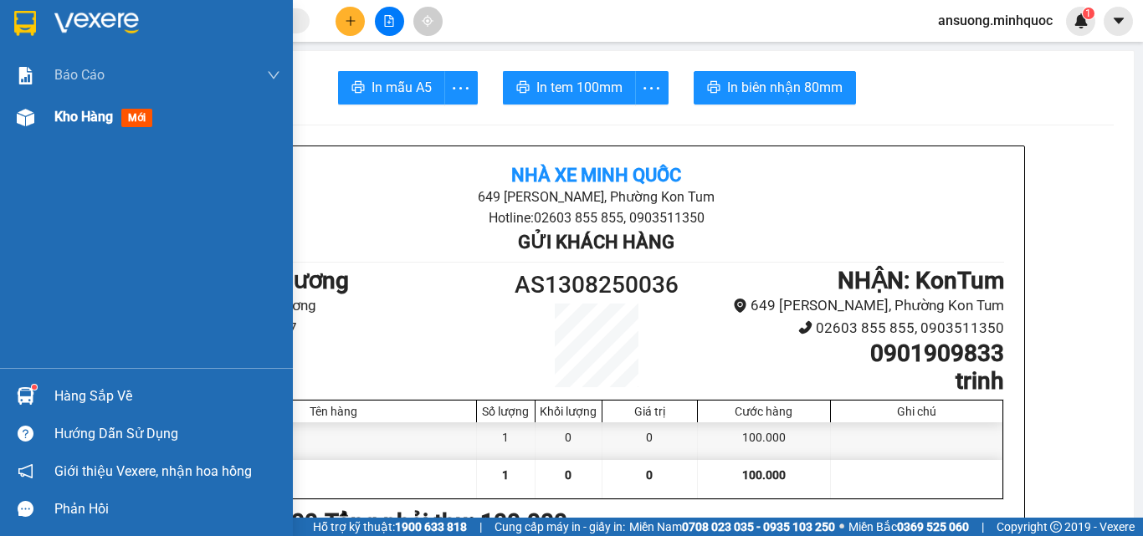
click at [38, 131] on div at bounding box center [25, 117] width 29 height 29
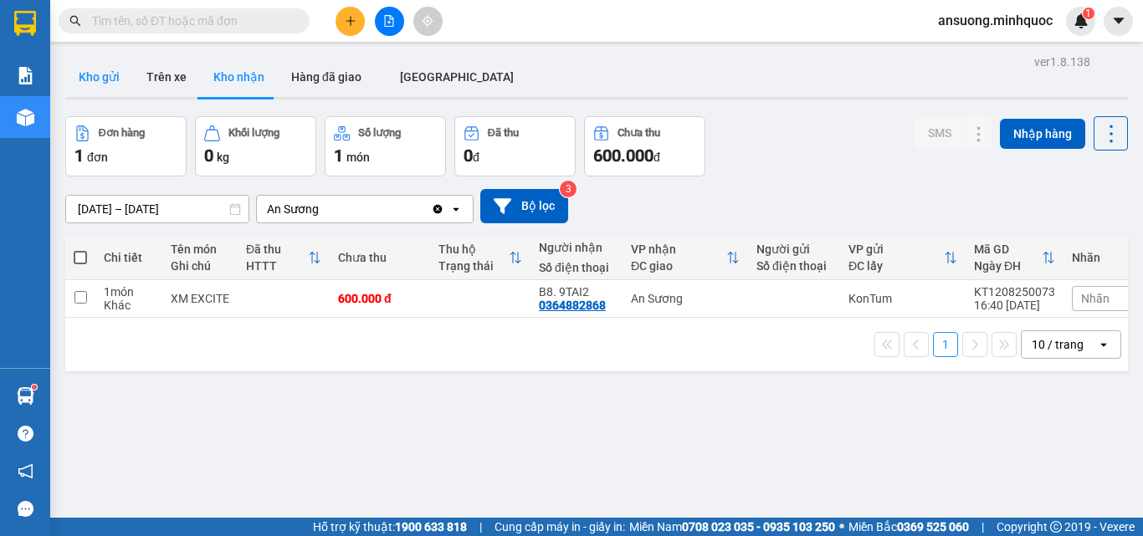
click at [87, 77] on button "Kho gửi" at bounding box center [99, 77] width 68 height 40
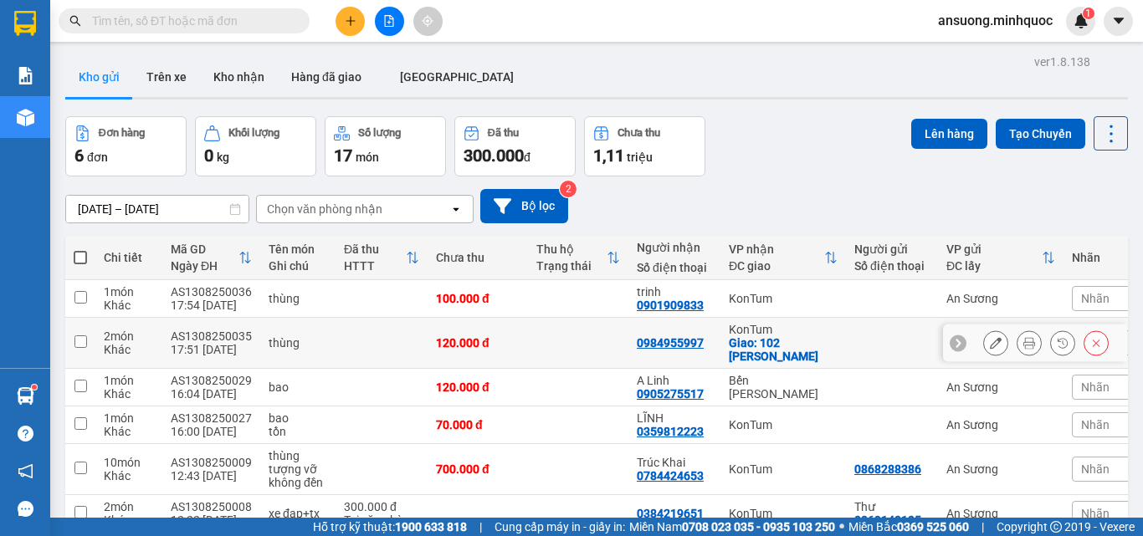
drag, startPoint x: 1026, startPoint y: 344, endPoint x: 1006, endPoint y: 345, distance: 20.1
click at [1023, 344] on button at bounding box center [1029, 343] width 23 height 29
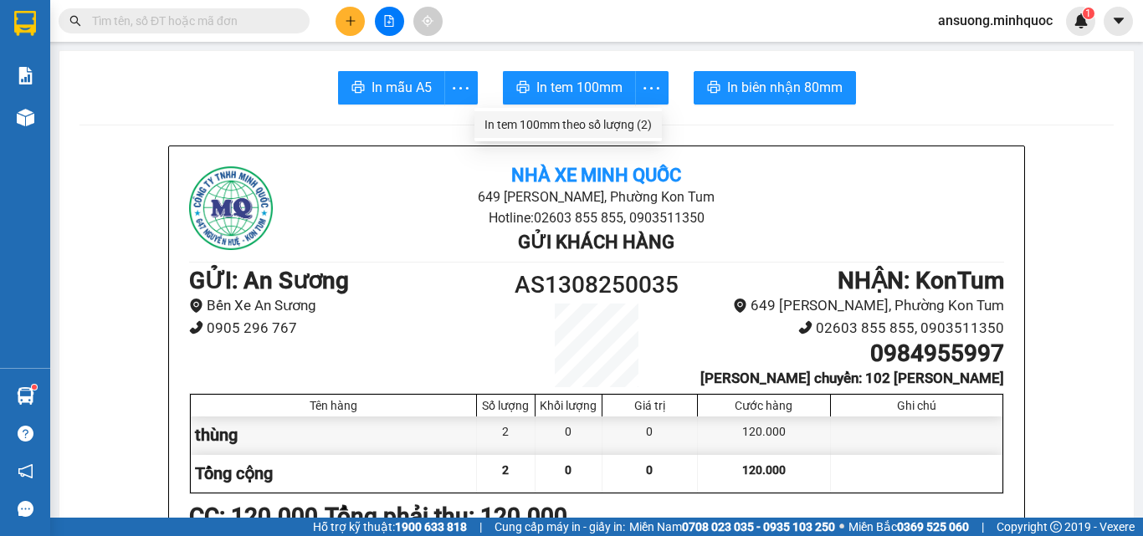
click at [623, 123] on div "In tem 100mm theo số lượng (2)" at bounding box center [568, 124] width 167 height 18
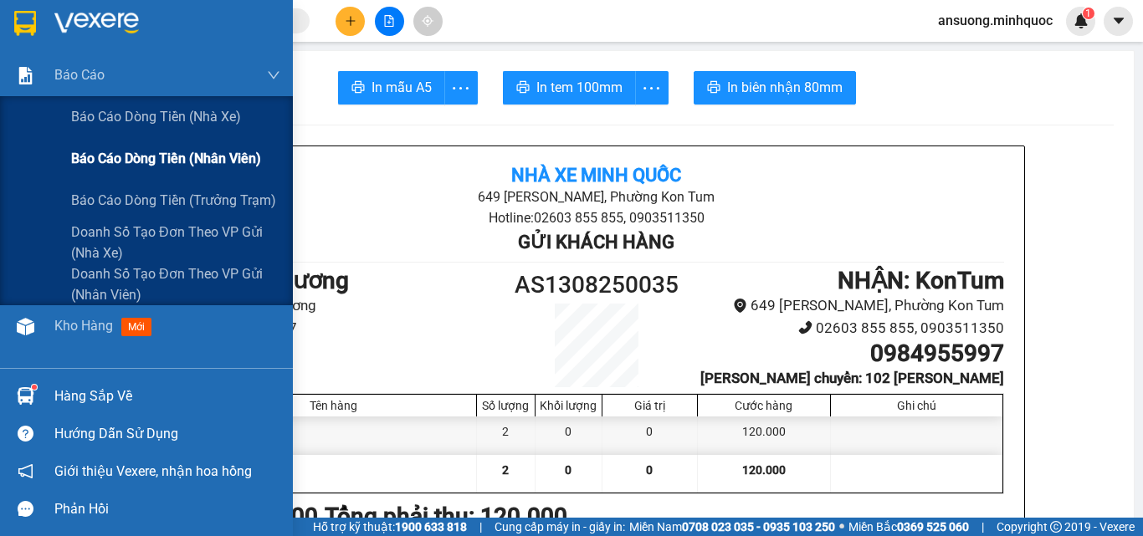
drag, startPoint x: 132, startPoint y: 145, endPoint x: 137, endPoint y: 158, distance: 14.3
click at [134, 151] on div "Báo cáo dòng tiền (nhân viên)" at bounding box center [175, 159] width 209 height 42
click at [135, 156] on span "Báo cáo dòng tiền (nhân viên)" at bounding box center [166, 158] width 190 height 21
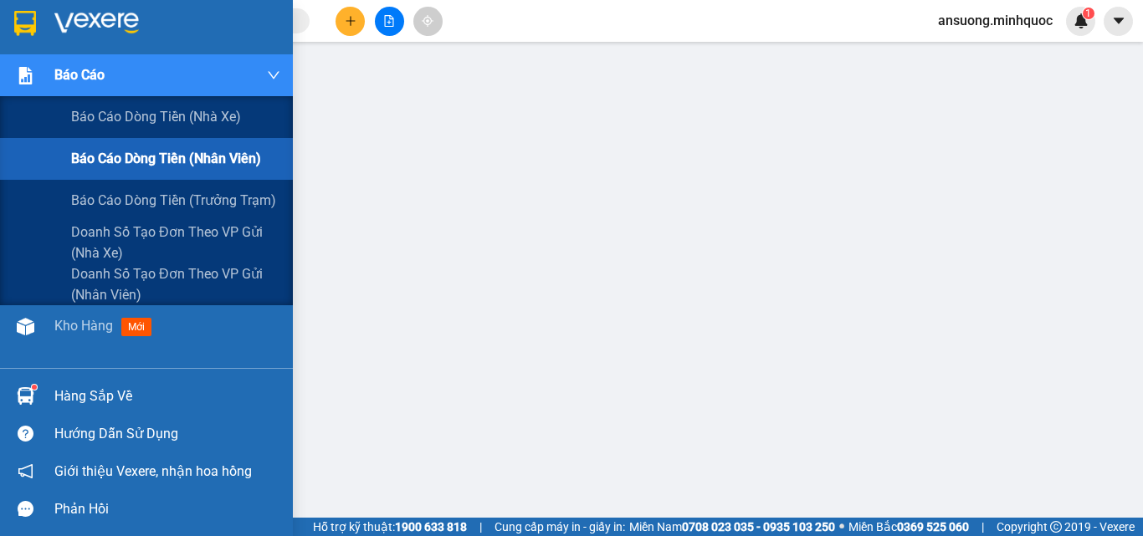
click at [2, 90] on div "Báo cáo" at bounding box center [146, 75] width 293 height 42
